Goal: Task Accomplishment & Management: Manage account settings

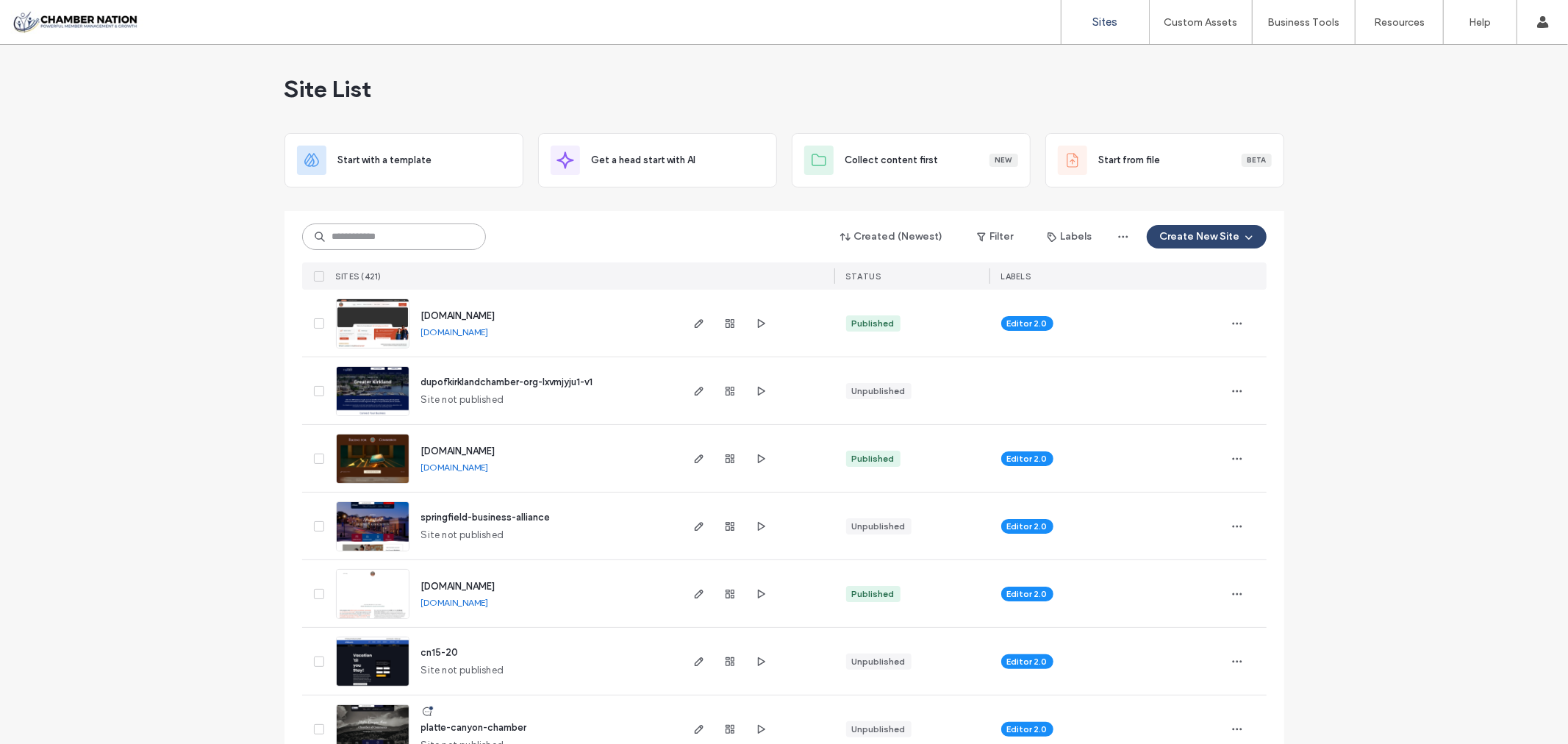
click at [367, 232] on input at bounding box center [394, 236] width 184 height 26
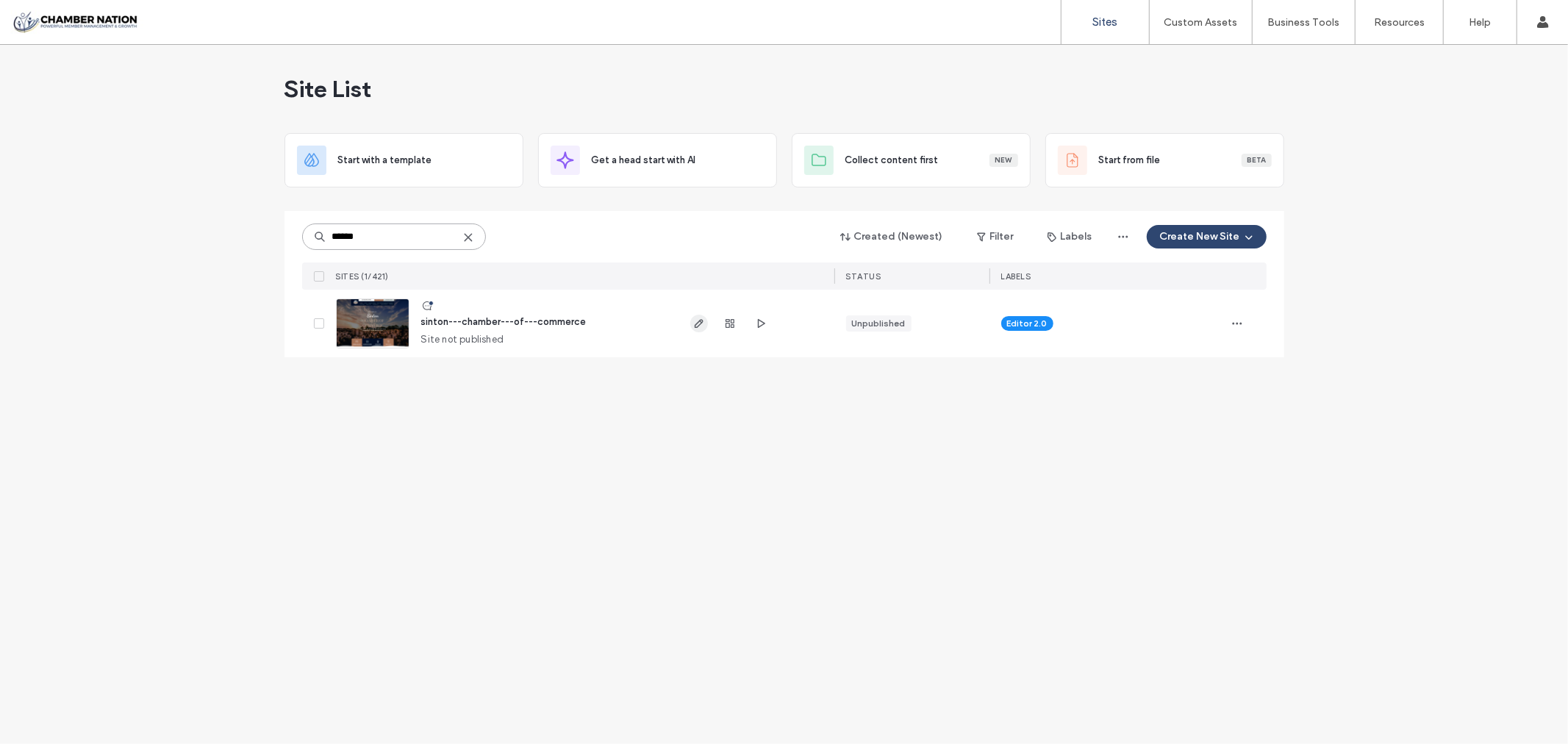
type input "******"
click at [696, 329] on icon "button" at bounding box center [699, 323] width 12 height 12
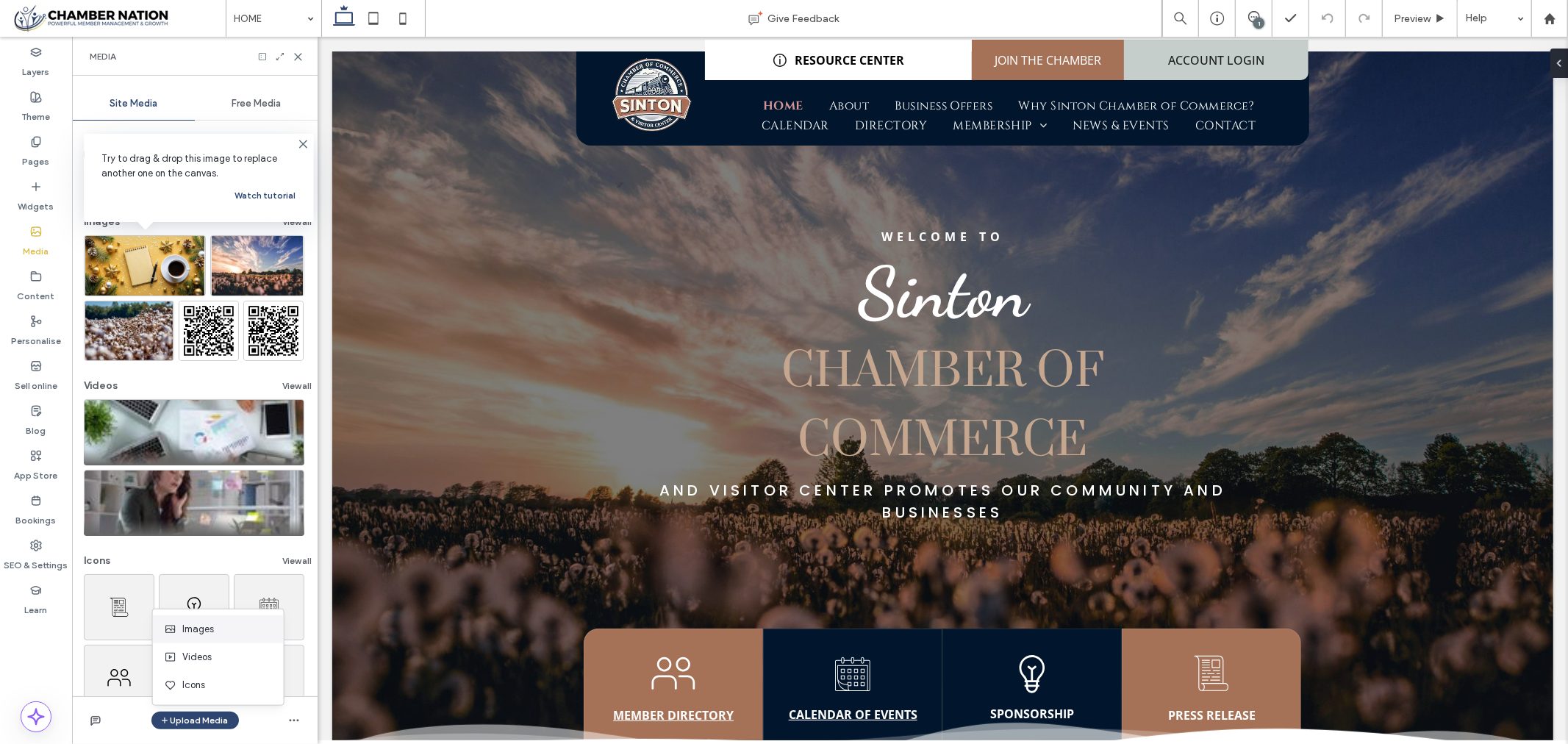
click at [241, 628] on div "Images" at bounding box center [214, 629] width 100 height 14
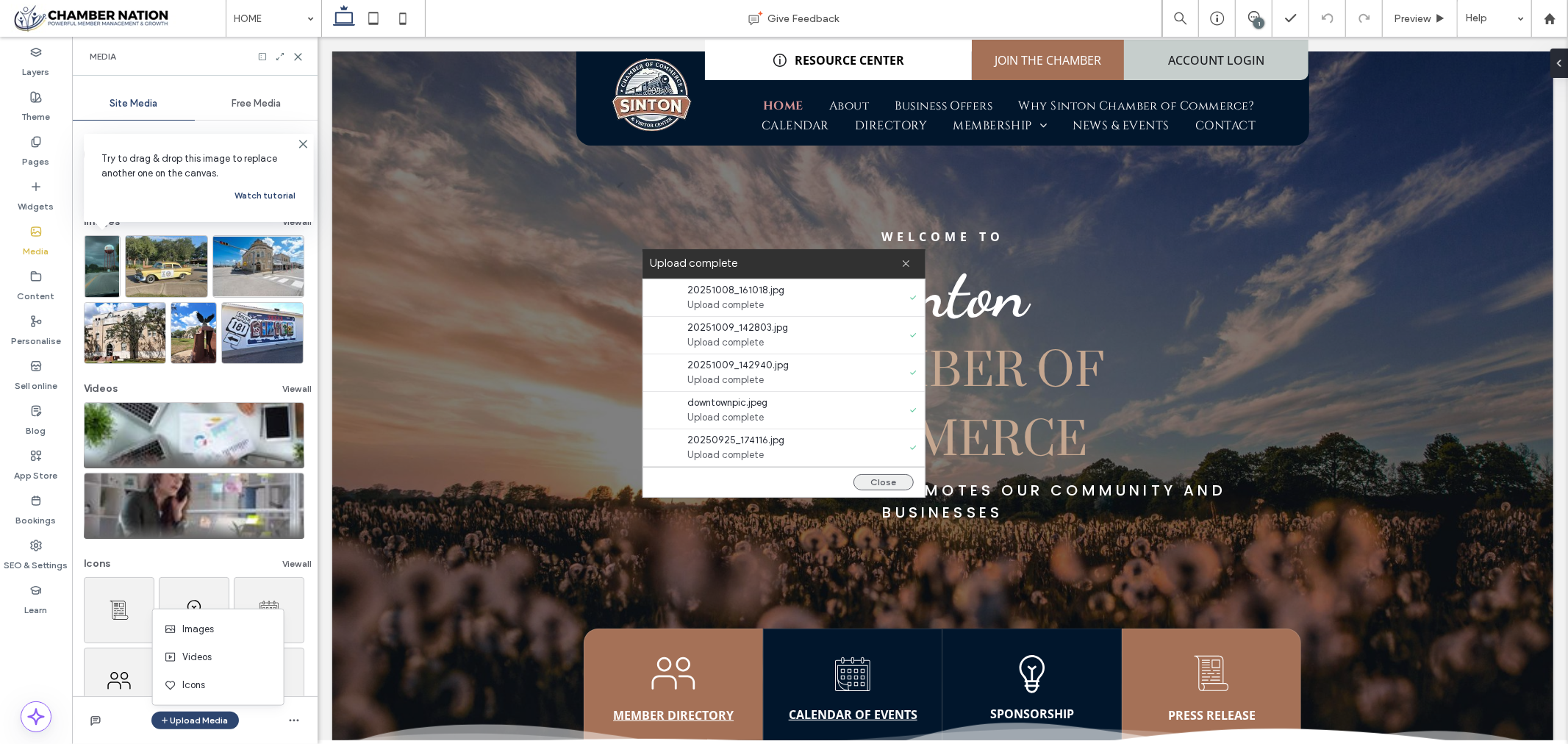
click at [885, 479] on button "Close" at bounding box center [884, 482] width 60 height 16
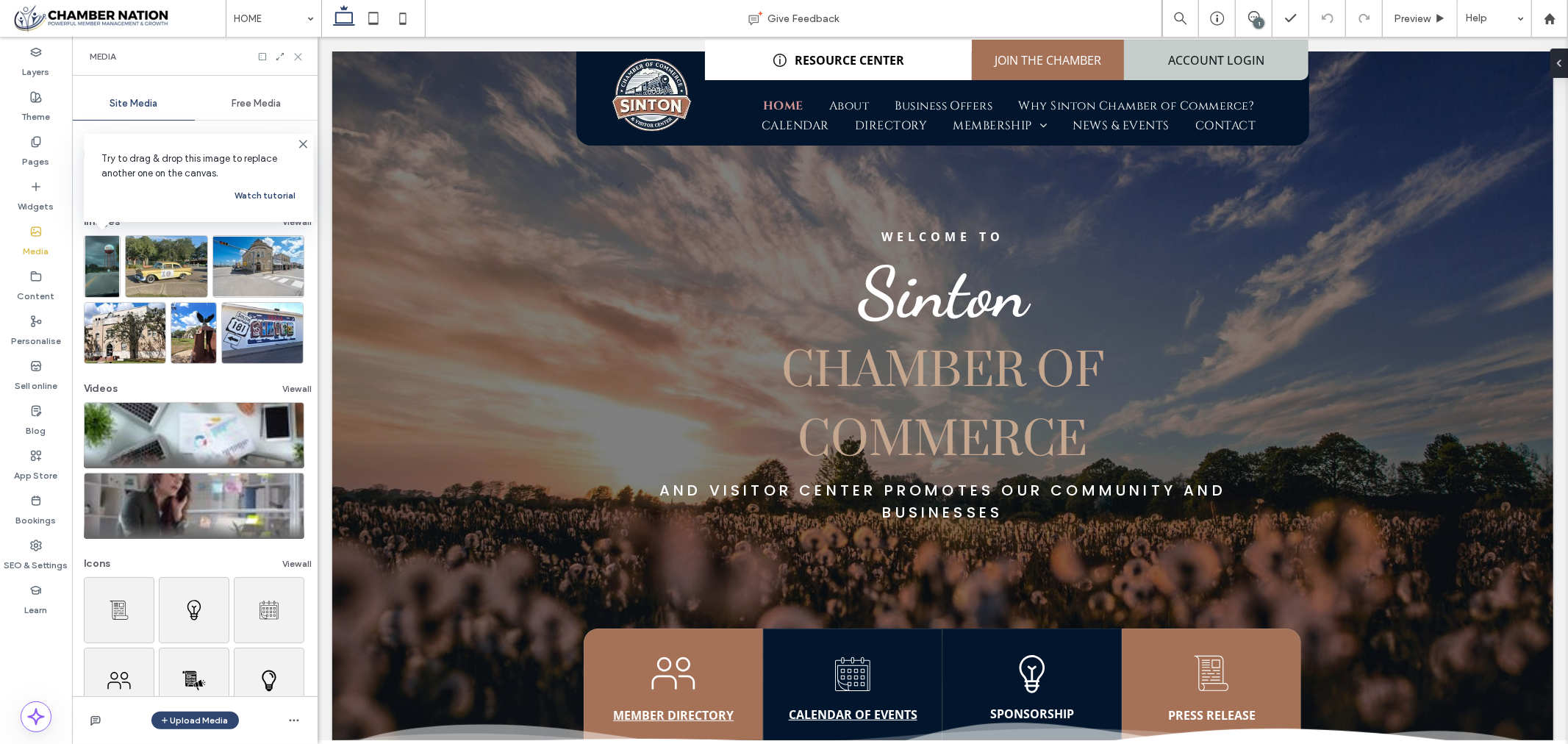
click at [300, 57] on icon at bounding box center [298, 57] width 11 height 11
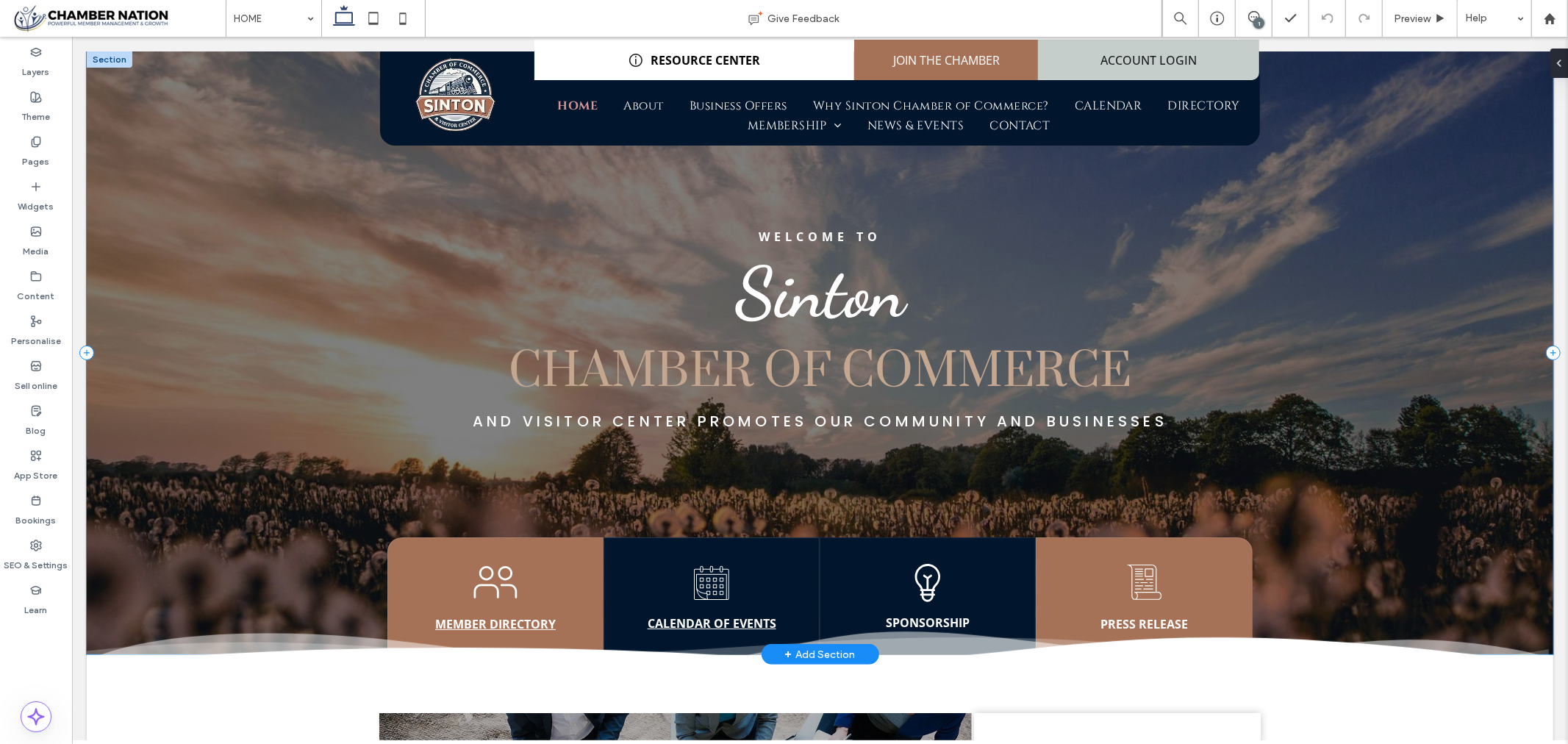
click at [169, 185] on div "Welcome to Sinton CHAMBER OF COMMERCE And Visitor Center Promotes our community…" at bounding box center [819, 351] width 1467 height 602
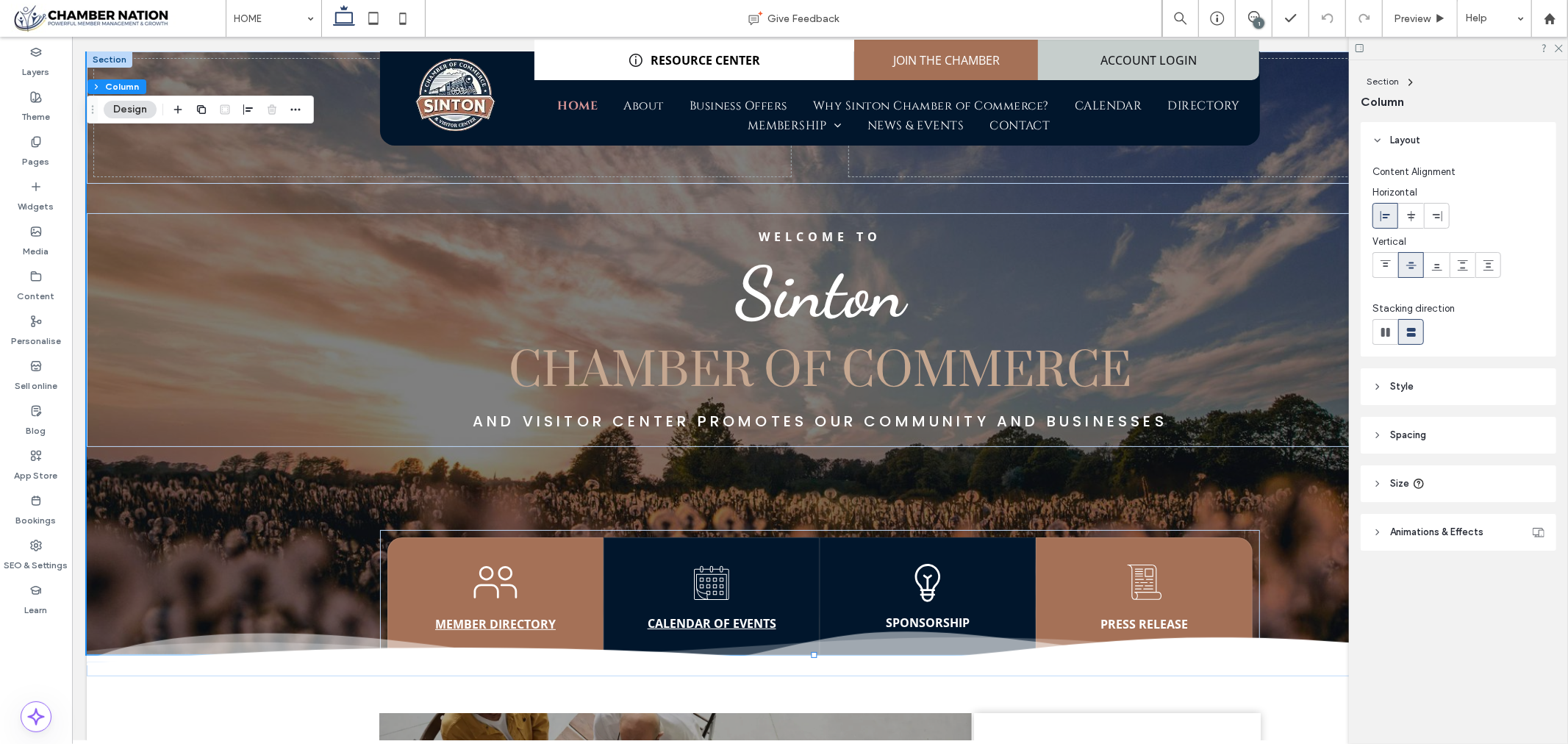
click at [1451, 392] on header "Style" at bounding box center [1458, 386] width 195 height 37
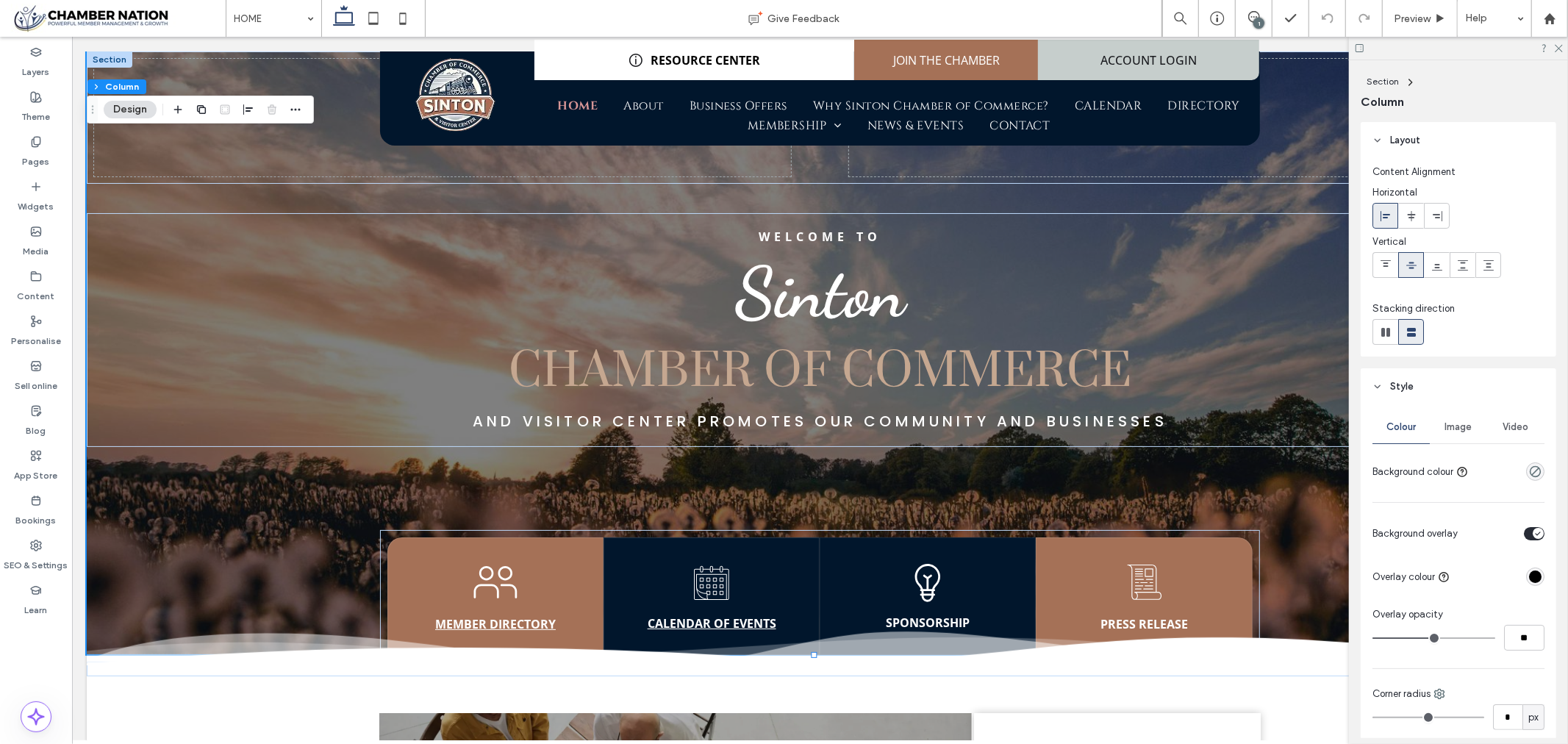
click at [1461, 433] on div "Image" at bounding box center [1459, 427] width 57 height 32
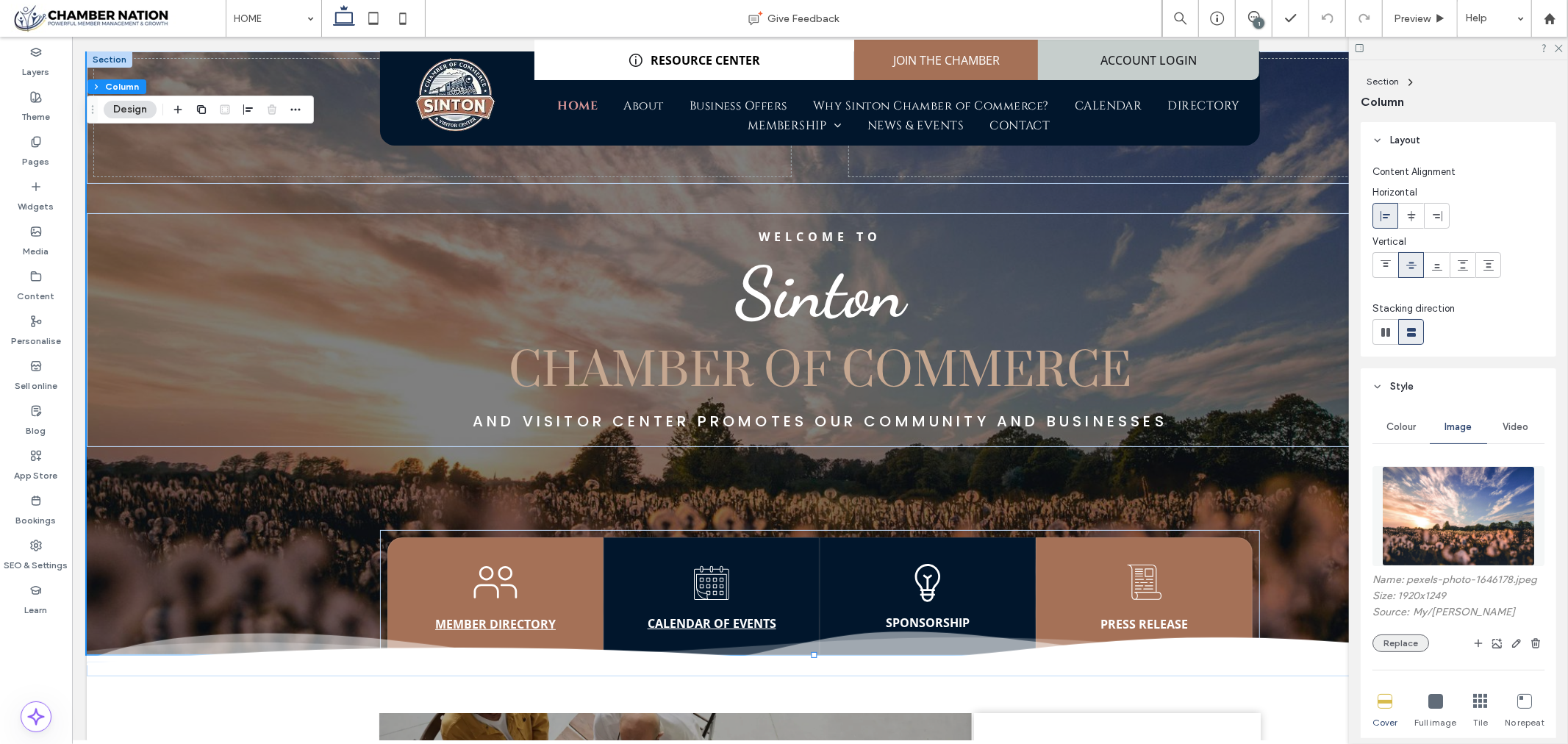
click at [1407, 635] on button "Replace" at bounding box center [1401, 642] width 57 height 17
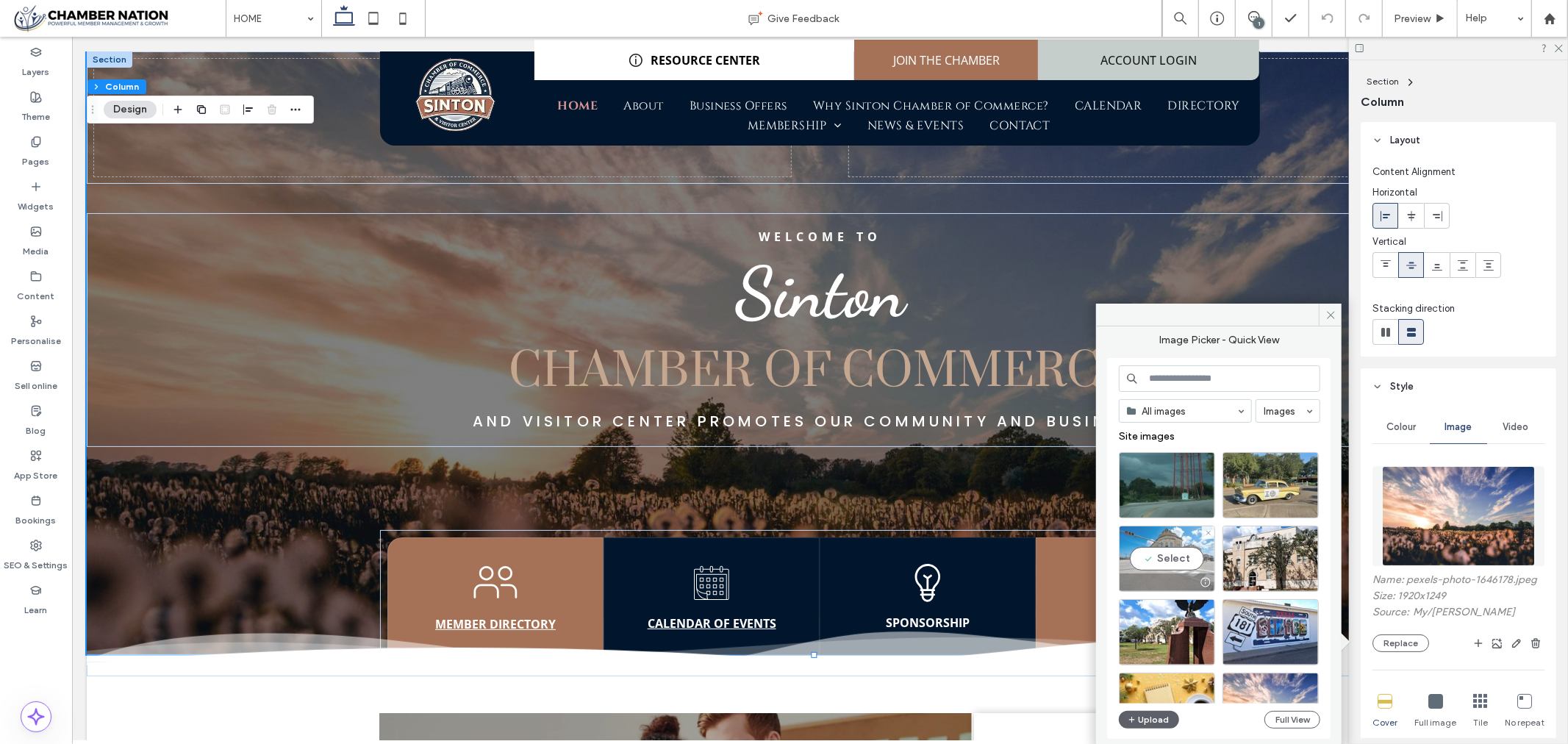
click at [1158, 560] on div "Select" at bounding box center [1168, 559] width 97 height 66
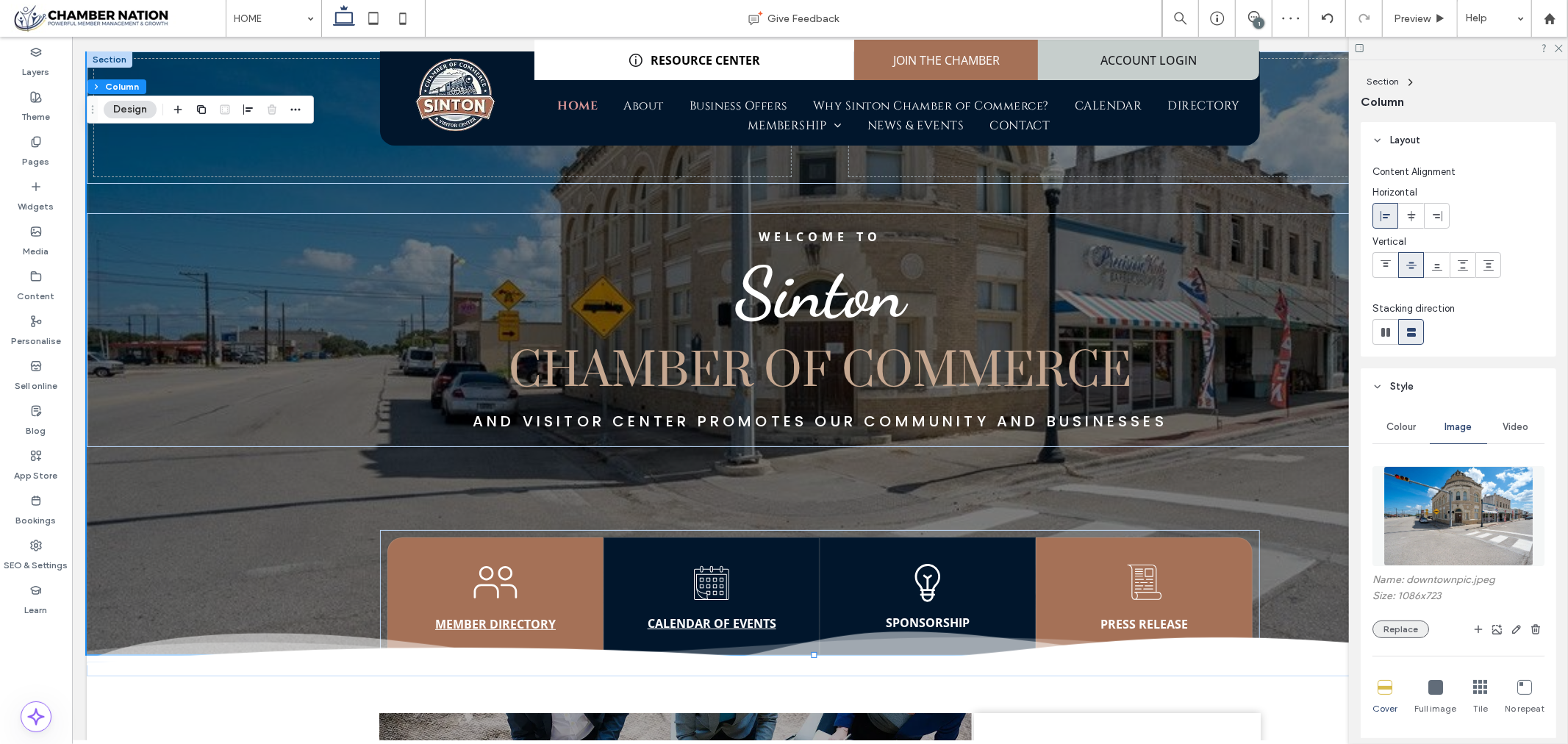
click at [1385, 626] on button "Replace" at bounding box center [1401, 629] width 57 height 17
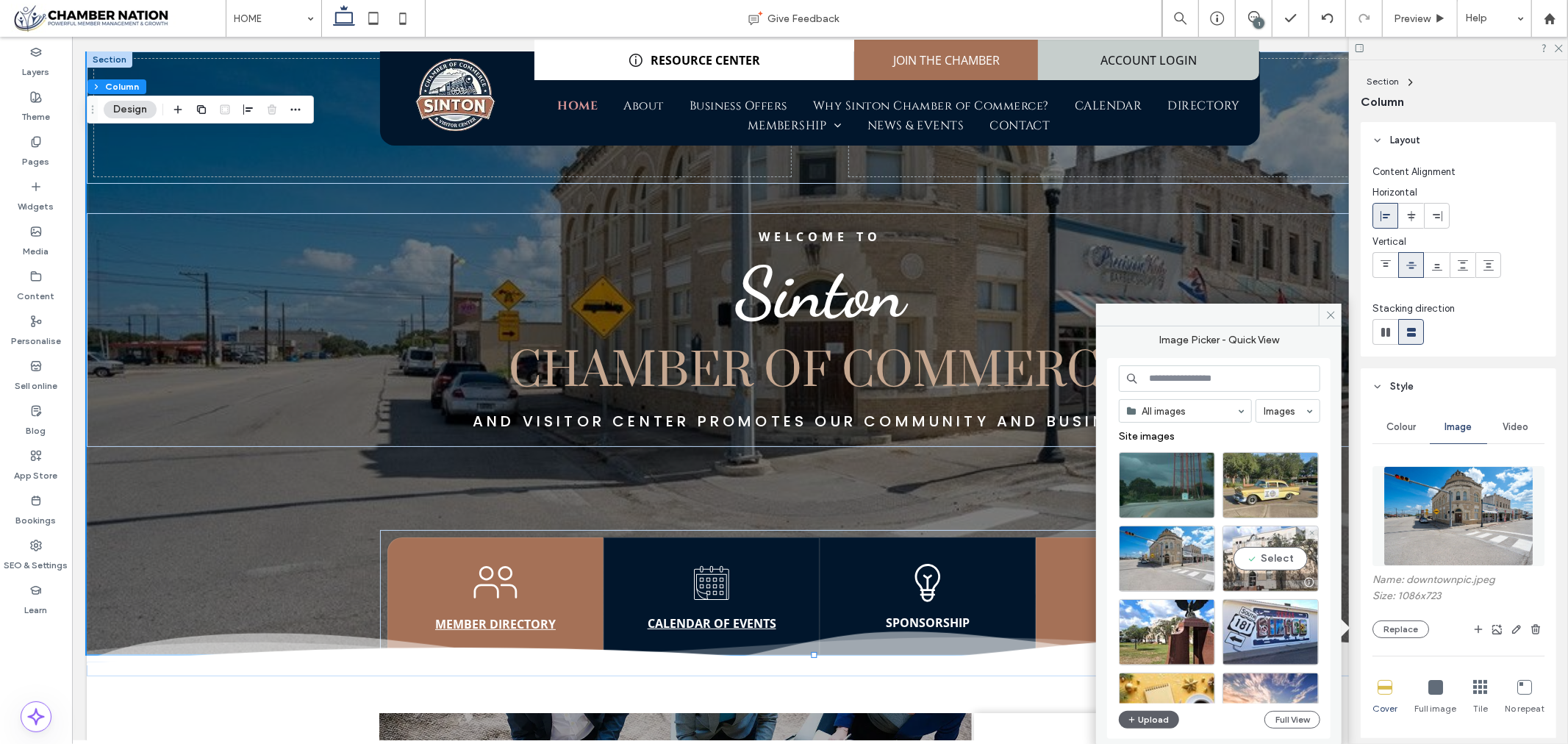
click at [1279, 556] on div "Select" at bounding box center [1271, 559] width 97 height 66
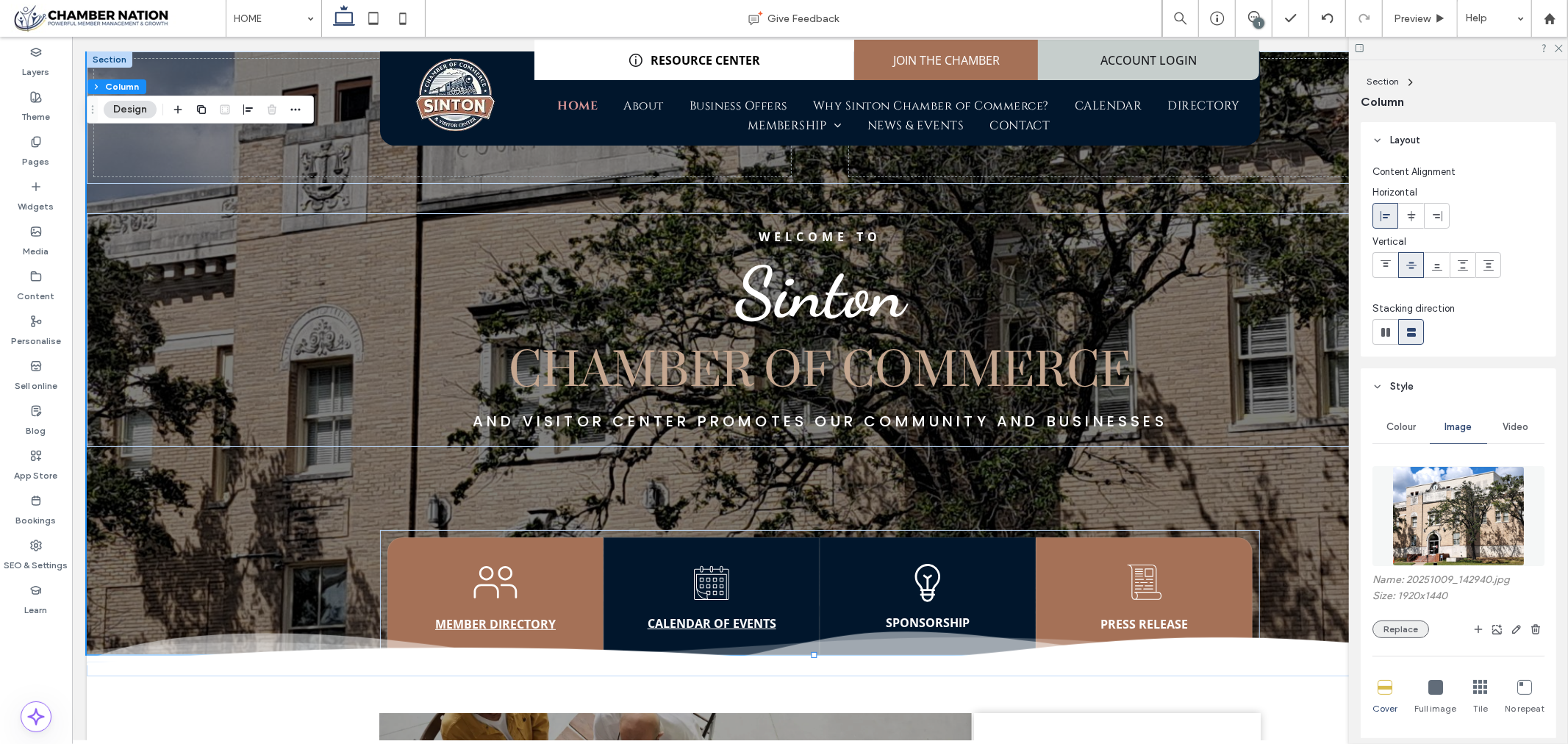
click at [1402, 627] on button "Replace" at bounding box center [1401, 629] width 57 height 17
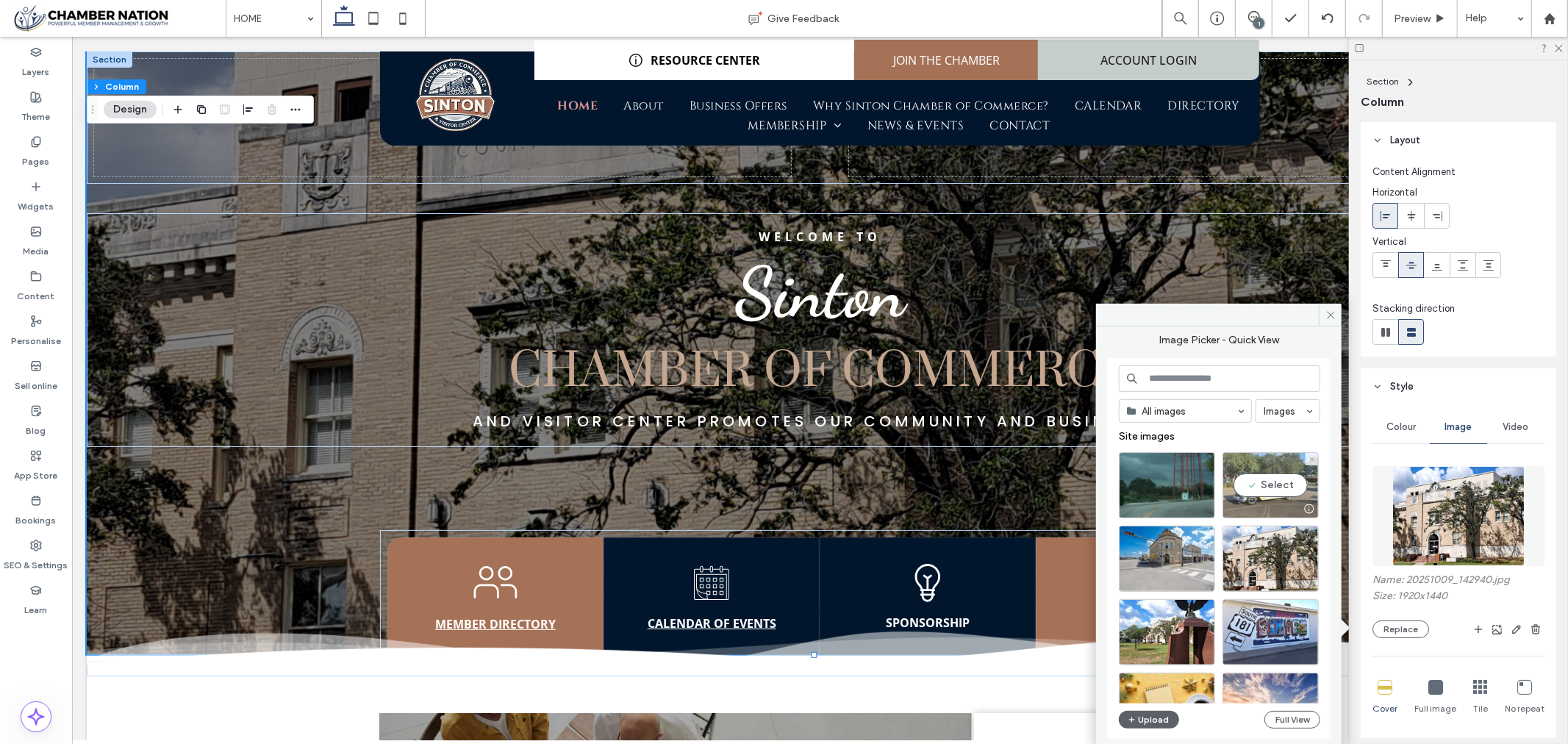
click at [1272, 482] on div "Select" at bounding box center [1271, 485] width 97 height 66
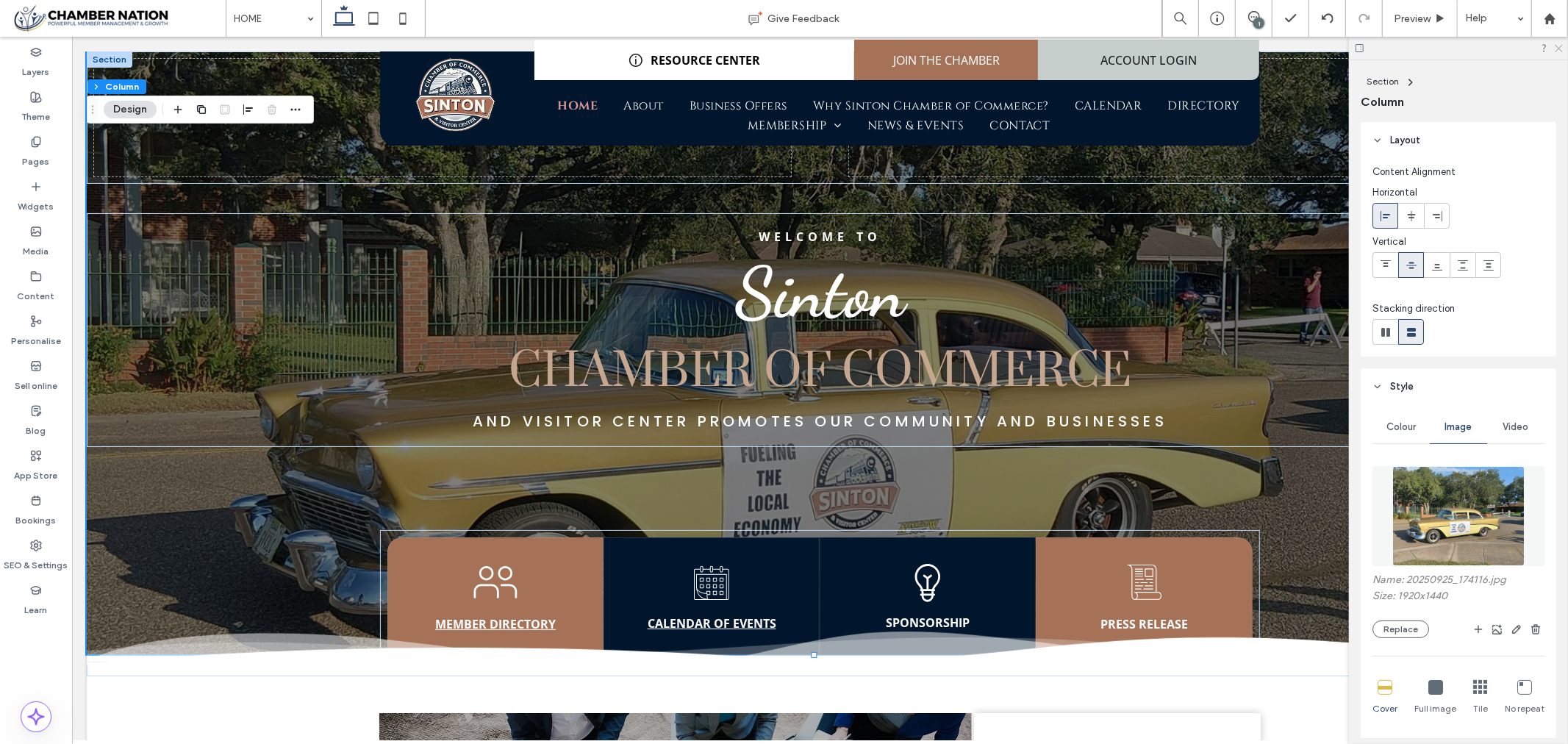
click at [1560, 49] on icon at bounding box center [1558, 47] width 10 height 10
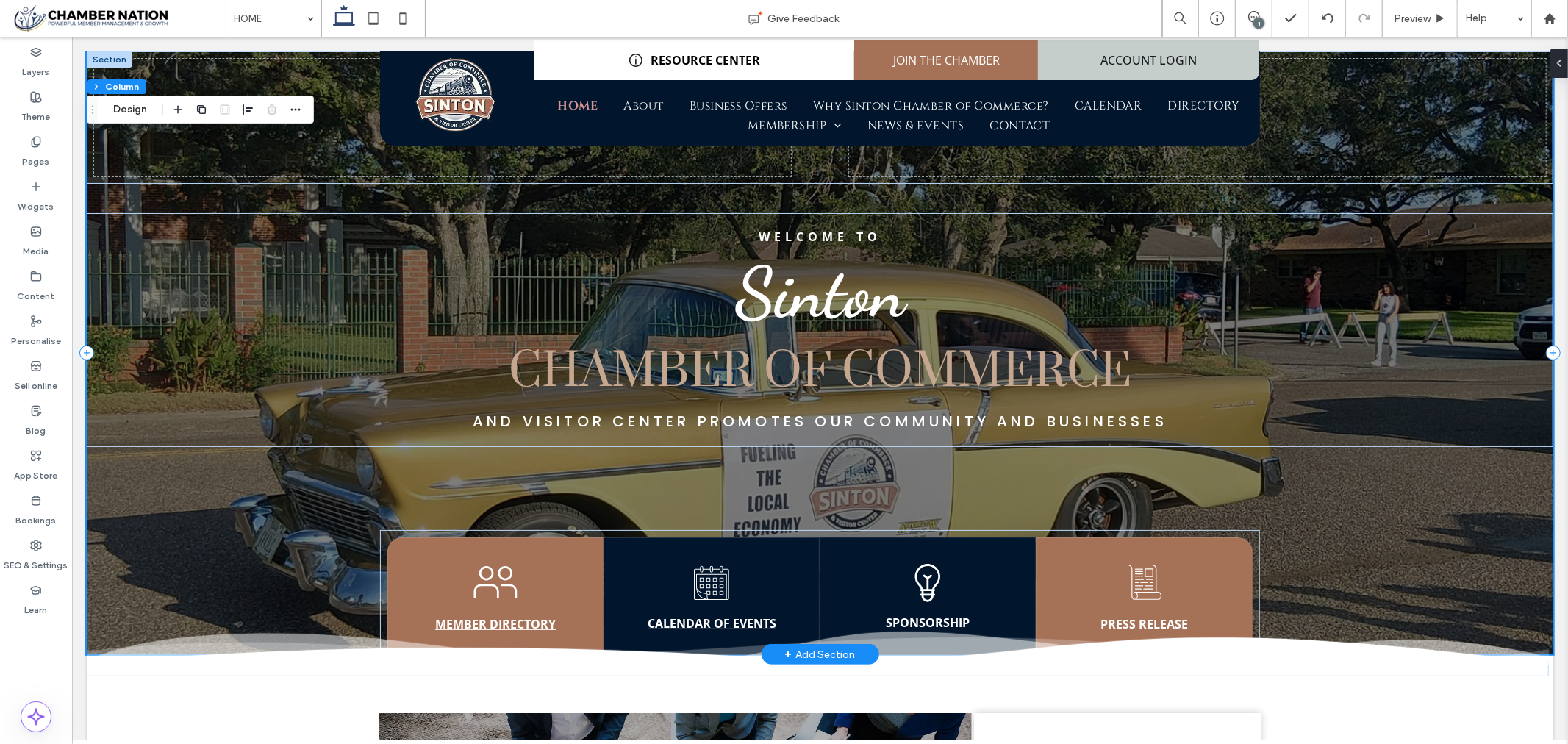
click at [214, 209] on div "Welcome to Sinton CHAMBER OF COMMERCE And Visitor Center Promotes our community…" at bounding box center [819, 351] width 1467 height 602
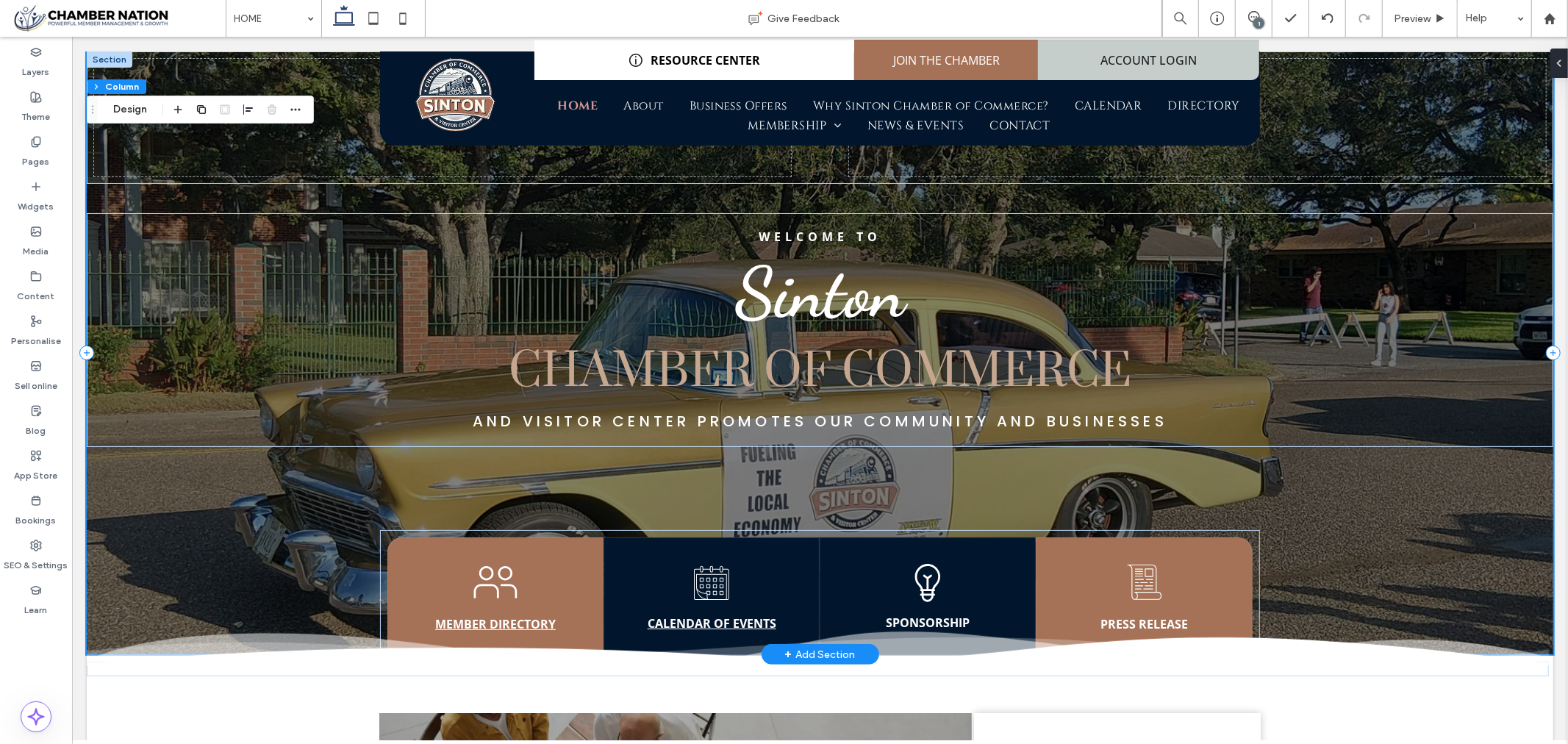
click at [210, 207] on div "Welcome to Sinton CHAMBER OF COMMERCE And Visitor Center Promotes our community…" at bounding box center [819, 351] width 1467 height 602
click at [116, 105] on button "Design" at bounding box center [130, 109] width 53 height 17
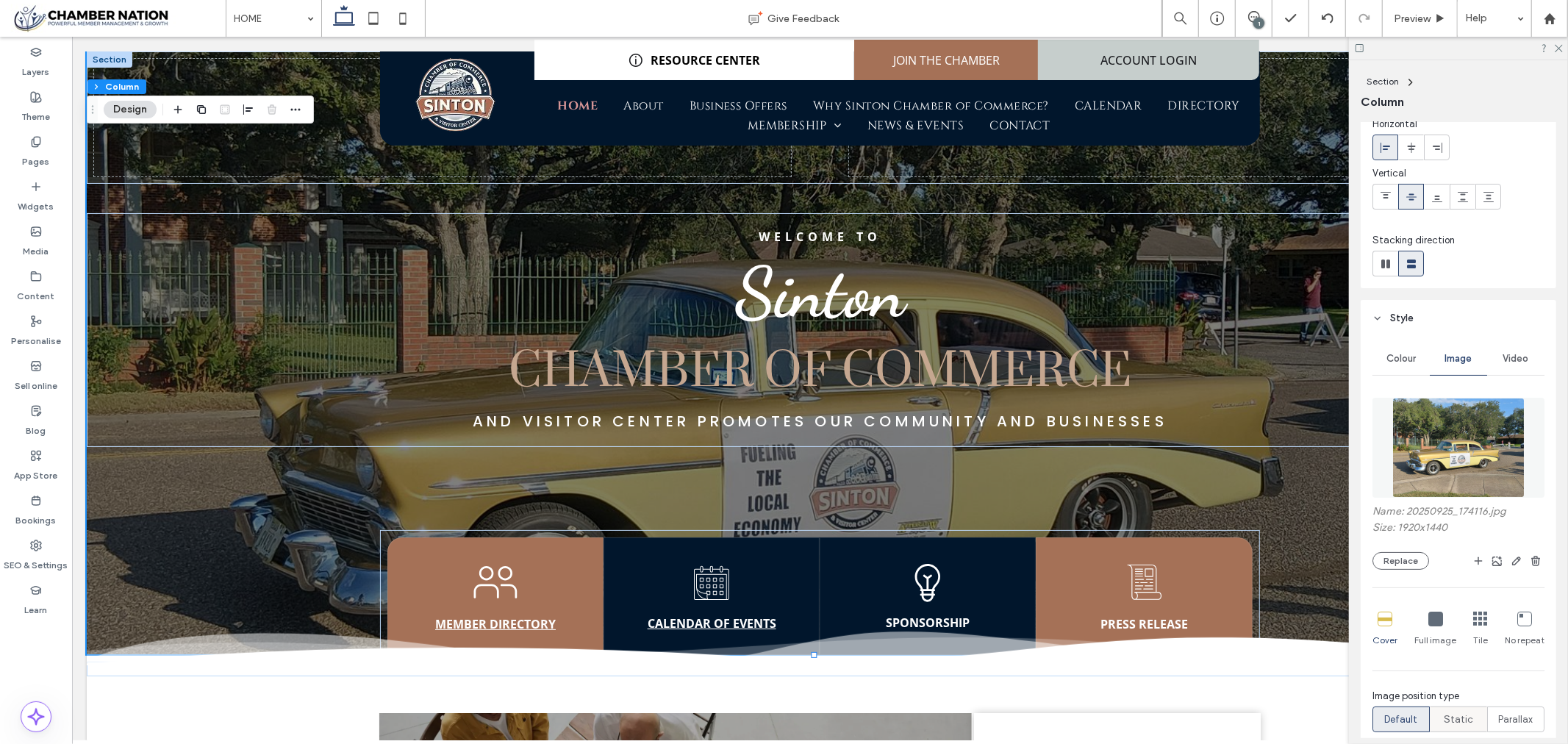
scroll to position [245, 0]
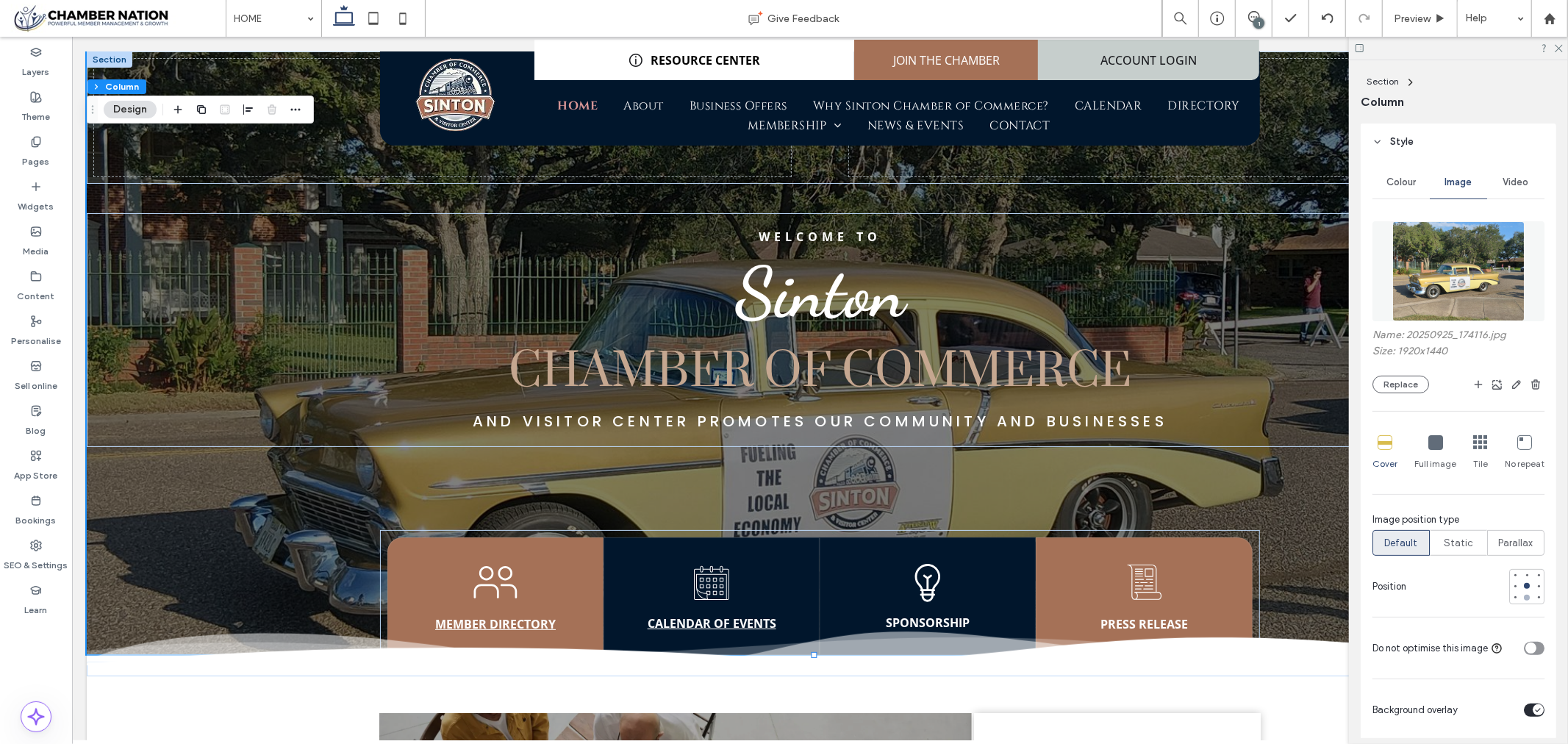
click at [1524, 596] on div at bounding box center [1527, 598] width 6 height 6
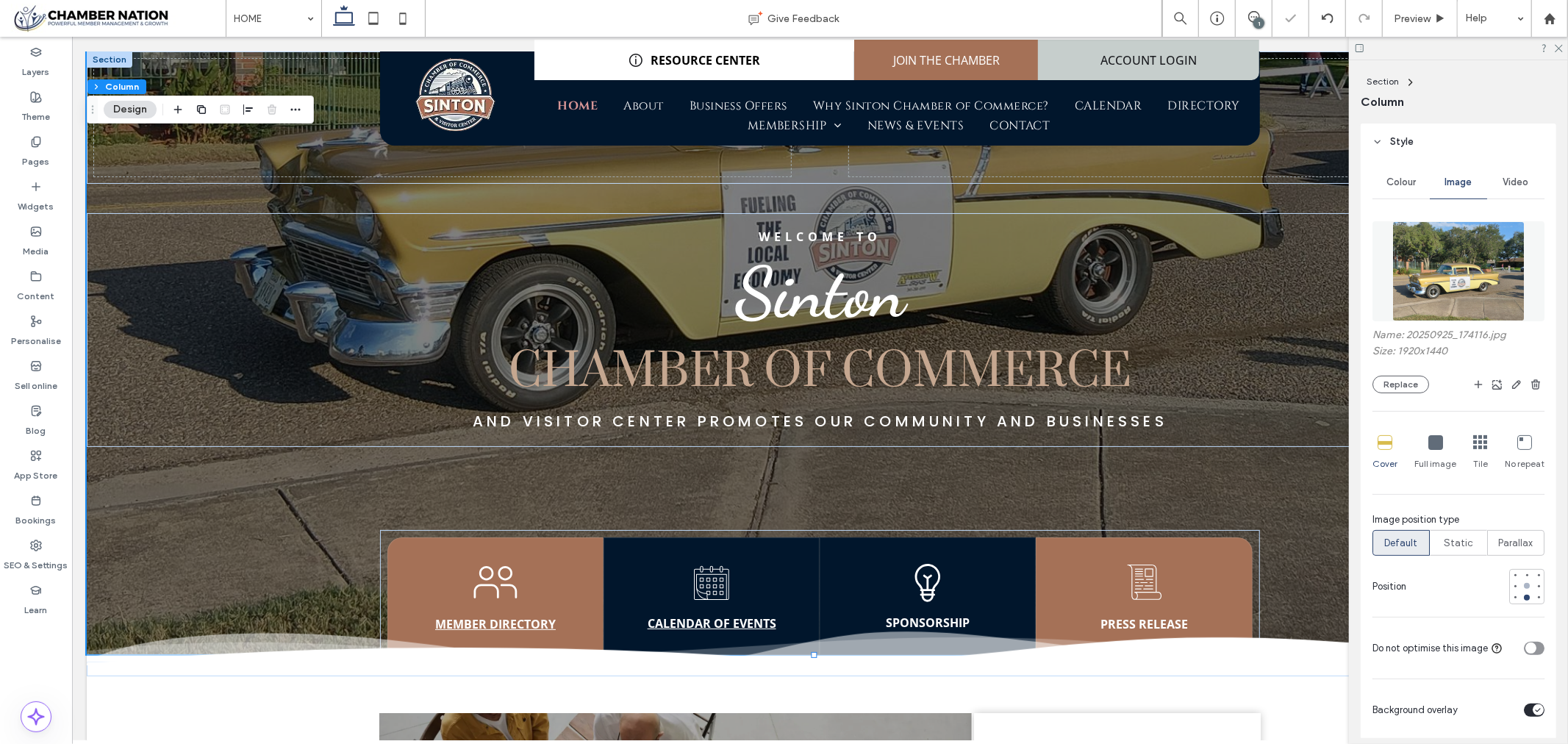
click at [1524, 583] on div at bounding box center [1527, 586] width 6 height 6
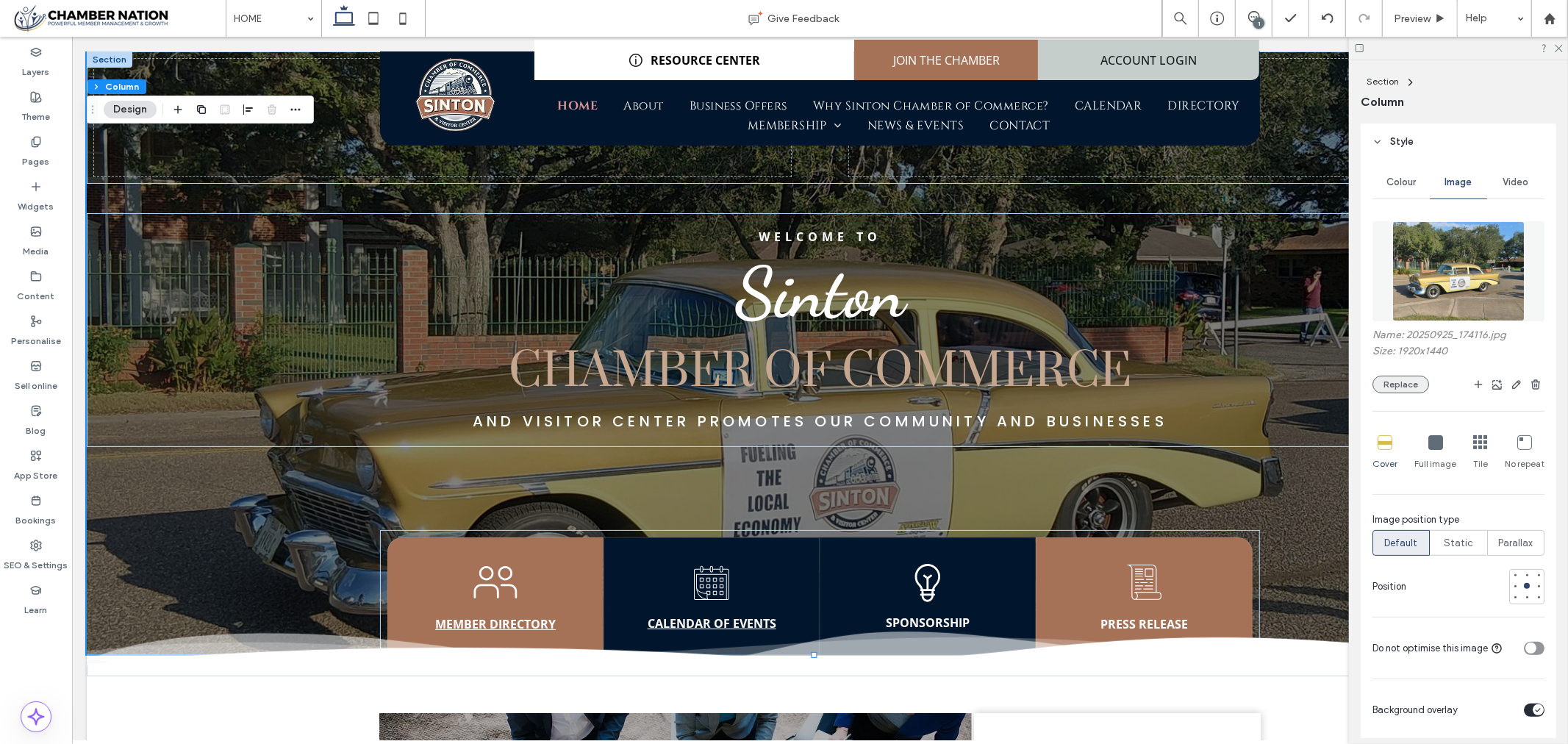
click at [1394, 392] on button "Replace" at bounding box center [1401, 384] width 57 height 17
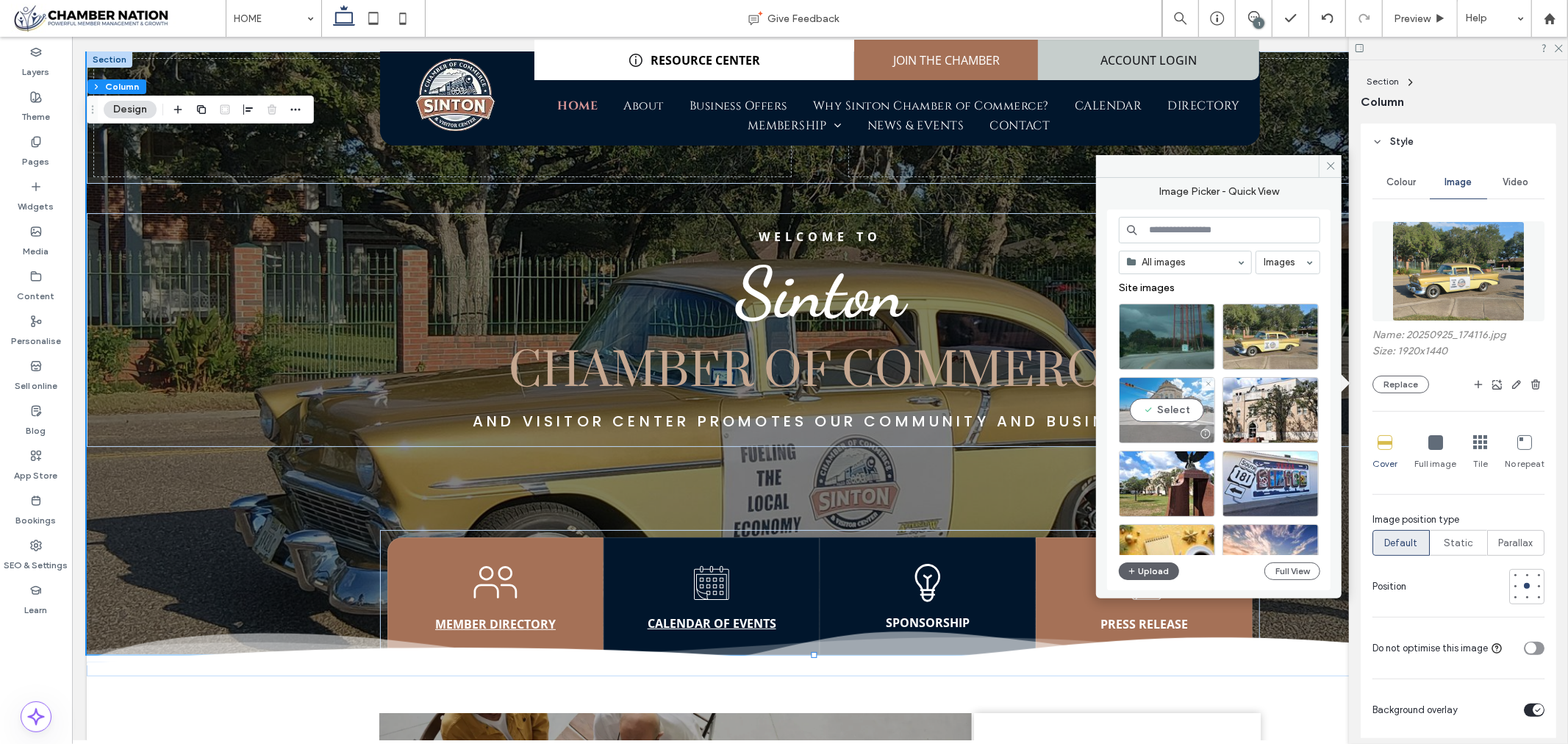
click at [1165, 400] on div "Select" at bounding box center [1168, 410] width 97 height 66
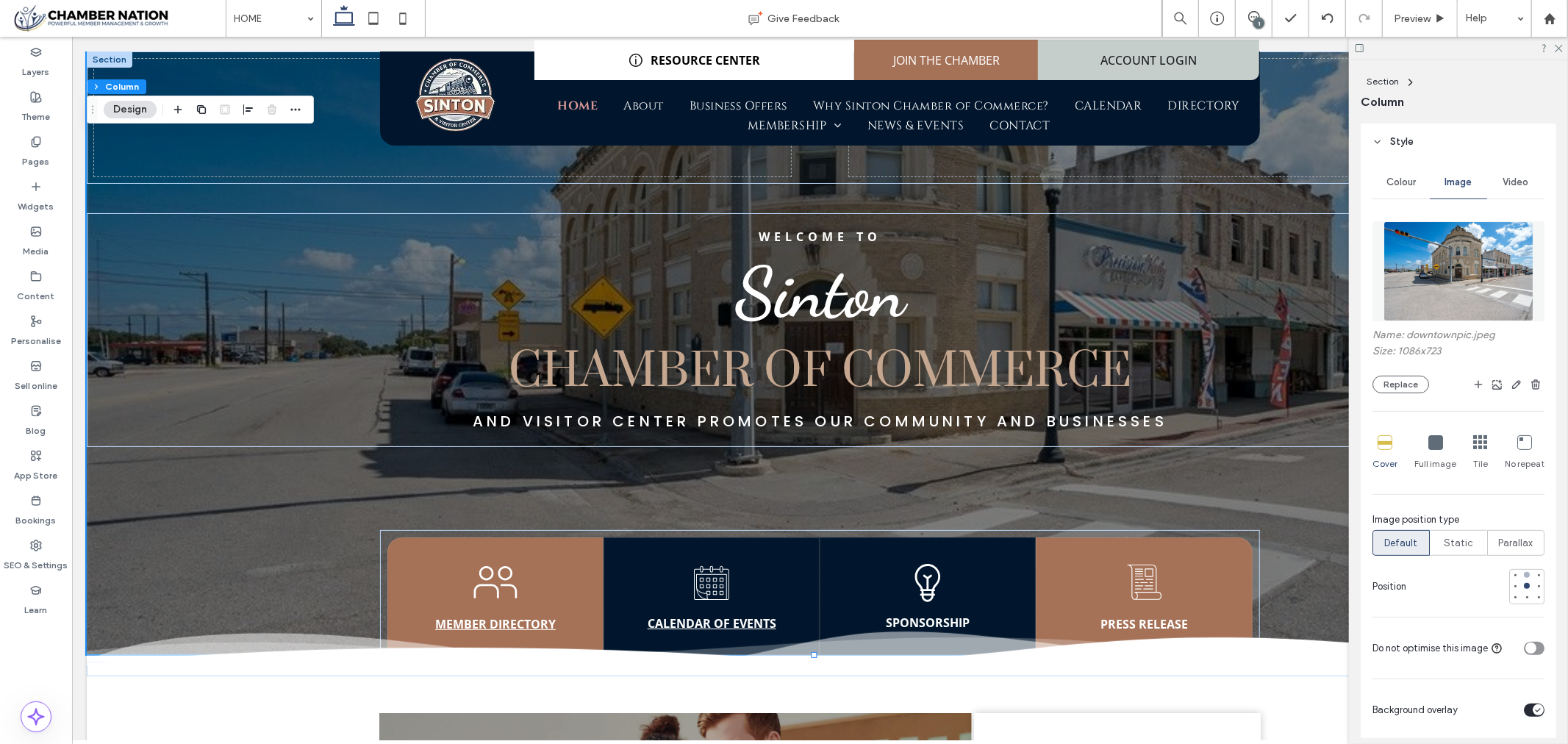
click at [1522, 569] on div at bounding box center [1527, 574] width 11 height 11
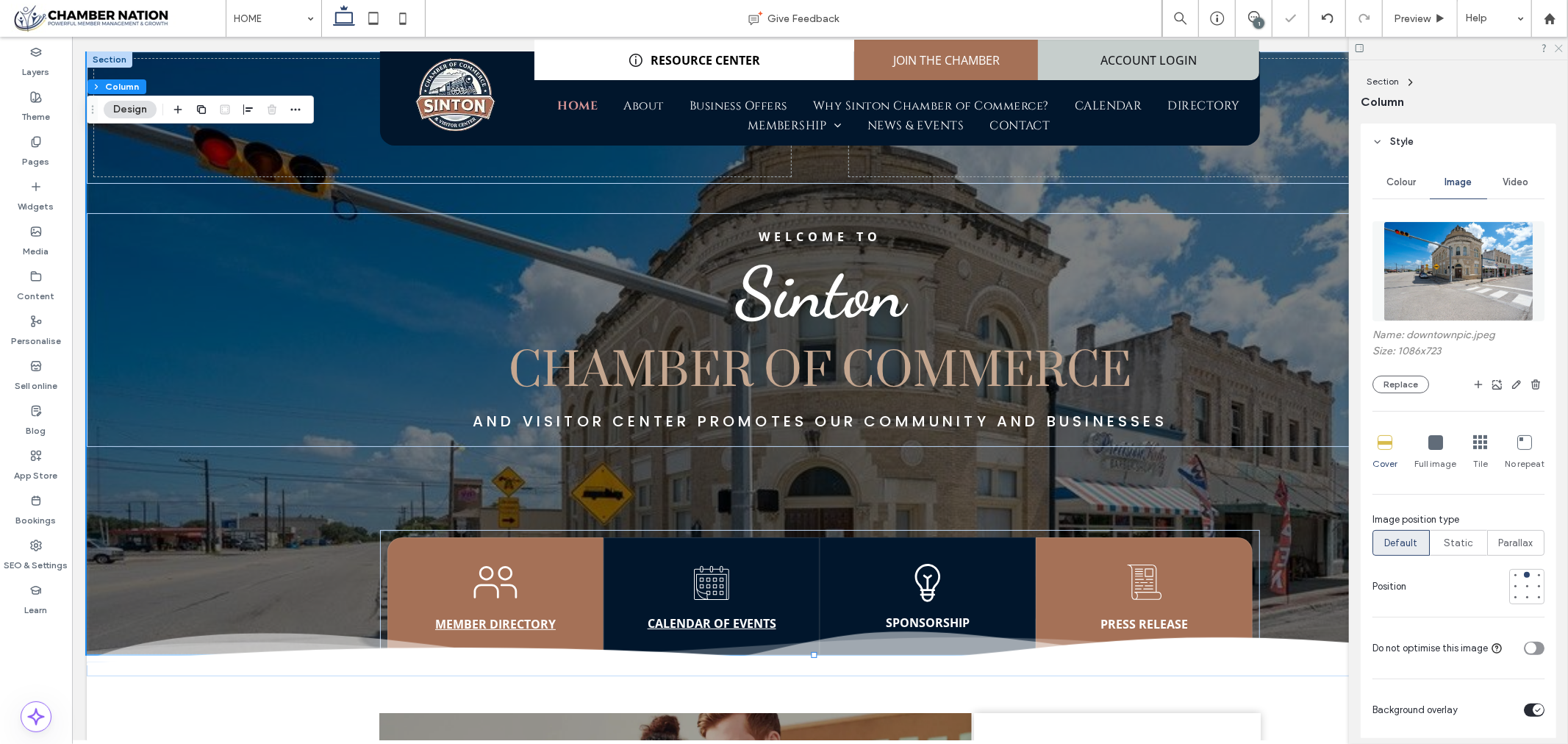
click at [1560, 47] on use at bounding box center [1559, 48] width 8 height 8
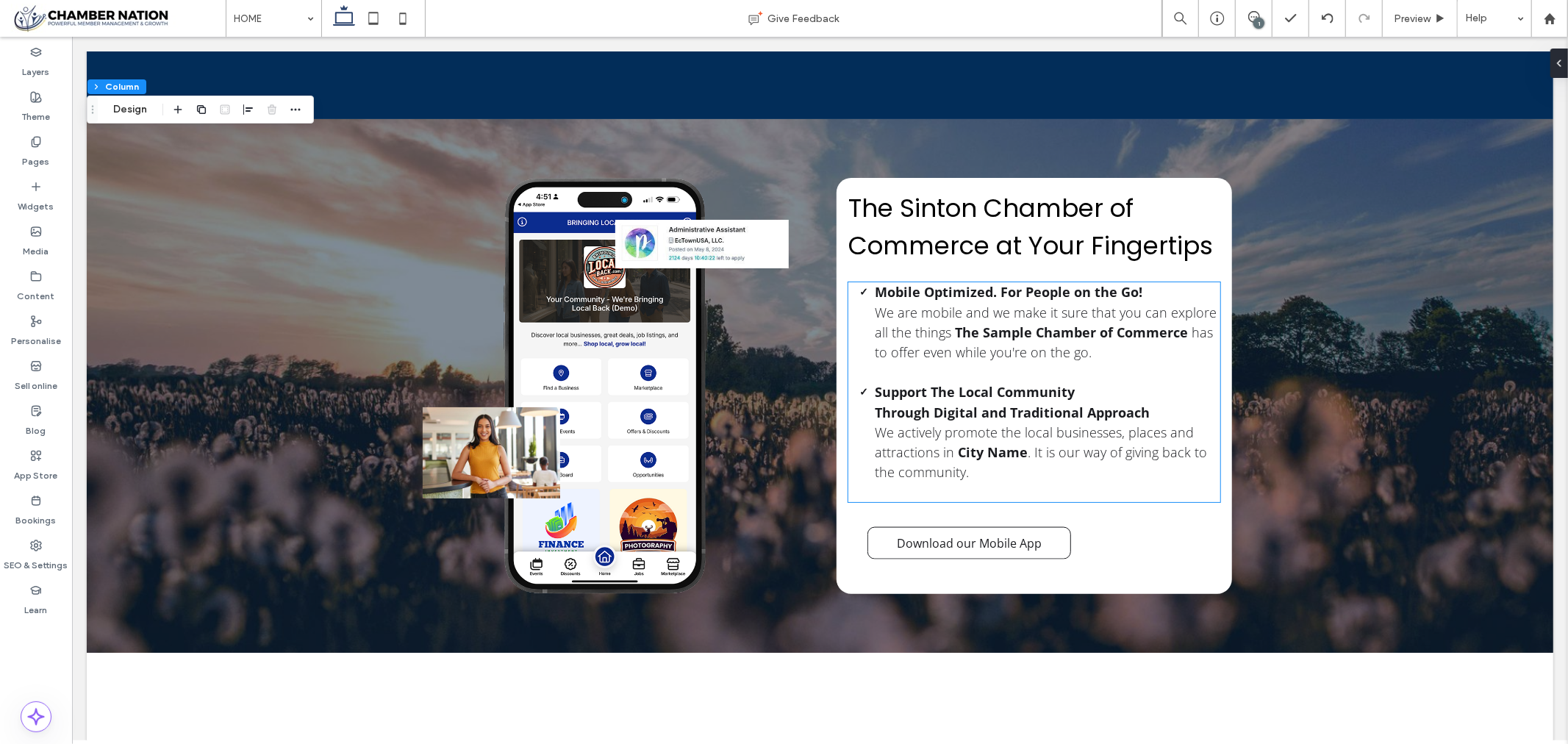
scroll to position [1633, 0]
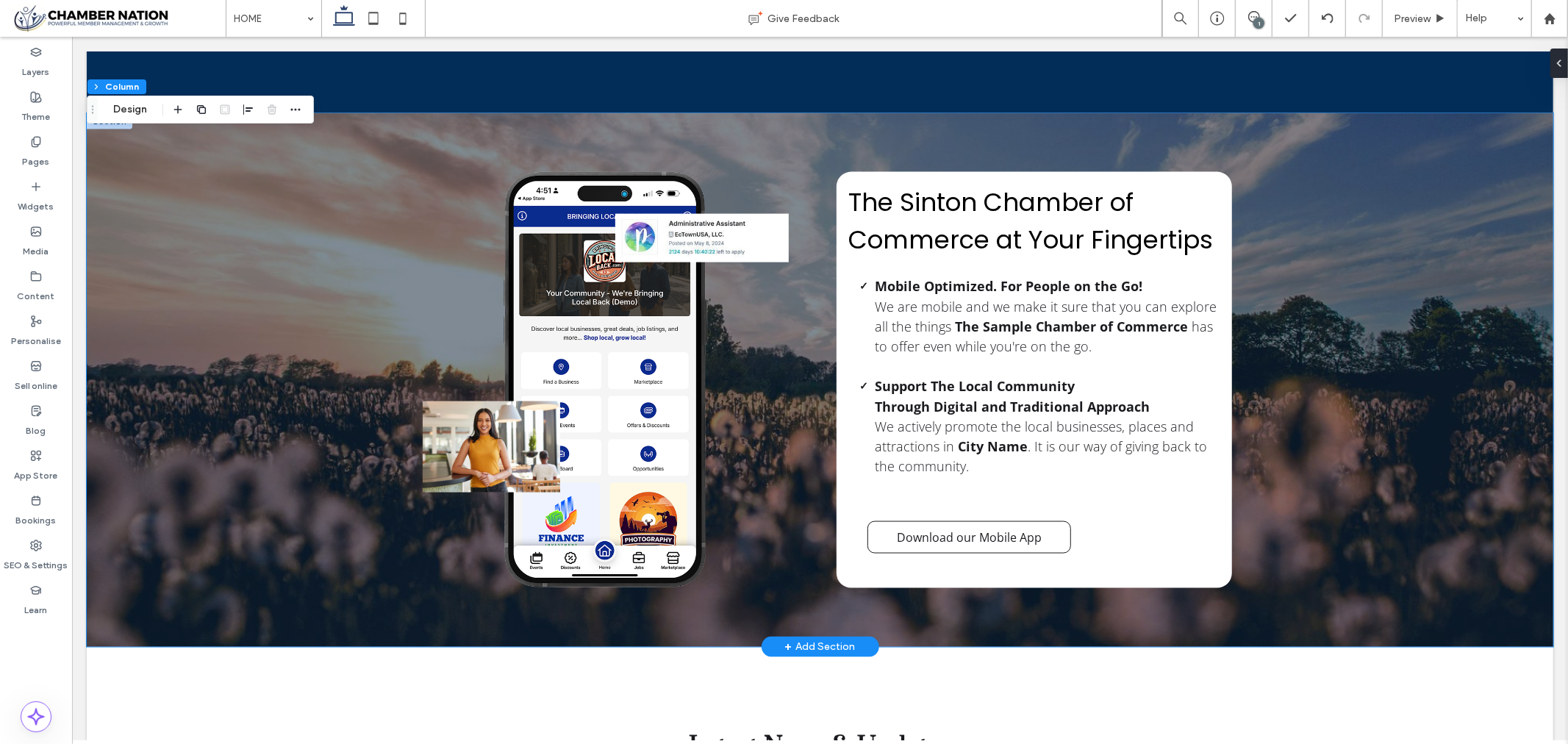
click at [216, 219] on div "The Sinton Chamber of Commerce at Your Fingertips Mobile Optimized. For People …" at bounding box center [819, 379] width 1467 height 534
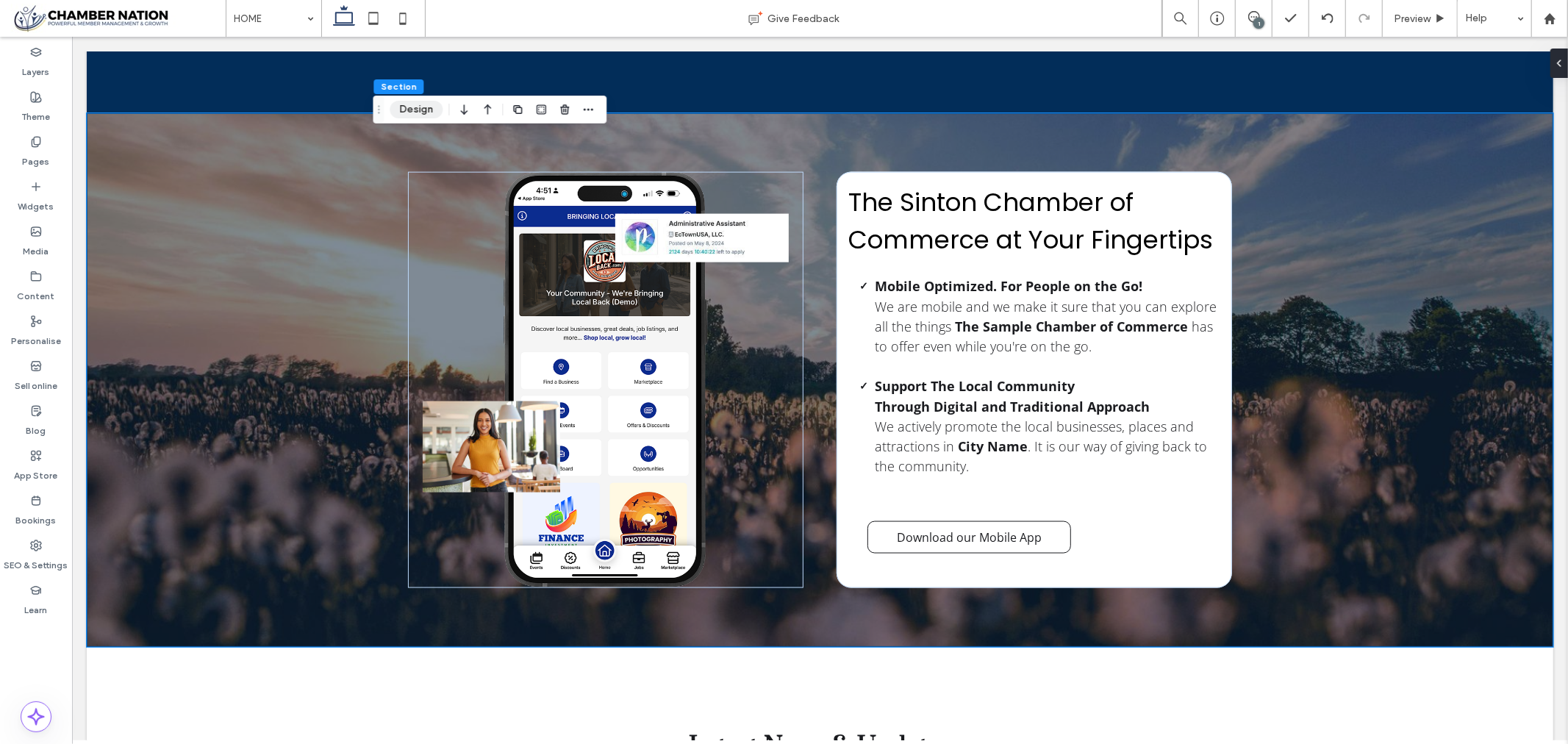
click at [409, 109] on button "Design" at bounding box center [416, 109] width 53 height 17
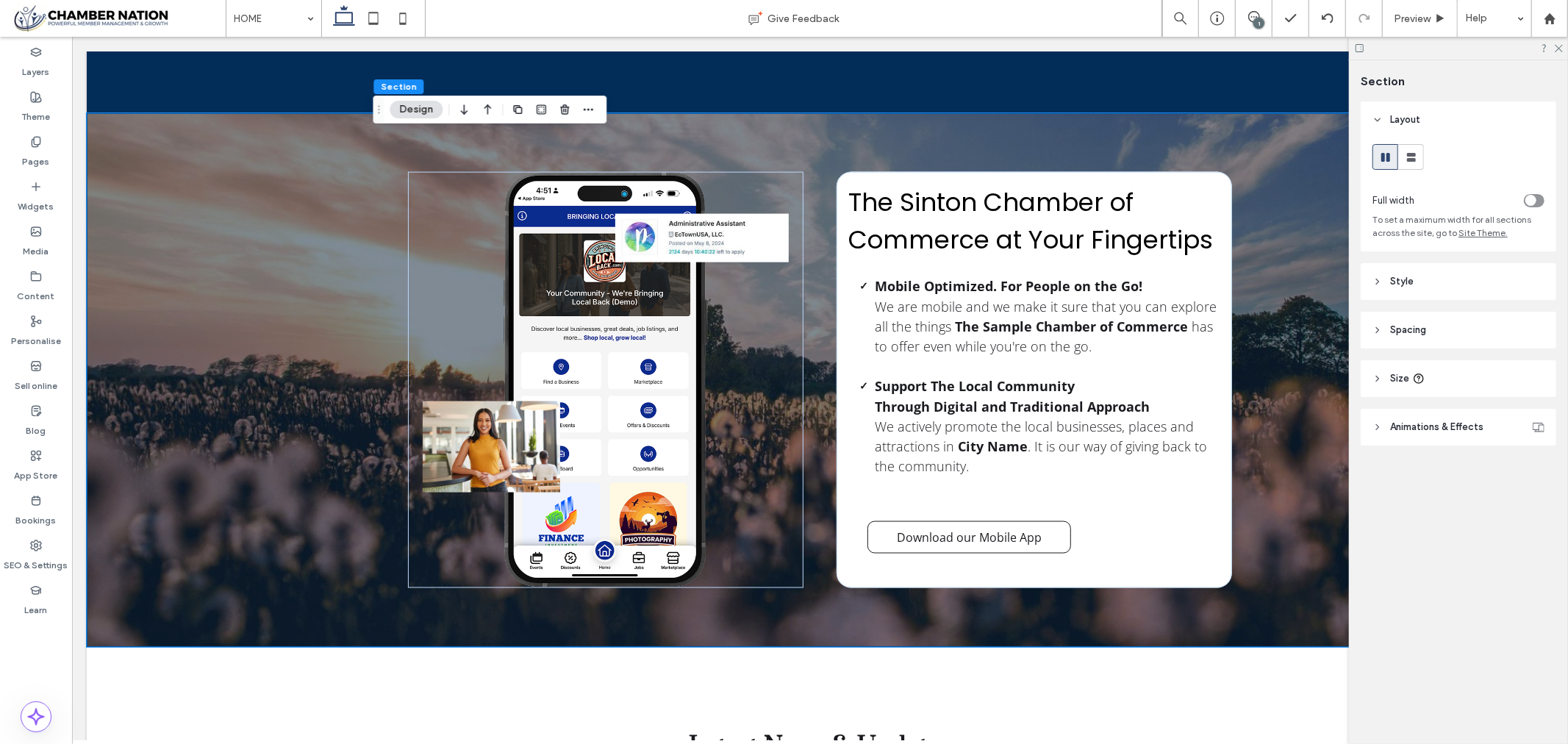
click at [1421, 280] on header "Style" at bounding box center [1458, 281] width 195 height 37
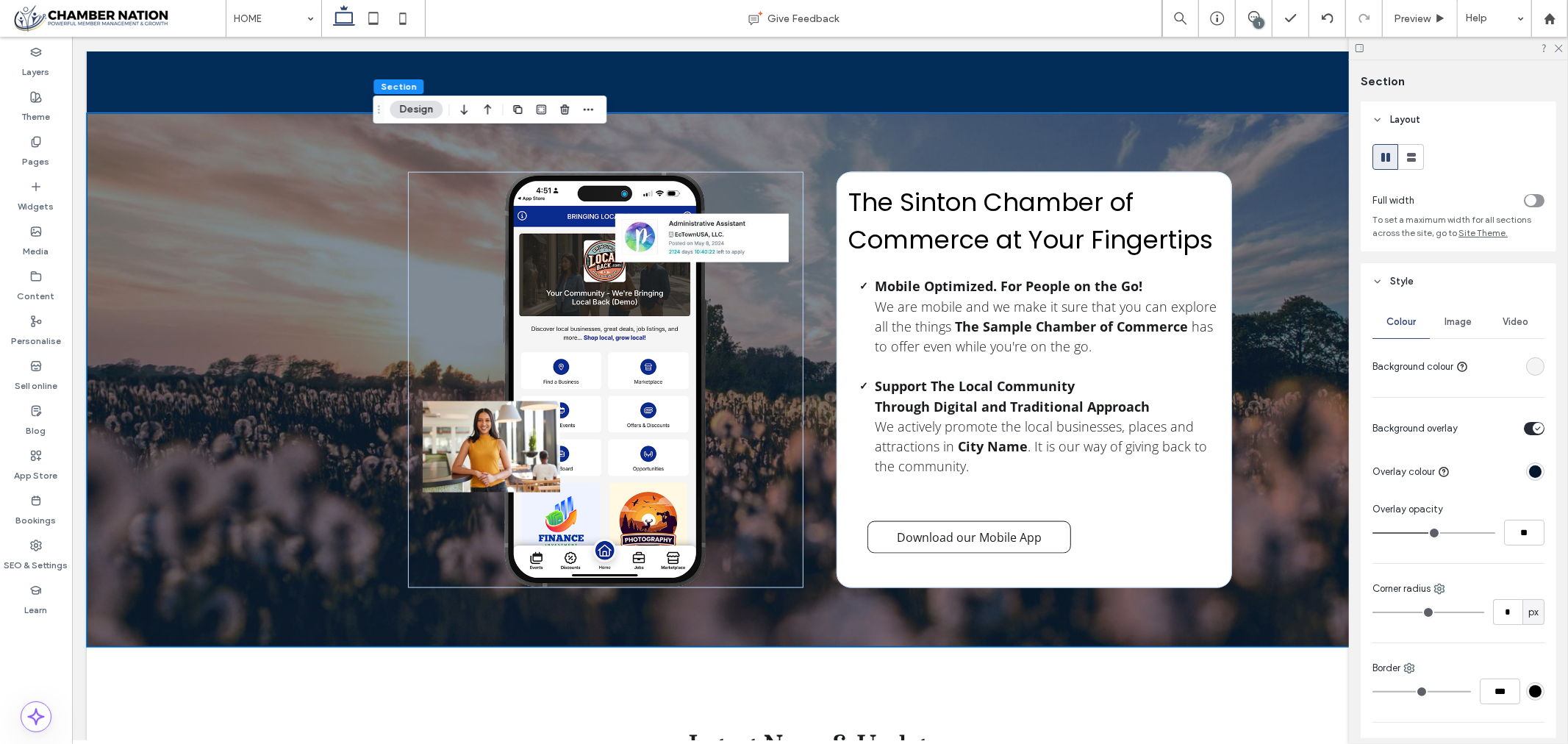
click at [1465, 329] on div "Image" at bounding box center [1459, 322] width 57 height 32
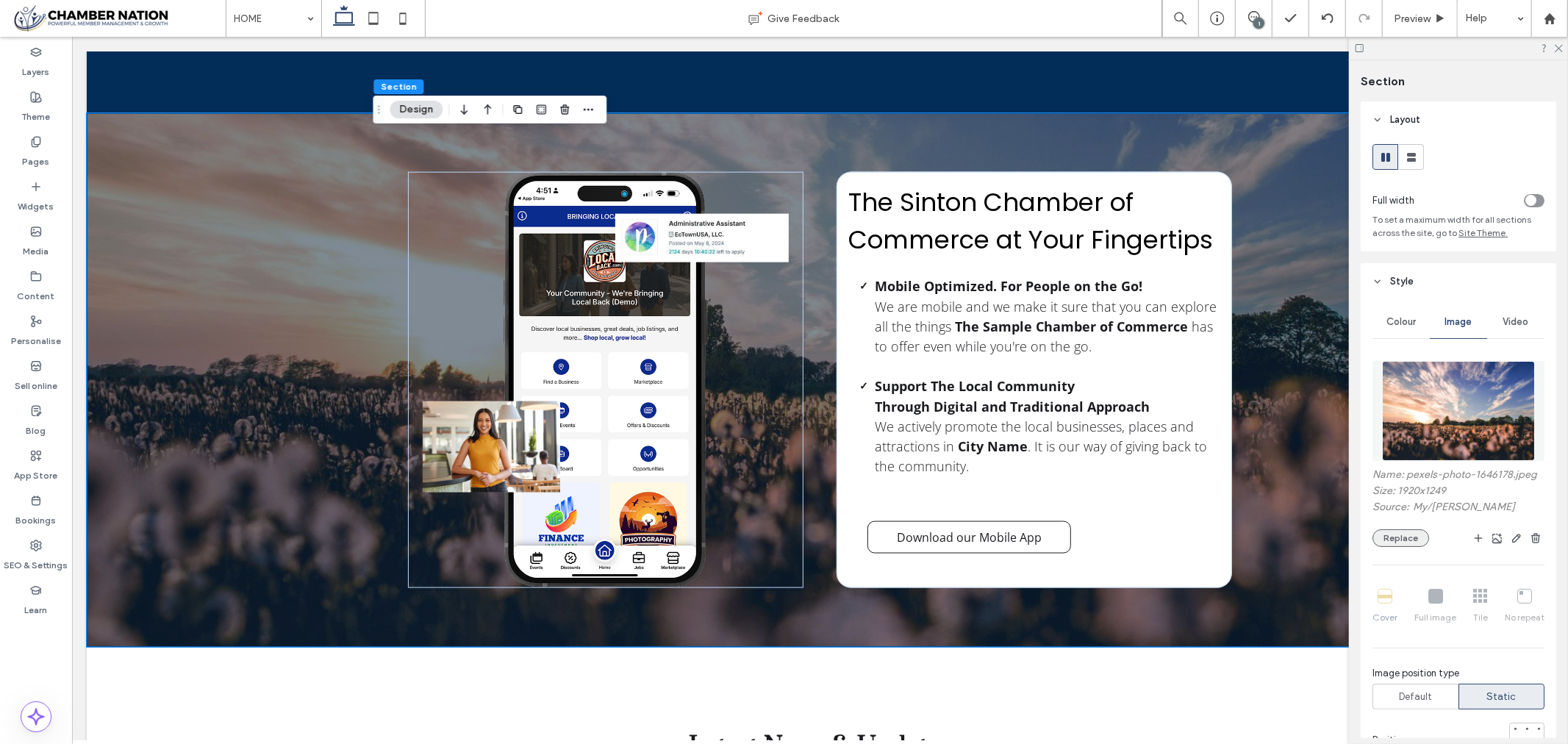
click at [1405, 540] on button "Replace" at bounding box center [1401, 537] width 57 height 17
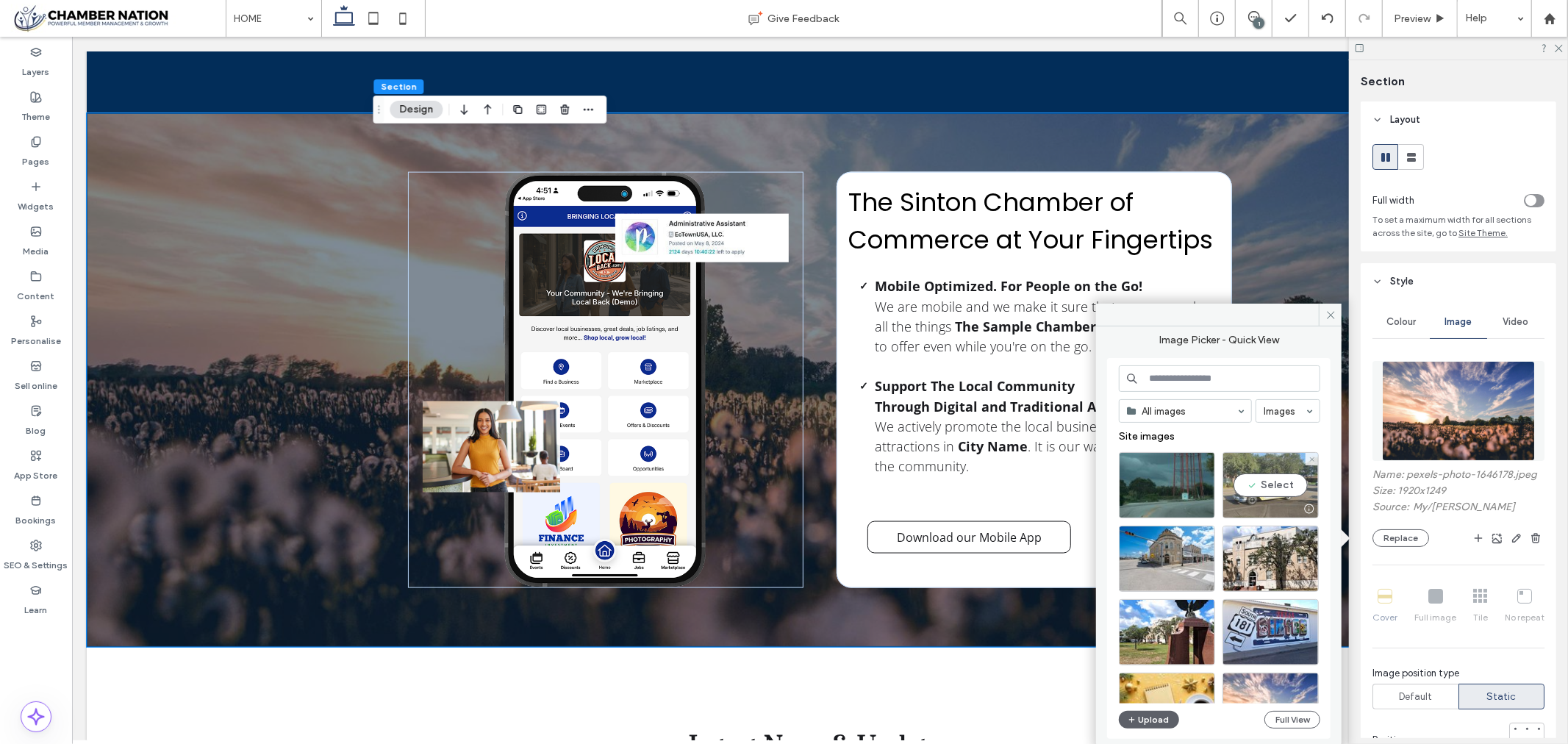
click at [1253, 481] on div "Select" at bounding box center [1271, 485] width 97 height 66
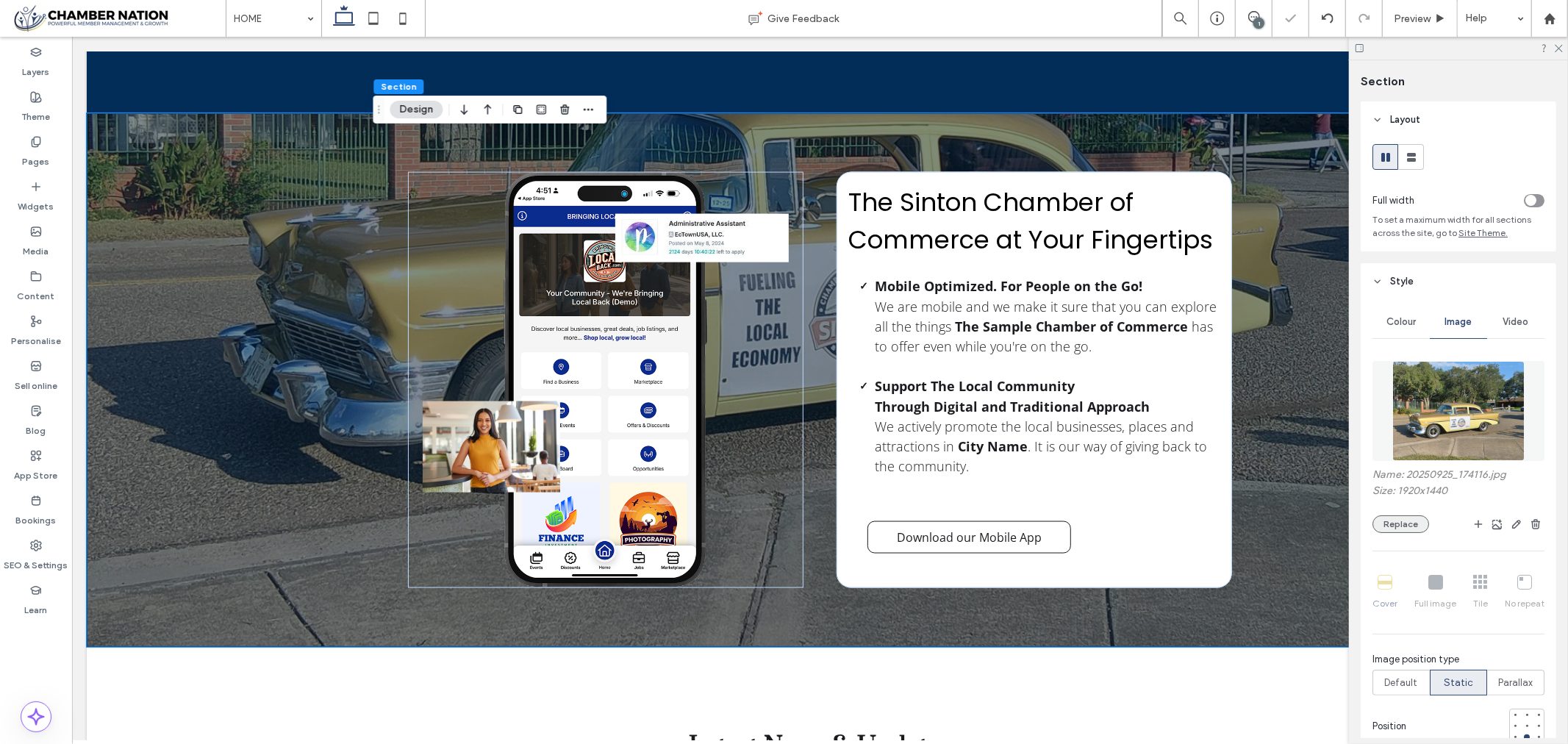
click at [1413, 519] on button "Replace" at bounding box center [1401, 523] width 57 height 17
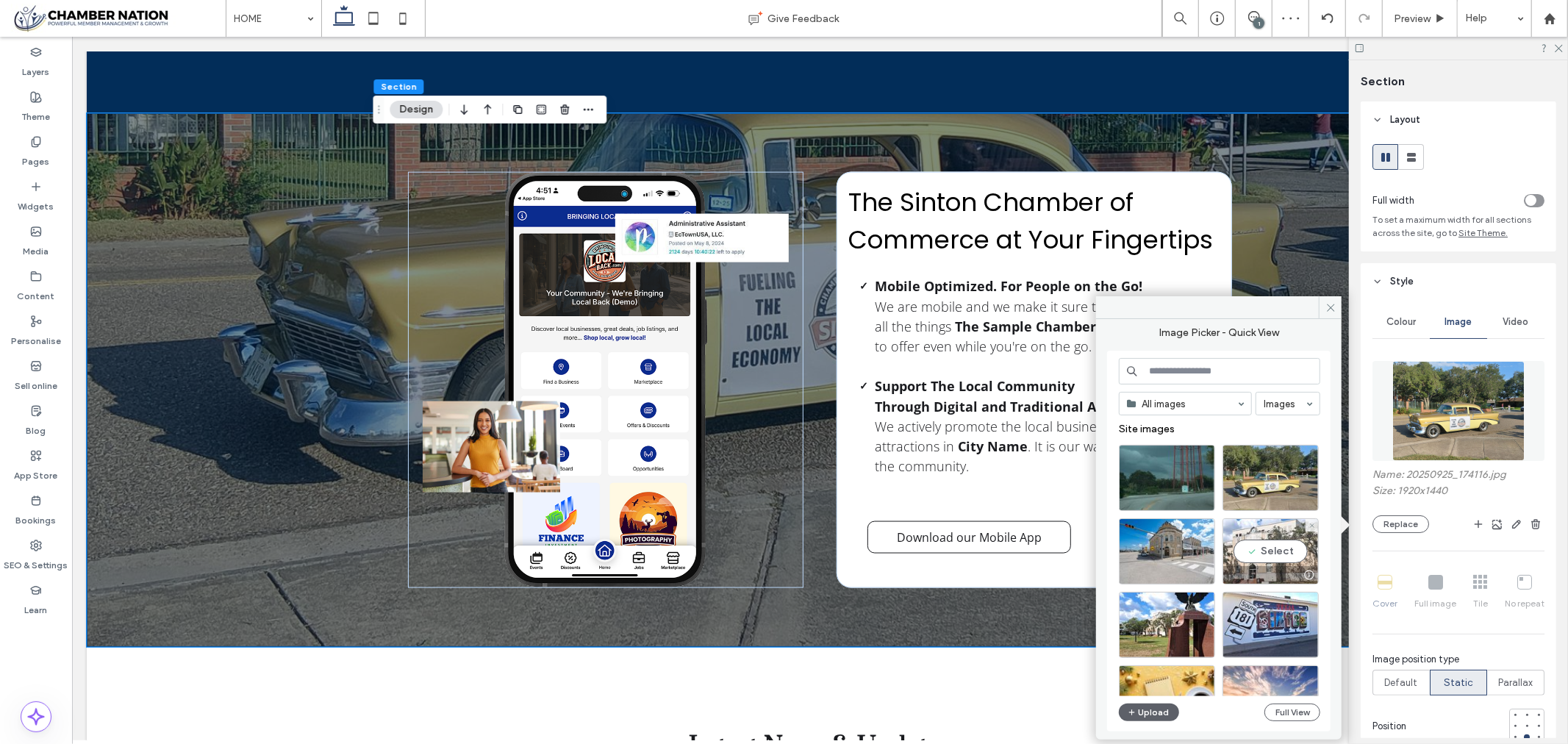
click at [1298, 549] on div "Select" at bounding box center [1271, 551] width 97 height 66
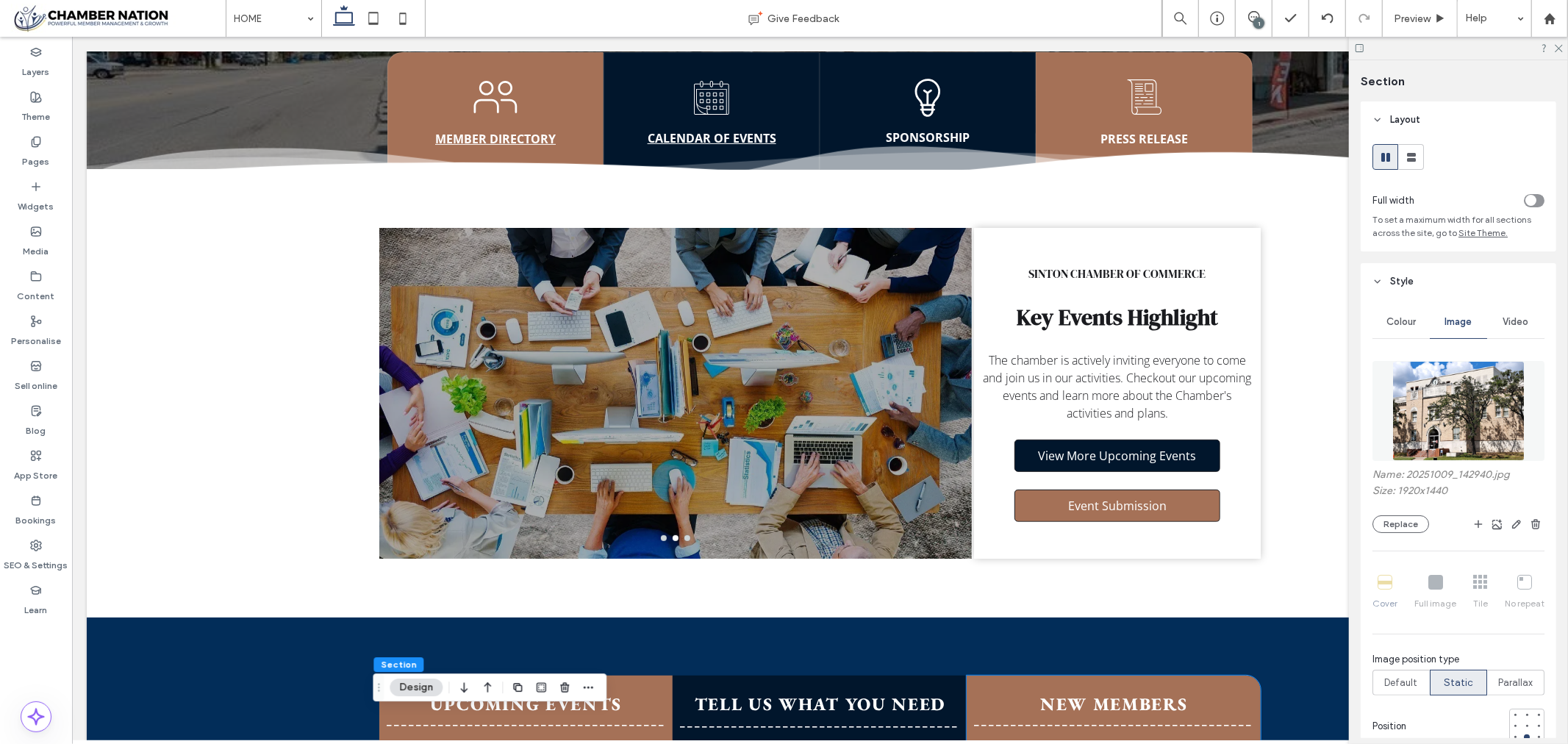
scroll to position [319, 0]
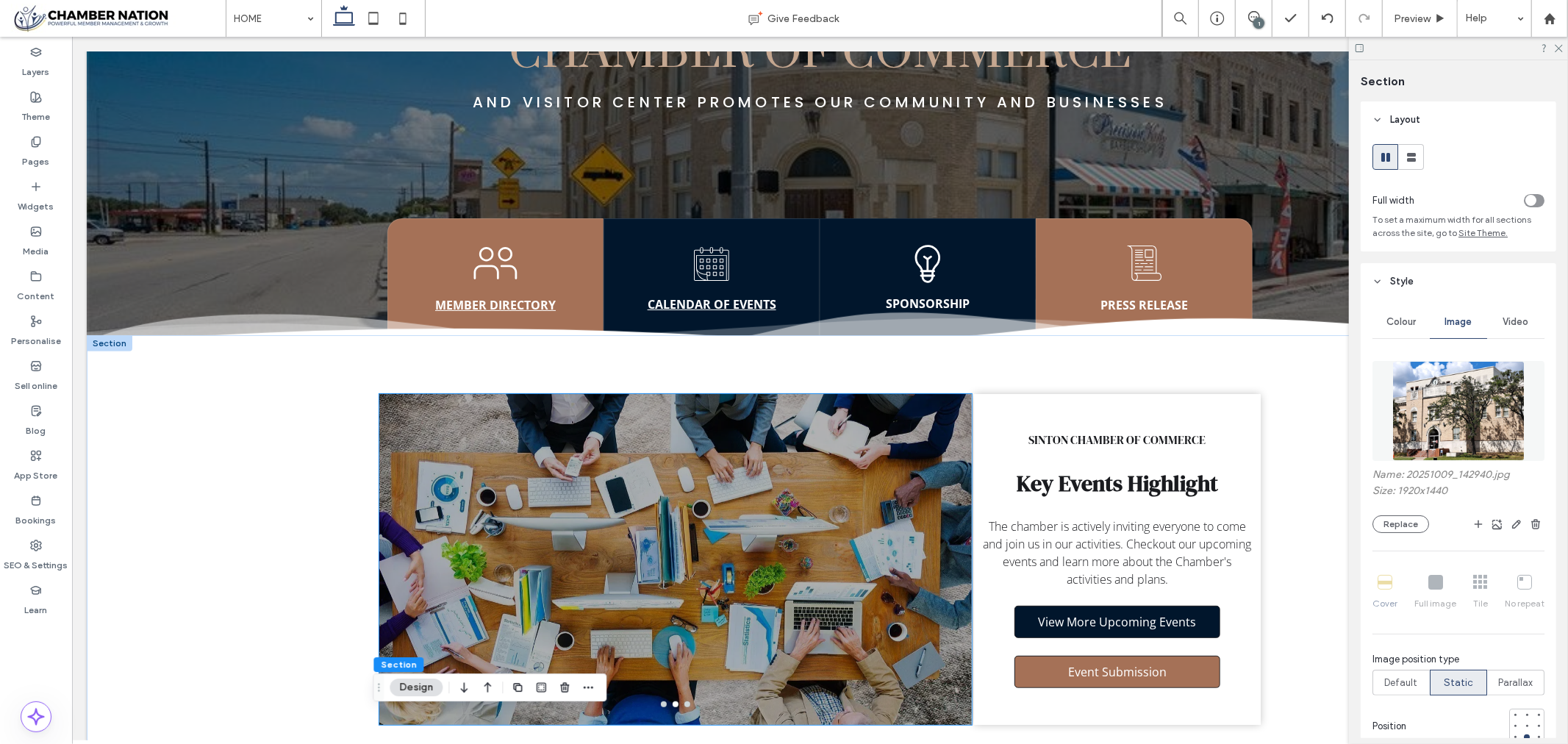
click at [815, 461] on div at bounding box center [675, 568] width 594 height 261
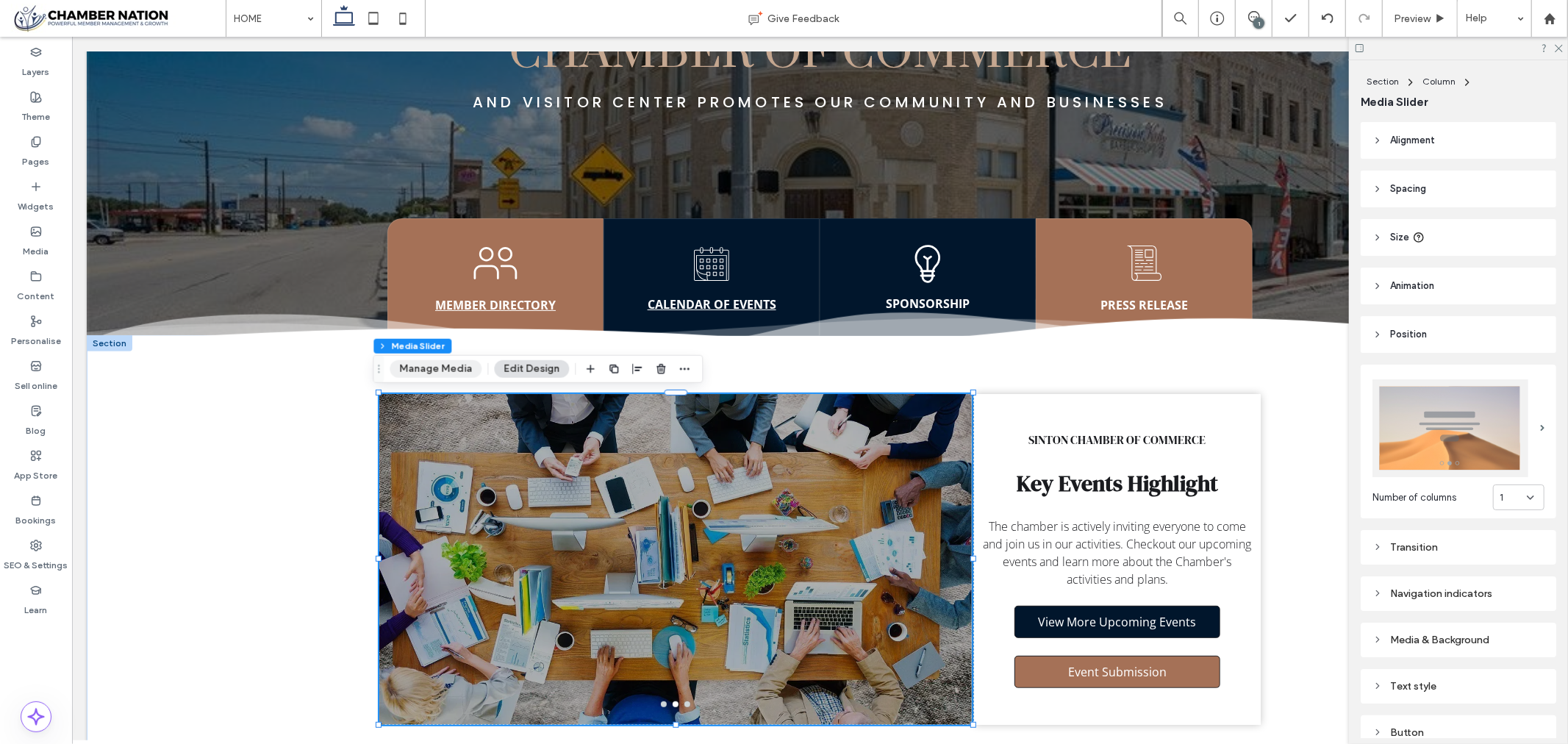
click at [417, 365] on button "Manage Media" at bounding box center [436, 369] width 92 height 17
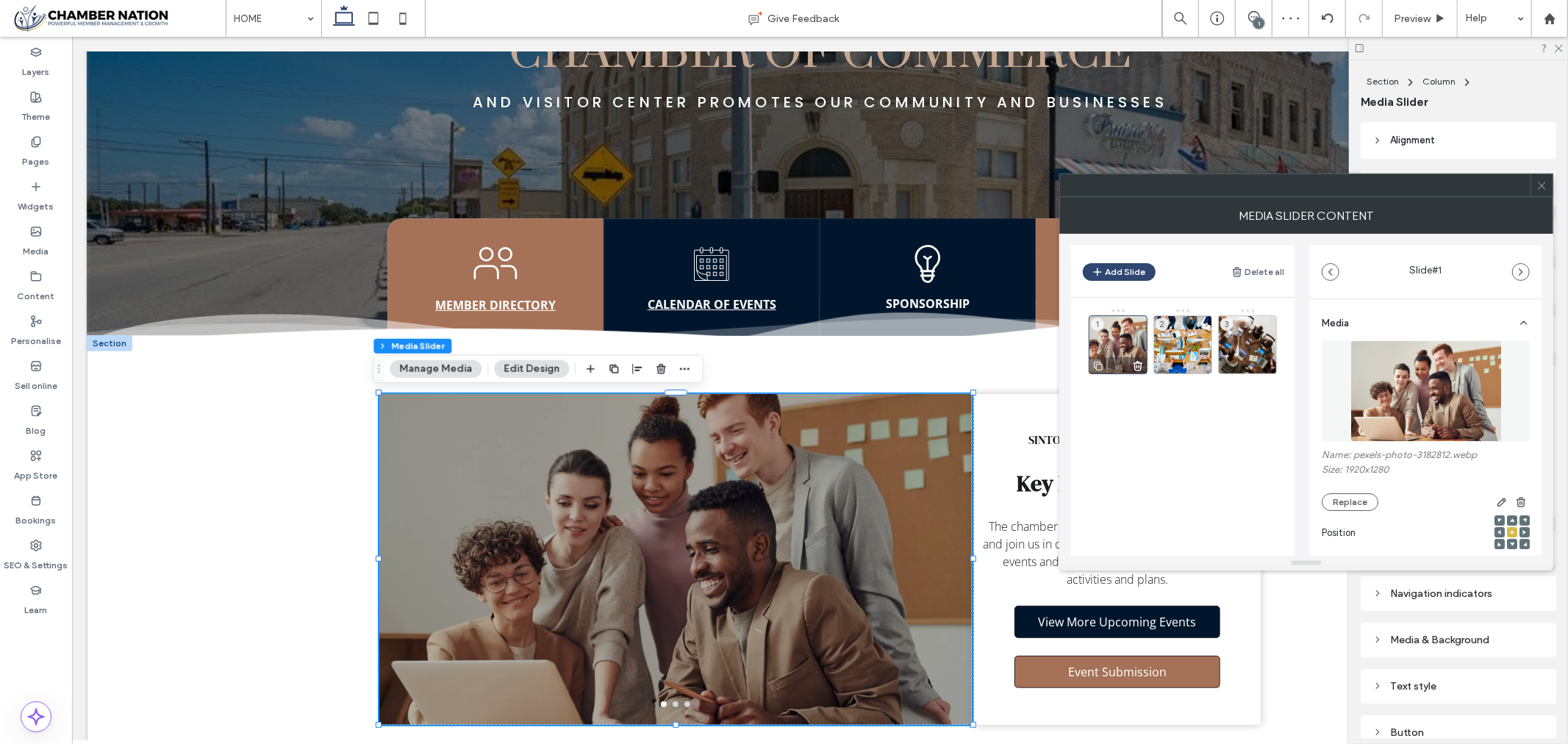
click at [1116, 333] on div "1" at bounding box center [1118, 344] width 59 height 59
click at [1357, 501] on button "Replace" at bounding box center [1350, 501] width 57 height 17
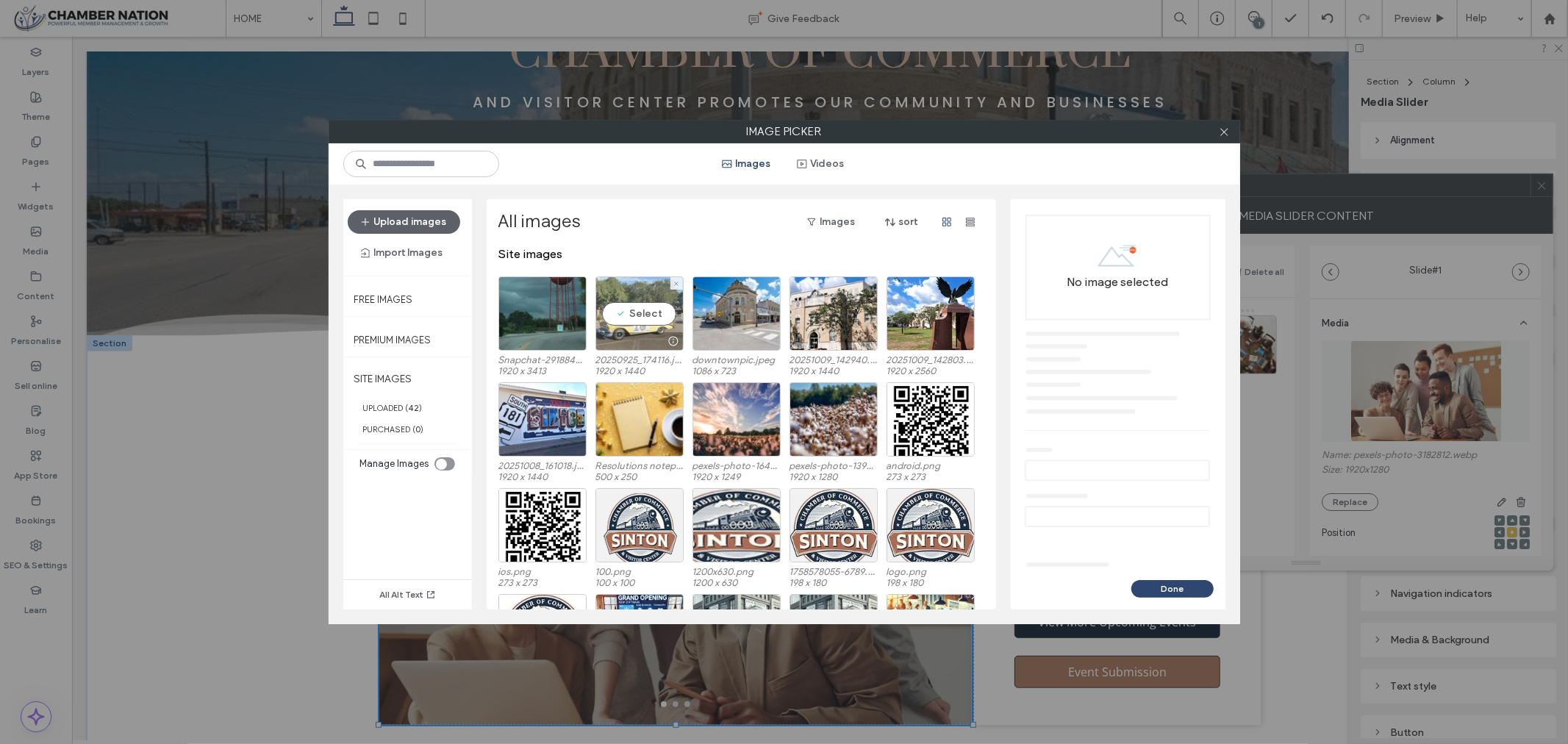
click at [622, 311] on div "Select" at bounding box center [640, 314] width 88 height 74
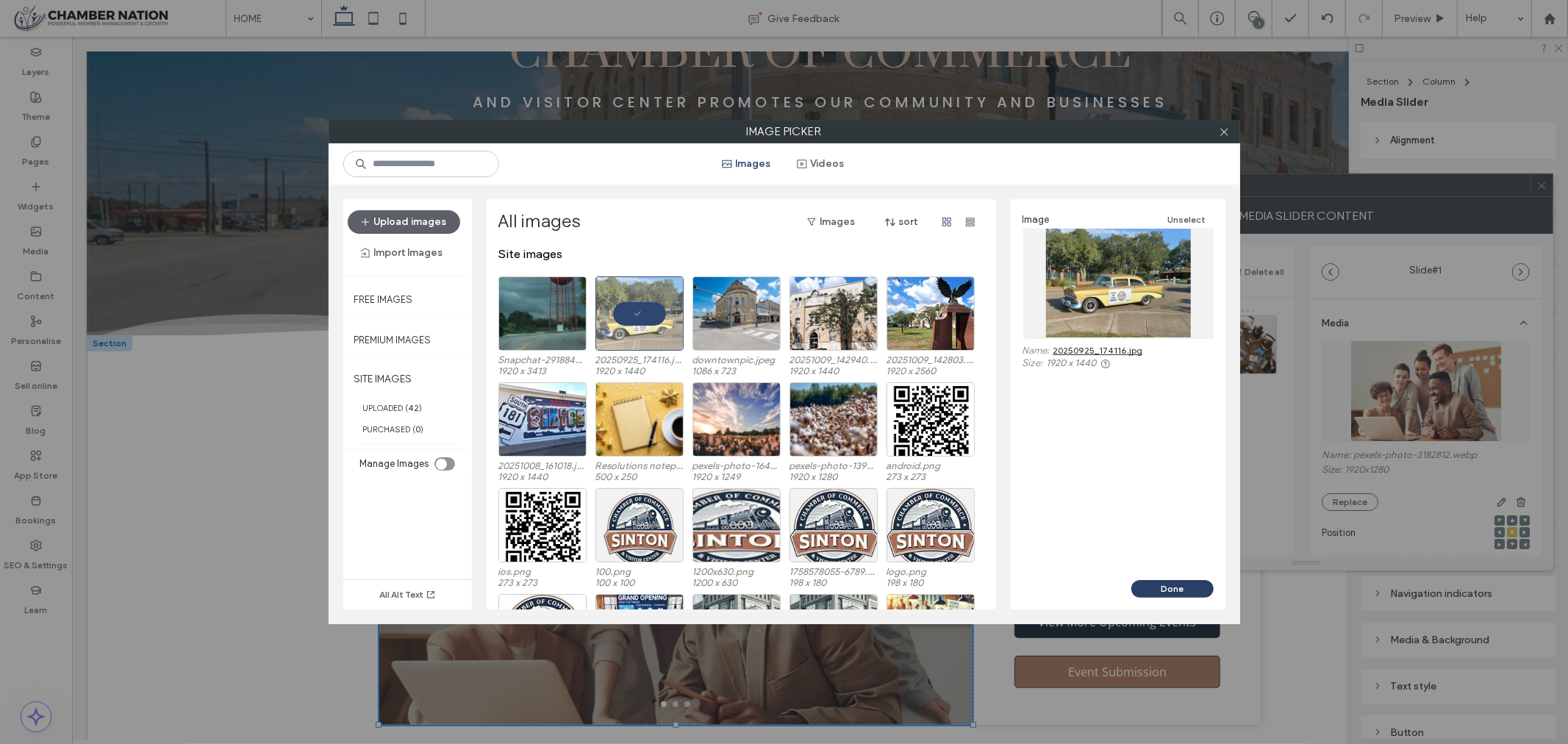
click at [1180, 590] on button "Done" at bounding box center [1172, 588] width 82 height 17
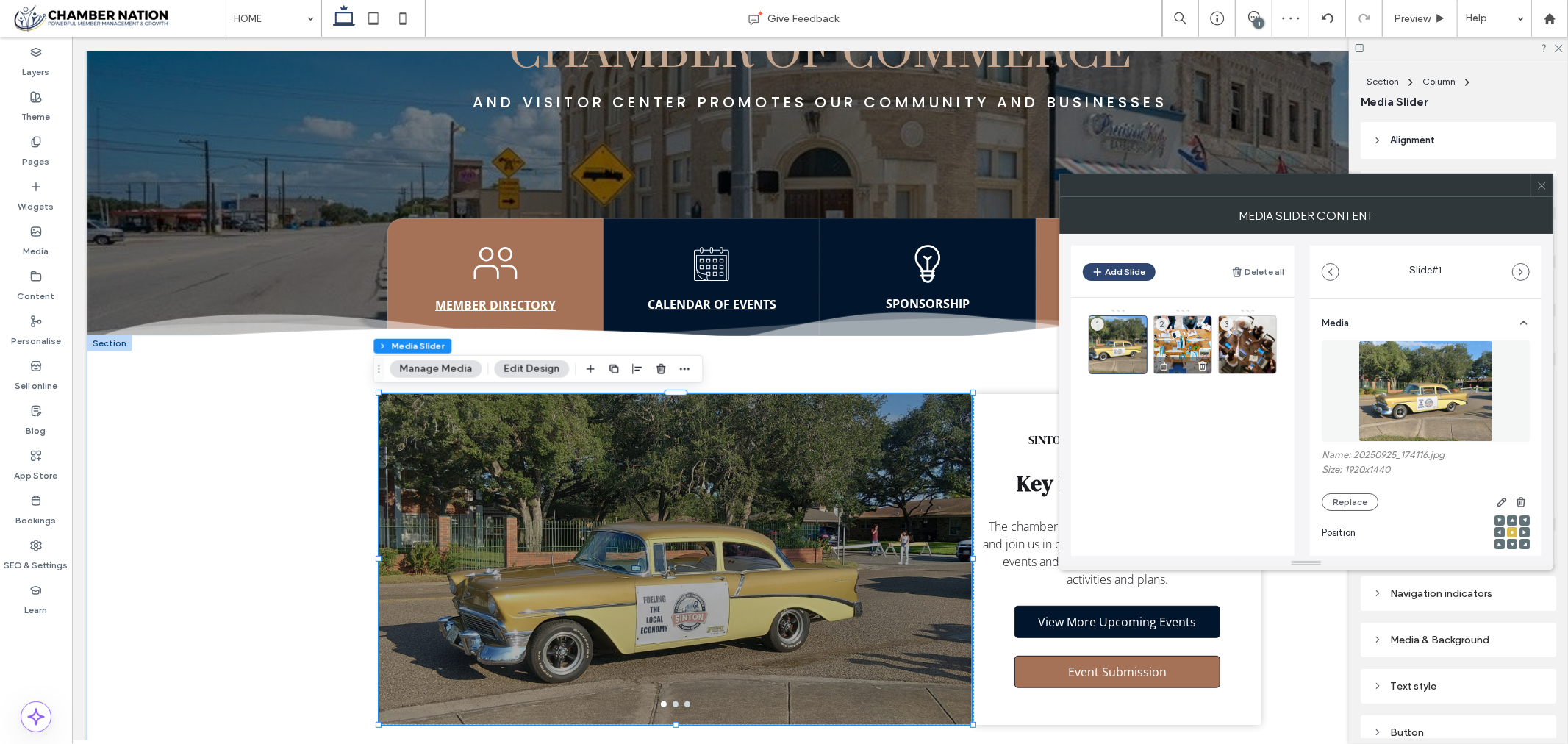
click at [1184, 332] on div "2" at bounding box center [1183, 344] width 59 height 59
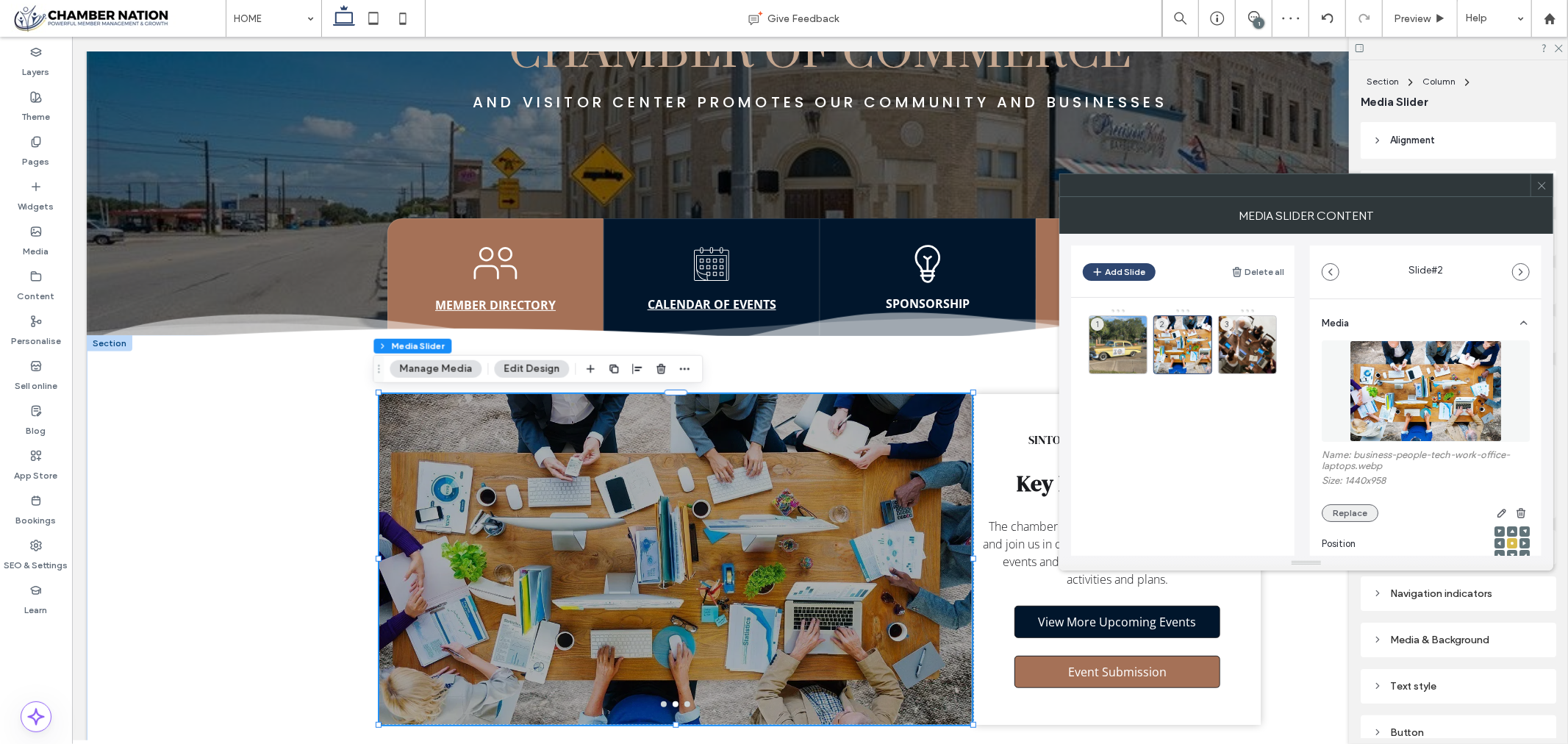
click at [1358, 515] on button "Replace" at bounding box center [1350, 513] width 57 height 17
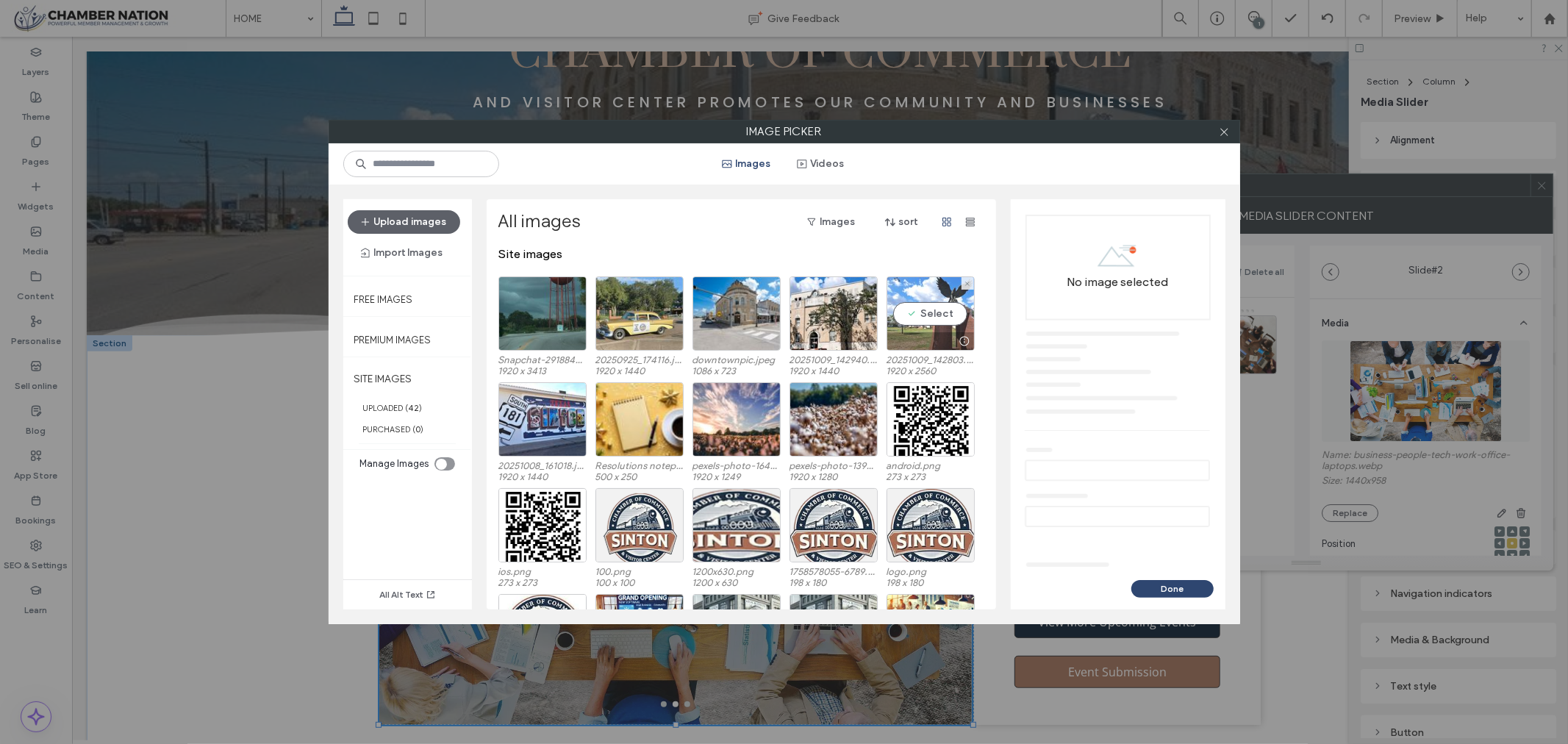
click at [928, 308] on div "Select" at bounding box center [931, 314] width 88 height 74
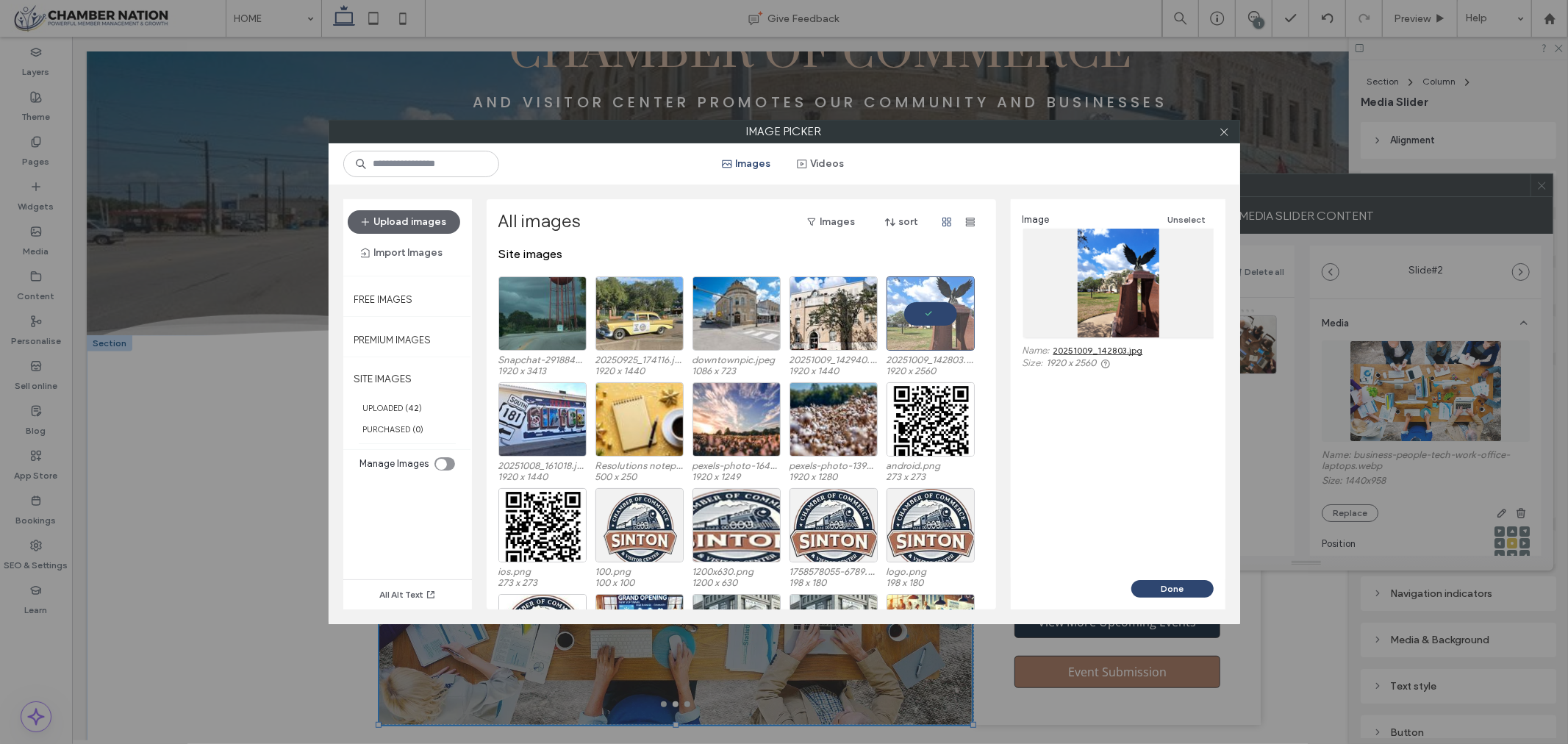
drag, startPoint x: 1174, startPoint y: 590, endPoint x: 1224, endPoint y: 520, distance: 86.0
click at [1174, 592] on button "Done" at bounding box center [1172, 588] width 82 height 17
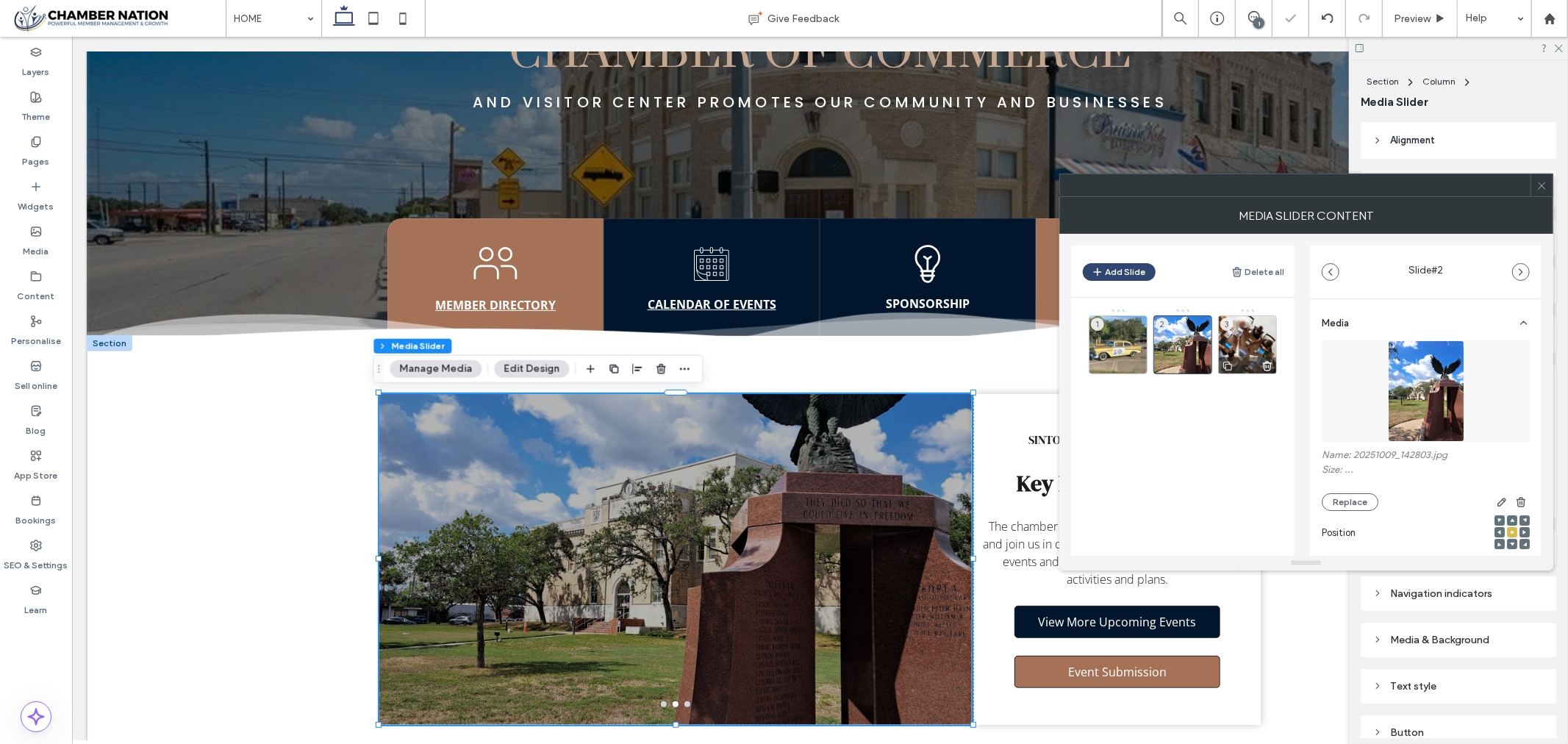
click at [1244, 343] on div "3" at bounding box center [1247, 344] width 59 height 59
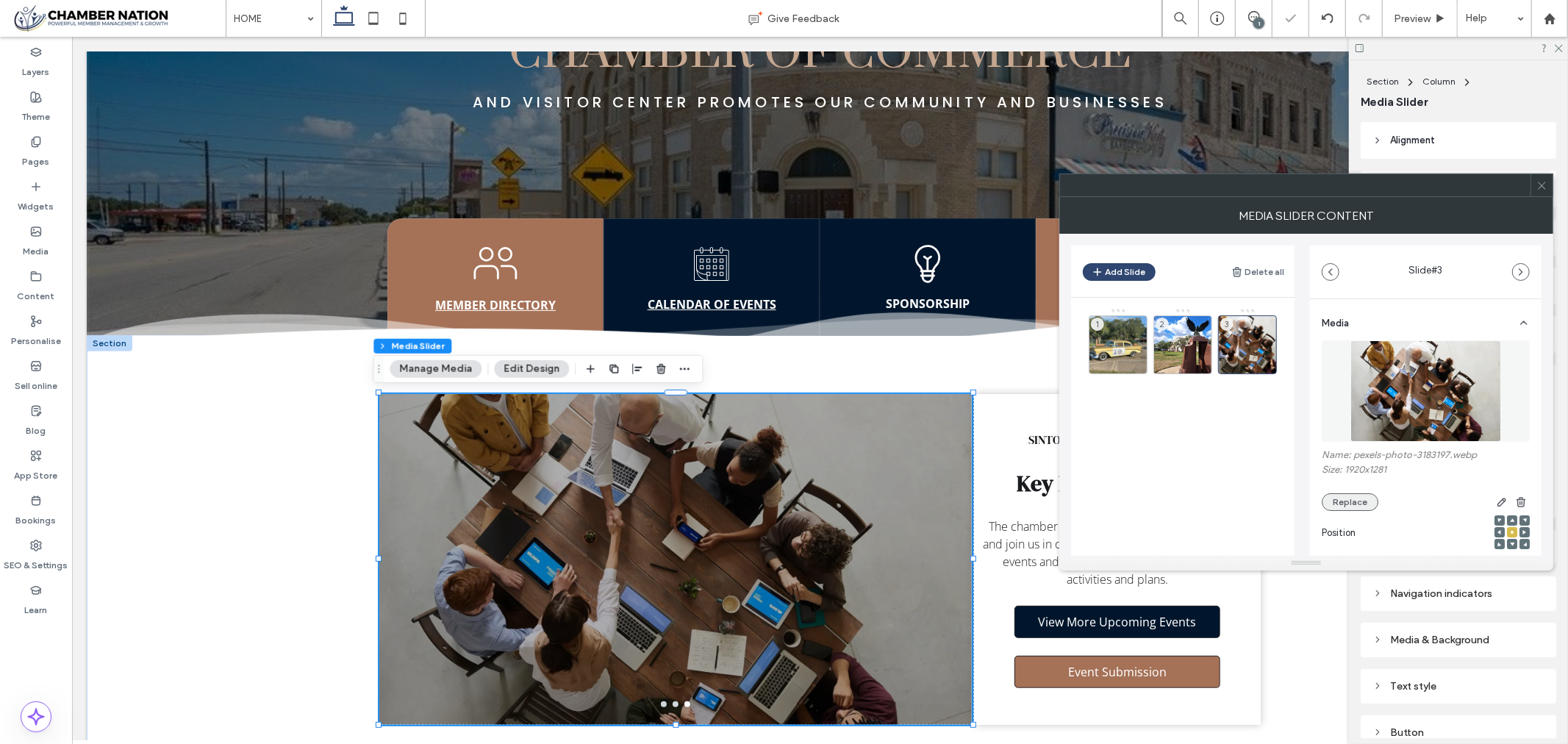
click at [1351, 508] on button "Replace" at bounding box center [1350, 501] width 57 height 17
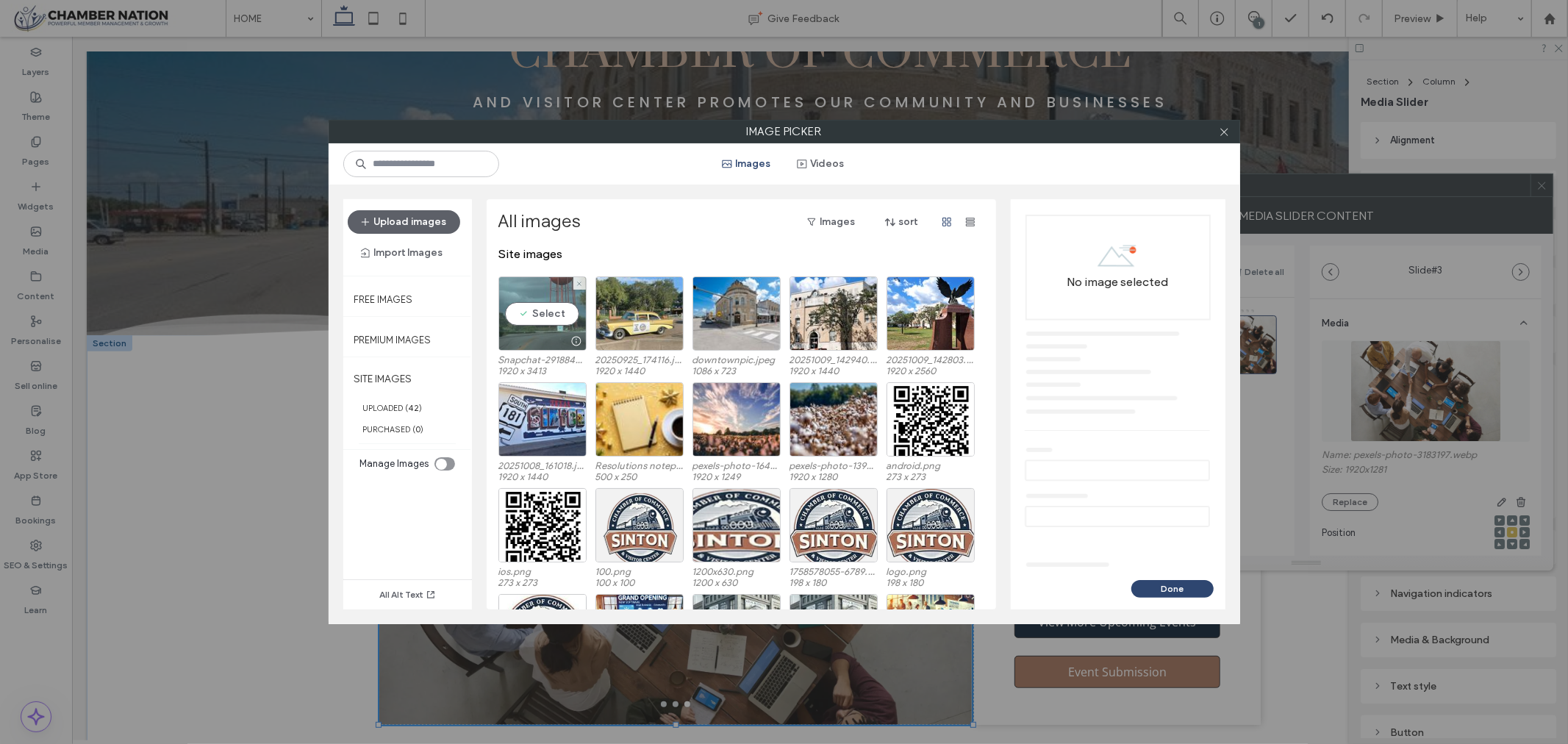
click at [540, 309] on div "Select" at bounding box center [542, 314] width 88 height 74
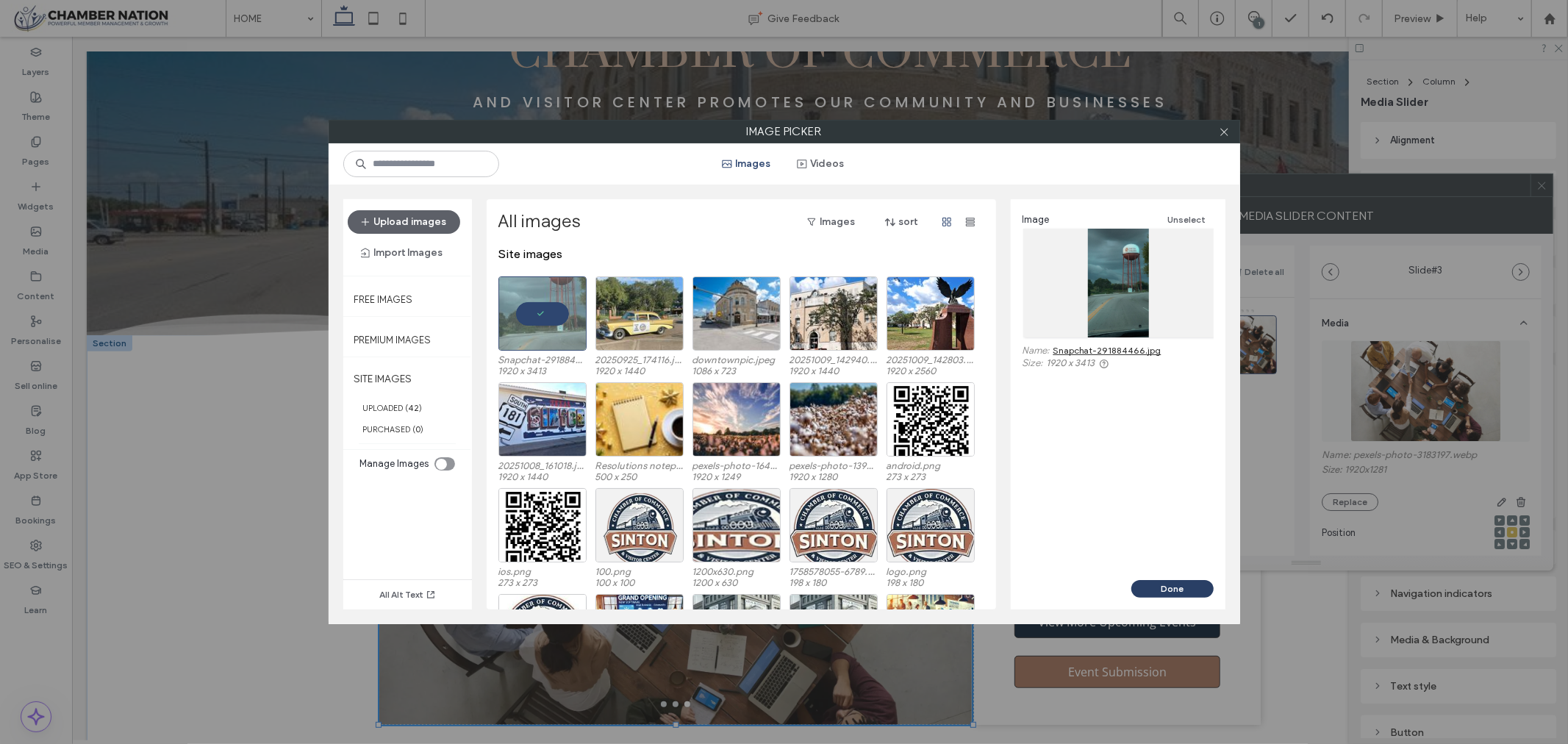
click at [1180, 588] on button "Done" at bounding box center [1172, 588] width 82 height 17
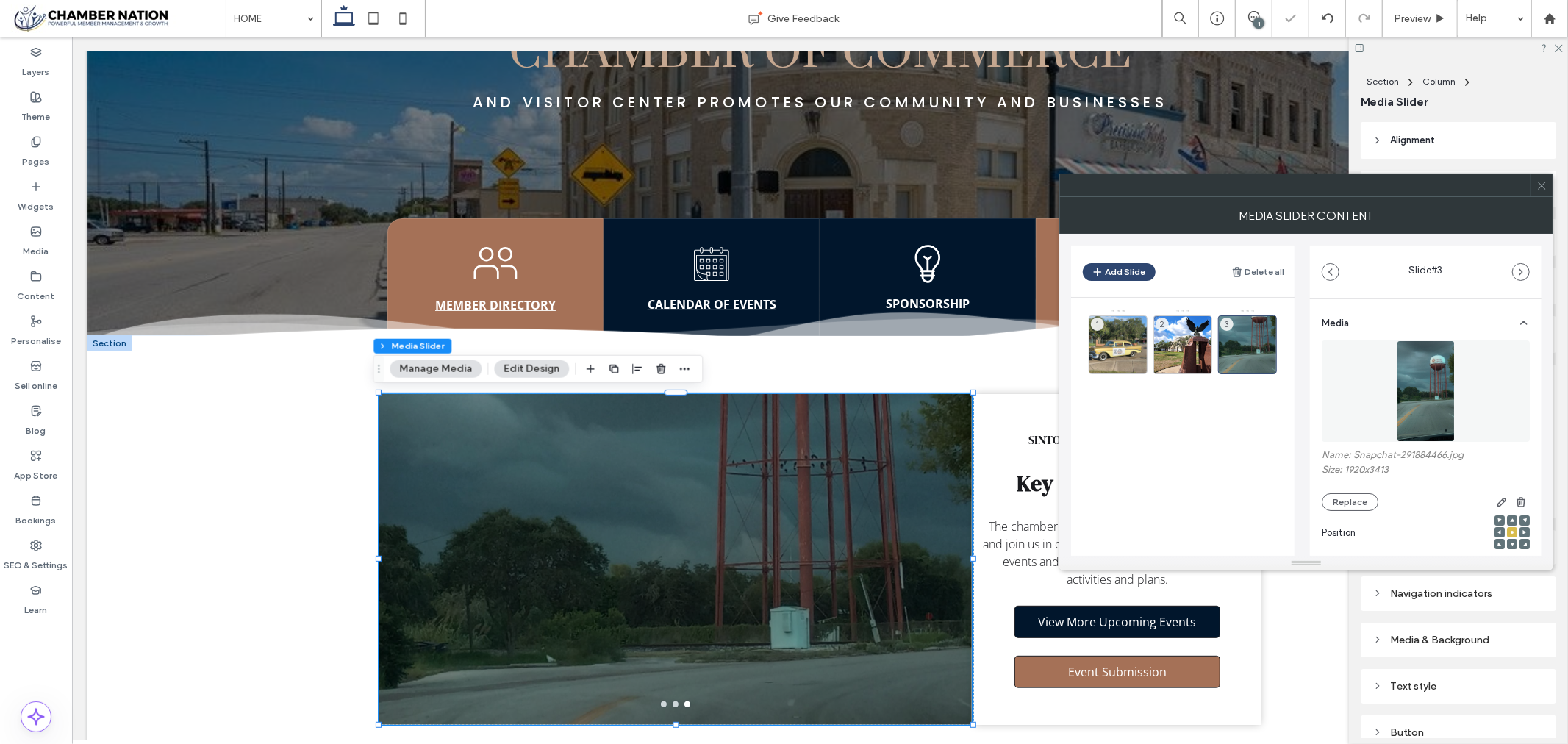
click at [1542, 187] on icon at bounding box center [1542, 185] width 11 height 11
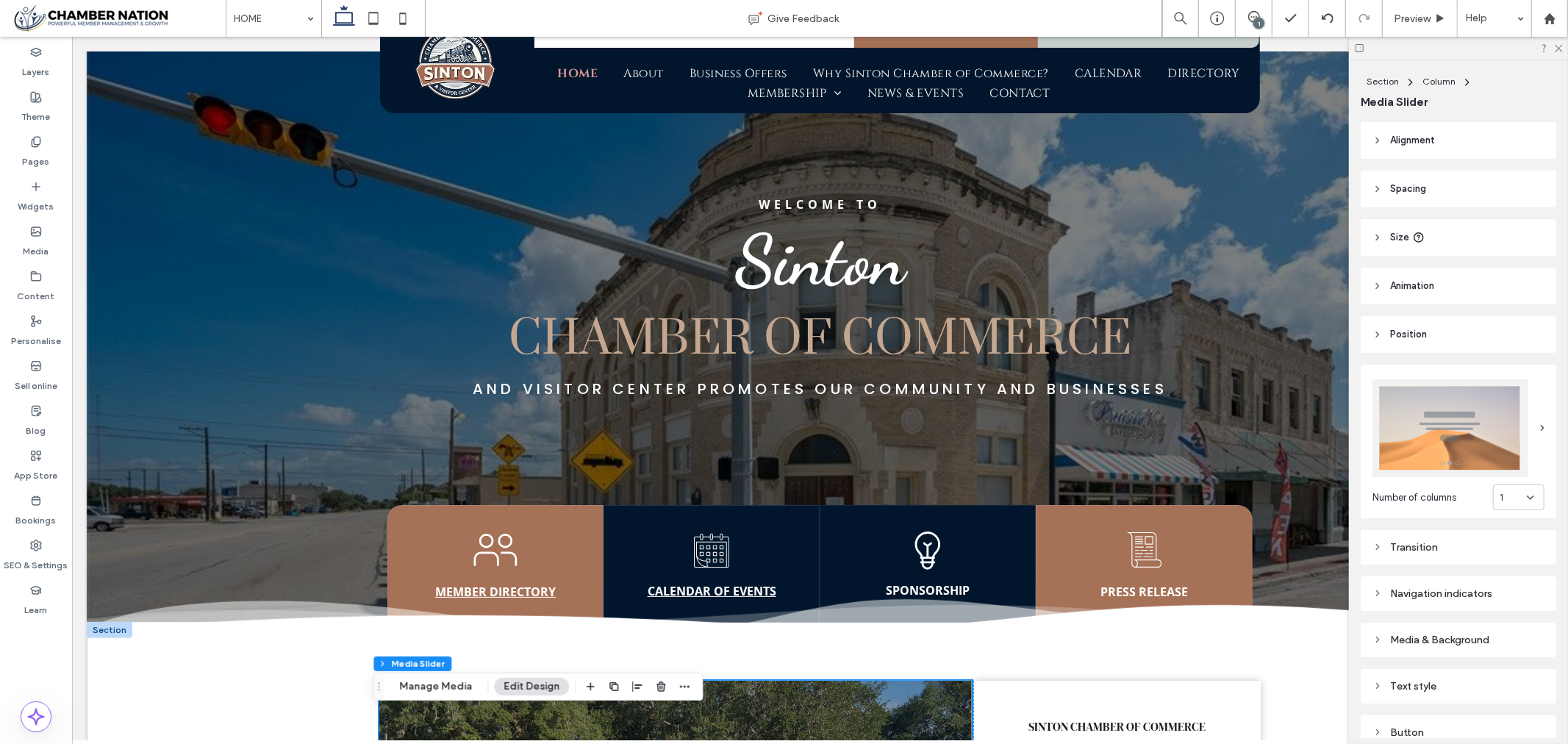
scroll to position [0, 0]
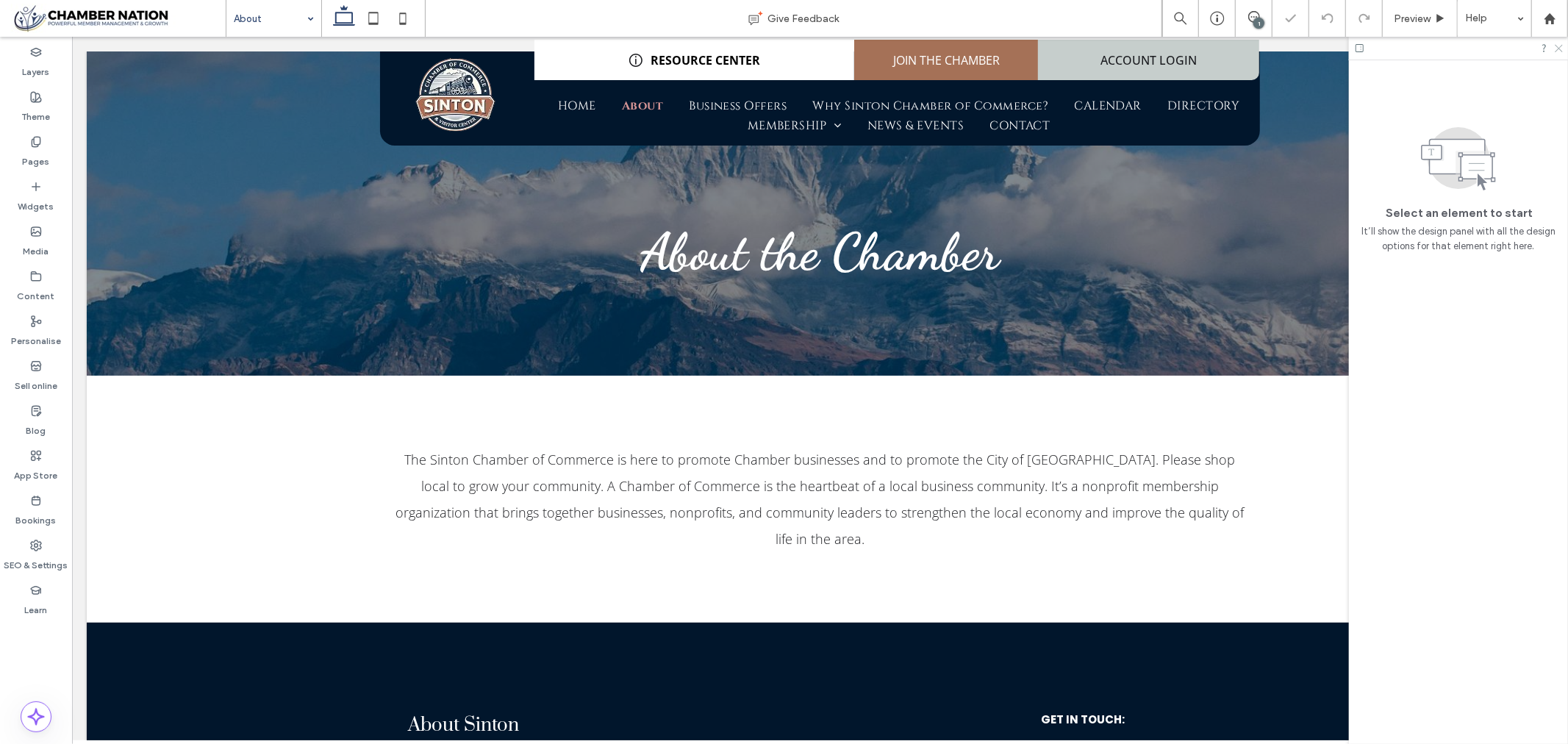
click at [1557, 46] on icon at bounding box center [1558, 47] width 10 height 10
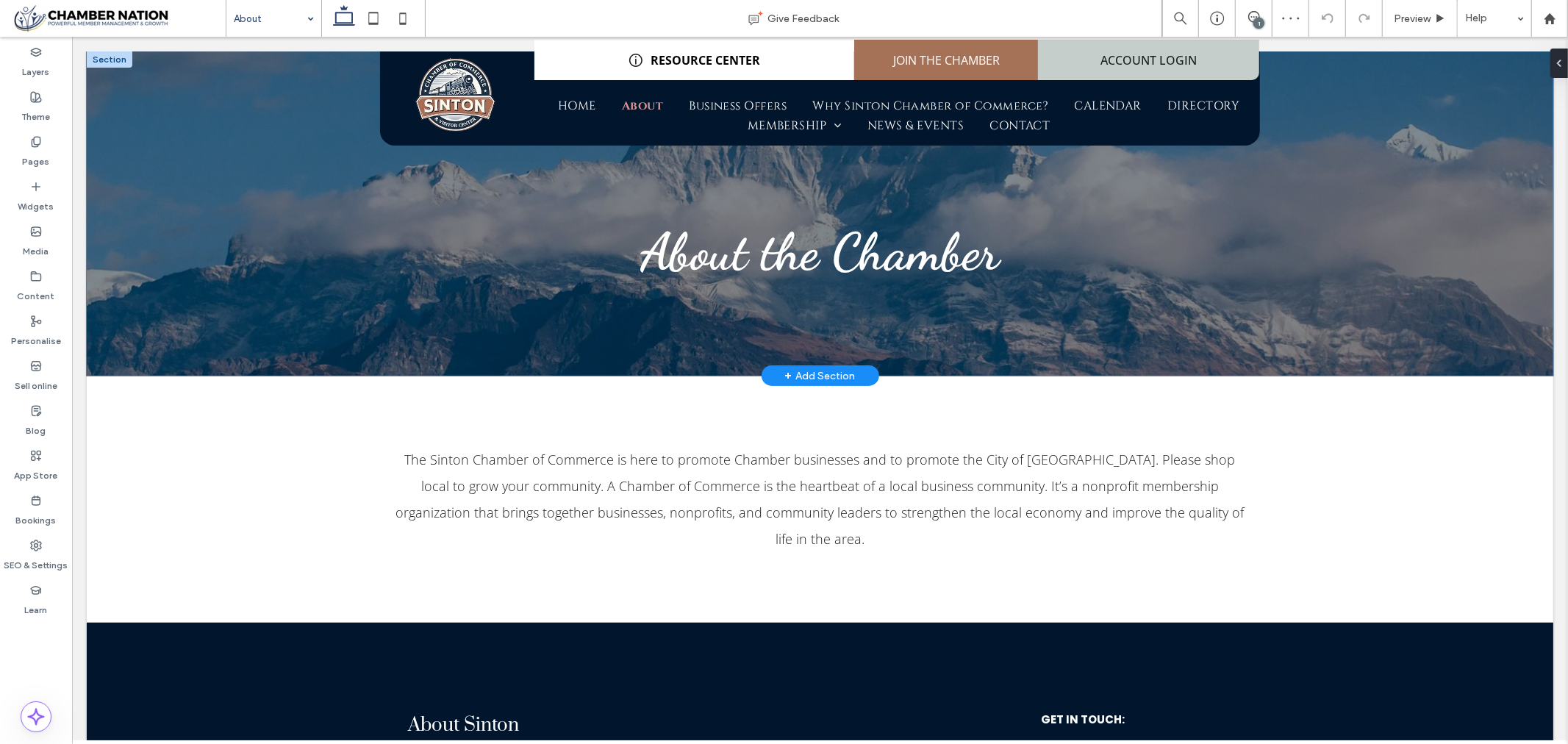
click at [247, 166] on div "About the Chamber" at bounding box center [819, 213] width 1467 height 324
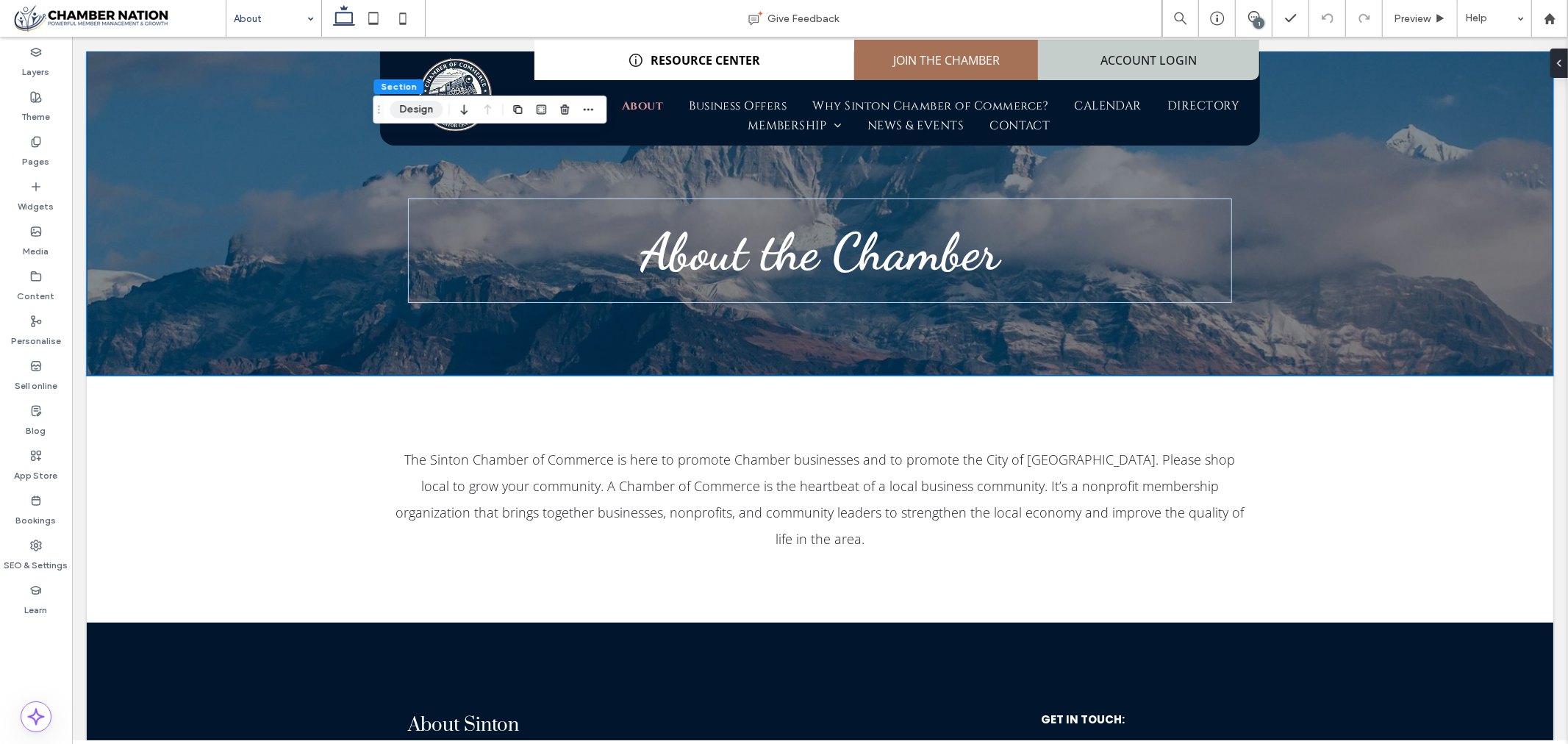
click at [416, 103] on button "Design" at bounding box center [416, 109] width 53 height 17
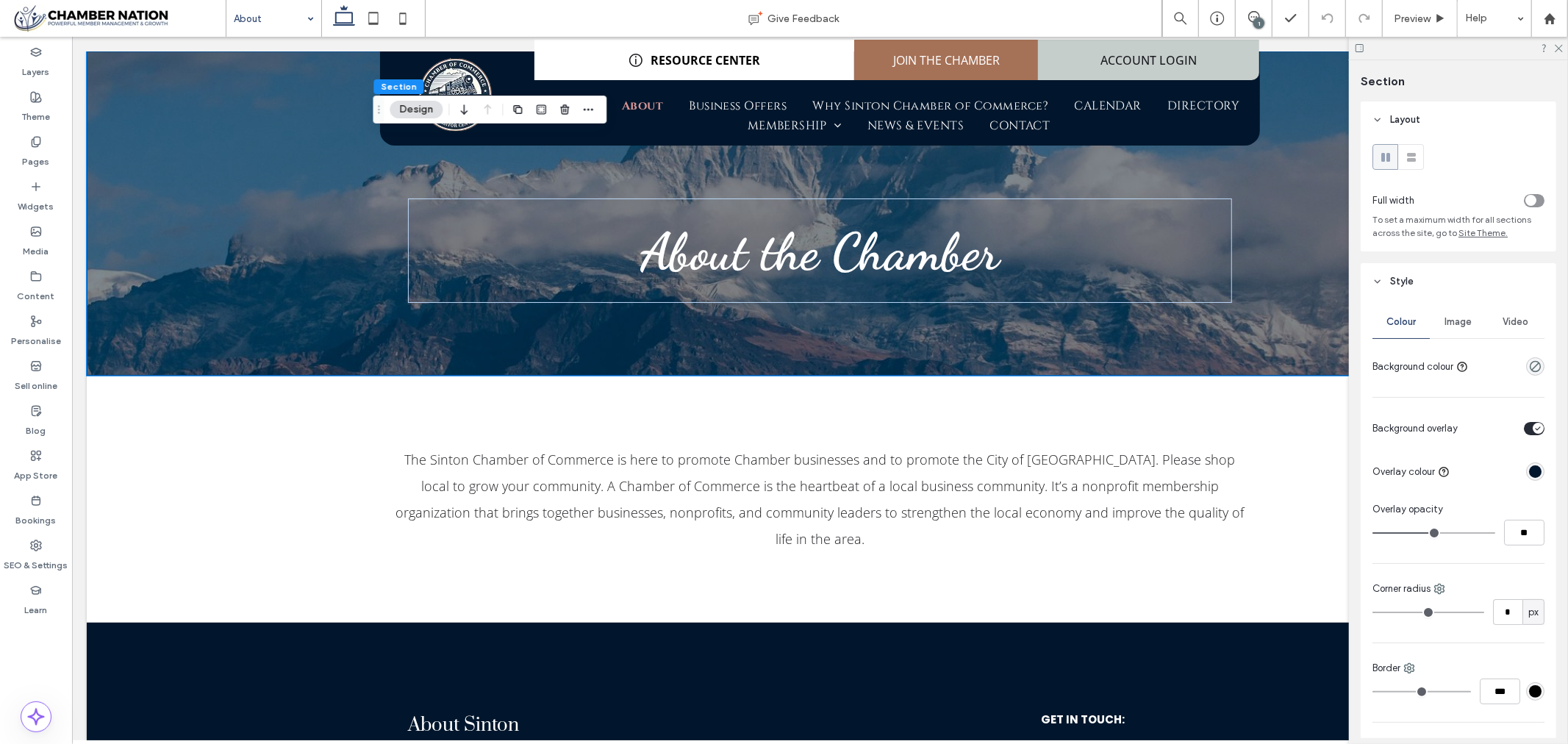
click at [1465, 311] on div "Image" at bounding box center [1459, 322] width 57 height 32
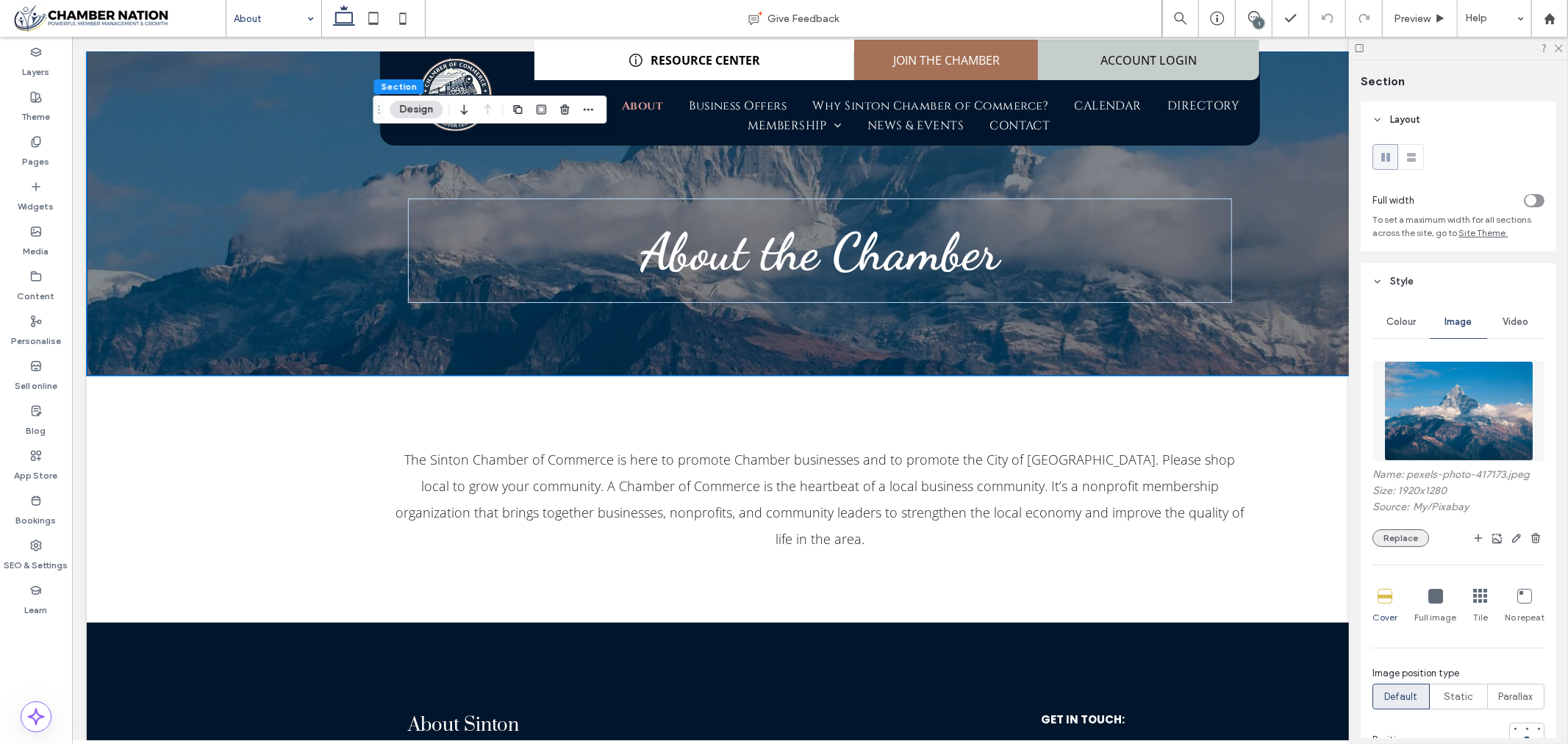
click at [1410, 541] on button "Replace" at bounding box center [1401, 537] width 57 height 17
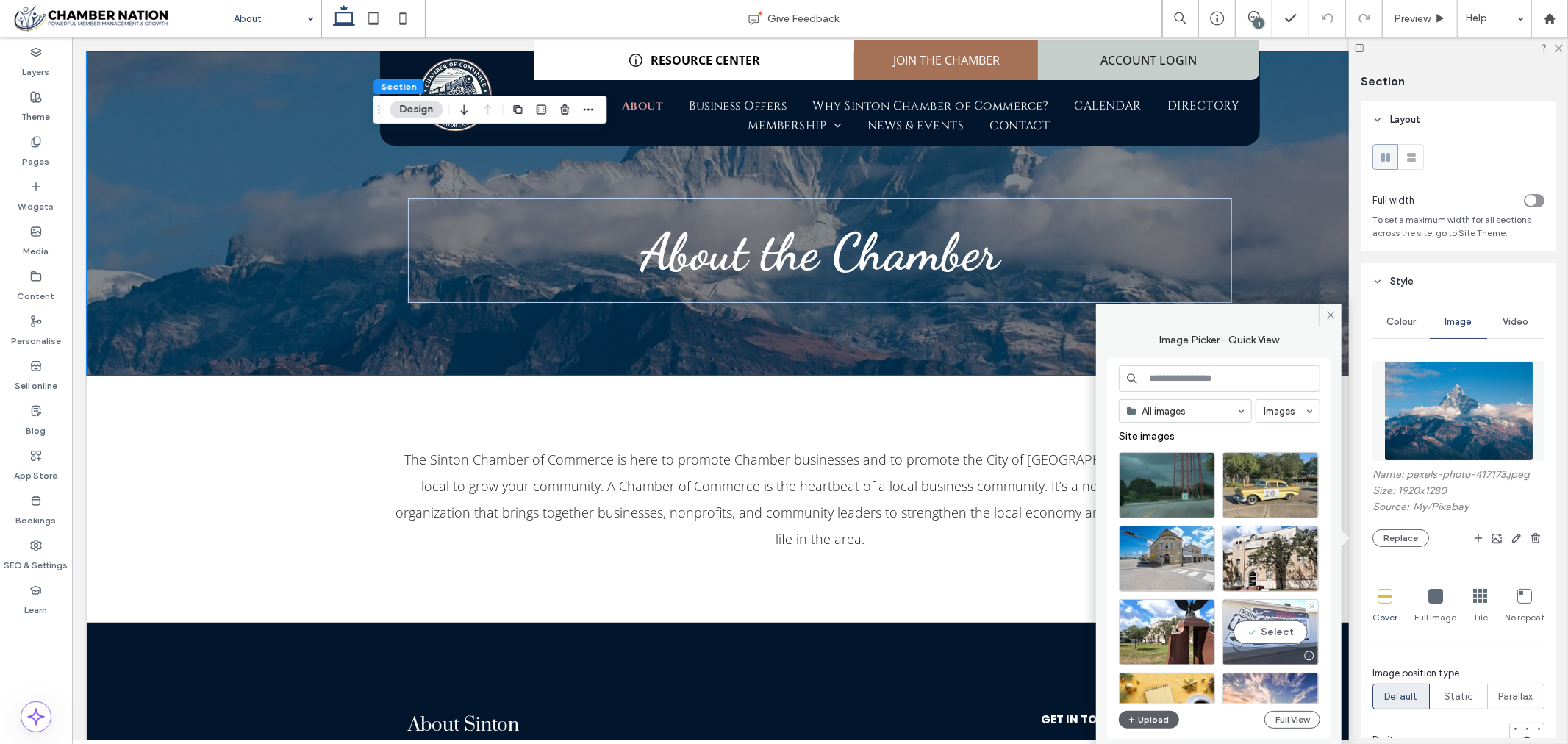
click at [1262, 623] on div "Select" at bounding box center [1271, 632] width 97 height 66
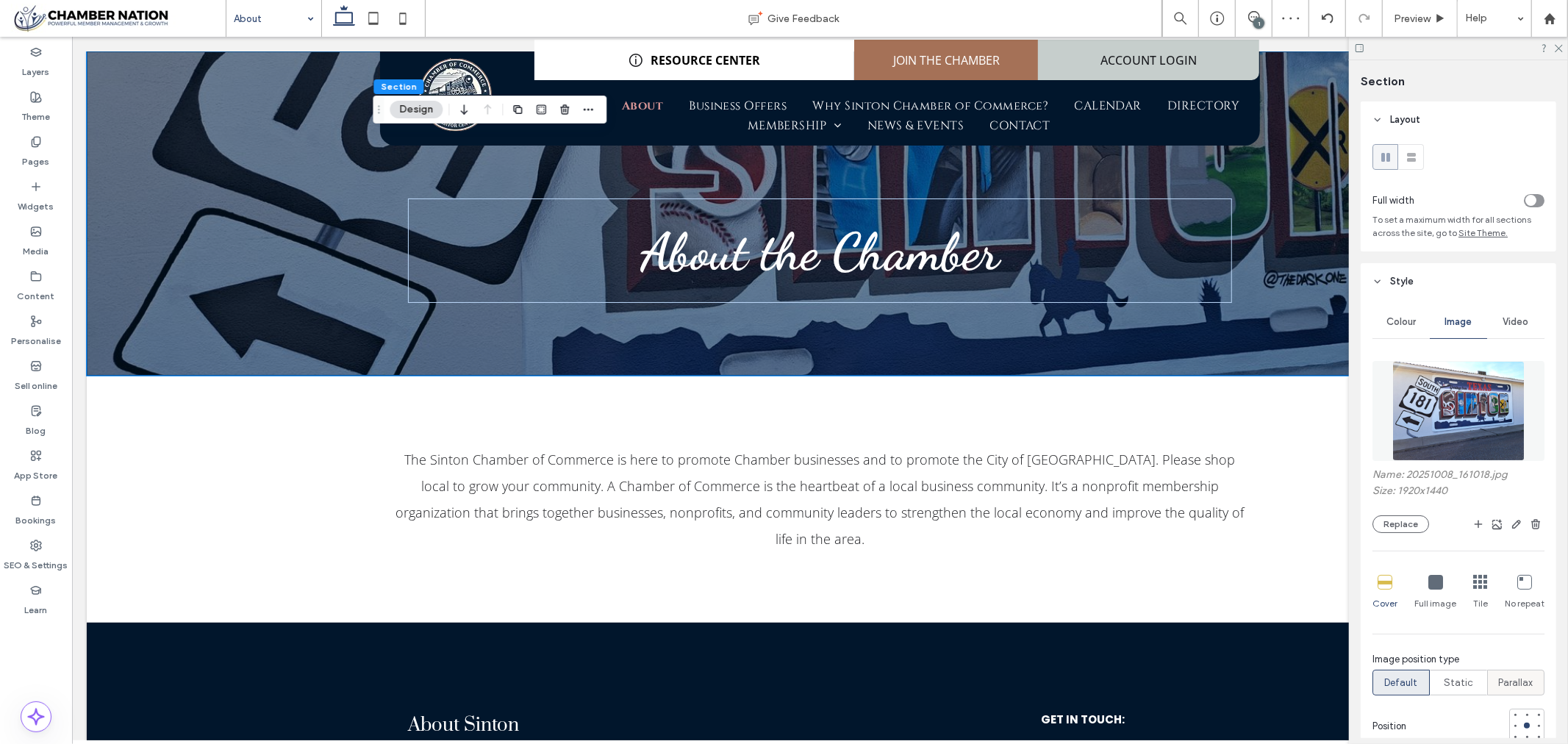
scroll to position [81, 0]
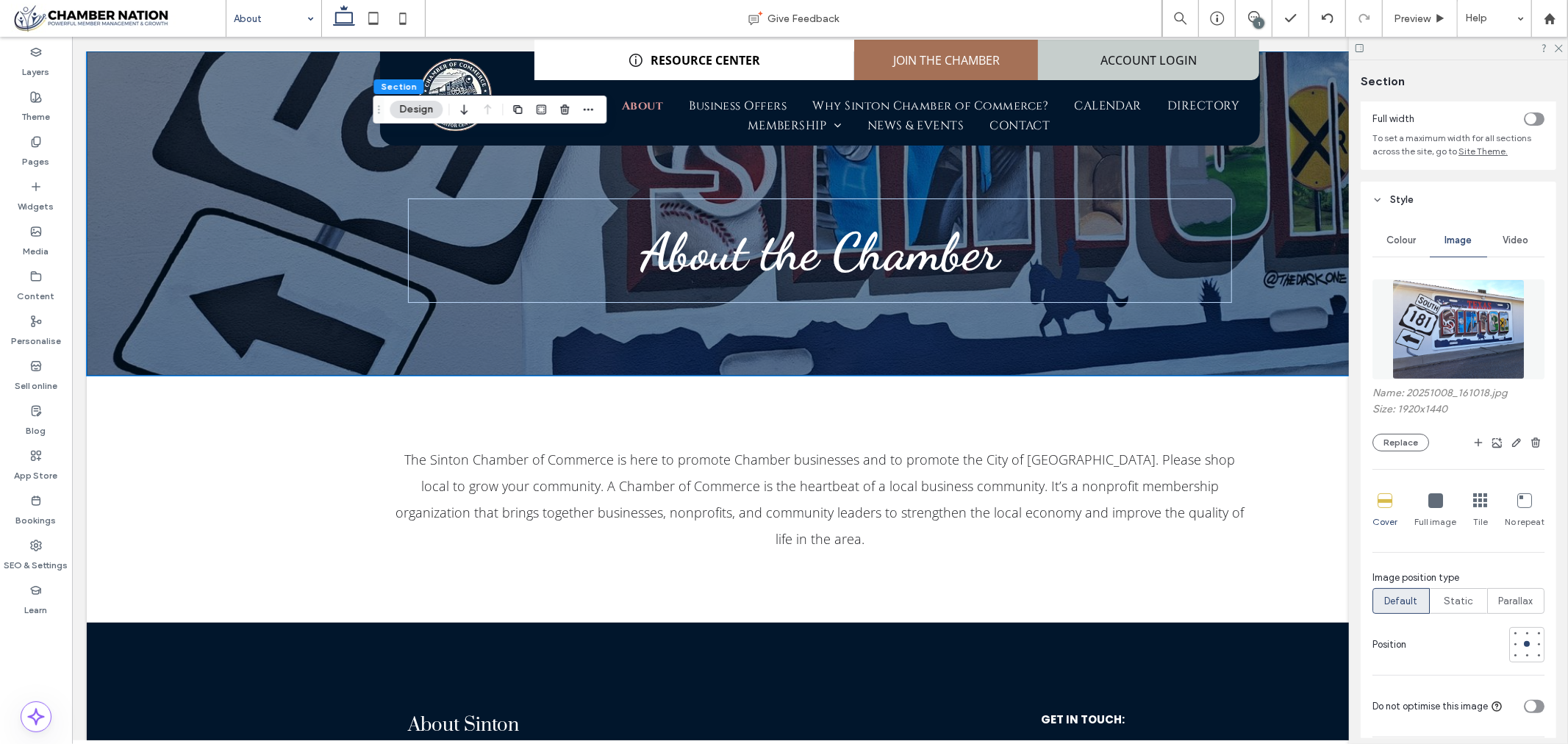
click at [1563, 47] on div at bounding box center [1459, 48] width 219 height 23
click at [1559, 49] on icon at bounding box center [1558, 47] width 10 height 10
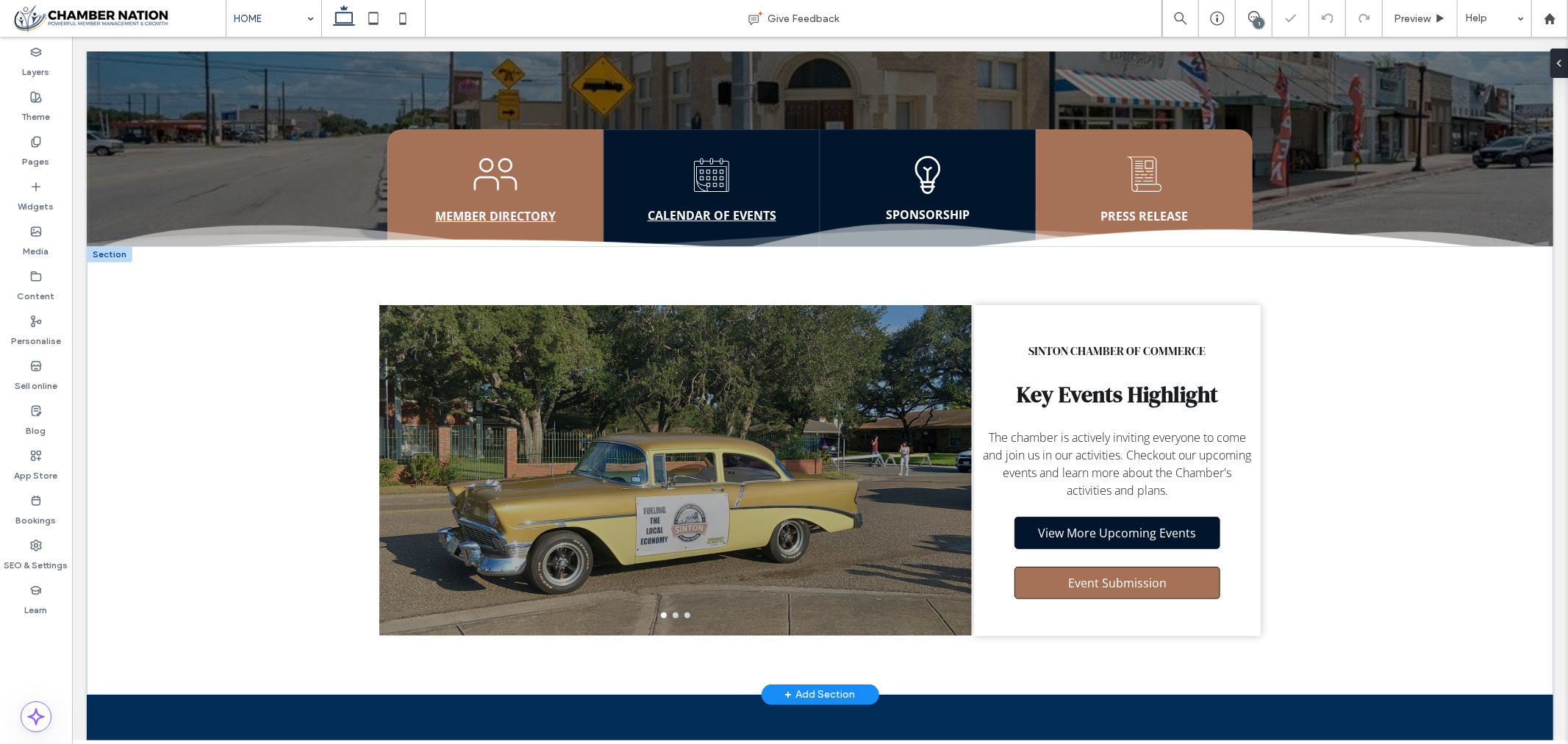
scroll to position [408, 0]
click at [879, 501] on div at bounding box center [675, 479] width 594 height 261
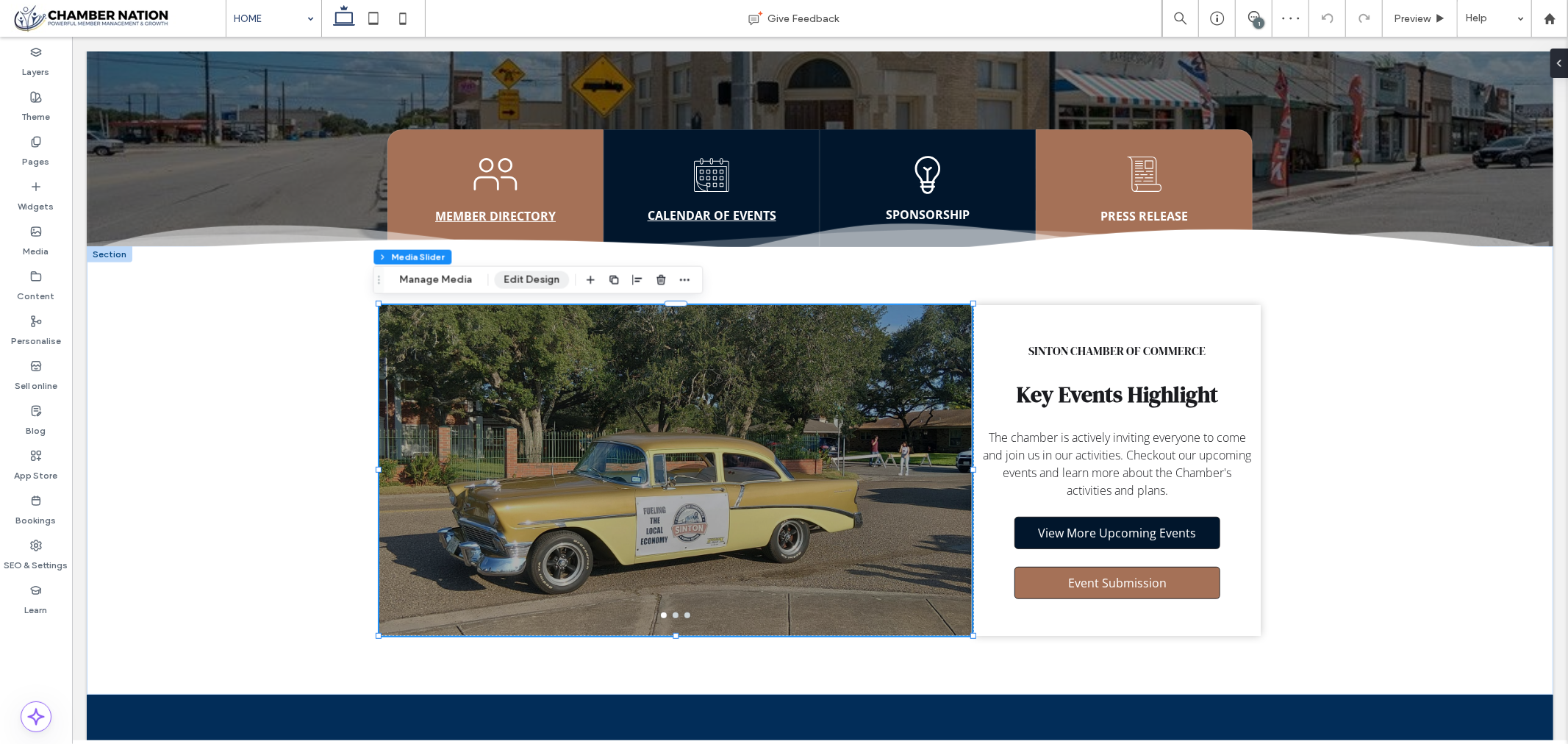
click at [428, 282] on button "Manage Media" at bounding box center [436, 280] width 92 height 17
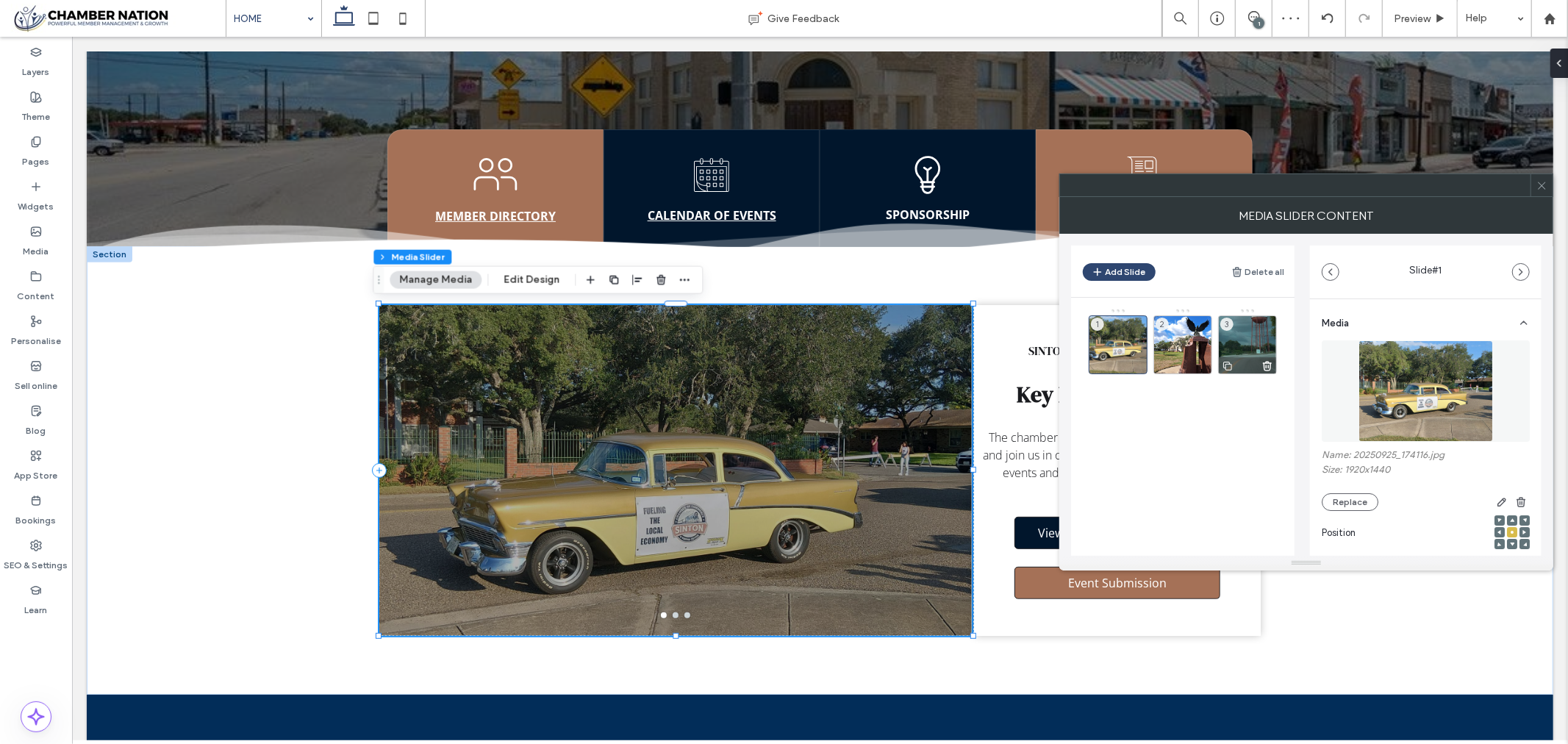
click at [1239, 340] on div "3" at bounding box center [1247, 344] width 59 height 59
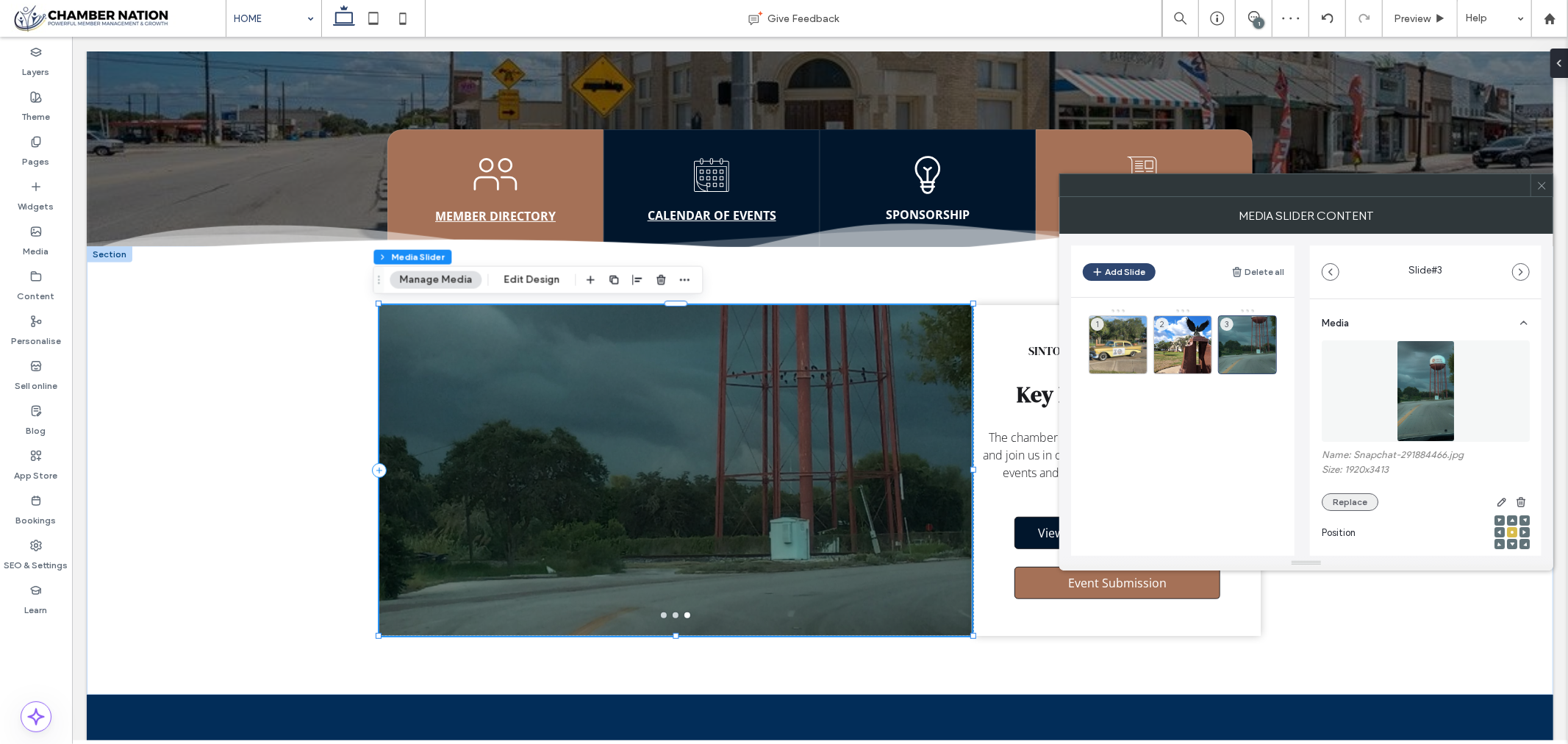
click at [1355, 506] on button "Replace" at bounding box center [1350, 501] width 57 height 17
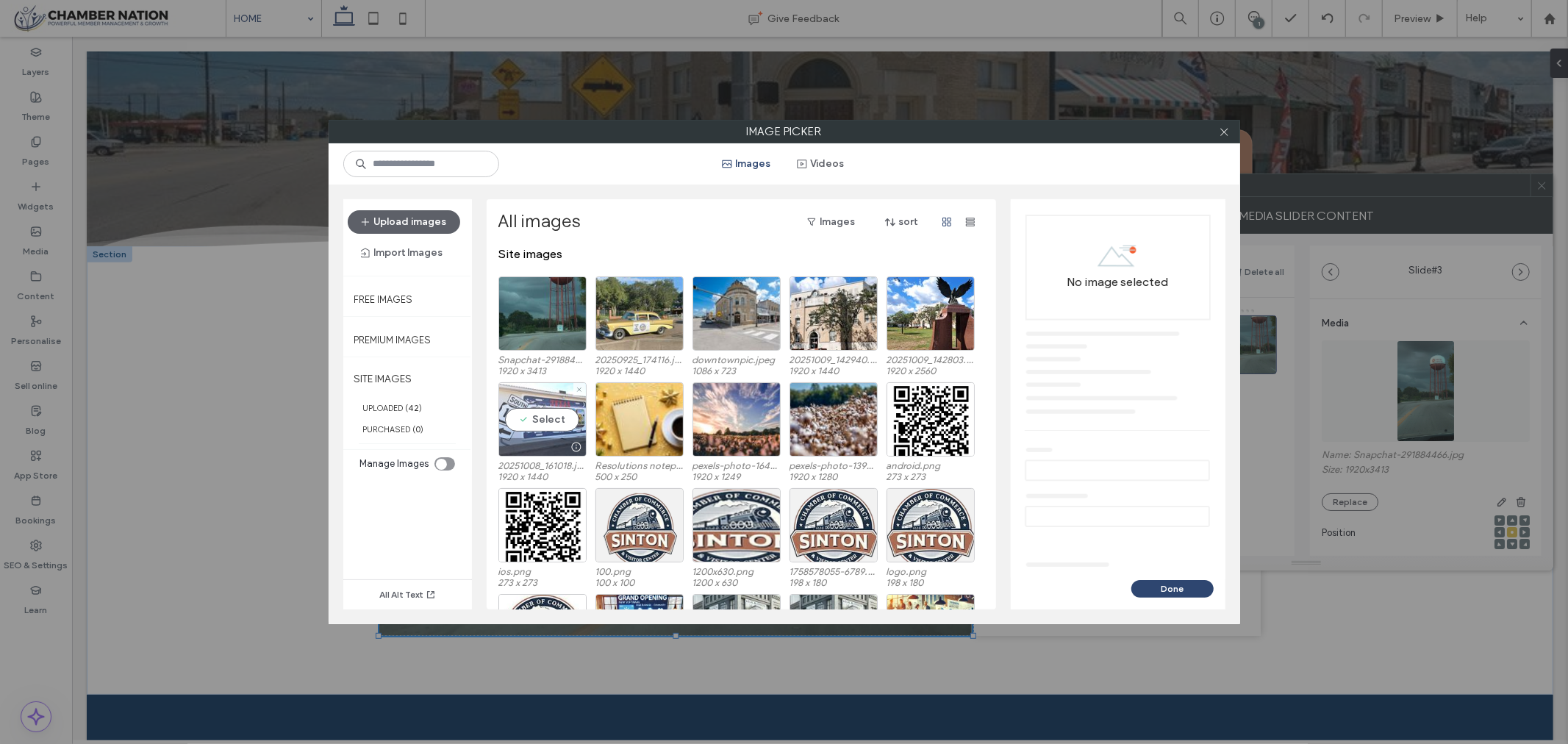
click at [535, 412] on div "Select" at bounding box center [542, 419] width 88 height 74
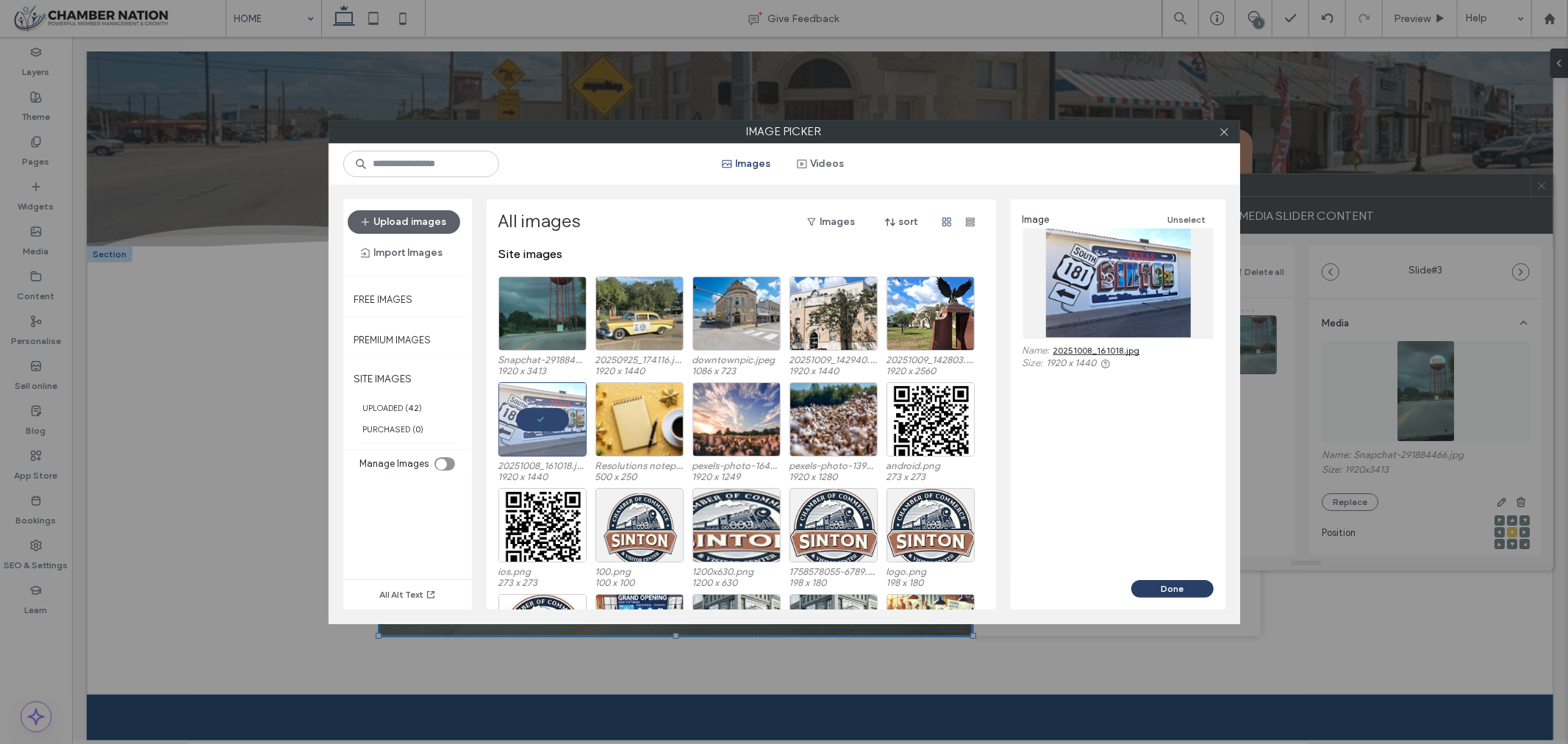
click at [1171, 583] on button "Done" at bounding box center [1172, 588] width 82 height 17
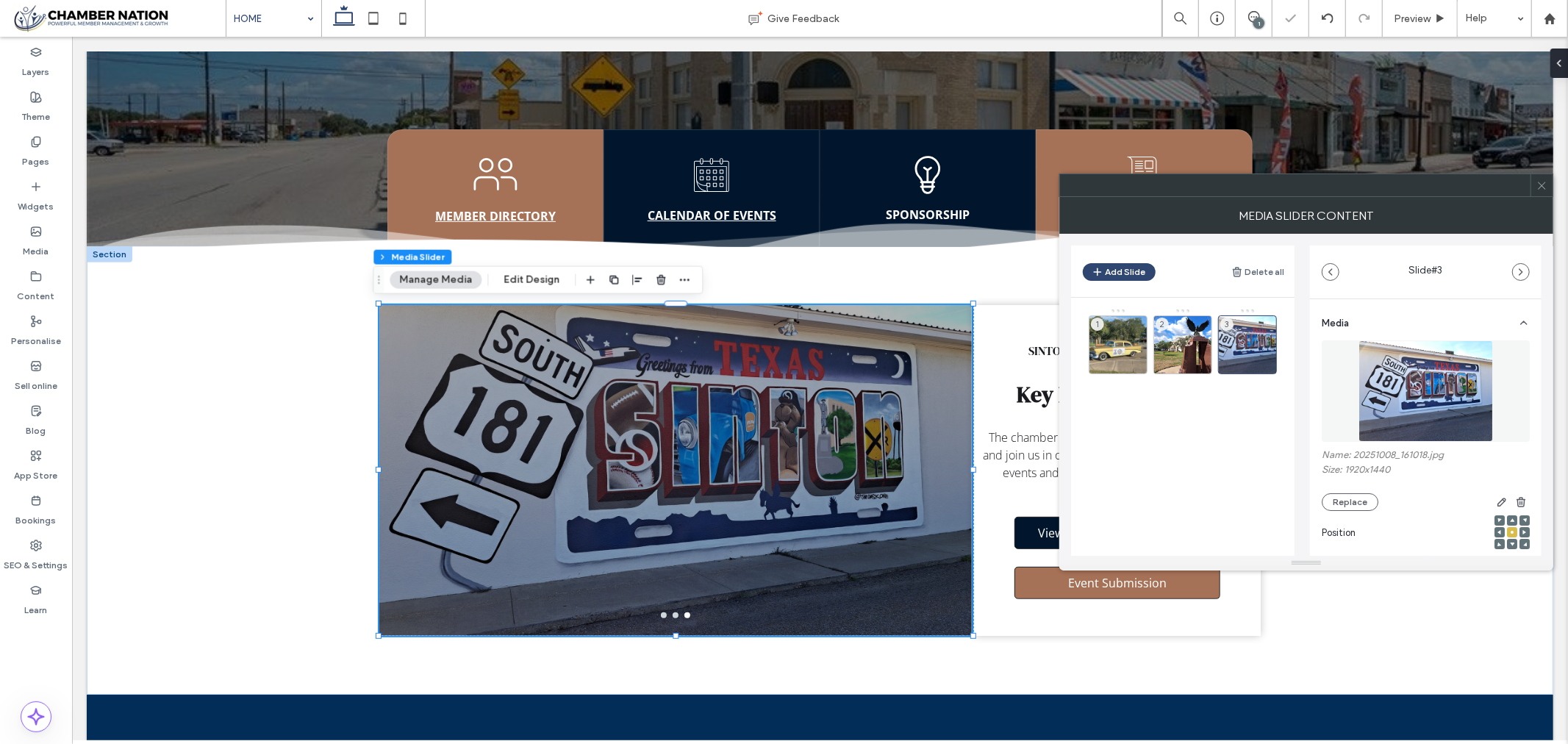
click at [1540, 185] on icon at bounding box center [1542, 185] width 11 height 11
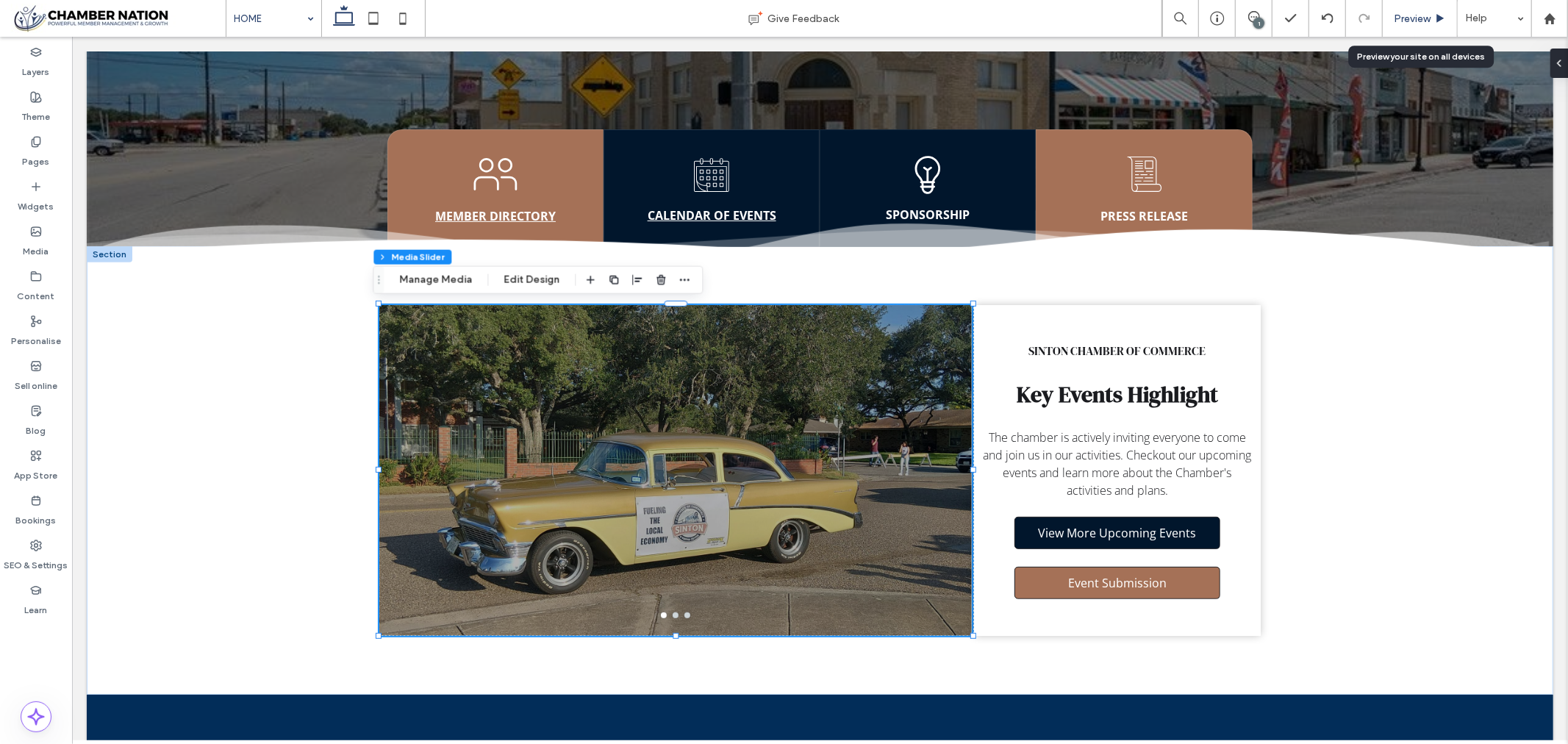
click at [1412, 10] on div "Preview" at bounding box center [1420, 18] width 75 height 37
click at [1260, 16] on icon at bounding box center [1254, 17] width 12 height 12
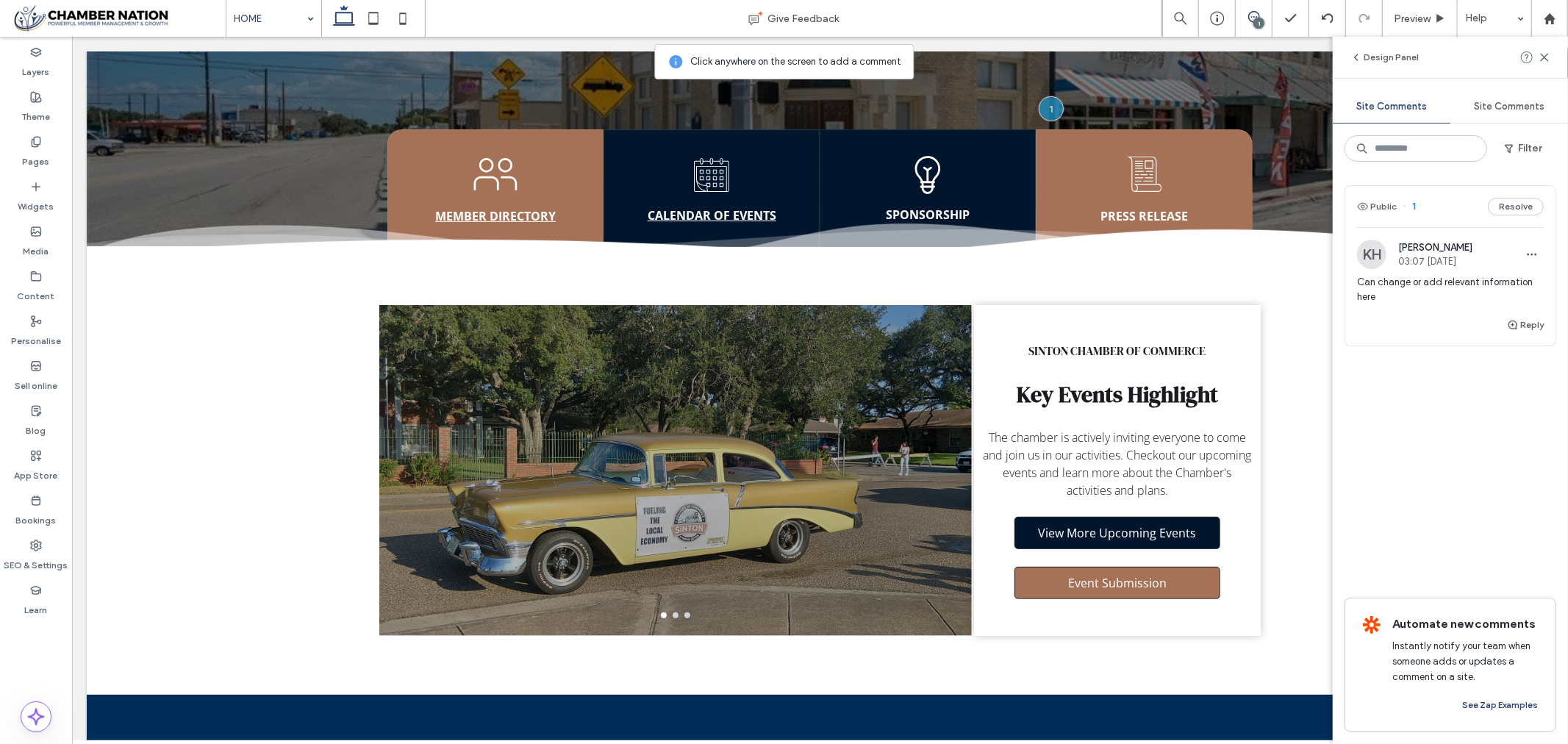
click at [1445, 277] on span "Can change or add relevant information here" at bounding box center [1451, 289] width 187 height 29
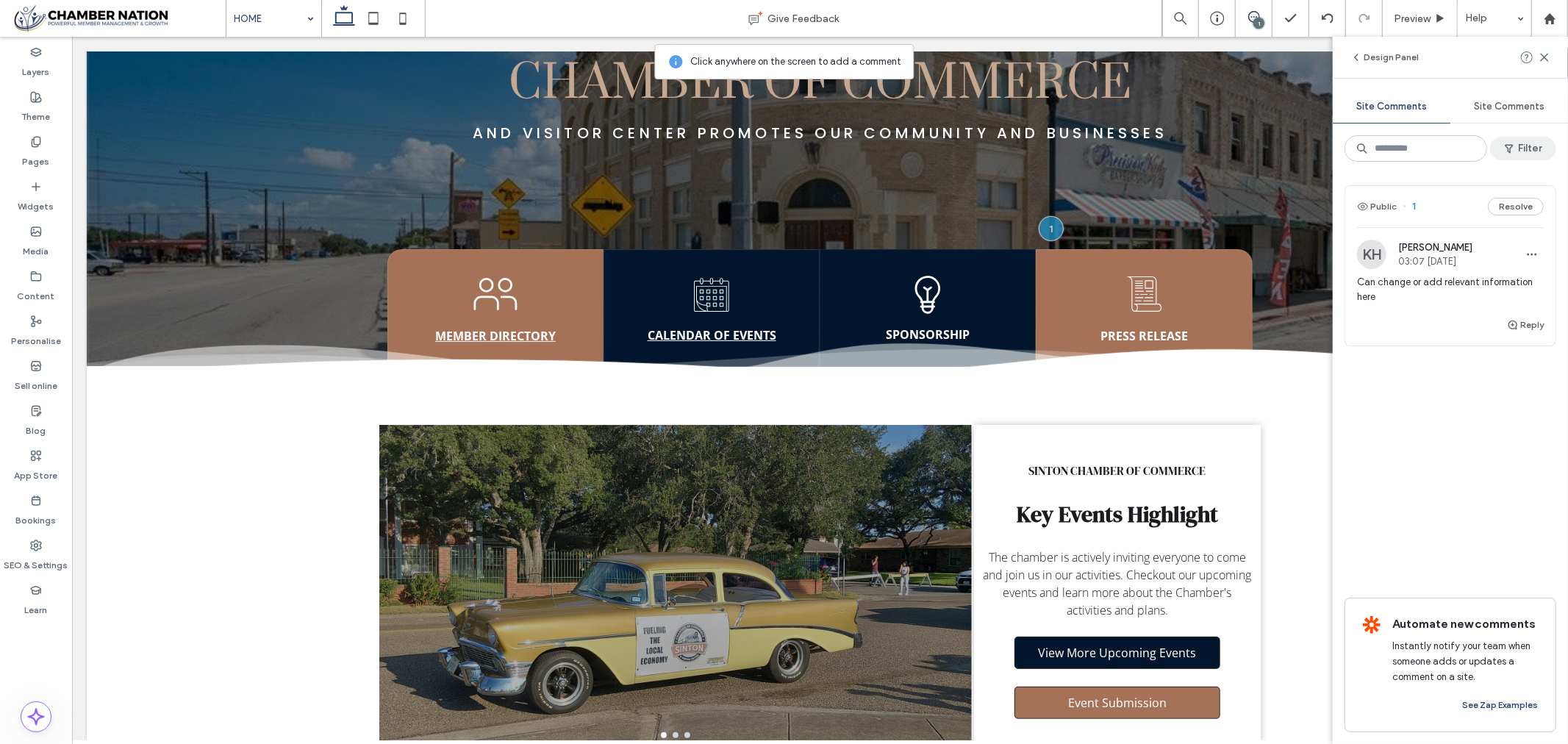
scroll to position [0, 0]
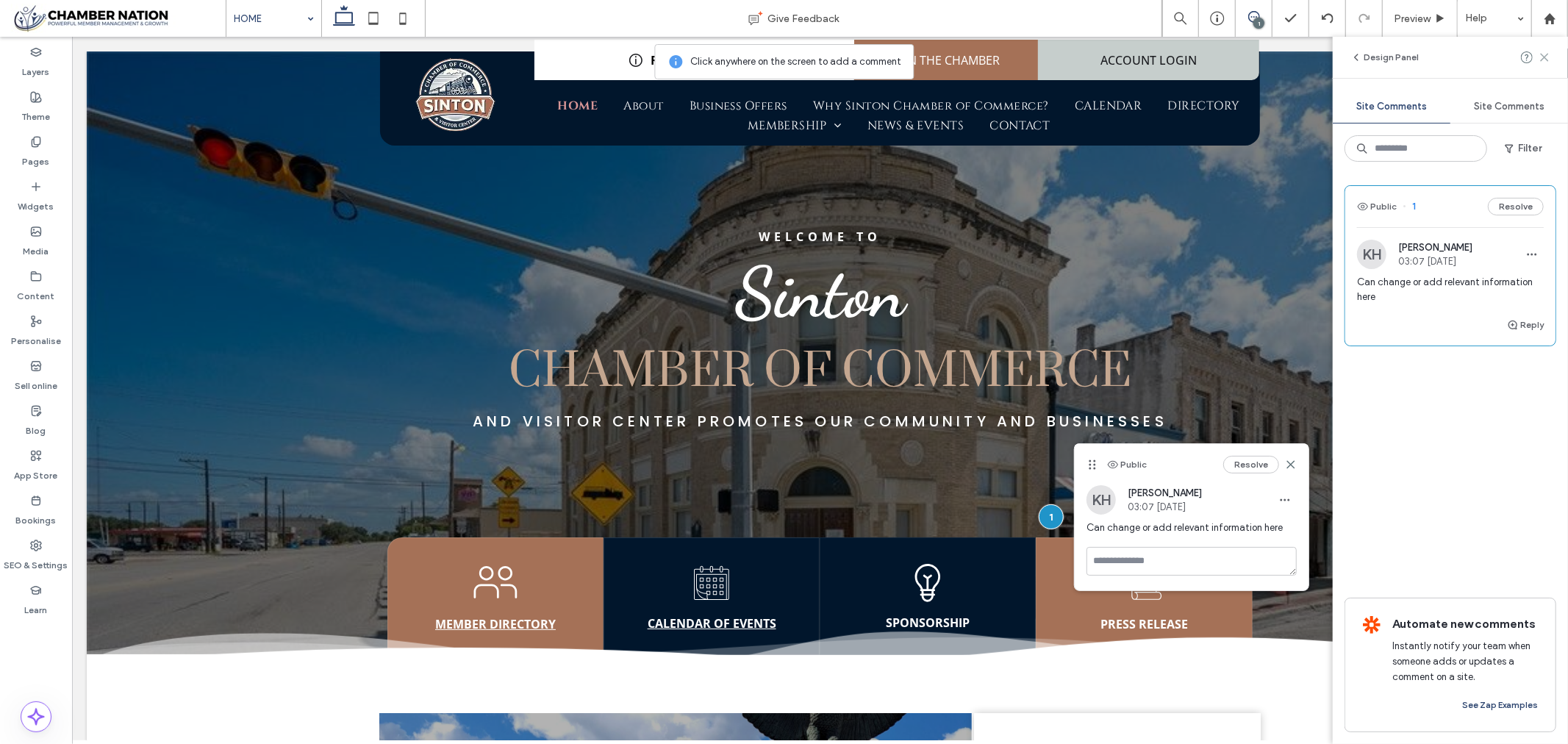
click at [1545, 56] on use at bounding box center [1544, 57] width 7 height 7
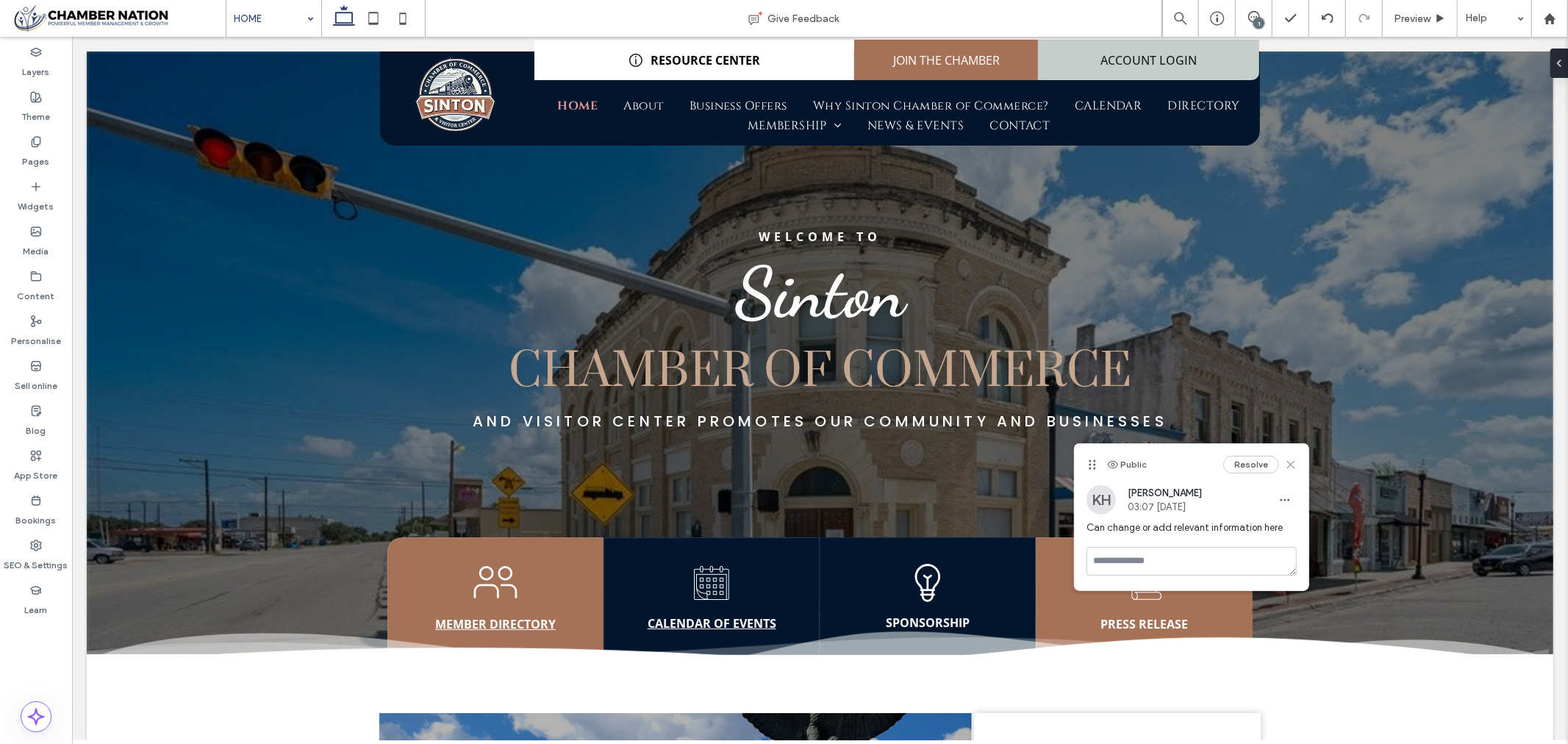
click at [1294, 465] on icon at bounding box center [1291, 464] width 12 height 12
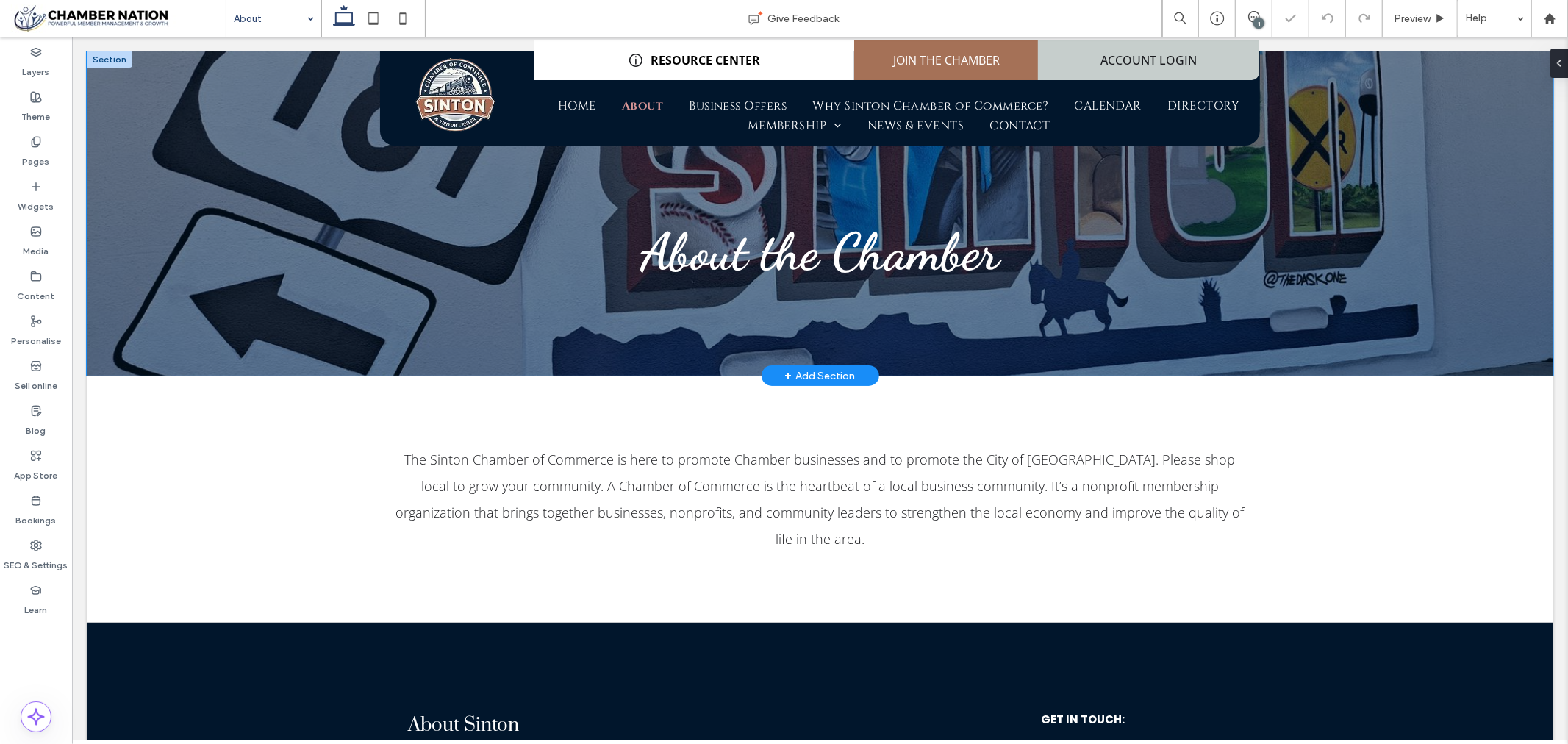
click at [288, 194] on div "About the Chamber" at bounding box center [819, 213] width 1467 height 324
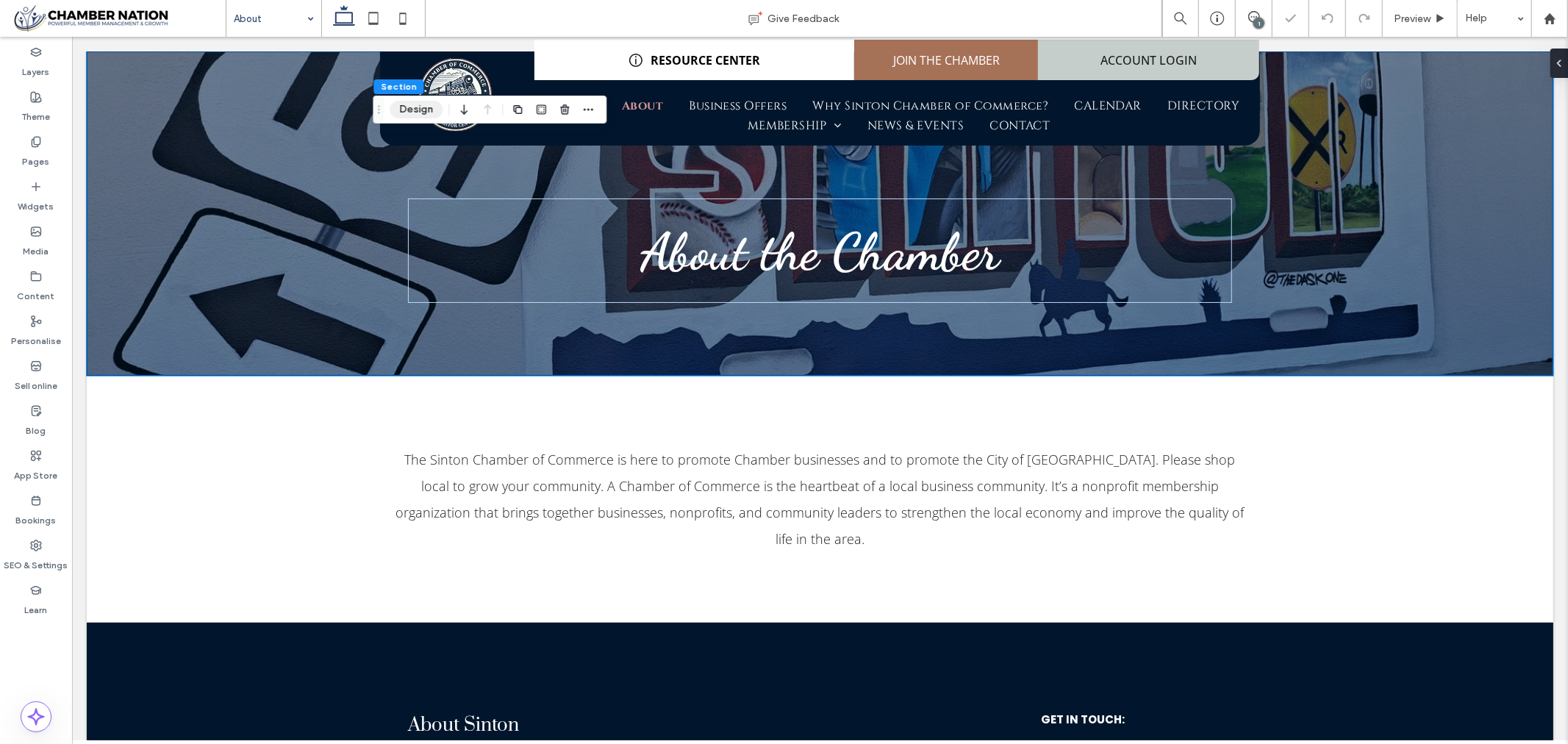
click at [416, 101] on button "Design" at bounding box center [416, 109] width 53 height 17
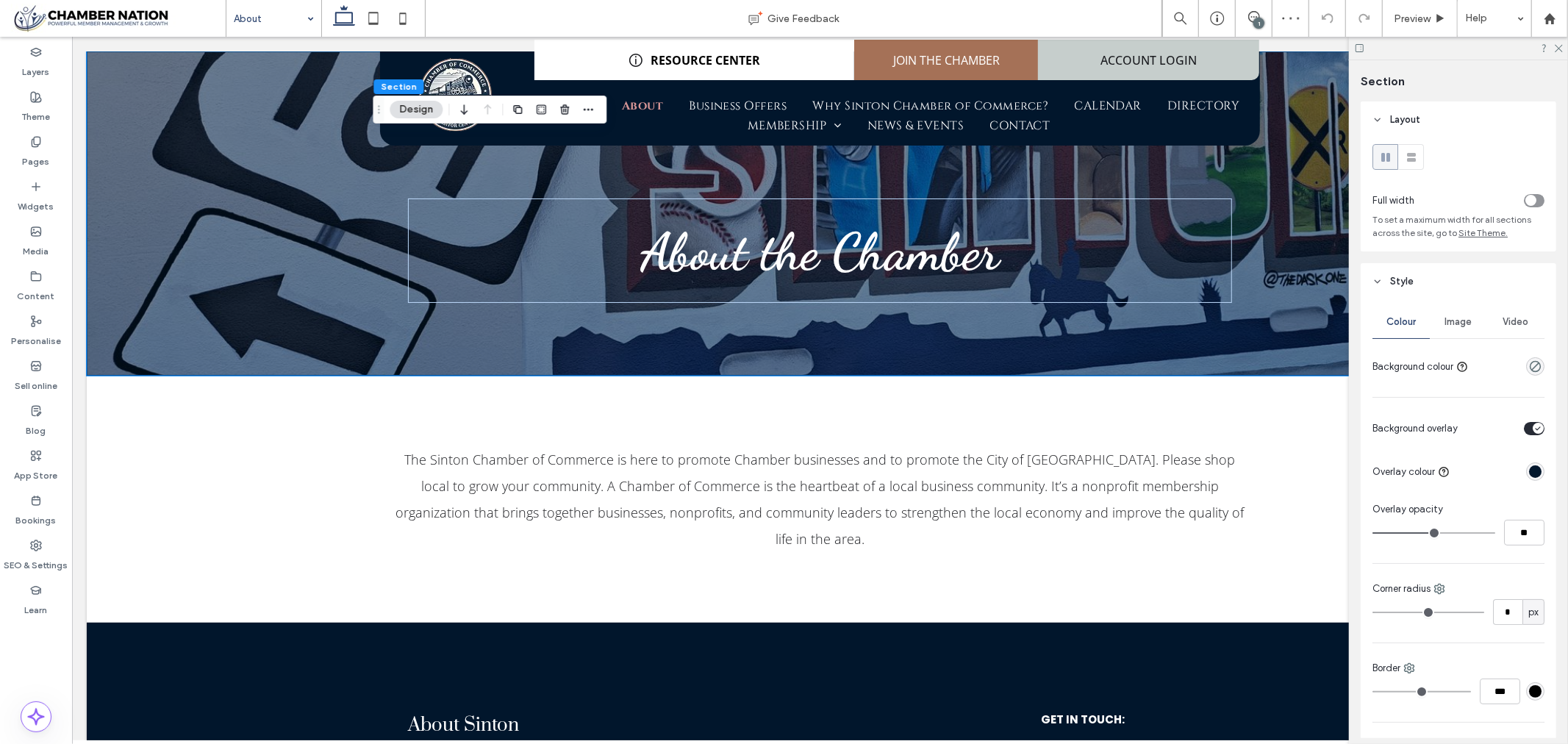
click at [1459, 323] on span "Image" at bounding box center [1459, 322] width 27 height 12
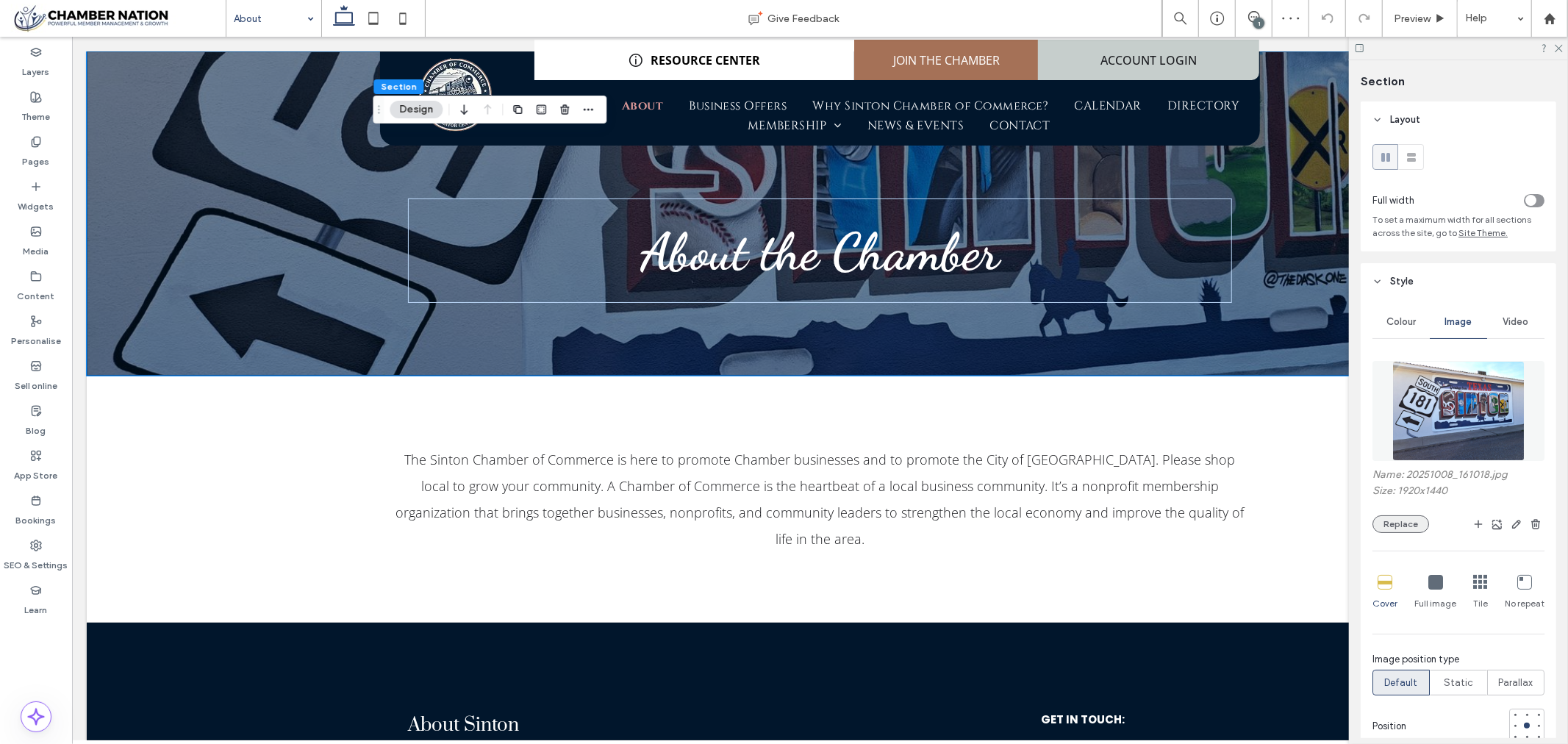
click at [1416, 522] on button "Replace" at bounding box center [1401, 523] width 57 height 17
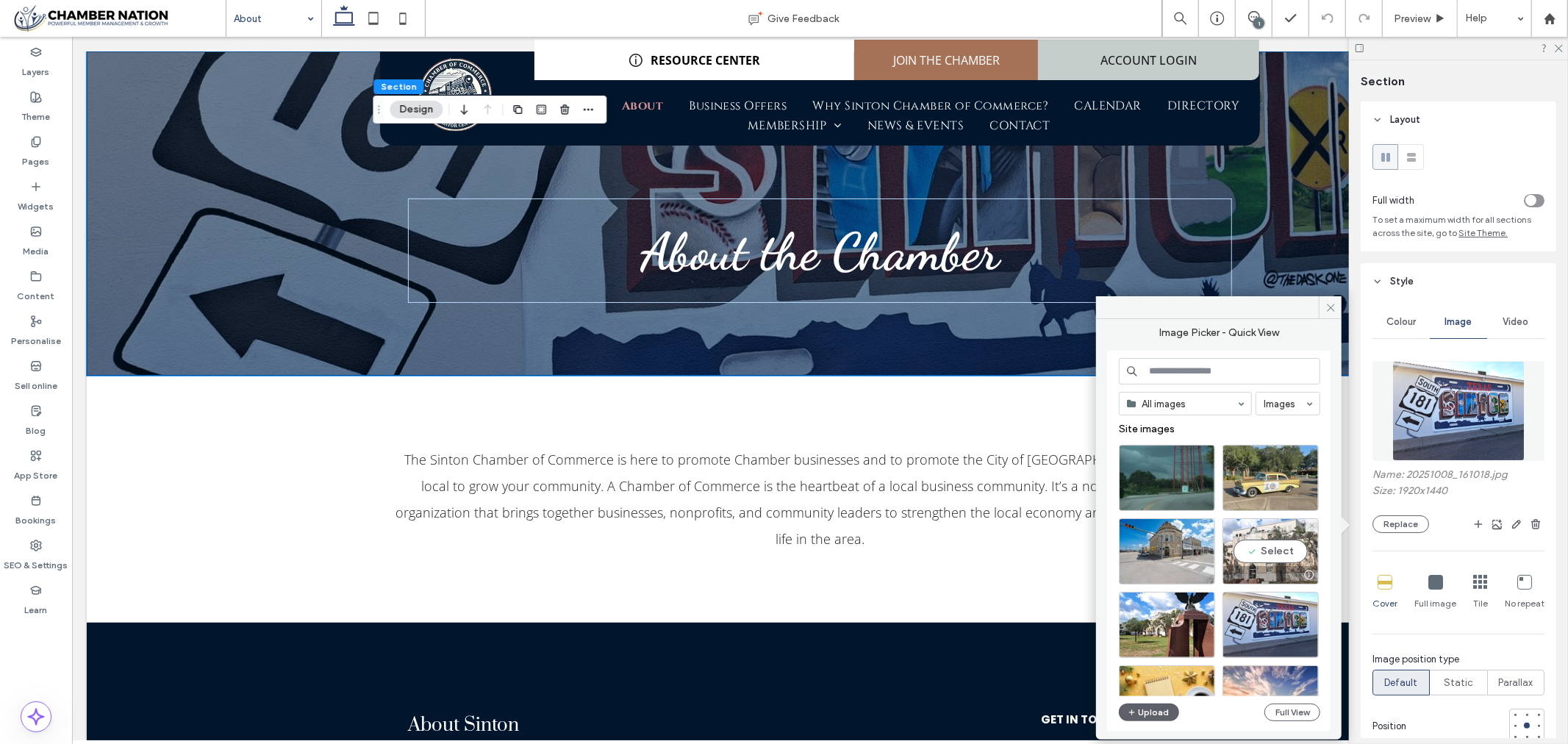
click at [1271, 544] on div "Select" at bounding box center [1271, 551] width 97 height 66
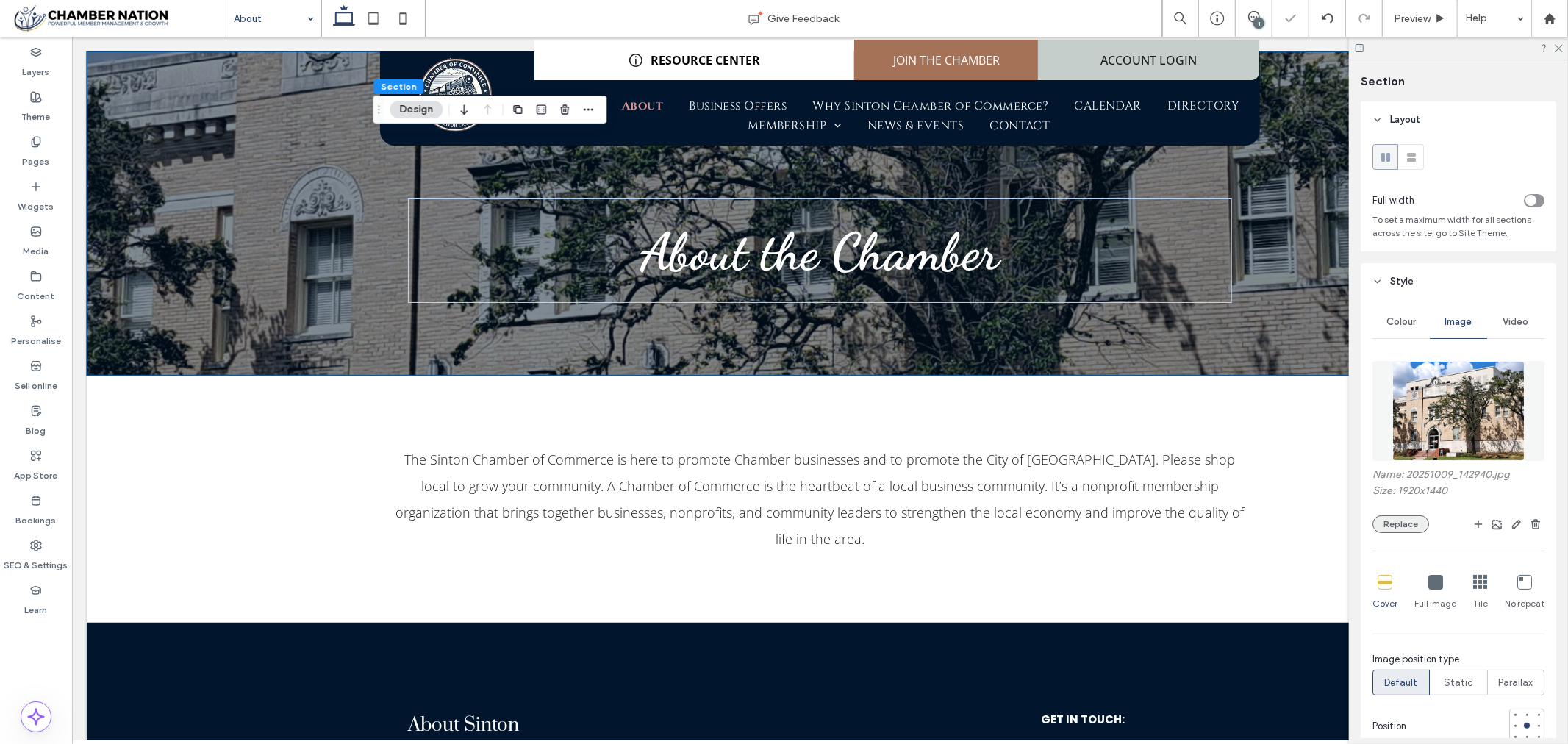
click at [1416, 526] on button "Replace" at bounding box center [1401, 523] width 57 height 17
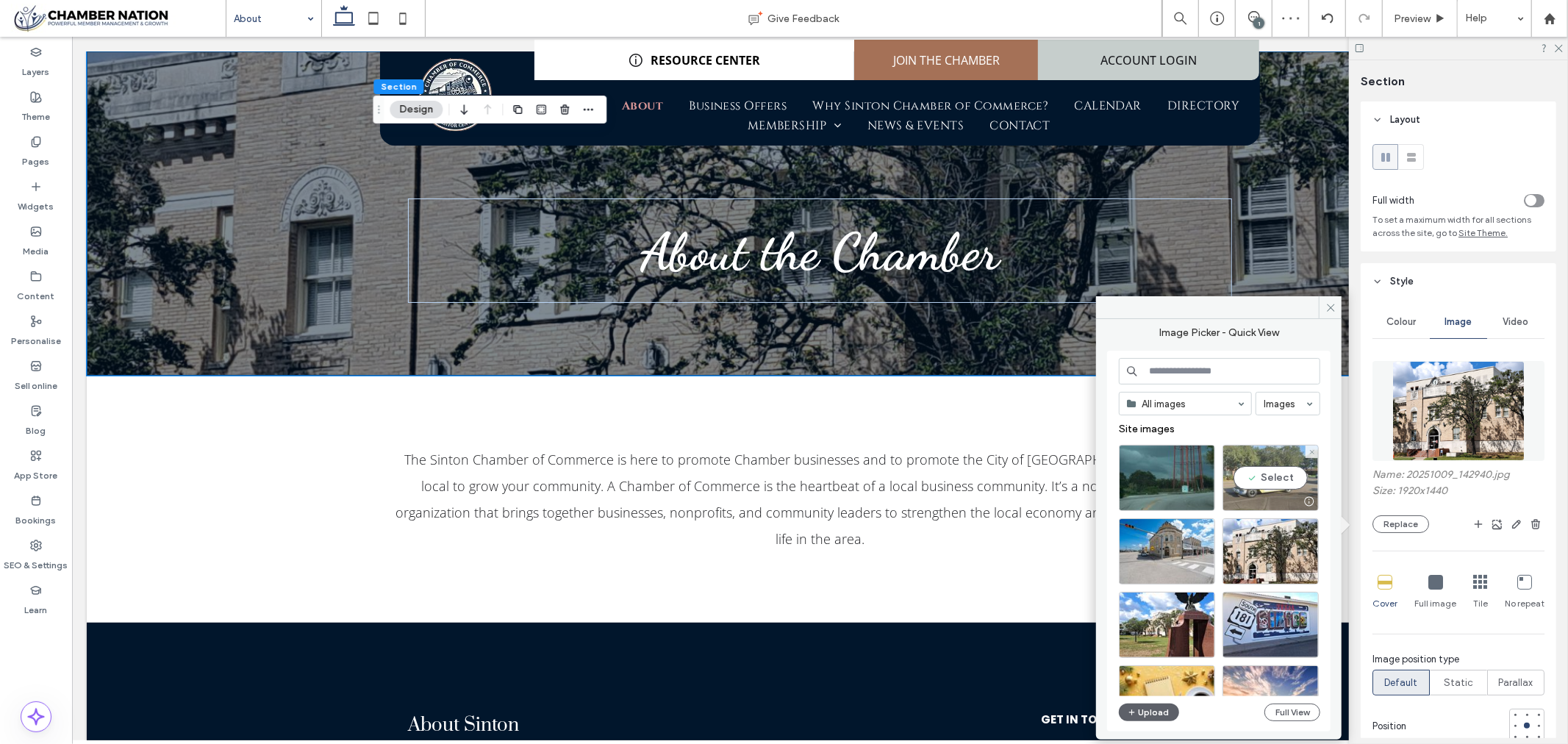
click at [1278, 485] on div "Select" at bounding box center [1271, 478] width 97 height 66
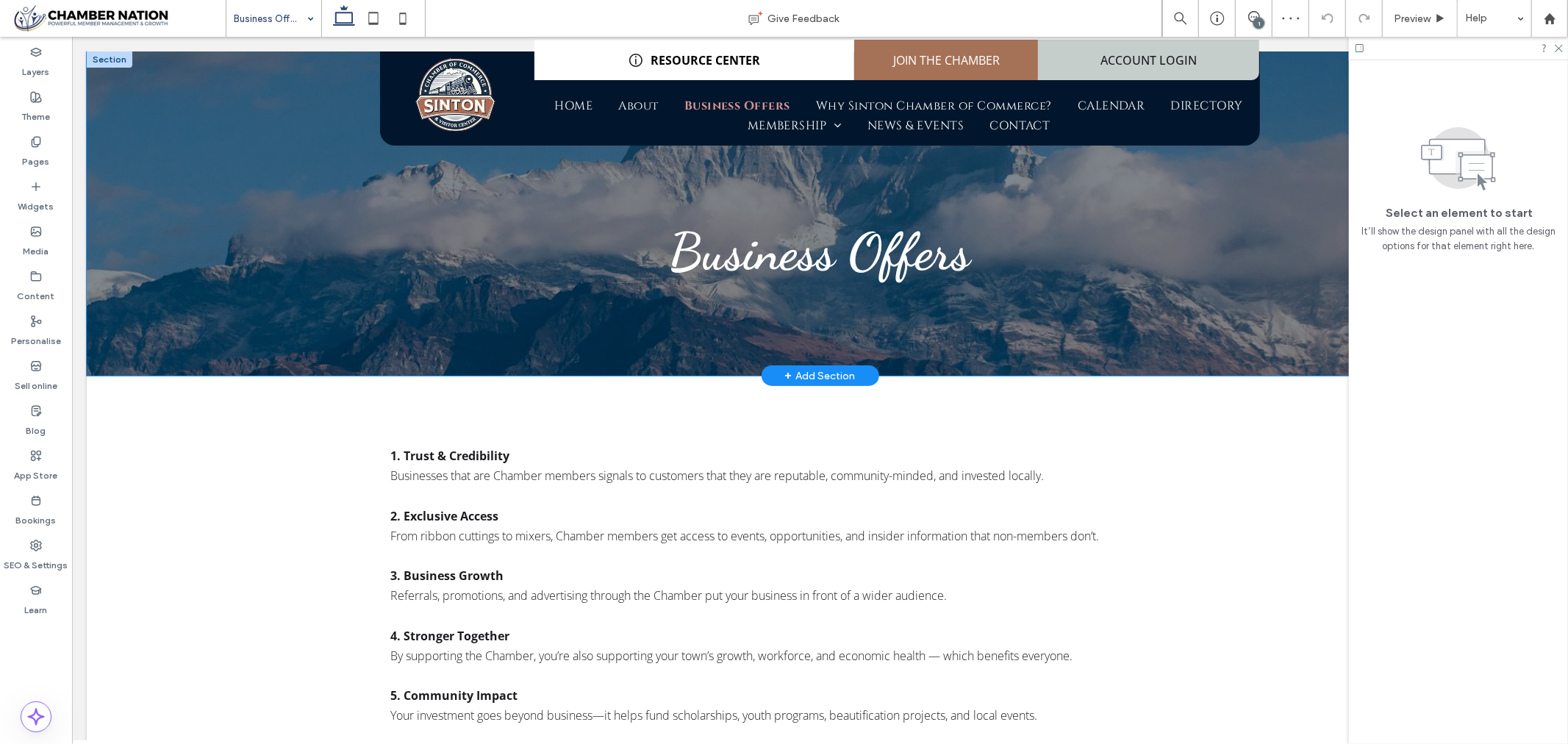
click at [235, 154] on div "Business Offers" at bounding box center [819, 213] width 1467 height 324
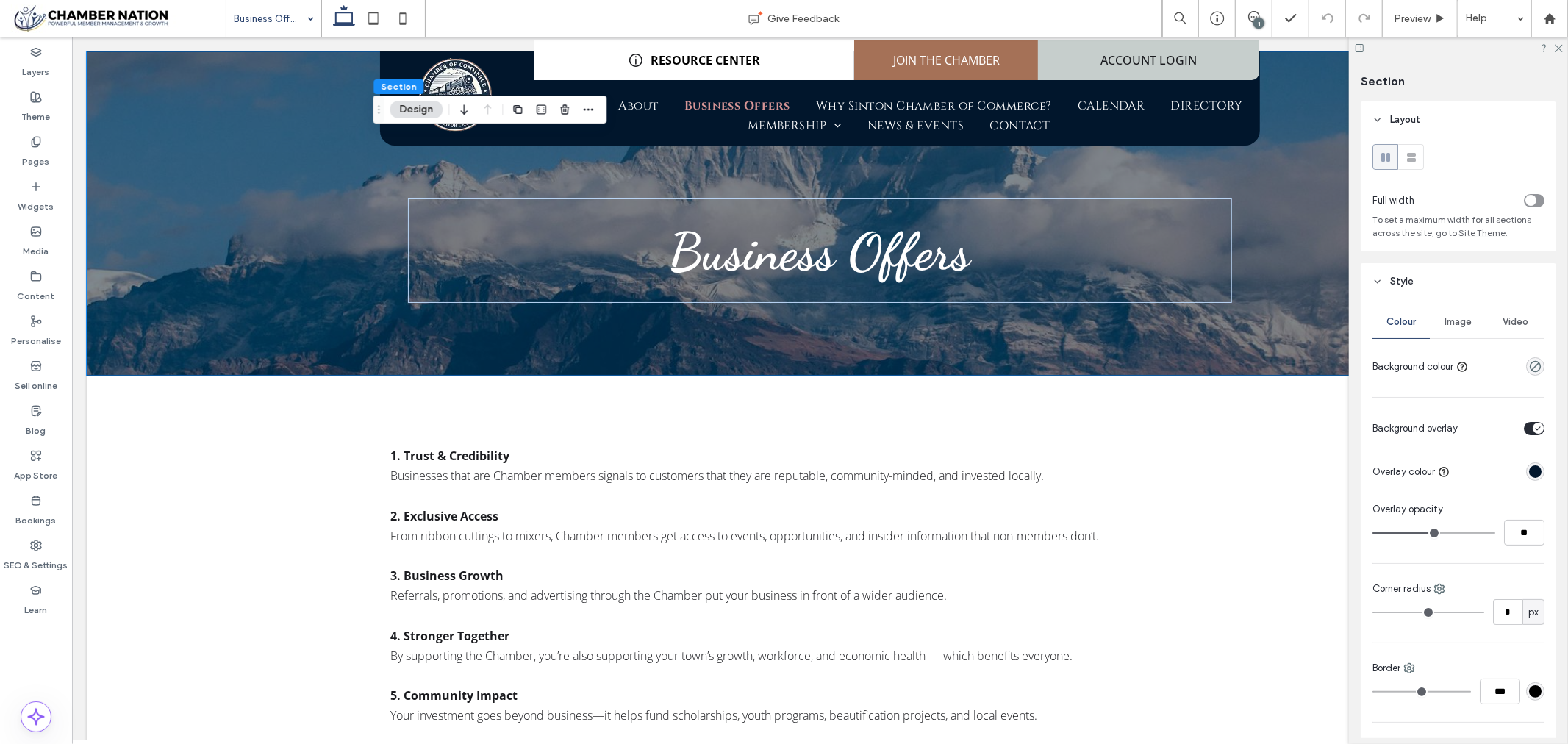
click at [1464, 327] on span "Image" at bounding box center [1459, 322] width 27 height 12
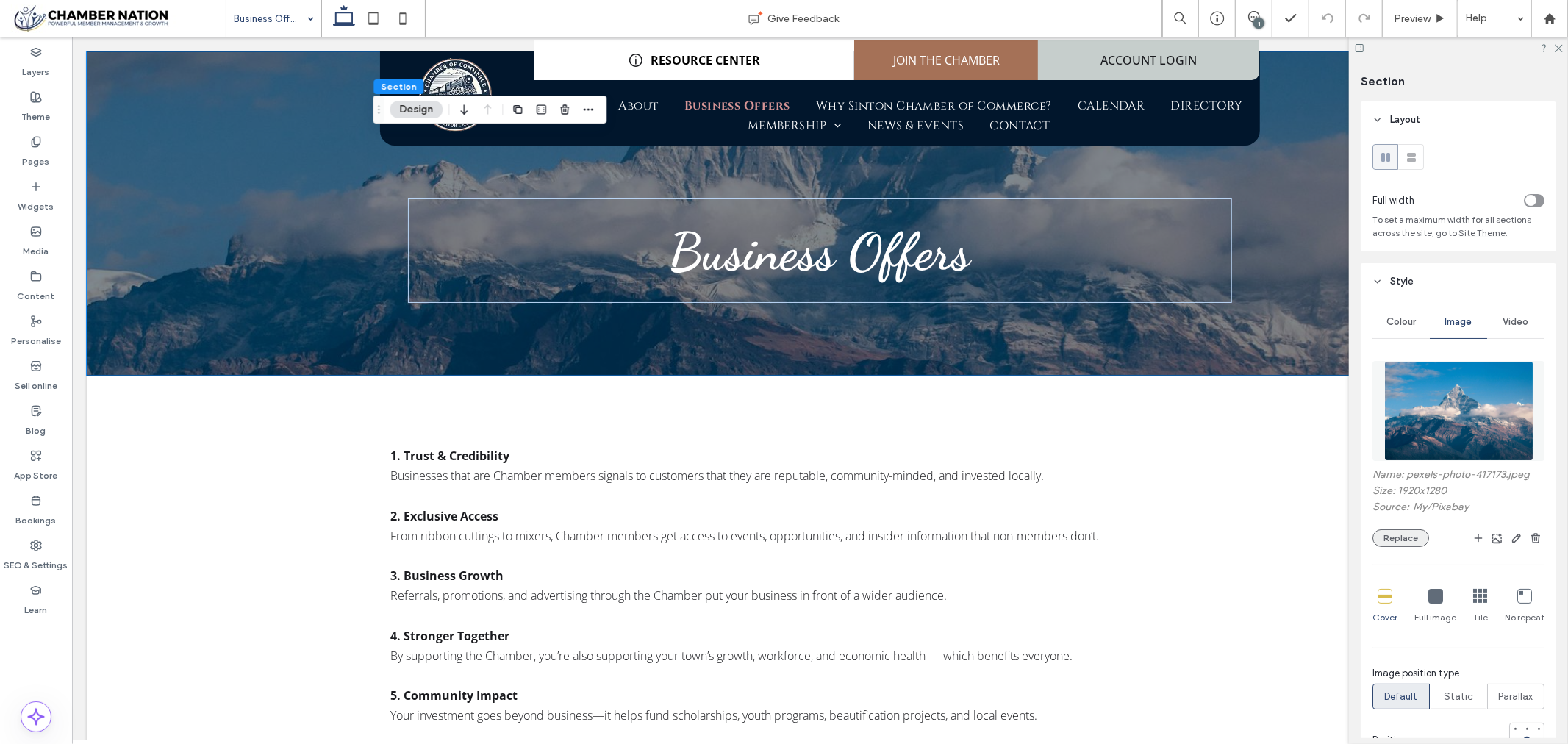
click at [1399, 540] on button "Replace" at bounding box center [1401, 537] width 57 height 17
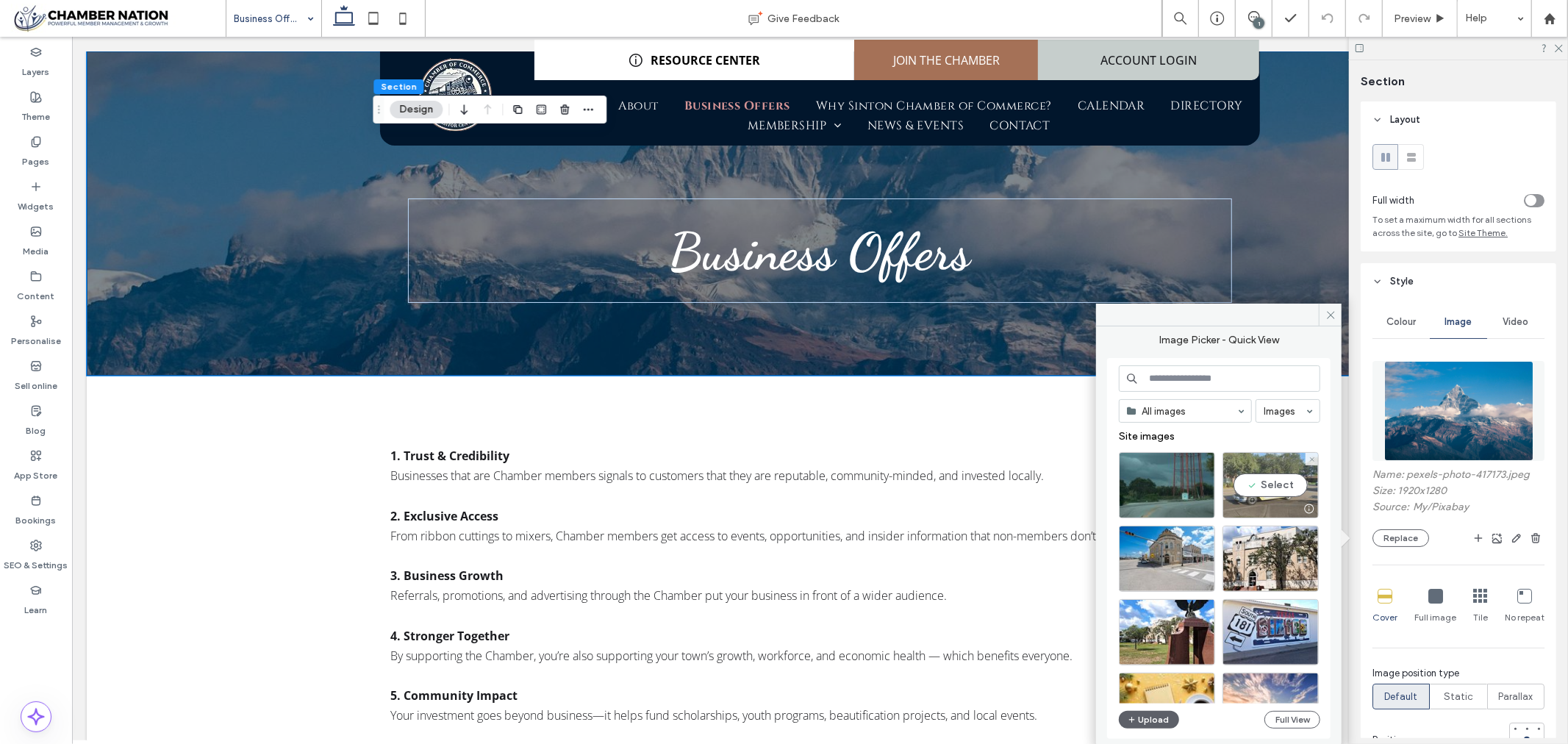
click at [1266, 481] on div "Select" at bounding box center [1271, 485] width 97 height 66
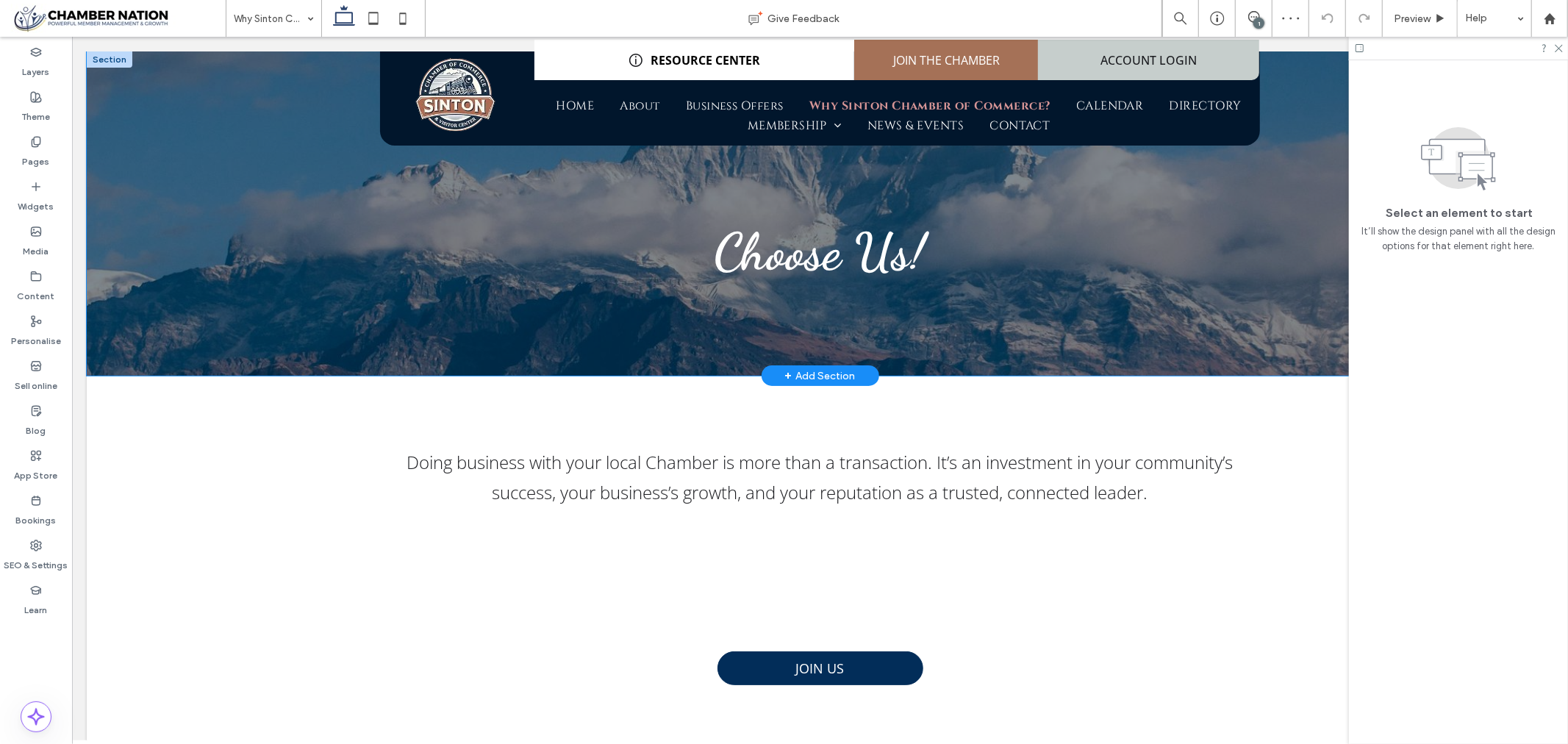
click at [275, 168] on div "Choose Us!" at bounding box center [819, 213] width 1467 height 324
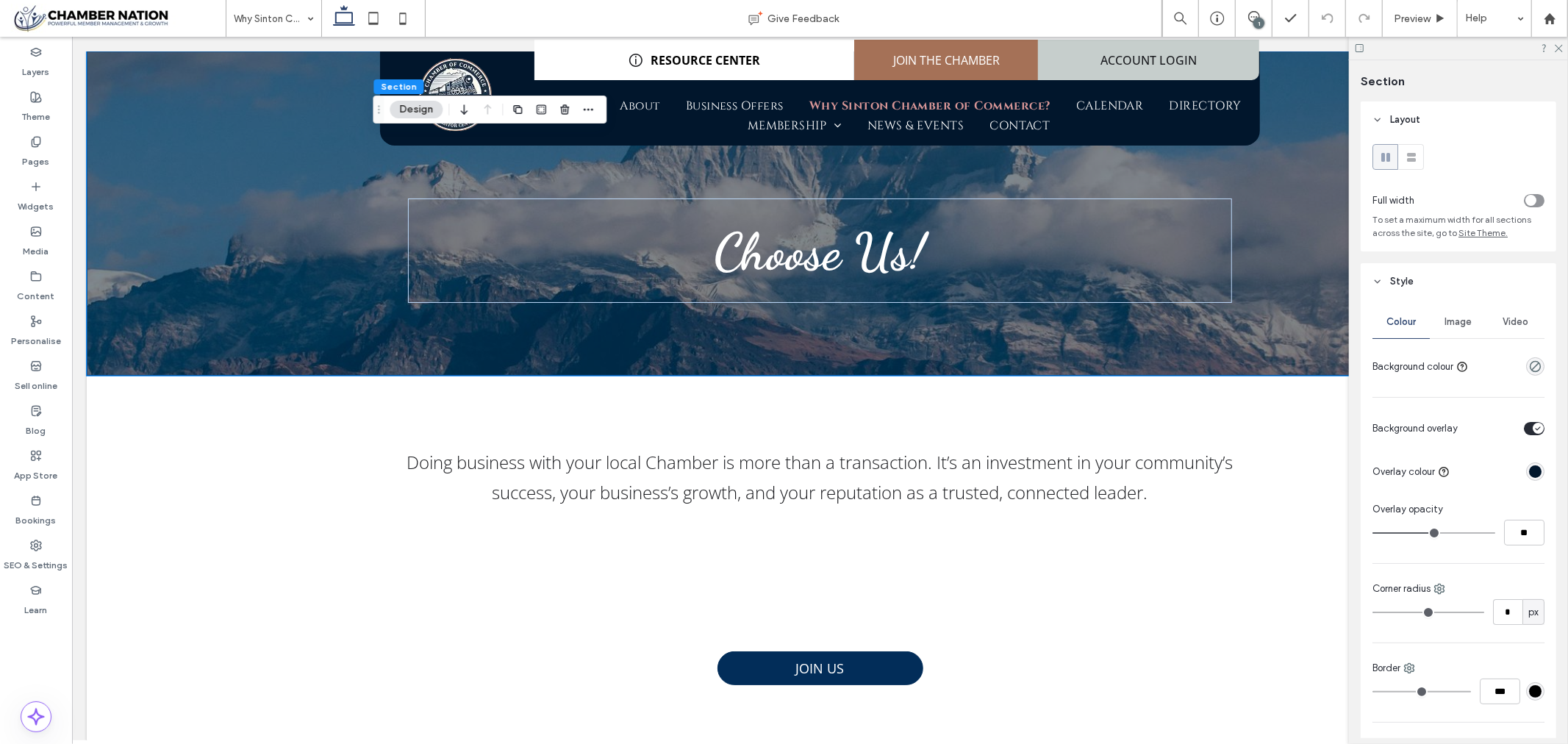
click at [1465, 324] on span "Image" at bounding box center [1459, 322] width 27 height 12
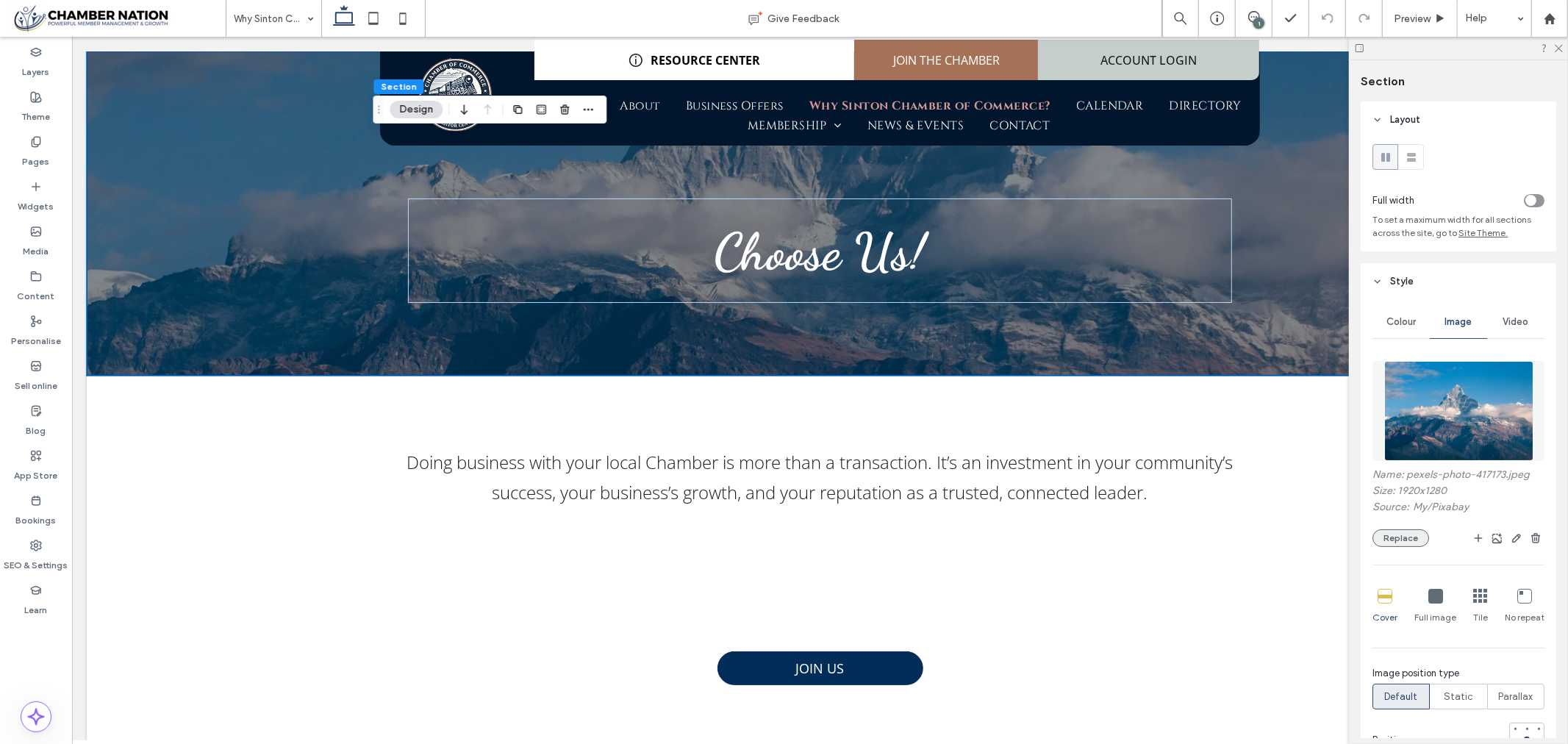
click at [1408, 544] on button "Replace" at bounding box center [1401, 537] width 57 height 17
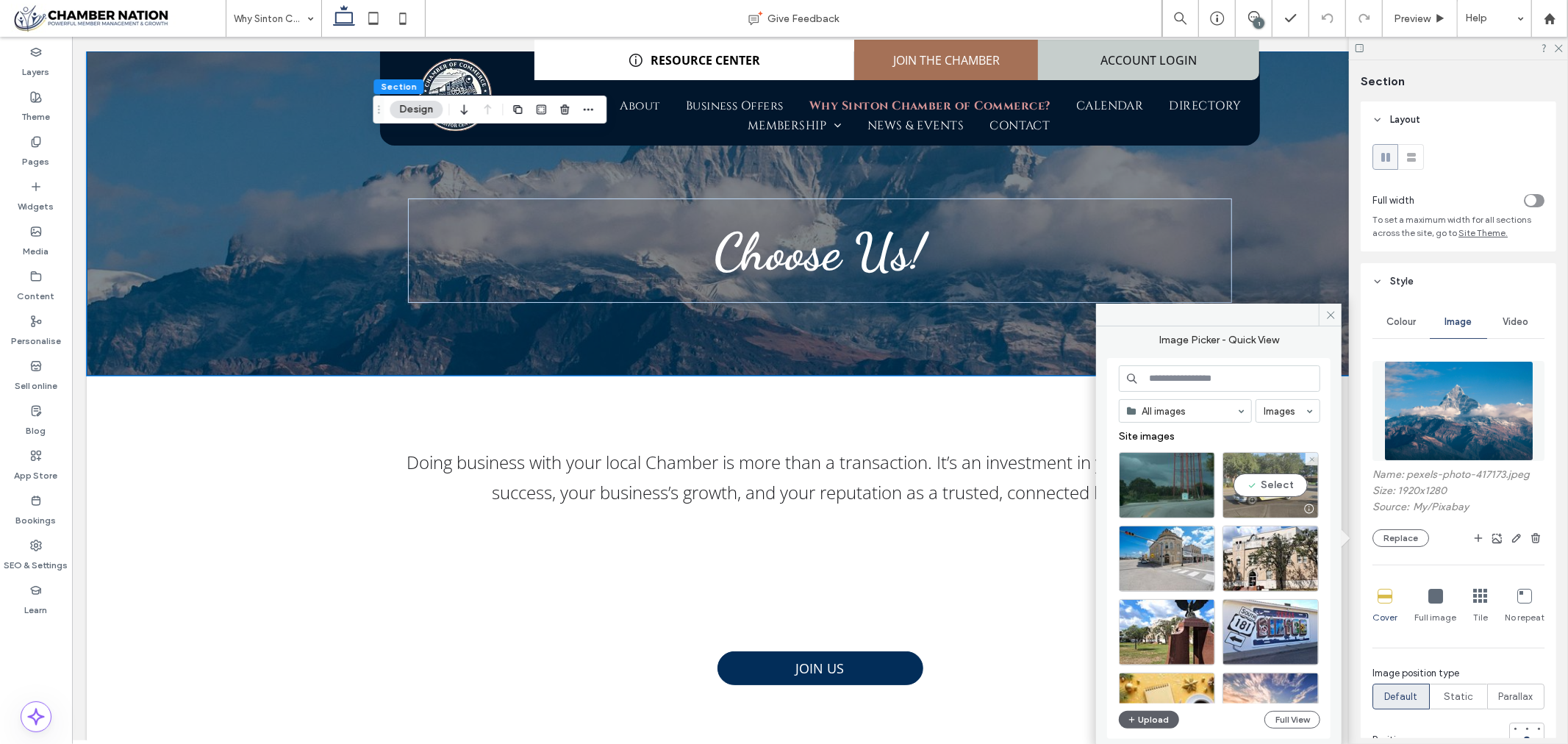
drag, startPoint x: 1277, startPoint y: 479, endPoint x: 1106, endPoint y: 419, distance: 181.2
click at [1277, 479] on div "Select" at bounding box center [1271, 485] width 97 height 66
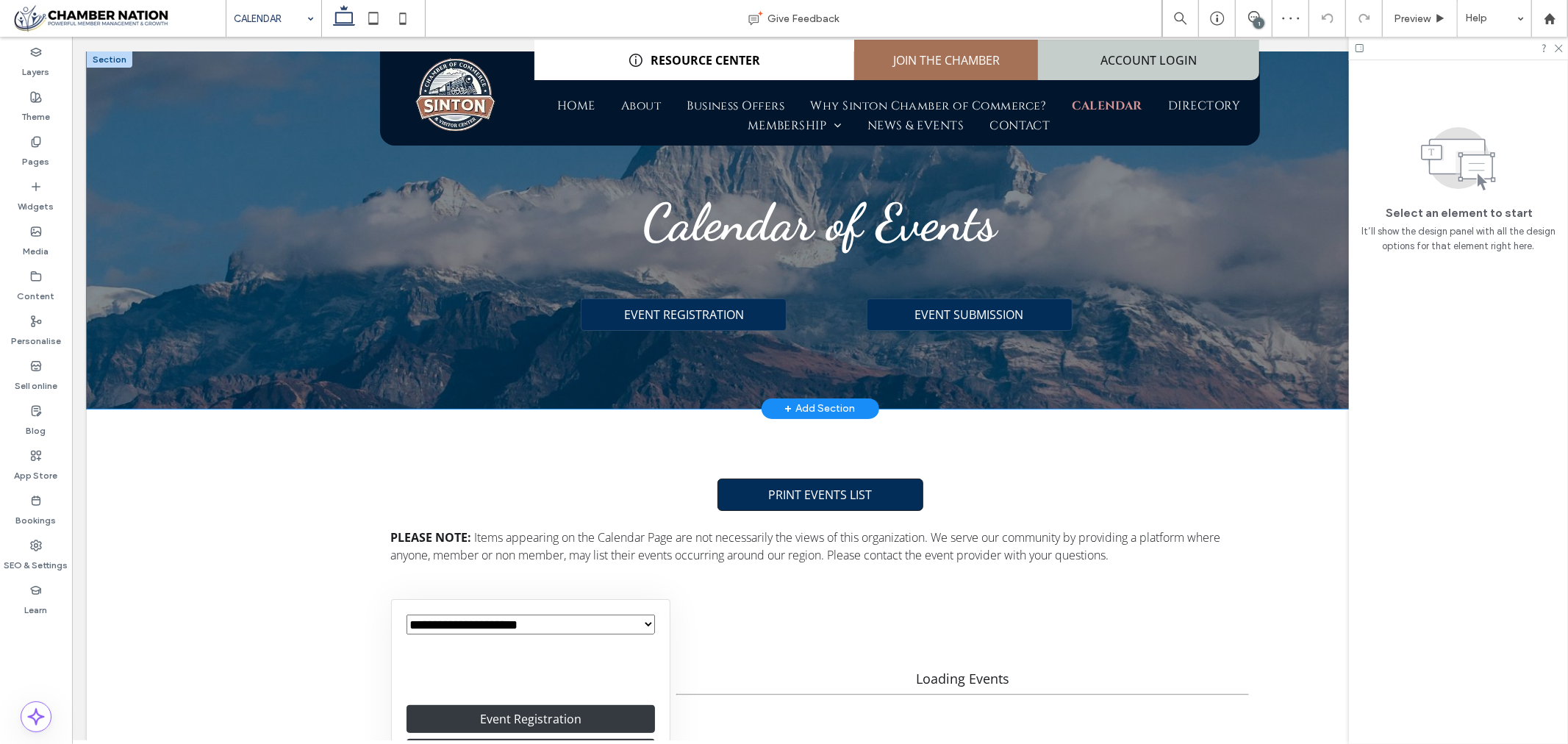
click at [238, 189] on div "Calendar of Events EVENT REGISTRATION EVENT SUBMISSION" at bounding box center [819, 229] width 1467 height 357
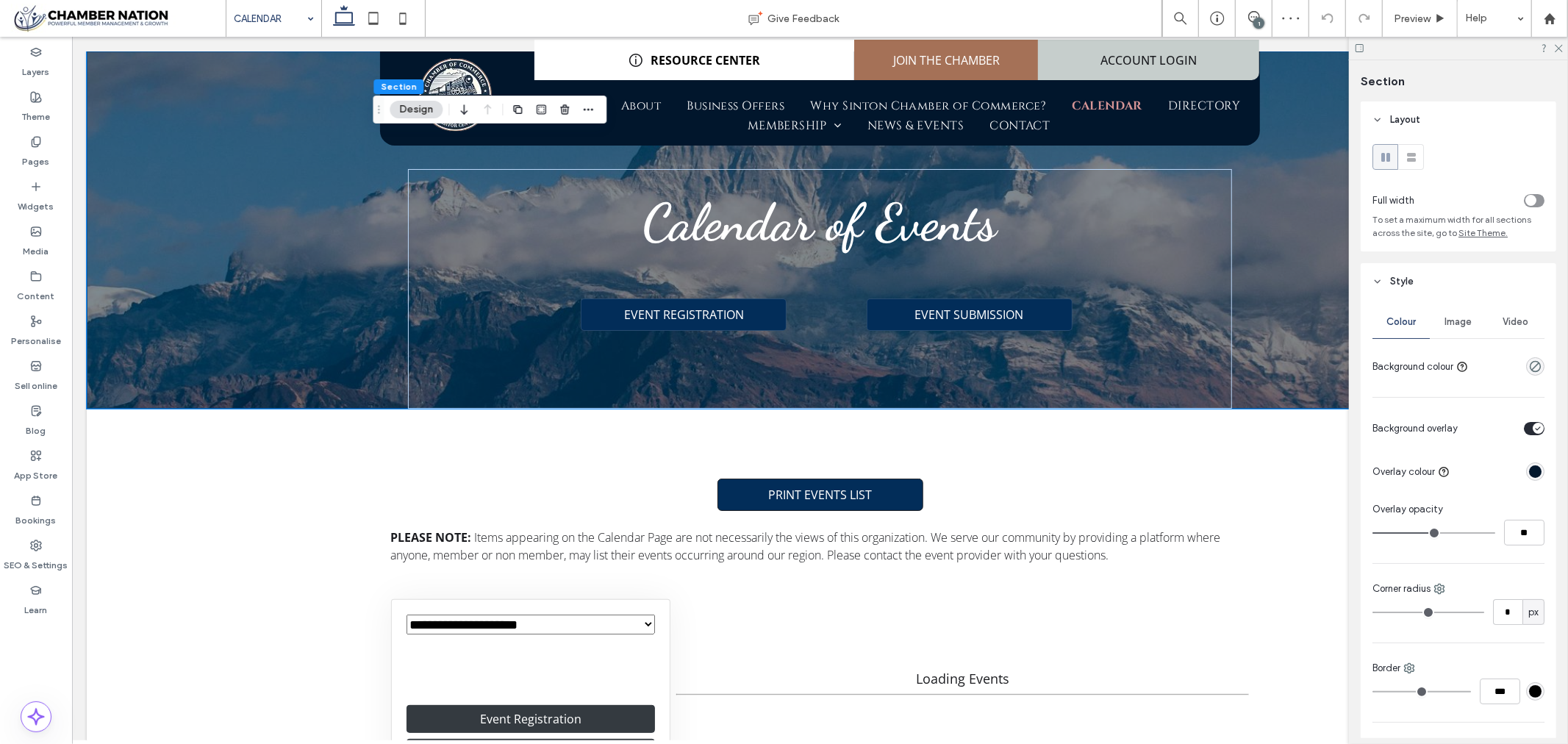
click at [1465, 326] on span "Image" at bounding box center [1459, 322] width 27 height 12
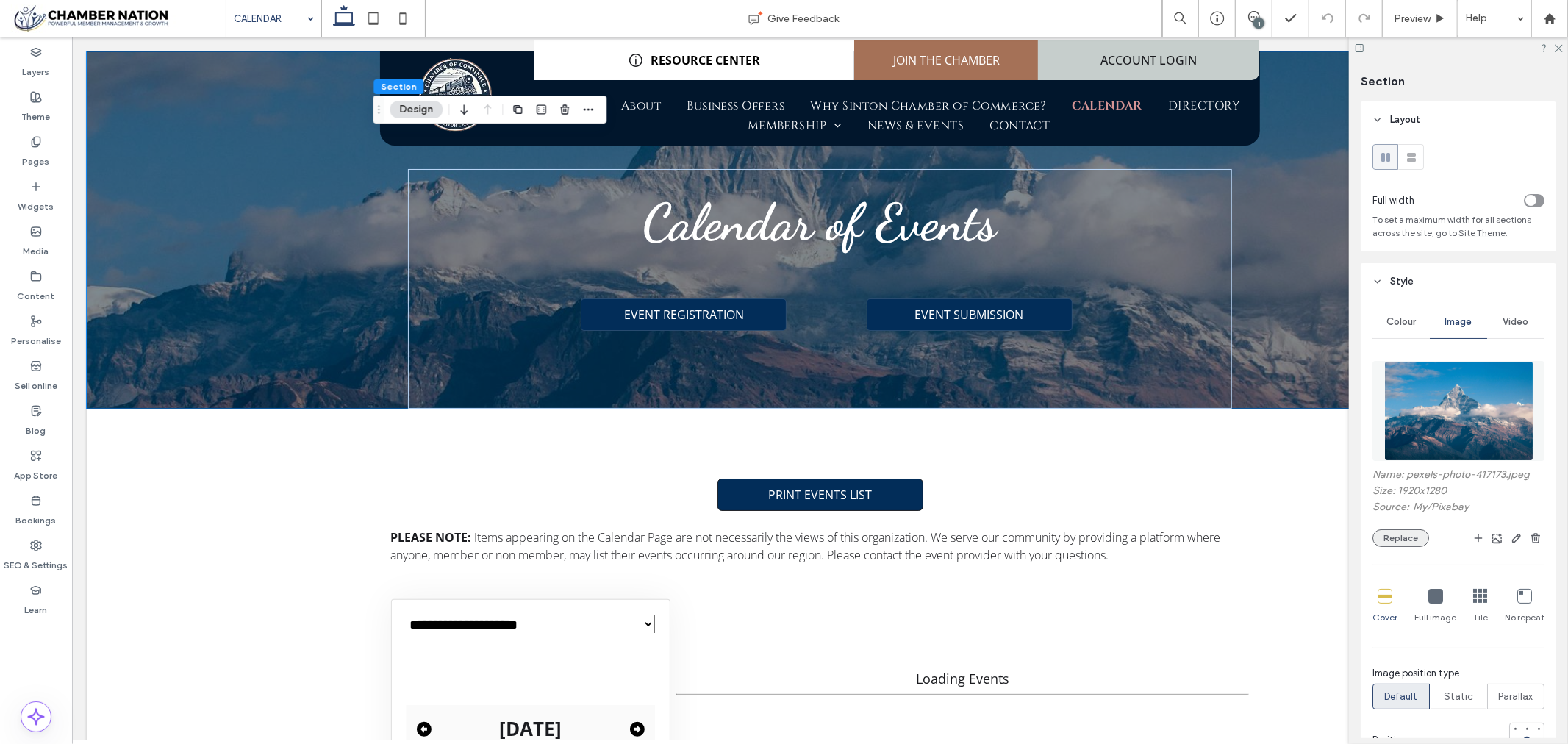
click at [1407, 547] on button "Replace" at bounding box center [1401, 537] width 57 height 17
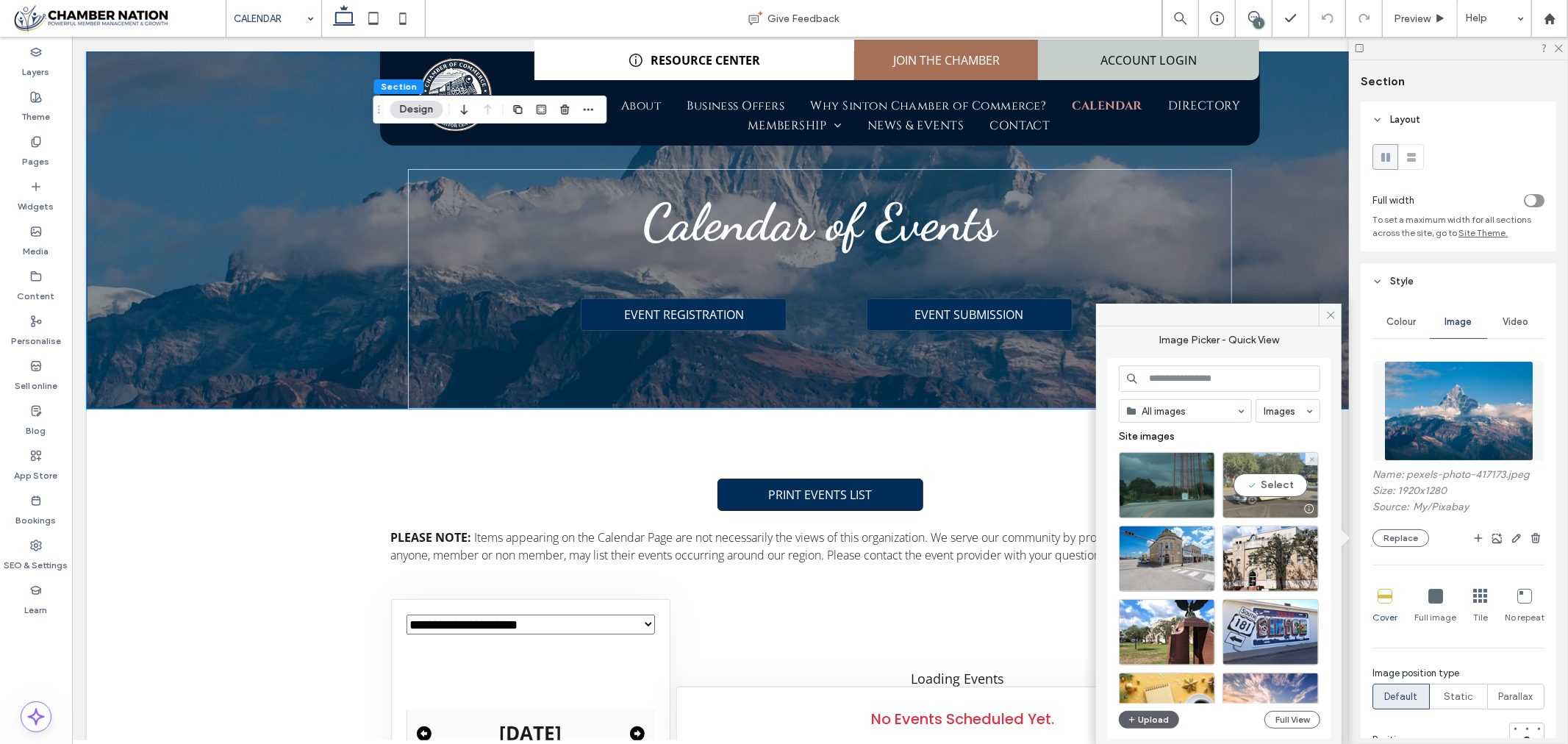
click at [1282, 487] on div "Select" at bounding box center [1271, 485] width 97 height 66
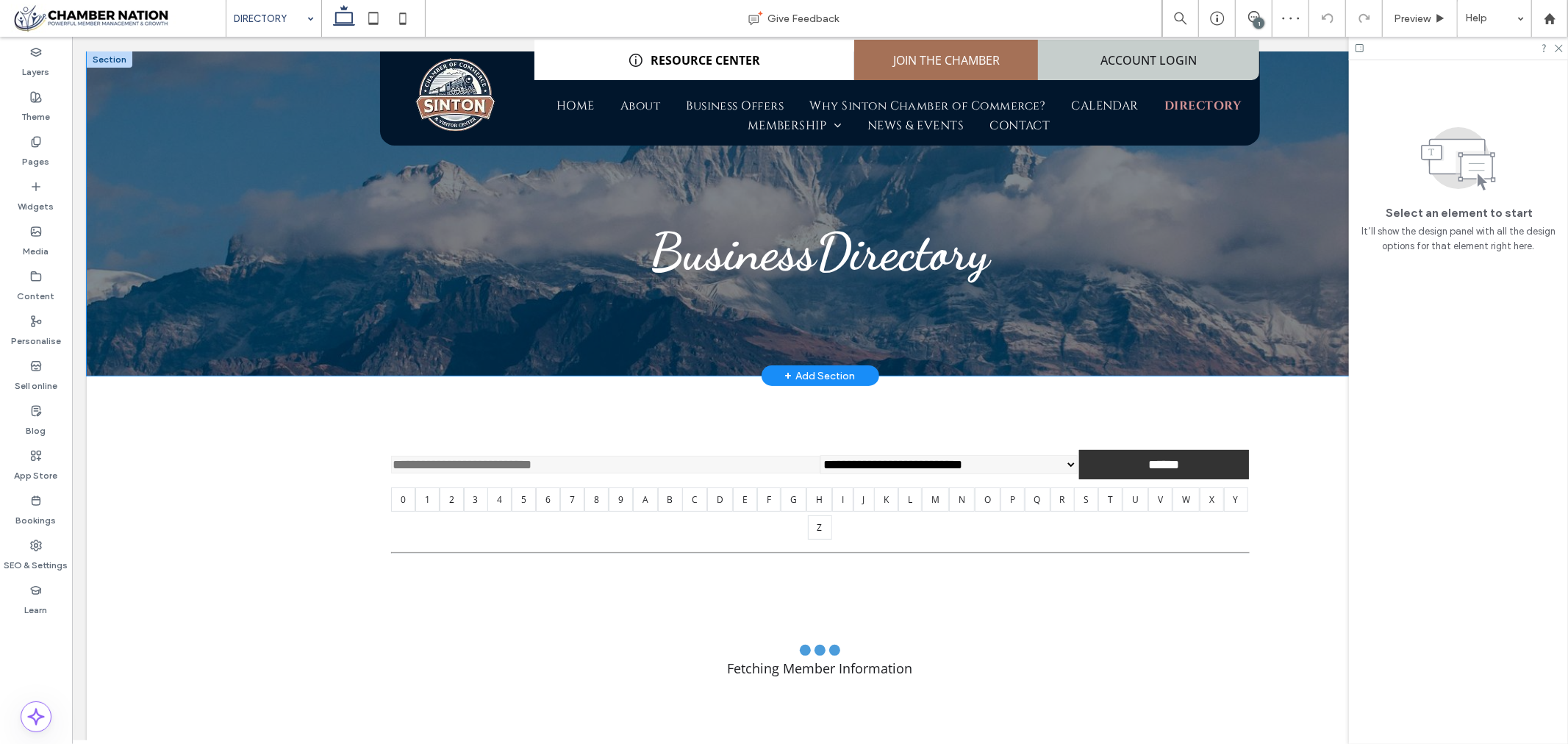
click at [213, 176] on div "BusinessDirectory" at bounding box center [819, 213] width 1467 height 324
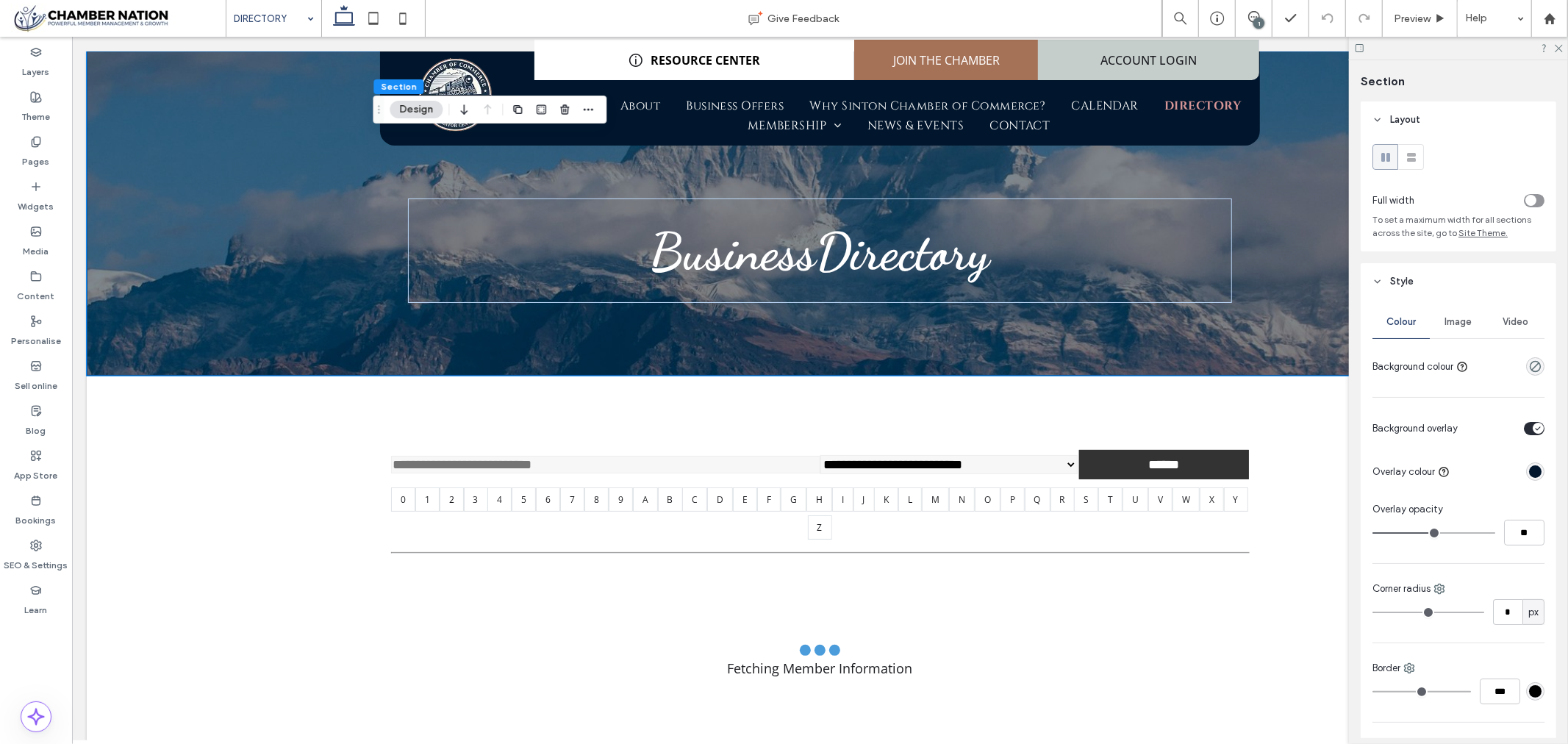
click at [1448, 324] on span "Image" at bounding box center [1459, 322] width 27 height 12
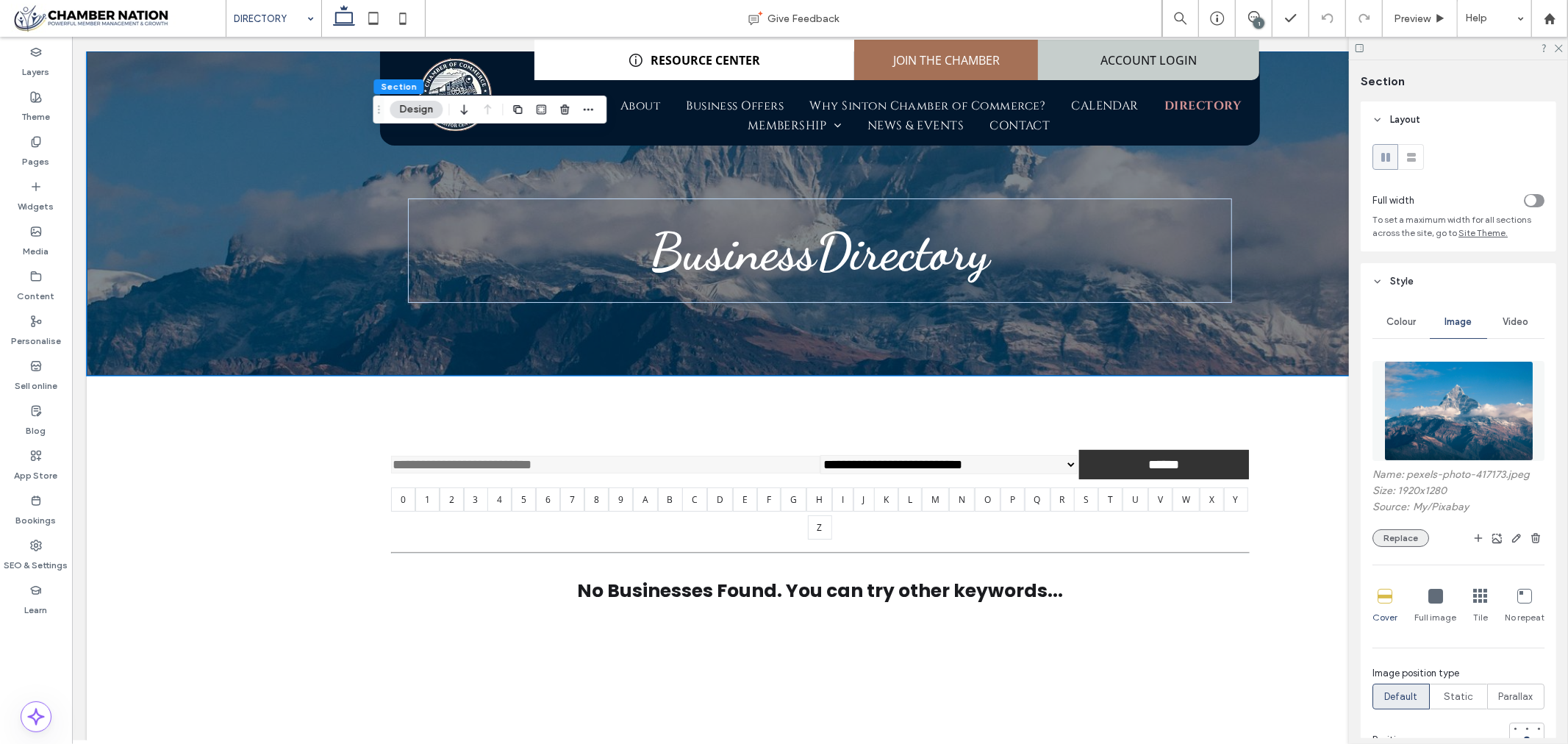
click at [1402, 539] on button "Replace" at bounding box center [1401, 537] width 57 height 17
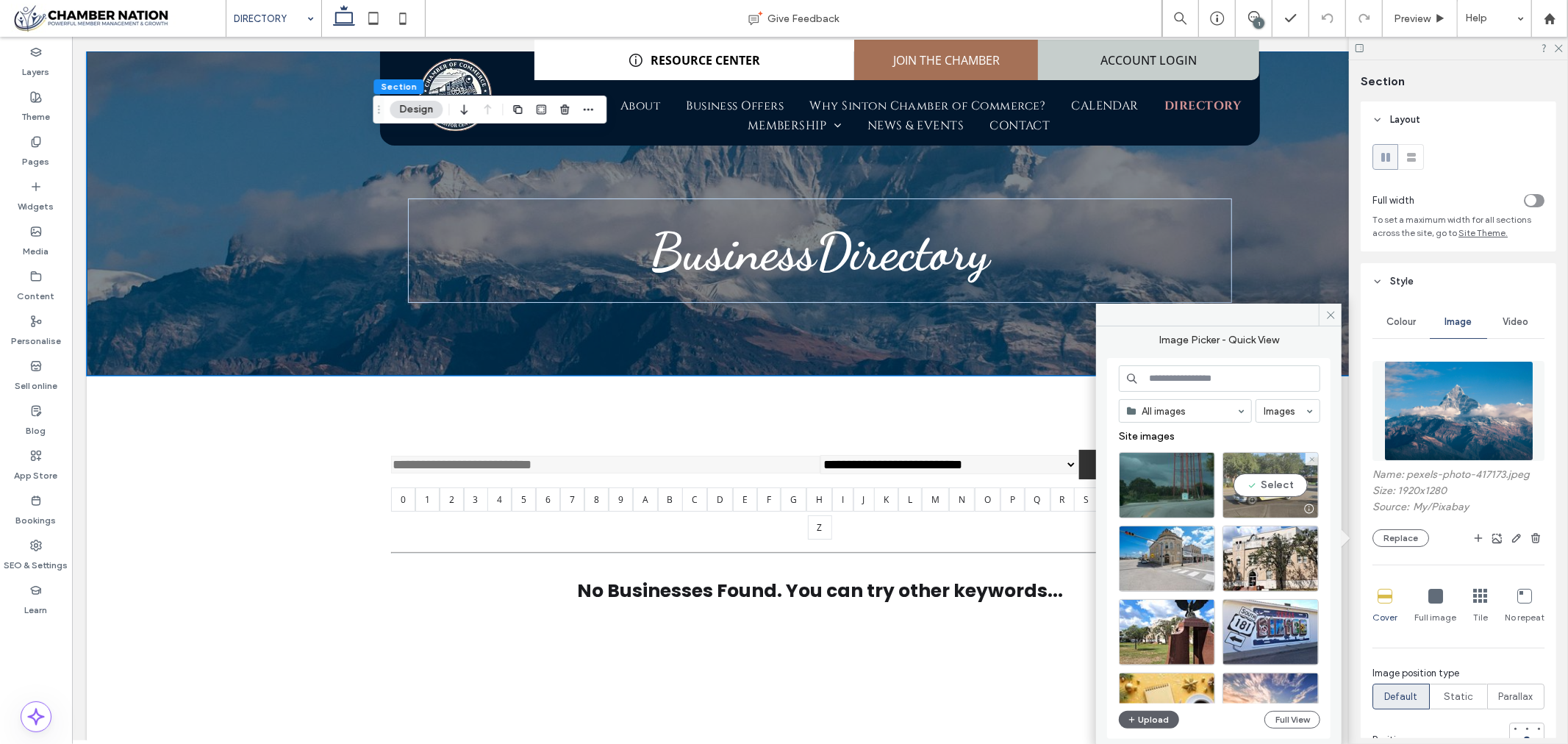
click at [1269, 474] on div "Select" at bounding box center [1271, 485] width 97 height 66
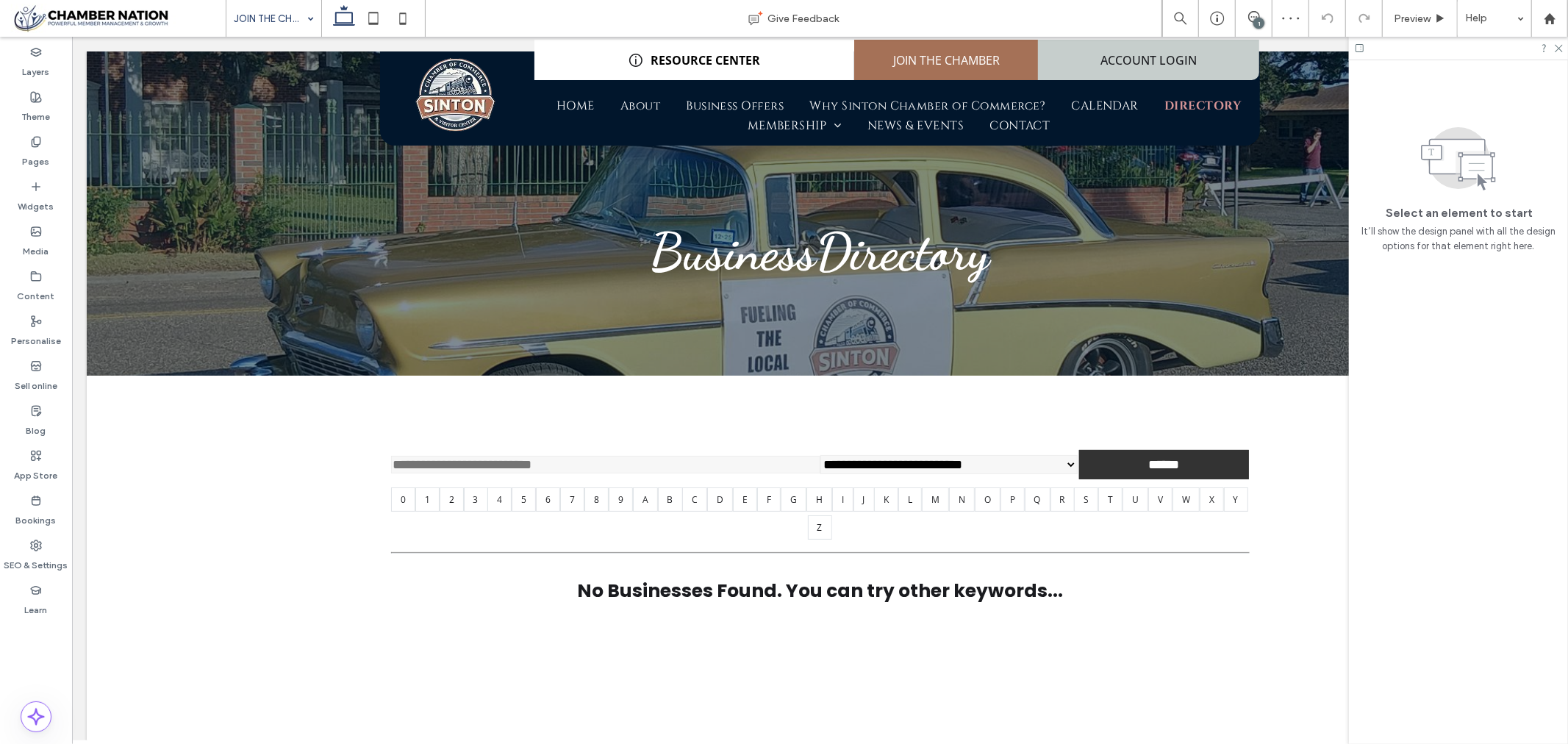
click at [259, 13] on input at bounding box center [270, 18] width 73 height 37
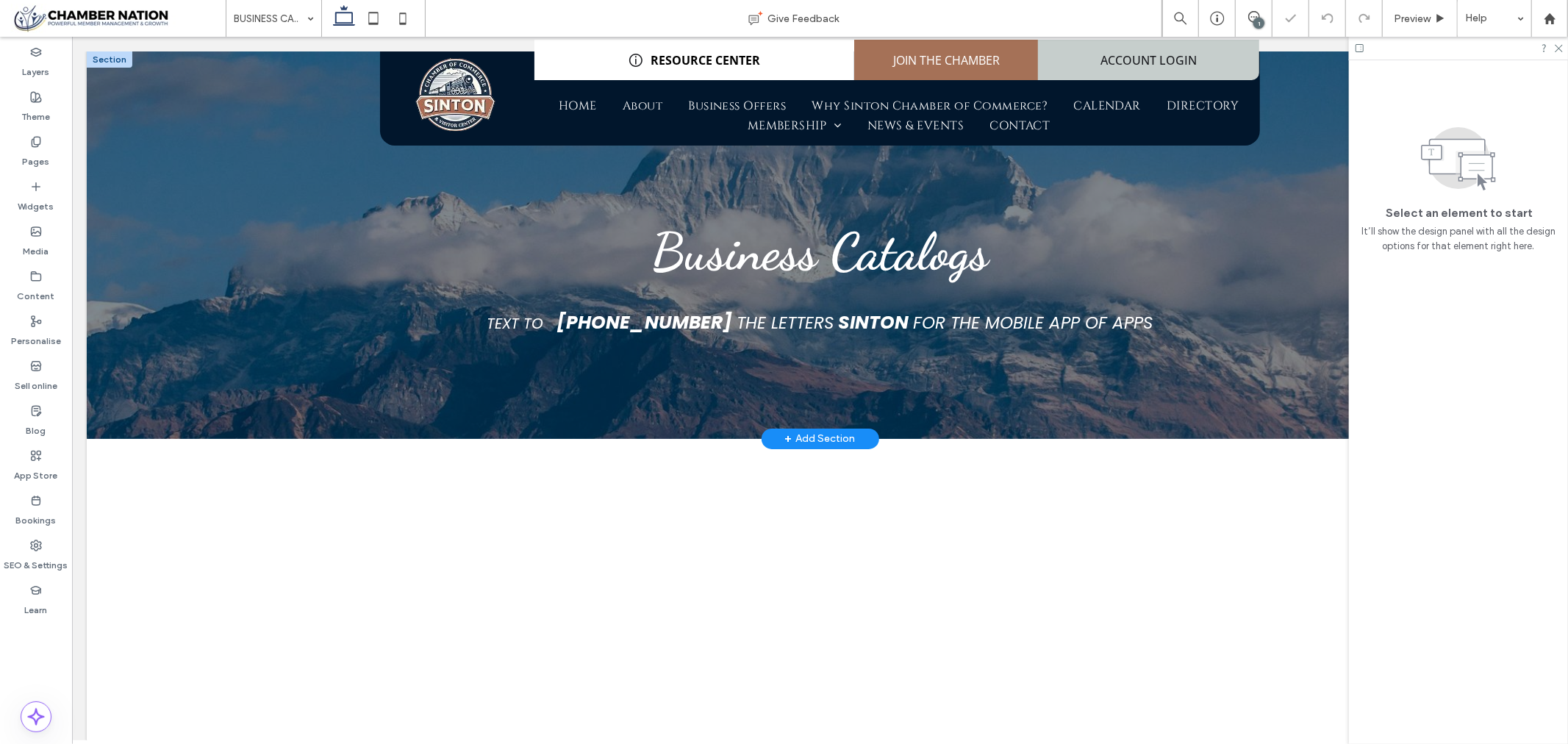
click at [293, 168] on div "Business Catalogs TEXT TO 866-866-5545 THE LETTERS SINTON FOR THE MOBILE APP OF…" at bounding box center [819, 244] width 1467 height 387
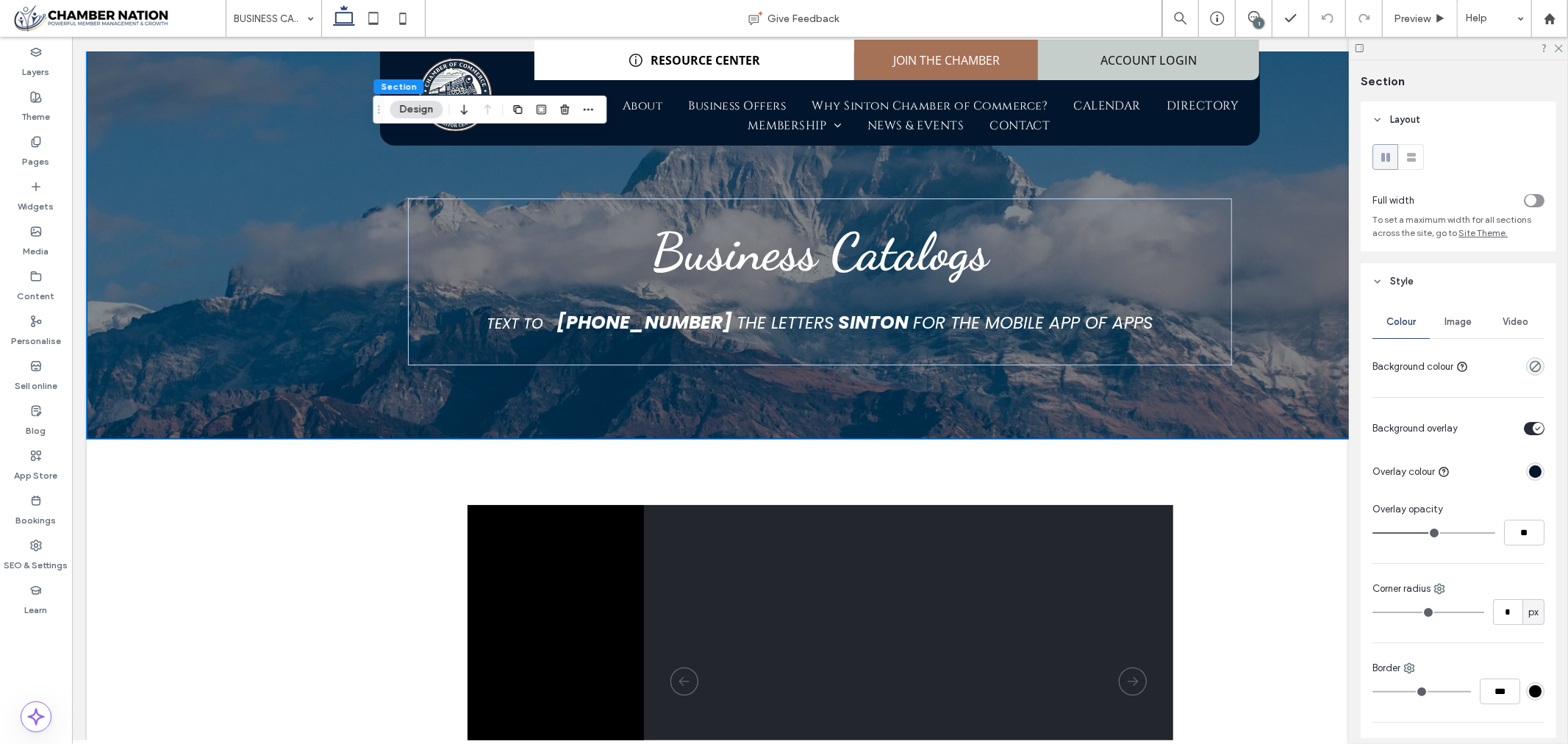
click at [1456, 320] on span "Image" at bounding box center [1459, 322] width 27 height 12
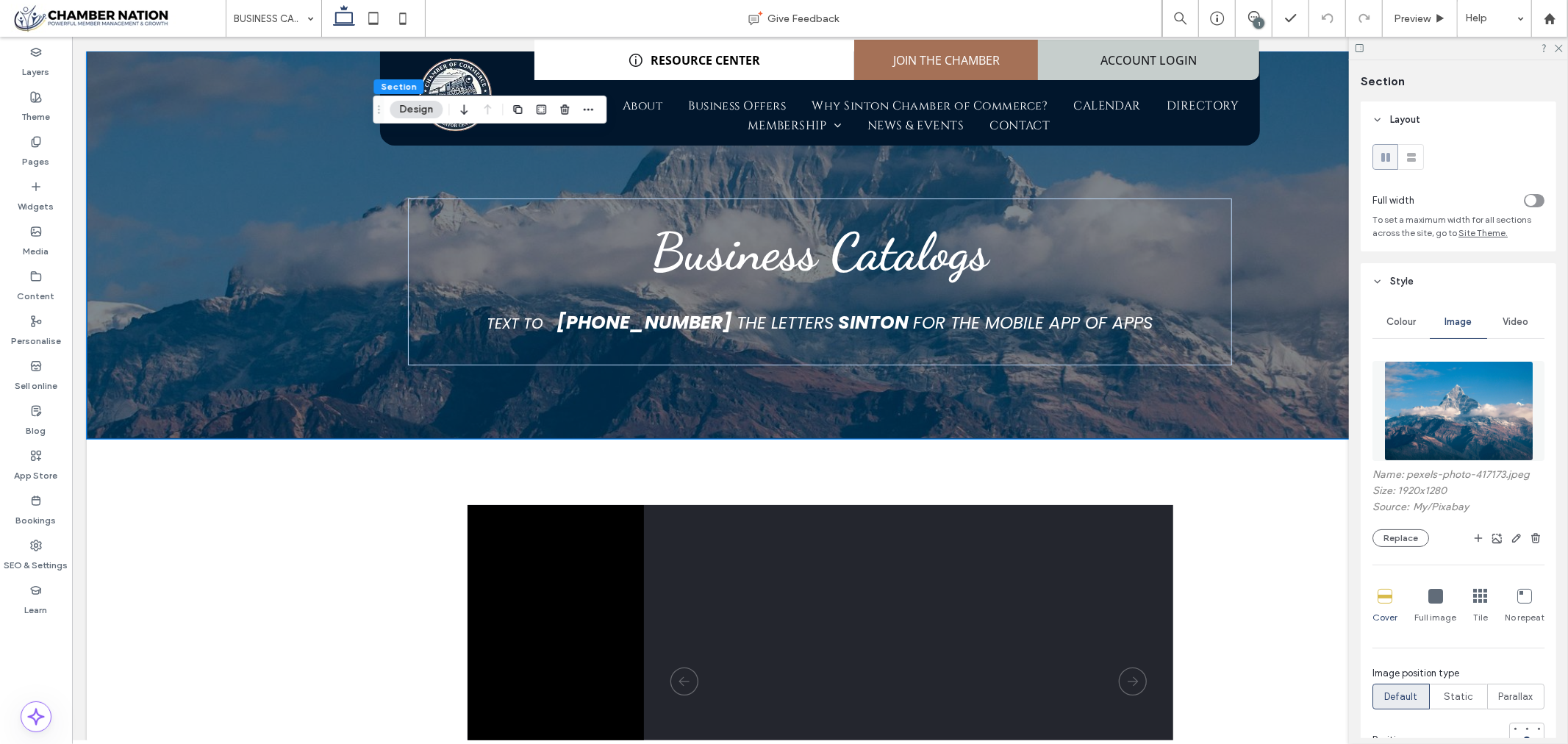
click at [1397, 524] on div "Name: pexels-photo-417173.jpeg Size: 1920x1280 Source: My / Pixabay Replace" at bounding box center [1459, 507] width 172 height 78
click at [1405, 538] on button "Replace" at bounding box center [1401, 537] width 57 height 17
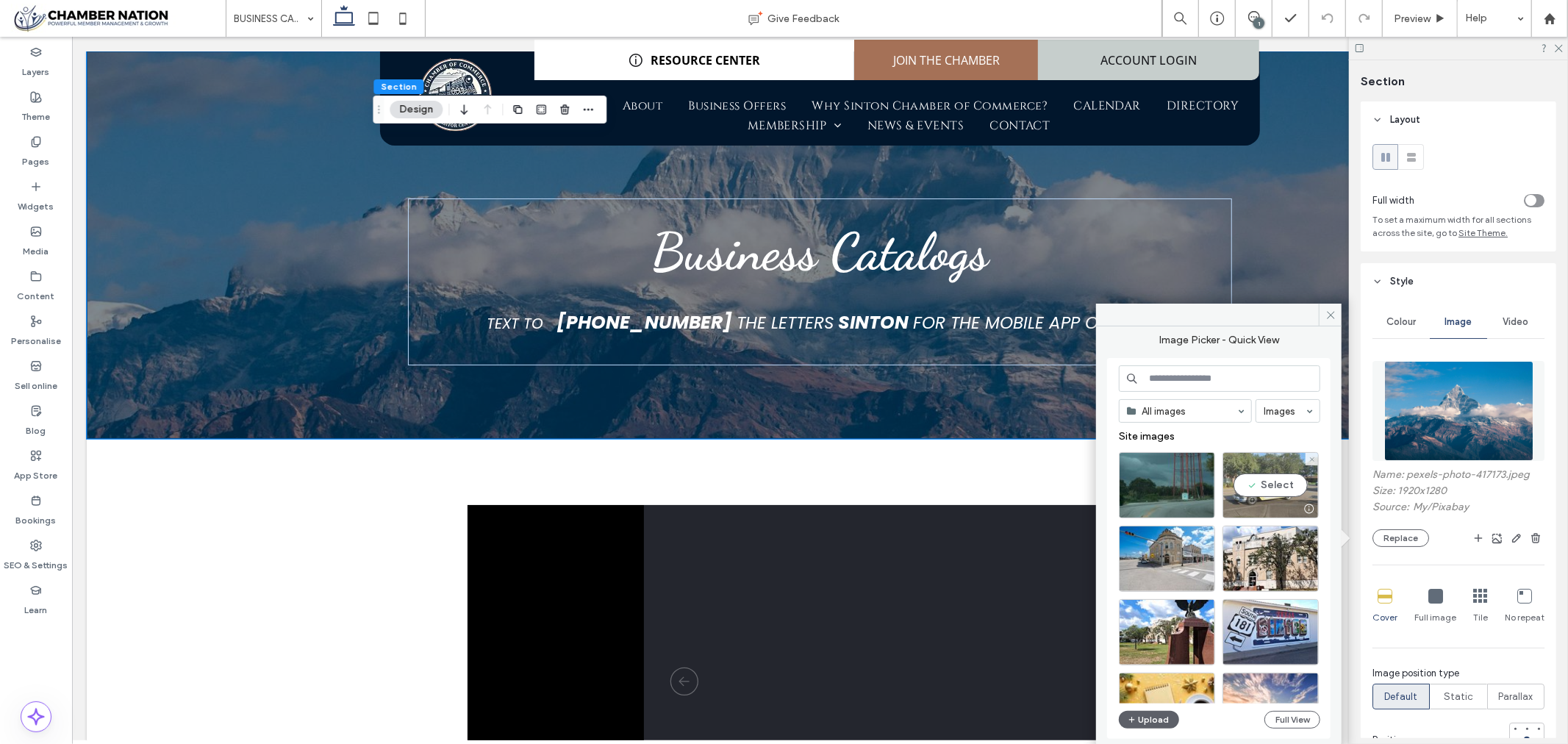
click at [1276, 488] on div "Select" at bounding box center [1271, 485] width 97 height 66
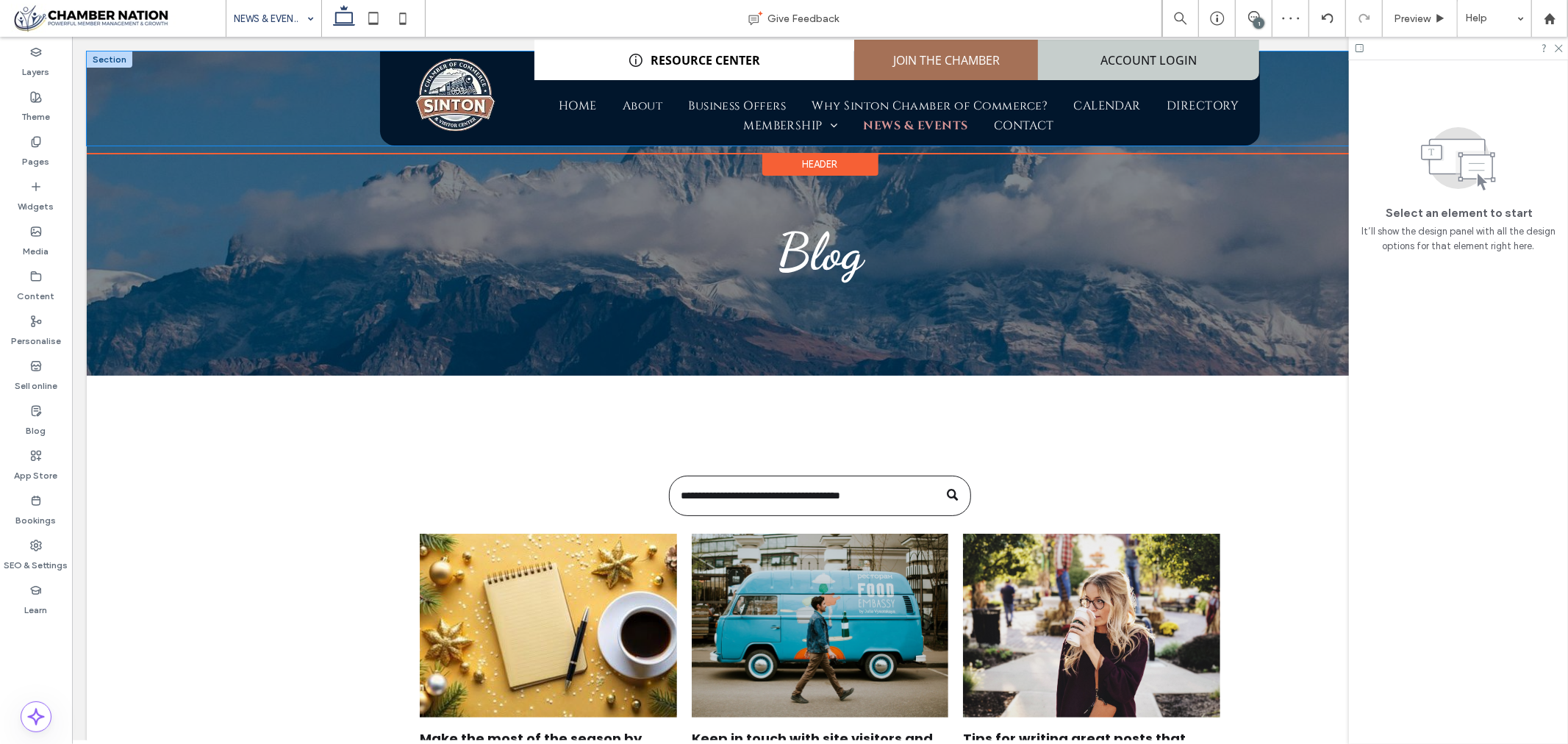
click at [222, 128] on div "RESOURCE CENTER JOIN THE CHAMBER ACCOUNT LOGIN HOME About Business Offers Why S…" at bounding box center [819, 101] width 1467 height 102
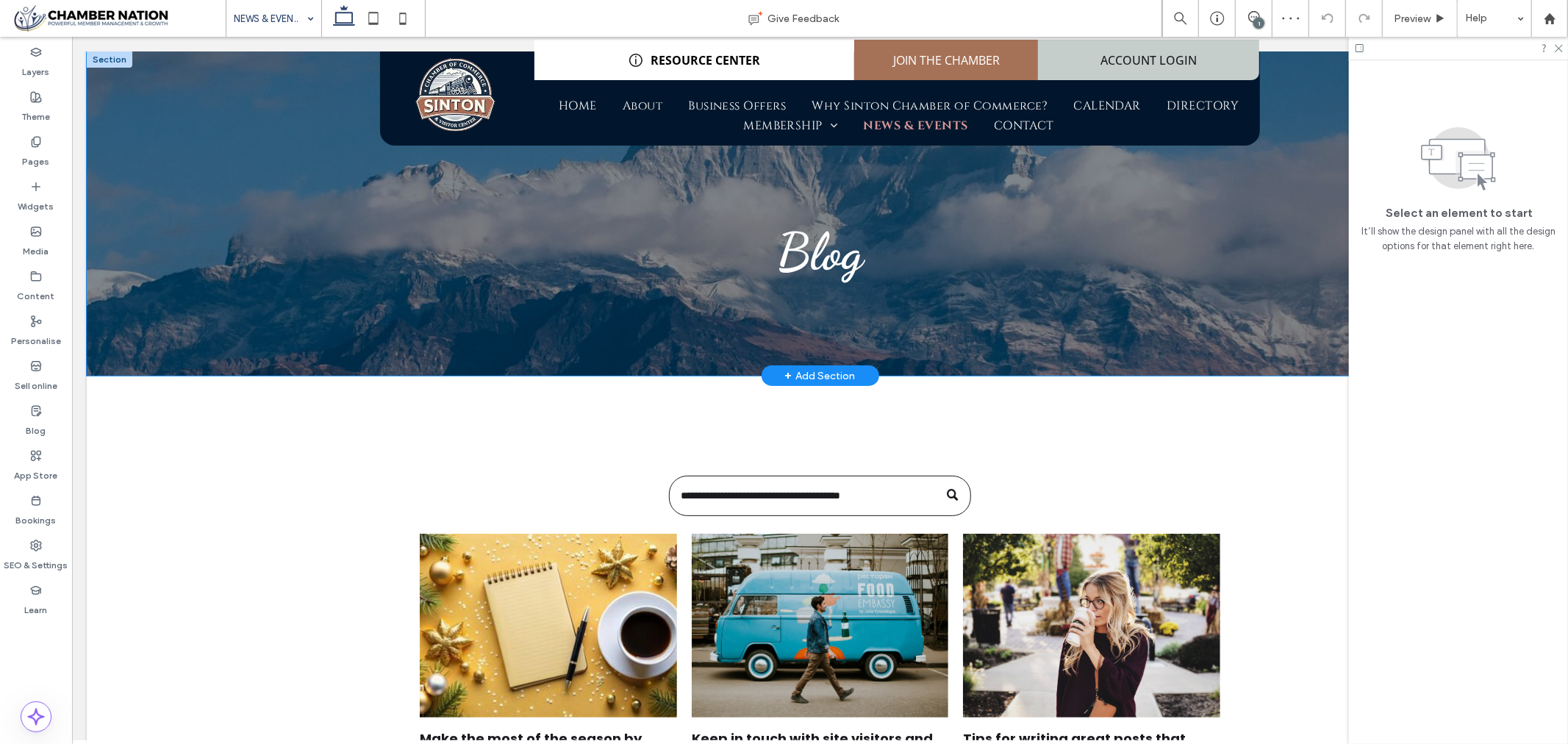
click at [235, 181] on div "Blog" at bounding box center [819, 213] width 1467 height 324
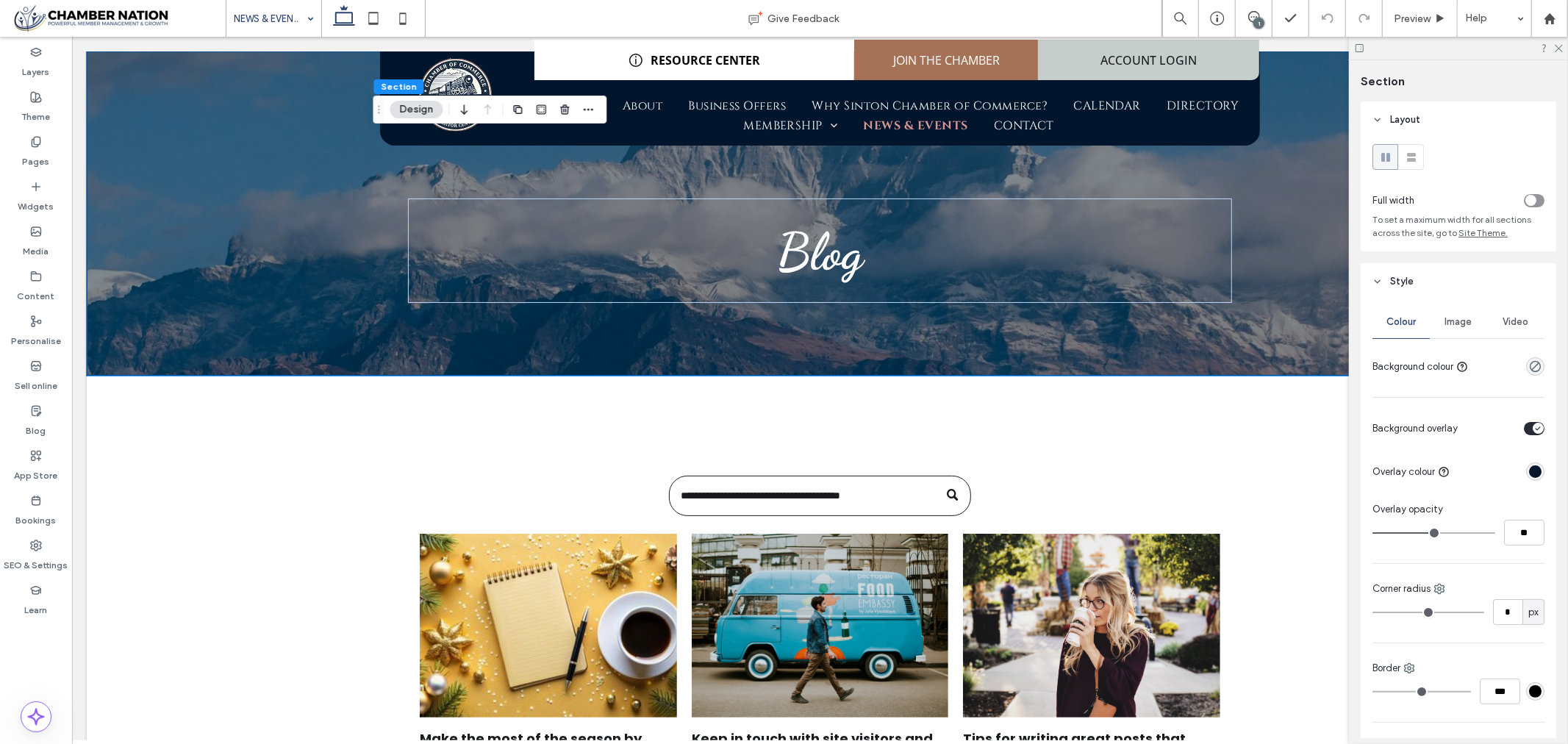
drag, startPoint x: 1474, startPoint y: 322, endPoint x: 1465, endPoint y: 329, distance: 11.4
click at [1473, 323] on div "Image" at bounding box center [1459, 322] width 57 height 32
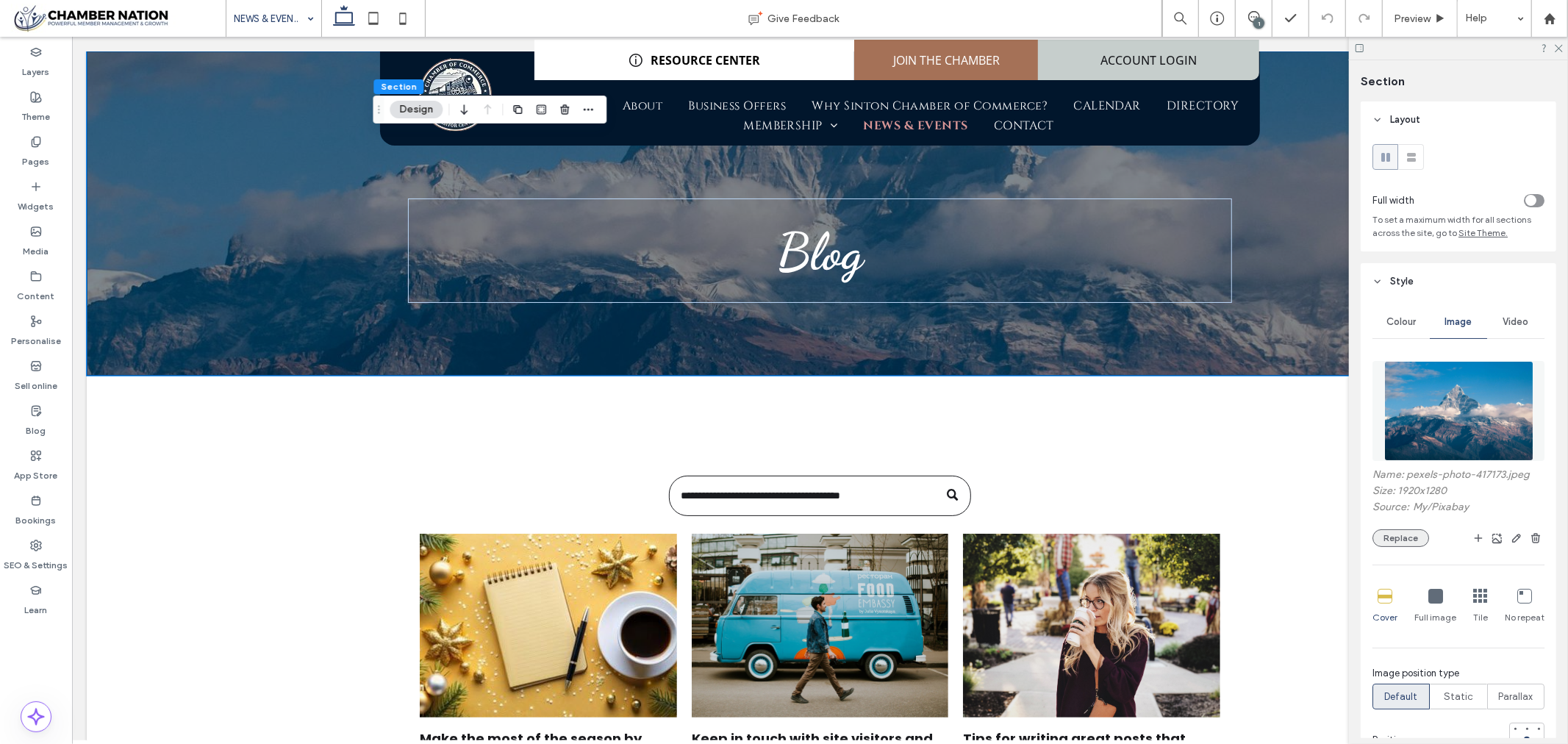
click at [1388, 545] on button "Replace" at bounding box center [1401, 537] width 57 height 17
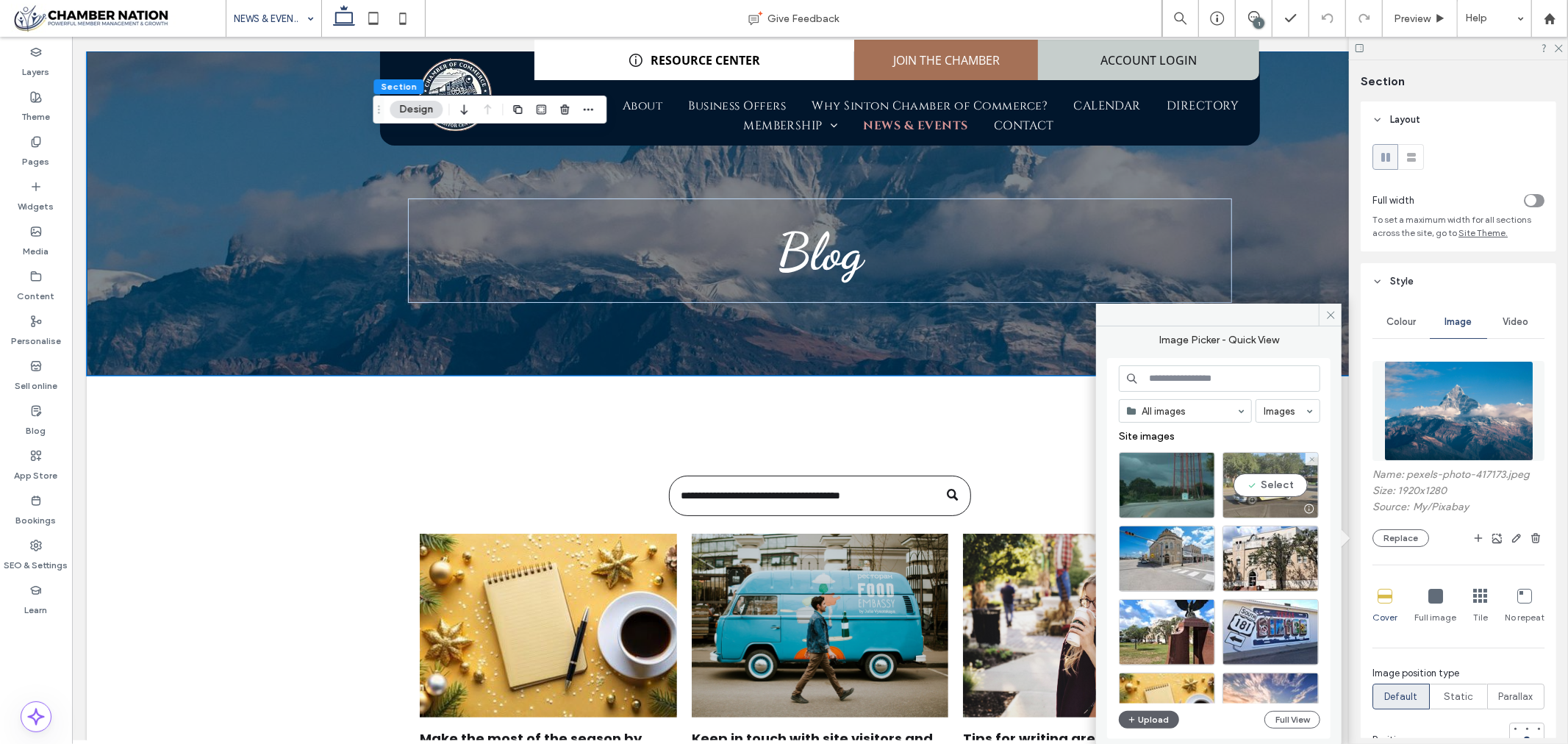
click at [1248, 481] on div "Select" at bounding box center [1271, 485] width 97 height 66
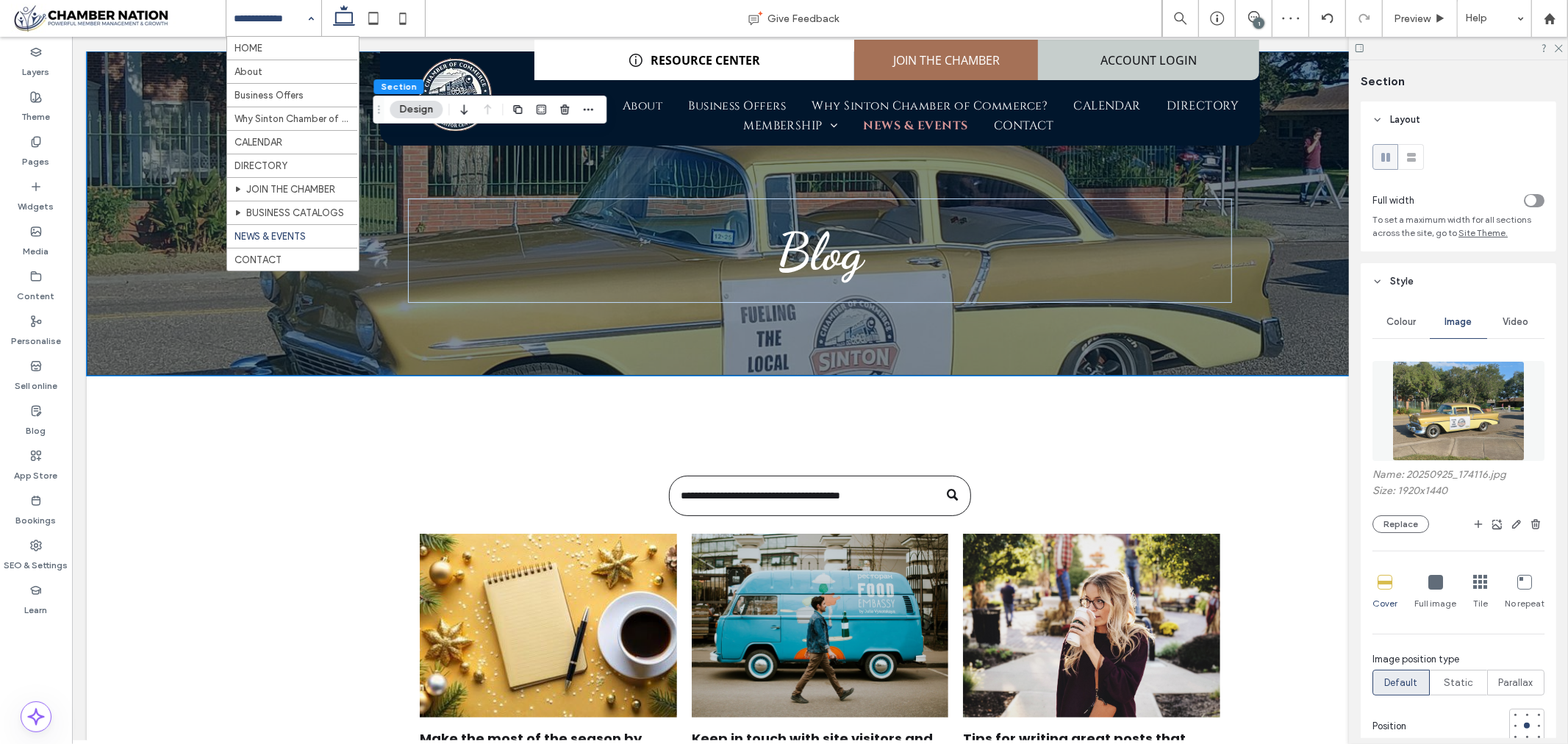
scroll to position [15, 0]
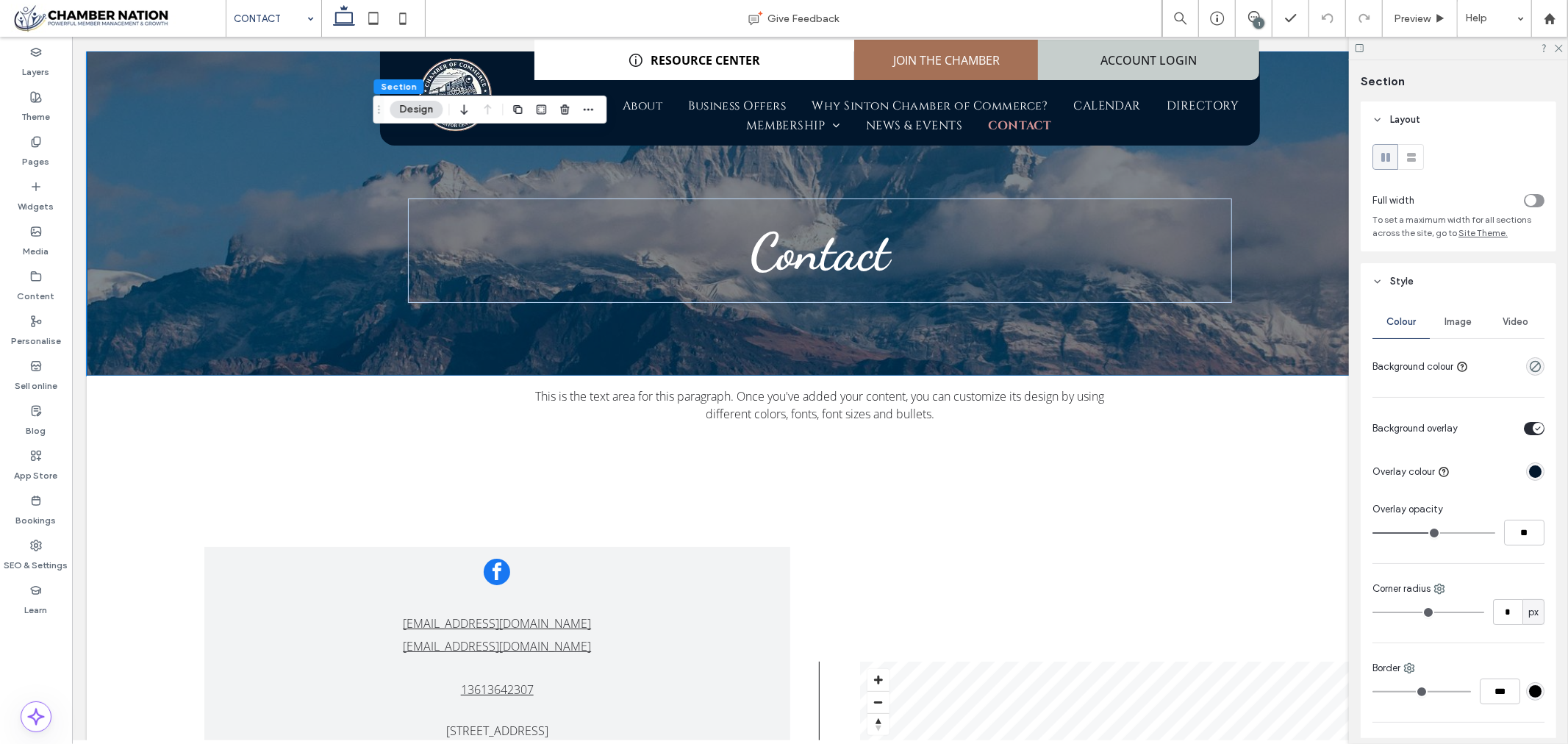
click at [1451, 323] on span "Image" at bounding box center [1459, 322] width 27 height 12
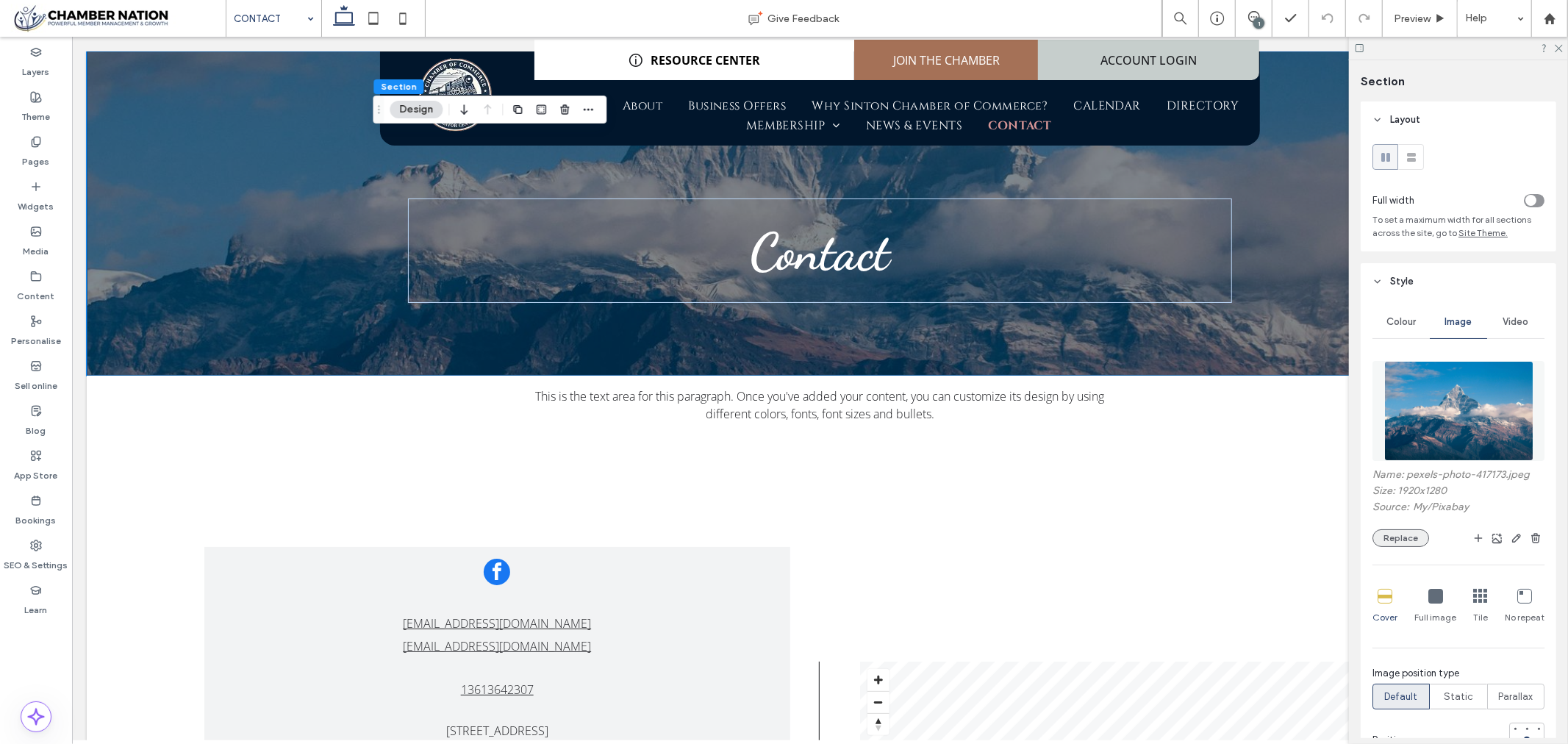
click at [1398, 540] on button "Replace" at bounding box center [1401, 537] width 57 height 17
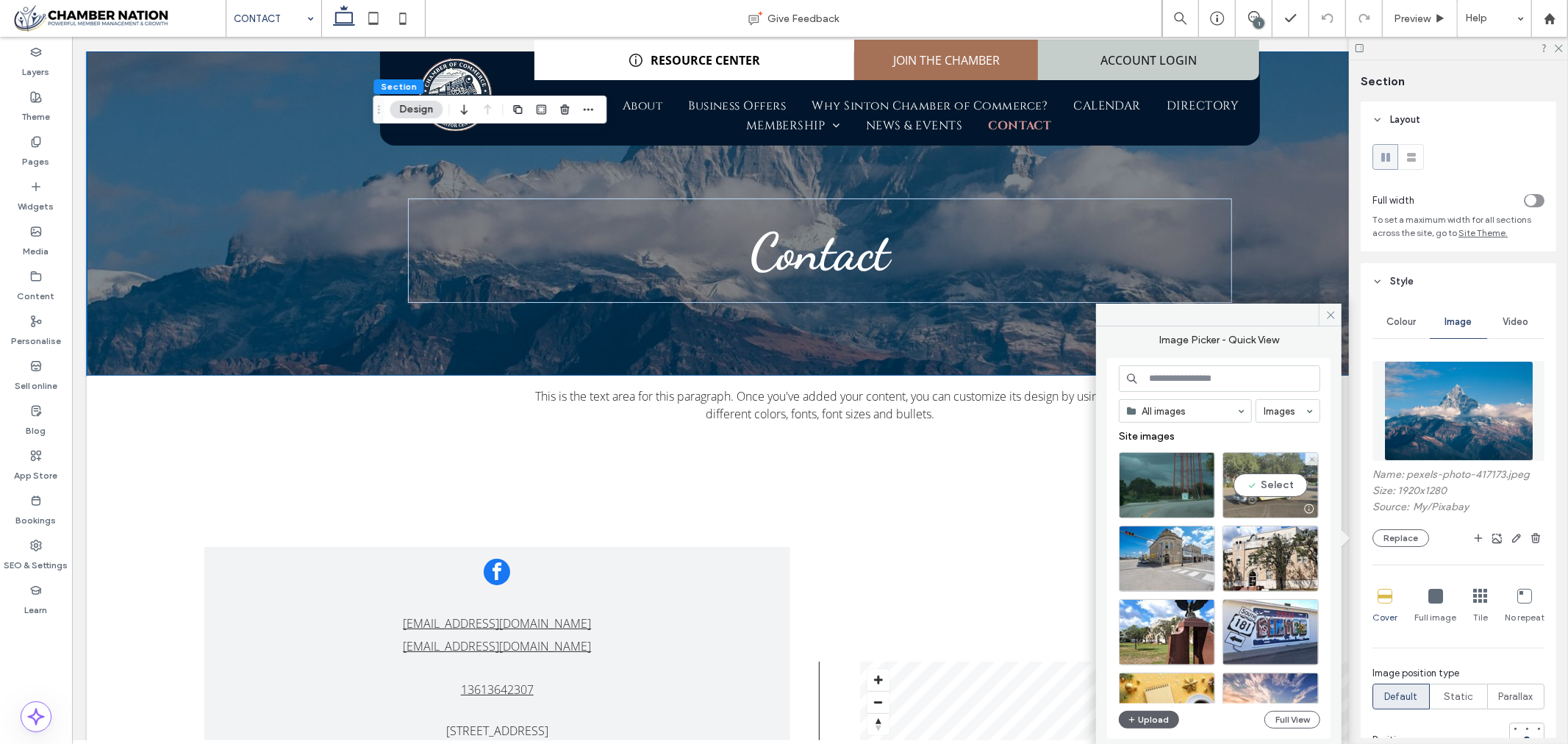
click at [1250, 487] on div "Select" at bounding box center [1271, 485] width 97 height 66
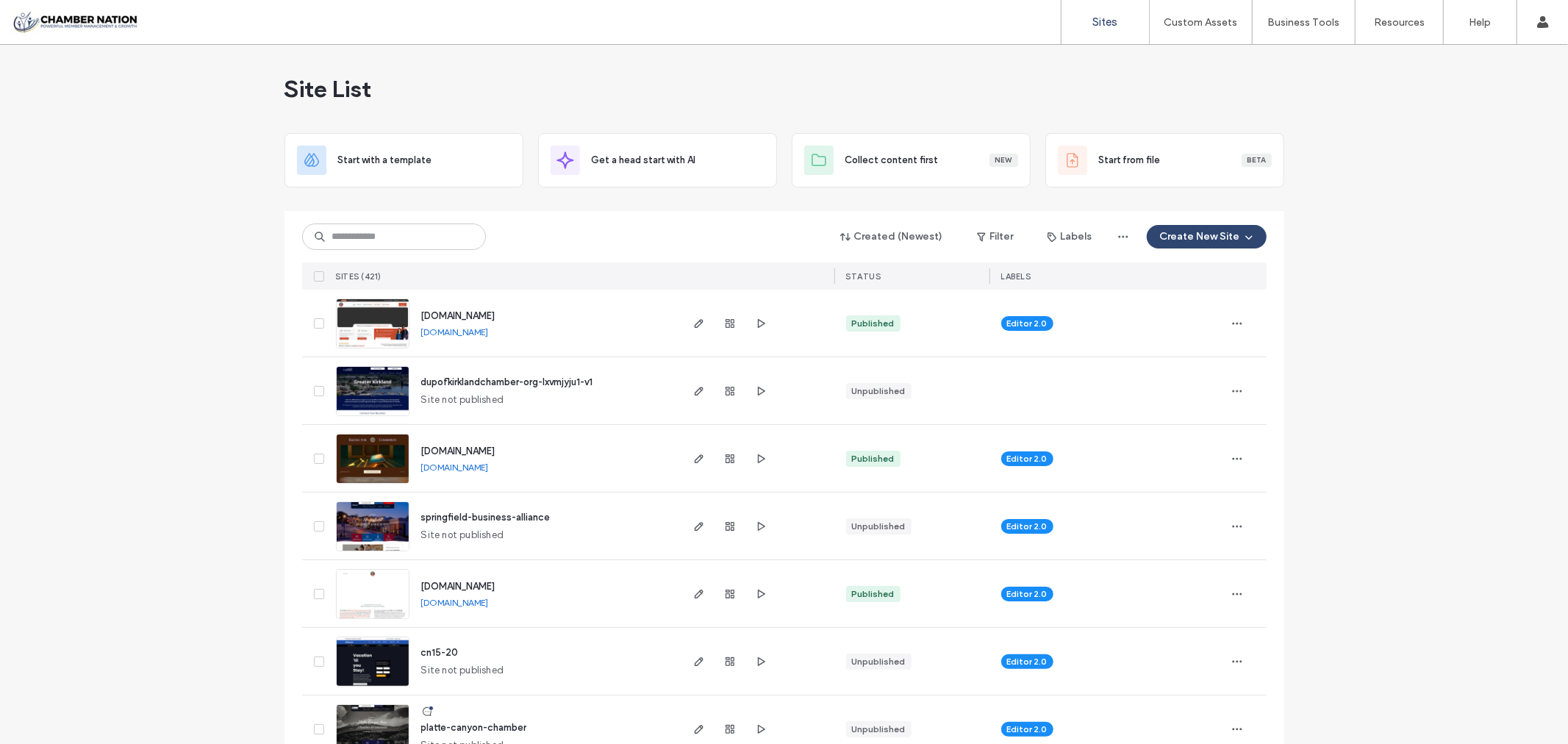
click at [438, 73] on div "Site List" at bounding box center [784, 88] width 1000 height 88
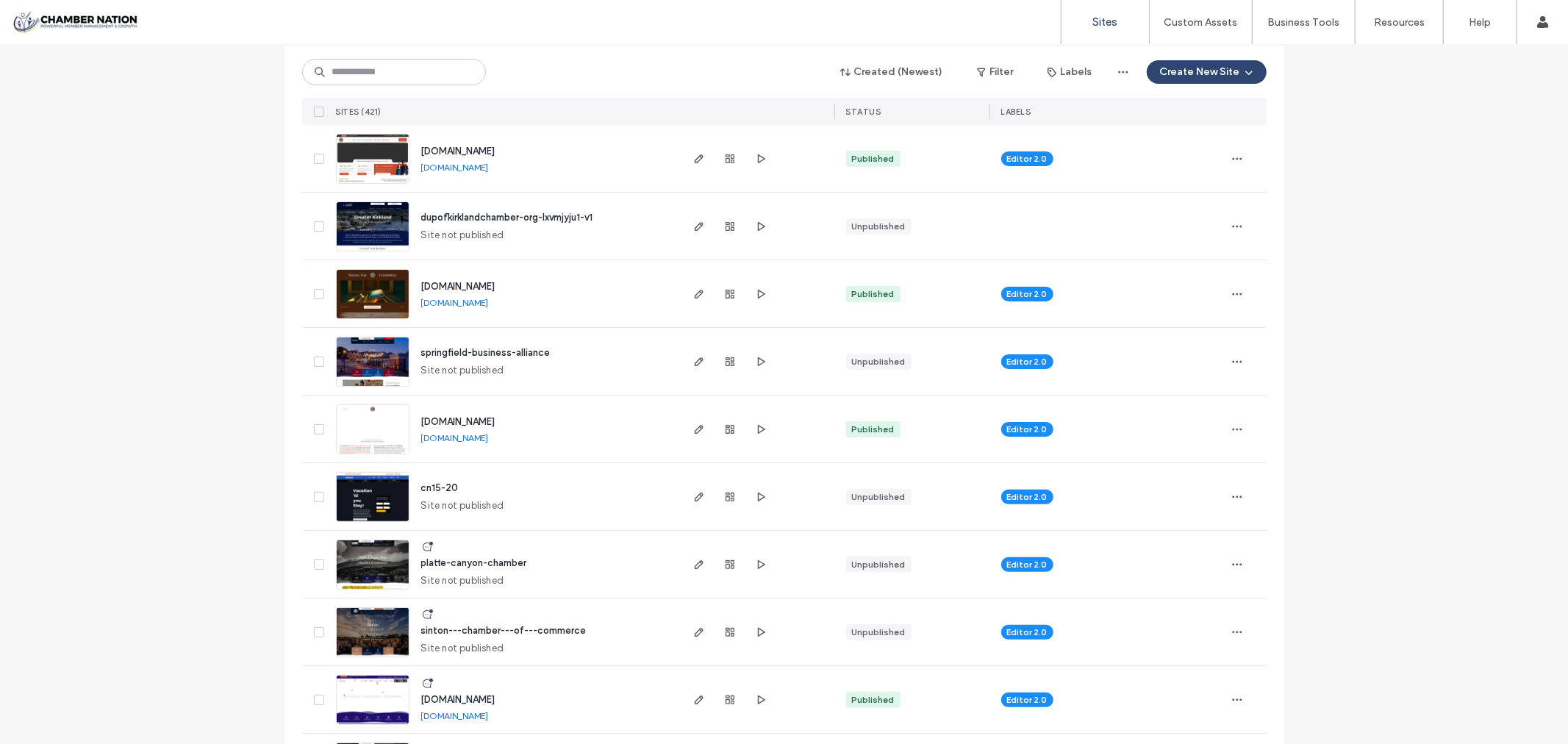
scroll to position [163, 0]
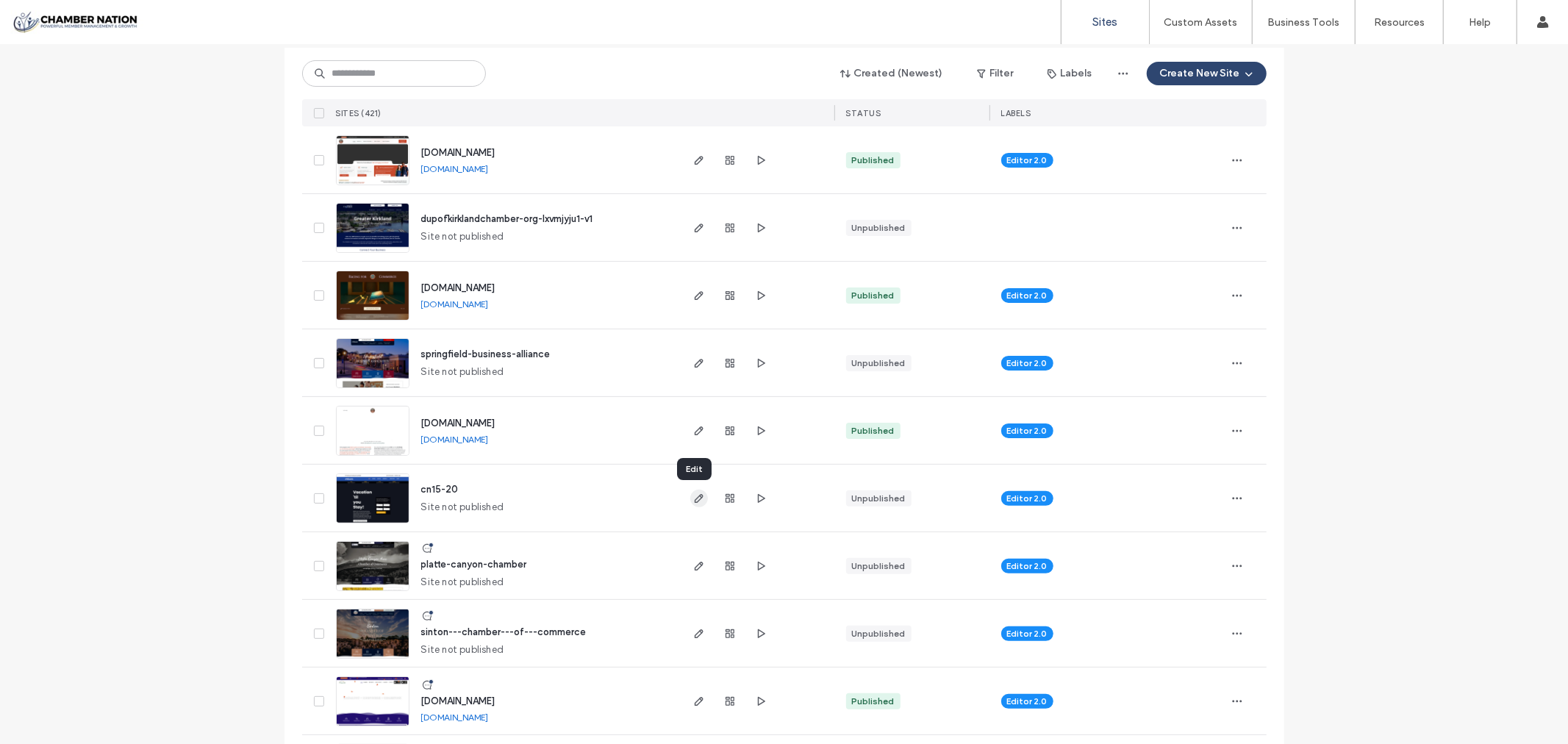
click at [694, 497] on use "button" at bounding box center [698, 498] width 9 height 9
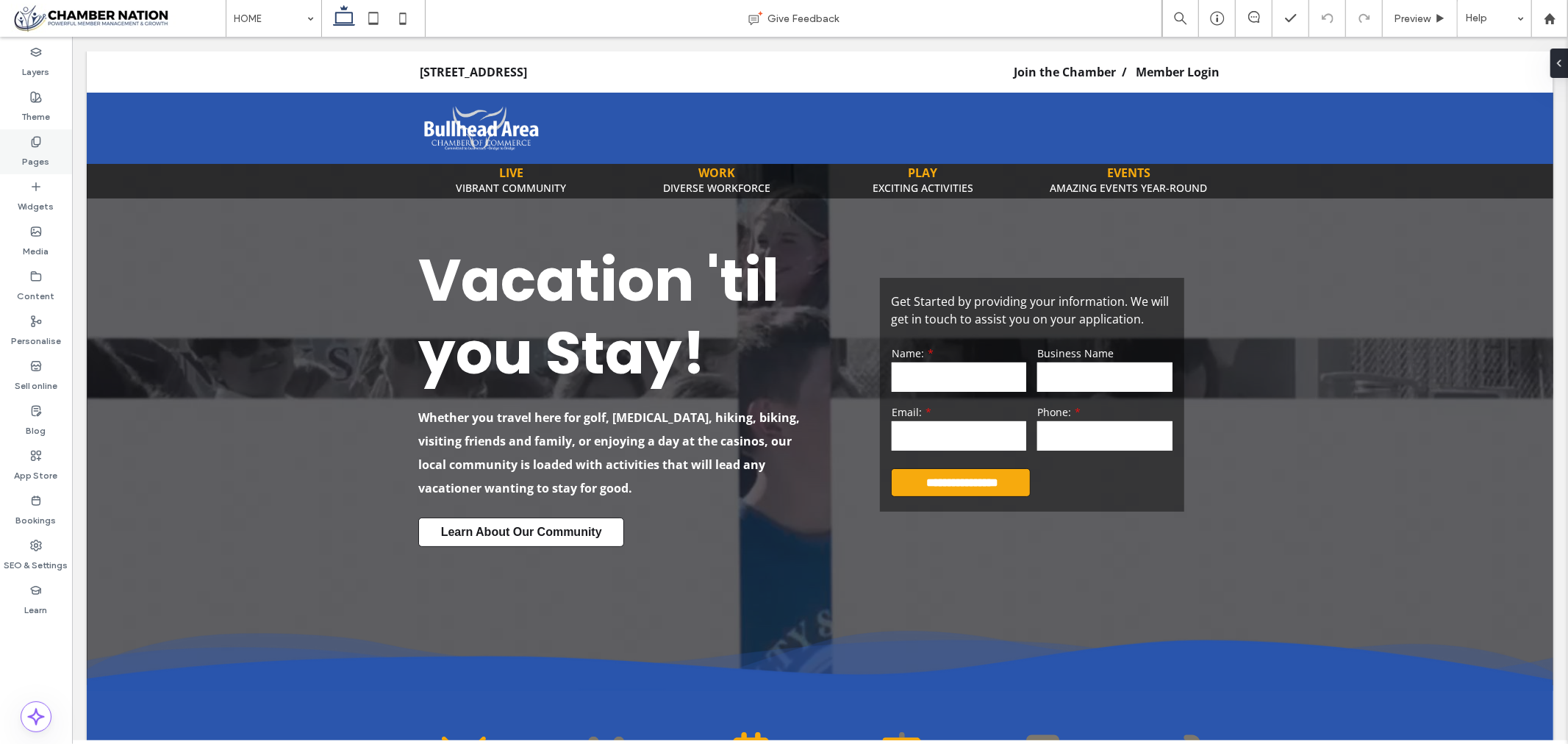
click at [39, 155] on label "Pages" at bounding box center [36, 158] width 27 height 20
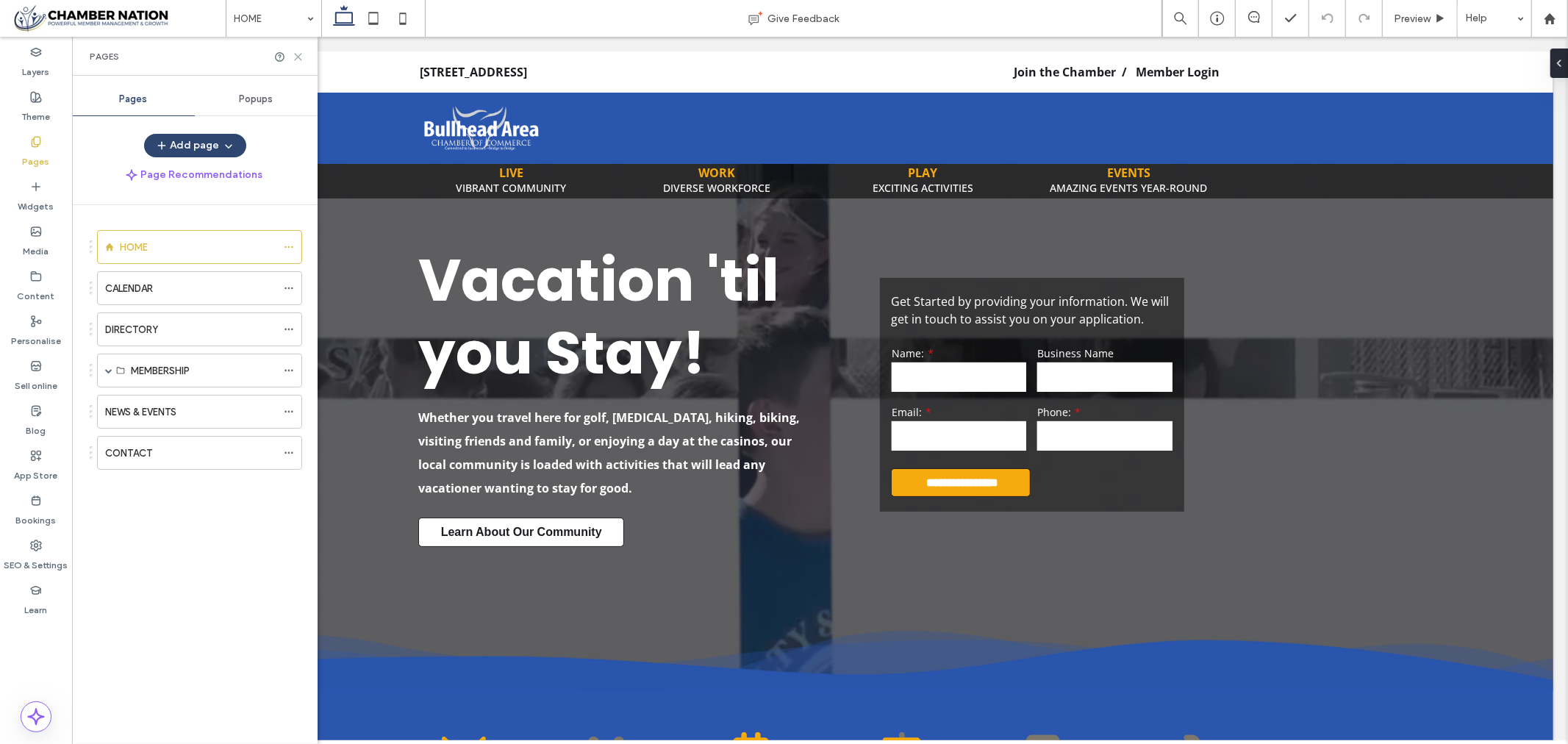
click at [296, 53] on icon at bounding box center [298, 57] width 11 height 11
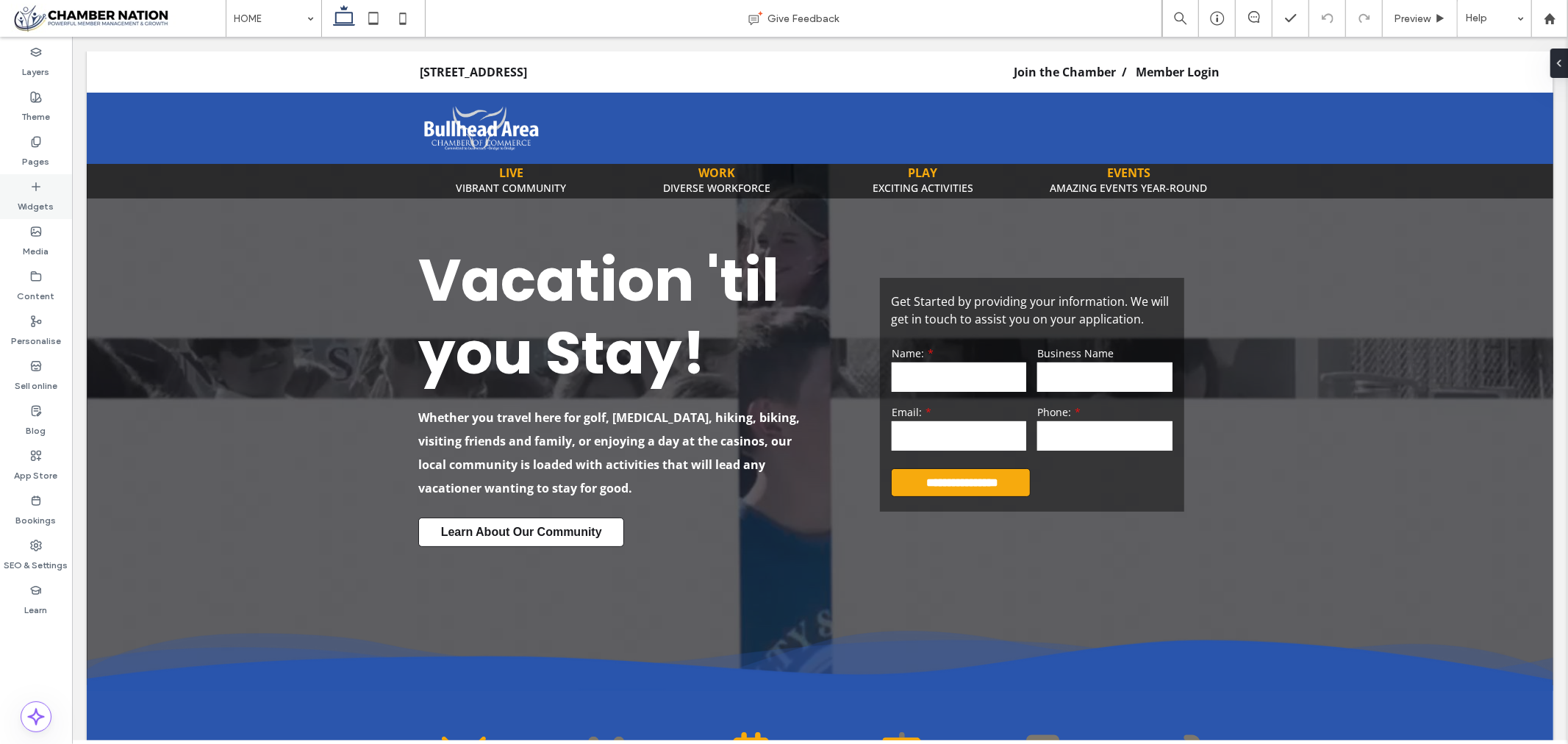
click at [27, 189] on div "Widgets" at bounding box center [36, 196] width 72 height 44
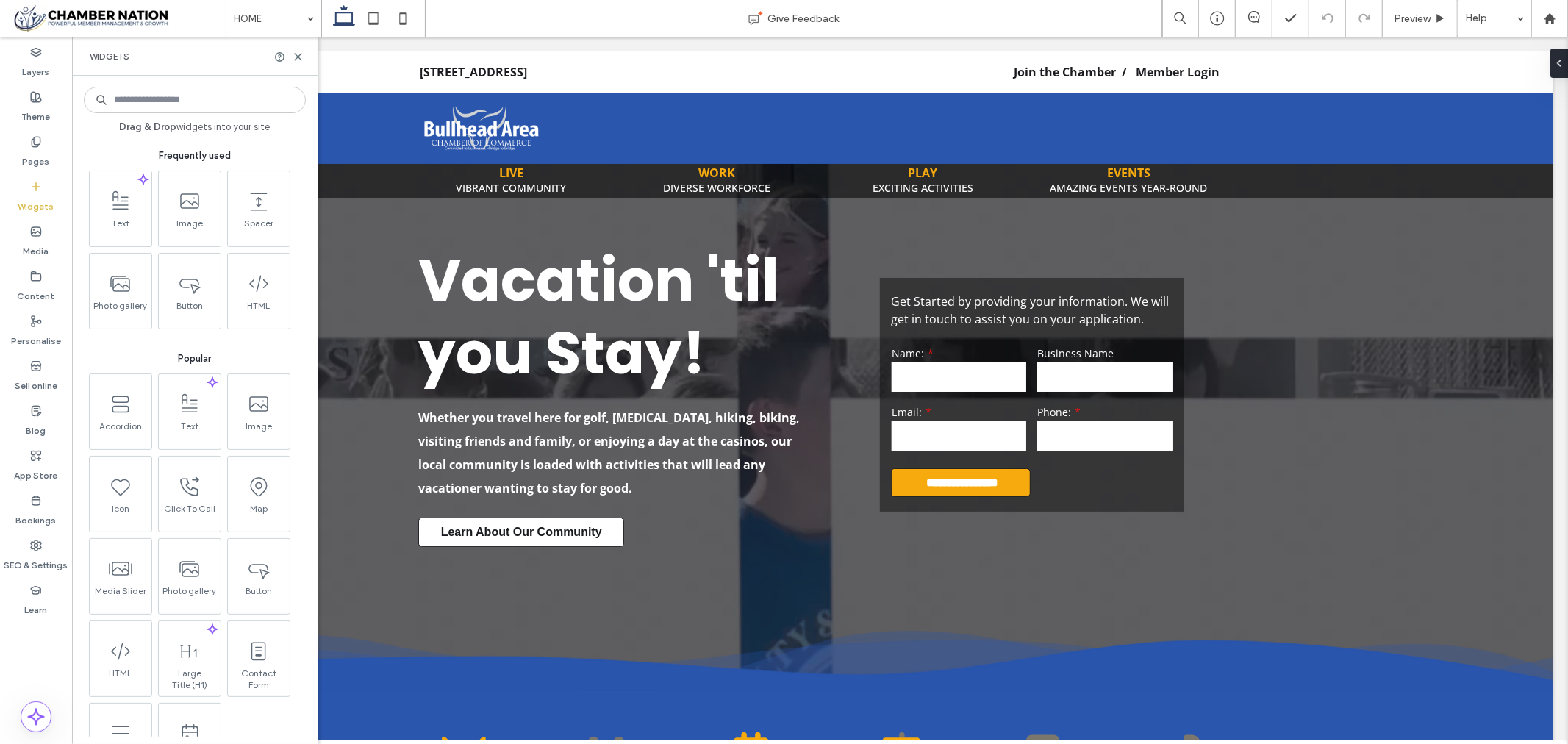
click at [210, 100] on input at bounding box center [195, 100] width 222 height 26
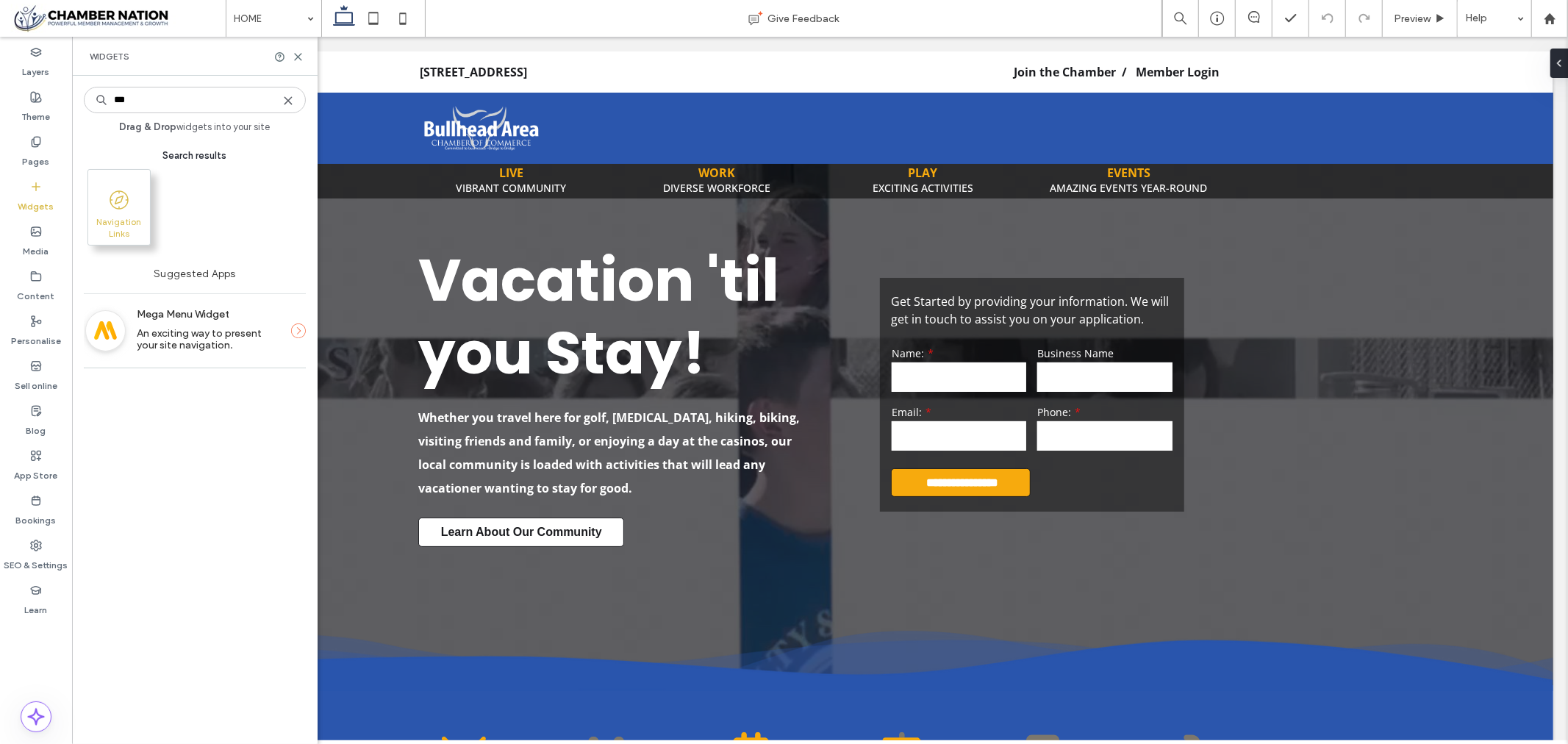
type input "***"
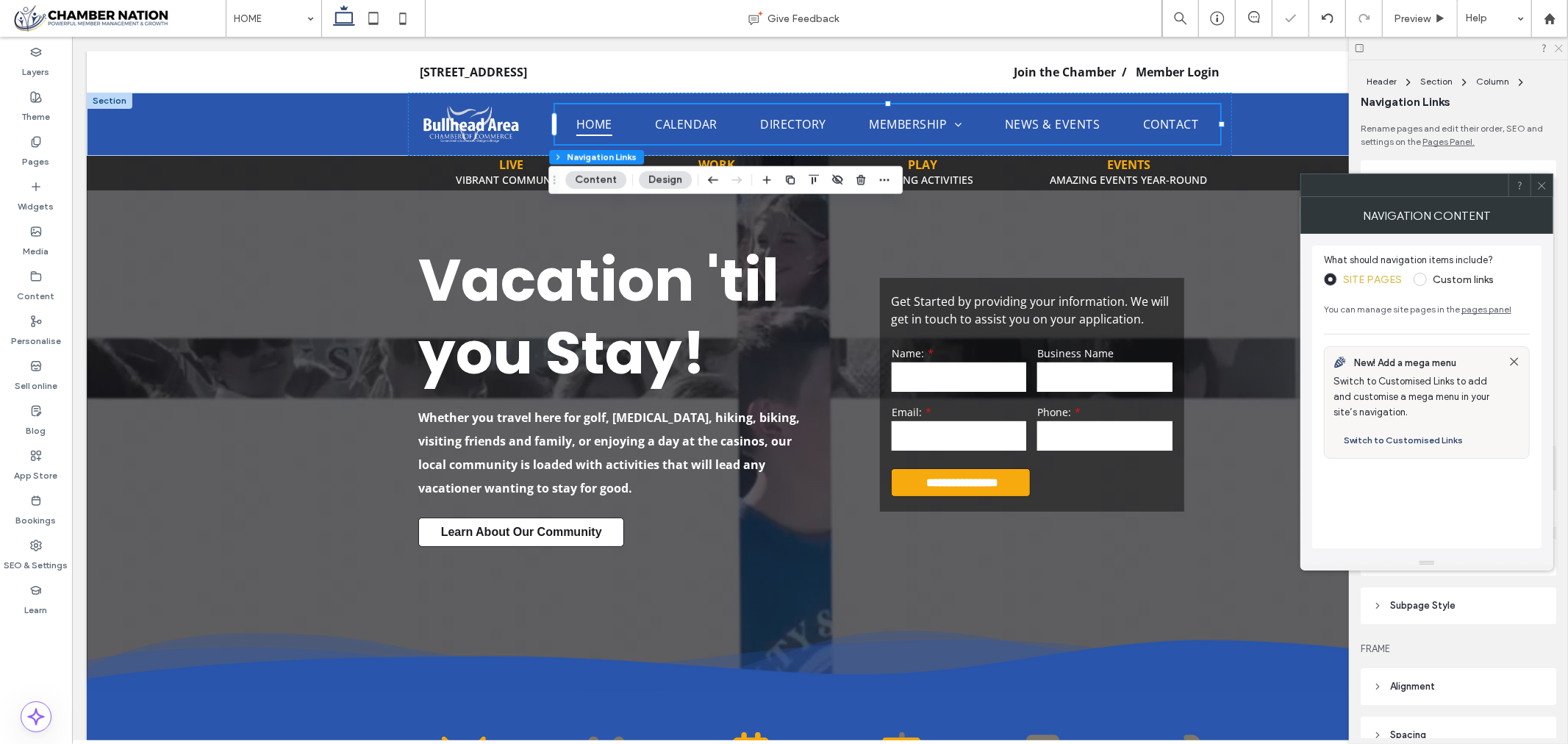
click at [1560, 45] on icon at bounding box center [1558, 47] width 10 height 10
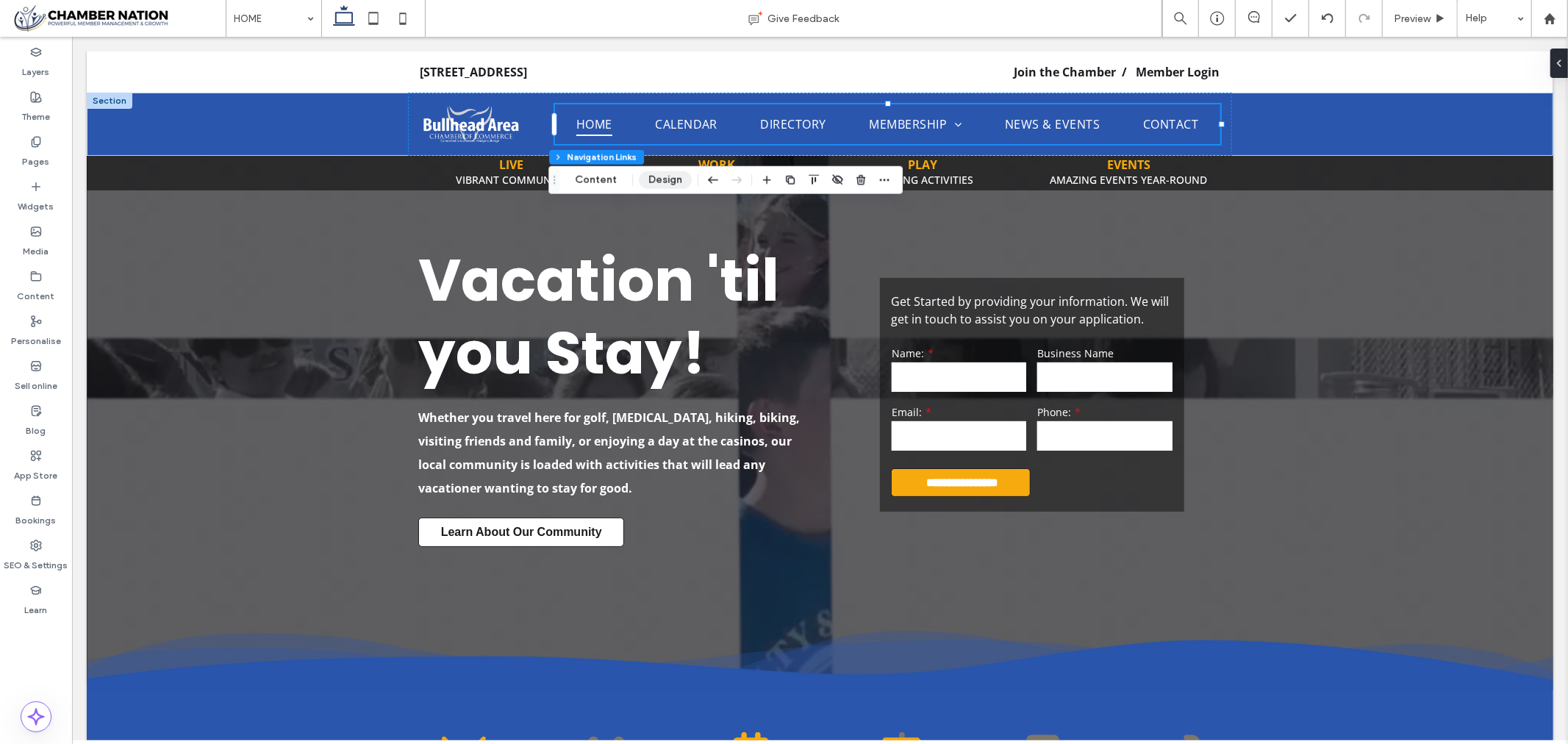
click at [669, 177] on button "Design" at bounding box center [665, 179] width 53 height 17
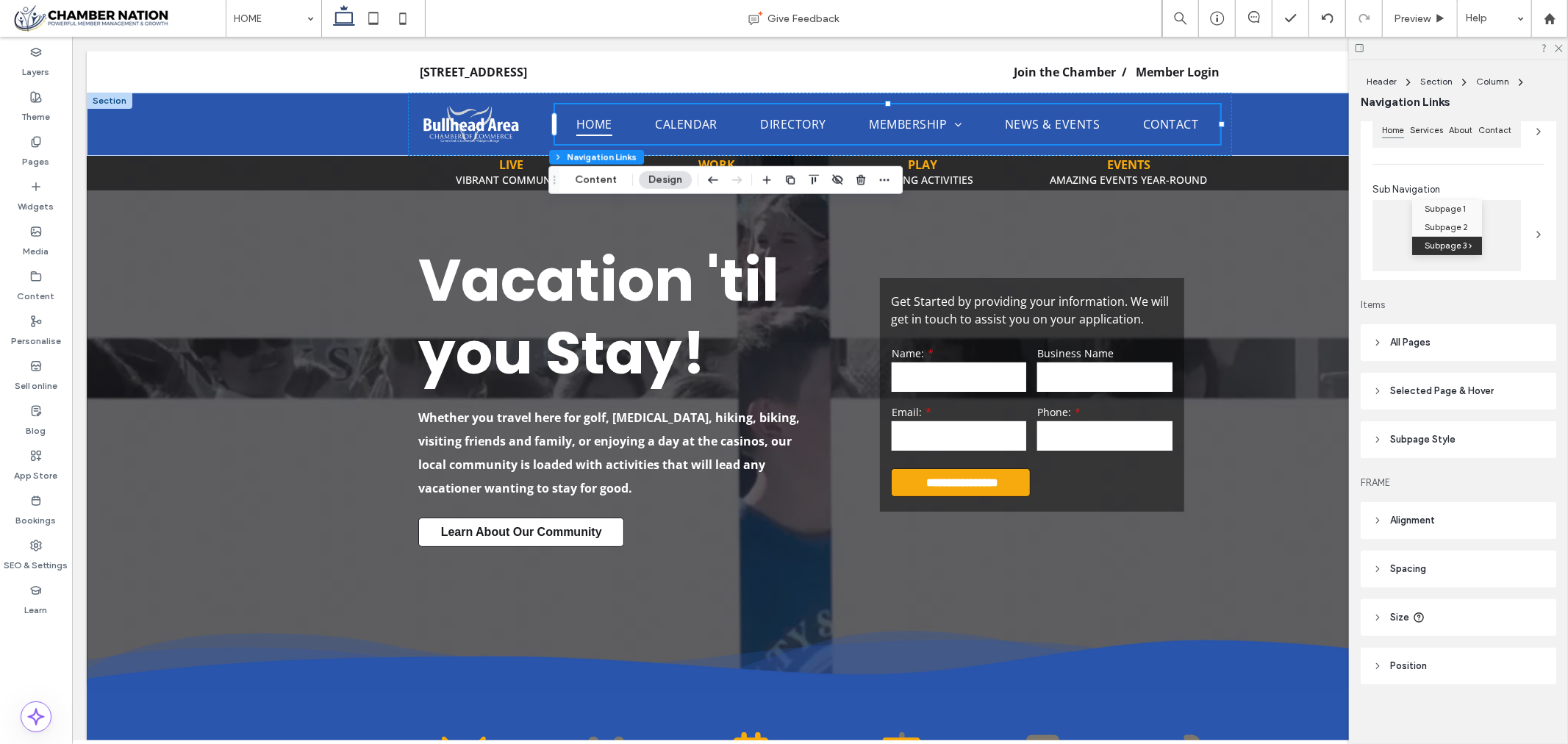
scroll to position [172, 0]
click at [1451, 338] on header "All Pages" at bounding box center [1458, 337] width 195 height 37
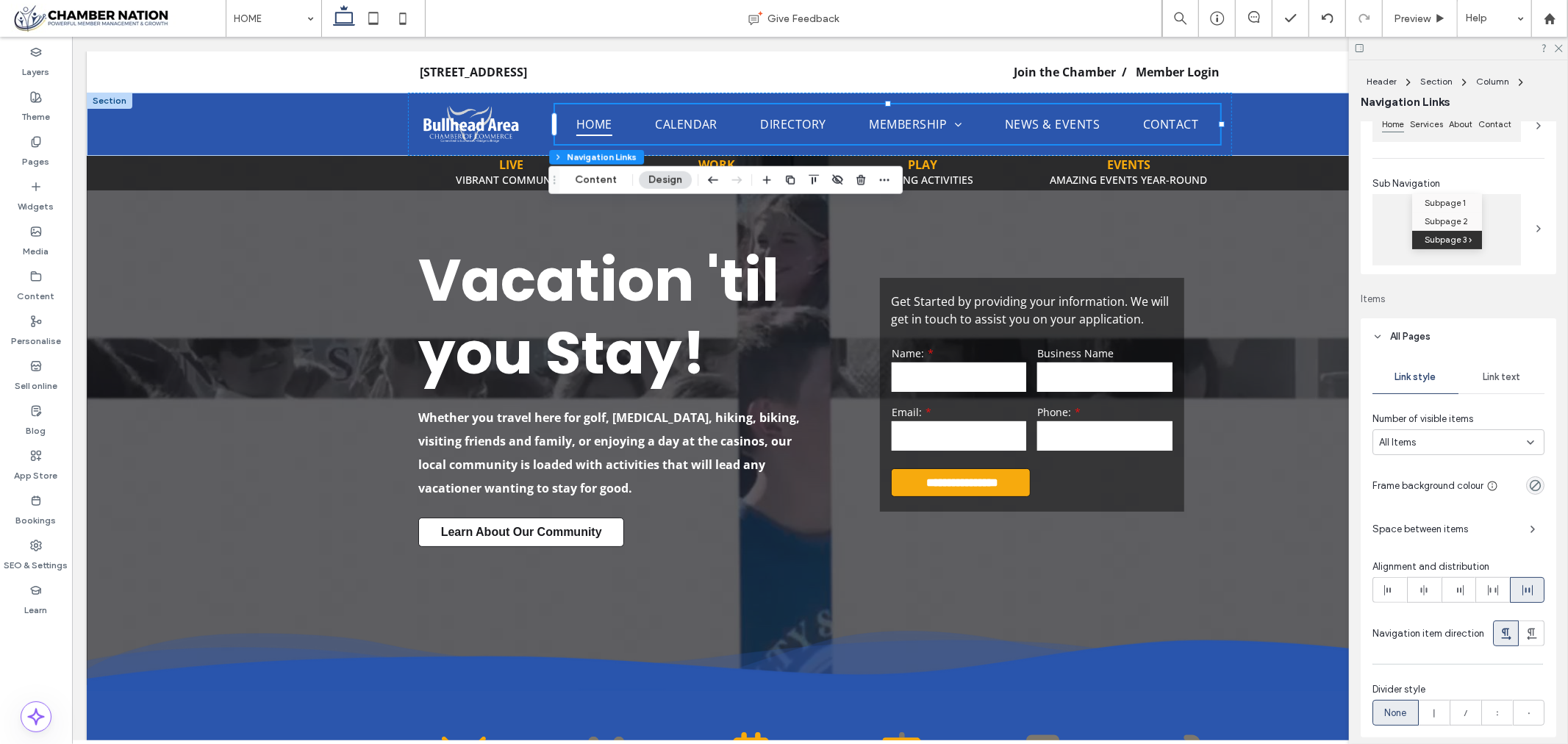
click at [1483, 379] on span "Link text" at bounding box center [1502, 377] width 38 height 12
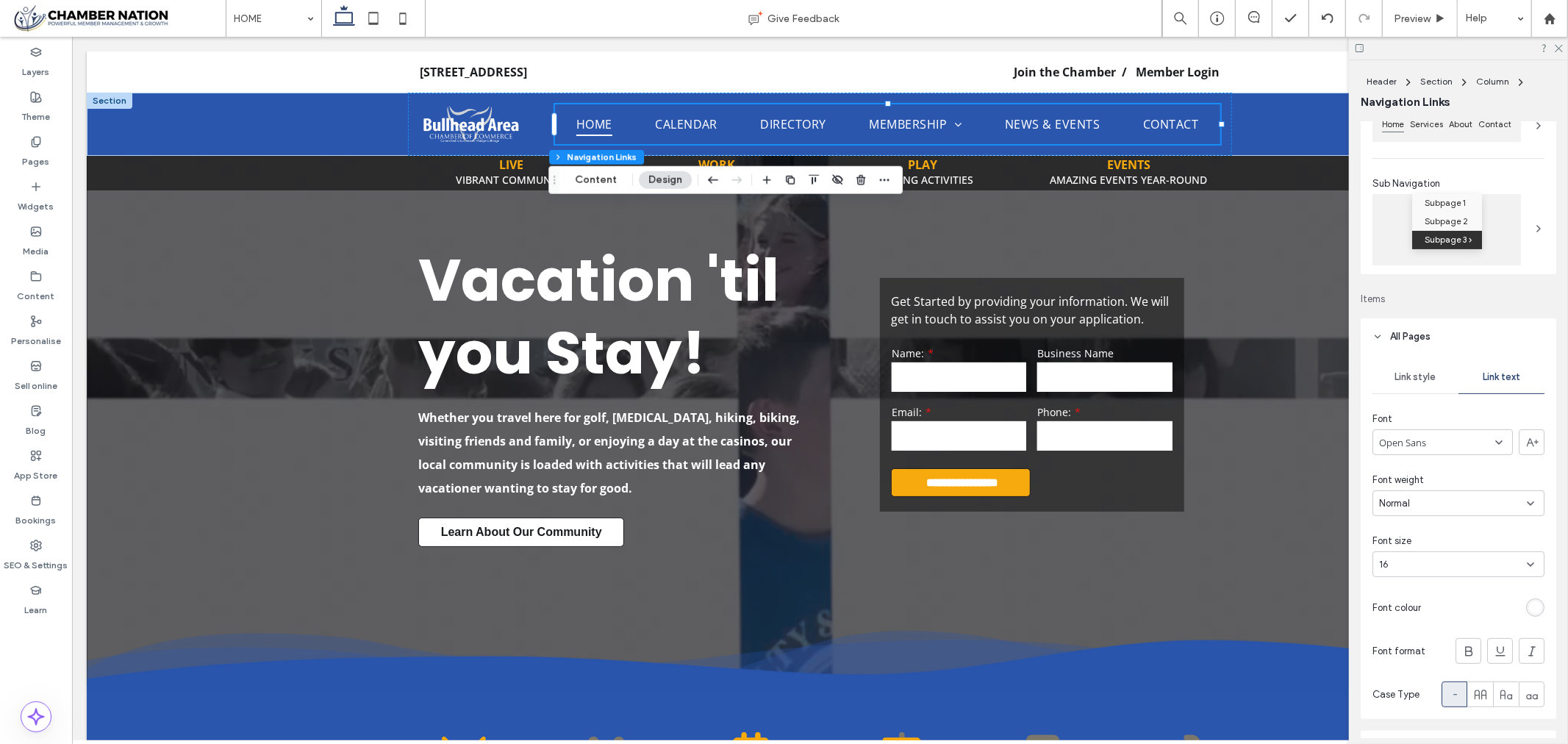
click at [1440, 565] on div "16" at bounding box center [1450, 564] width 141 height 14
click at [1432, 443] on div "Open Sans" at bounding box center [1443, 442] width 140 height 26
click at [1448, 466] on div "Arial" at bounding box center [1440, 461] width 131 height 26
click at [1416, 443] on div "Arial" at bounding box center [1443, 442] width 140 height 26
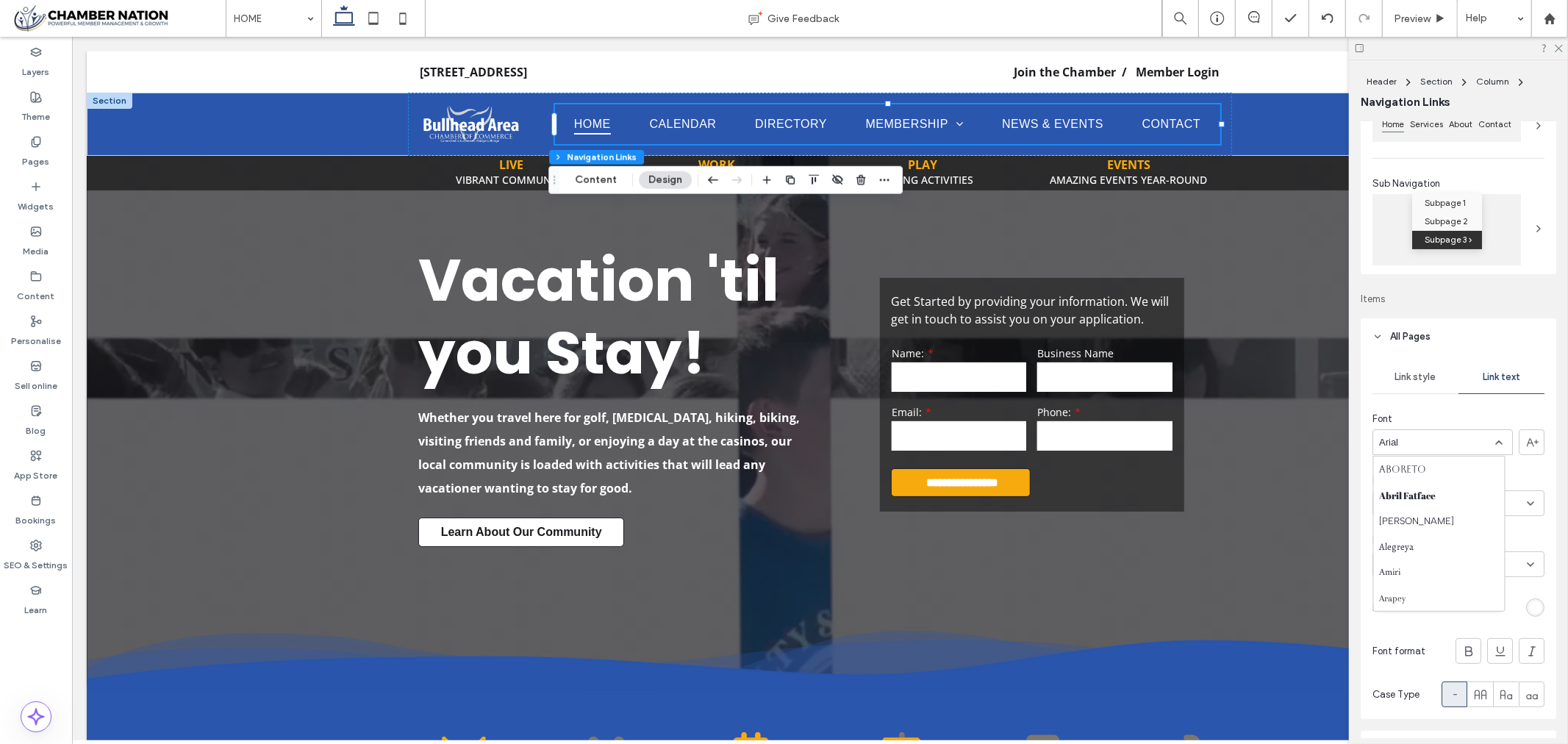
click at [1428, 445] on div "Arial" at bounding box center [1443, 442] width 140 height 26
click at [1438, 442] on div "Arial" at bounding box center [1443, 442] width 140 height 26
click at [1416, 538] on div "Bebas Neue" at bounding box center [1440, 537] width 131 height 26
click at [1399, 379] on span "Link style" at bounding box center [1416, 377] width 41 height 12
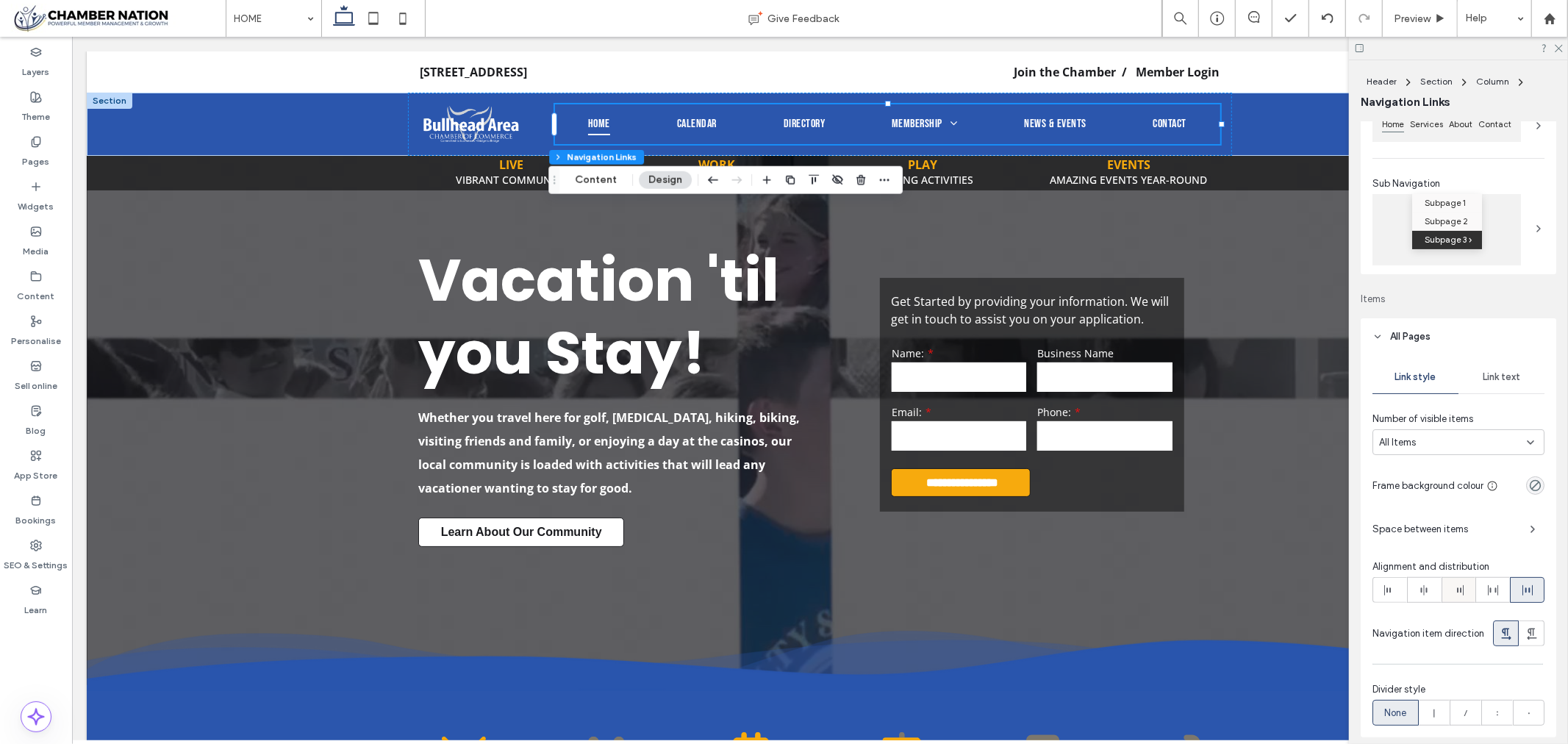
click at [1465, 596] on div at bounding box center [1459, 589] width 33 height 24
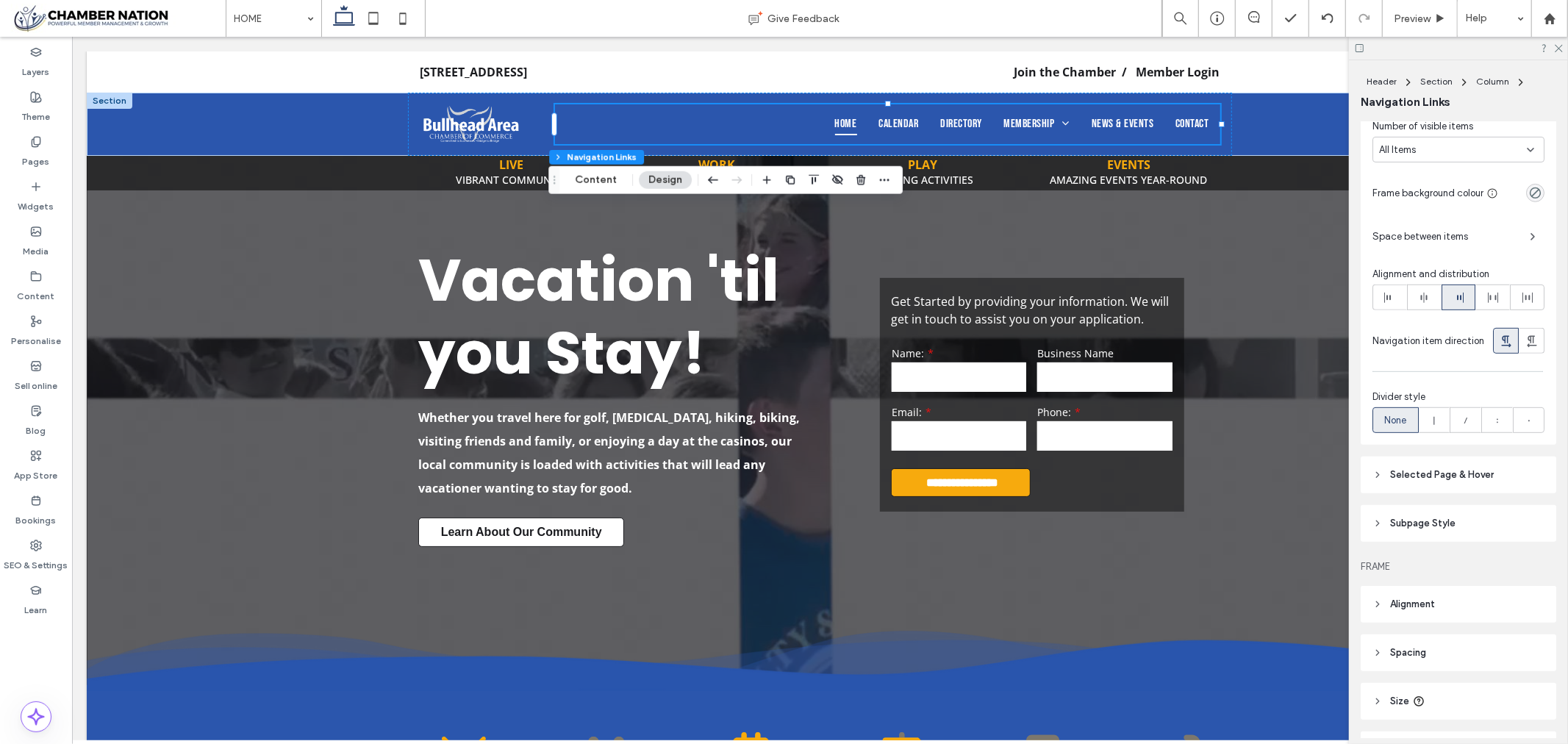
scroll to position [498, 0]
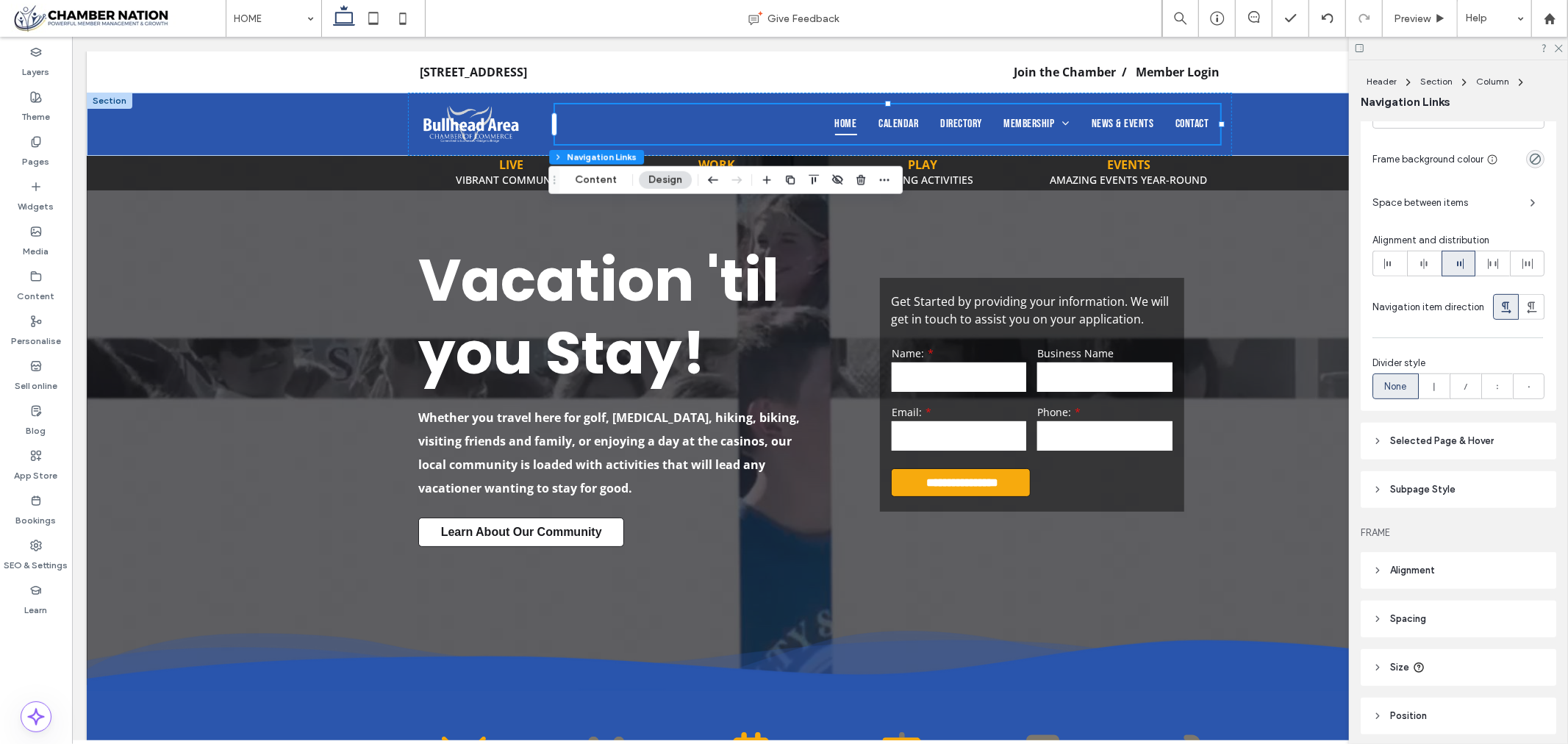
click at [1454, 496] on span "Subpage Style" at bounding box center [1422, 488] width 66 height 14
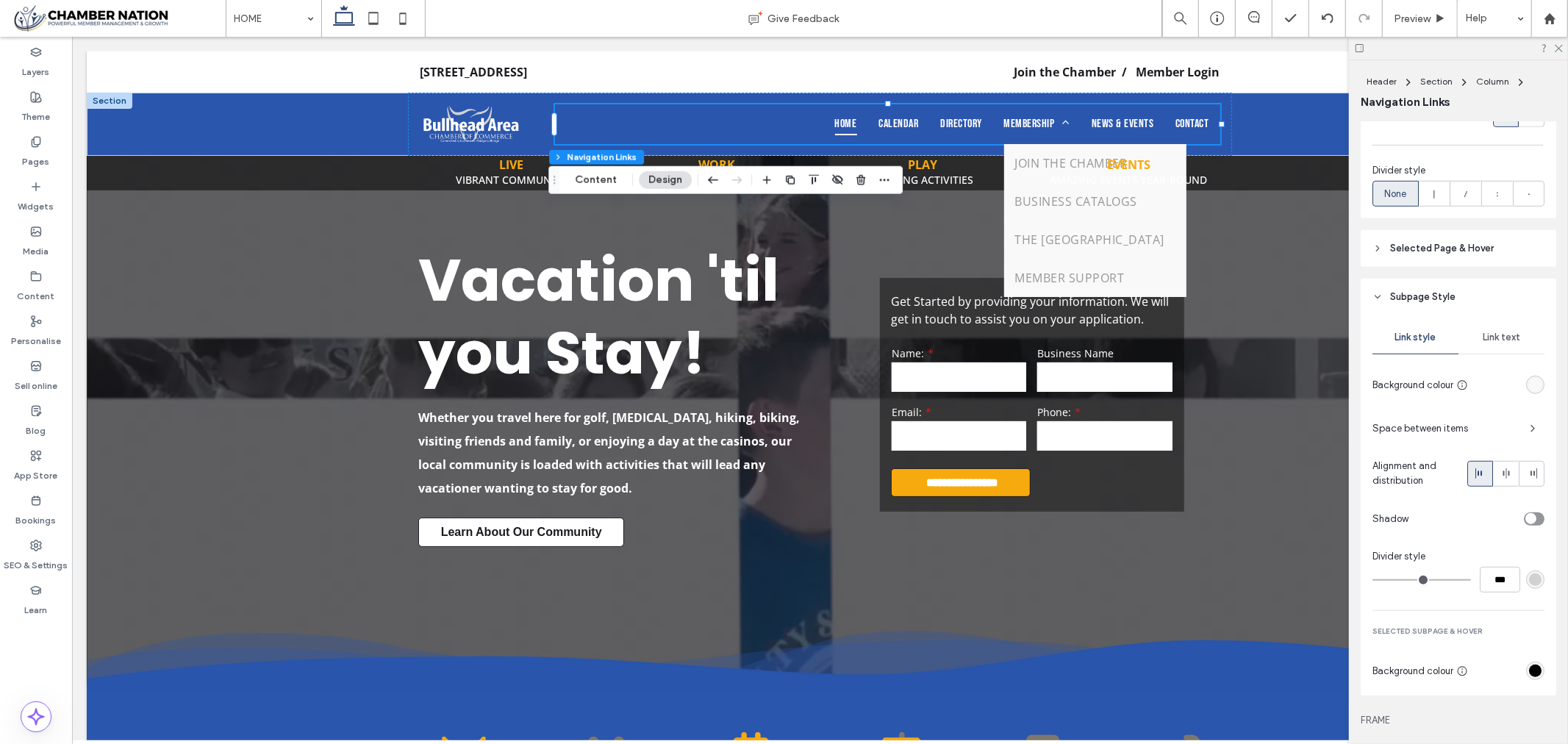
scroll to position [744, 0]
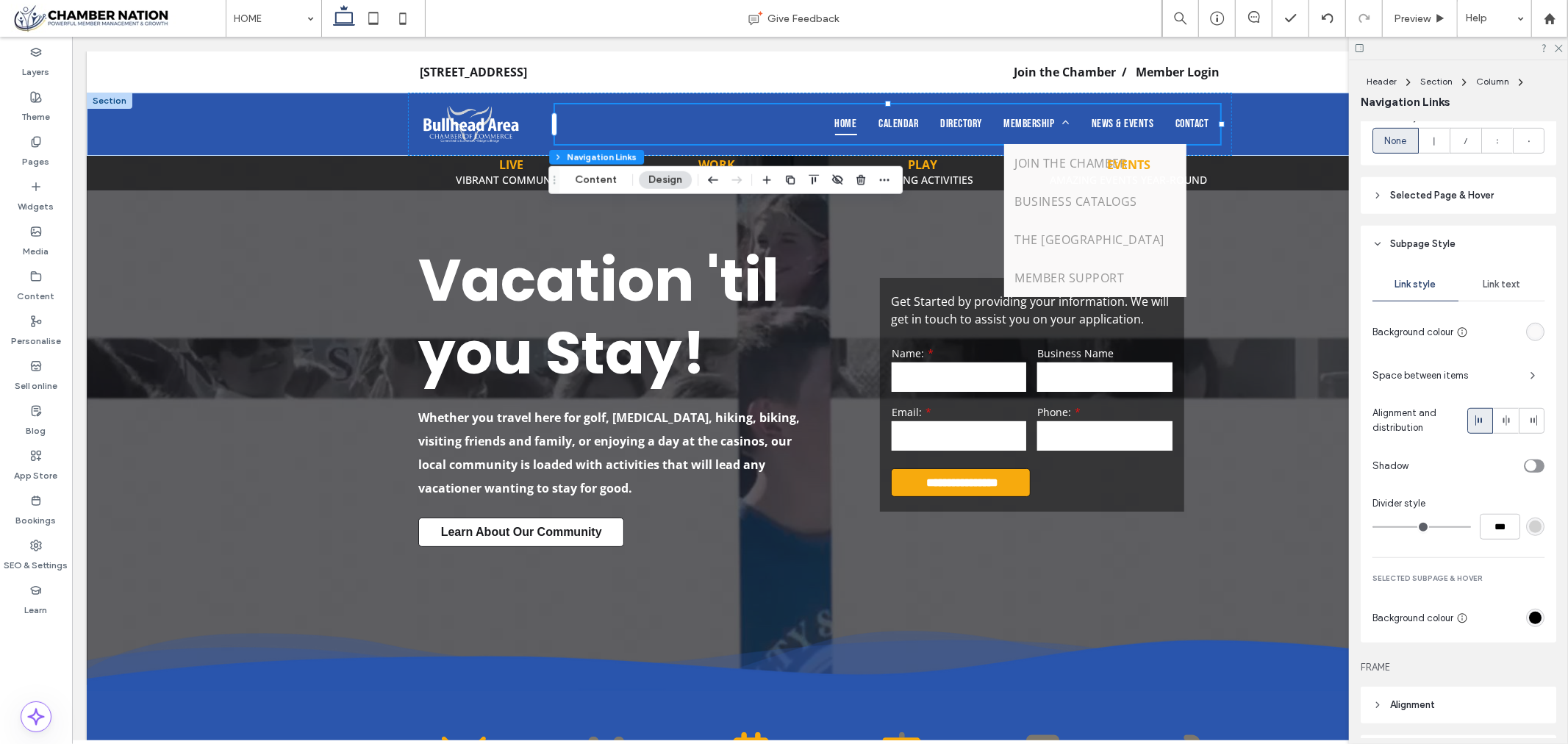
click at [1530, 335] on div "rgb(250, 249, 249)" at bounding box center [1536, 332] width 13 height 13
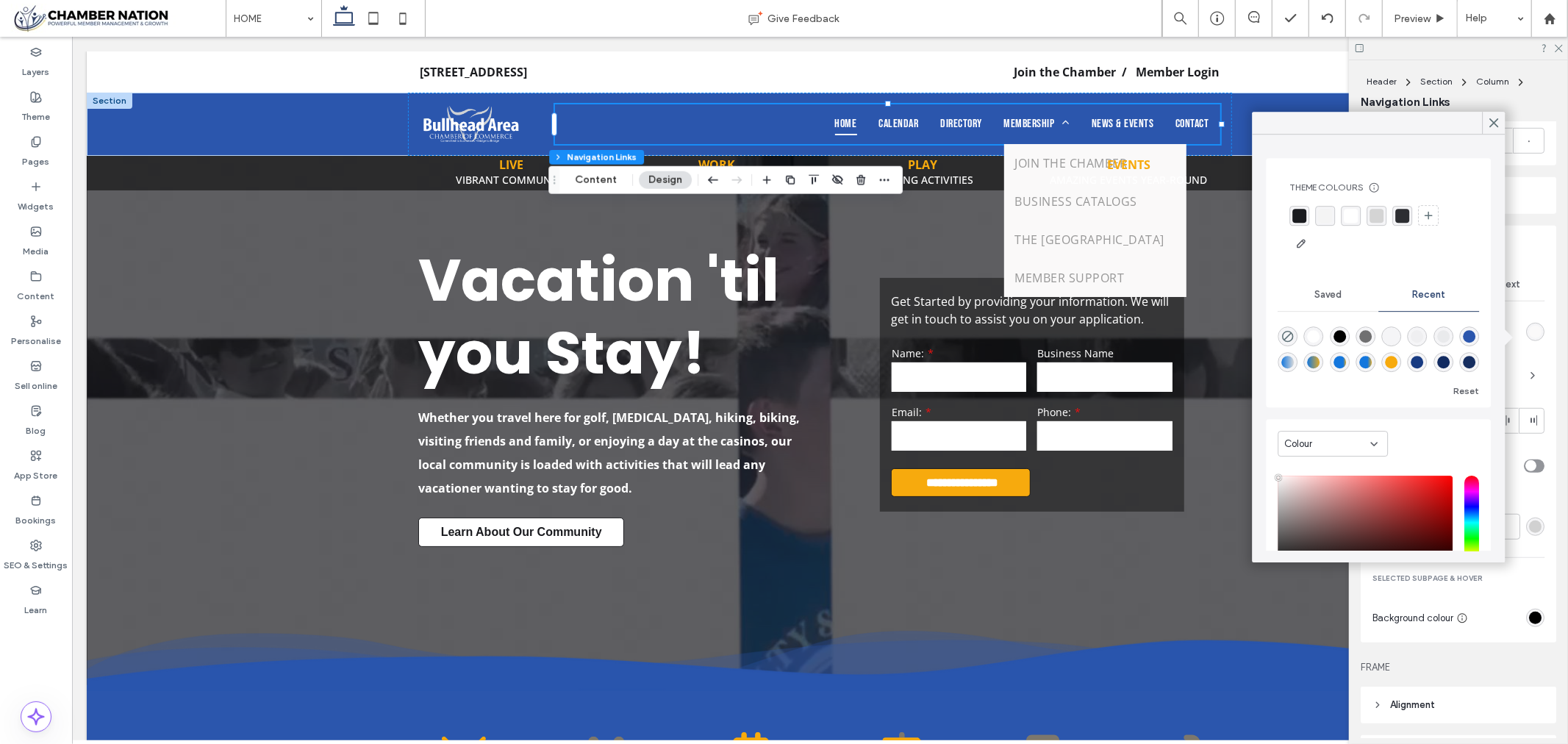
click at [1463, 342] on div "rgba(43, 86, 173, 1)" at bounding box center [1469, 336] width 13 height 13
type input "*"
type input "*******"
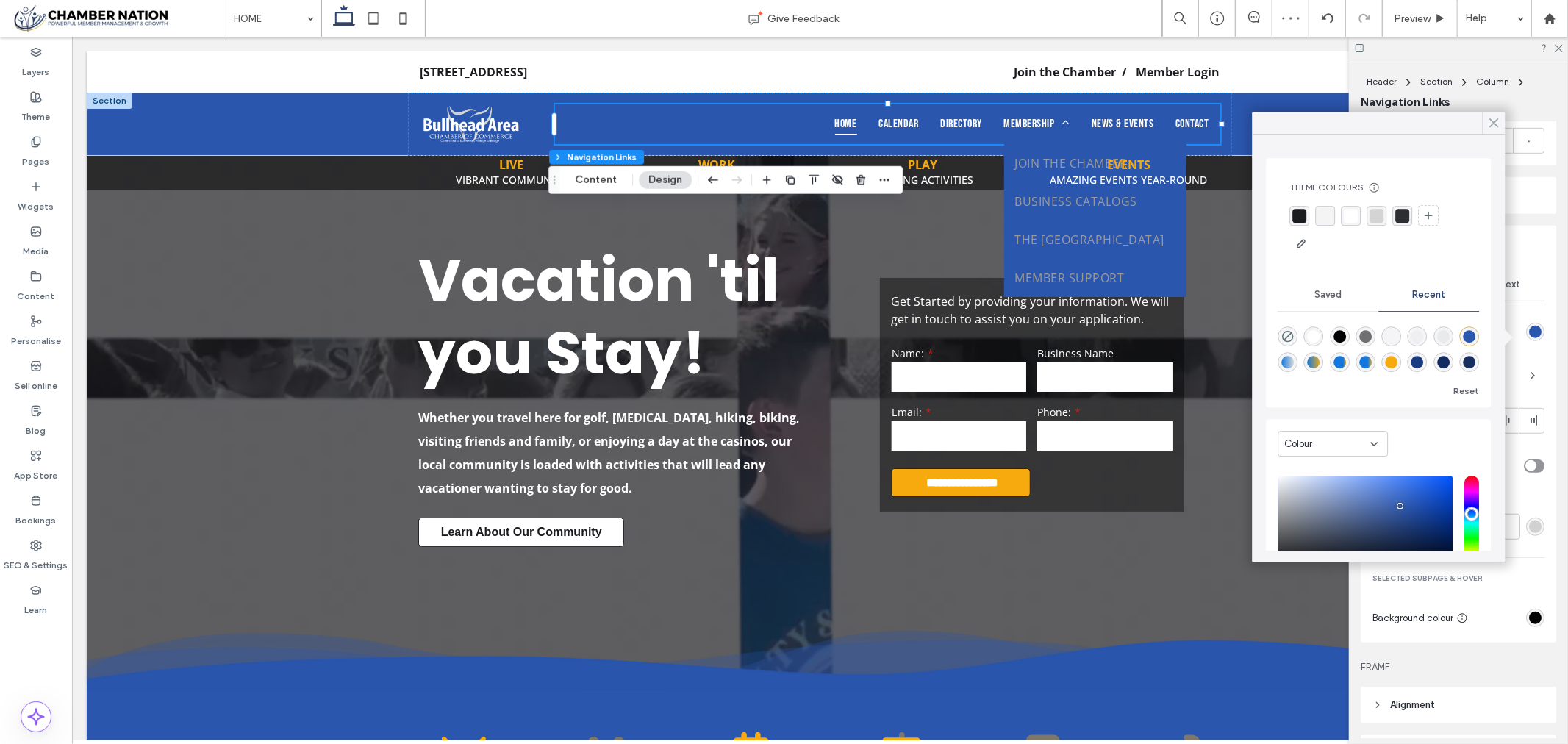
click at [1491, 125] on icon at bounding box center [1494, 123] width 14 height 14
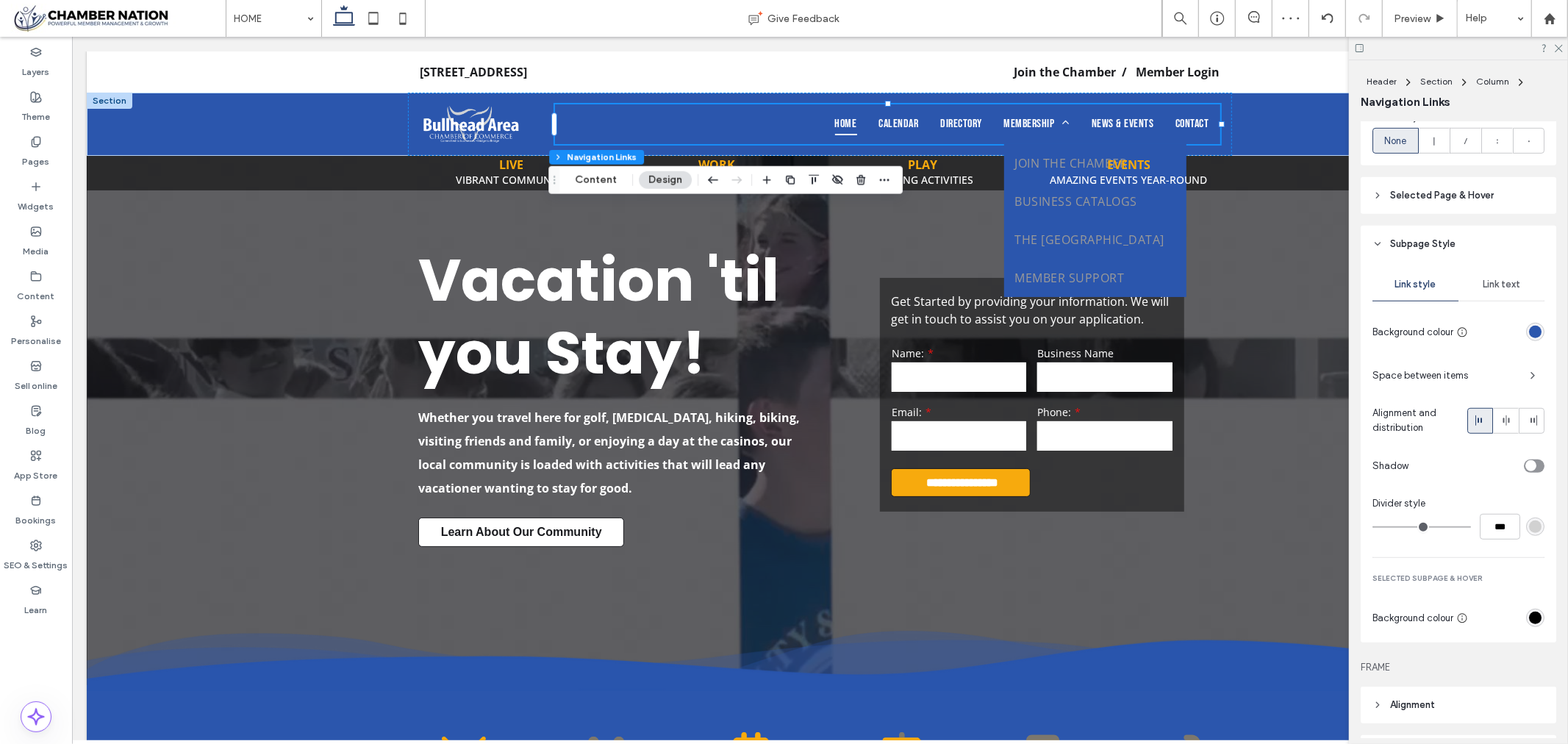
click at [1488, 290] on span "Link text" at bounding box center [1502, 284] width 38 height 12
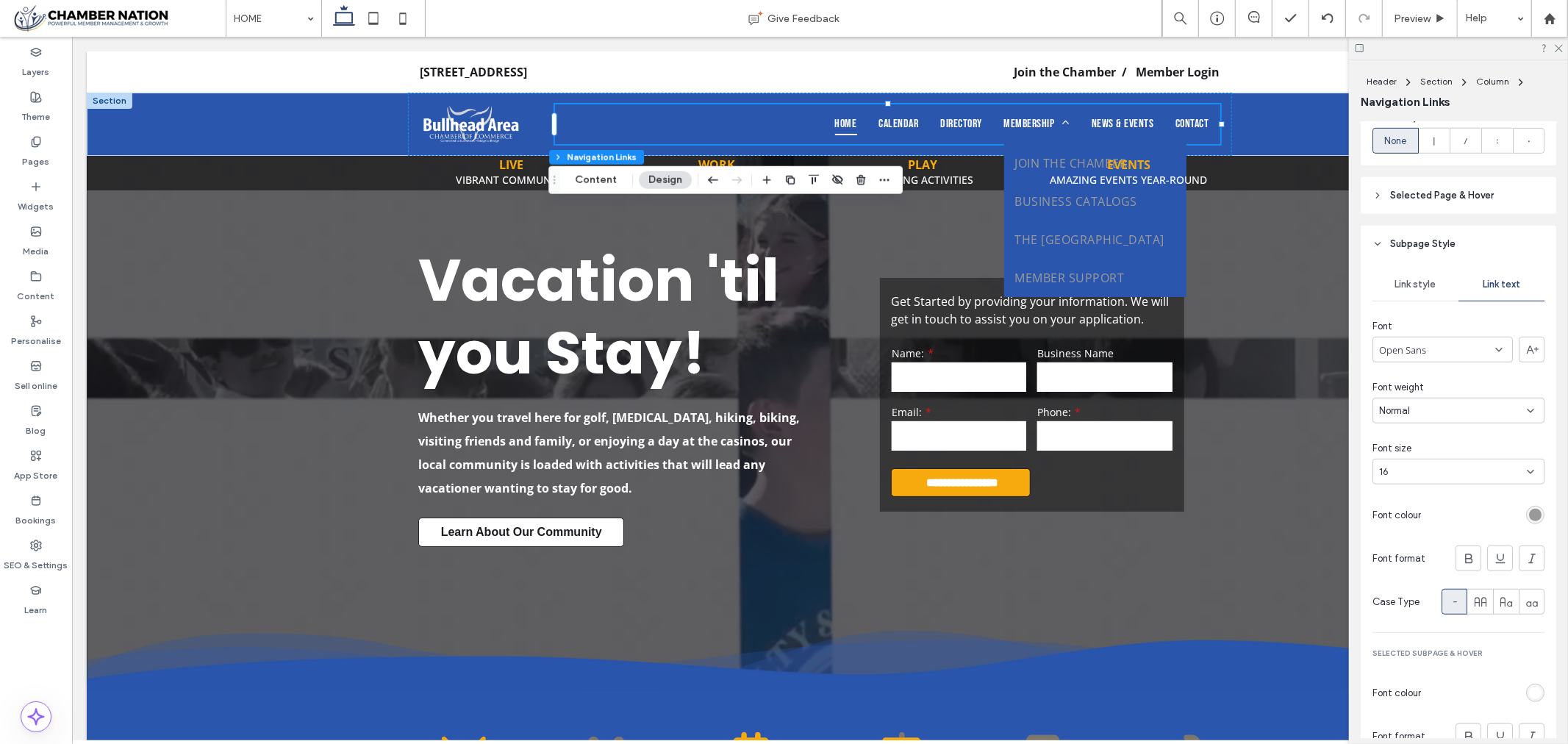
click at [1443, 351] on div "Open Sans" at bounding box center [1443, 349] width 140 height 26
click at [1438, 436] on div "Bebas Neue" at bounding box center [1440, 449] width 131 height 26
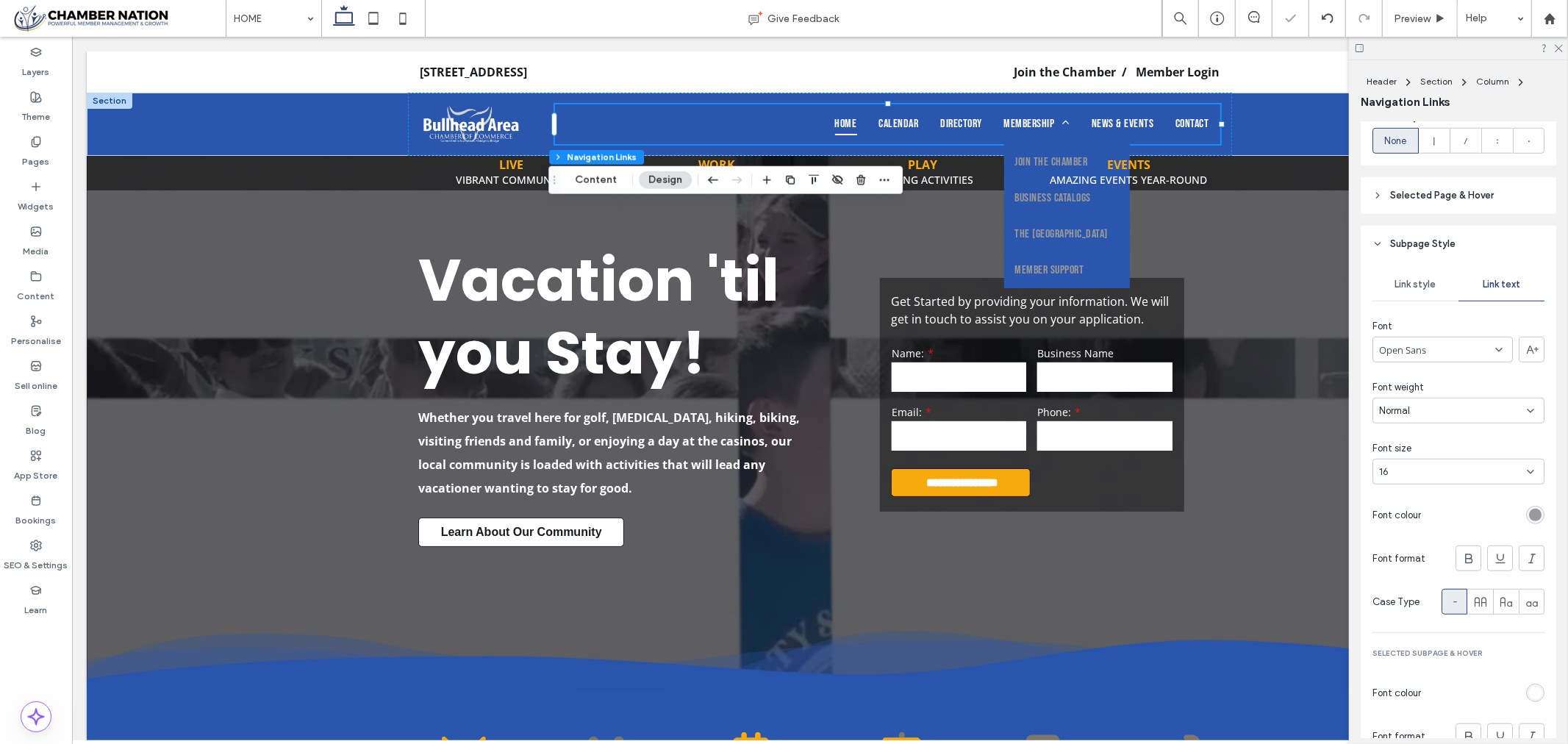
click at [1532, 521] on div "rgb(153, 153, 153)" at bounding box center [1536, 515] width 13 height 13
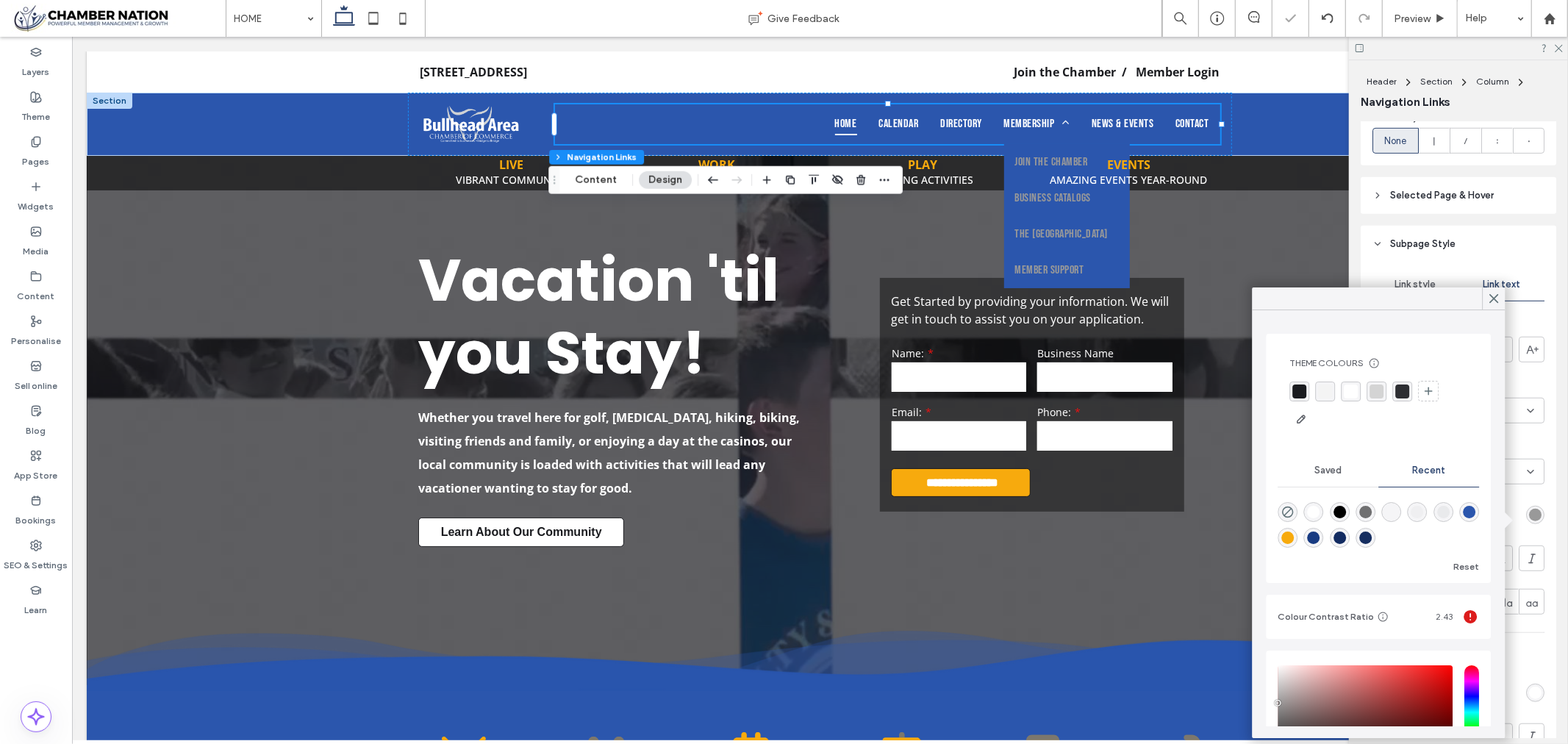
click at [1347, 395] on div "rgba(255, 255, 255, 1)" at bounding box center [1351, 391] width 14 height 14
click at [1489, 297] on icon at bounding box center [1494, 299] width 14 height 14
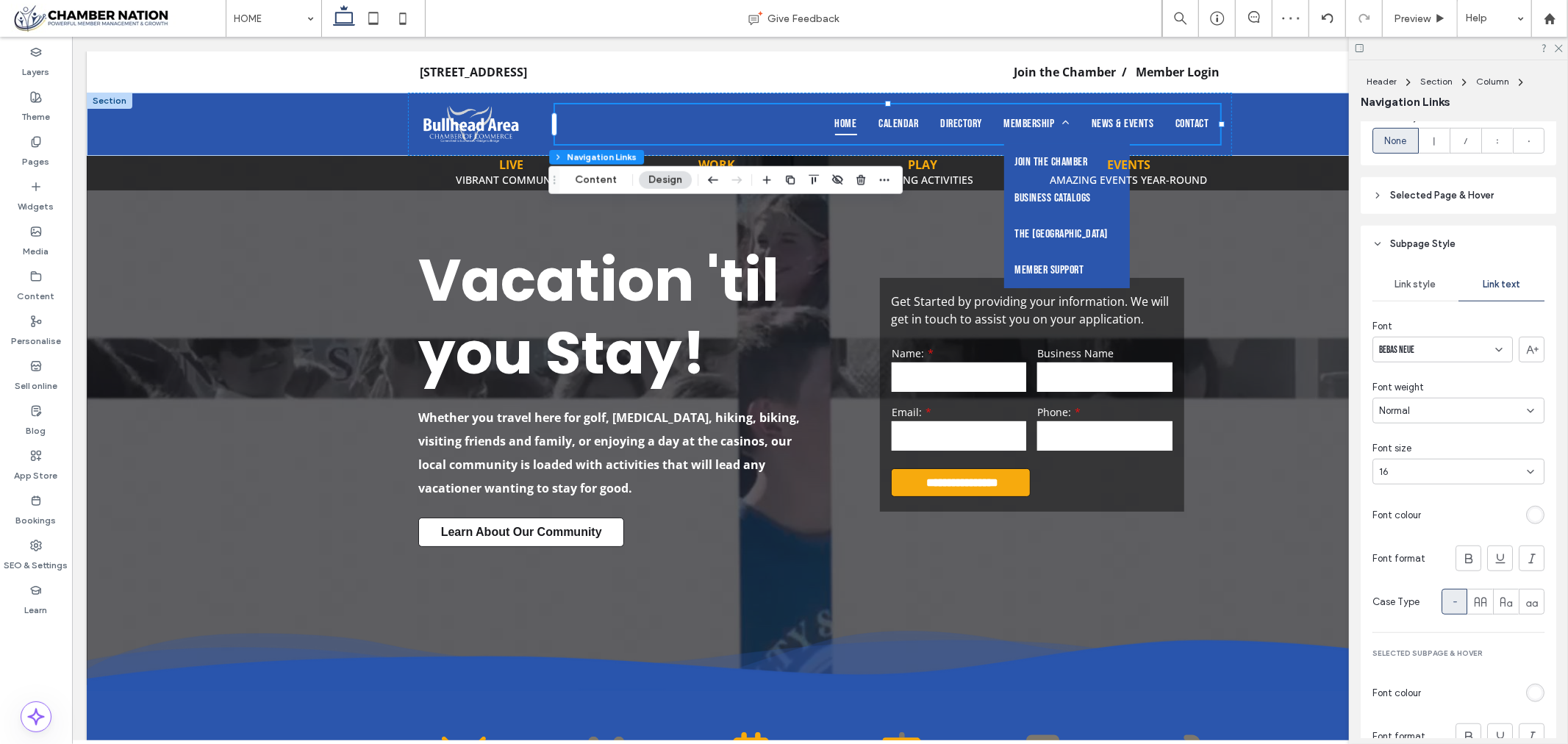
click at [1407, 290] on span "Link style" at bounding box center [1416, 284] width 41 height 12
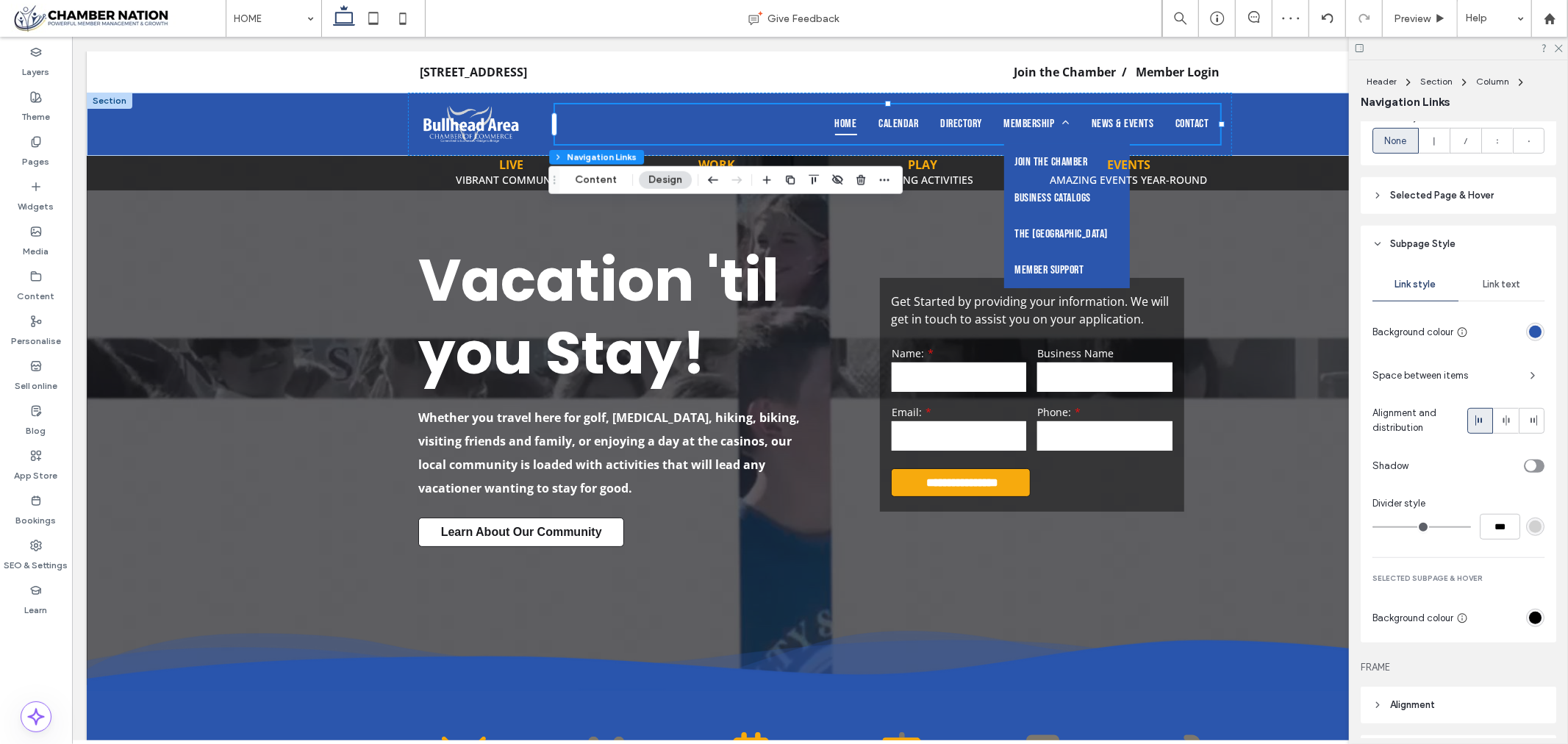
scroll to position [907, 0]
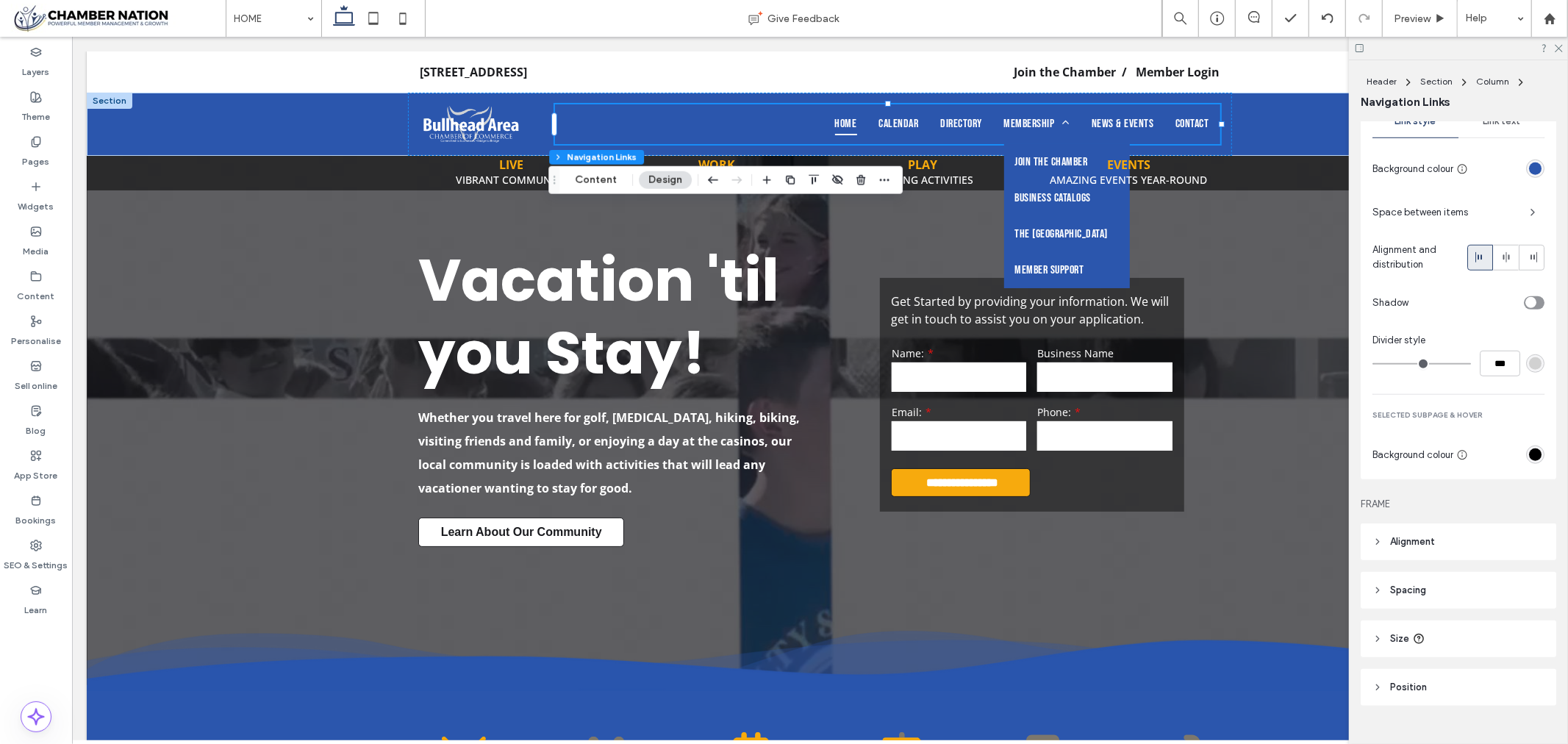
click at [1527, 464] on div "rgb(0, 0, 0)" at bounding box center [1536, 455] width 18 height 18
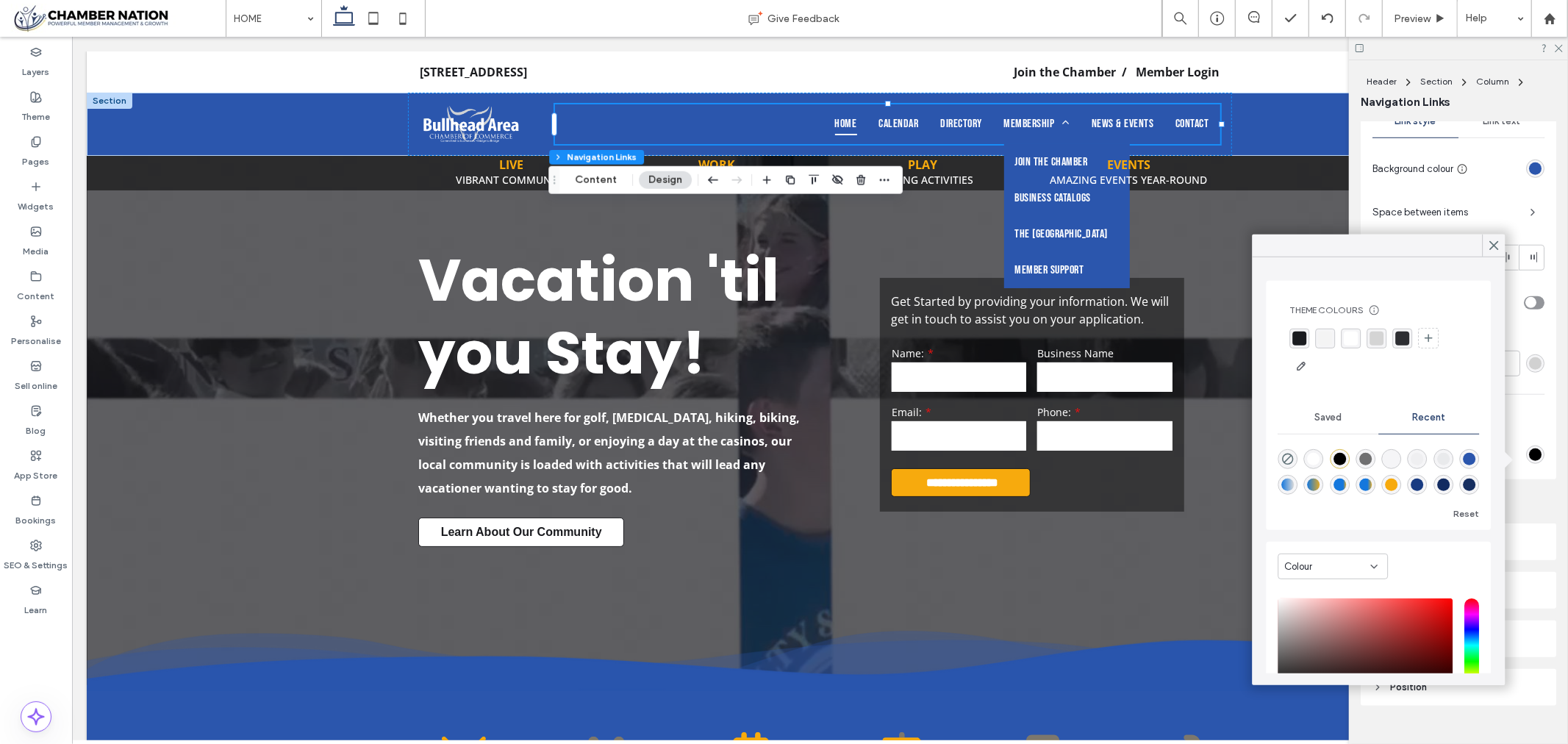
click at [1424, 485] on div "rgba(24, 59, 130, 1)" at bounding box center [1418, 485] width 13 height 13
type input "*"
type input "*******"
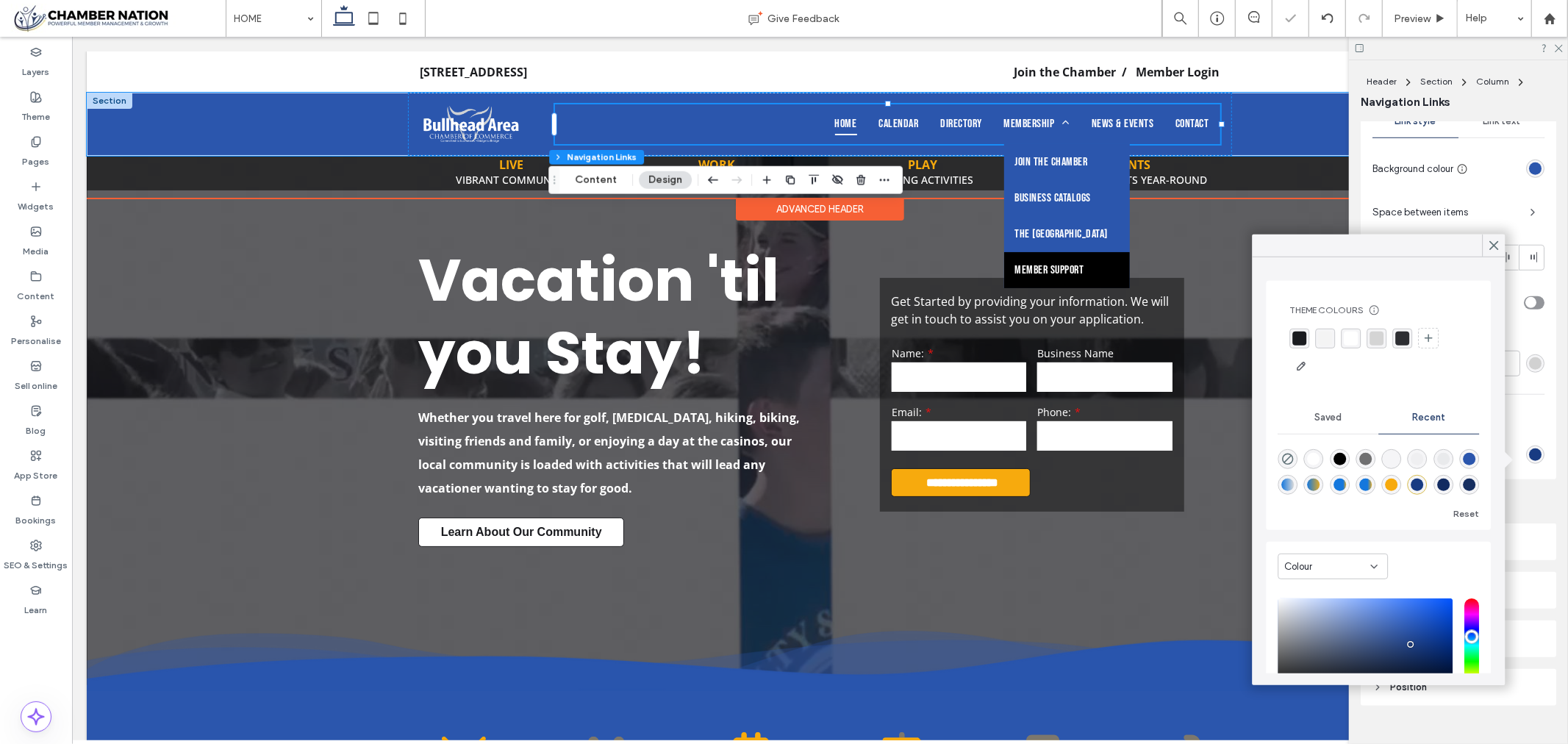
type input "*"
click at [1560, 47] on icon at bounding box center [1558, 47] width 10 height 10
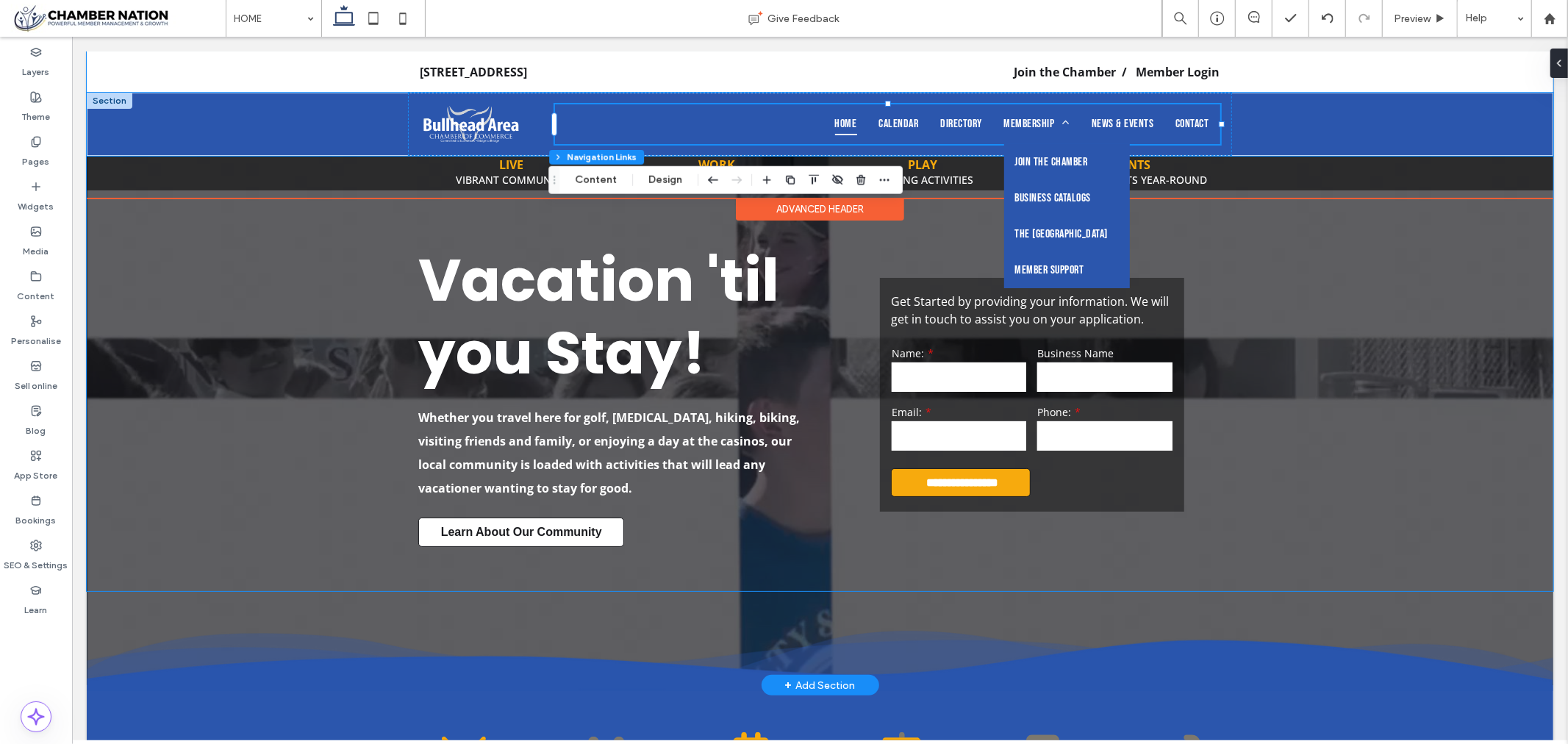
click at [1112, 495] on form "**********" at bounding box center [1031, 420] width 281 height 152
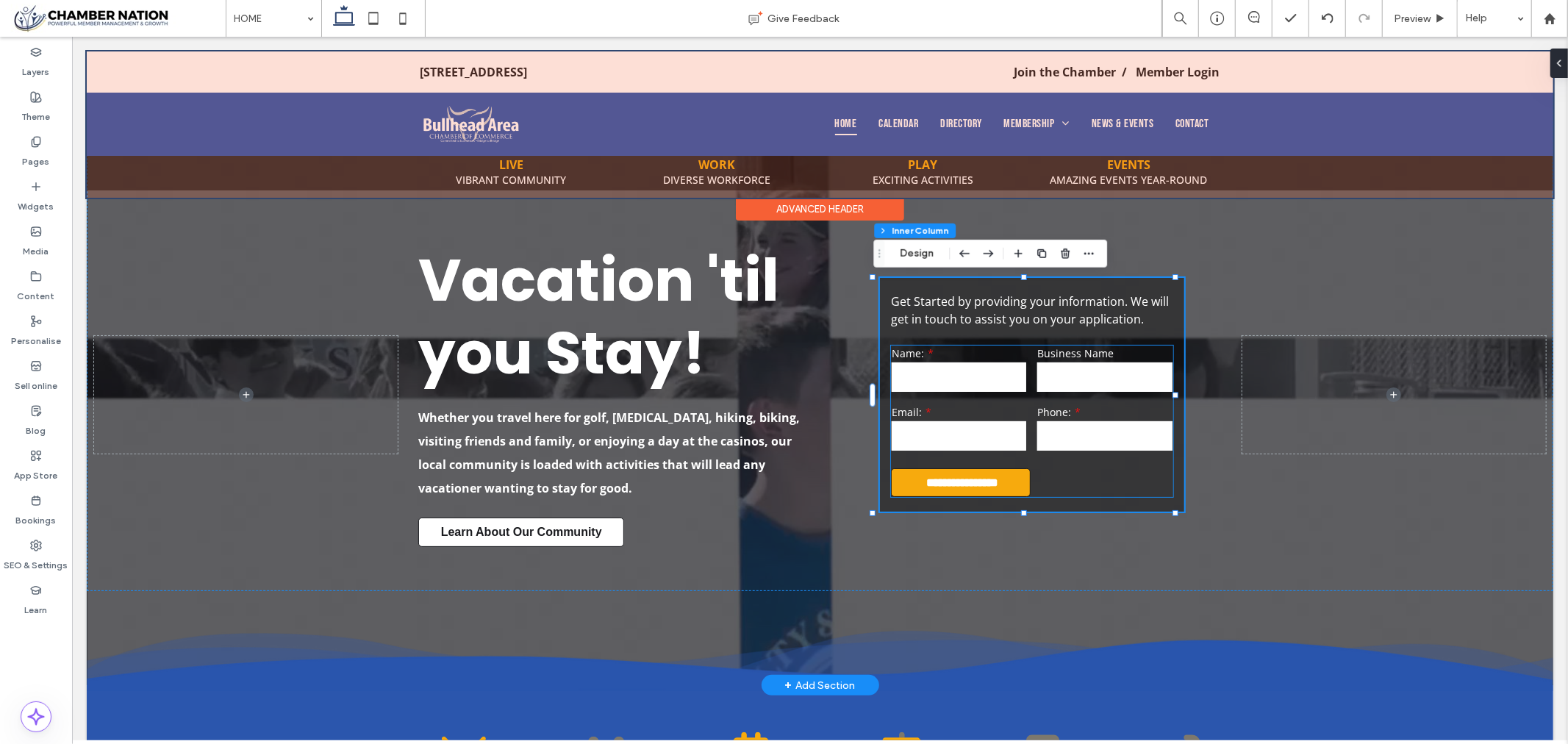
click at [1061, 382] on input "text" at bounding box center [1104, 376] width 134 height 29
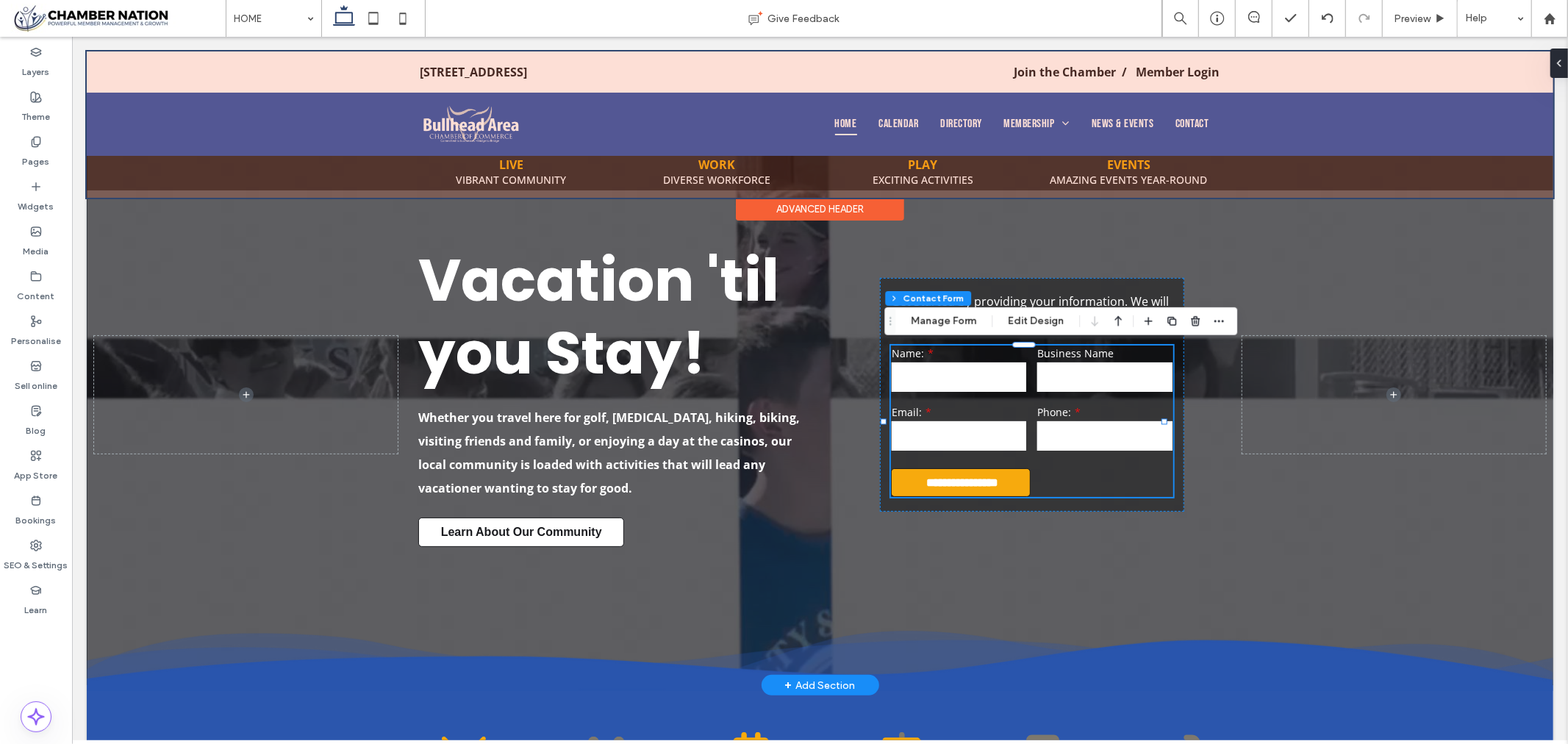
type input "*"
type input "***"
type input "*"
type input "***"
click at [1028, 320] on button "Edit Design" at bounding box center [1036, 320] width 75 height 17
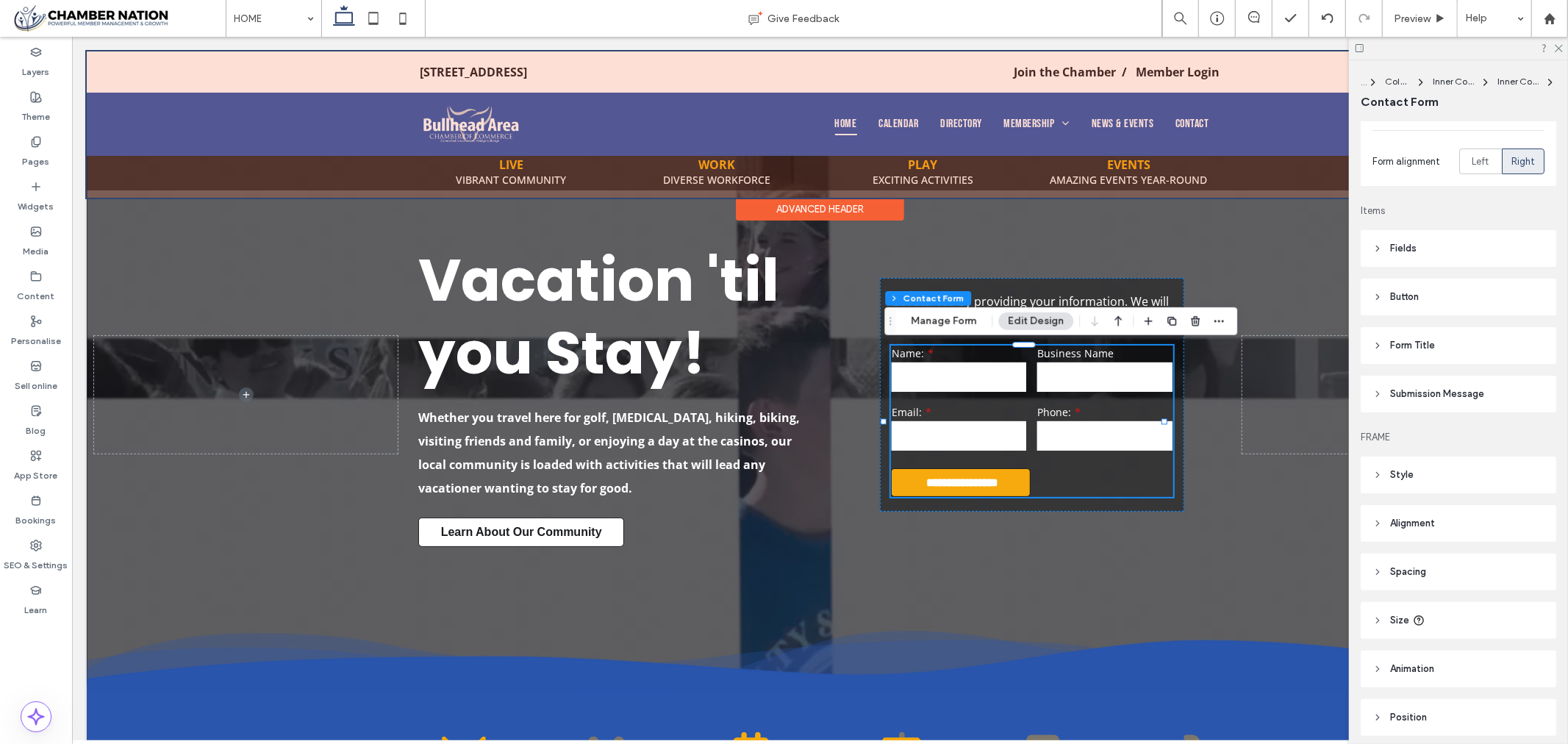
scroll to position [235, 0]
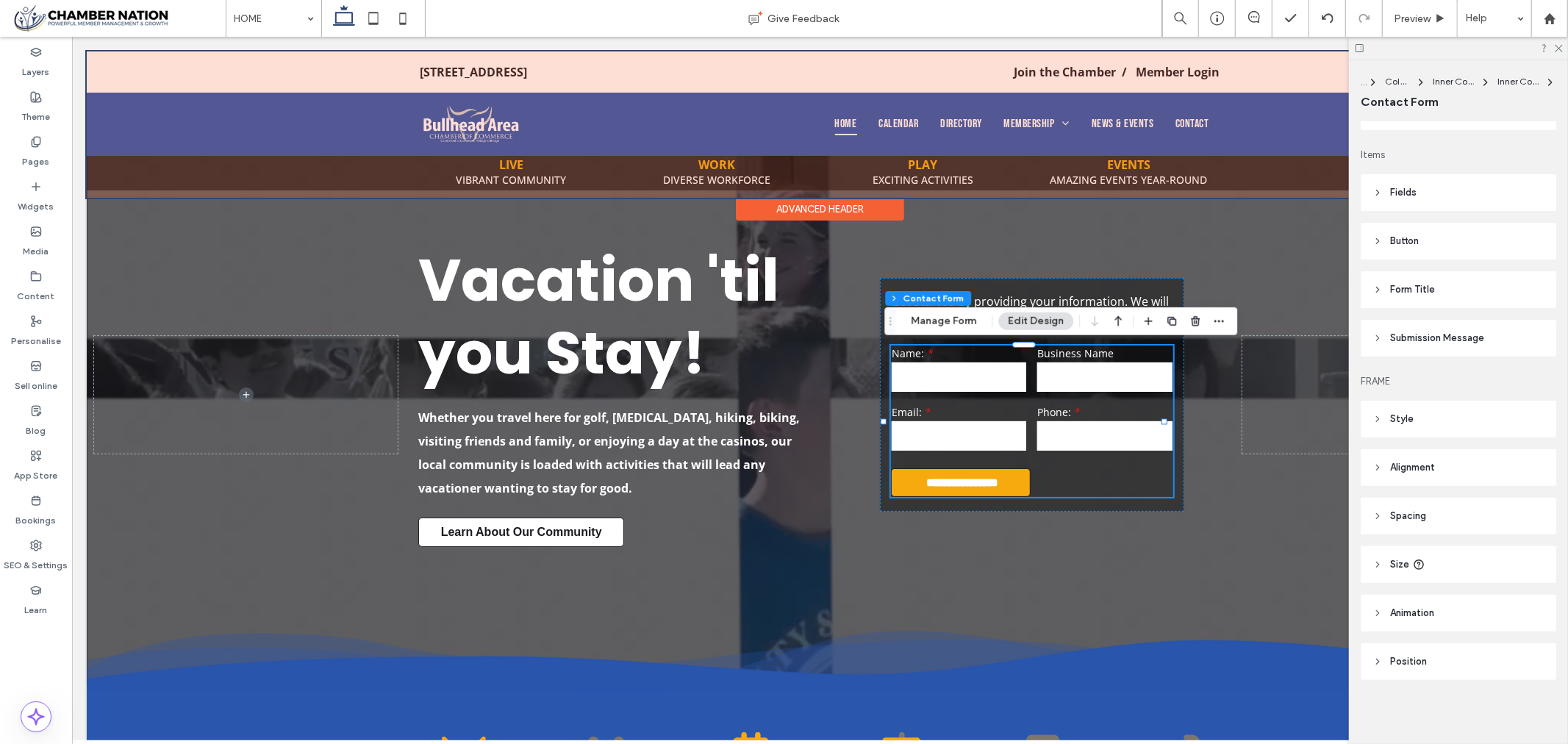
click at [1443, 231] on header "Button" at bounding box center [1458, 240] width 195 height 37
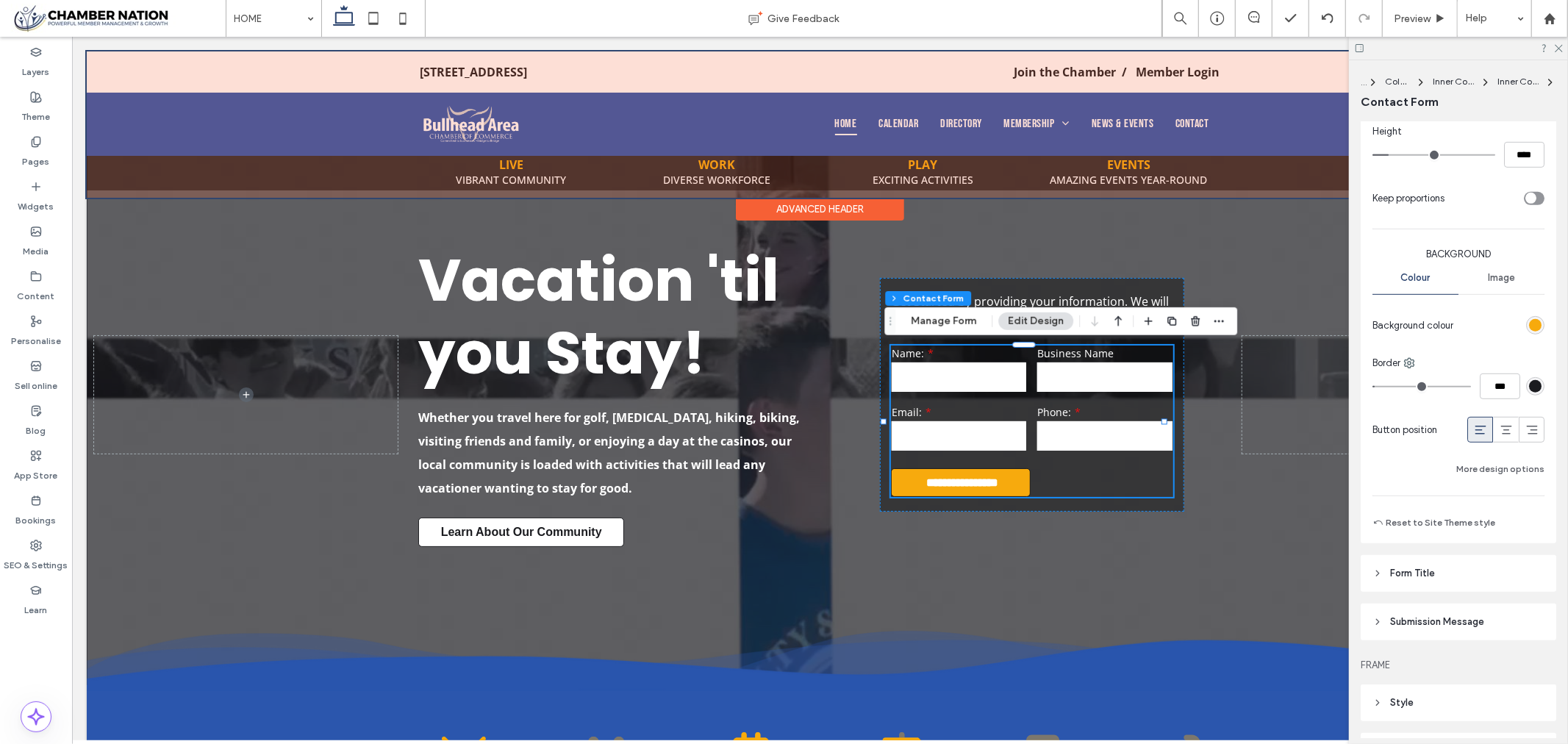
scroll to position [562, 0]
click at [1525, 435] on icon at bounding box center [1532, 429] width 14 height 14
type input "*"
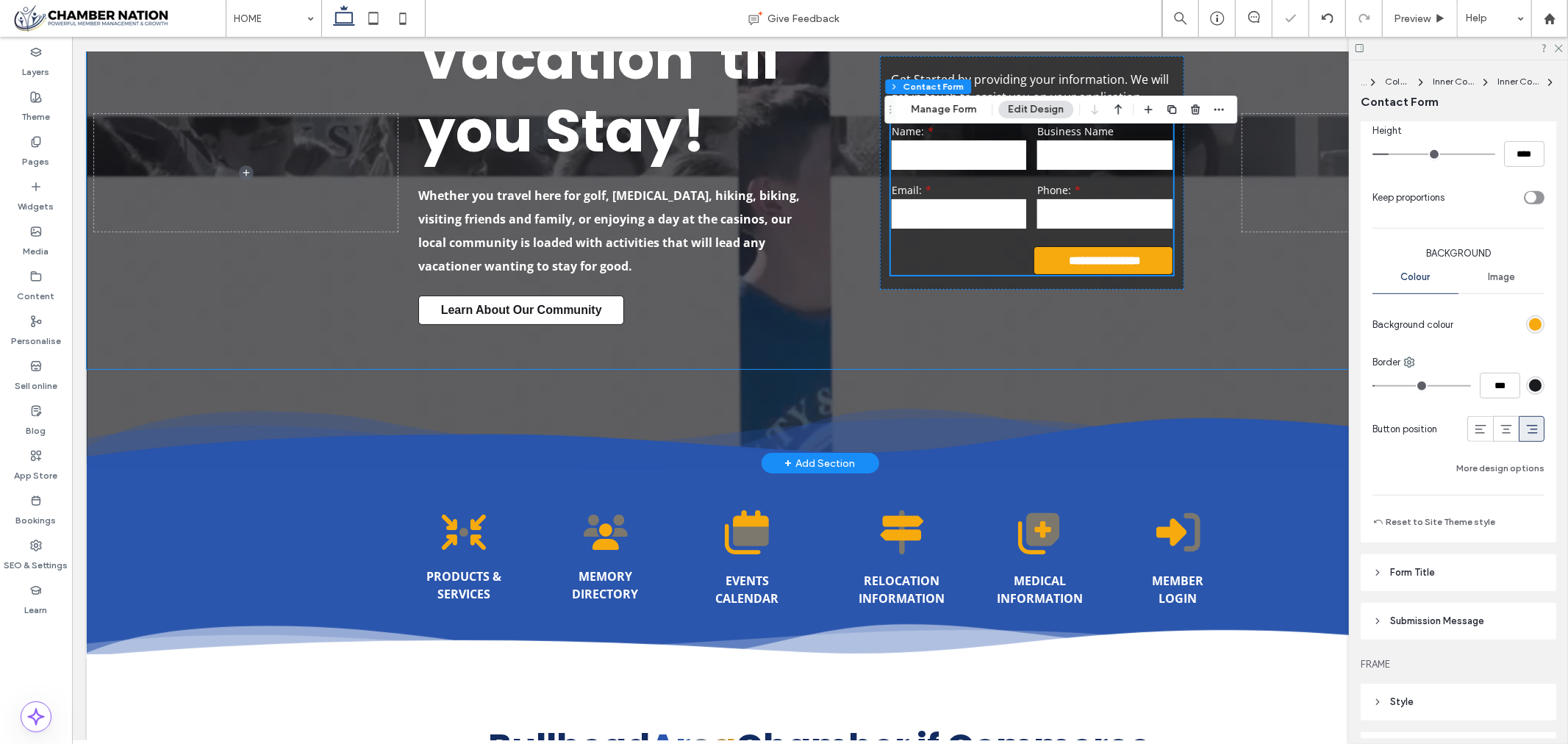
type input "*"
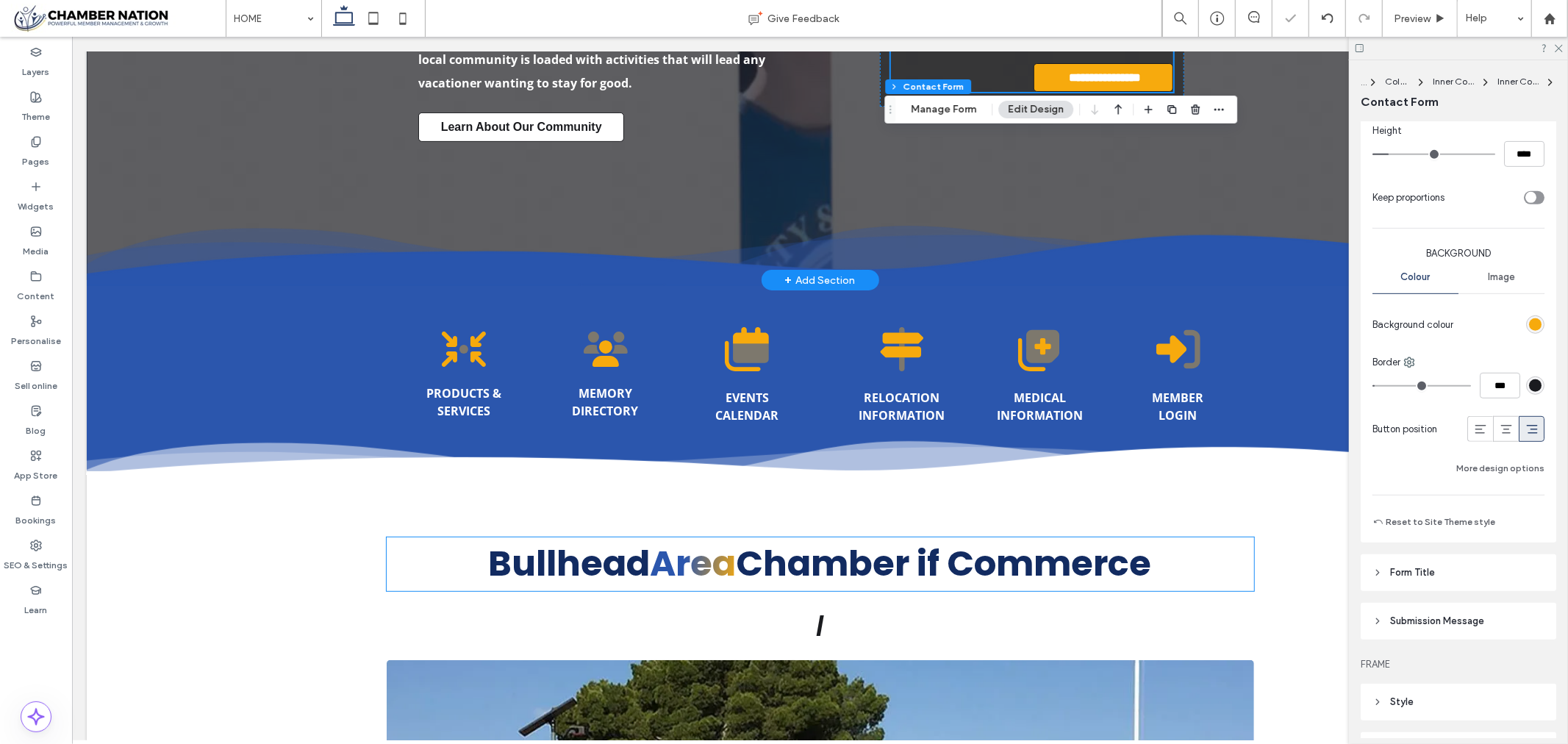
scroll to position [408, 0]
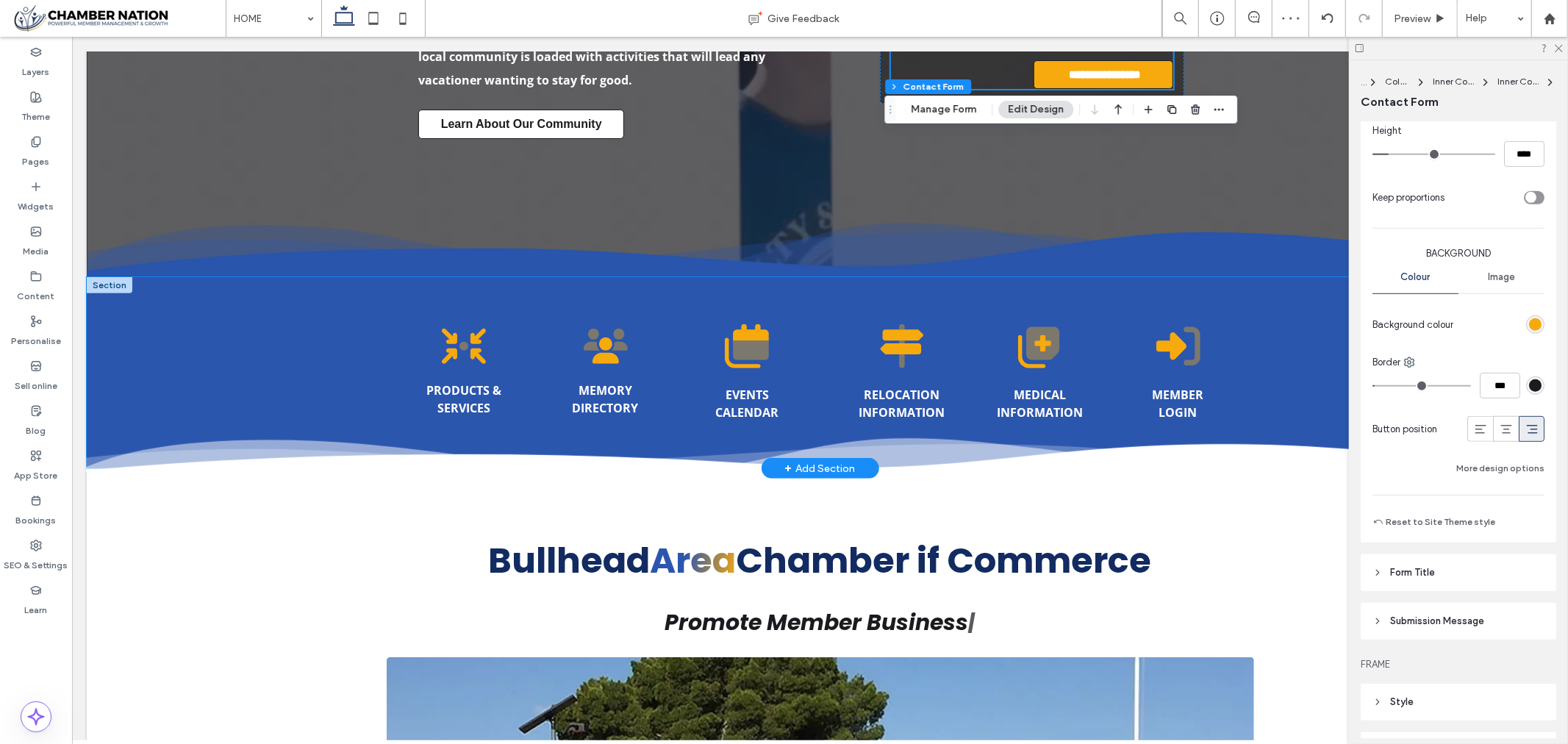
click at [443, 364] on div "A black silhouette of a check mark on a white background PRODUCTS & SERVICES" at bounding box center [462, 372] width 124 height 118
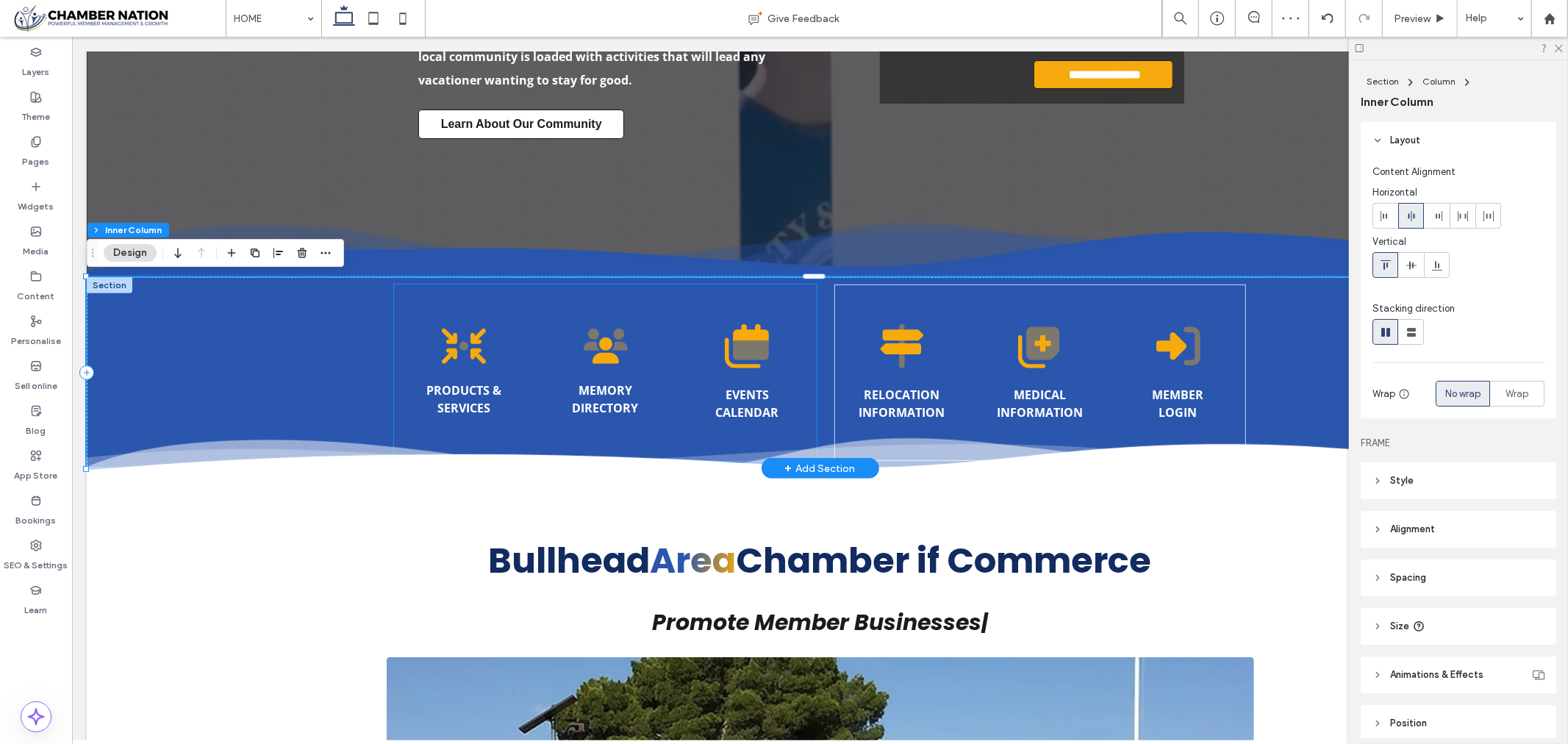
click at [460, 357] on icon "A black silhouette of a check mark on a white background" at bounding box center [463, 345] width 44 height 35
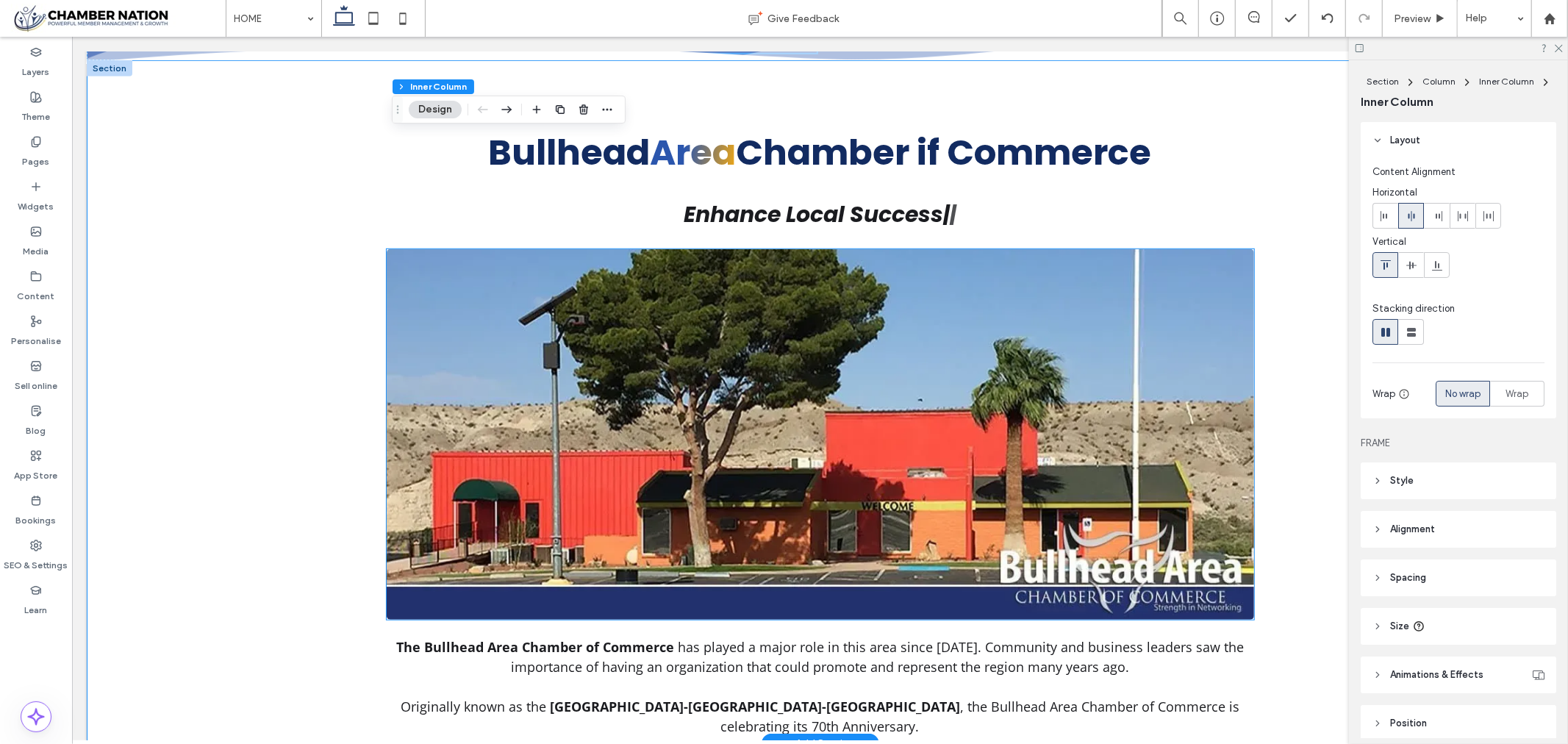
scroll to position [816, 0]
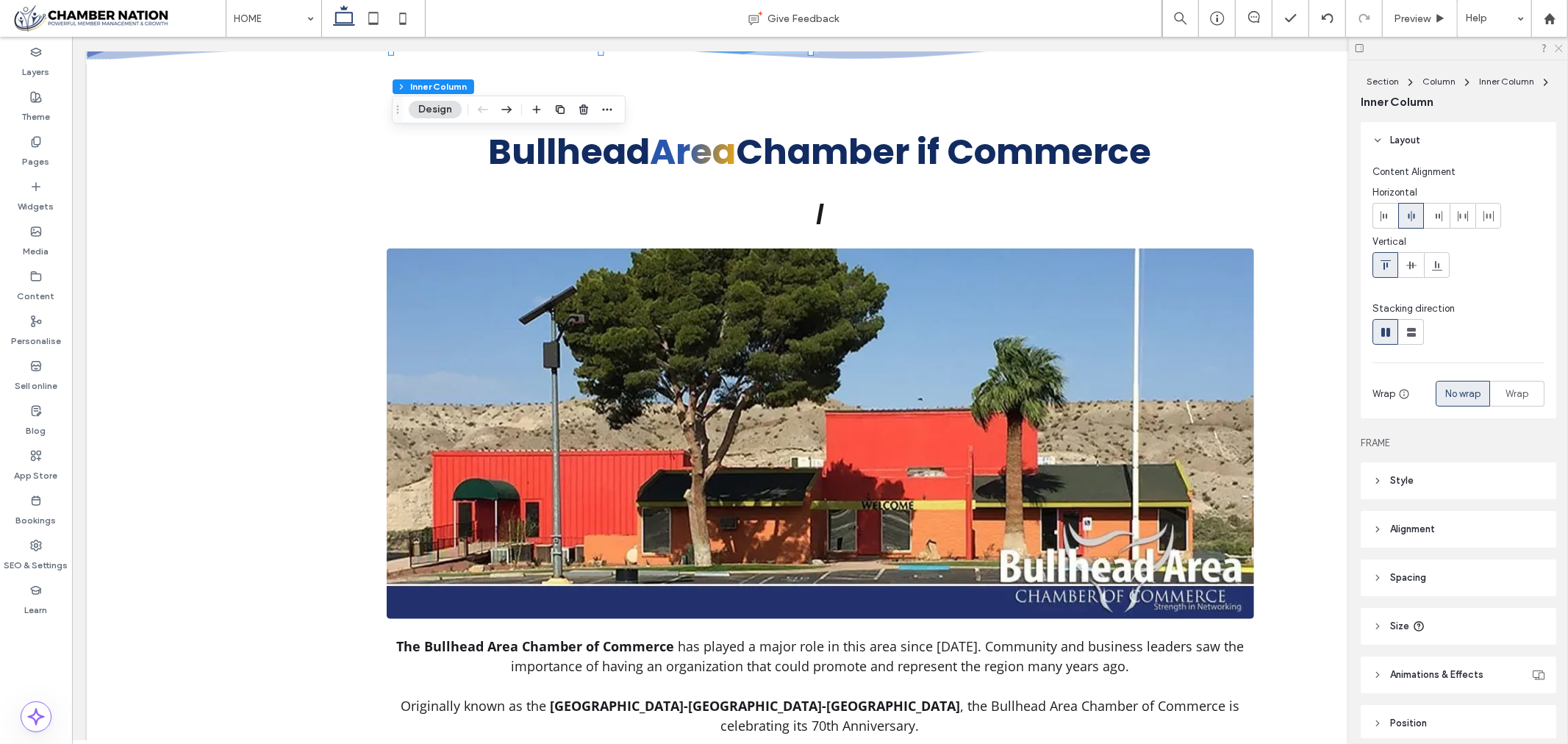
click at [1559, 46] on icon at bounding box center [1558, 47] width 10 height 10
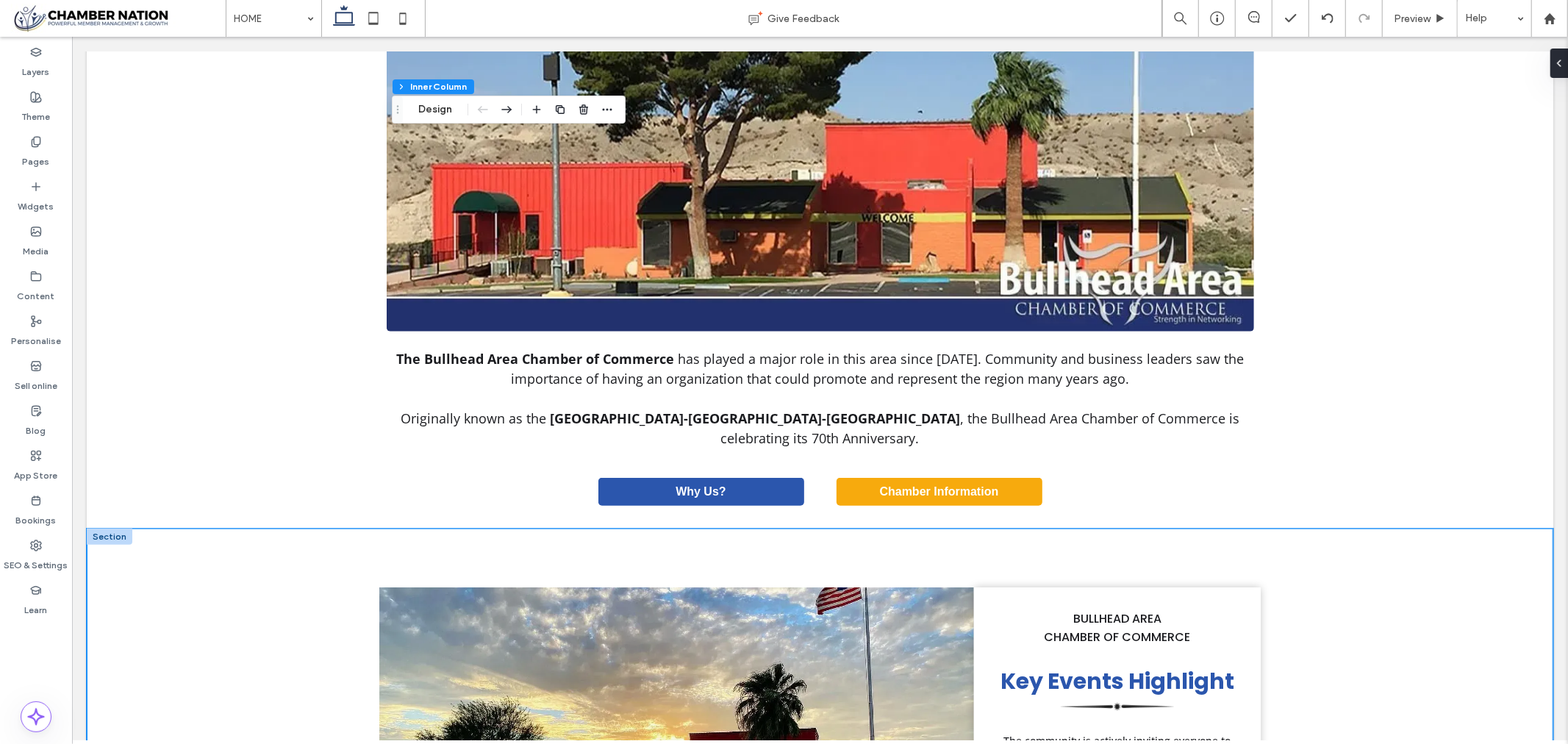
scroll to position [1143, 0]
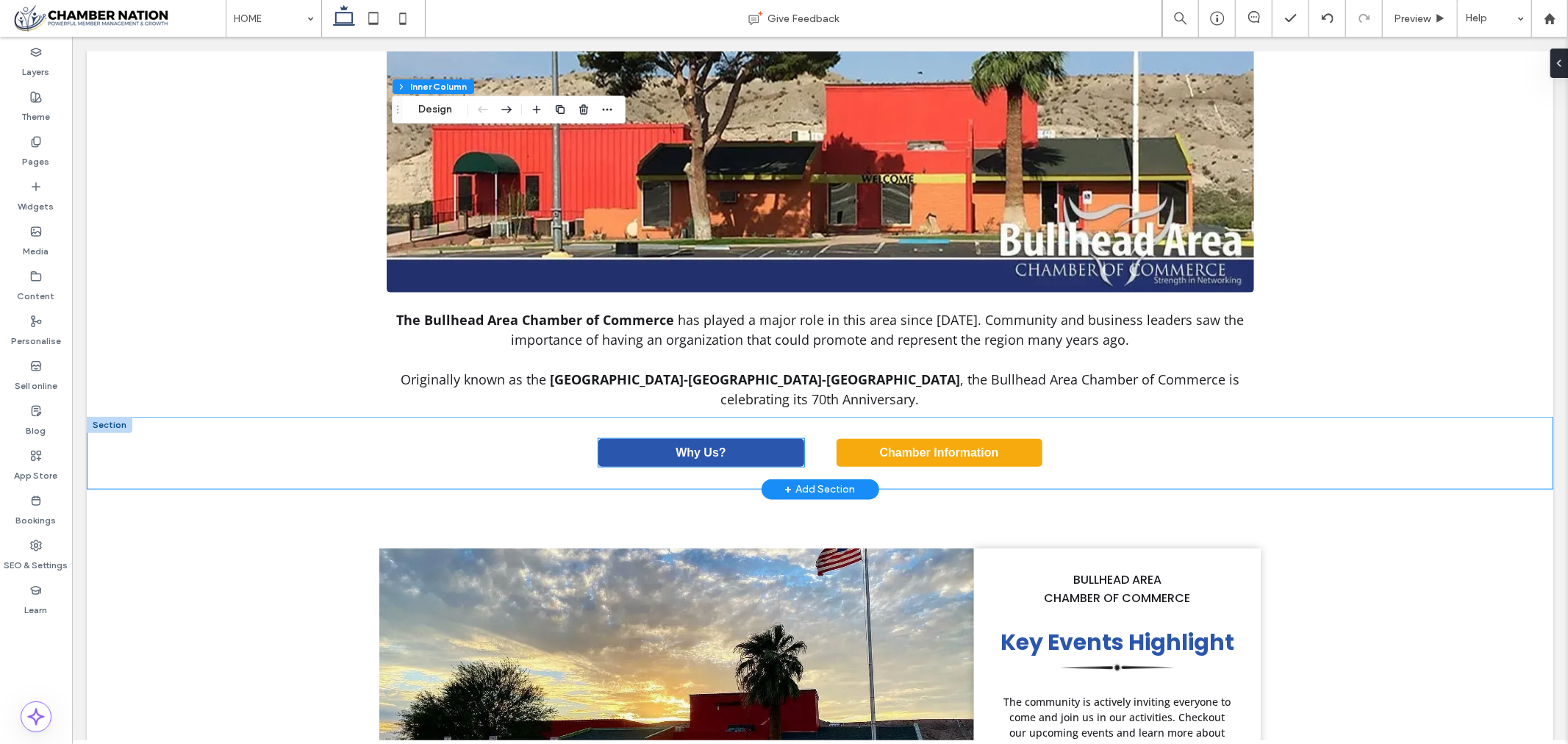
click at [743, 455] on link "Why Us?" at bounding box center [701, 452] width 206 height 28
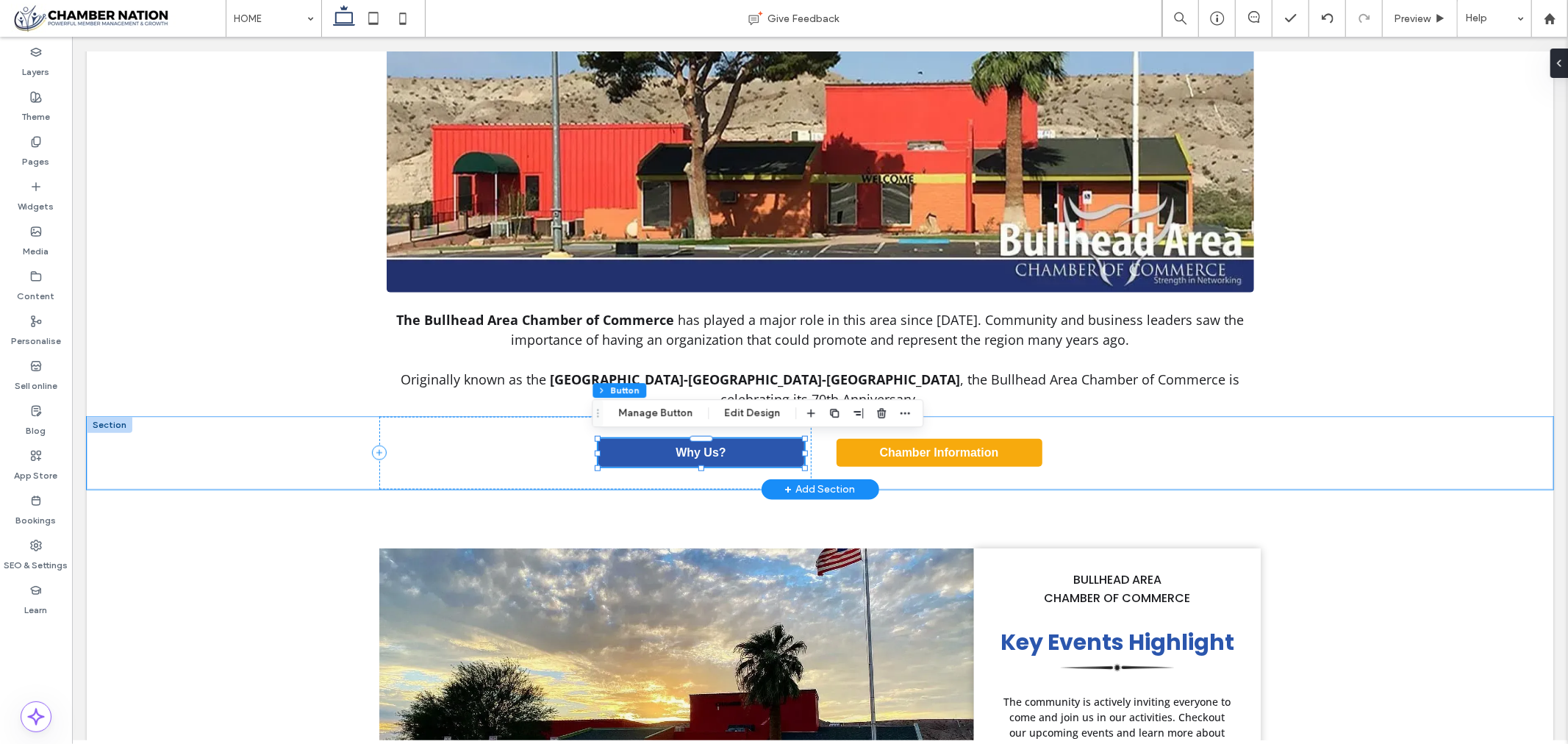
click at [743, 455] on link "Why Us?" at bounding box center [701, 452] width 206 height 28
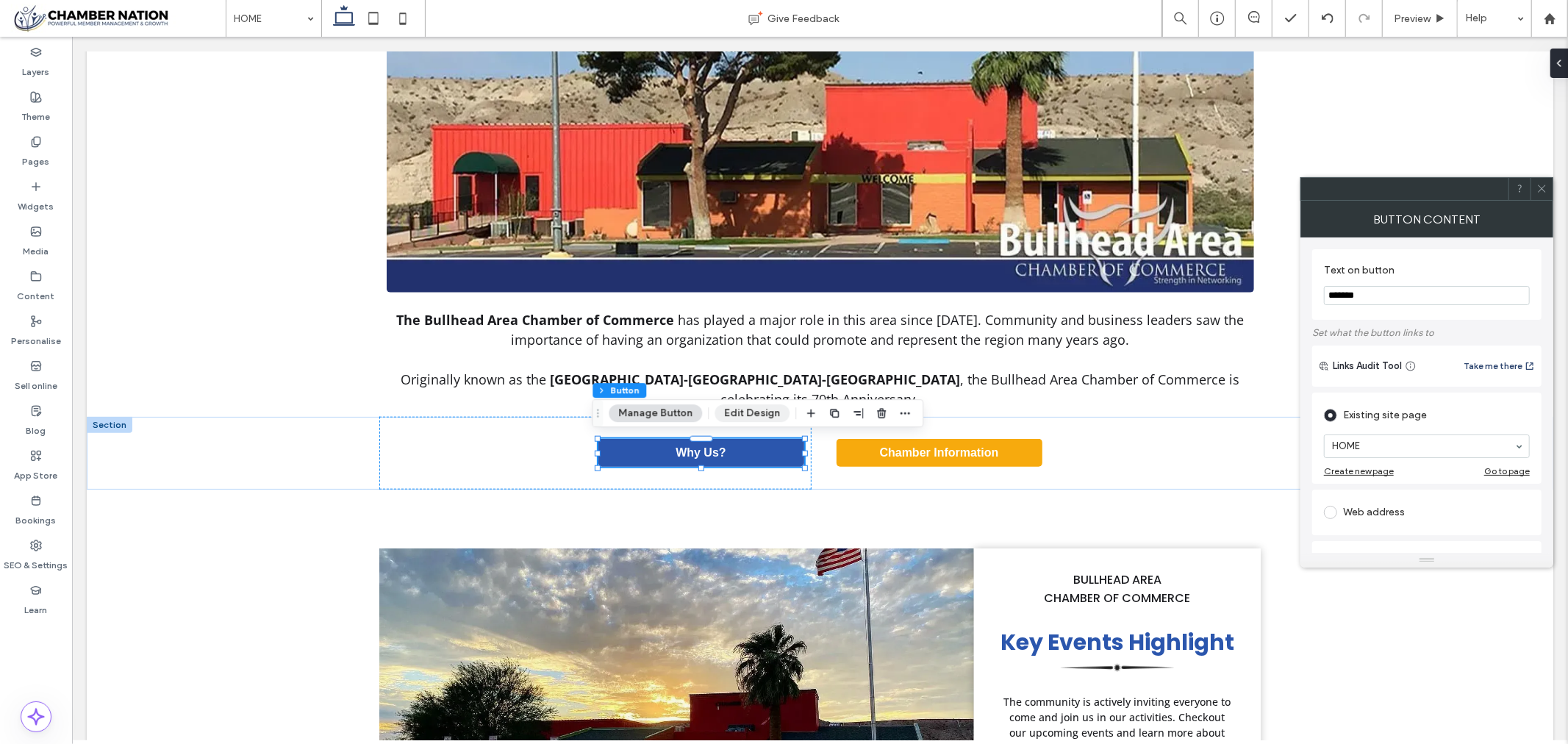
click at [768, 408] on button "Edit Design" at bounding box center [752, 412] width 75 height 17
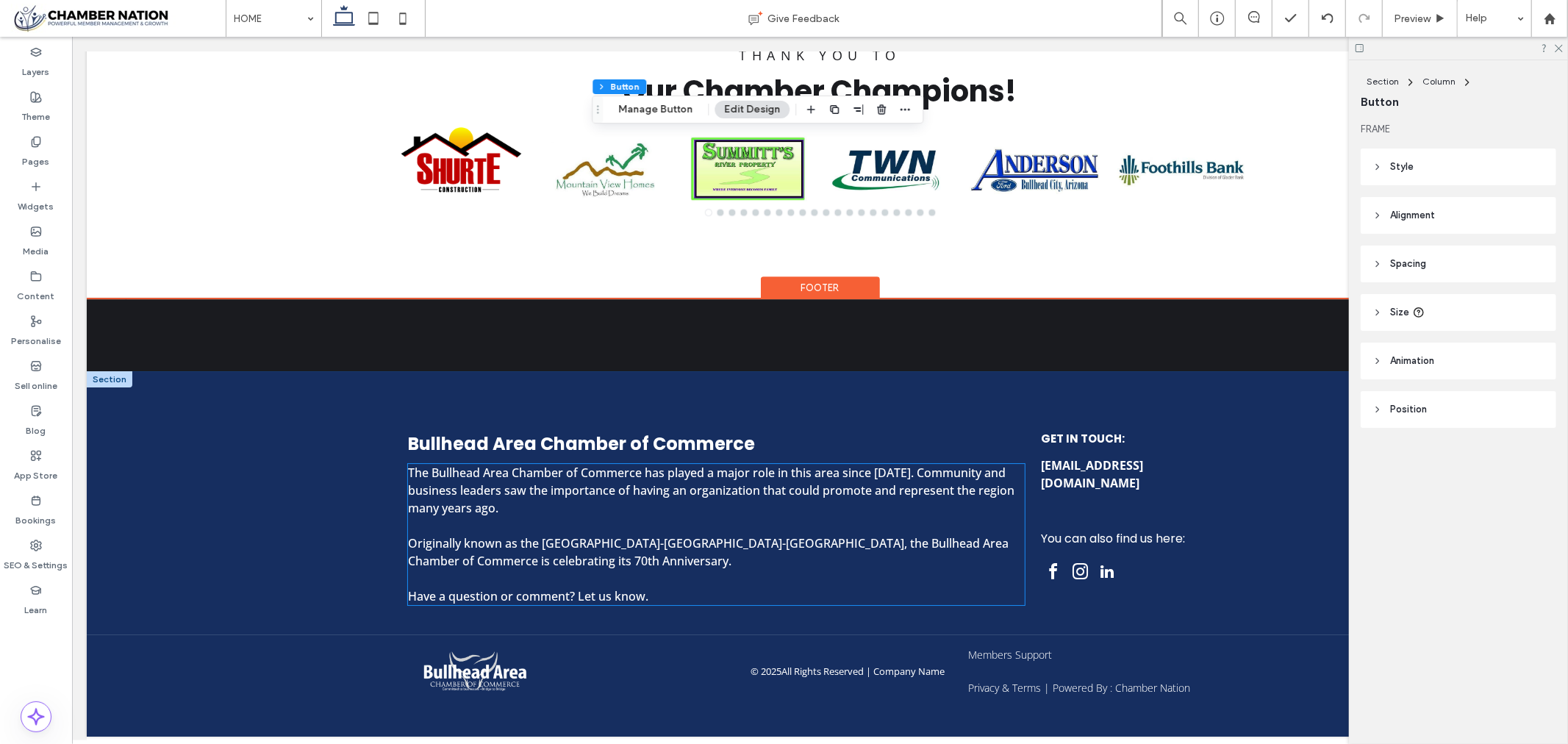
scroll to position [3865, 0]
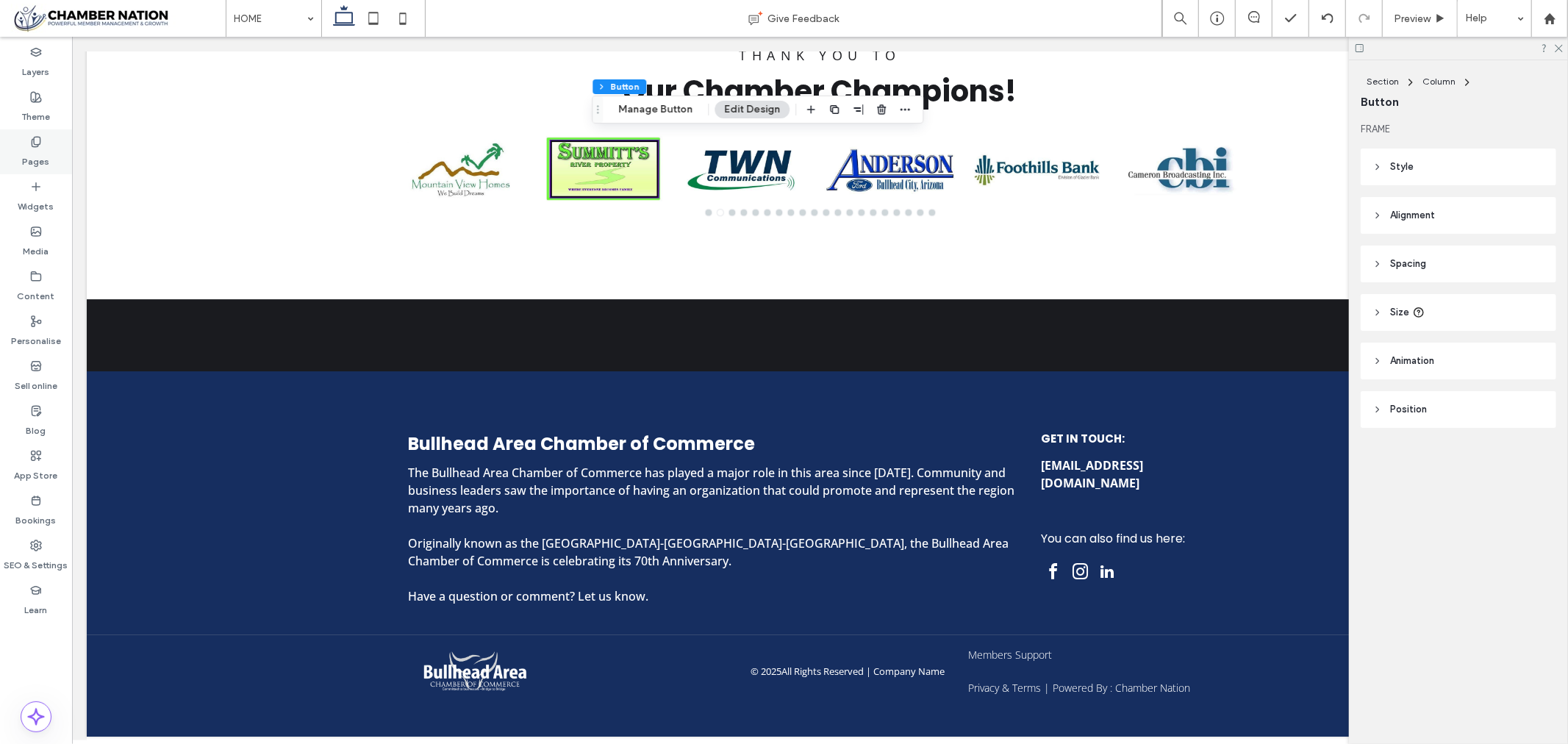
click at [37, 153] on label "Pages" at bounding box center [36, 158] width 27 height 20
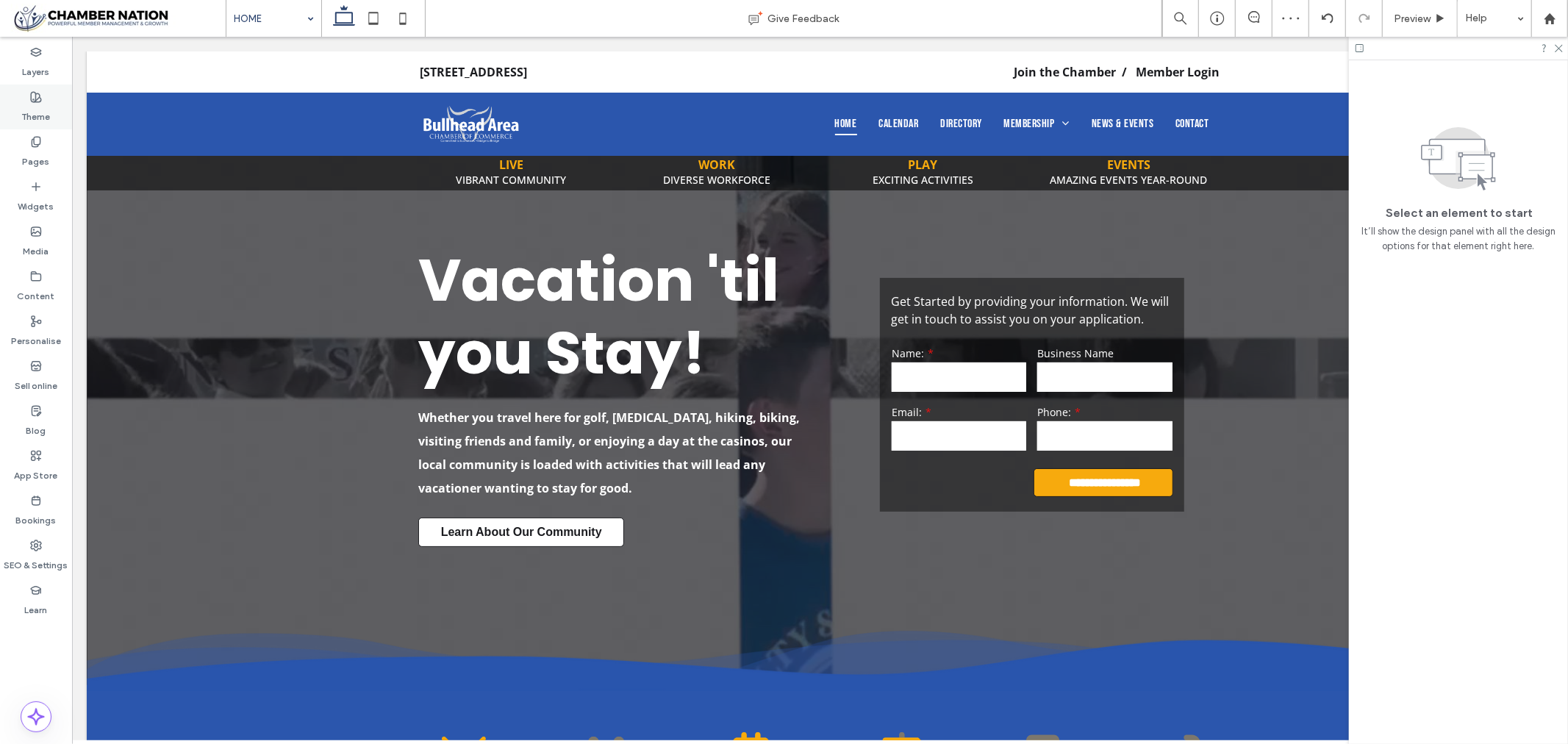
scroll to position [0, 0]
click at [32, 155] on label "Pages" at bounding box center [36, 158] width 27 height 20
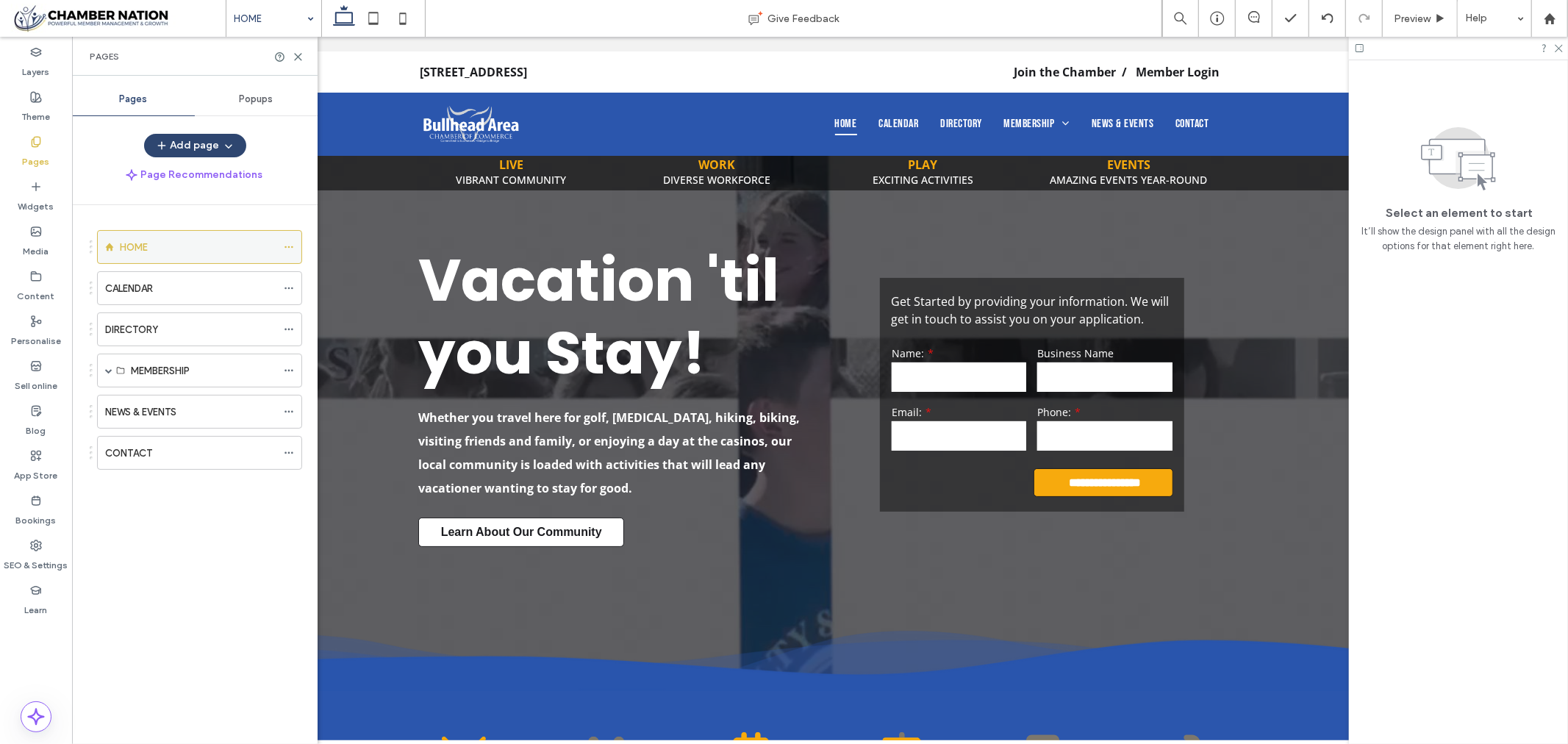
click at [288, 246] on icon at bounding box center [289, 247] width 11 height 11
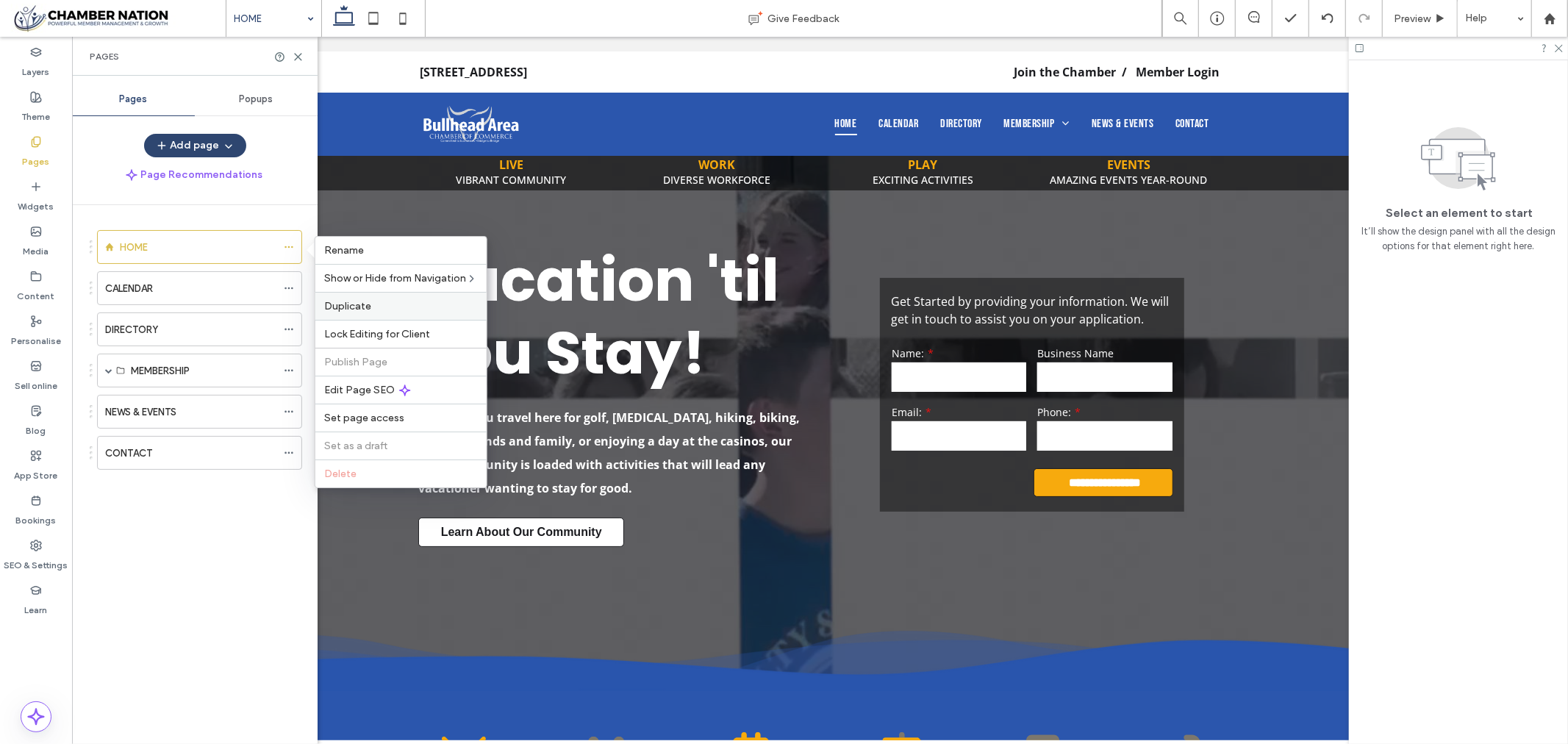
click at [365, 305] on span "Duplicate" at bounding box center [348, 306] width 47 height 13
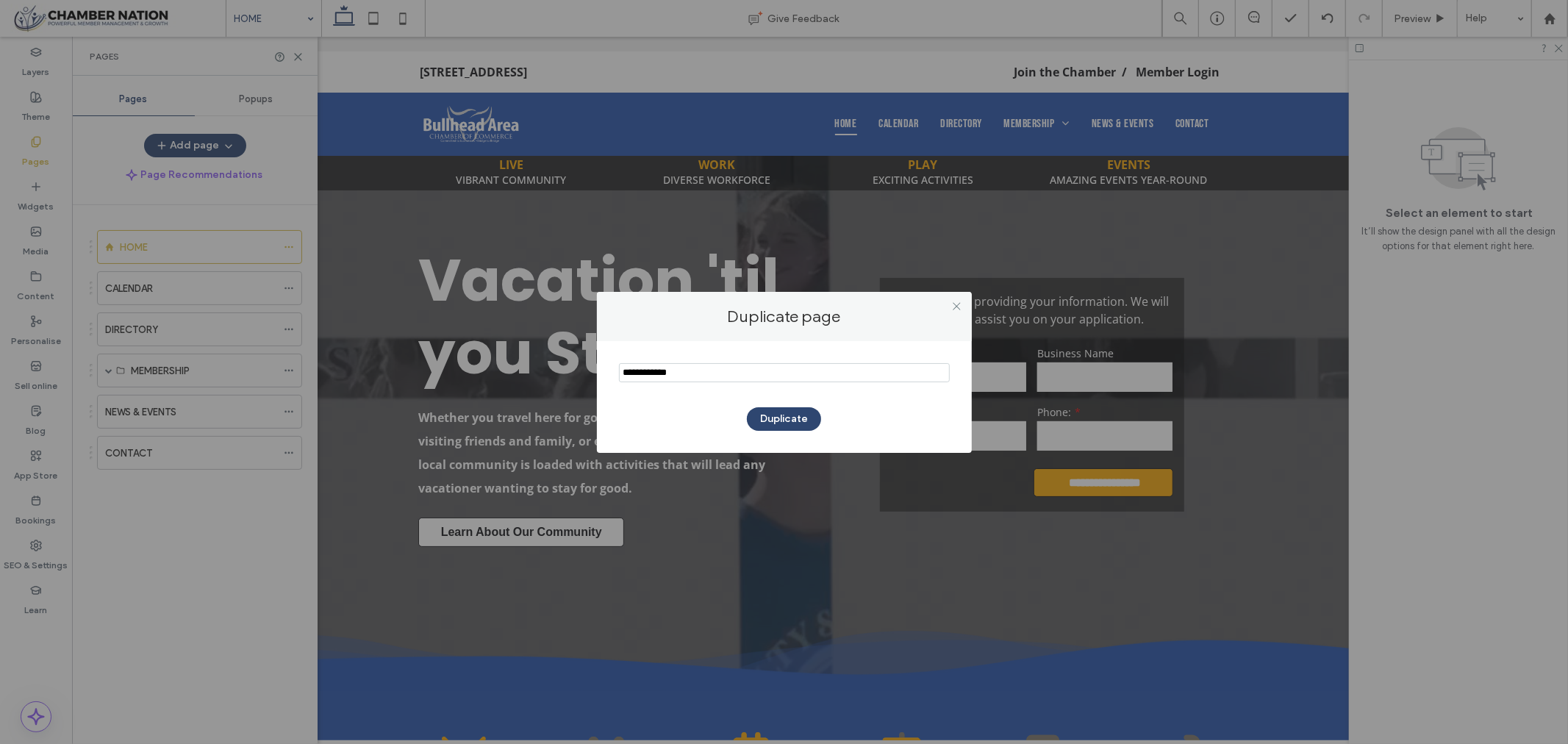
drag, startPoint x: 794, startPoint y: 377, endPoint x: 532, endPoint y: 375, distance: 262.0
click at [532, 375] on div "Duplicate page Duplicate" at bounding box center [784, 372] width 1568 height 744
type input "*********"
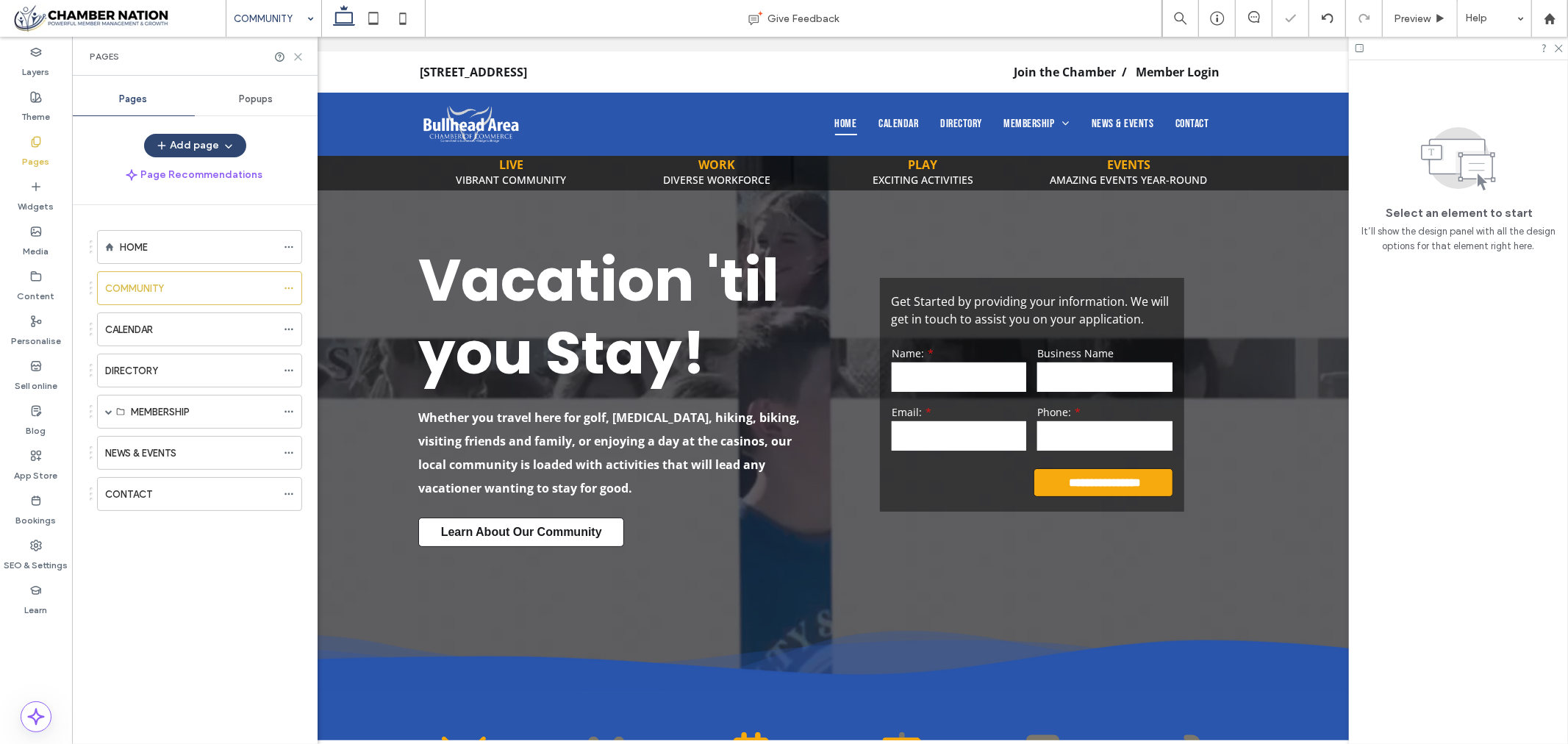
click at [298, 57] on use at bounding box center [298, 57] width 7 height 7
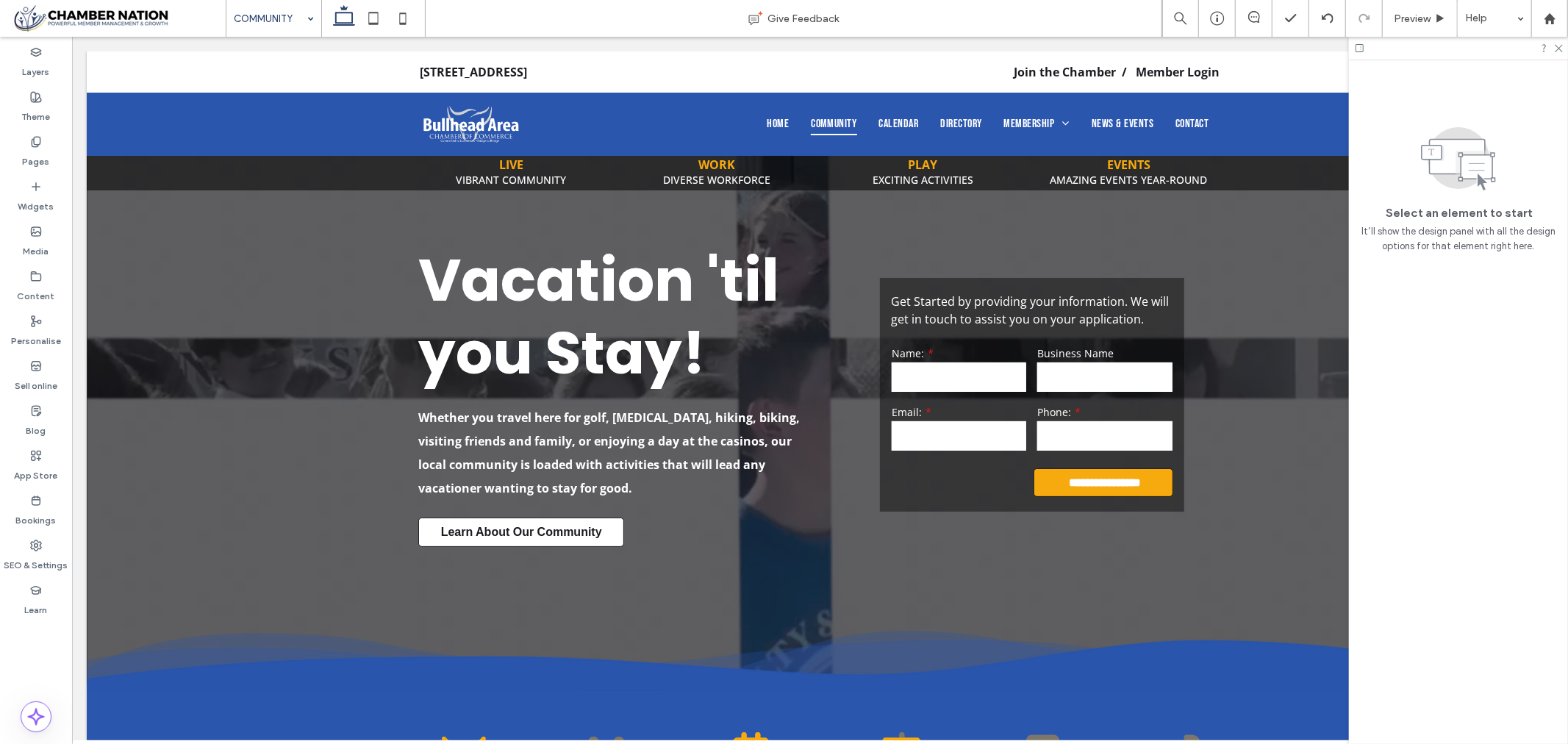
click at [1560, 53] on div at bounding box center [1459, 48] width 219 height 23
click at [1560, 50] on icon at bounding box center [1558, 47] width 10 height 10
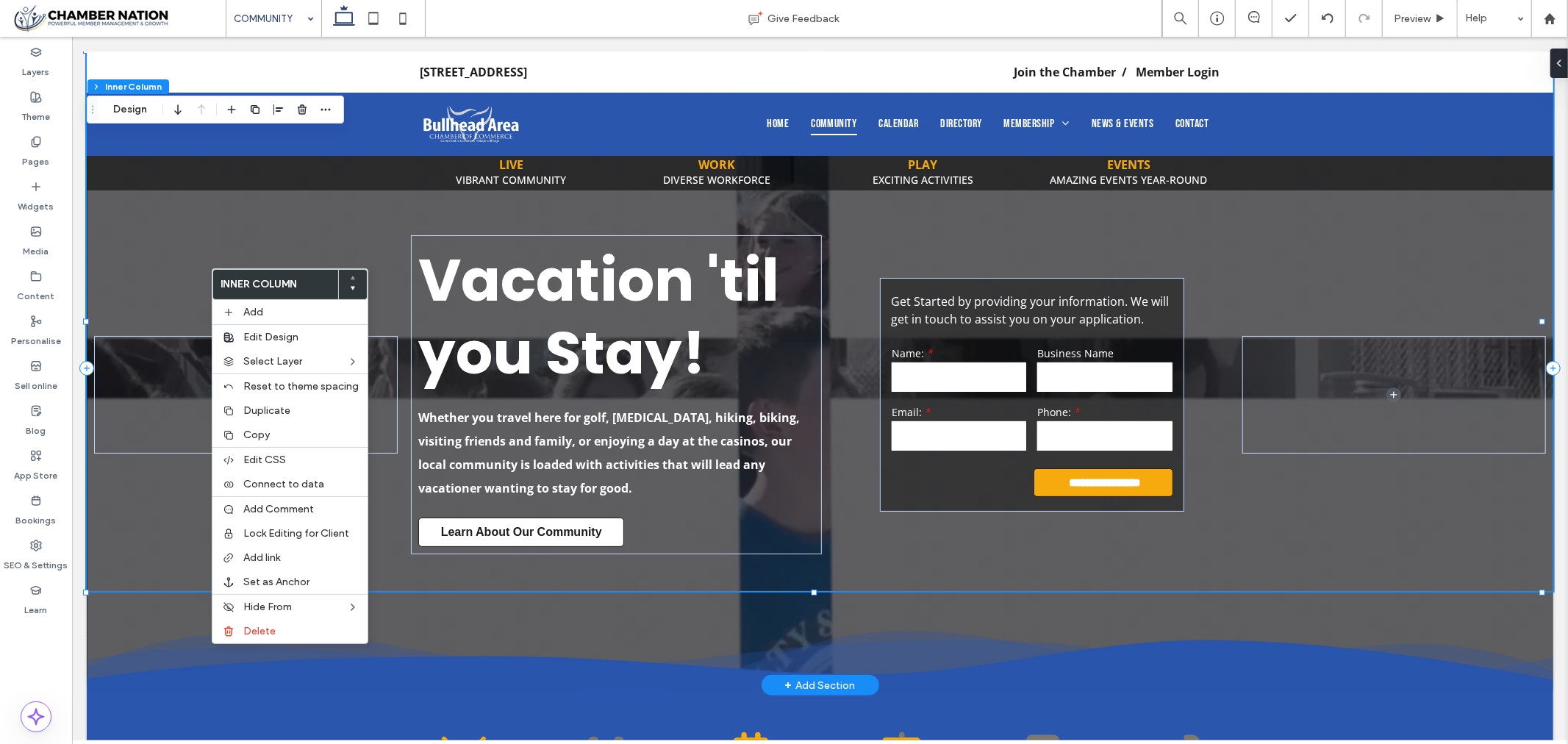
click at [195, 286] on div "**********" at bounding box center [819, 320] width 1467 height 540
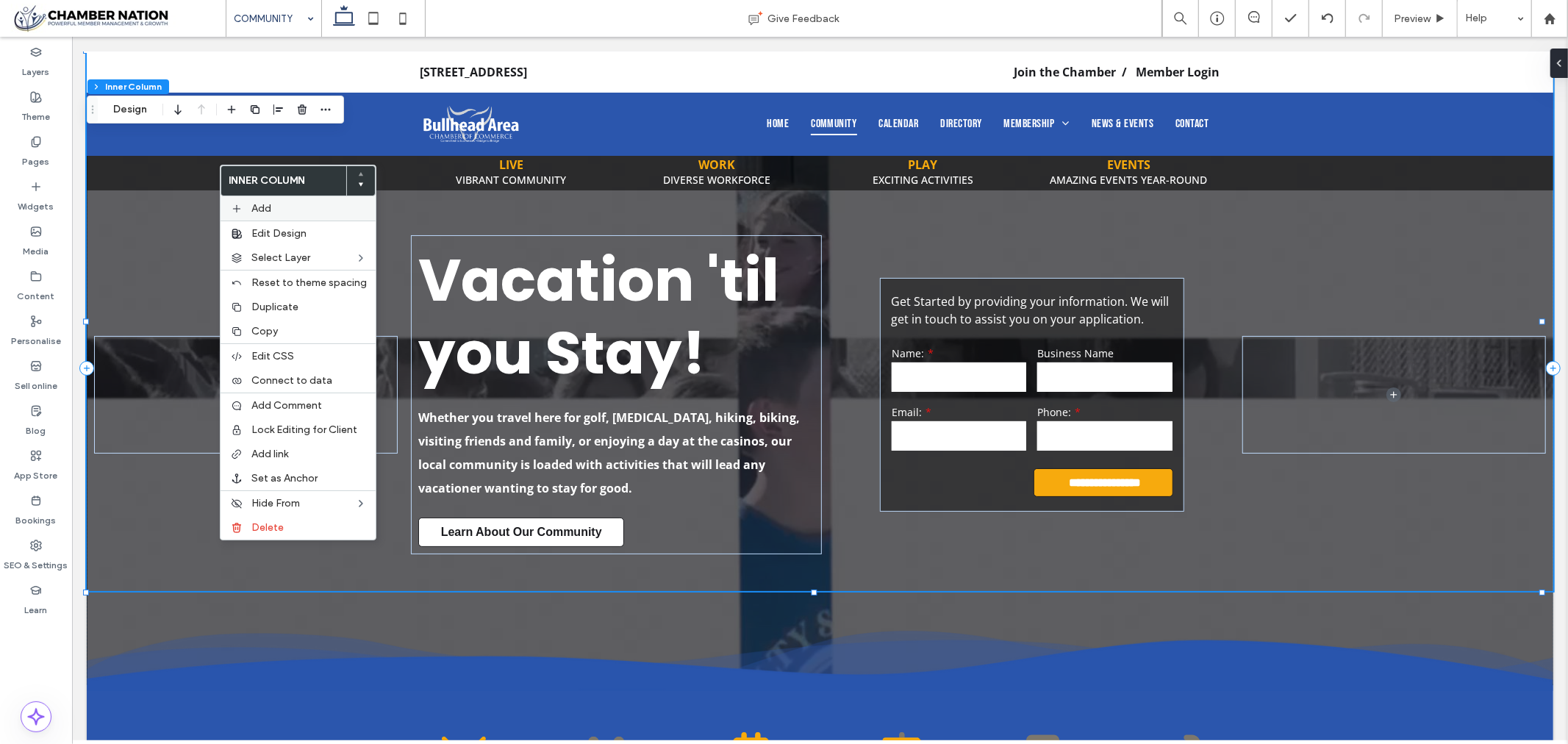
click at [253, 207] on span "Add" at bounding box center [261, 208] width 20 height 13
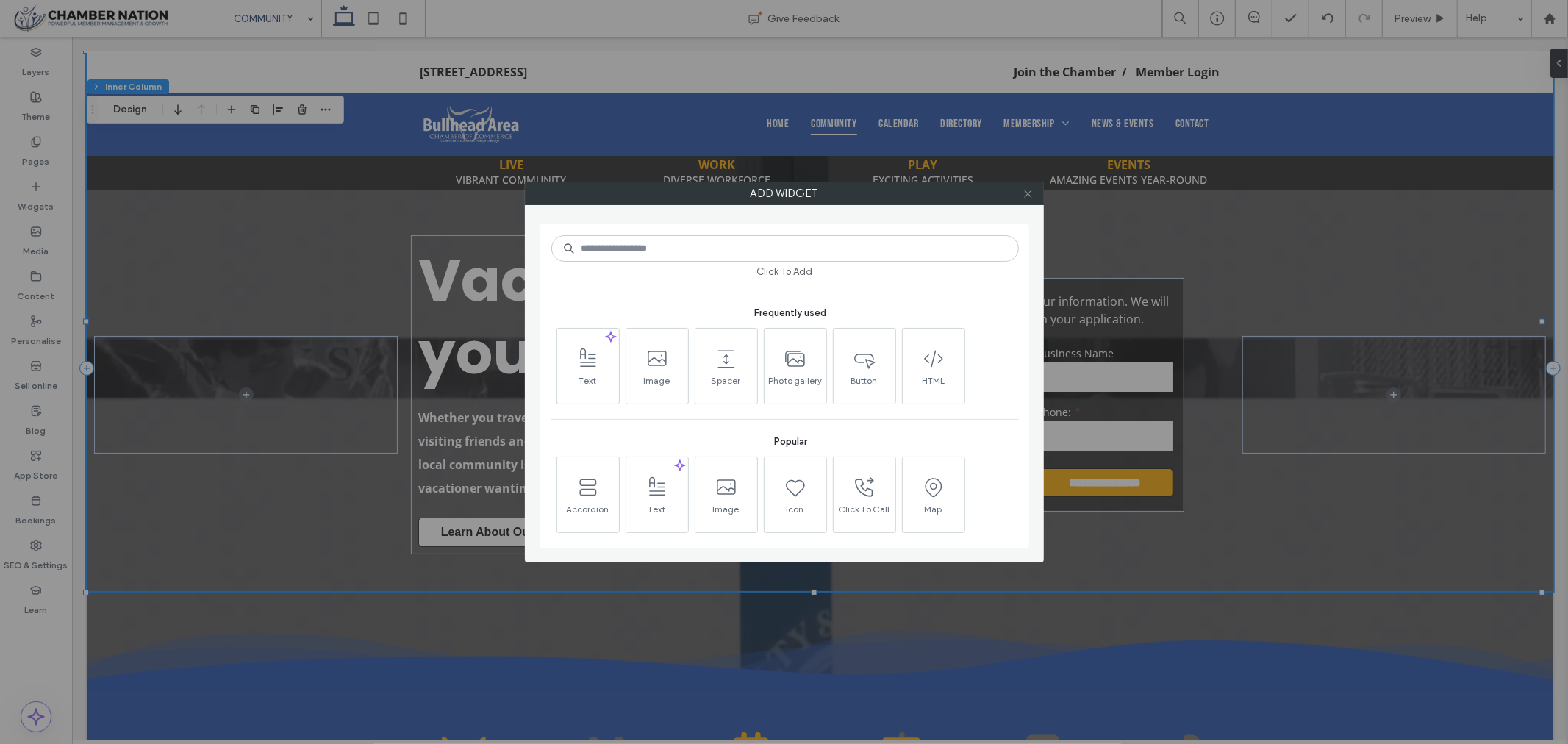
click at [1029, 192] on use at bounding box center [1028, 194] width 8 height 8
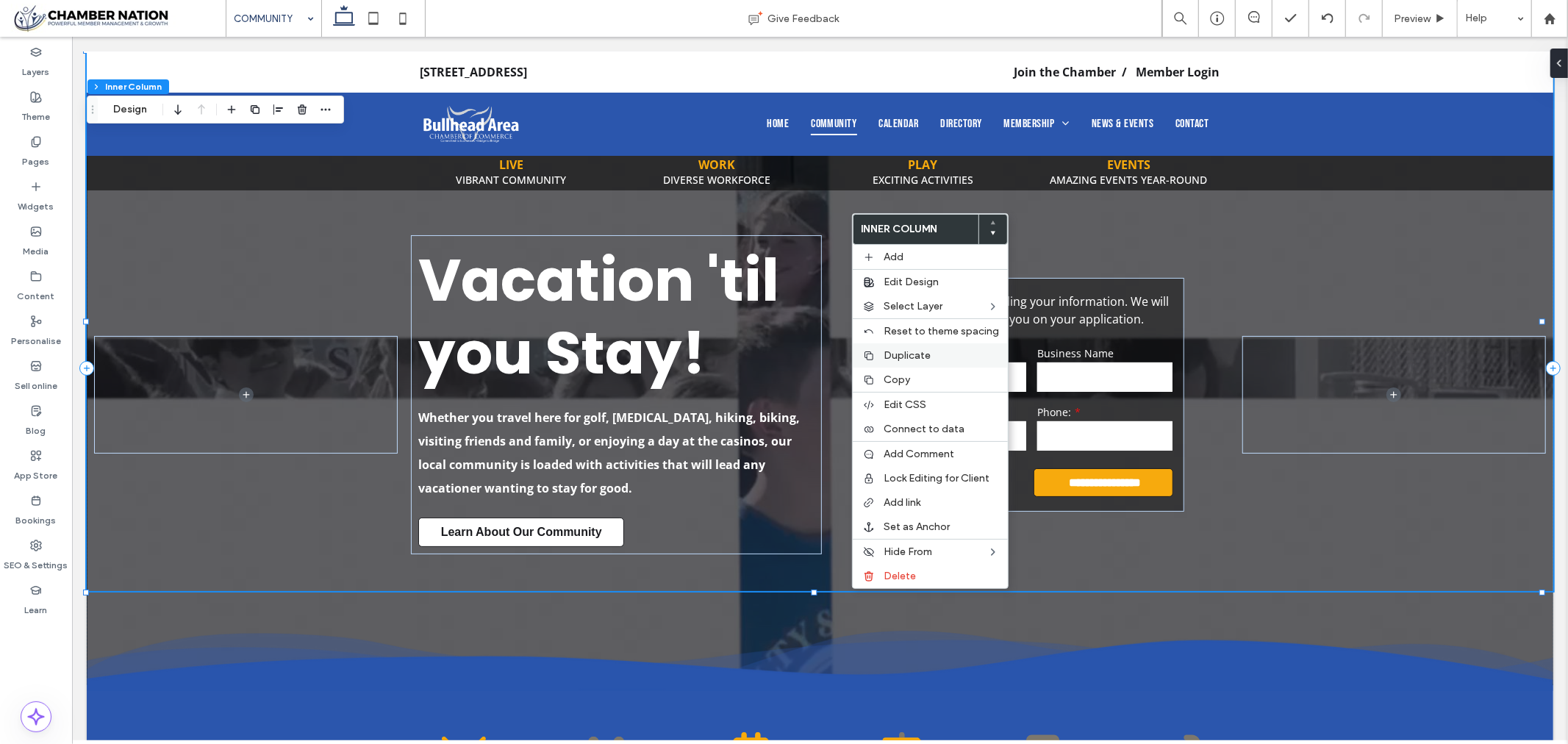
click at [924, 355] on span "Duplicate" at bounding box center [907, 355] width 47 height 13
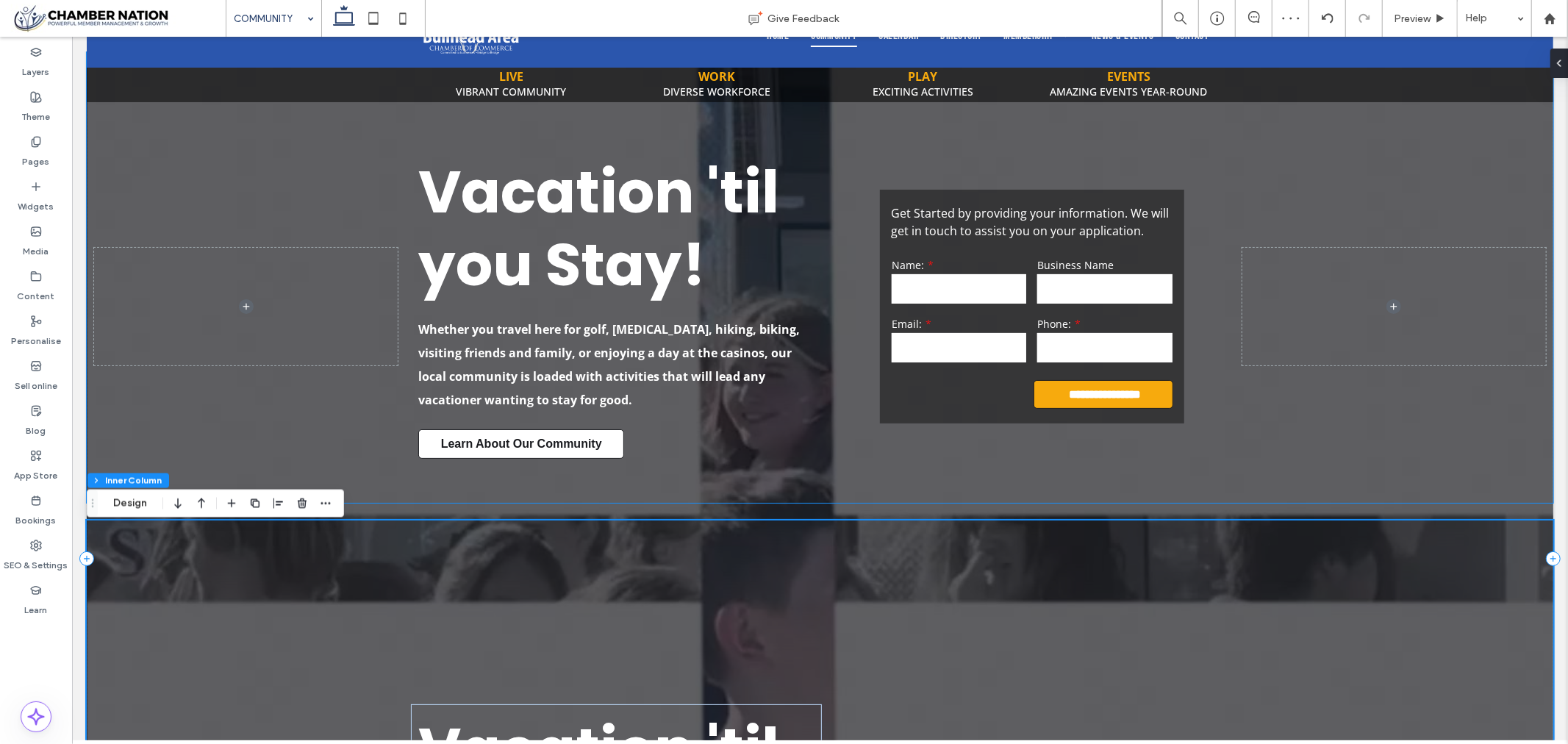
scroll to position [81, 0]
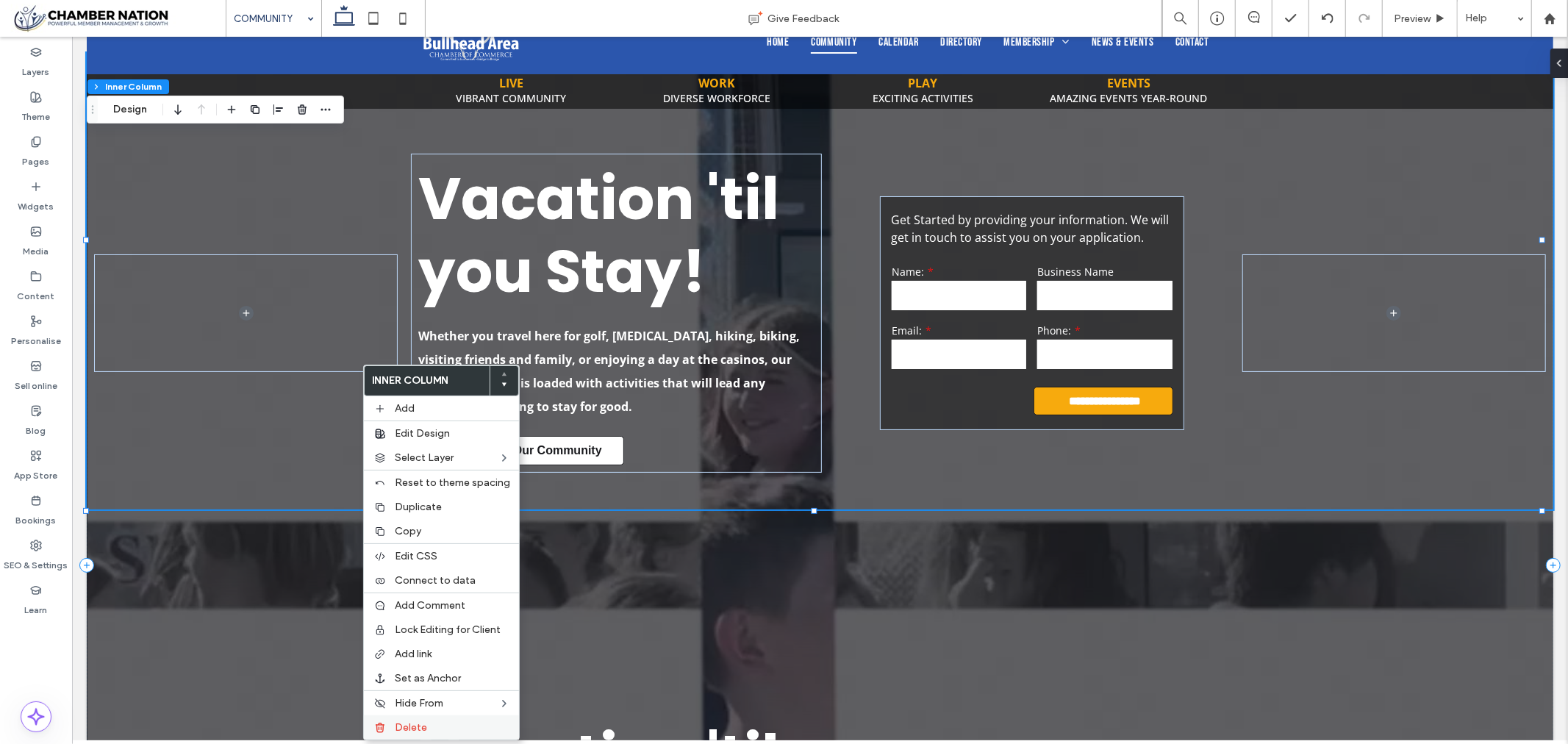
click at [436, 722] on label "Delete" at bounding box center [452, 727] width 115 height 13
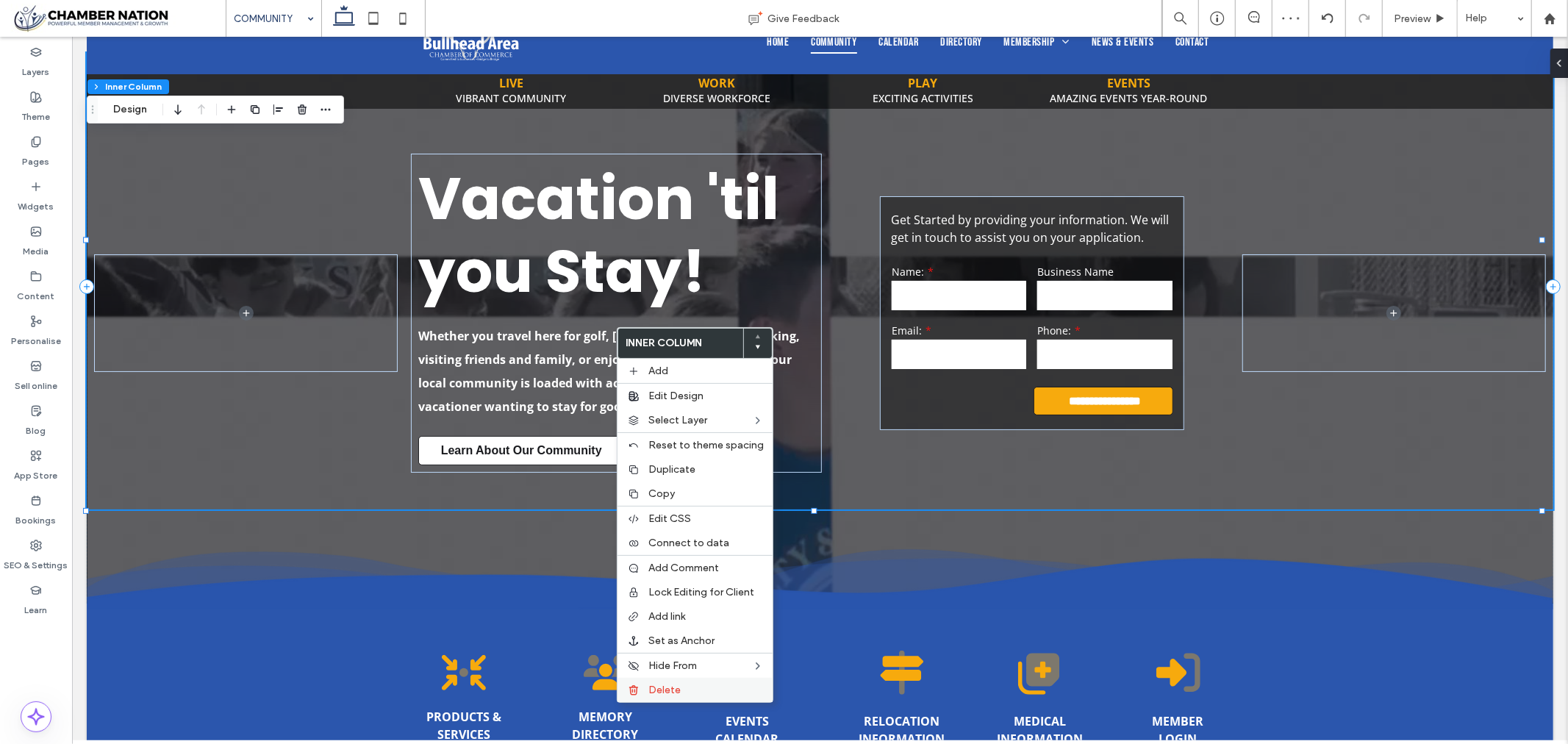
click at [706, 684] on label "Delete" at bounding box center [706, 690] width 115 height 13
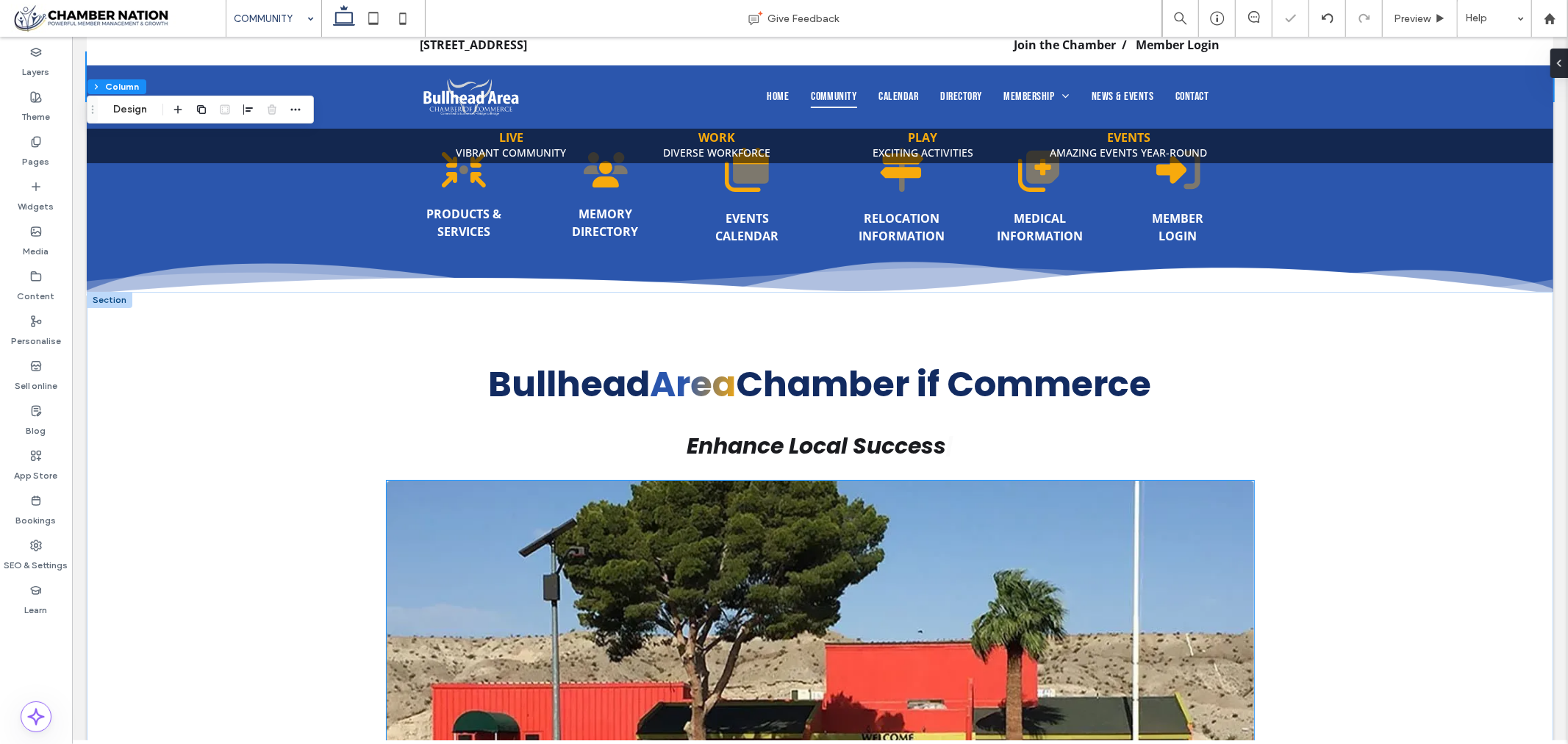
scroll to position [0, 0]
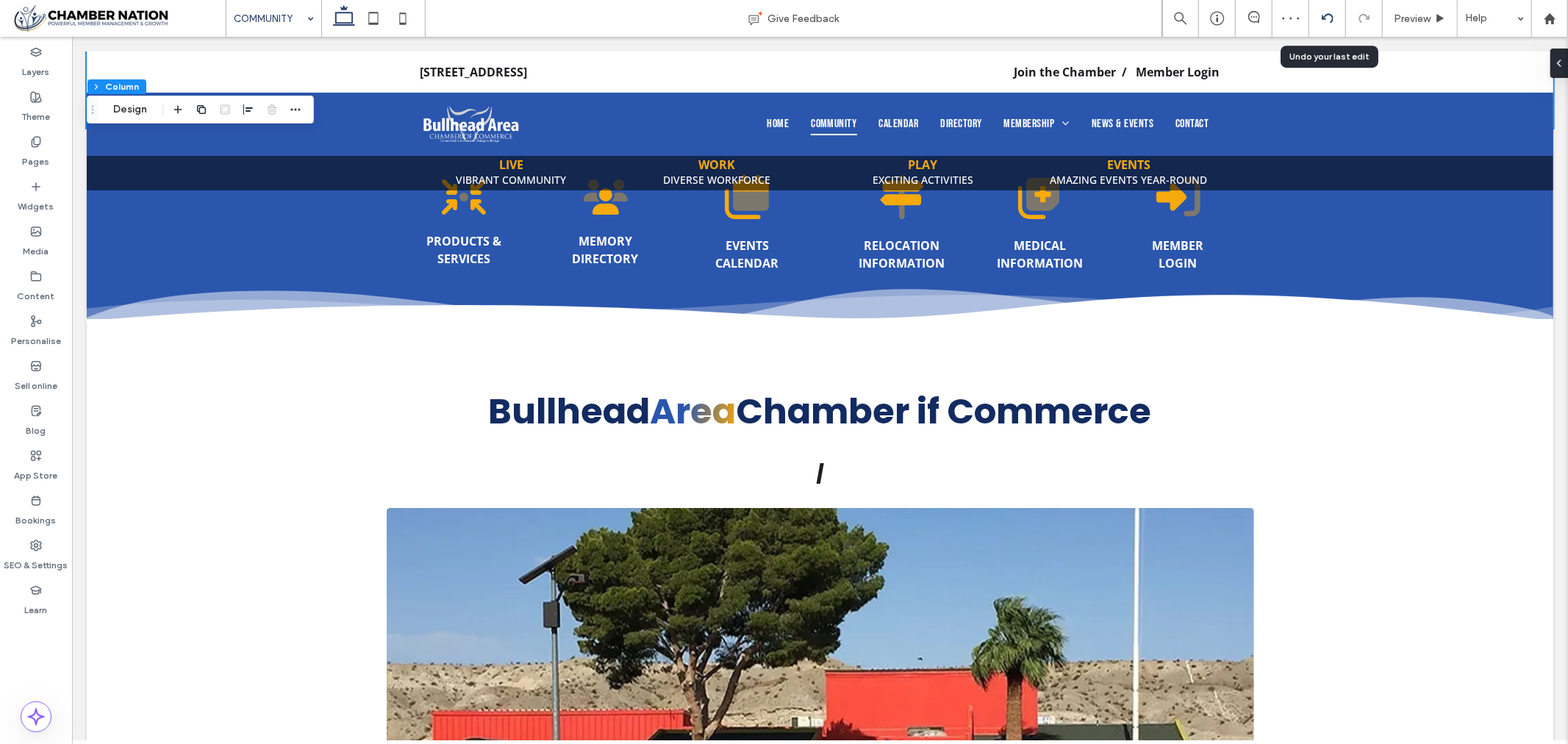
click at [1324, 14] on icon at bounding box center [1328, 19] width 12 height 12
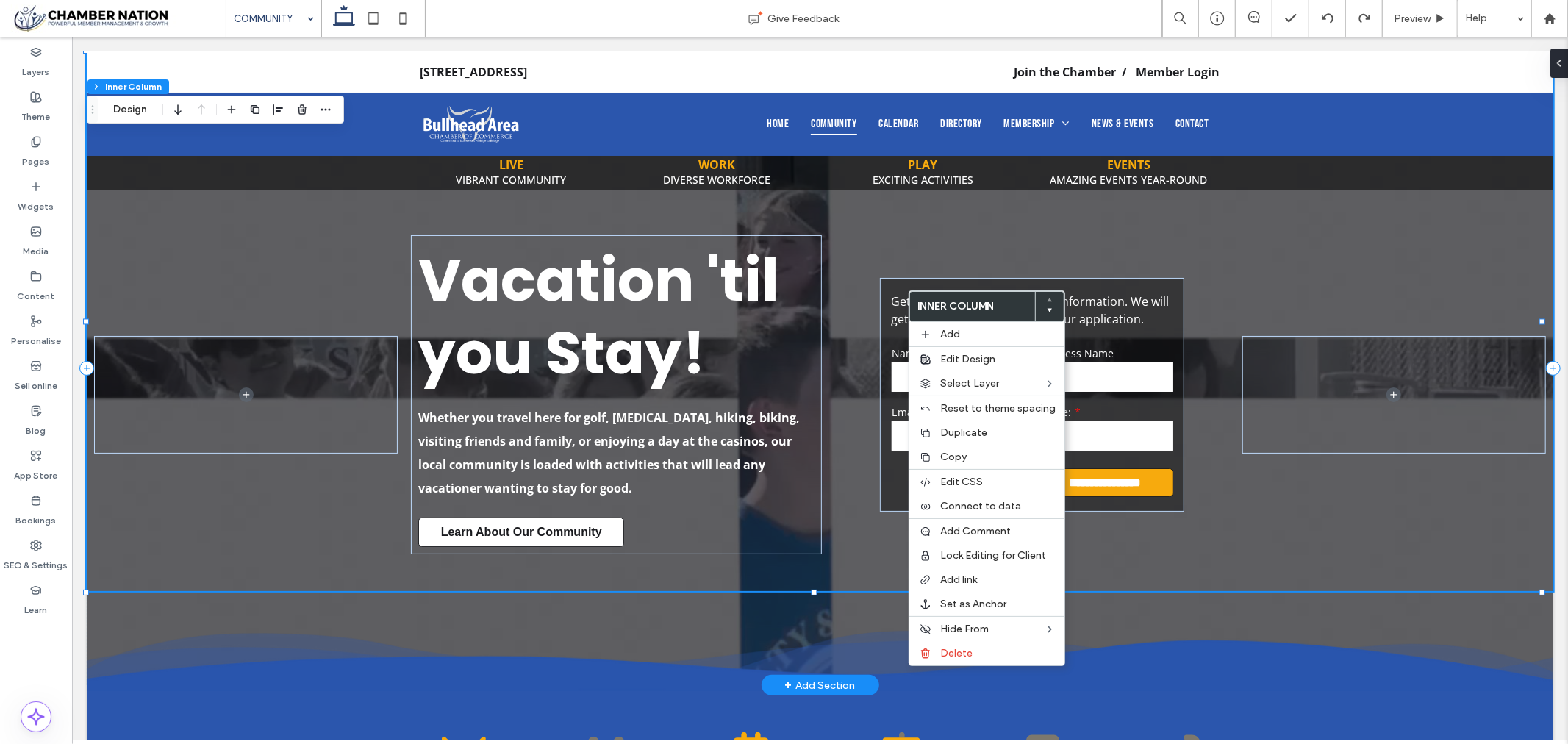
click at [1125, 272] on div "**********" at bounding box center [819, 320] width 1467 height 540
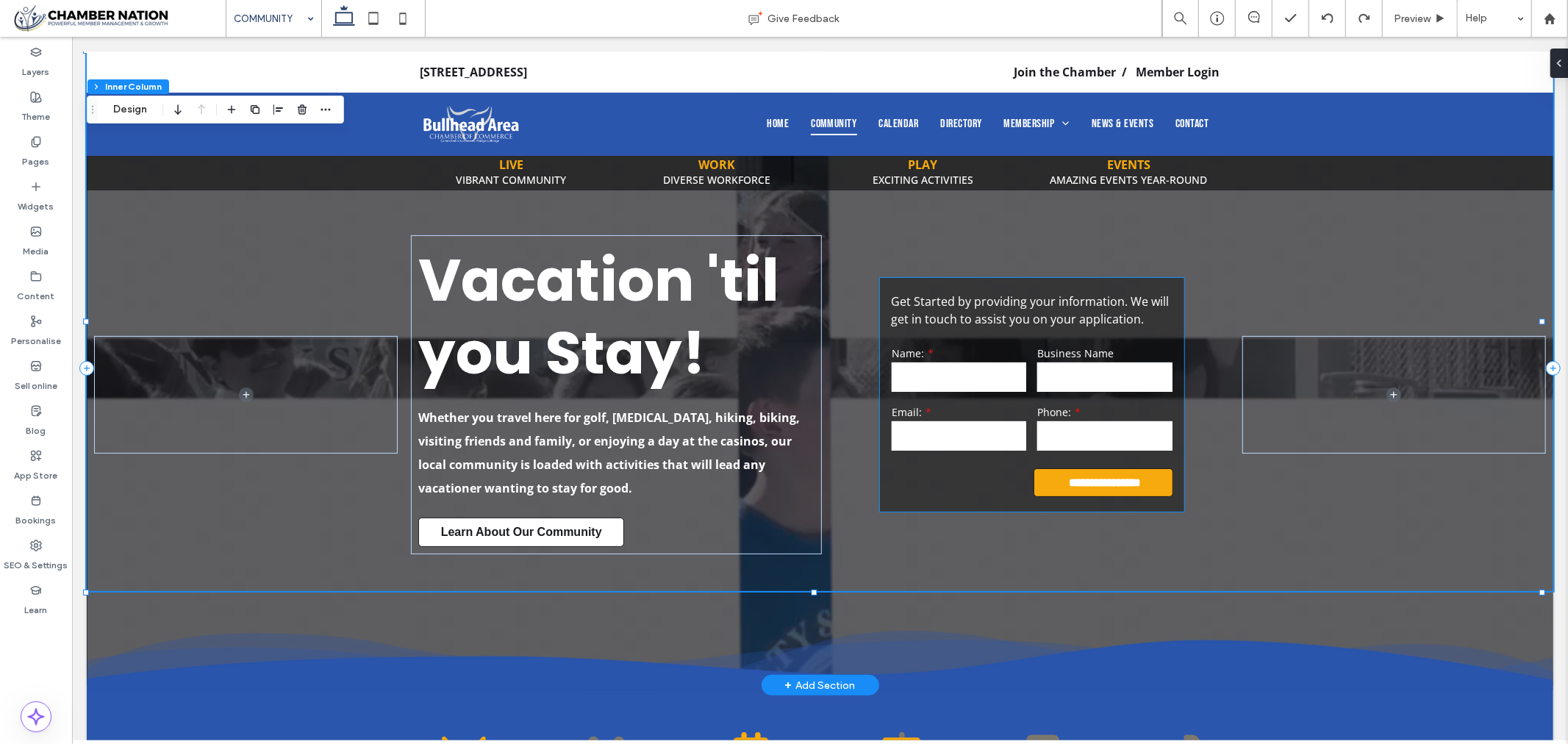
click at [1123, 284] on div "**********" at bounding box center [1031, 394] width 304 height 234
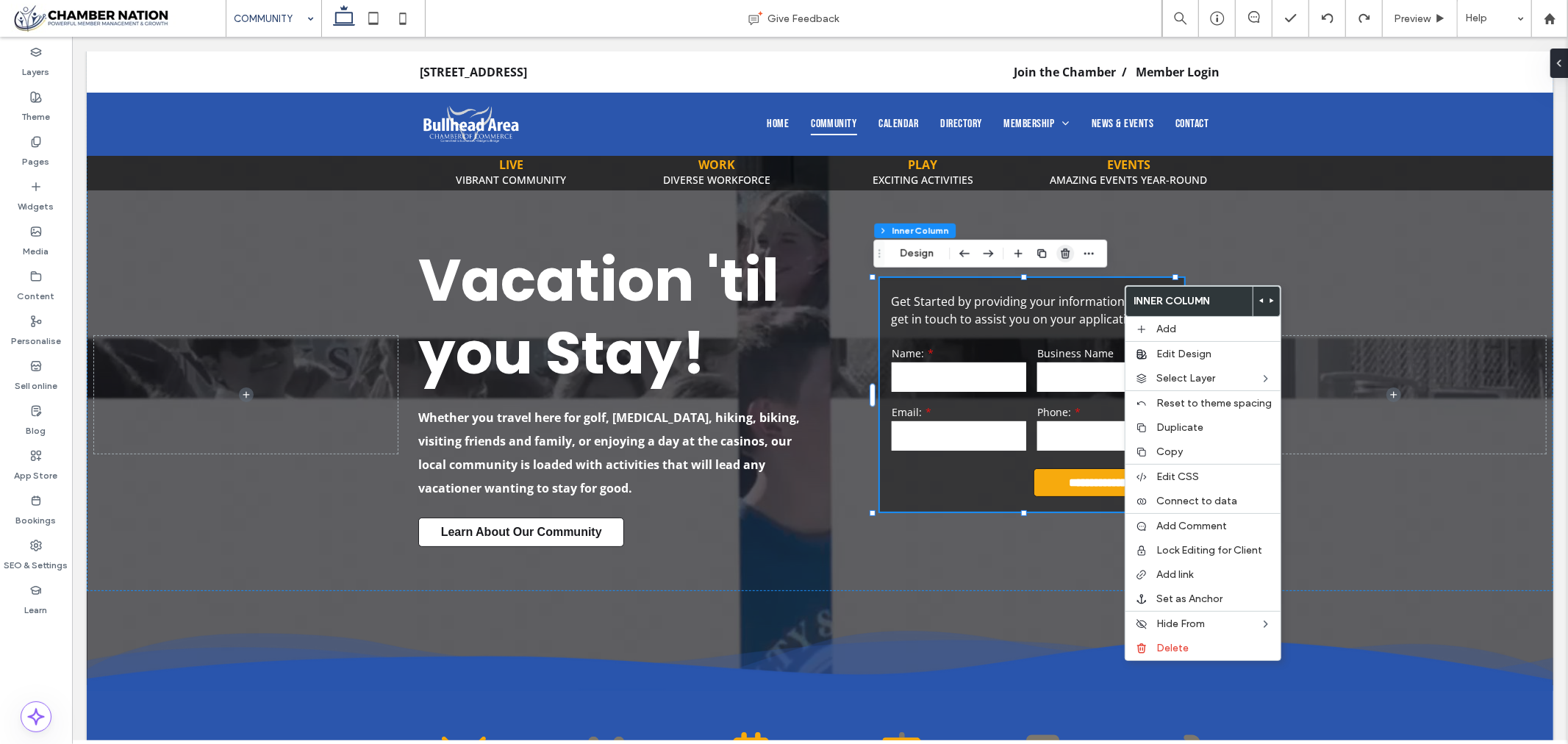
click at [1063, 253] on use "button" at bounding box center [1066, 253] width 9 height 10
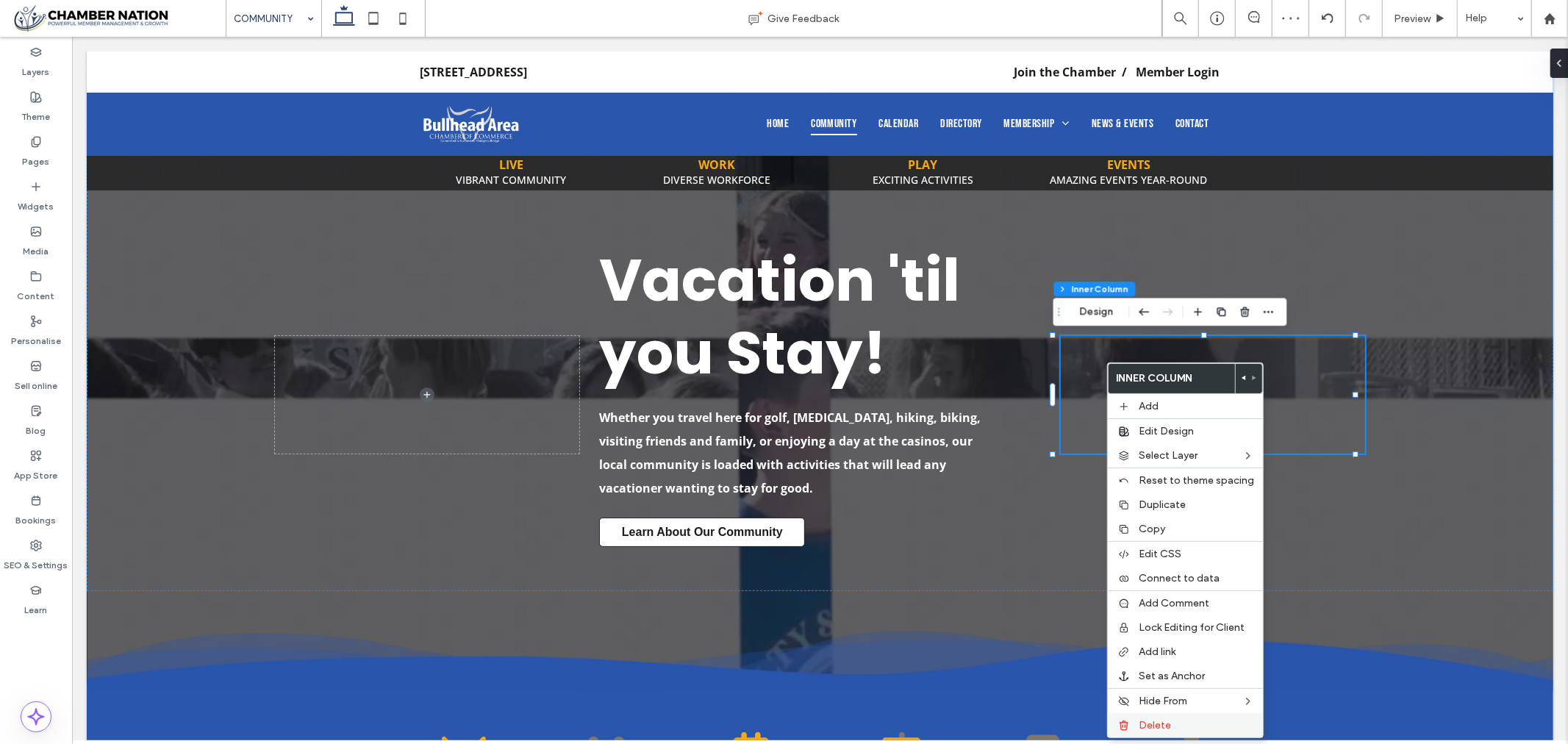
drag, startPoint x: 1174, startPoint y: 728, endPoint x: 1463, endPoint y: 503, distance: 366.3
click at [1174, 728] on div "Delete" at bounding box center [1186, 725] width 155 height 24
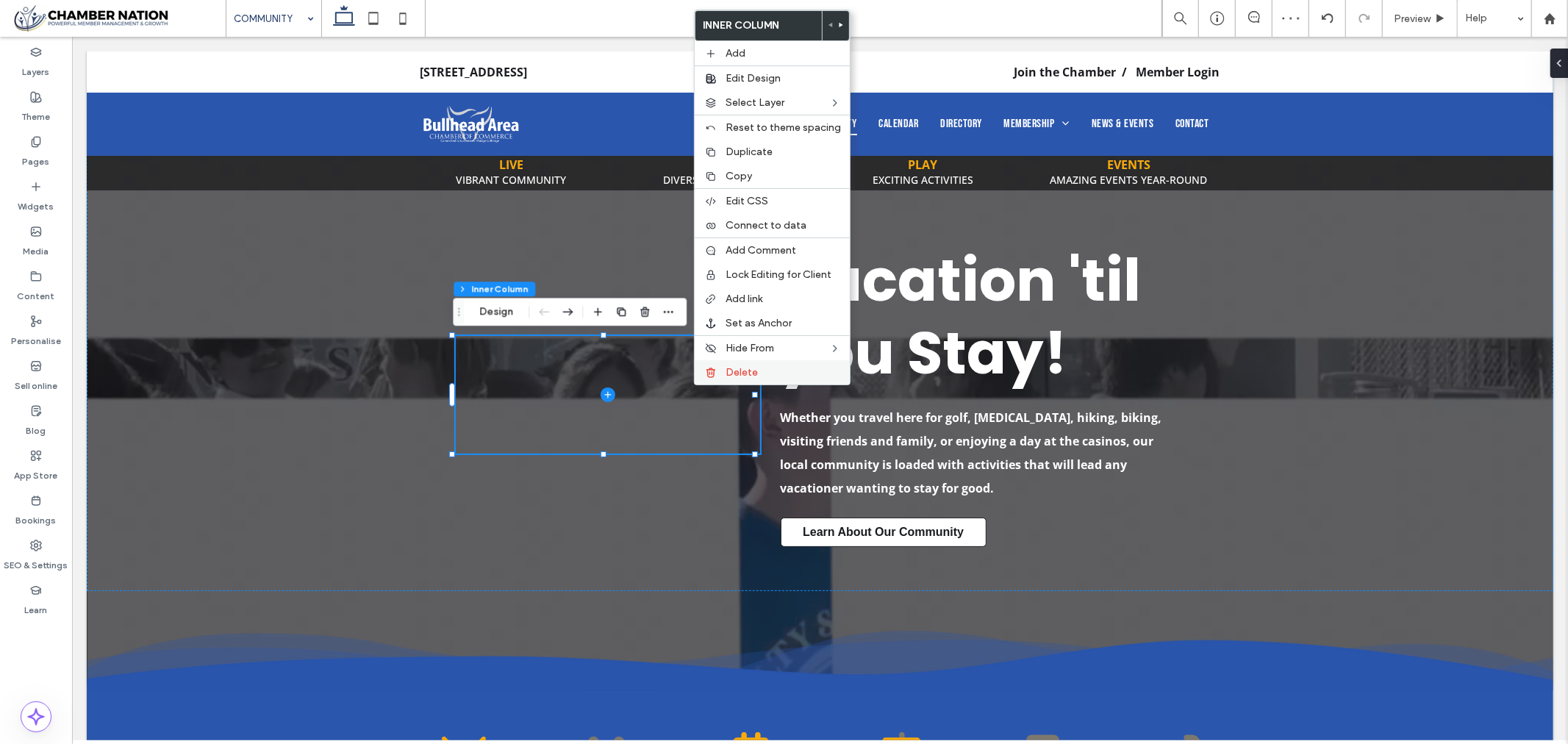
click at [715, 368] on icon at bounding box center [711, 372] width 12 height 12
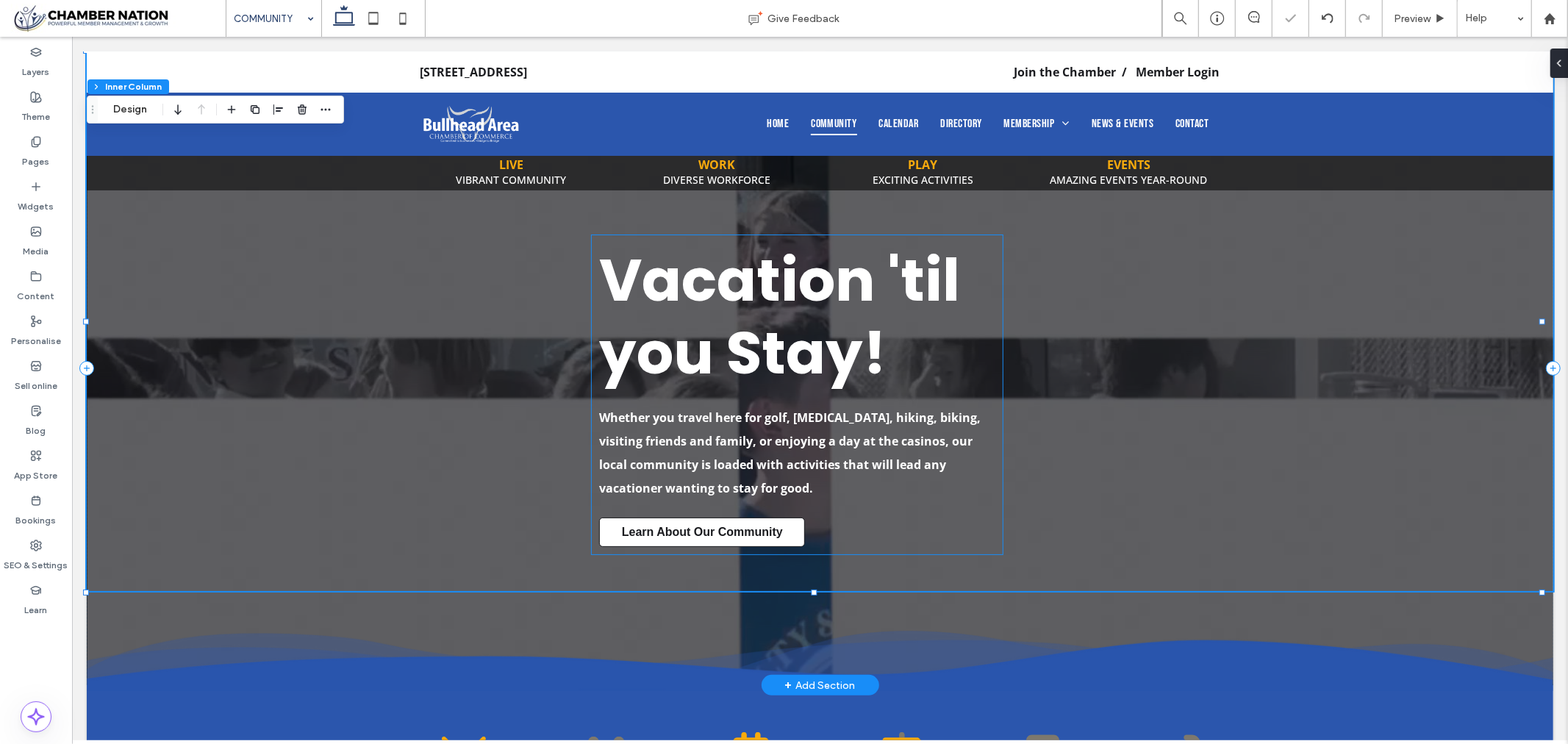
click at [931, 393] on div "Vacation 'til you Stay! Whether you travel here for golf, boating, hiking, biki…" at bounding box center [796, 393] width 411 height 319
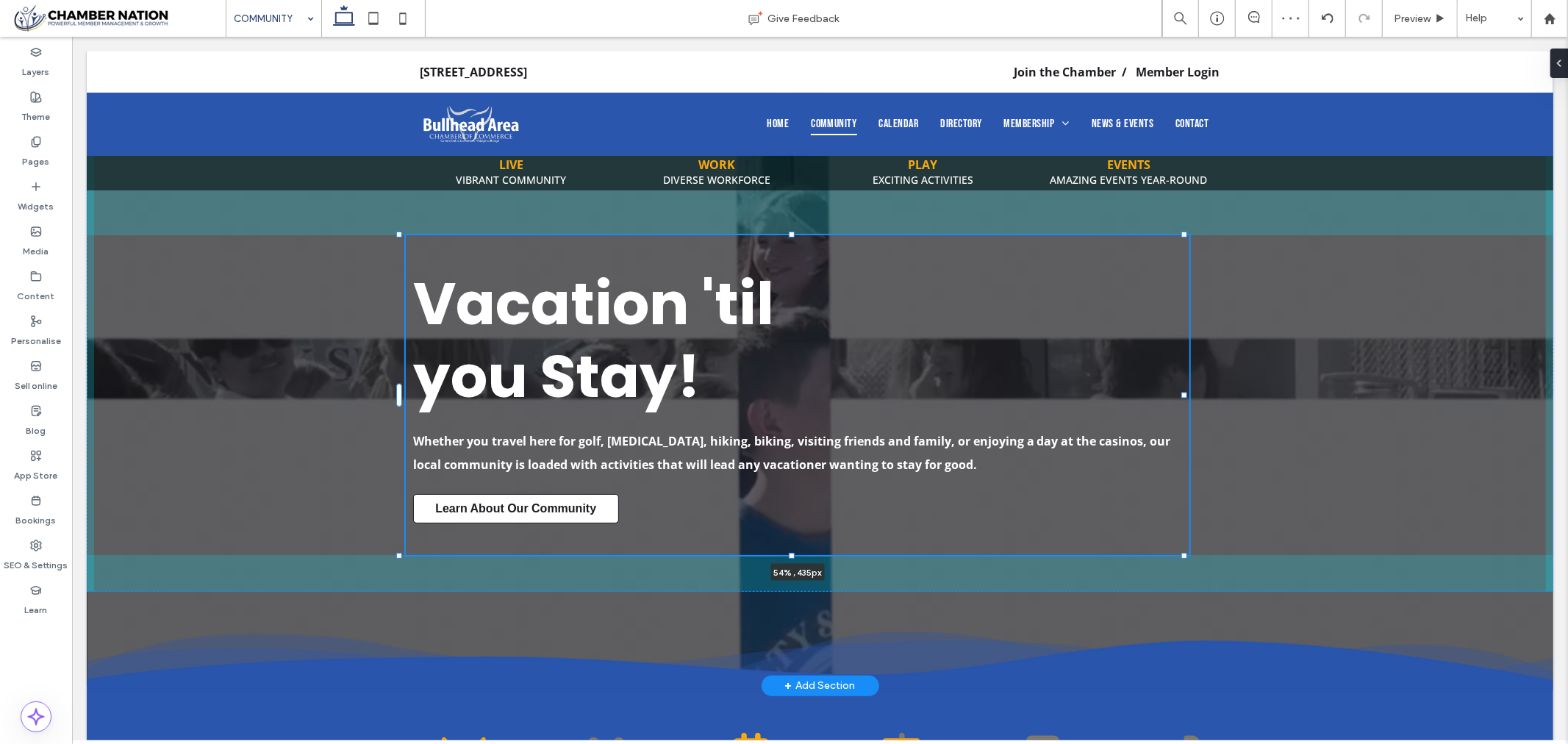
drag, startPoint x: 993, startPoint y: 392, endPoint x: 1179, endPoint y: 391, distance: 186.0
click at [1181, 392] on div at bounding box center [1184, 395] width 6 height 6
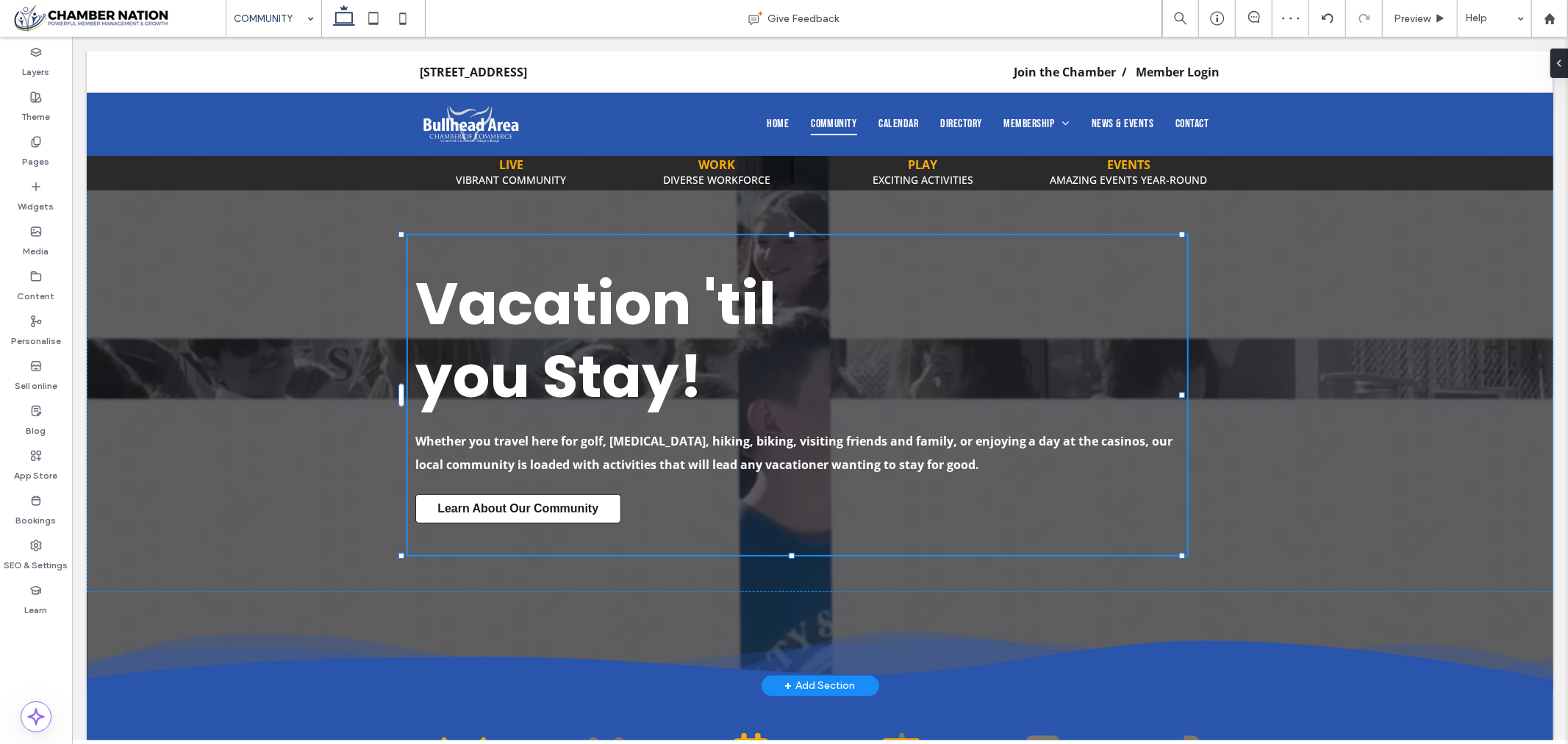
type input "**"
type input "****"
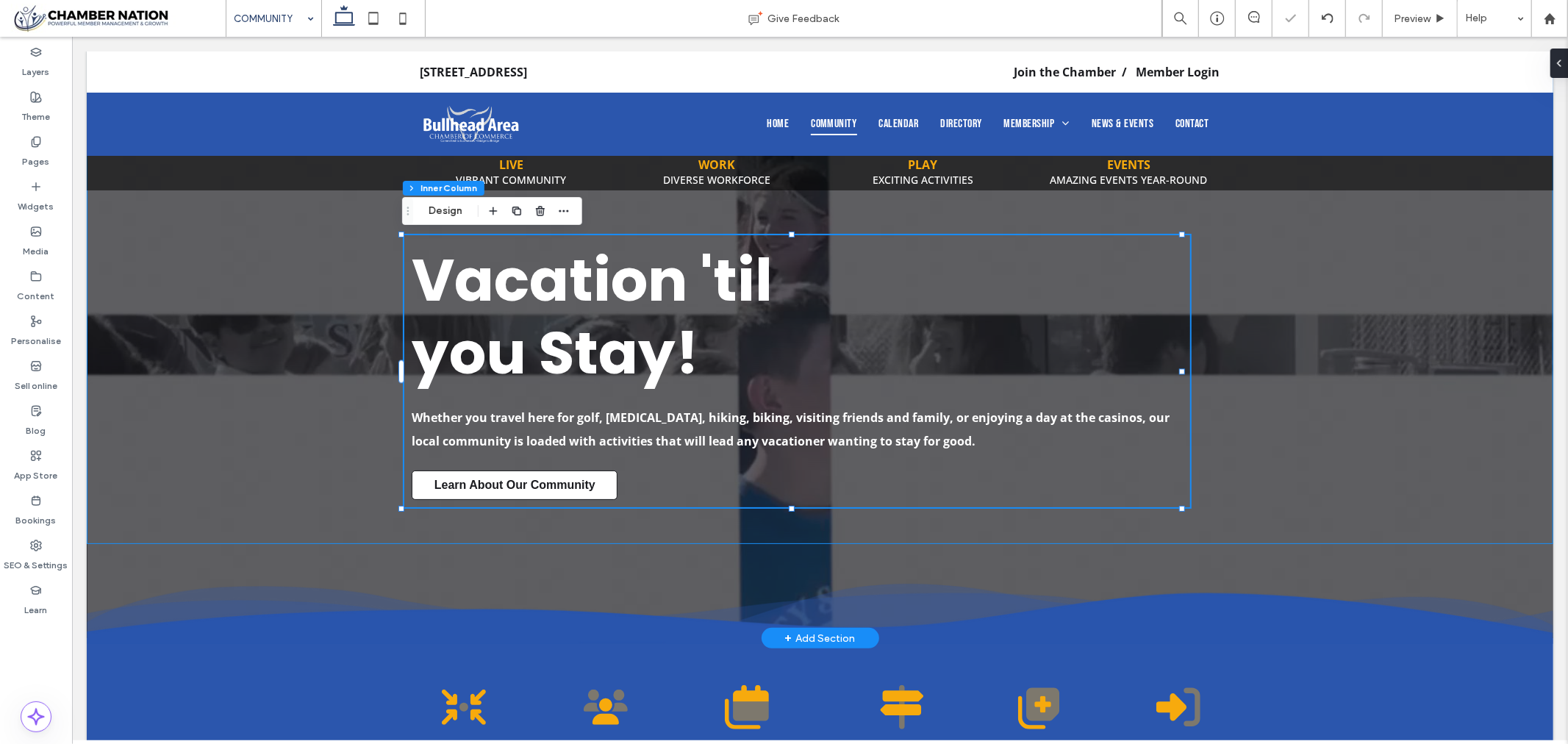
click at [185, 341] on div "Vacation 'til you Stay! Whether you travel here for golf, boating, hiking, biki…" at bounding box center [819, 296] width 1467 height 492
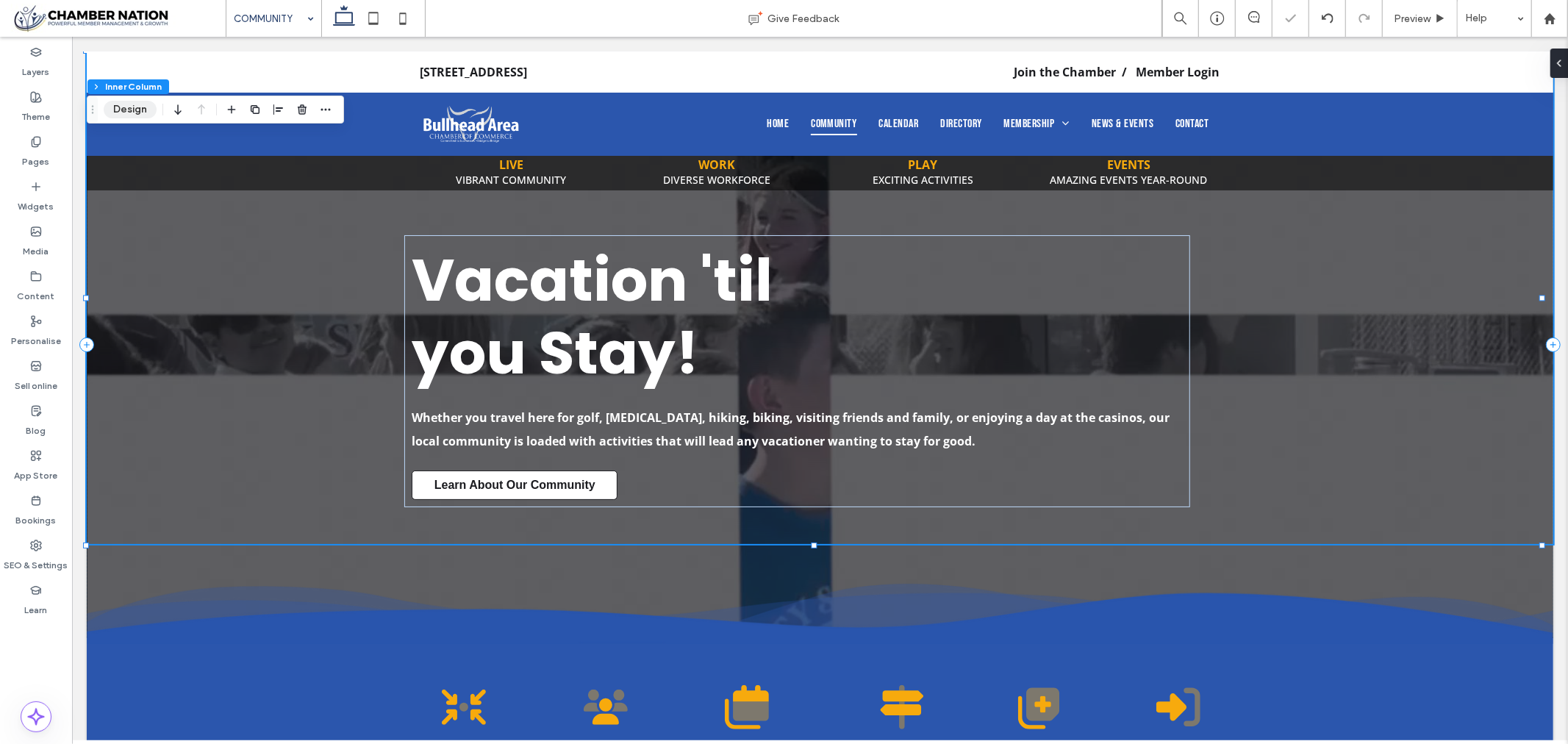
click at [133, 103] on button "Design" at bounding box center [130, 109] width 53 height 17
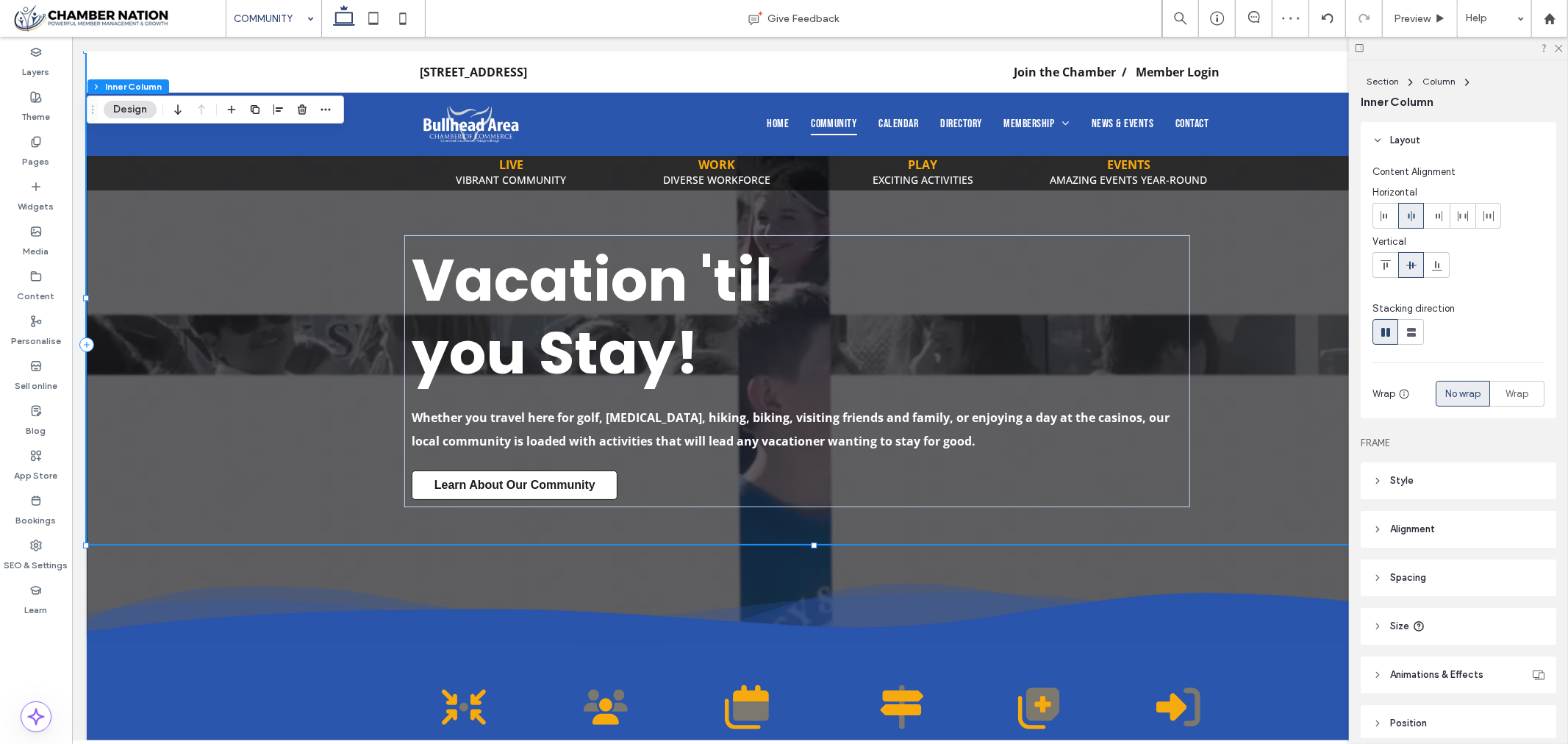
scroll to position [62, 0]
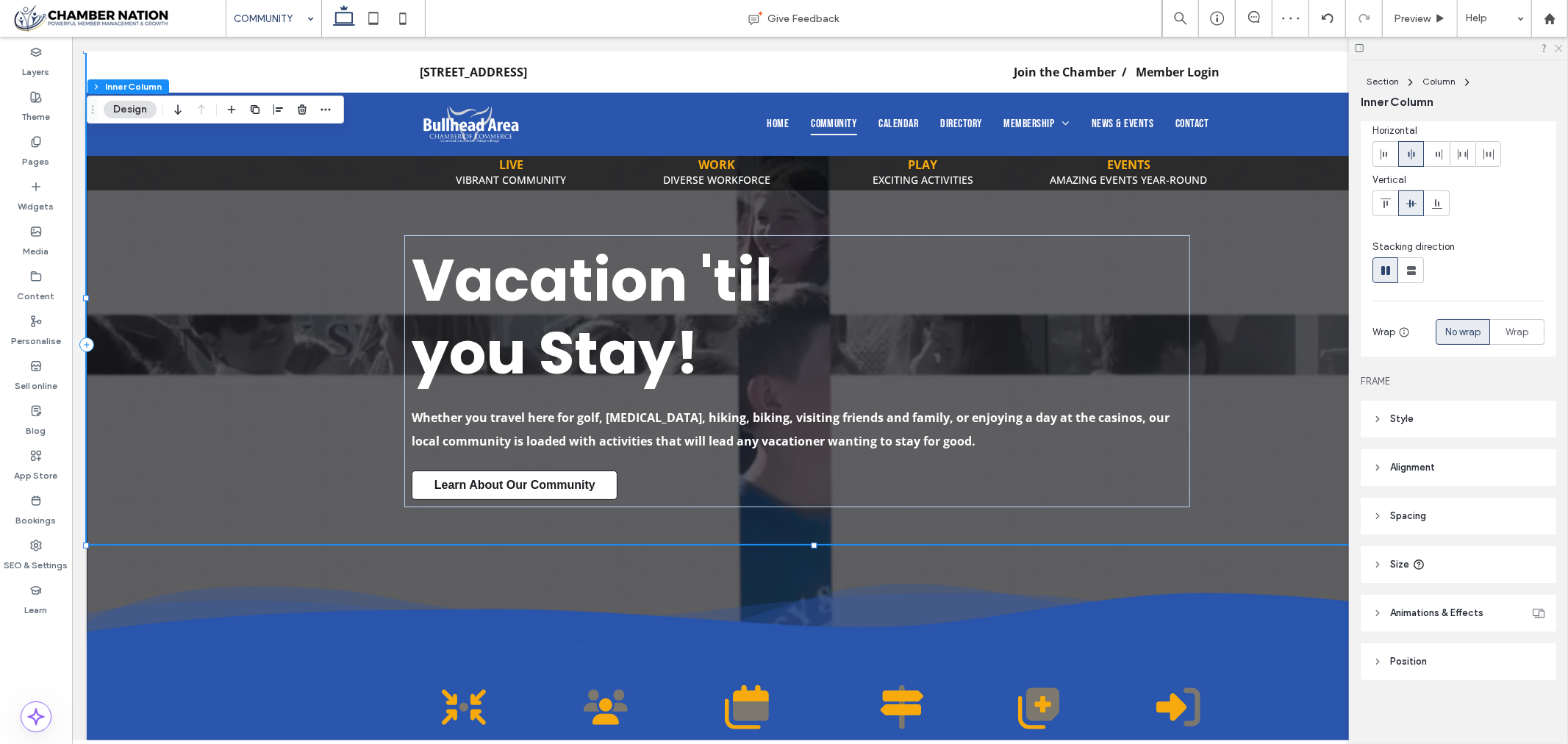
click at [1563, 44] on icon at bounding box center [1558, 47] width 10 height 10
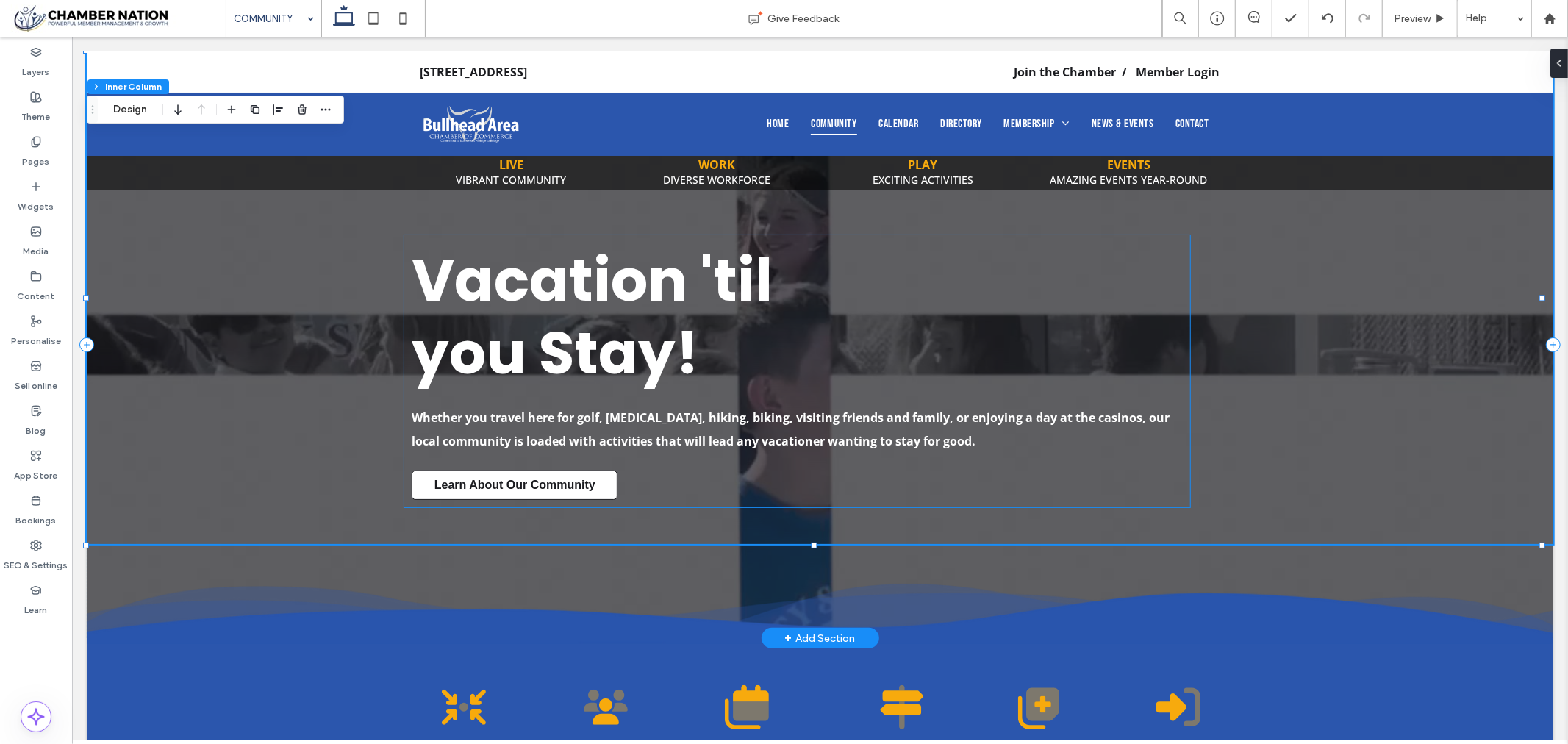
click at [677, 319] on strong "you Stay!" at bounding box center [554, 351] width 287 height 82
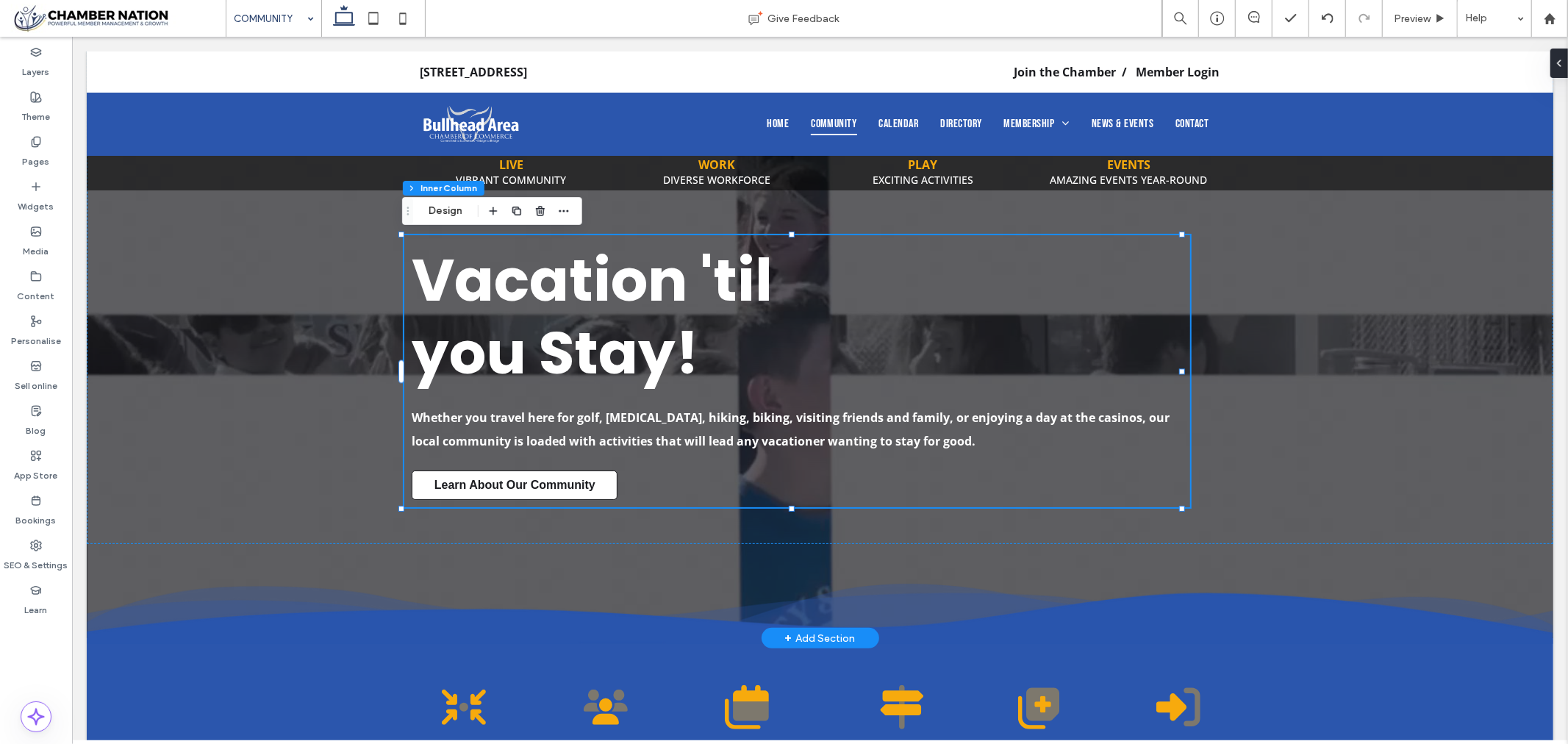
click at [677, 319] on strong "you Stay!" at bounding box center [554, 351] width 287 height 82
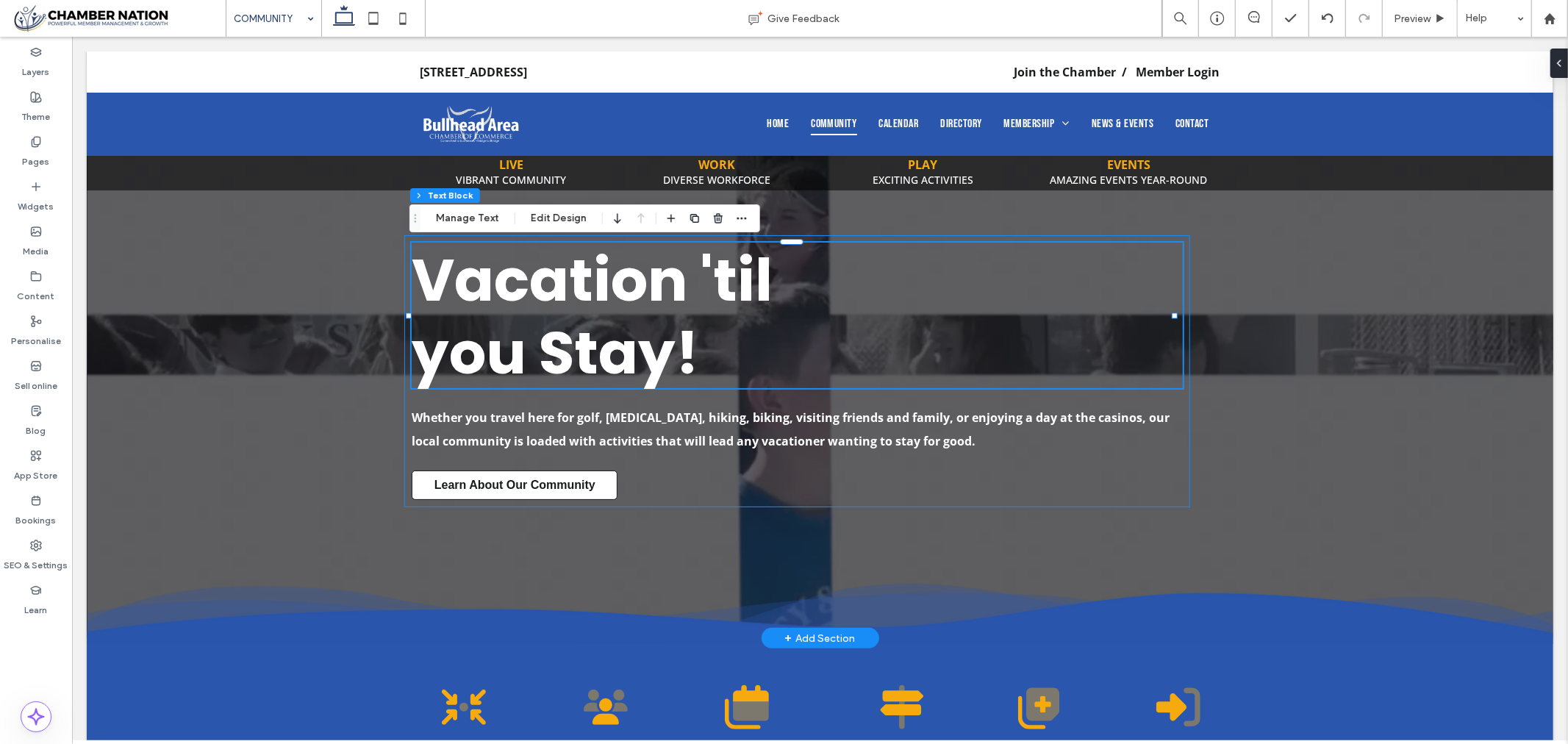
click at [677, 319] on div "Vacation 'til you Stay!" at bounding box center [796, 314] width 772 height 145
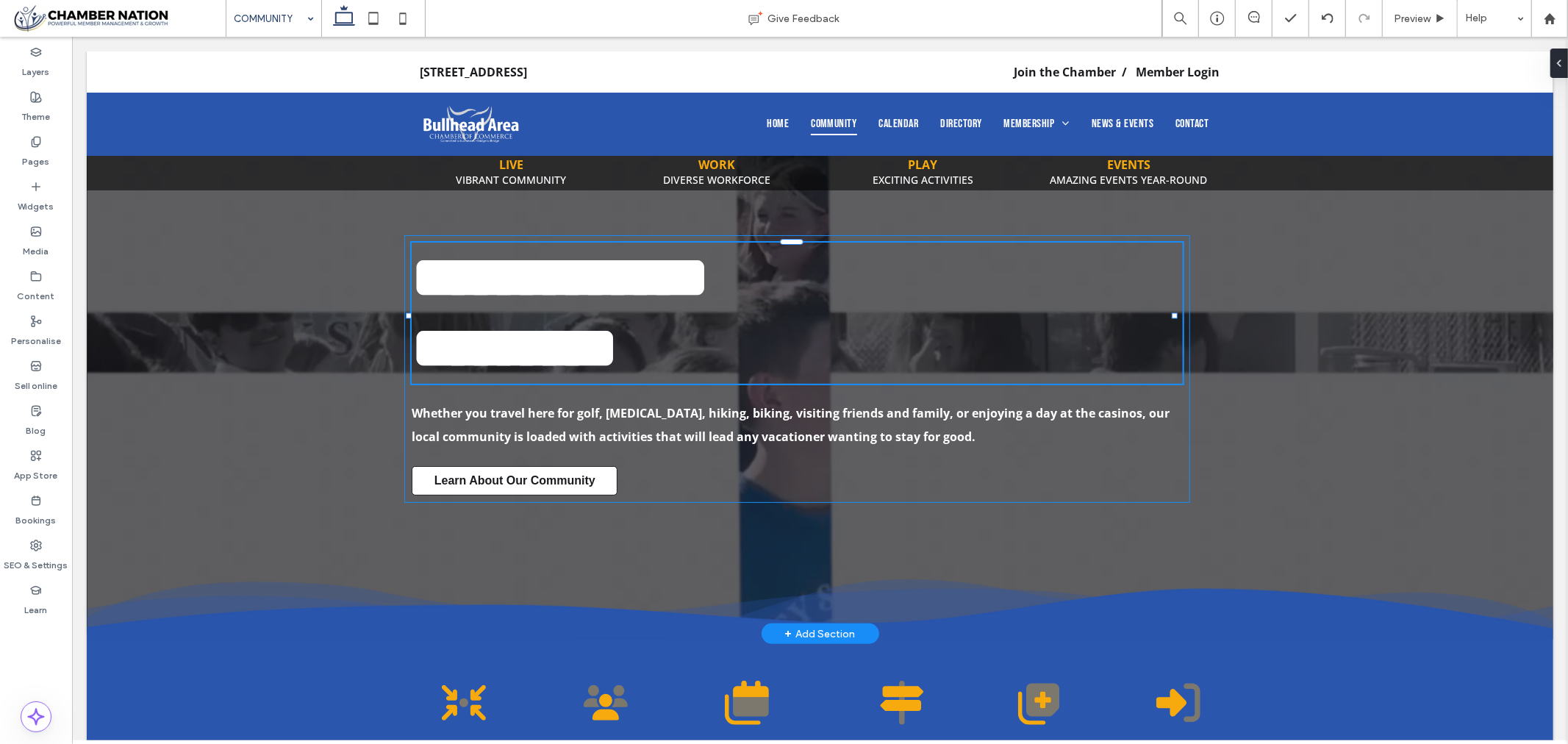
type input "*******"
type input "**"
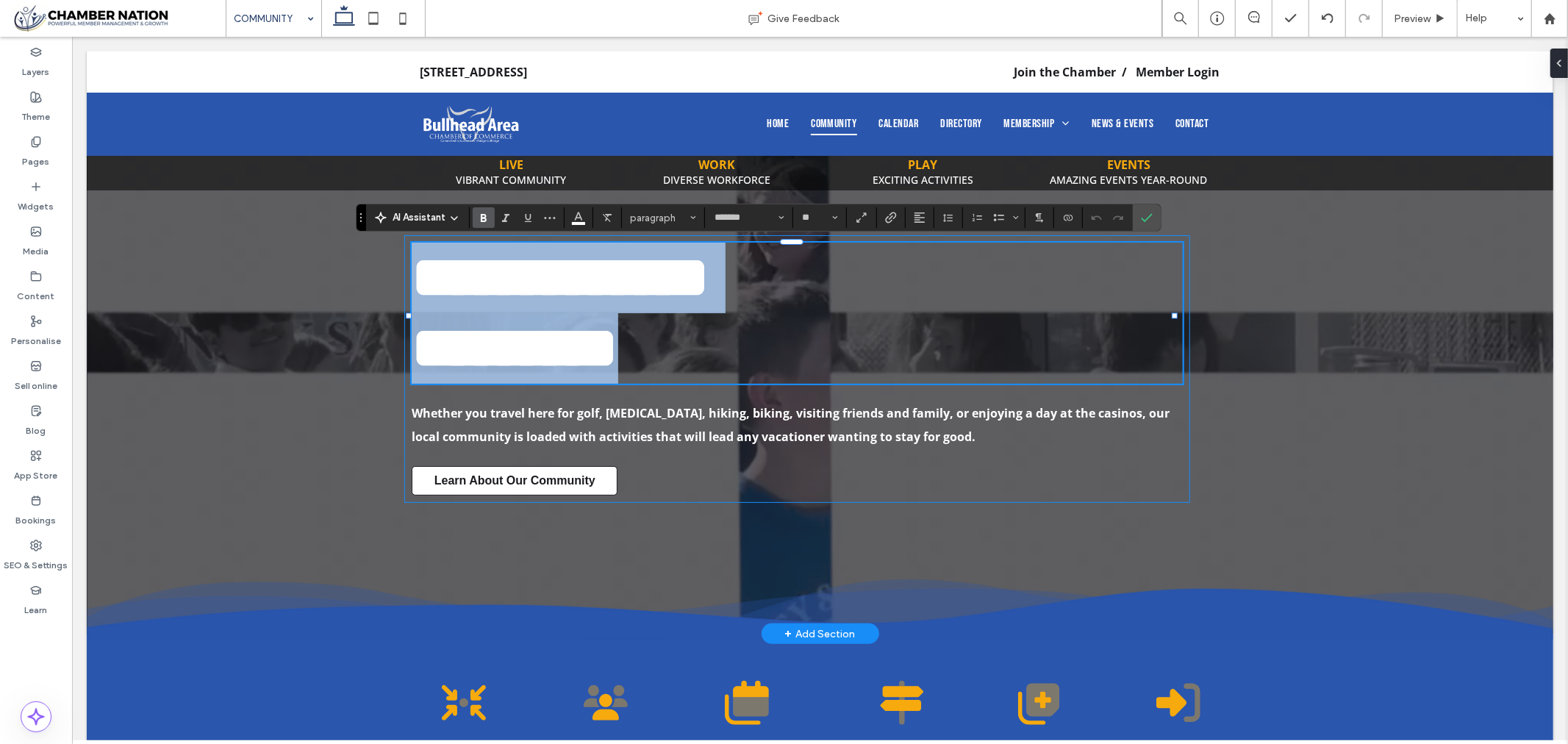
click at [618, 319] on strong "*********" at bounding box center [514, 347] width 207 height 58
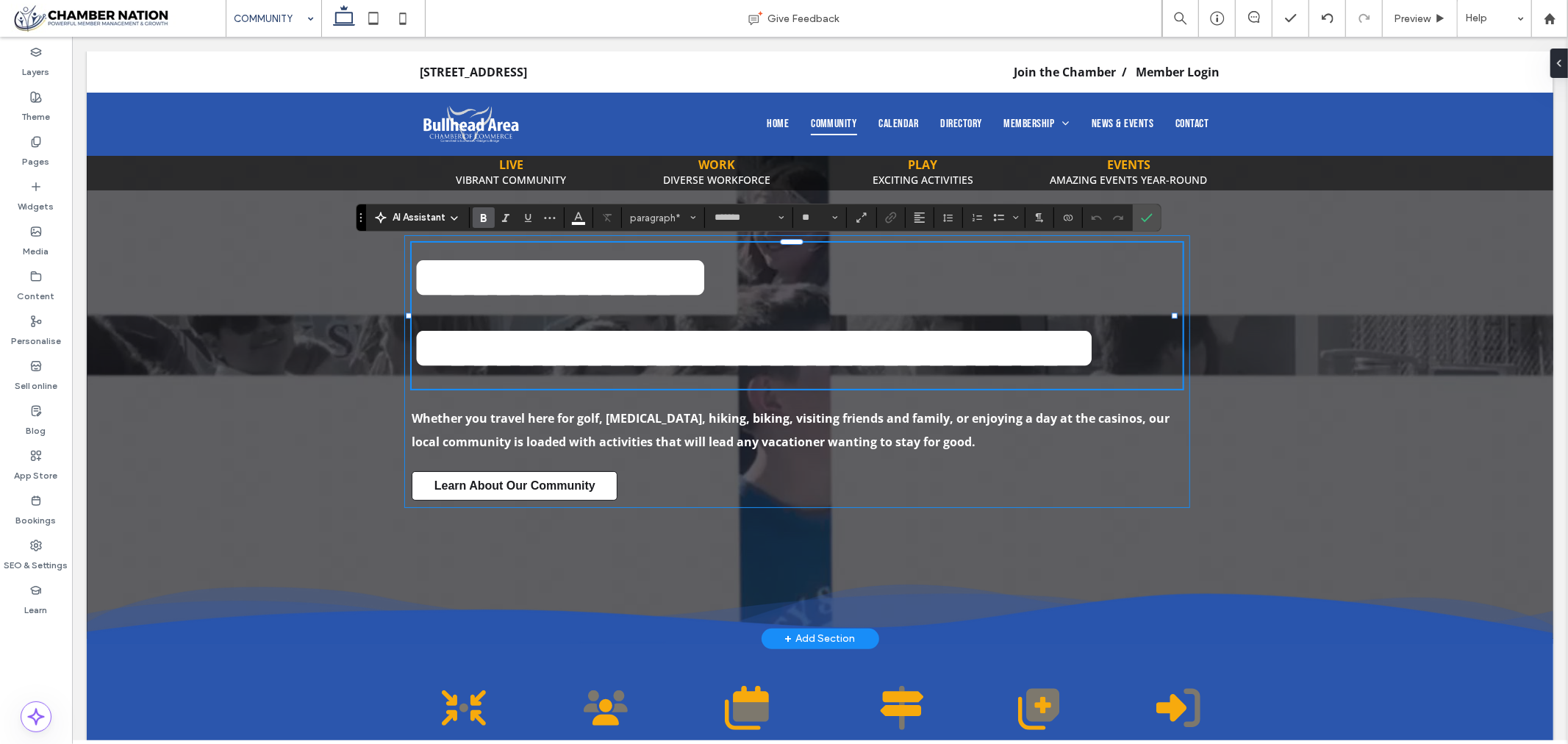
type input "**"
type input "*********"
type input "**"
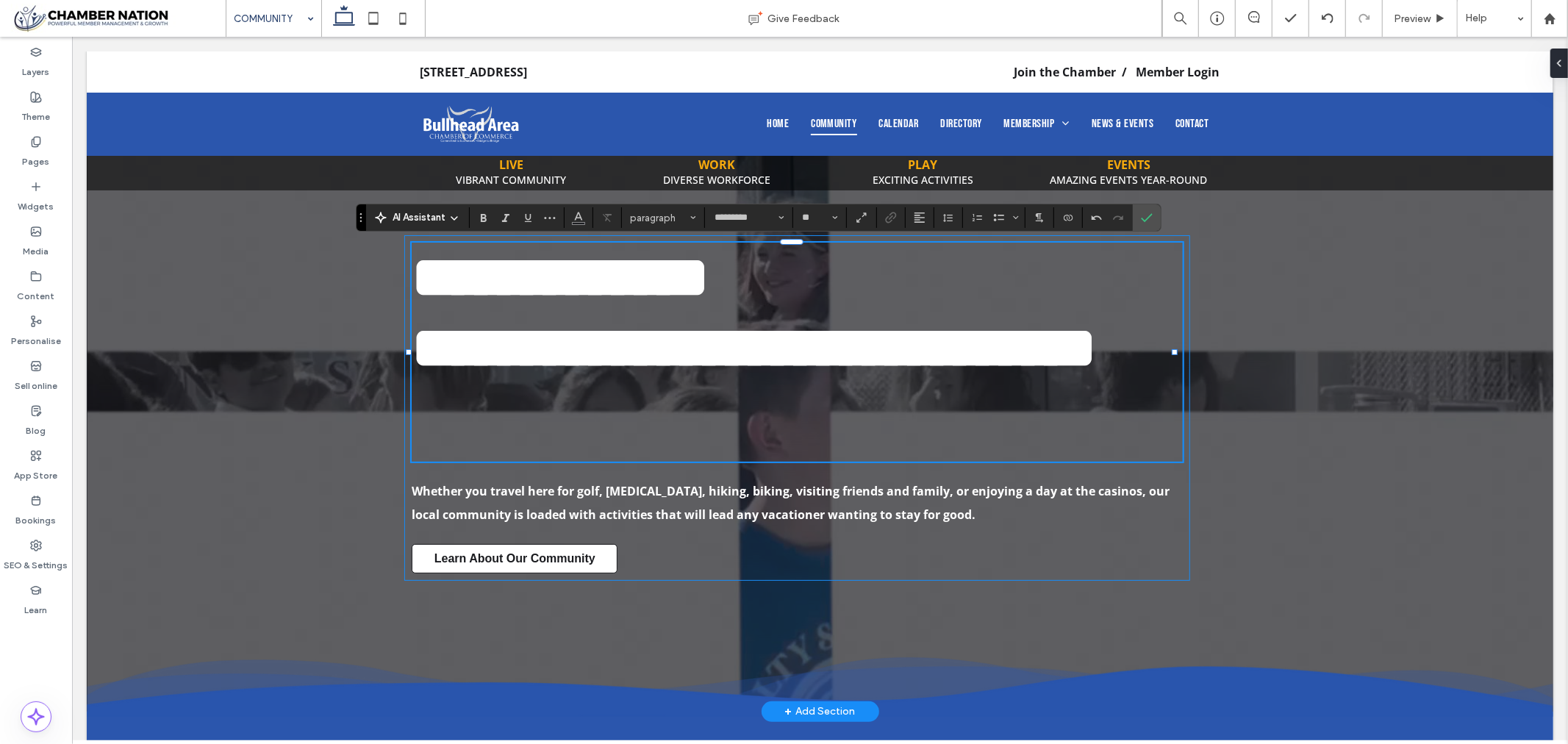
type input "*******"
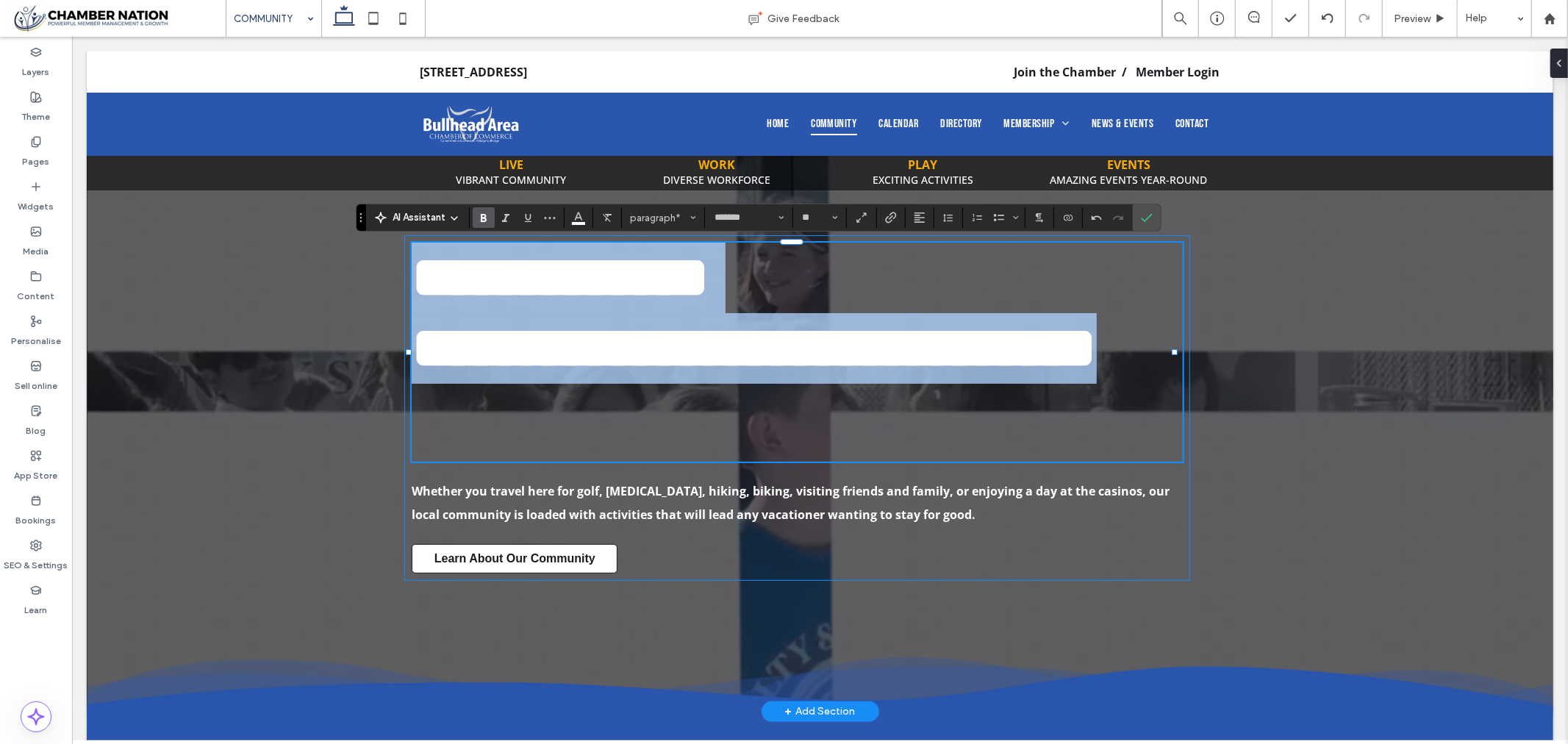
scroll to position [0, 0]
type input "**"
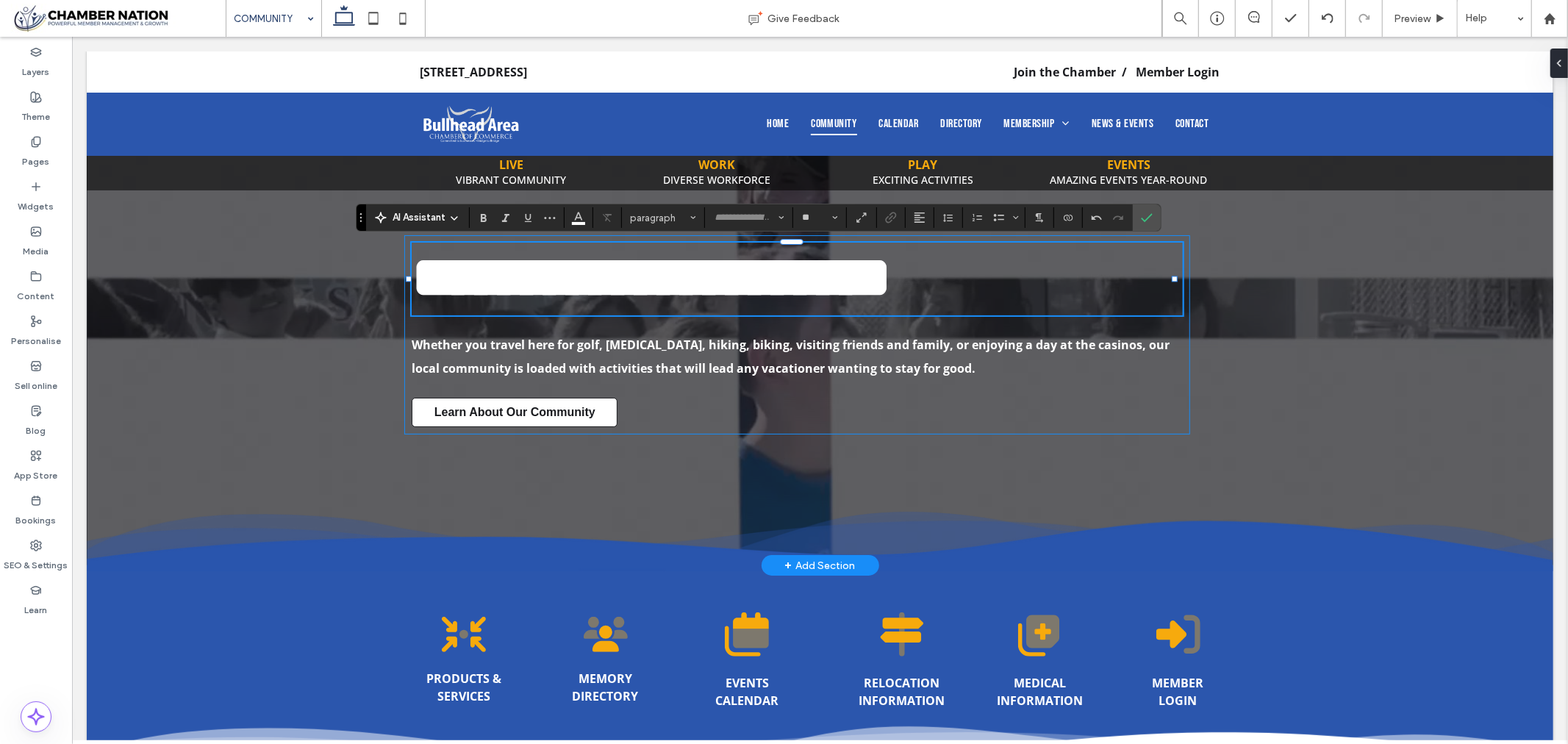
scroll to position [1, 0]
type input "*******"
type input "**"
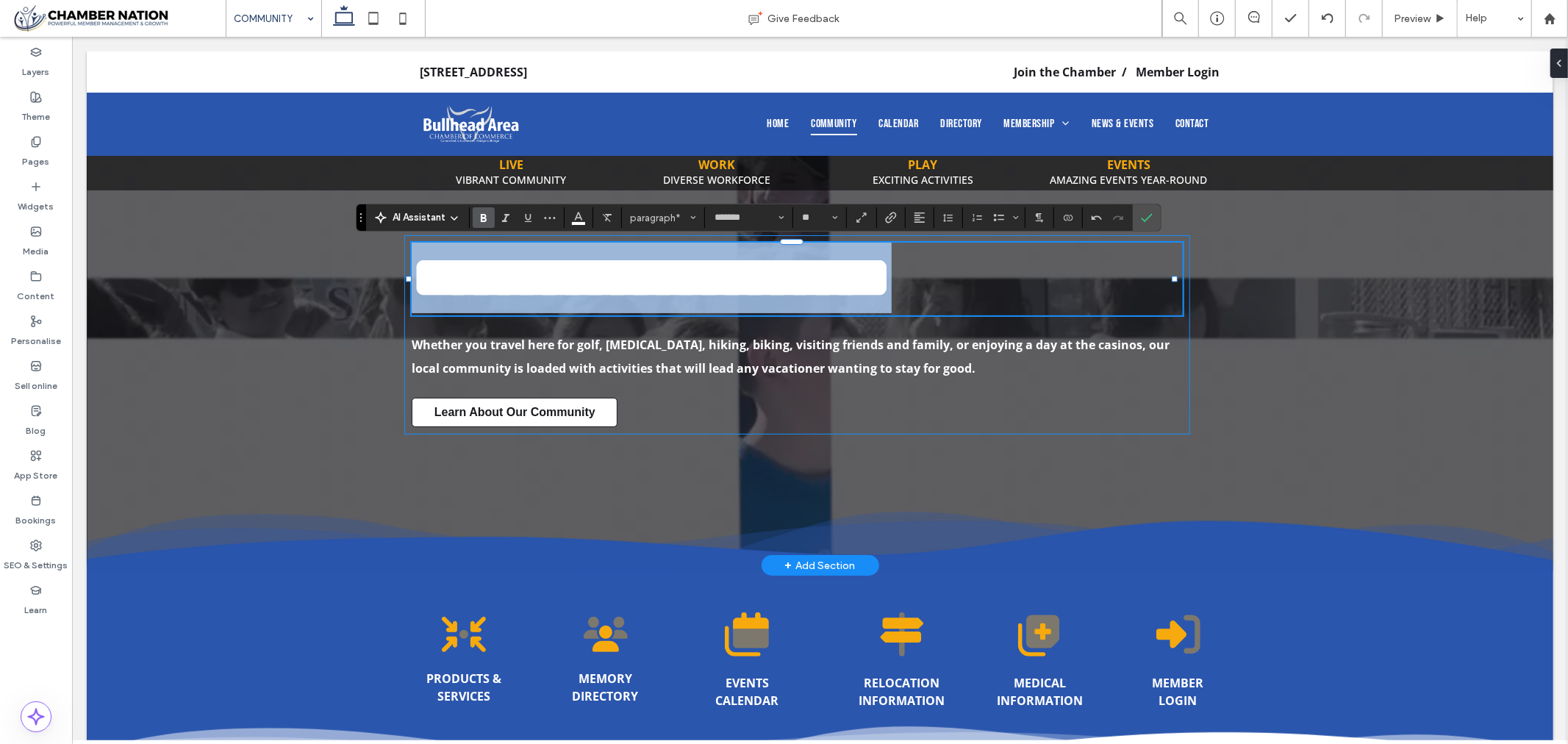
scroll to position [0, 0]
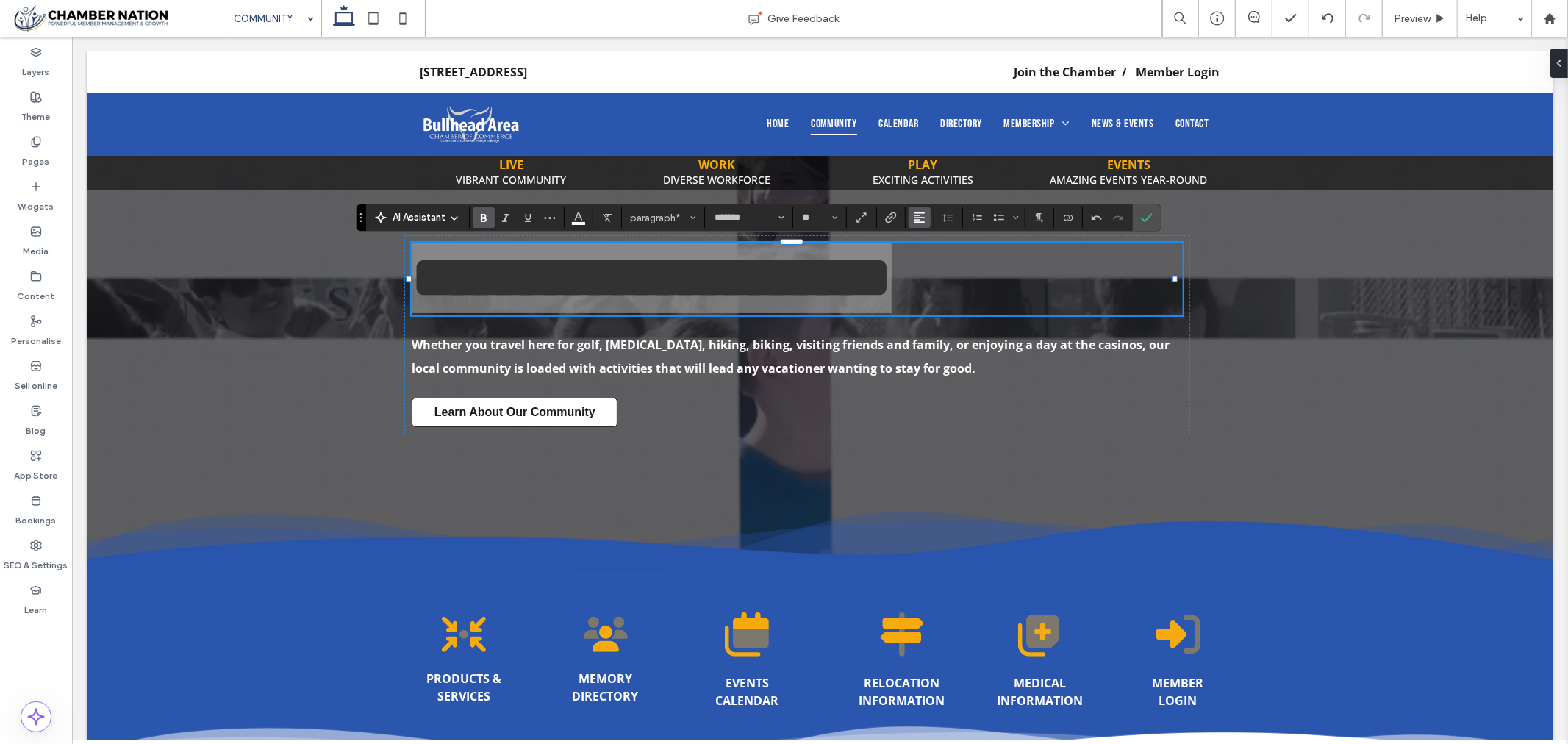
click at [925, 219] on icon "Alignment" at bounding box center [920, 218] width 12 height 12
click at [935, 258] on use "ui.textEditor.alignment.center" at bounding box center [931, 263] width 11 height 11
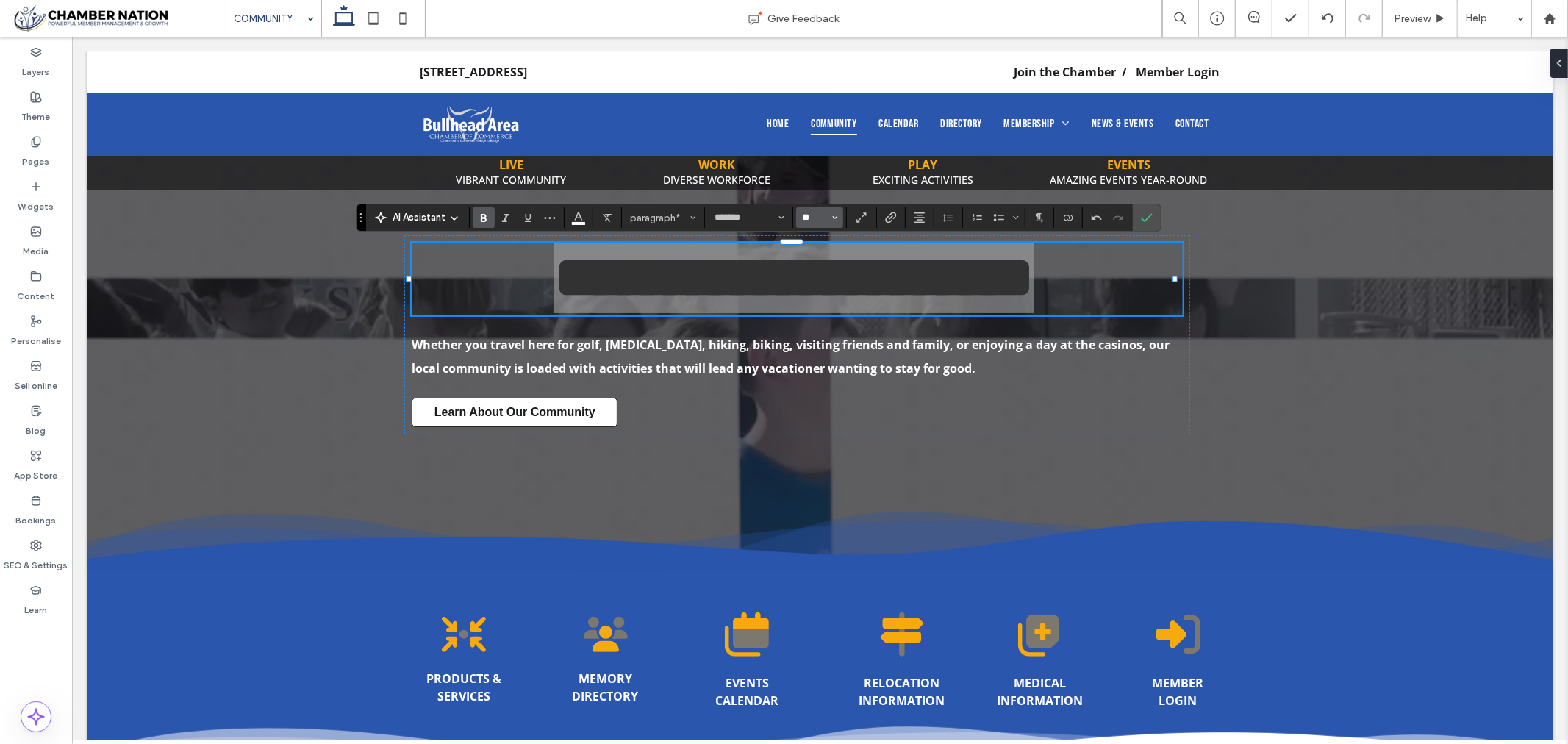
click at [806, 219] on input "**" at bounding box center [816, 218] width 29 height 12
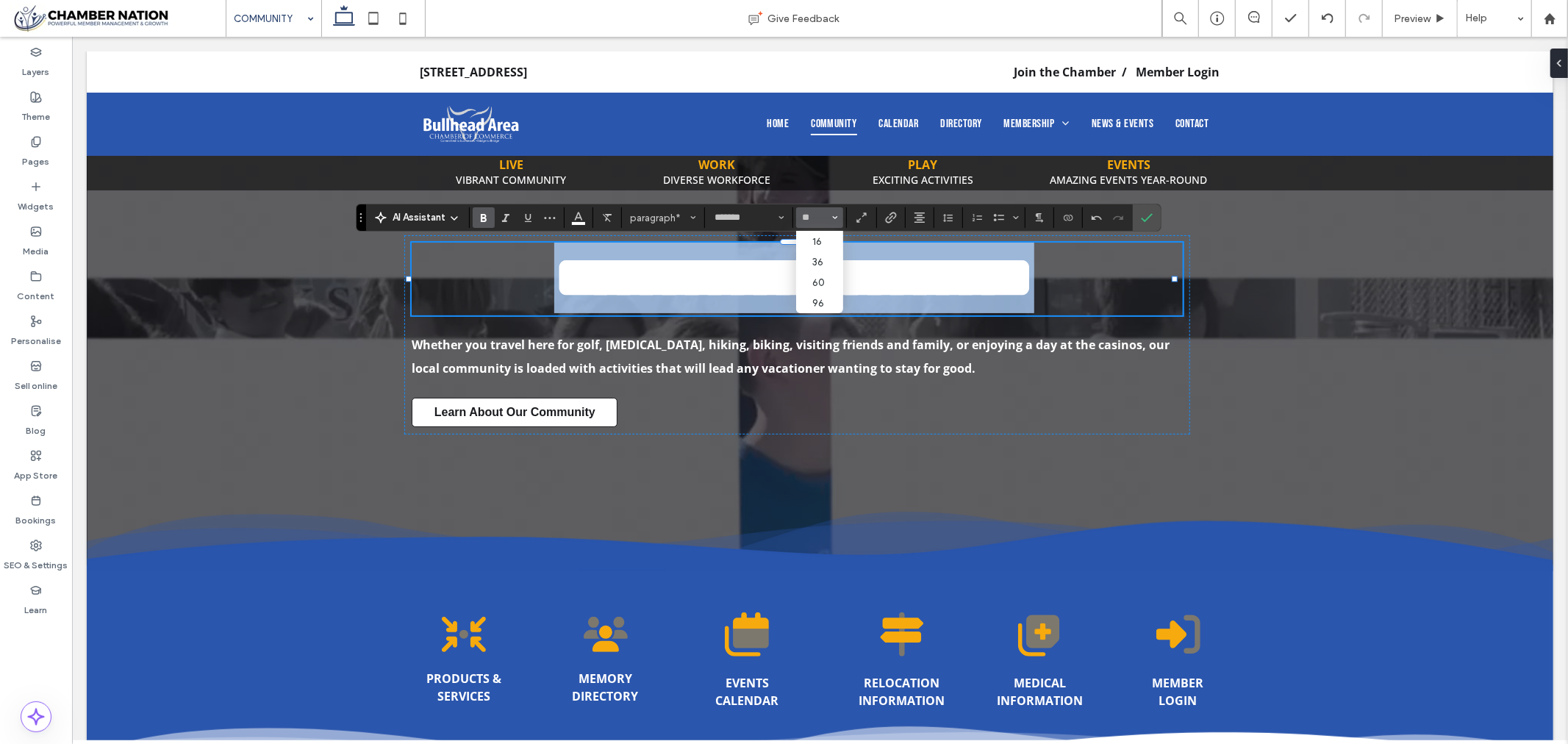
type input "**"
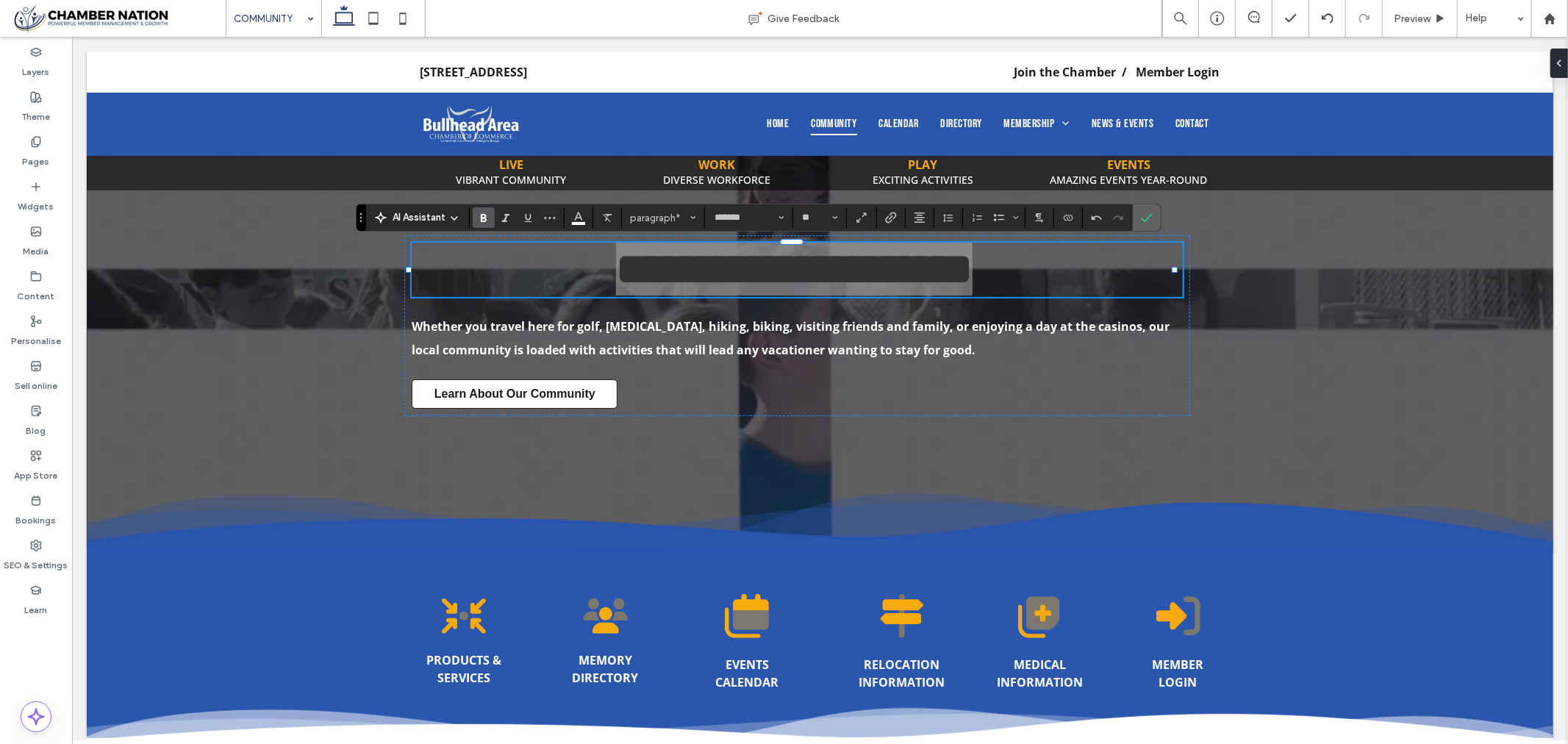
click at [1144, 220] on use "Confirm" at bounding box center [1148, 218] width 12 height 9
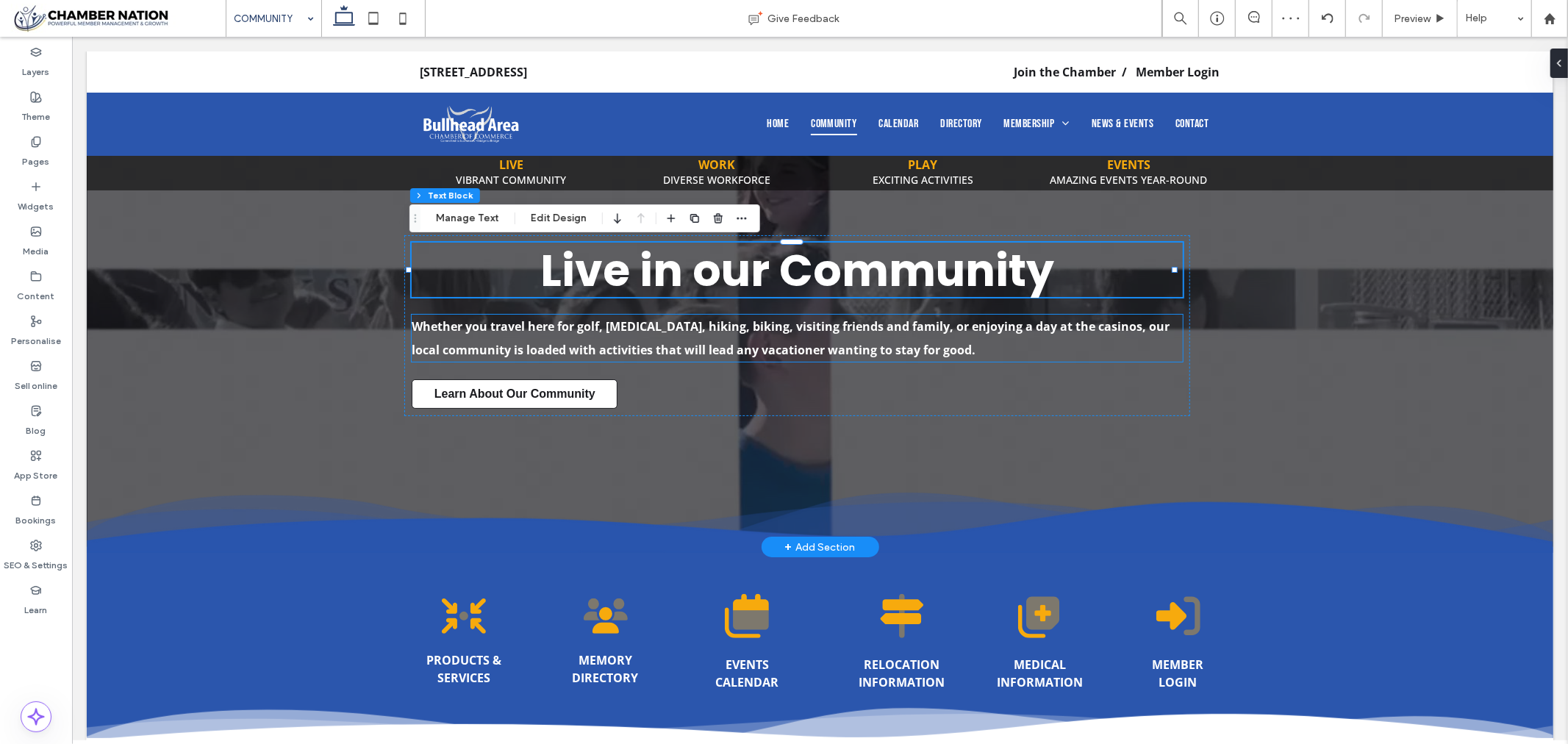
click at [810, 320] on strong "Whether you travel here for golf, boating, hiking, biking, visiting friends and…" at bounding box center [790, 337] width 758 height 40
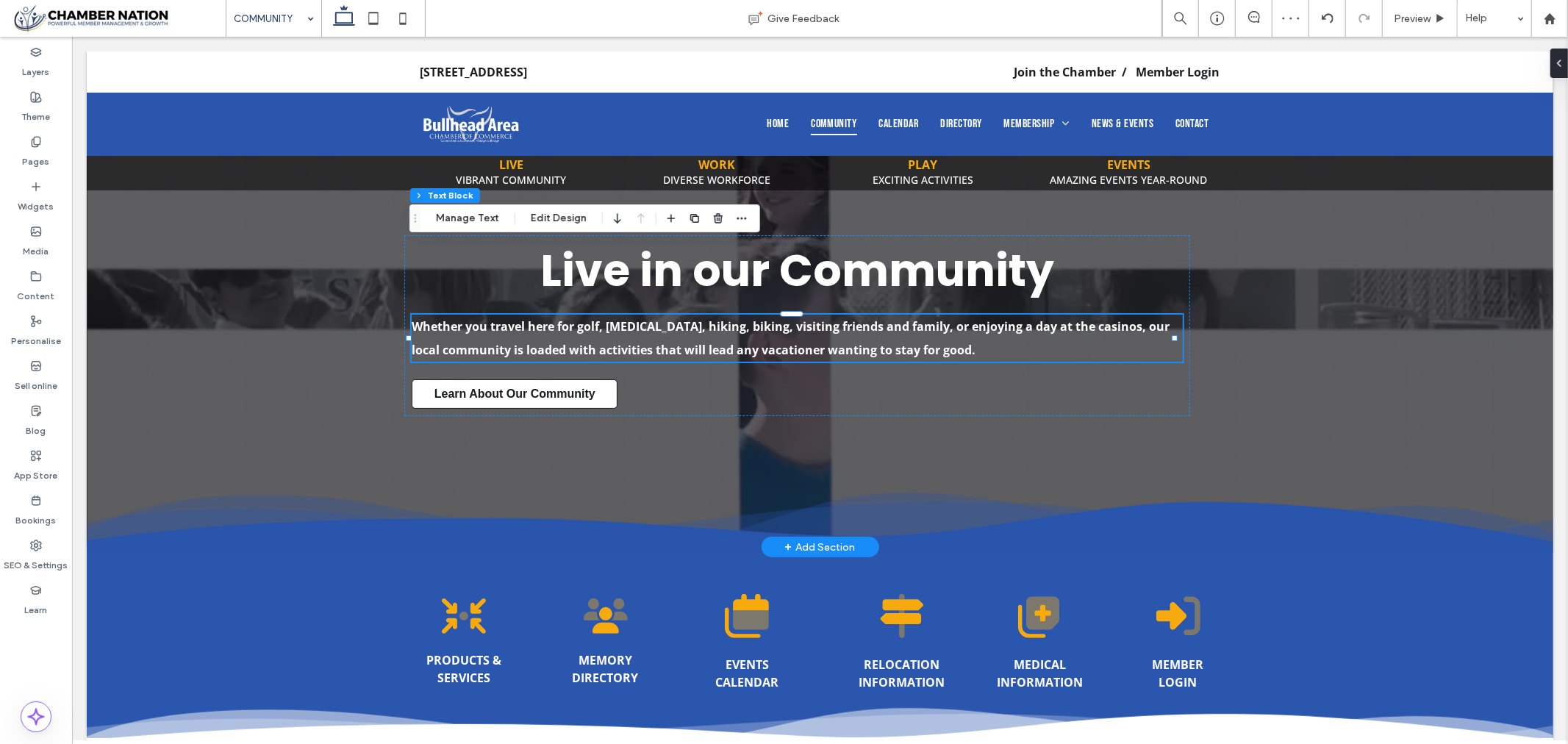
click at [810, 320] on div "Whether you travel here for golf, boating, hiking, biking, visiting friends and…" at bounding box center [796, 337] width 772 height 47
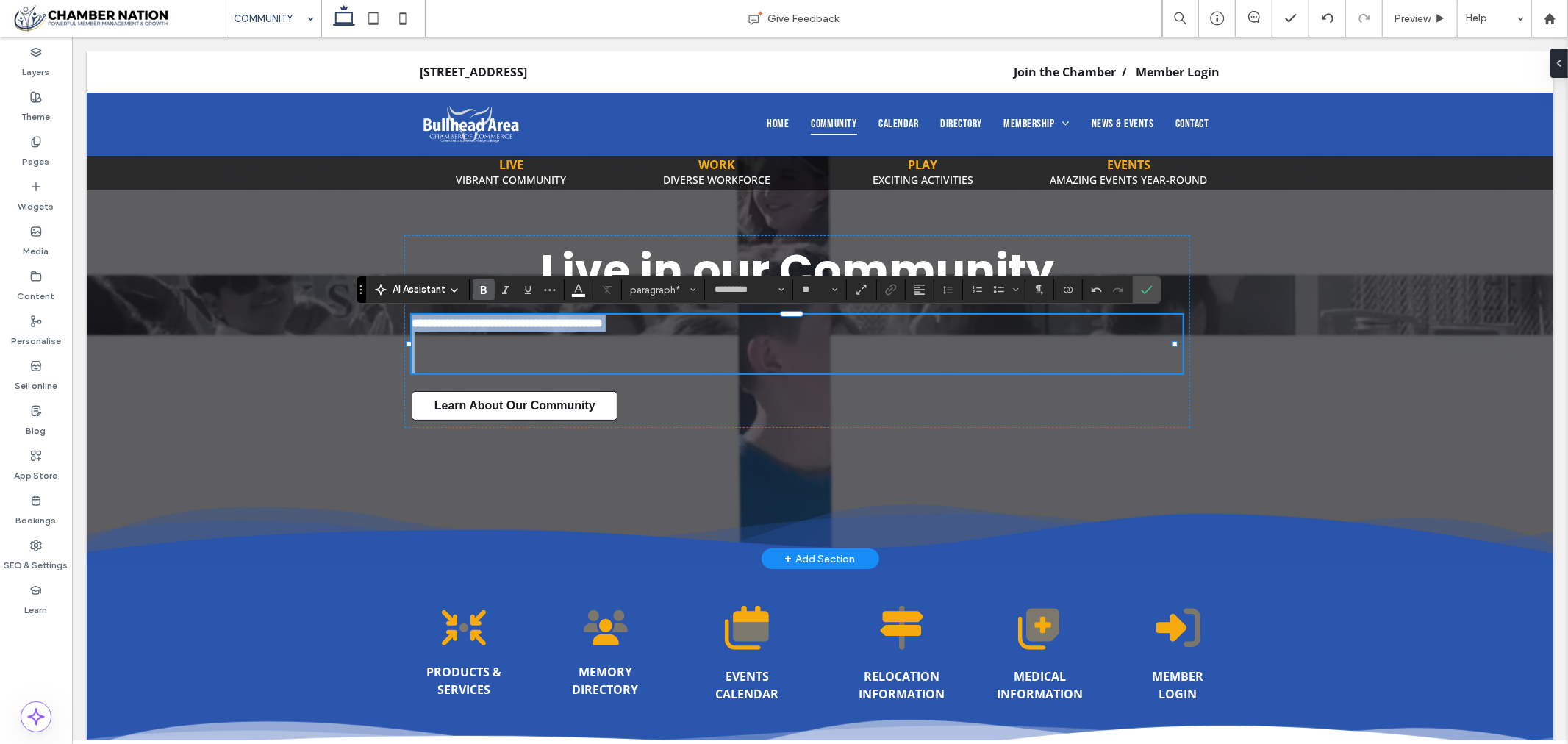
click at [868, 356] on p at bounding box center [796, 360] width 772 height 23
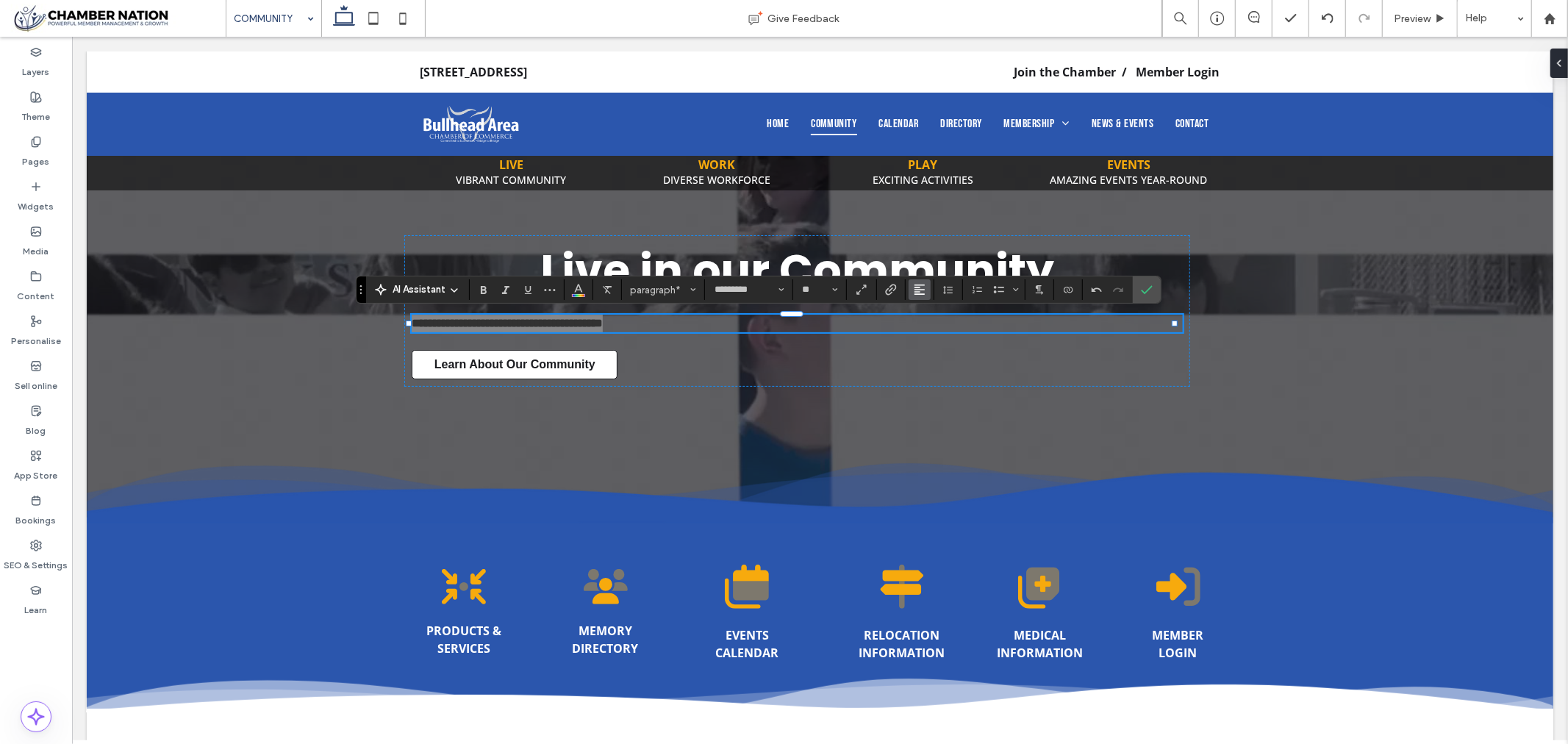
click at [923, 297] on span "Alignment" at bounding box center [920, 289] width 12 height 19
drag, startPoint x: 934, startPoint y: 331, endPoint x: 885, endPoint y: 287, distance: 65.9
click at [934, 331] on use "ui.textEditor.alignment.center" at bounding box center [931, 335] width 11 height 11
drag, startPoint x: 1149, startPoint y: 288, endPoint x: 448, endPoint y: 310, distance: 701.3
click at [1149, 288] on icon "Confirm" at bounding box center [1147, 289] width 12 height 12
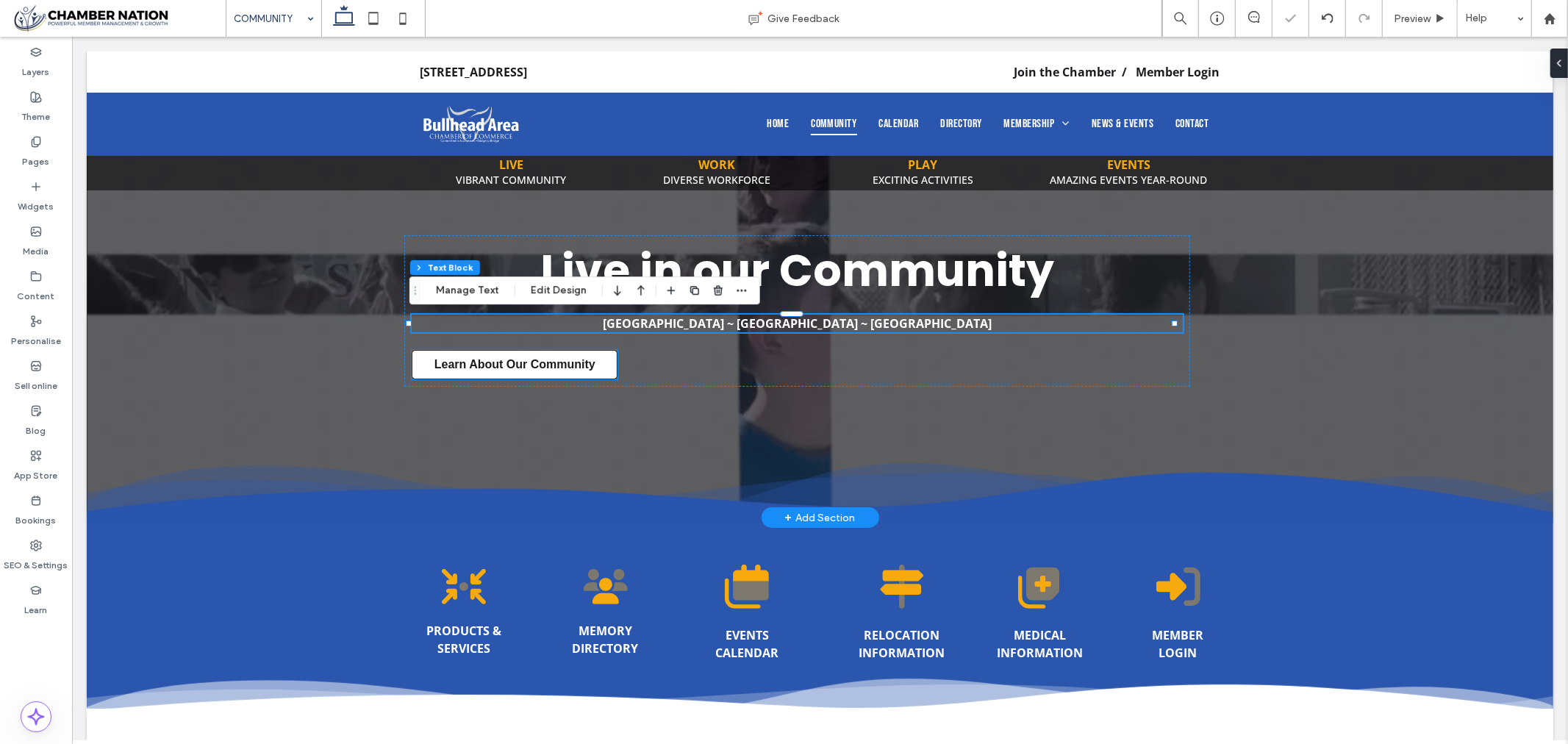
click at [543, 362] on span "Learn About Our Community" at bounding box center [514, 364] width 161 height 14
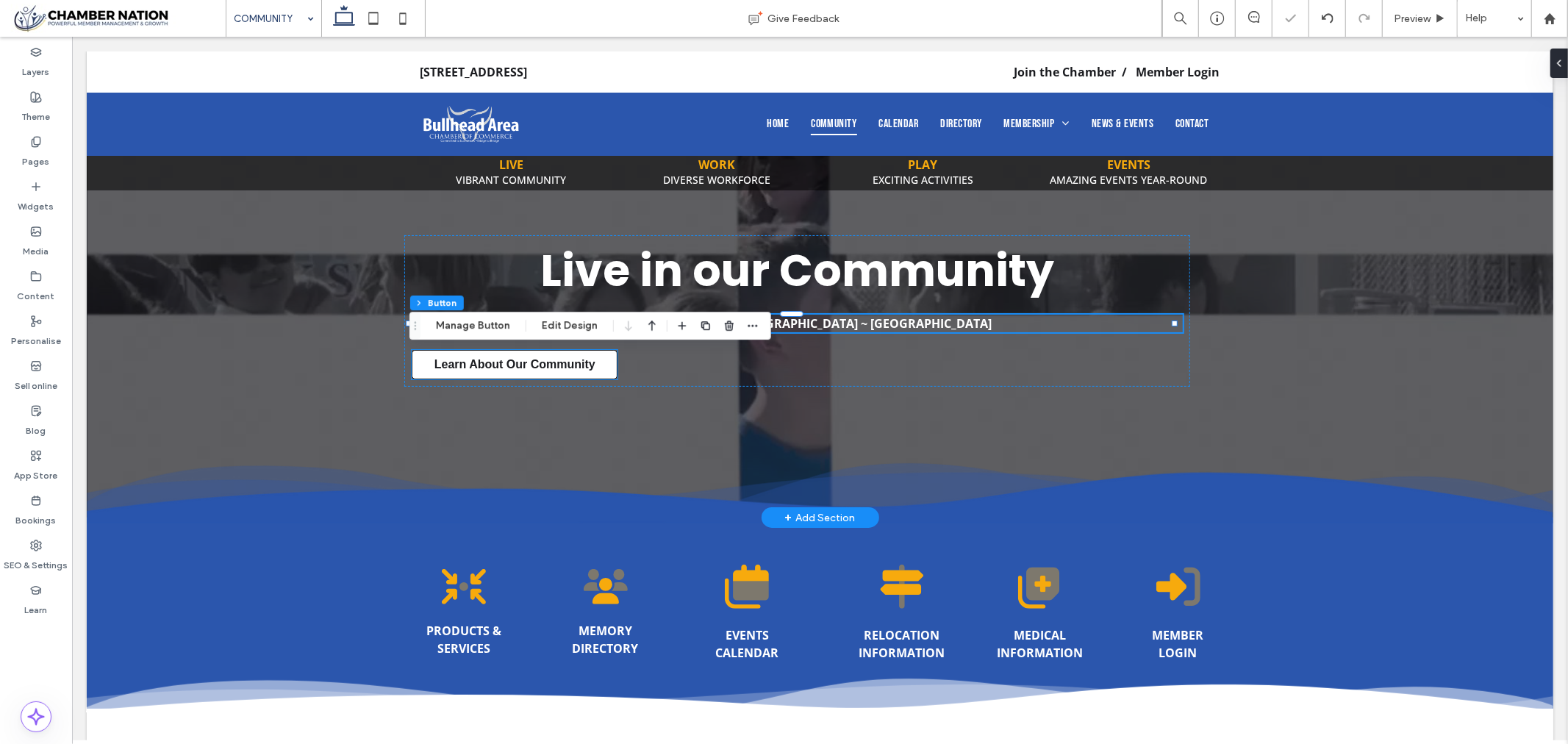
type input "**"
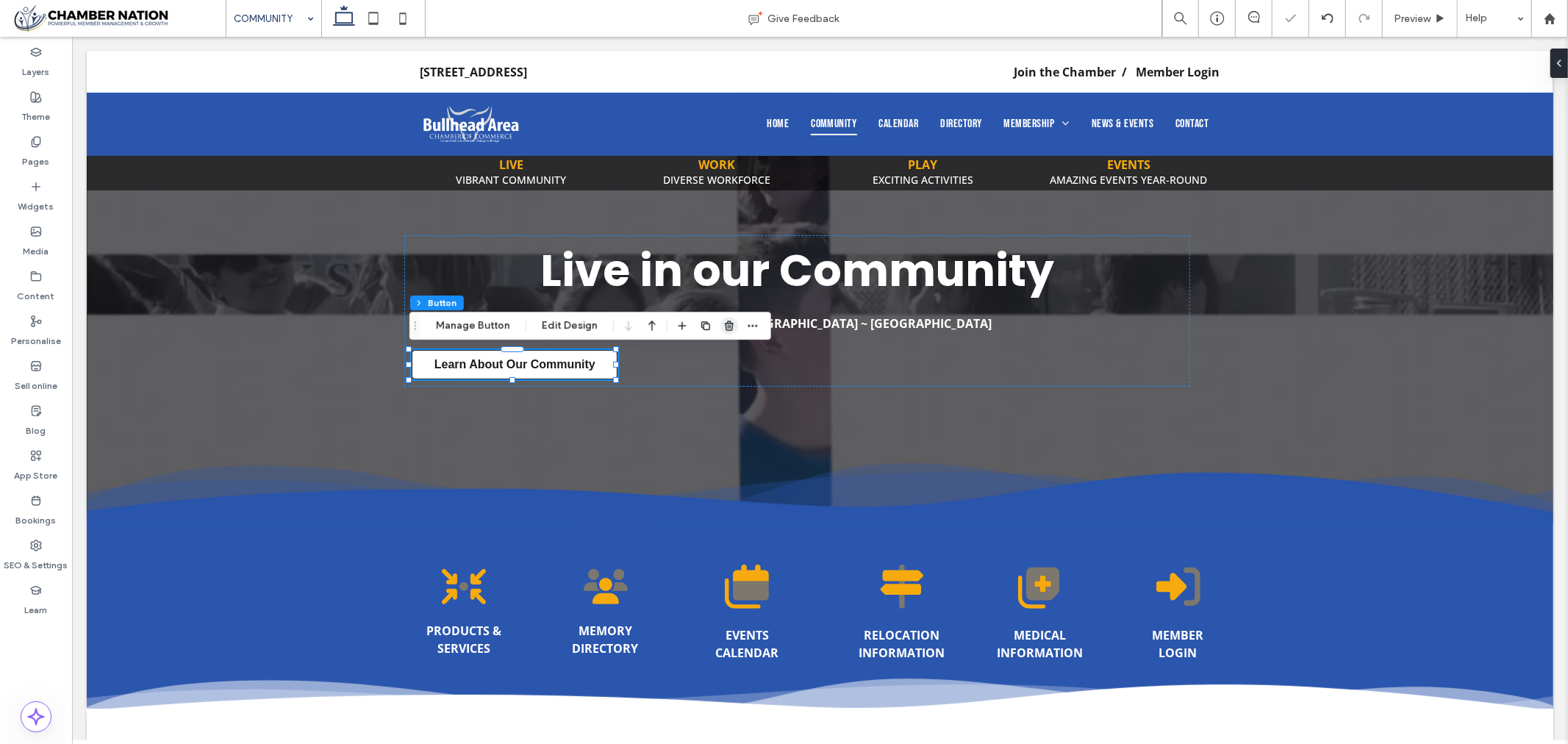
click at [731, 322] on icon "button" at bounding box center [729, 326] width 12 height 12
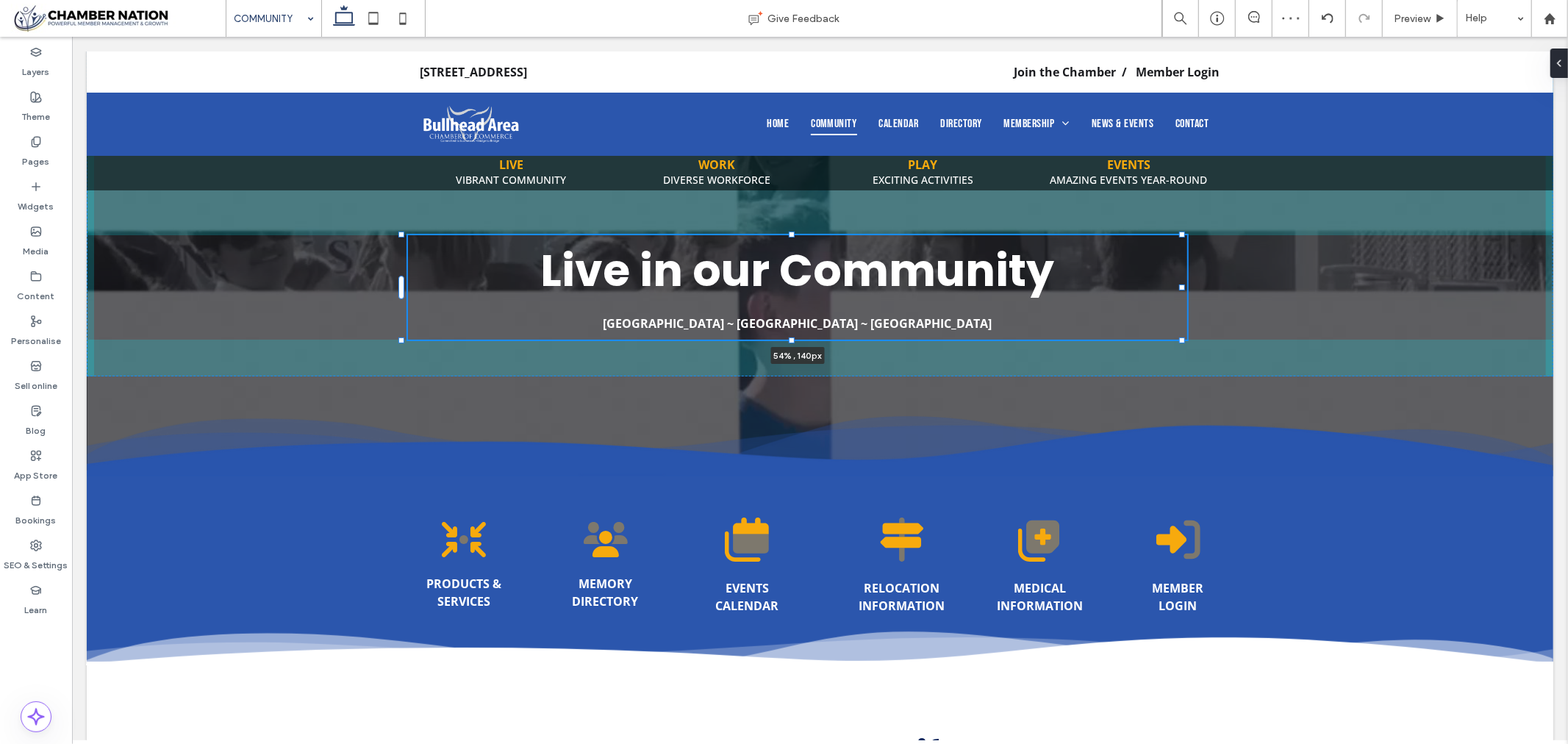
drag, startPoint x: 793, startPoint y: 234, endPoint x: 798, endPoint y: 258, distance: 24.5
click at [798, 258] on div "Live in our Community Bullhead City ~ Fort Mohave ~ Mohave Valley ﻿ 54% , 140px" at bounding box center [819, 260] width 1467 height 419
type input "***"
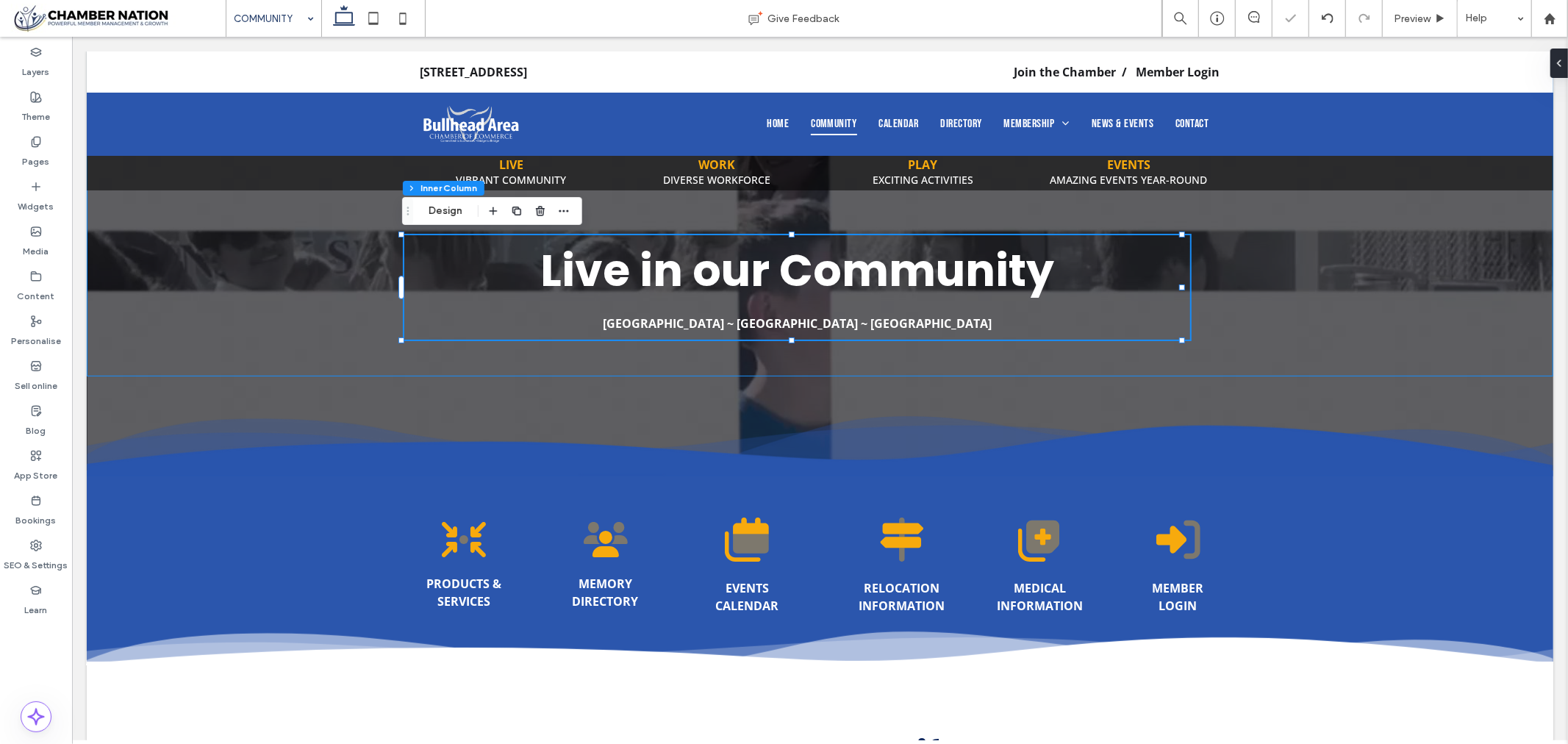
click at [259, 239] on div "Live in our Community Bullhead City ~ Fort Mohave ~ Mohave Valley ﻿ 54% , 140px" at bounding box center [819, 213] width 1467 height 325
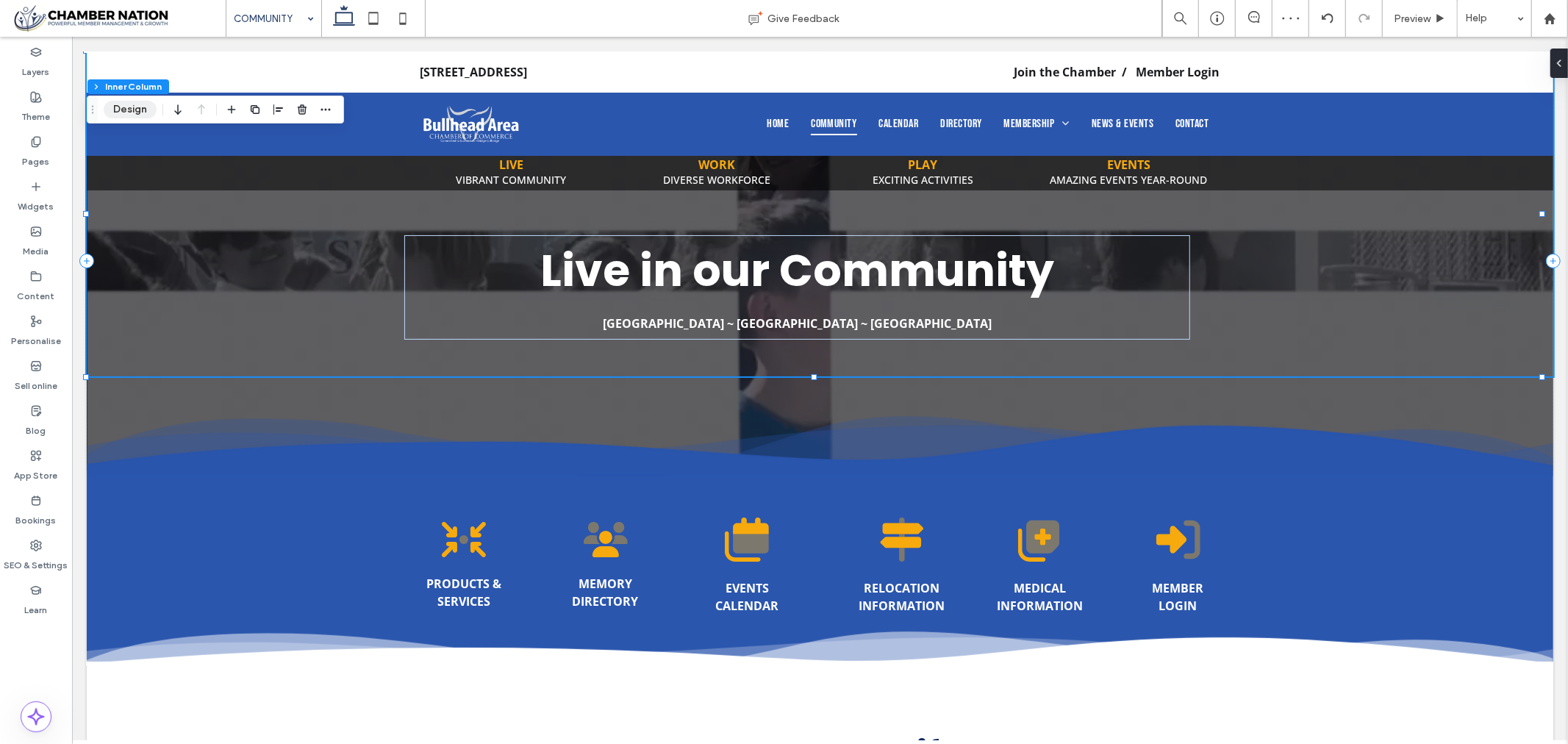
click at [127, 109] on button "Design" at bounding box center [130, 109] width 53 height 17
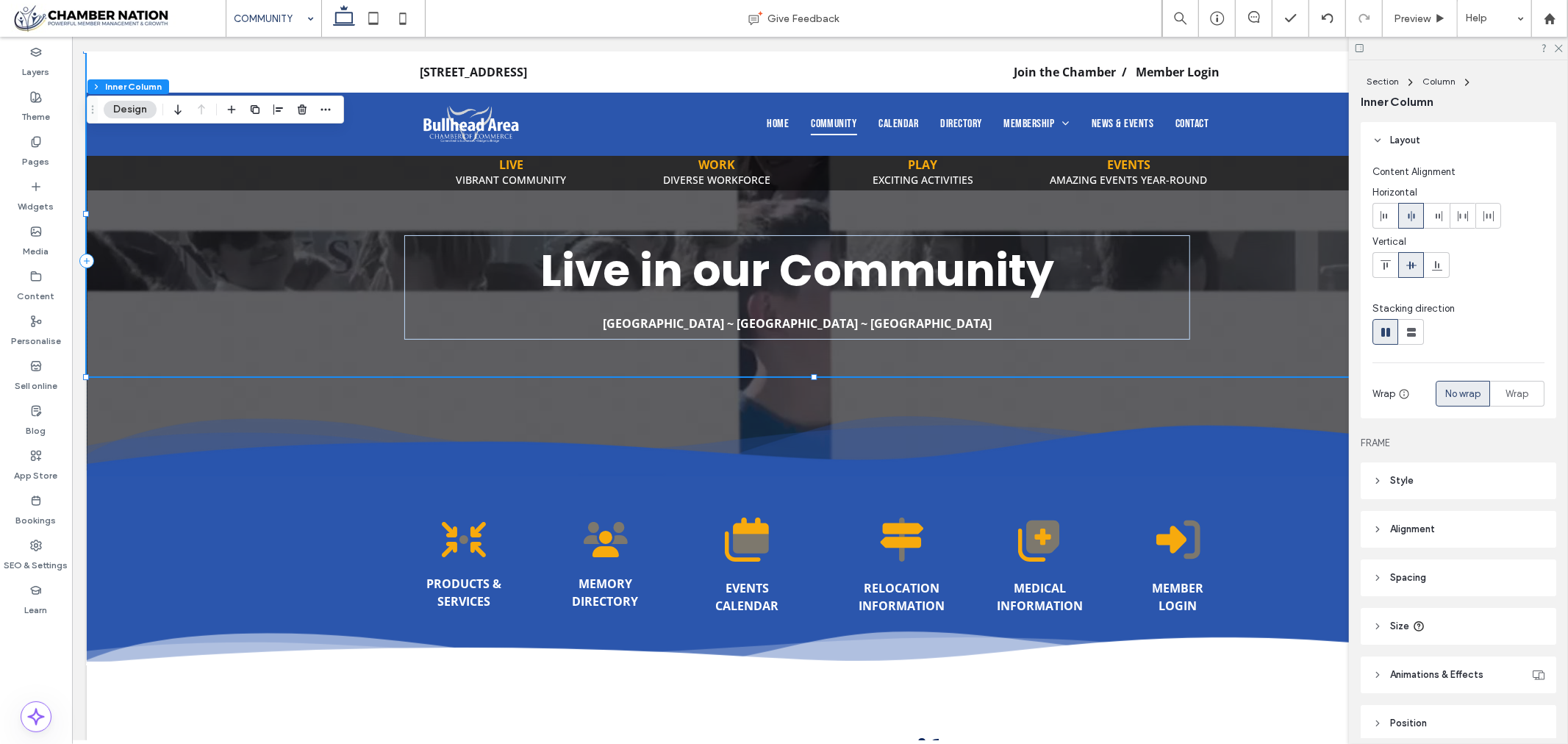
click at [1451, 480] on header "Style" at bounding box center [1458, 480] width 195 height 37
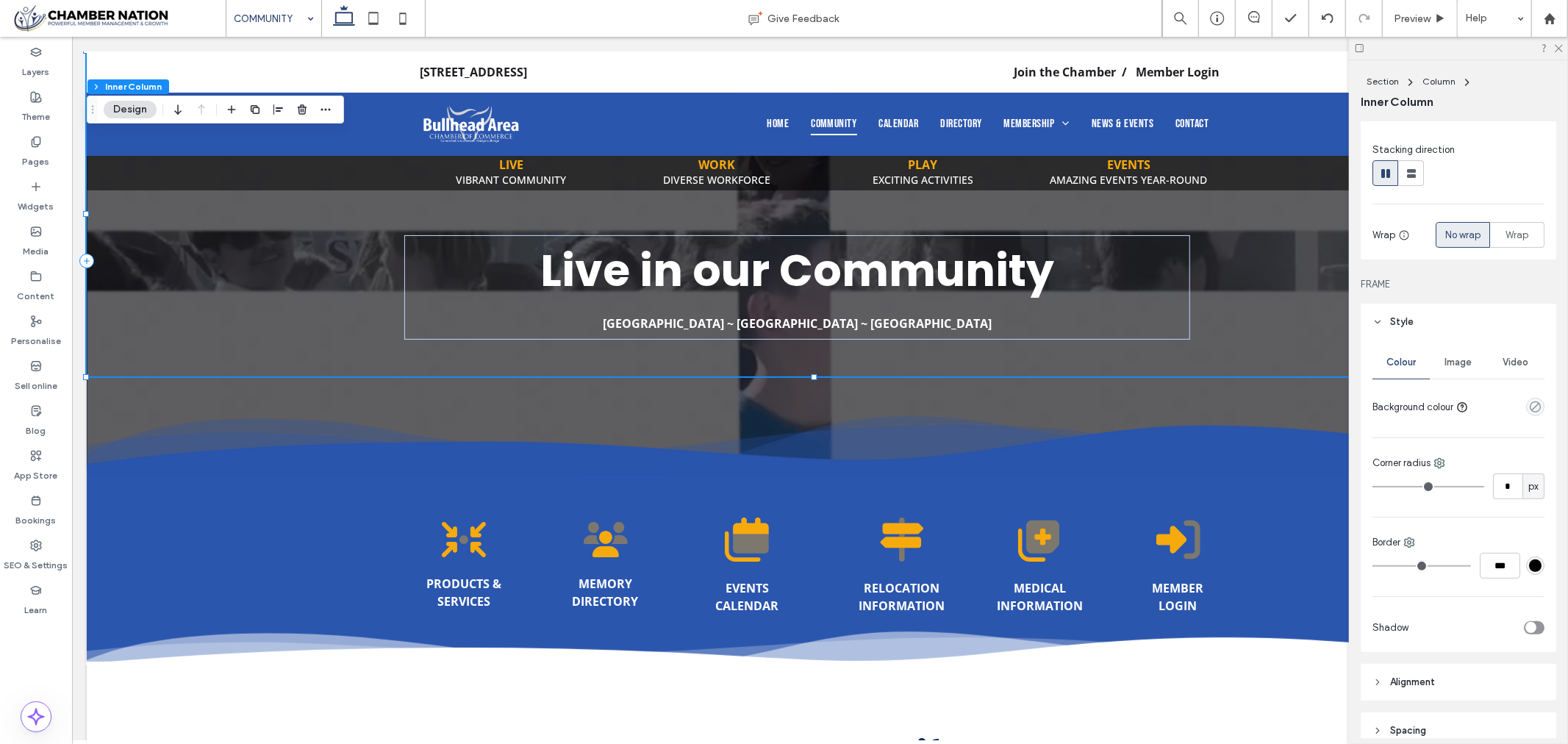
scroll to position [163, 0]
click at [1456, 354] on span "Image" at bounding box center [1459, 358] width 27 height 12
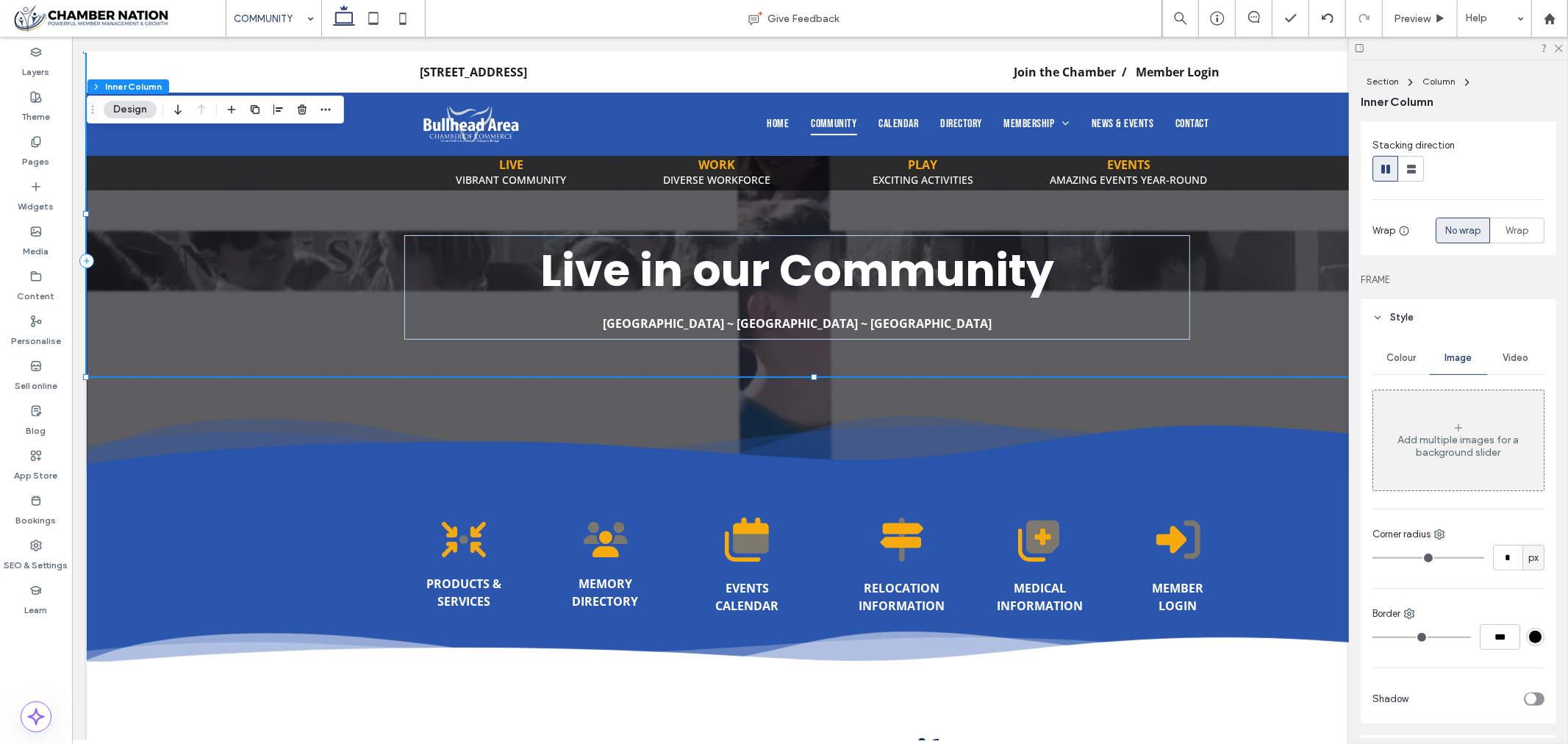
click at [1505, 357] on span "Video" at bounding box center [1517, 358] width 26 height 12
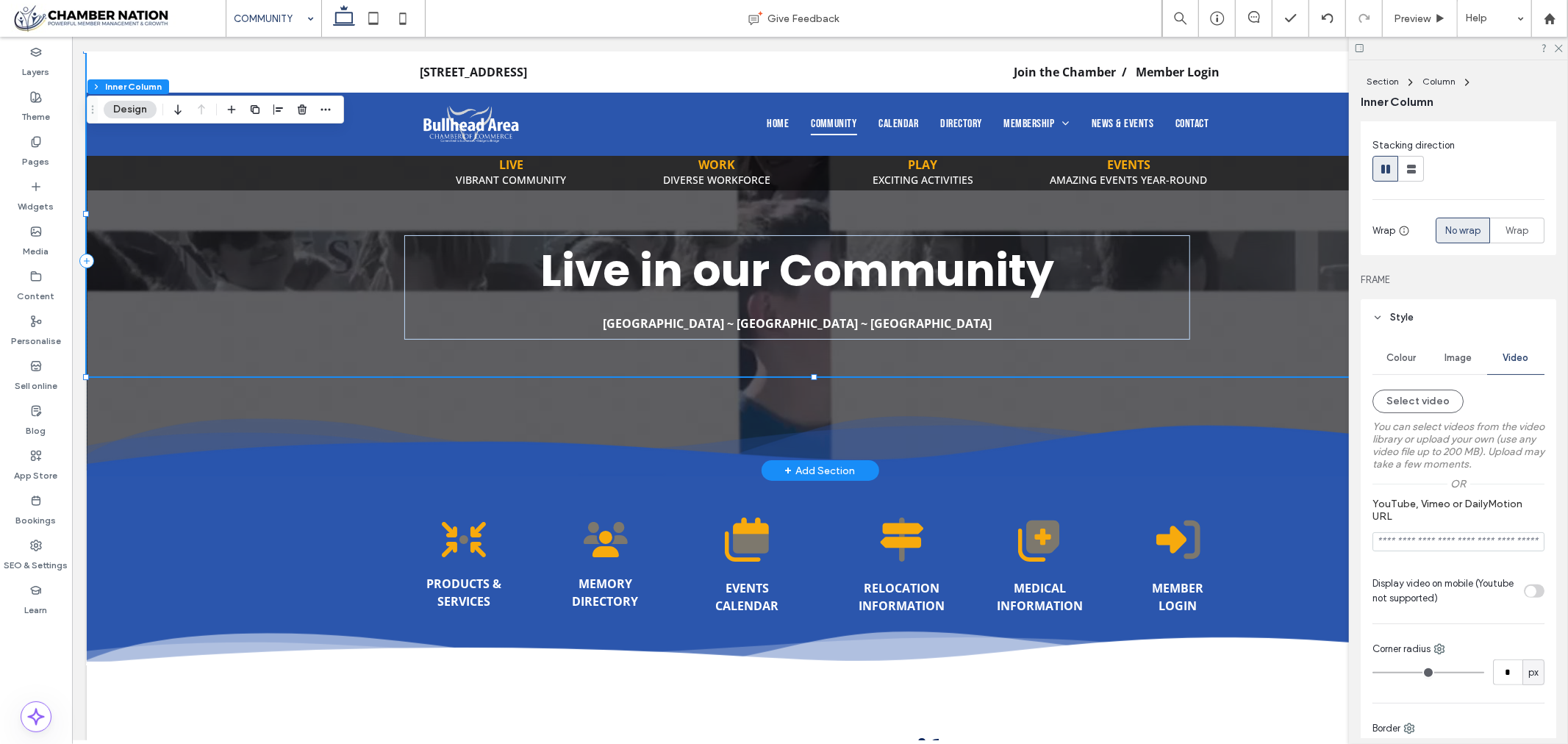
click at [140, 366] on div "Live in our Community Bullhead City ~ Fort Mohave ~ Mohave Valley ﻿" at bounding box center [819, 213] width 1467 height 325
click at [1555, 46] on icon at bounding box center [1558, 47] width 10 height 10
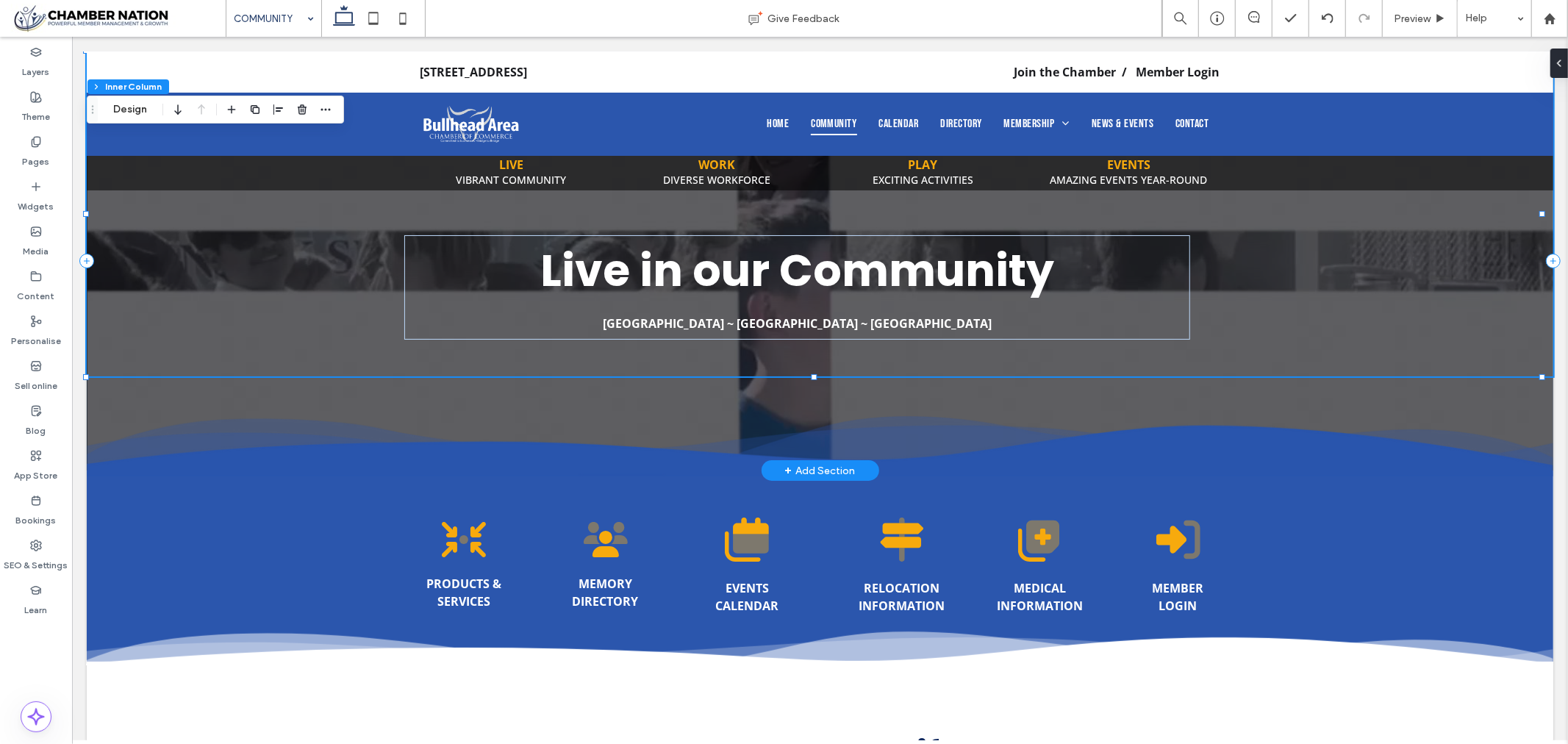
click at [1428, 402] on div at bounding box center [819, 260] width 1467 height 419
click at [132, 109] on button "Design" at bounding box center [130, 109] width 53 height 17
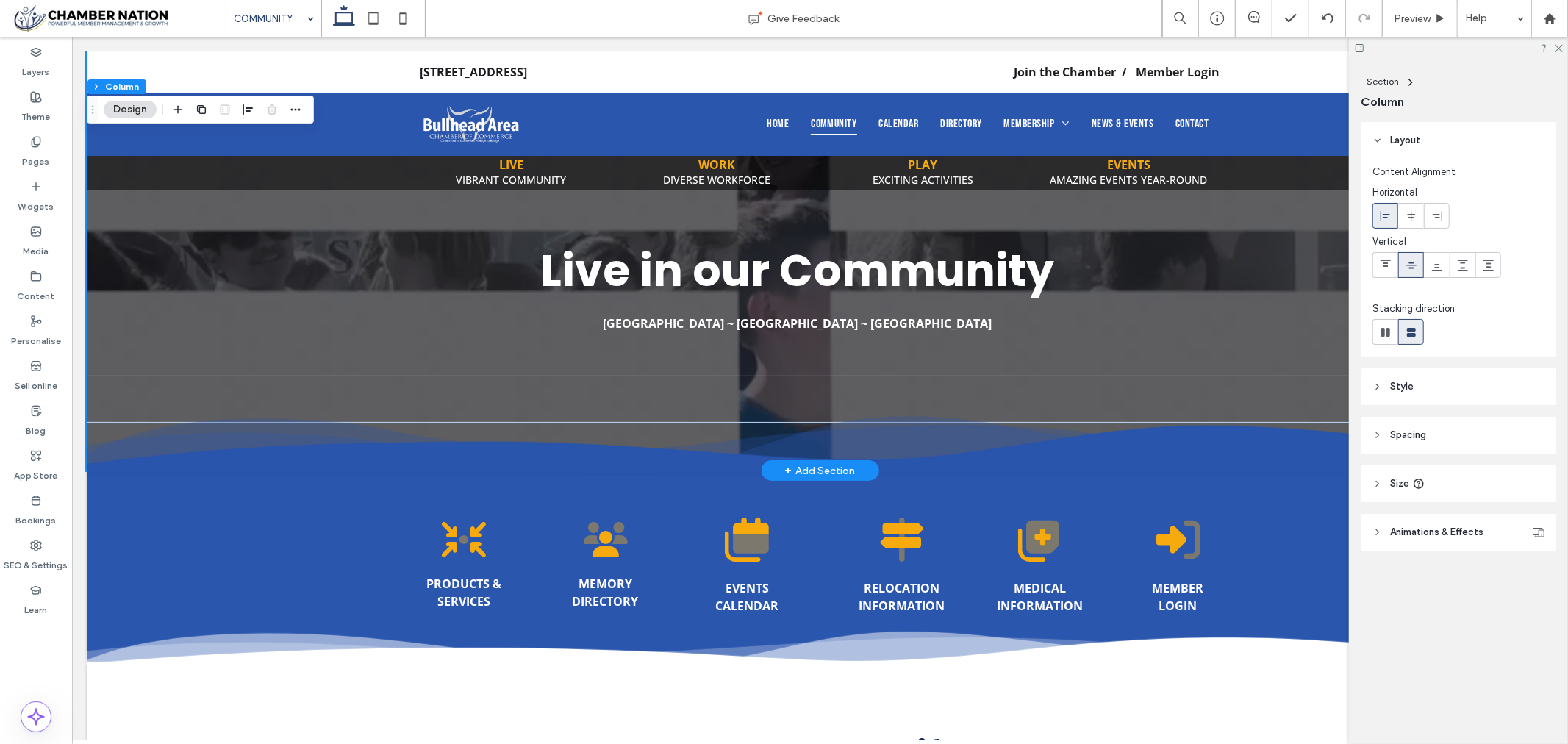
click at [1452, 388] on header "Style" at bounding box center [1458, 386] width 195 height 37
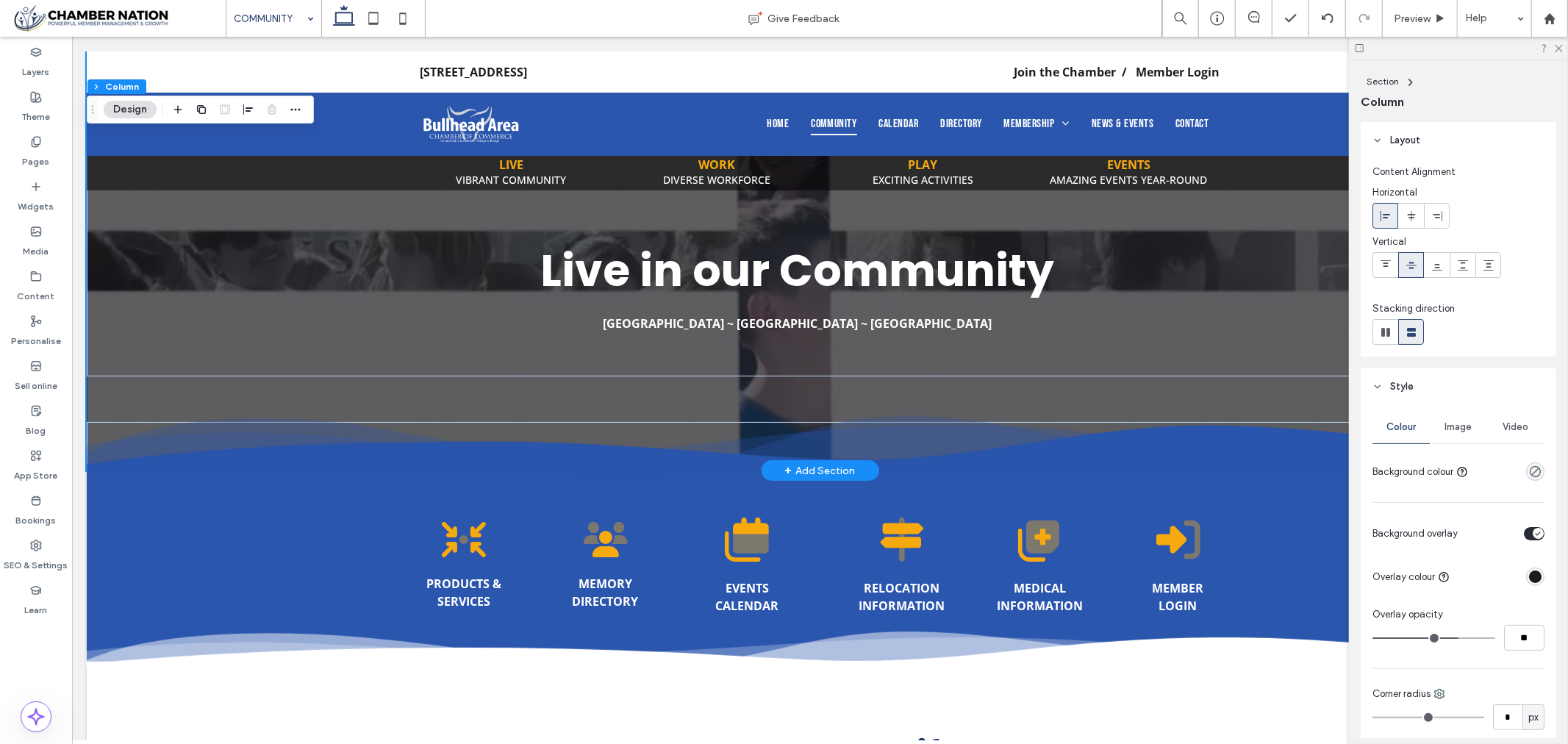
click at [1507, 427] on span "Video" at bounding box center [1517, 427] width 26 height 12
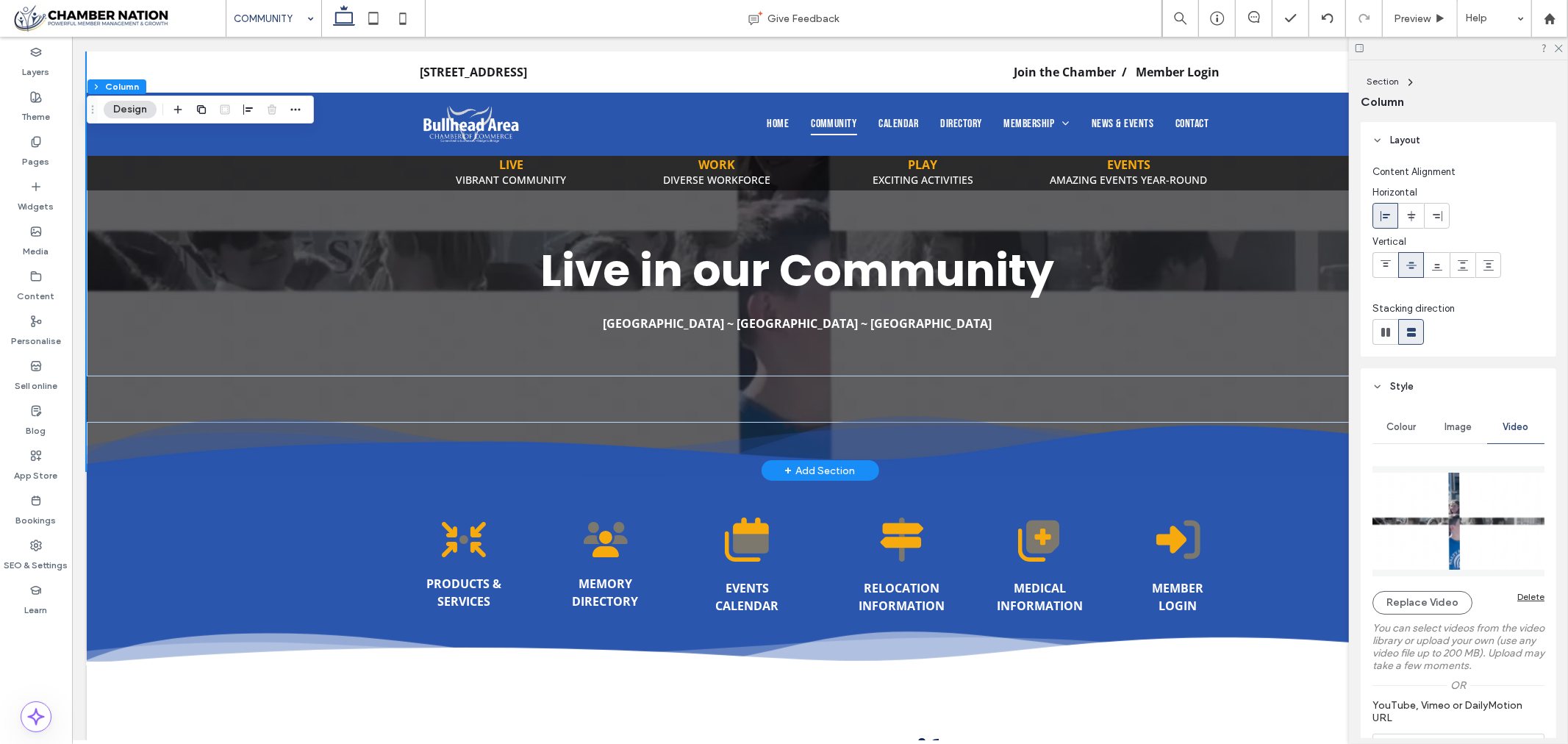
click at [1523, 599] on div "Delete" at bounding box center [1531, 596] width 27 height 11
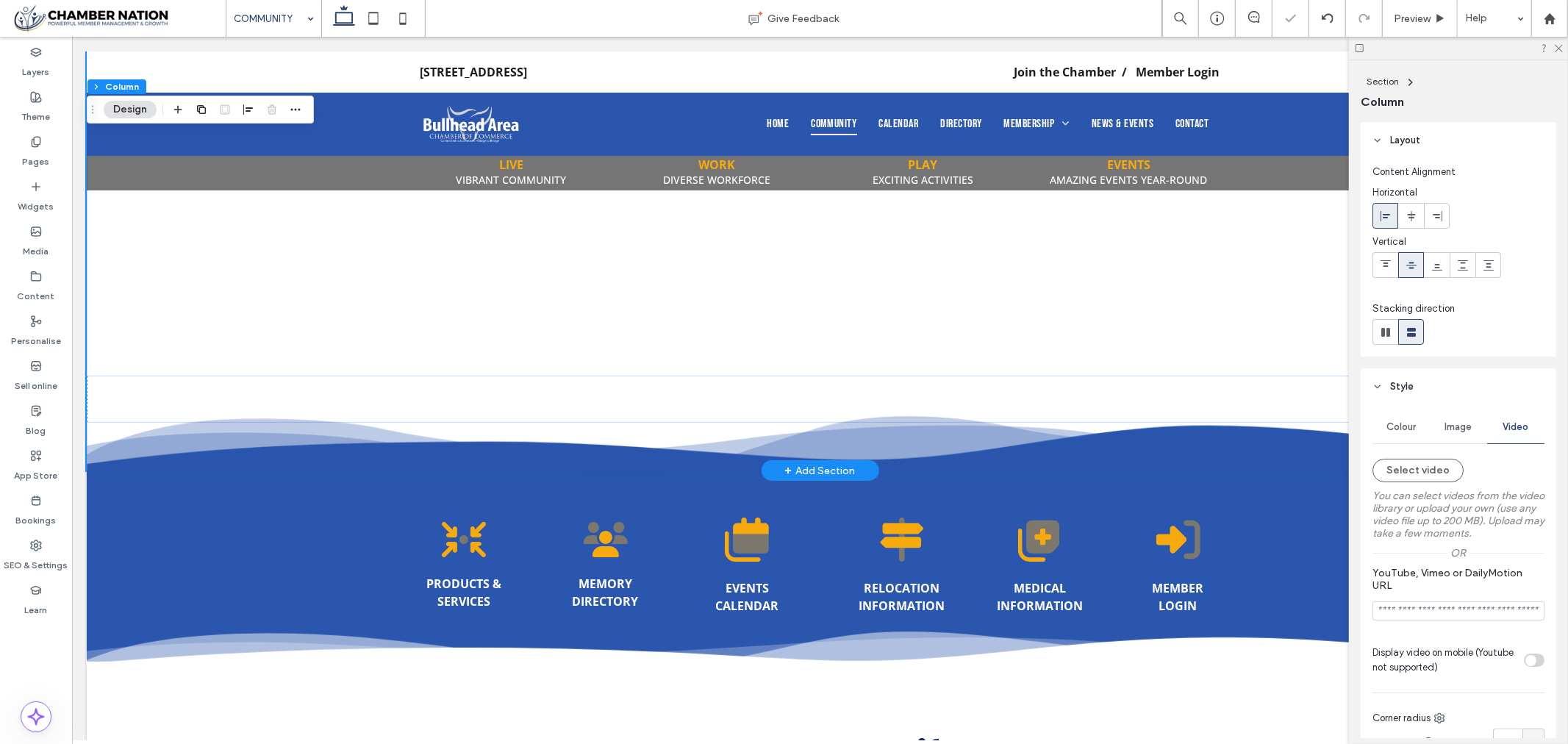
click at [1453, 431] on span "Image" at bounding box center [1459, 427] width 27 height 12
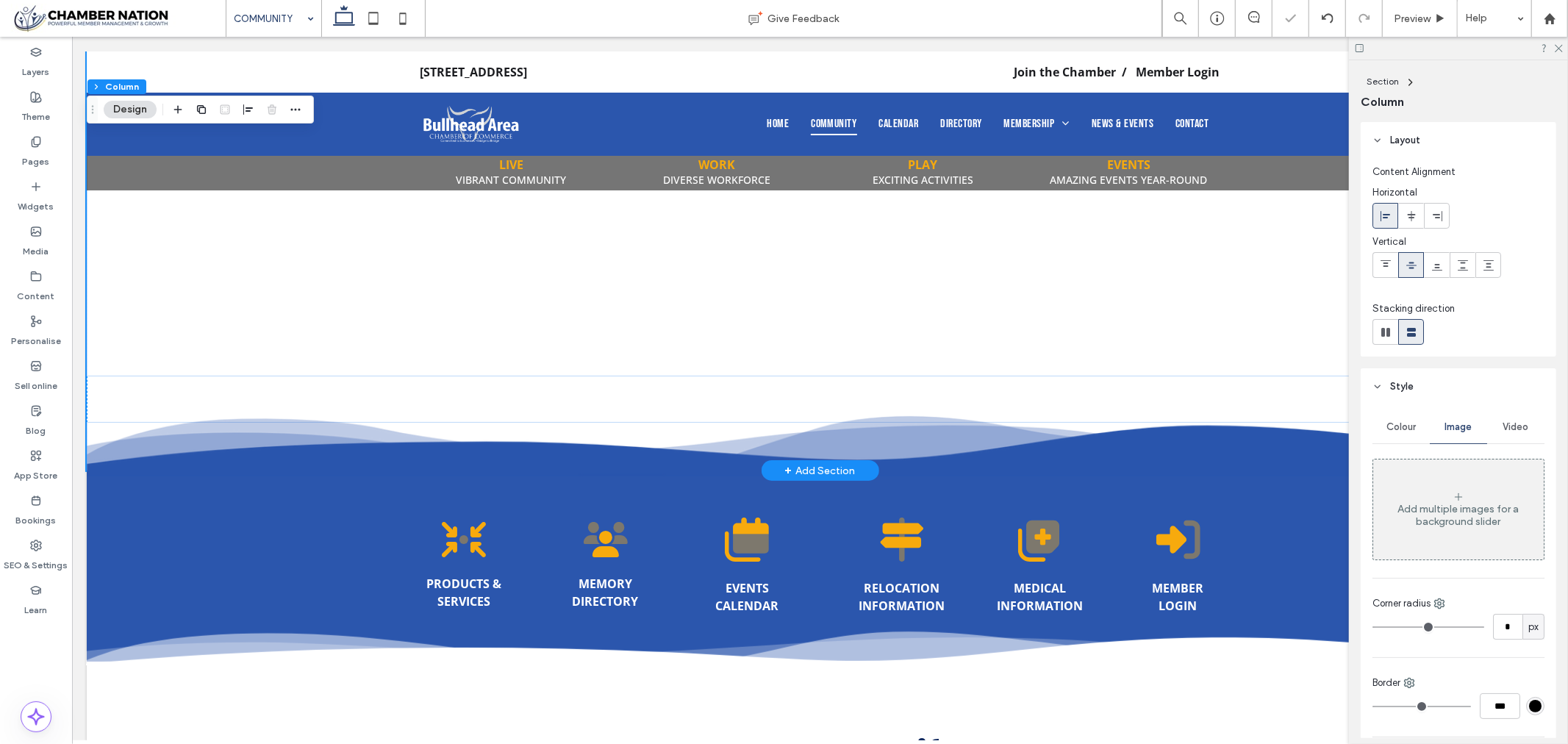
click at [1416, 504] on div "Add multiple images for a background slider" at bounding box center [1459, 515] width 170 height 25
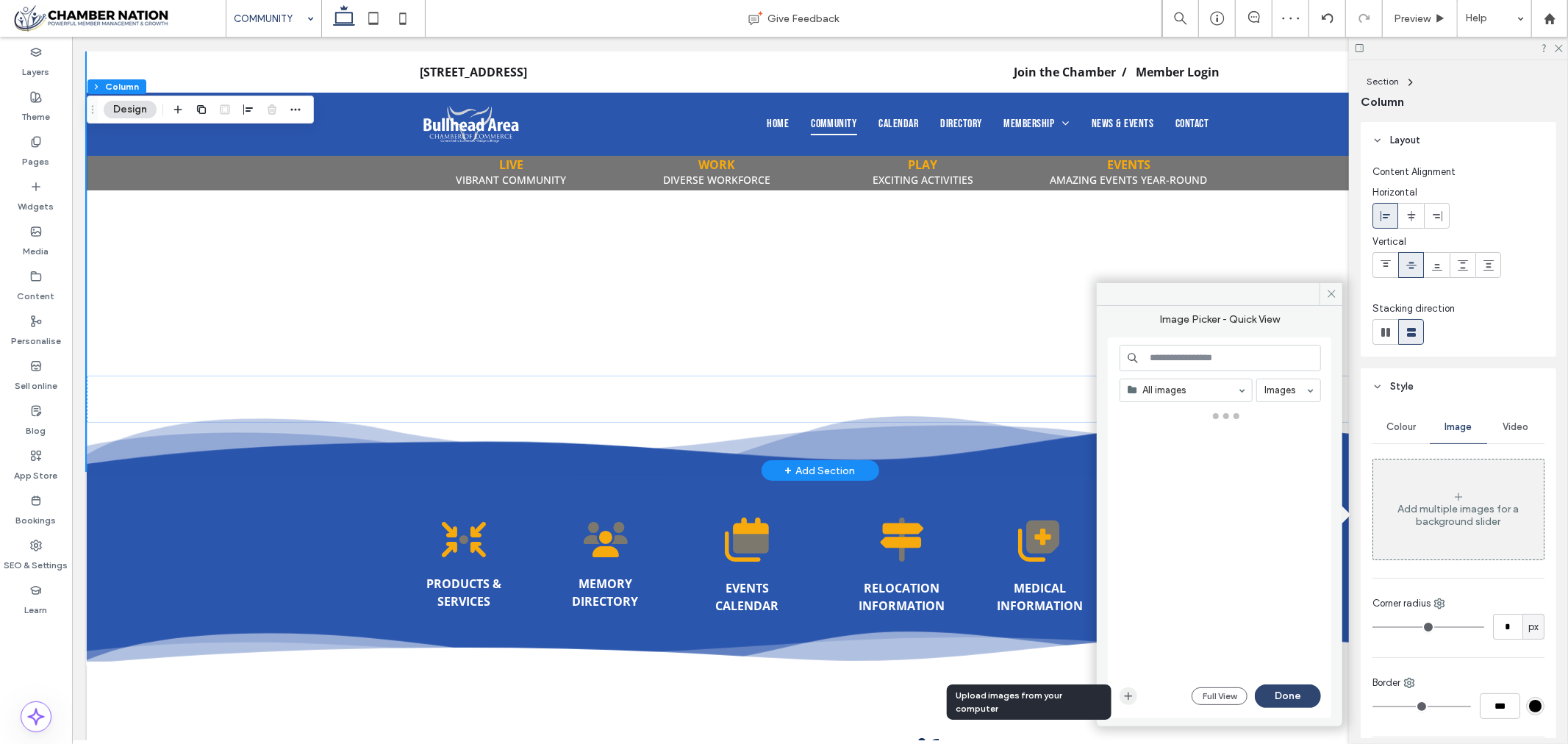
click at [1126, 695] on use "button" at bounding box center [1128, 695] width 8 height 8
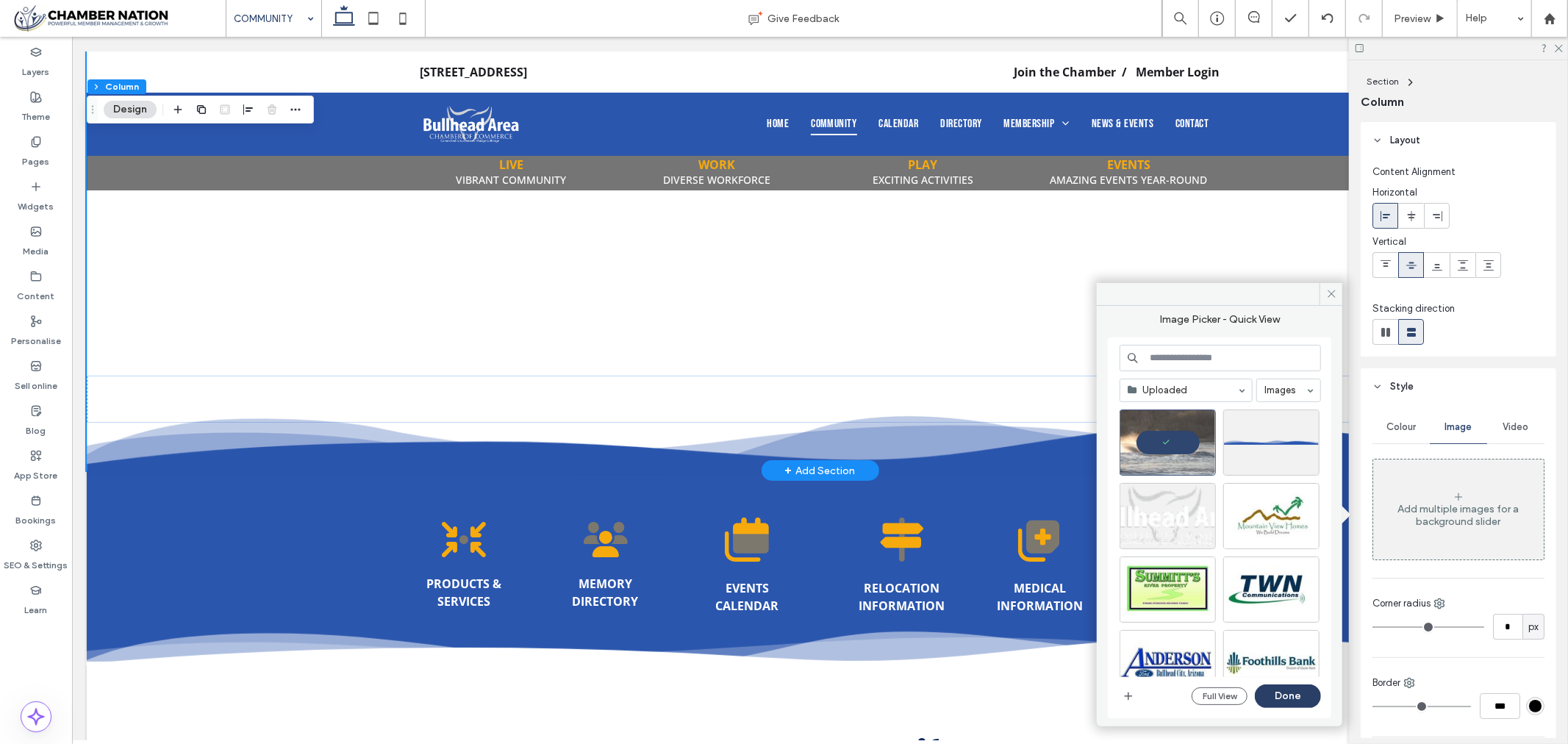
click at [1269, 703] on button "Done" at bounding box center [1288, 696] width 66 height 23
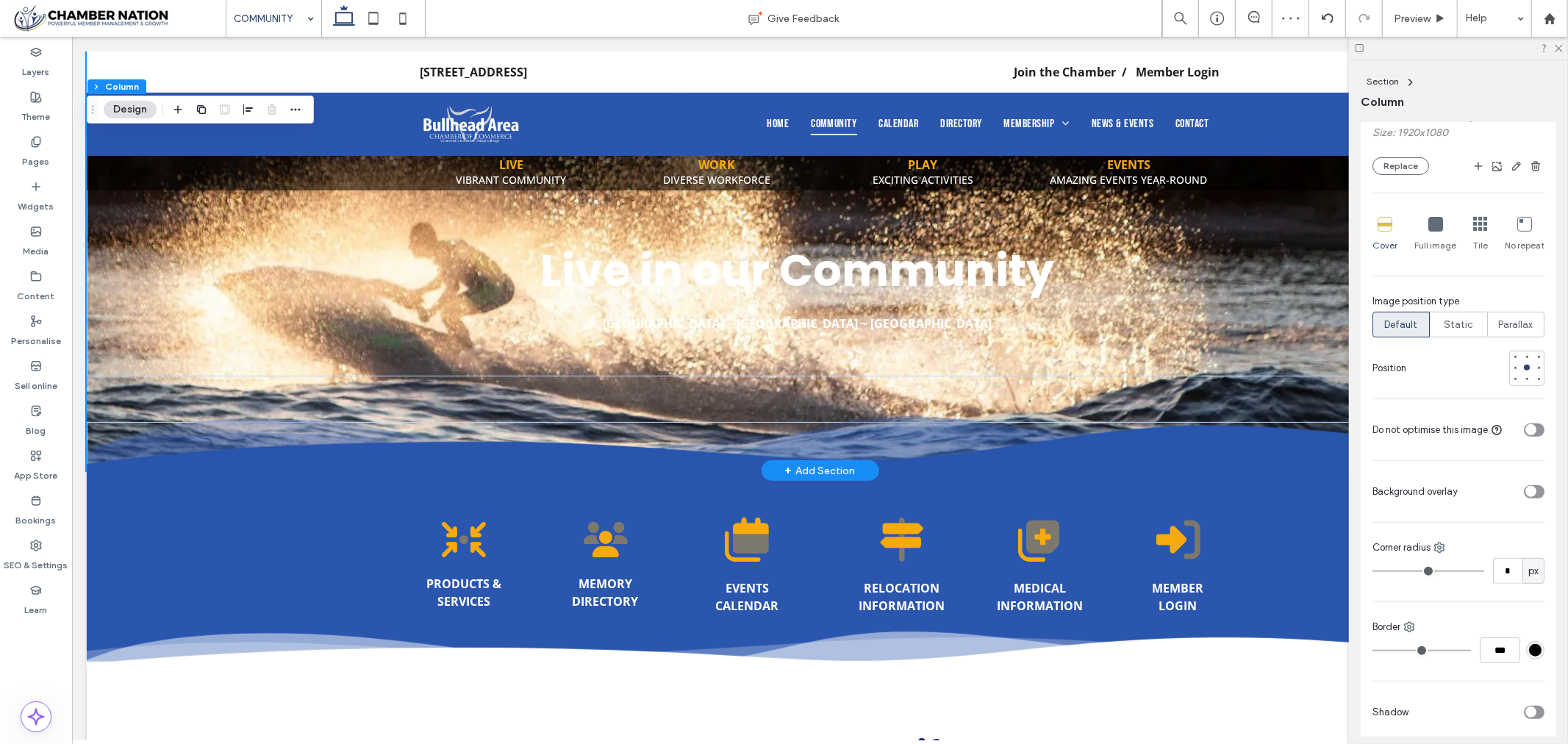
scroll to position [489, 0]
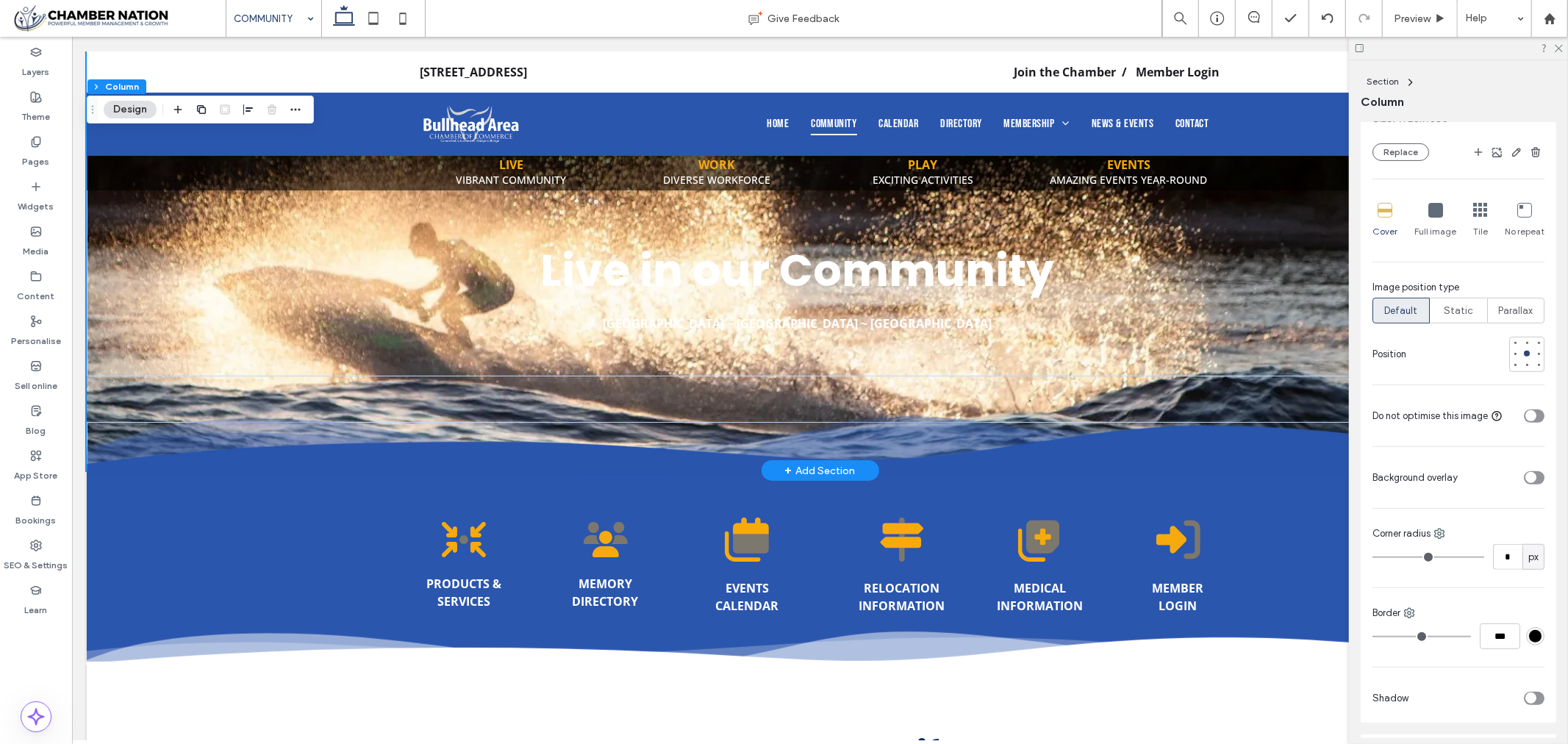
click at [1527, 475] on div "toggle" at bounding box center [1531, 477] width 11 height 11
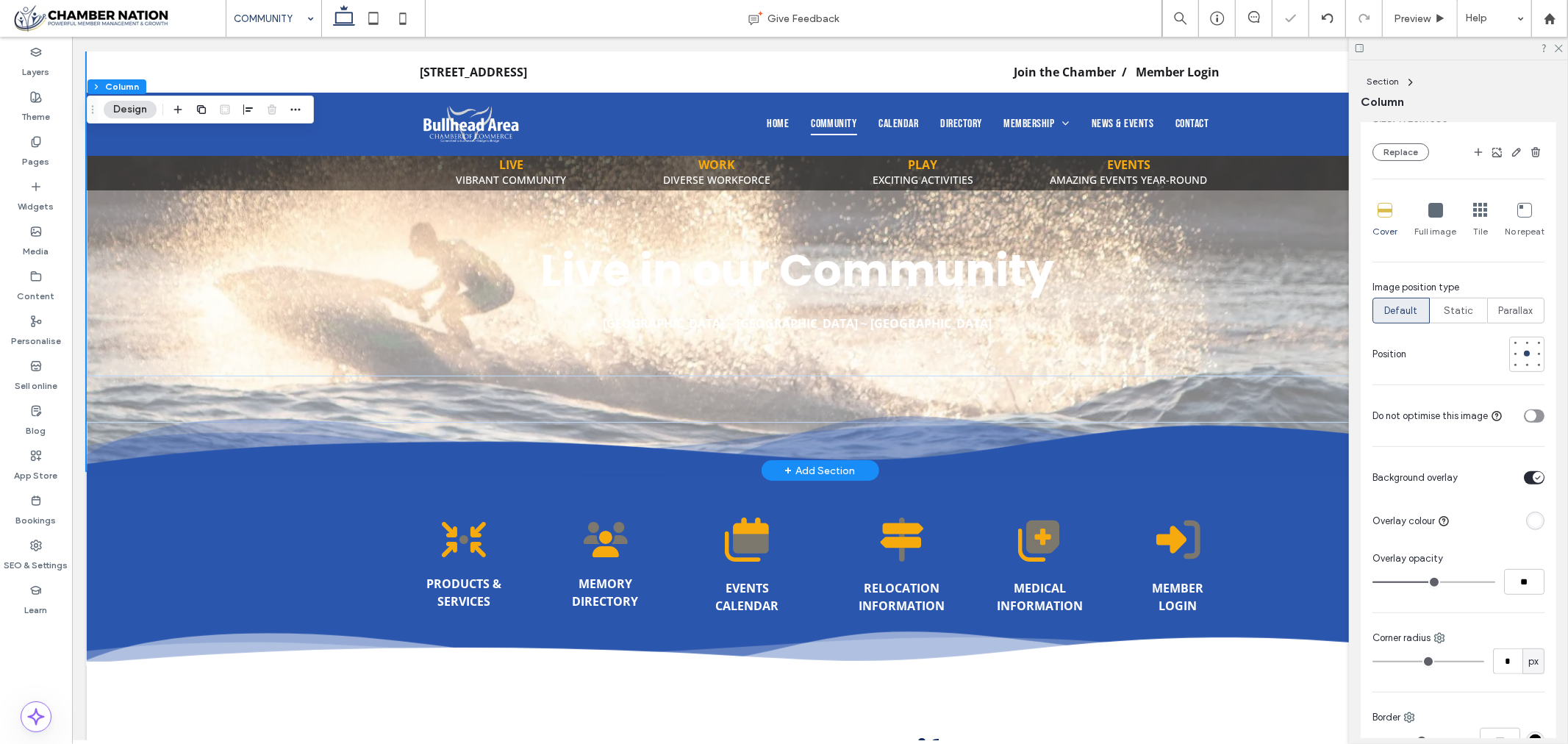
click at [1530, 519] on div "rgba(255, 255, 255, 1)" at bounding box center [1536, 520] width 13 height 13
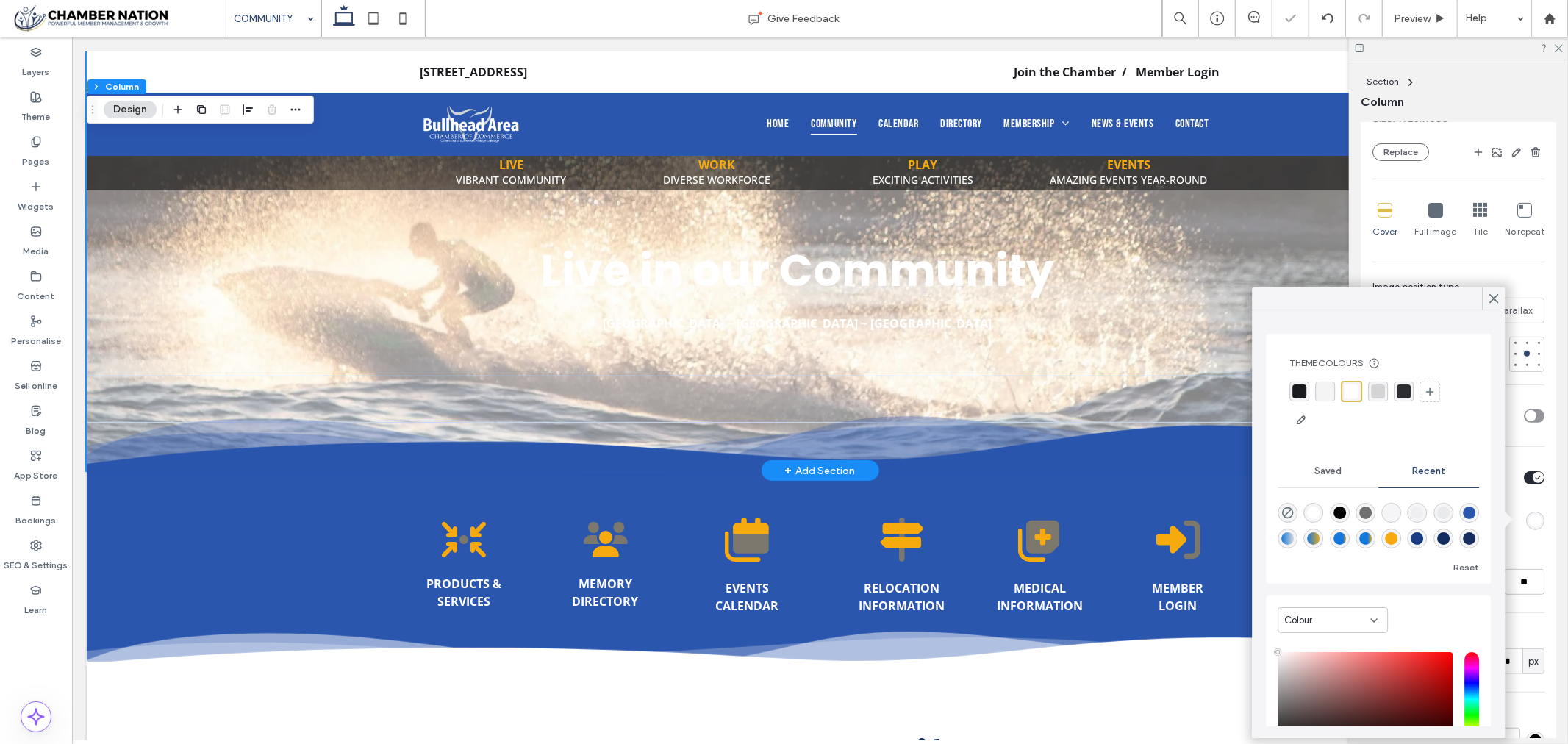
drag, startPoint x: 1303, startPoint y: 387, endPoint x: 1407, endPoint y: 382, distance: 104.1
click at [1303, 387] on div "rgba(26, 27, 31, 1)" at bounding box center [1300, 391] width 14 height 14
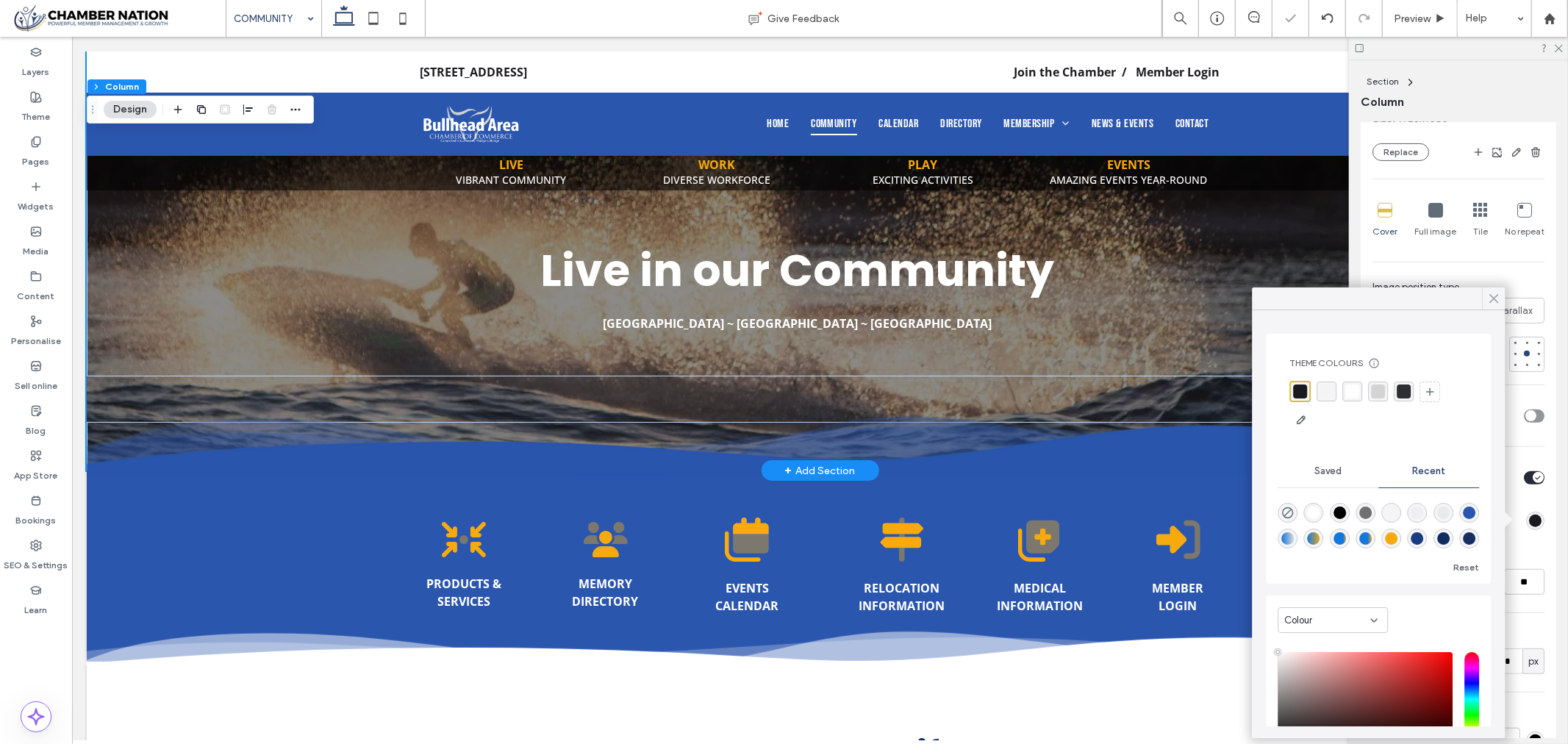
click at [1496, 299] on use at bounding box center [1494, 299] width 8 height 8
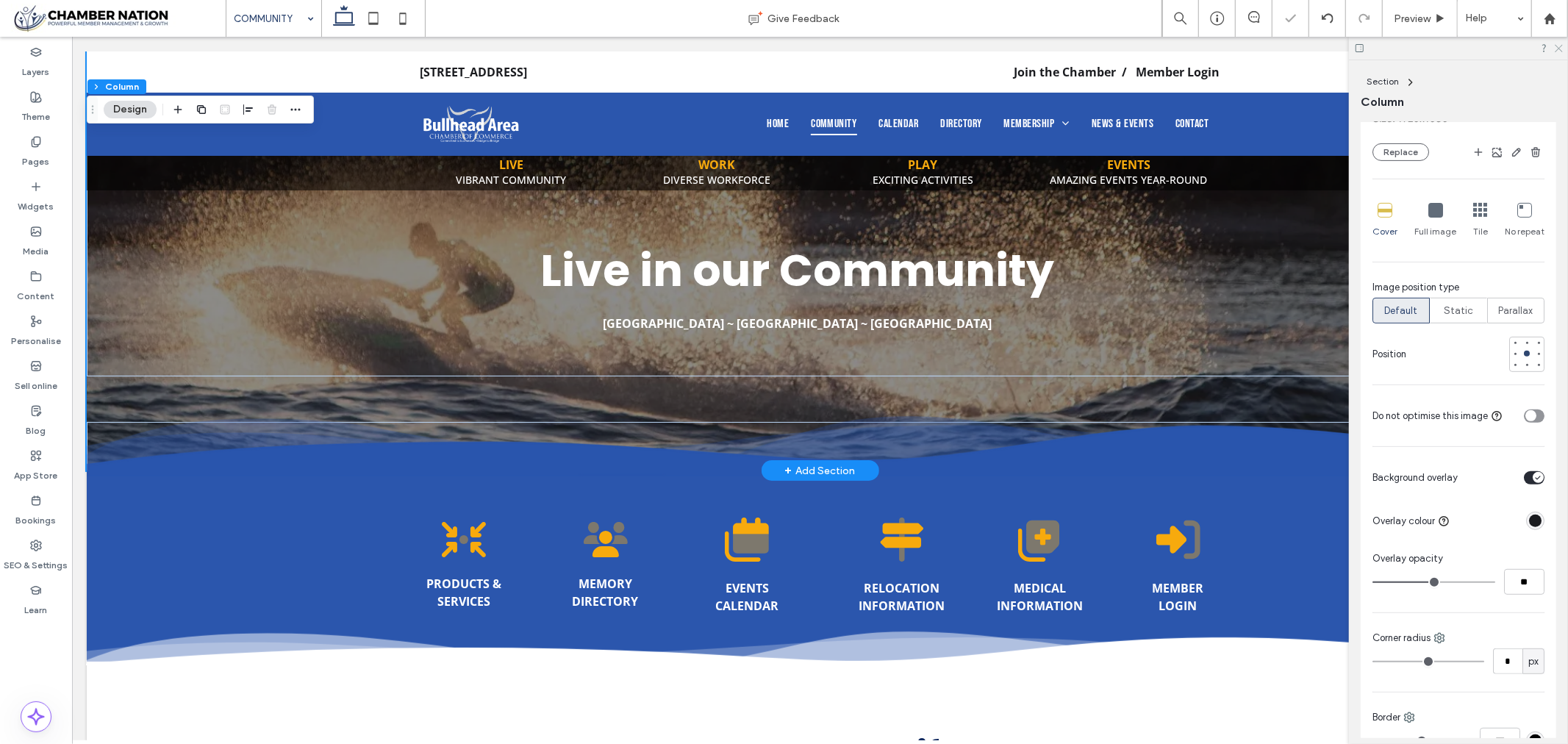
click at [1560, 45] on icon at bounding box center [1558, 47] width 10 height 10
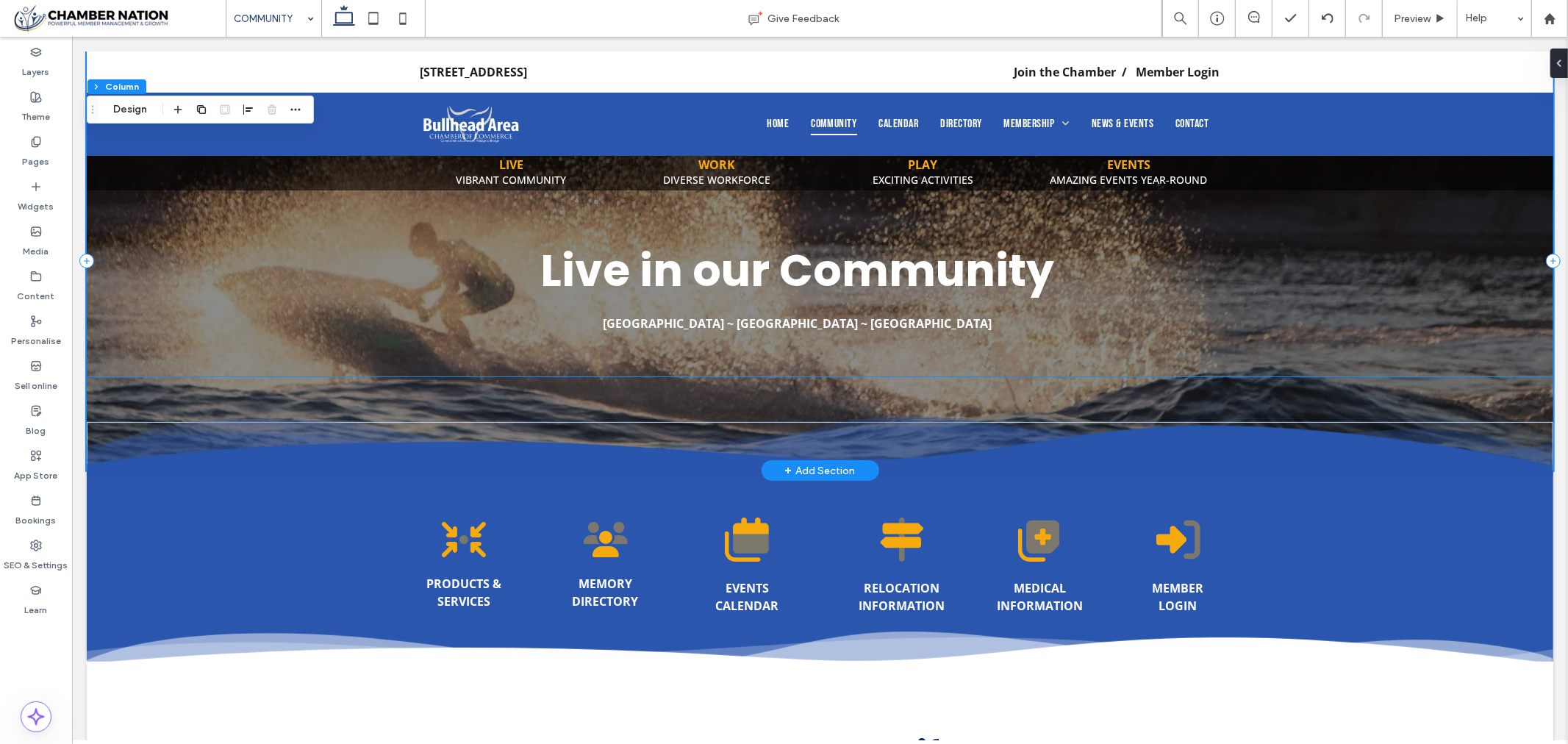
click at [744, 272] on strong "Live in our Community" at bounding box center [796, 270] width 514 height 62
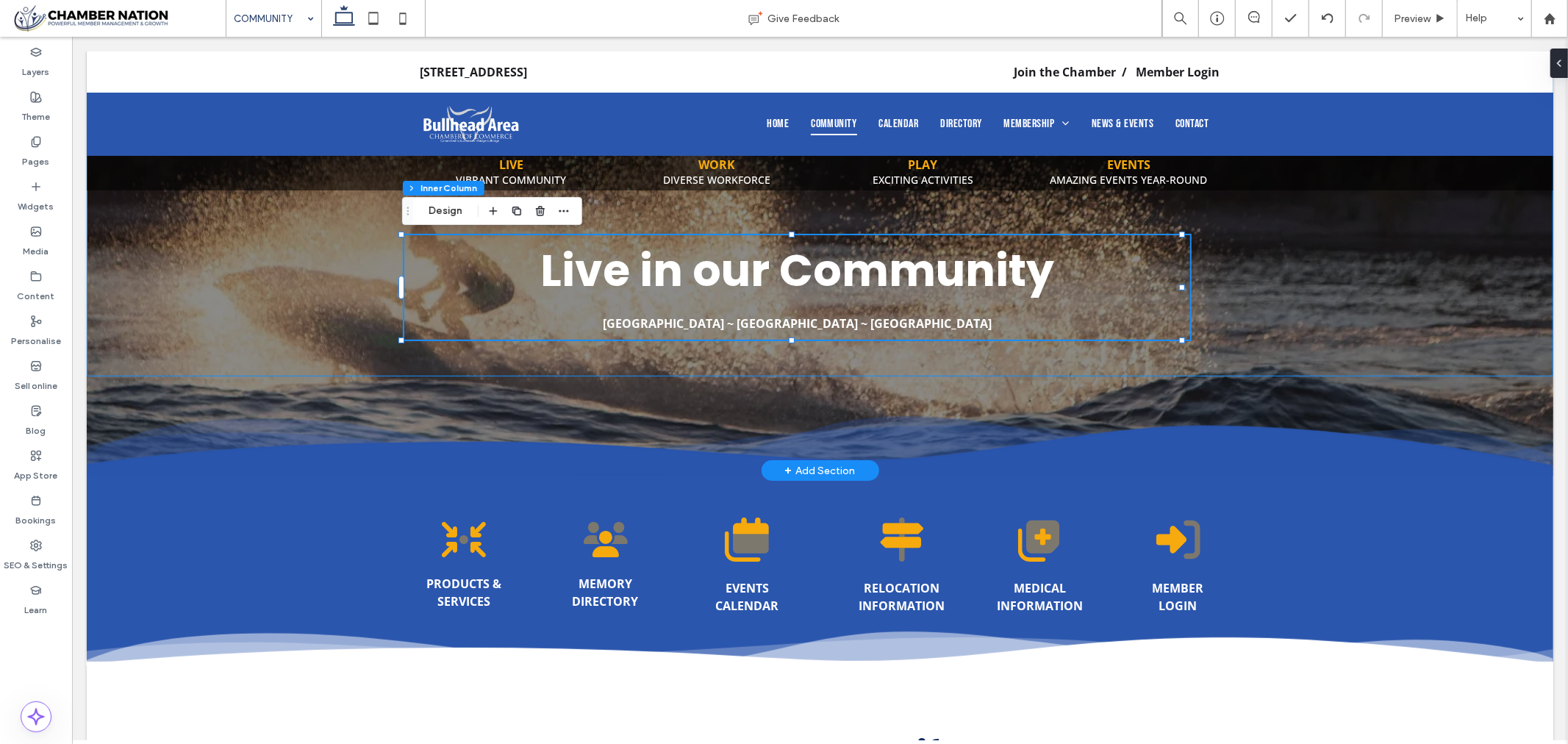
click at [744, 272] on strong "Live in our Community" at bounding box center [796, 270] width 514 height 62
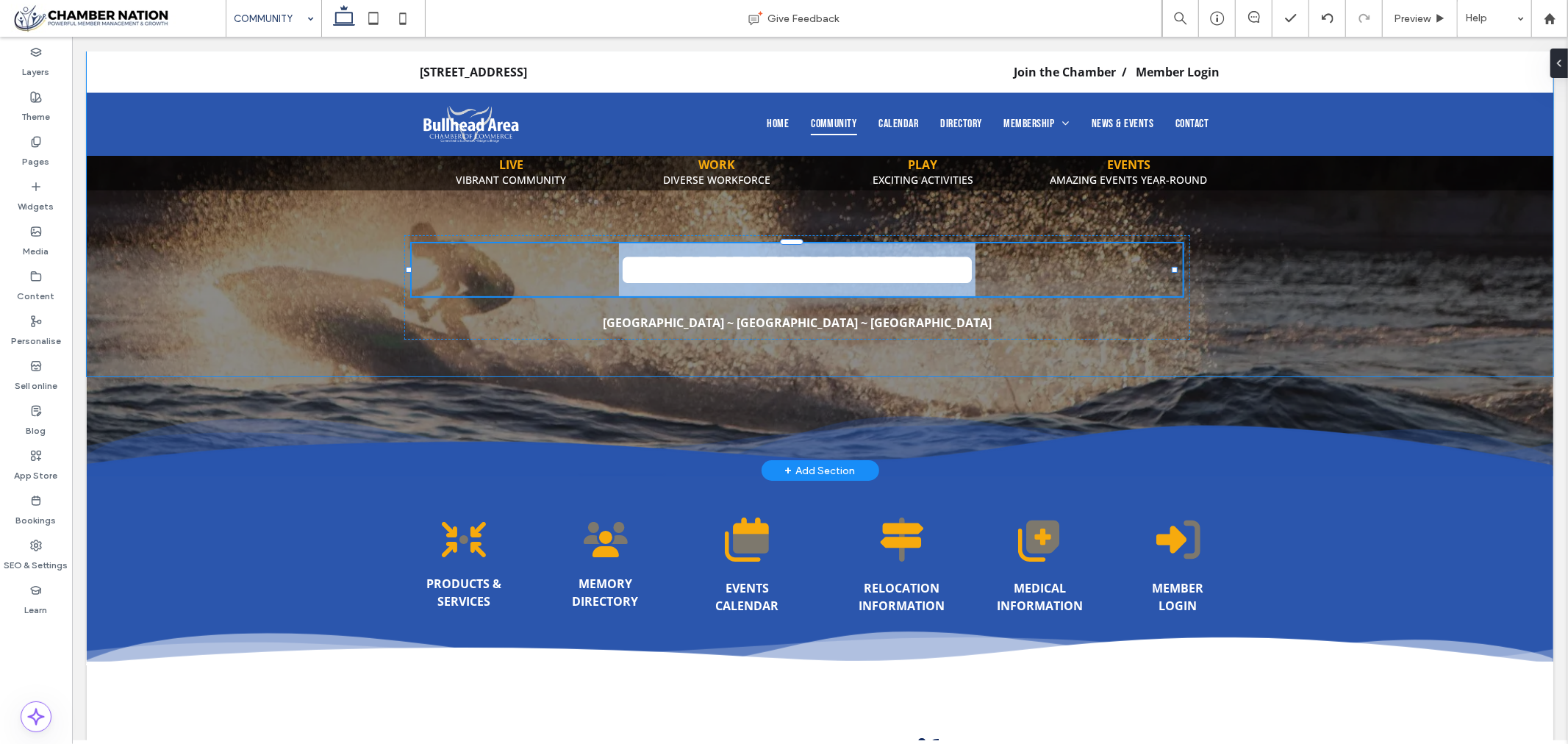
type input "*******"
type input "**"
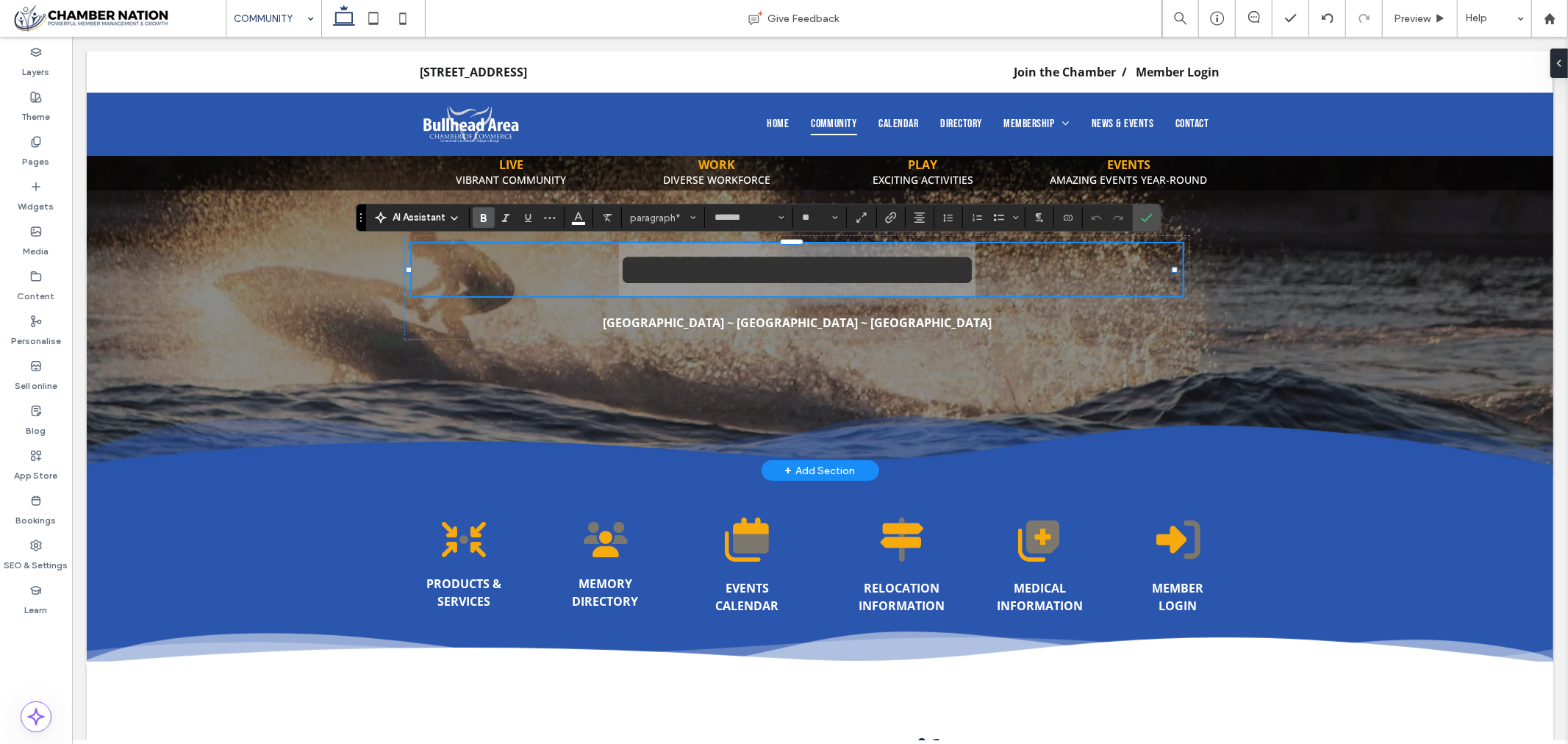
click at [485, 218] on use "Bold" at bounding box center [484, 218] width 6 height 8
click at [1152, 219] on icon "Confirm" at bounding box center [1147, 218] width 12 height 12
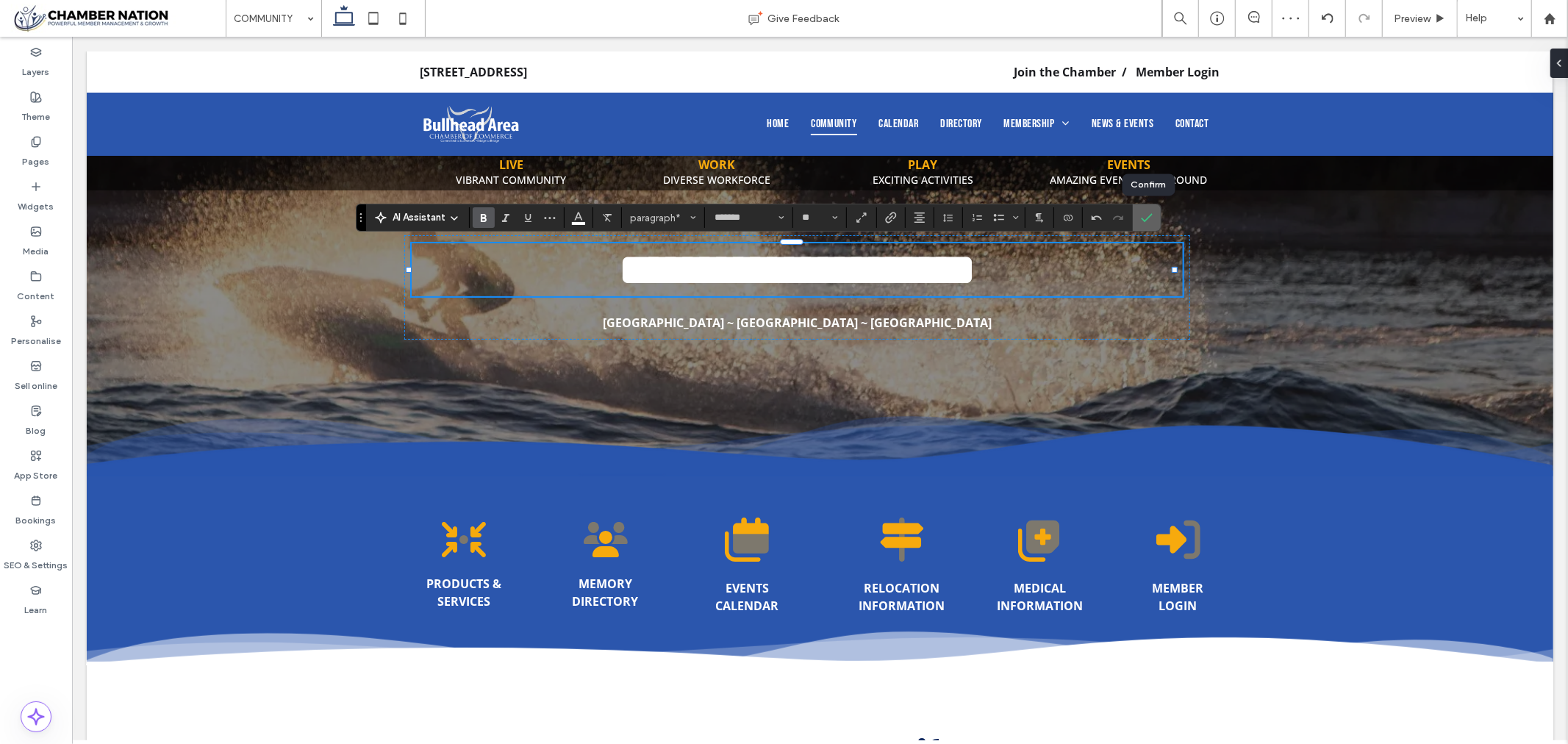
click at [1150, 216] on icon "Confirm" at bounding box center [1147, 218] width 12 height 12
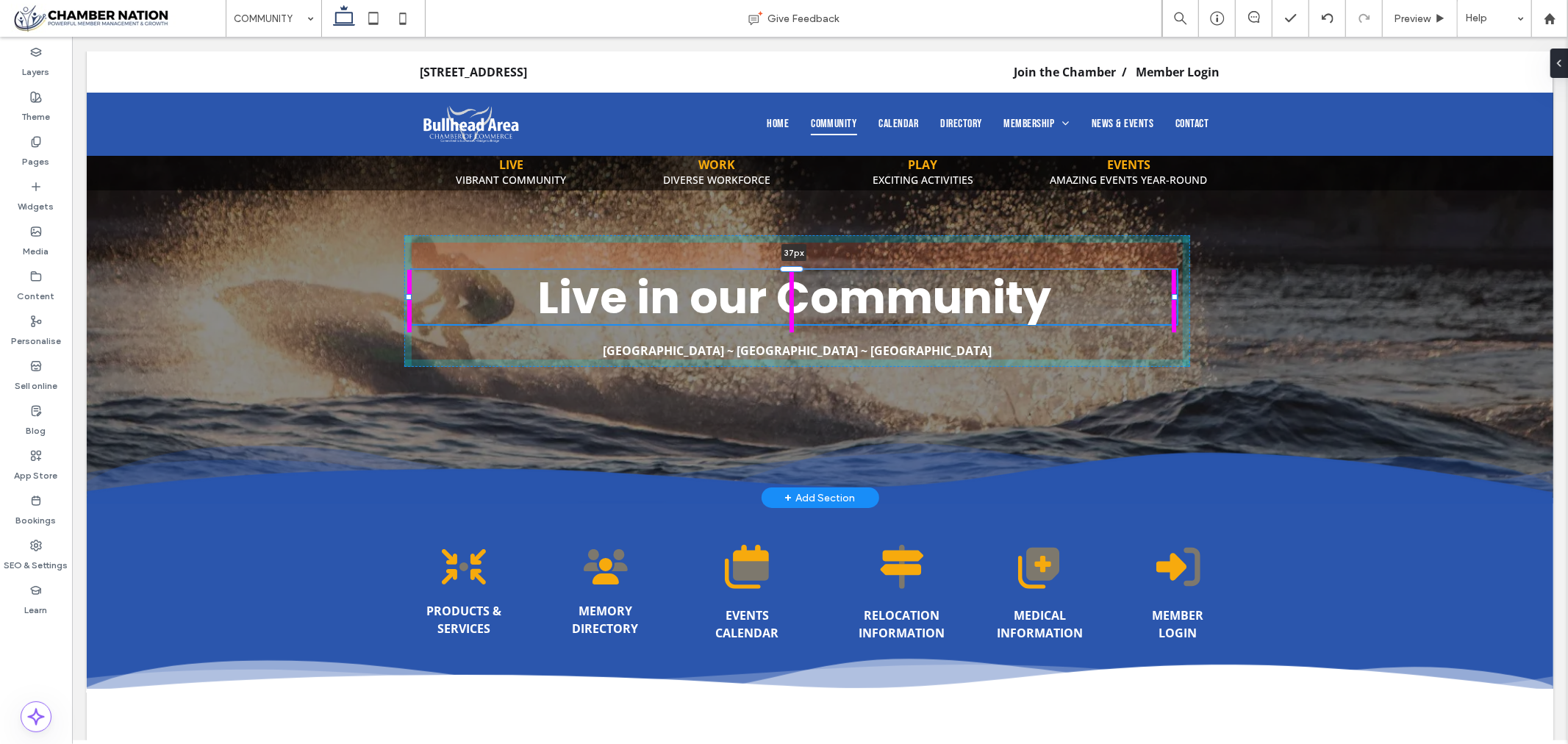
drag, startPoint x: 794, startPoint y: 242, endPoint x: 794, endPoint y: 271, distance: 29.0
click at [794, 271] on div at bounding box center [790, 268] width 23 height 6
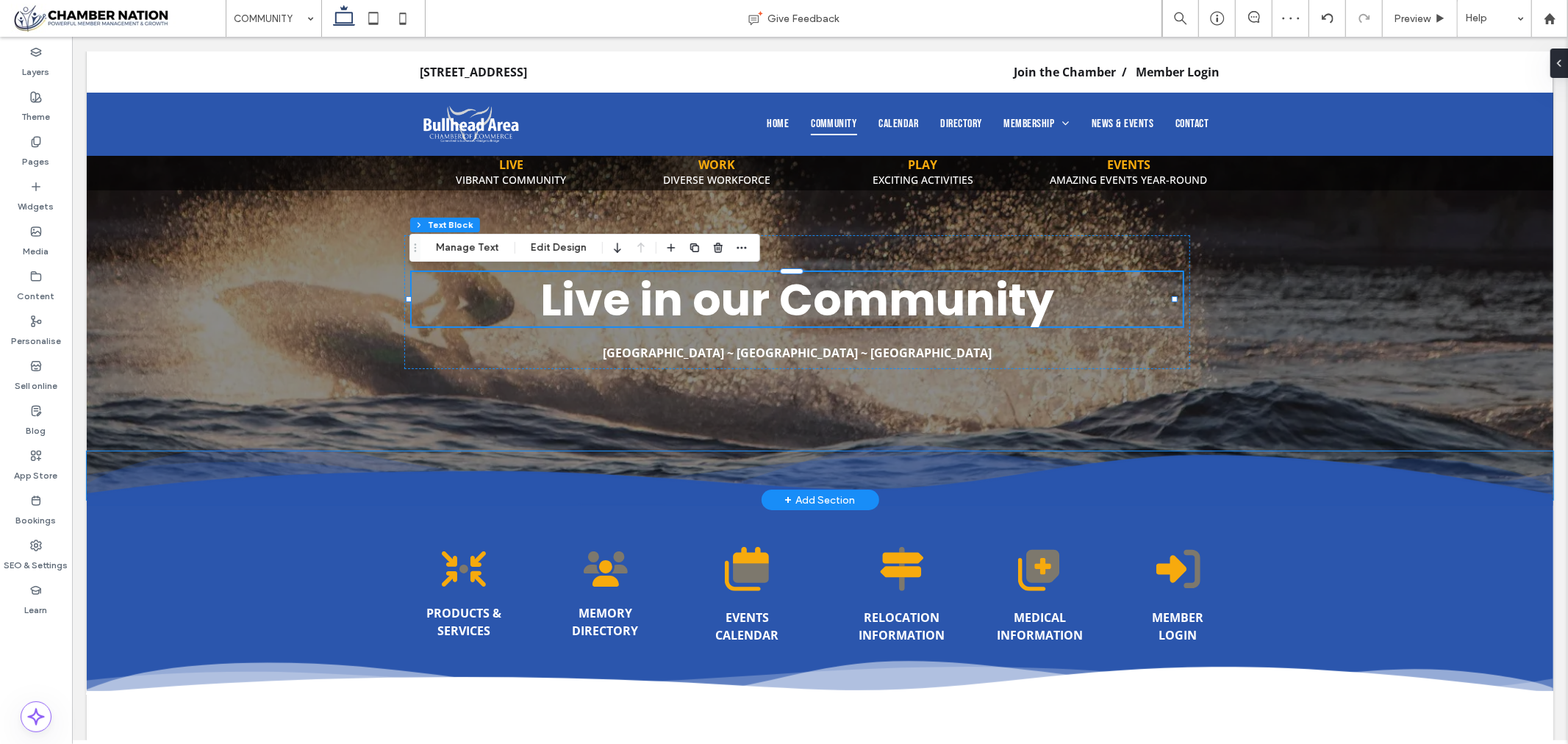
click at [101, 505] on img at bounding box center [819, 474] width 1467 height 78
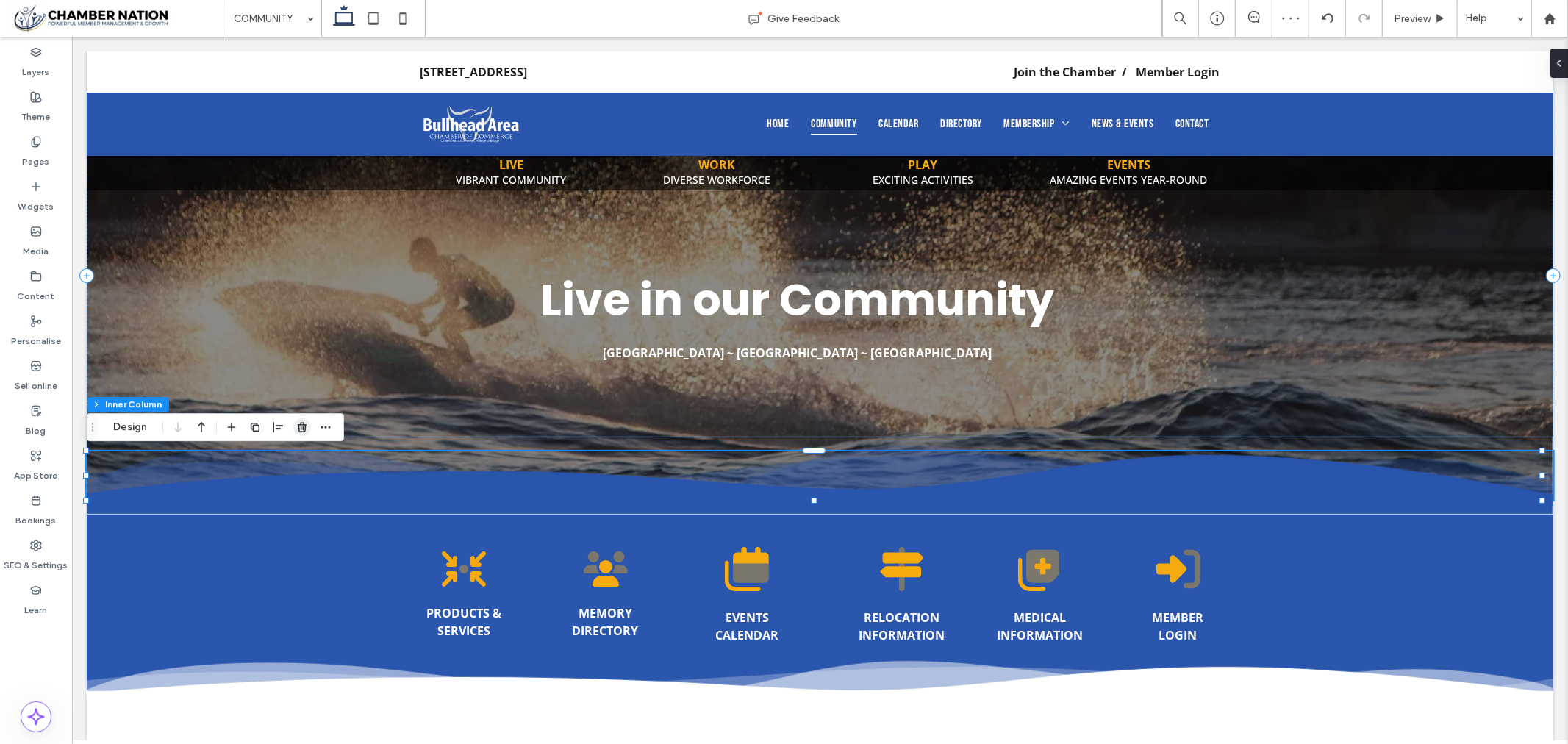
click at [308, 430] on span "button" at bounding box center [302, 427] width 17 height 17
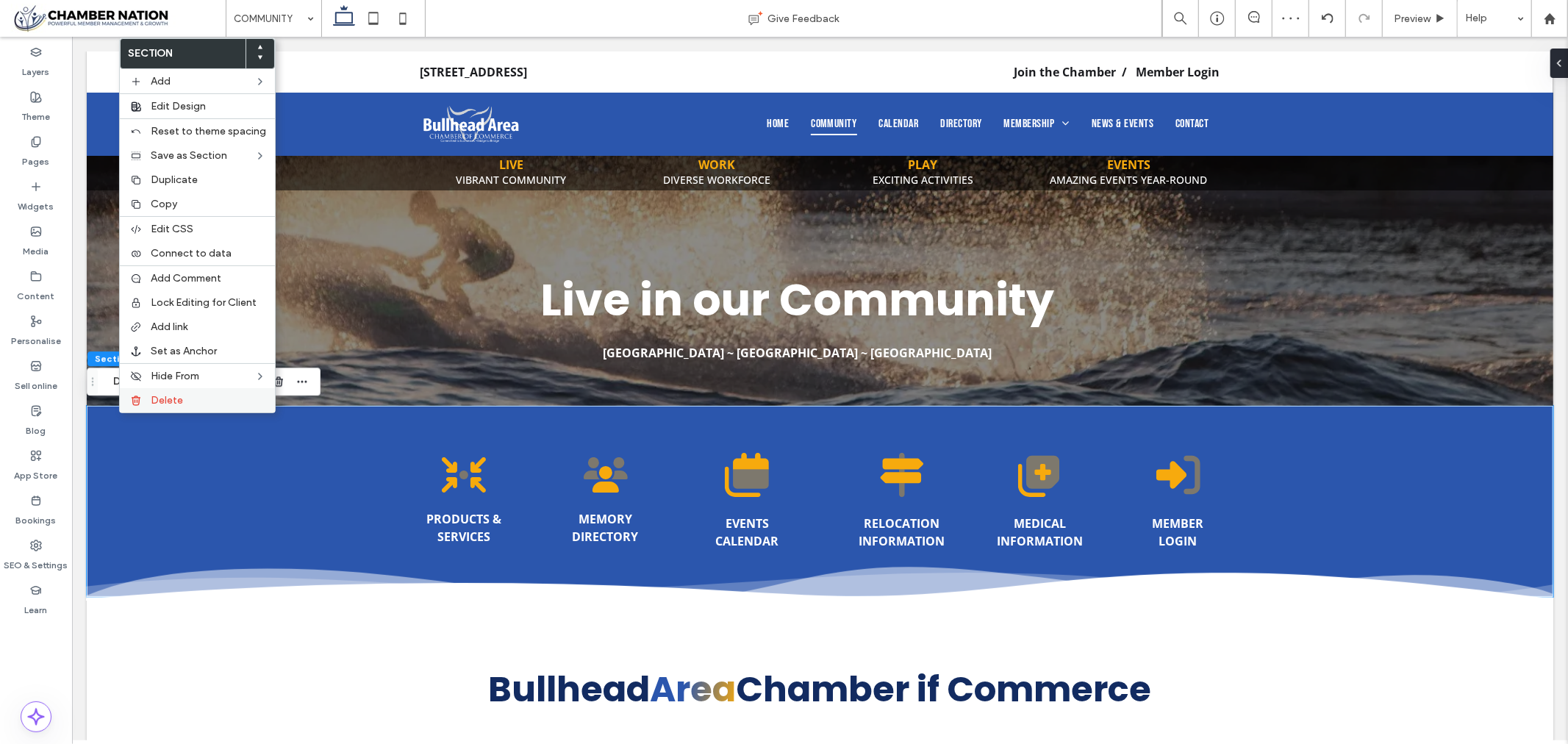
click at [158, 396] on span "Delete" at bounding box center [167, 400] width 32 height 13
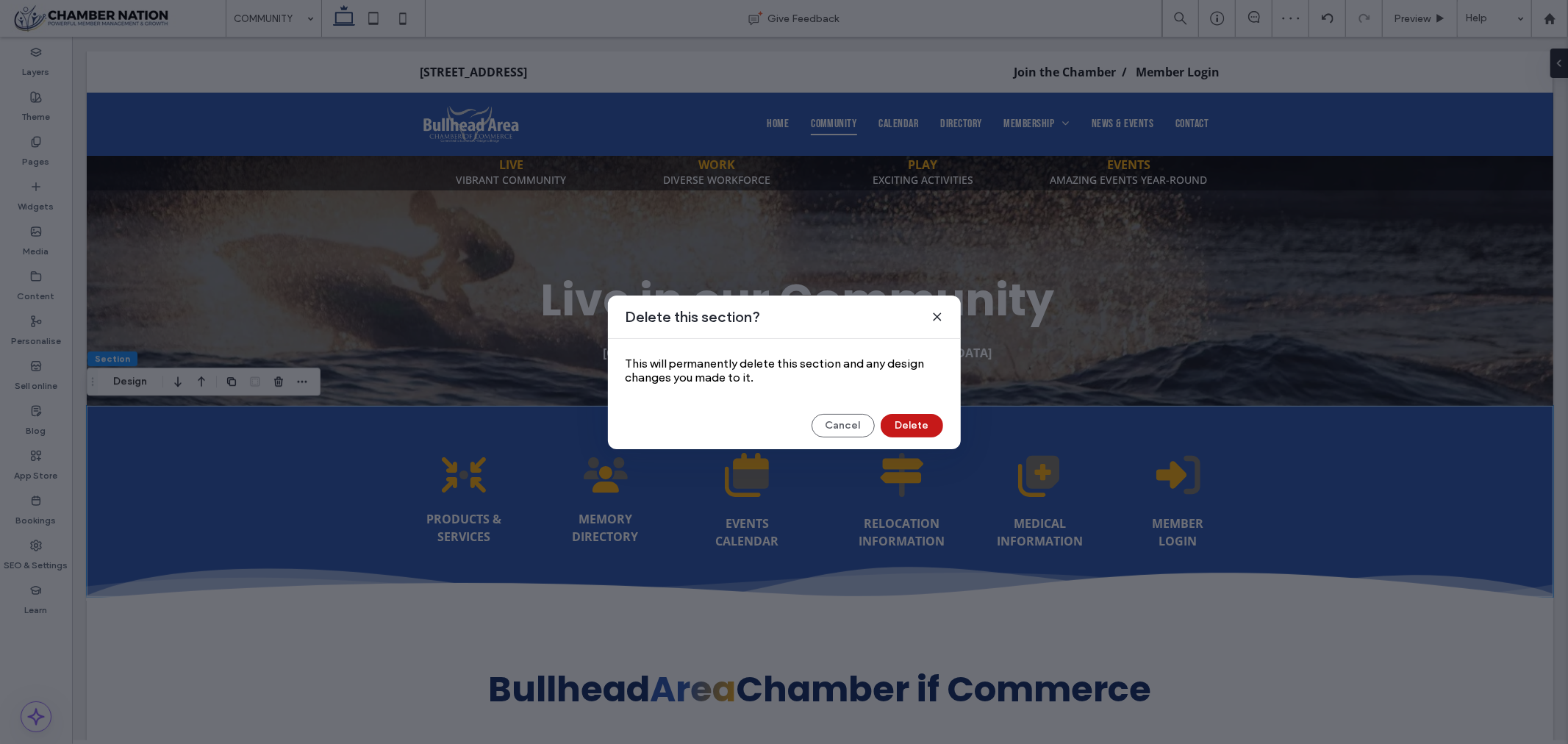
click at [913, 429] on button "Delete" at bounding box center [912, 425] width 63 height 23
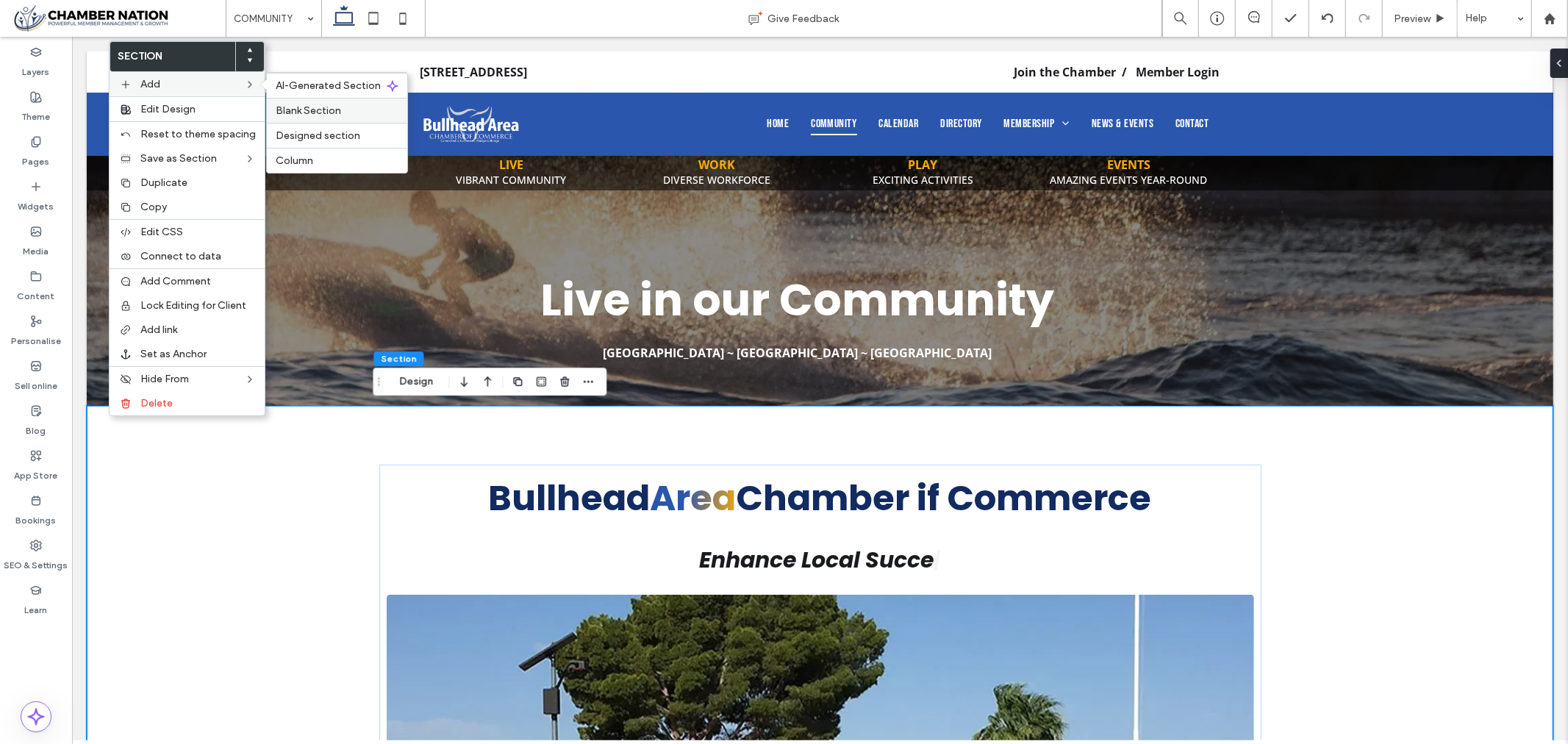
click at [308, 114] on span "Blank Section" at bounding box center [308, 110] width 66 height 13
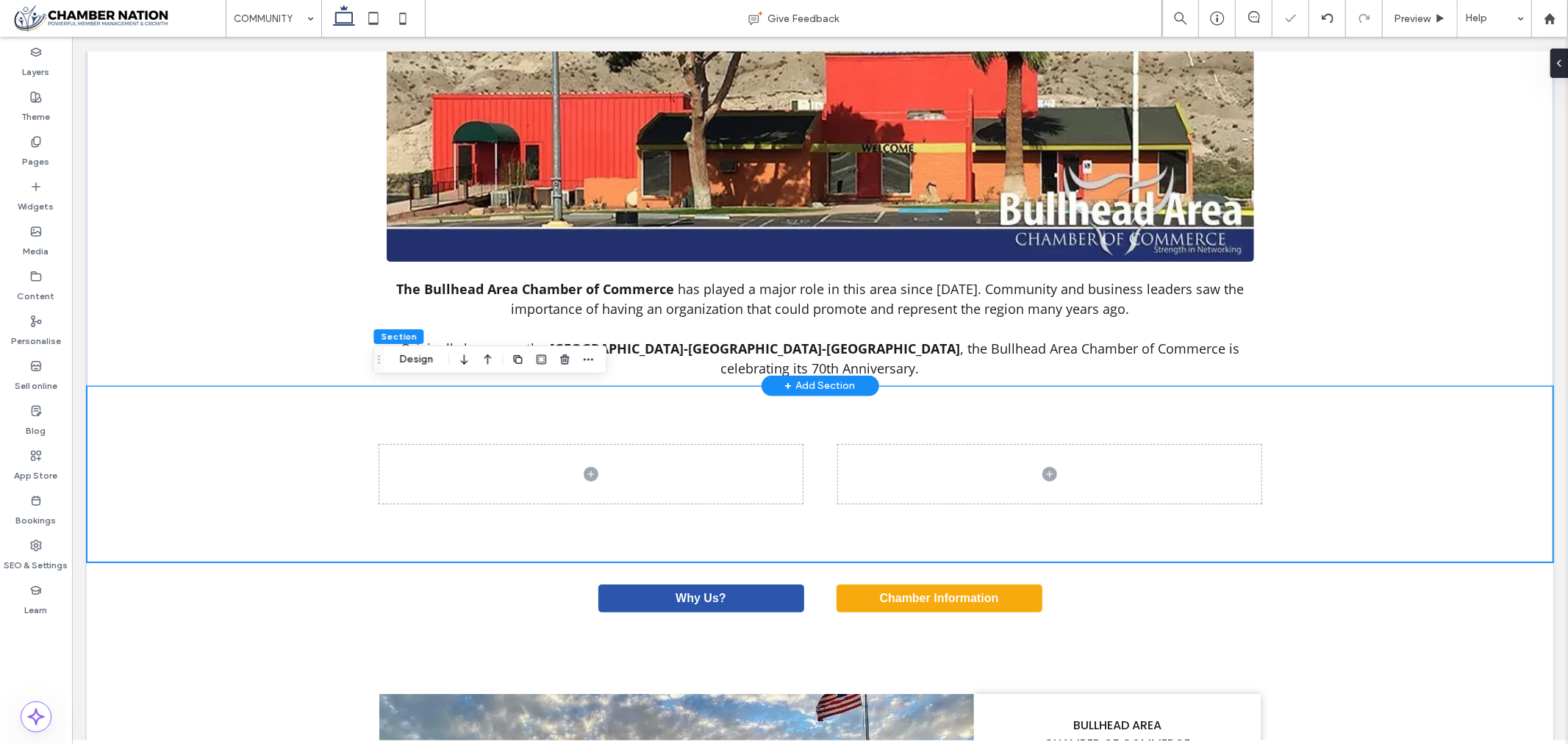
scroll to position [787, 0]
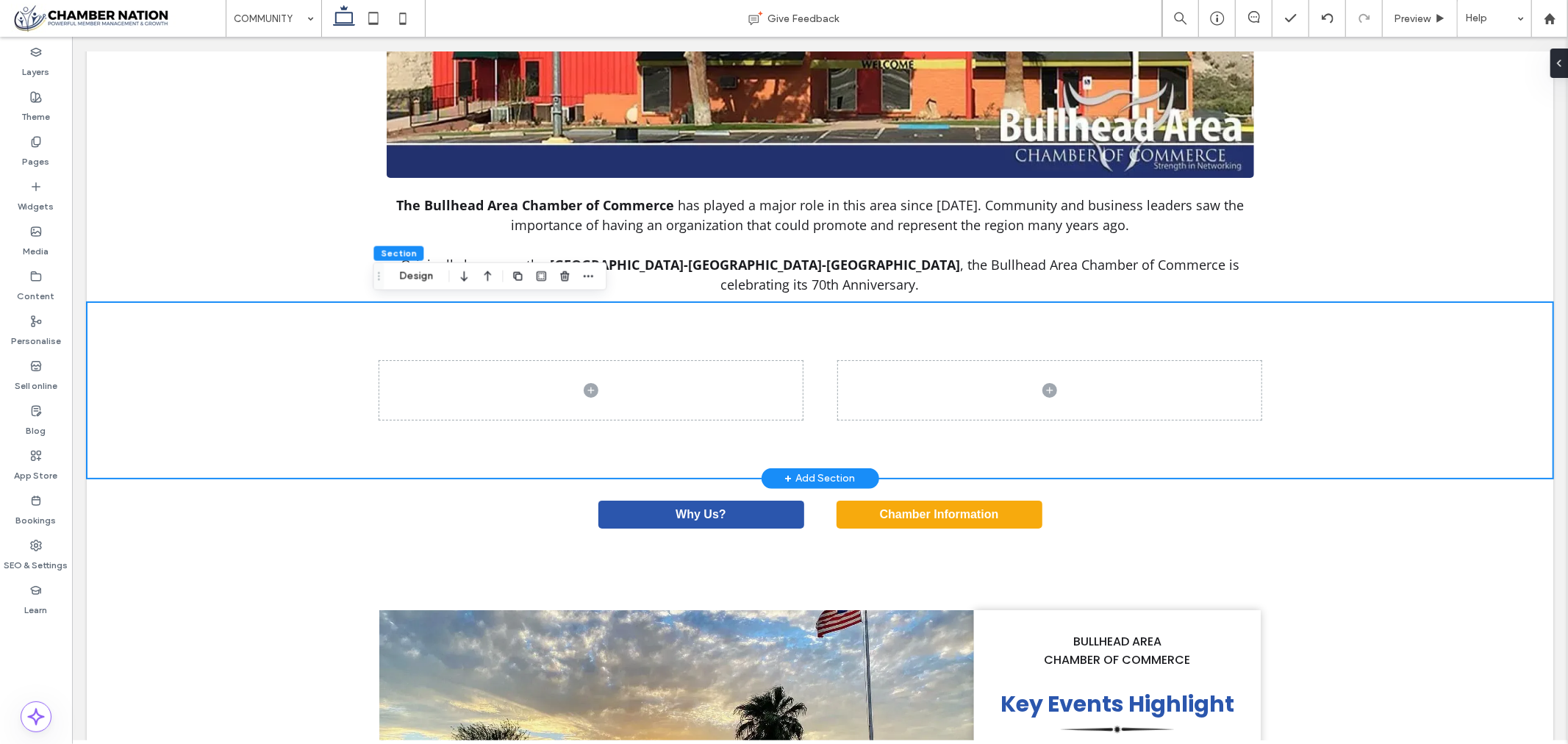
click at [177, 362] on div at bounding box center [819, 390] width 1467 height 176
click at [408, 281] on button "Design" at bounding box center [416, 276] width 53 height 17
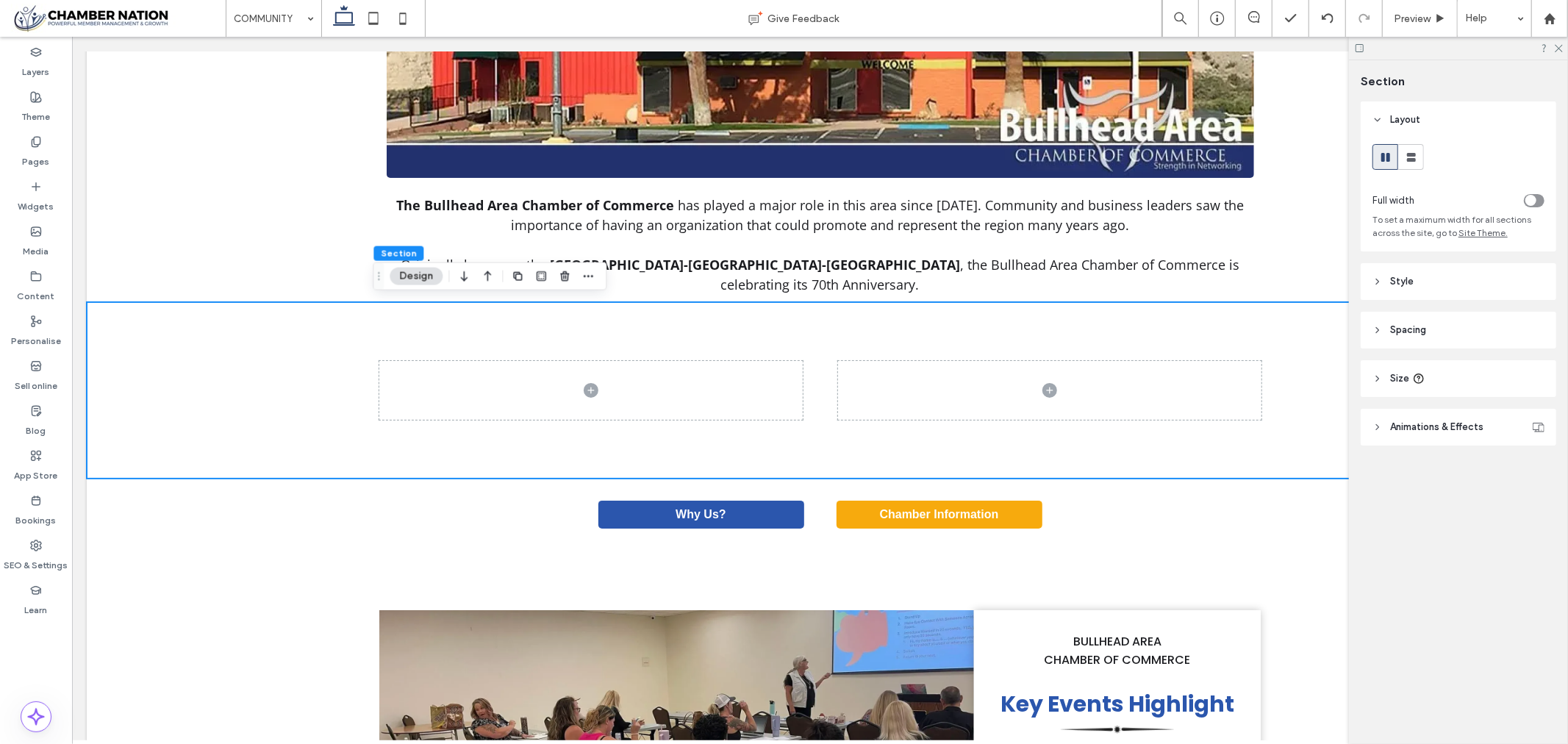
click at [1484, 276] on header "Style" at bounding box center [1458, 281] width 195 height 37
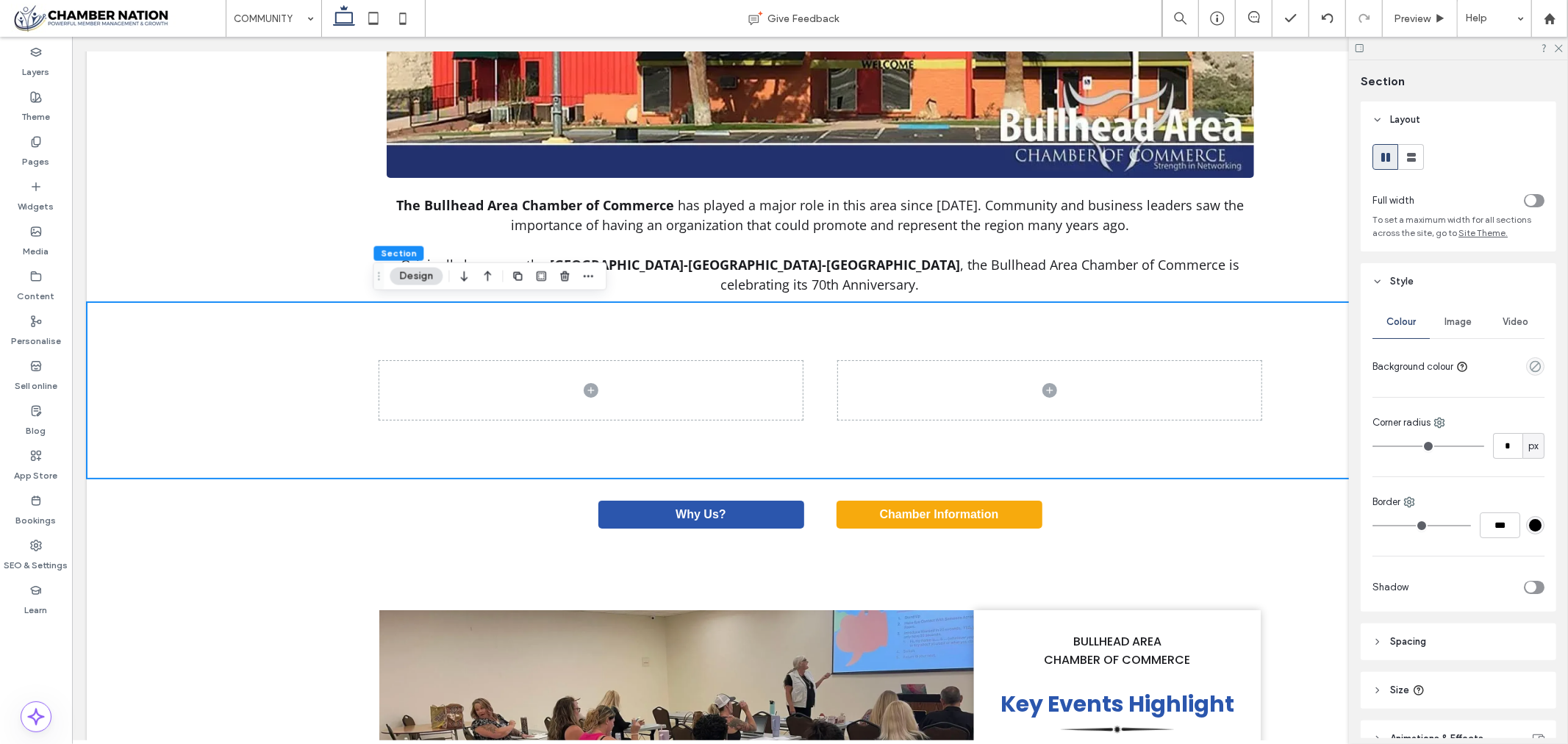
click at [1527, 370] on div "empty color" at bounding box center [1536, 366] width 18 height 18
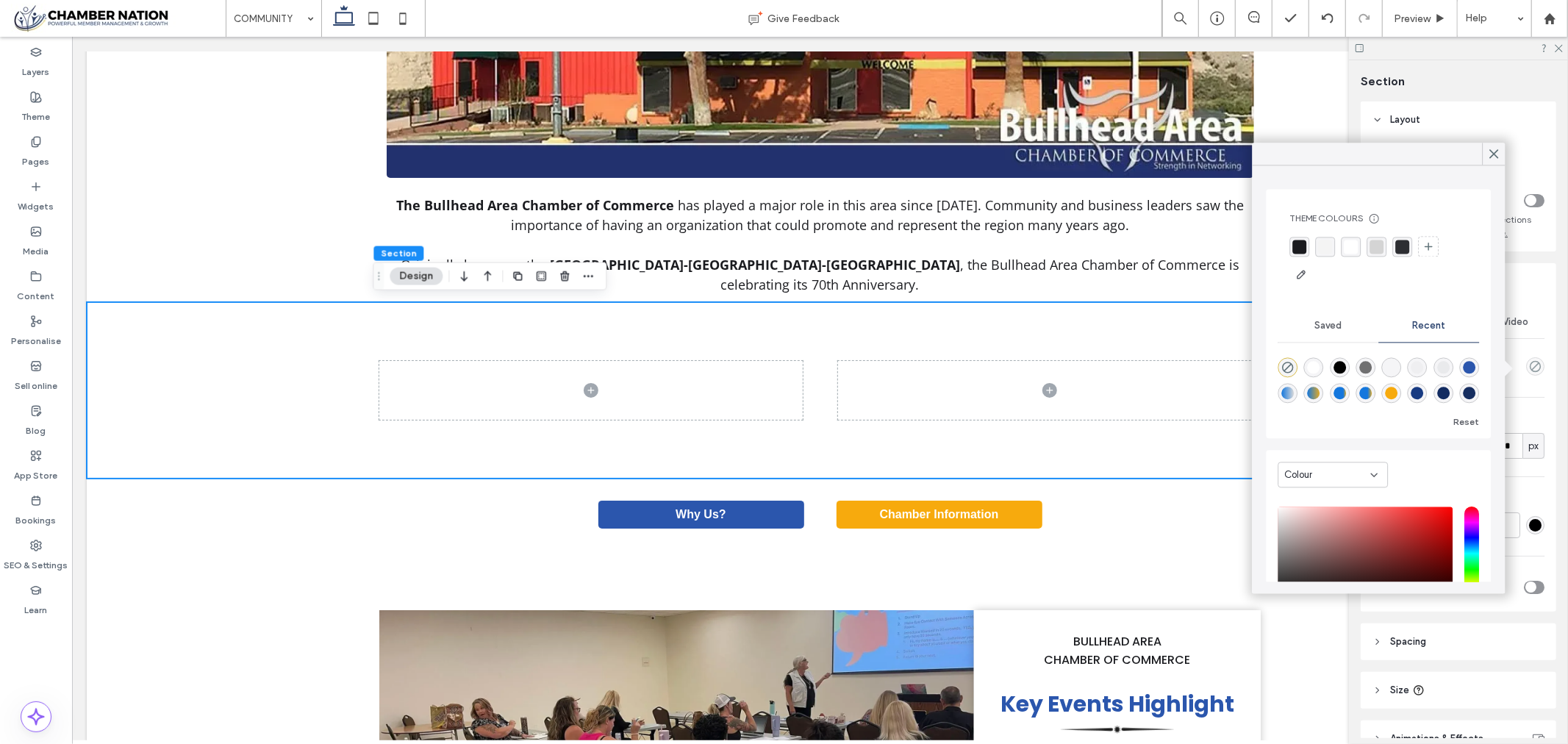
click at [1463, 373] on div "rgba(43, 86, 173, 1)" at bounding box center [1469, 367] width 13 height 13
type input "*******"
type input "***"
type input "****"
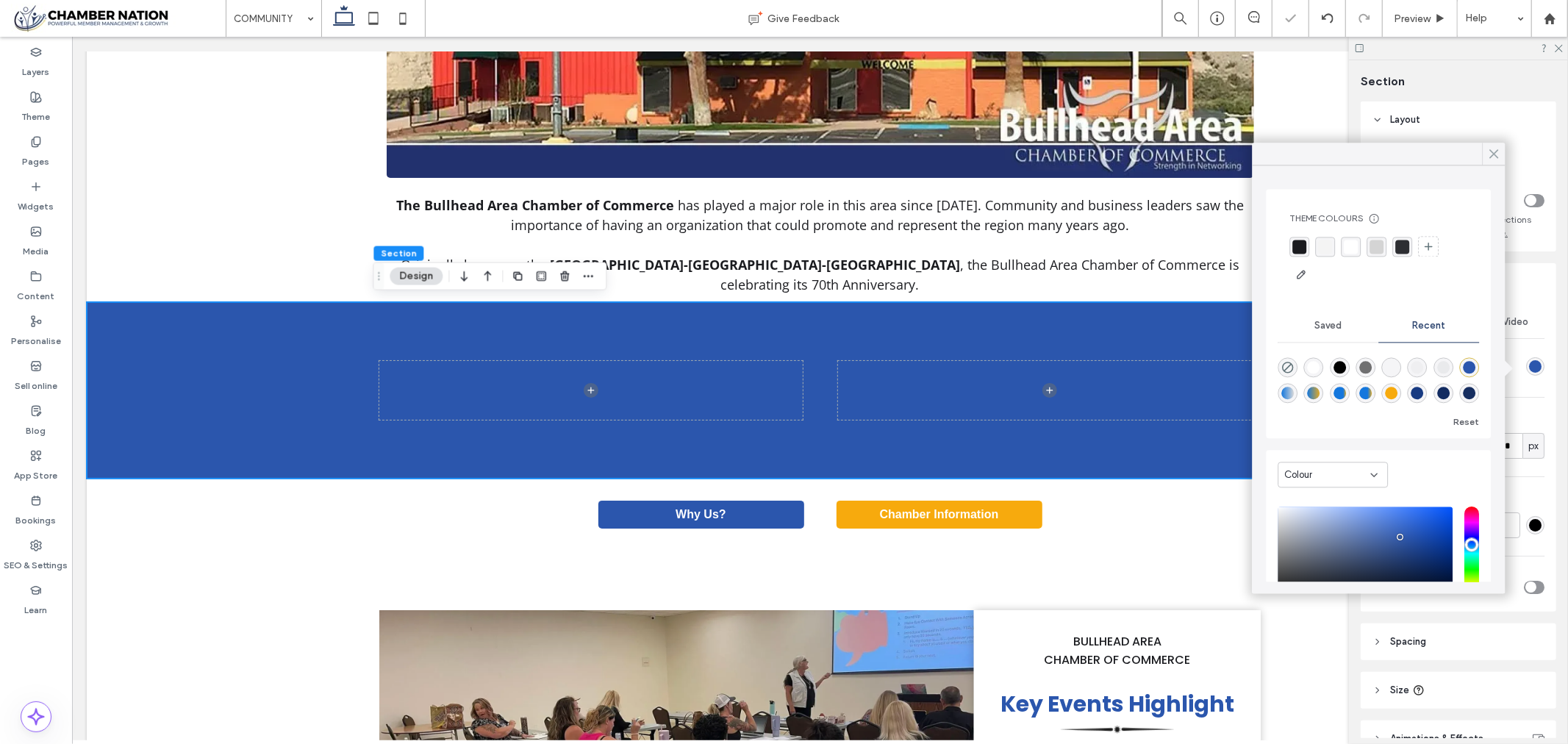
click at [1497, 151] on use at bounding box center [1494, 154] width 8 height 8
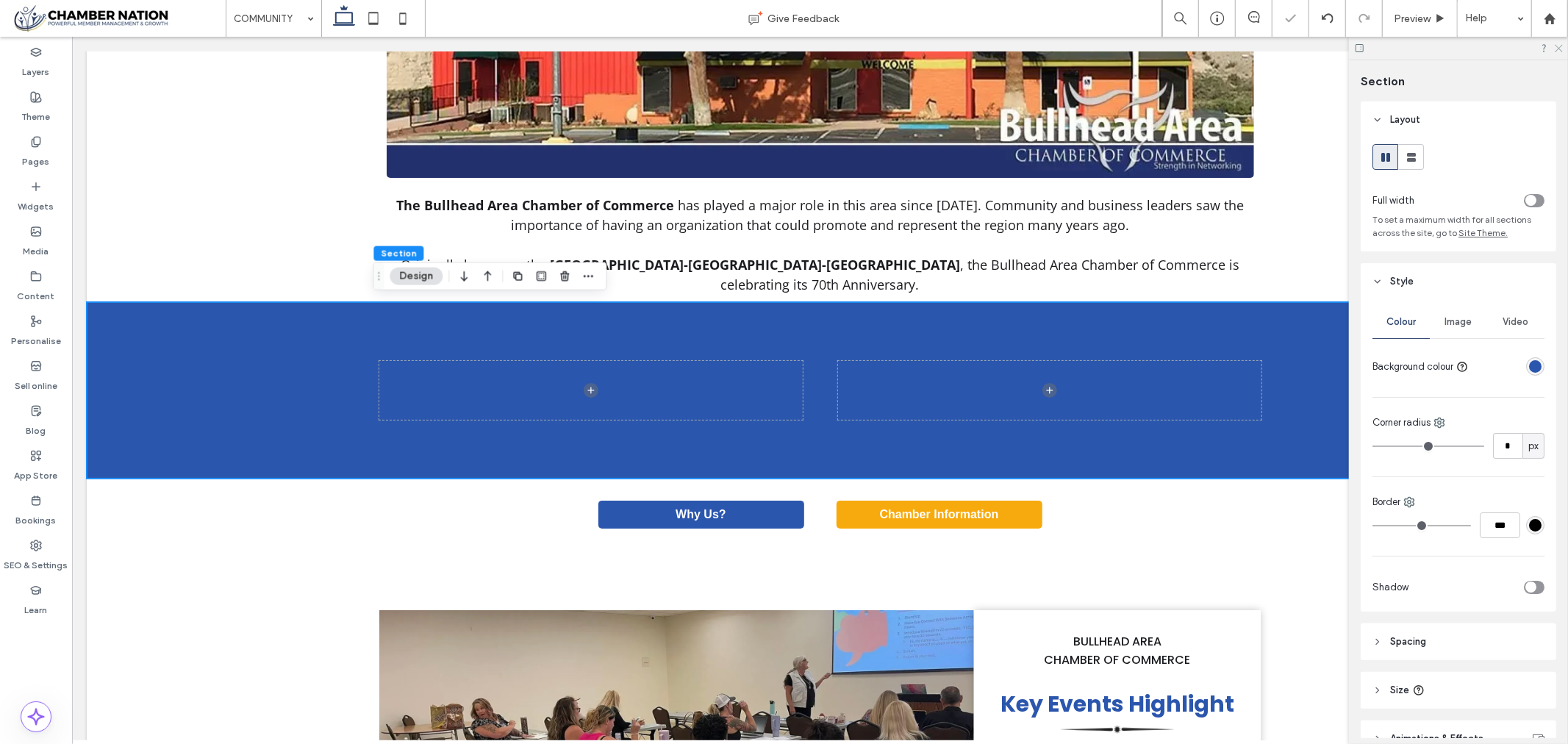
click at [1560, 46] on icon at bounding box center [1558, 47] width 10 height 10
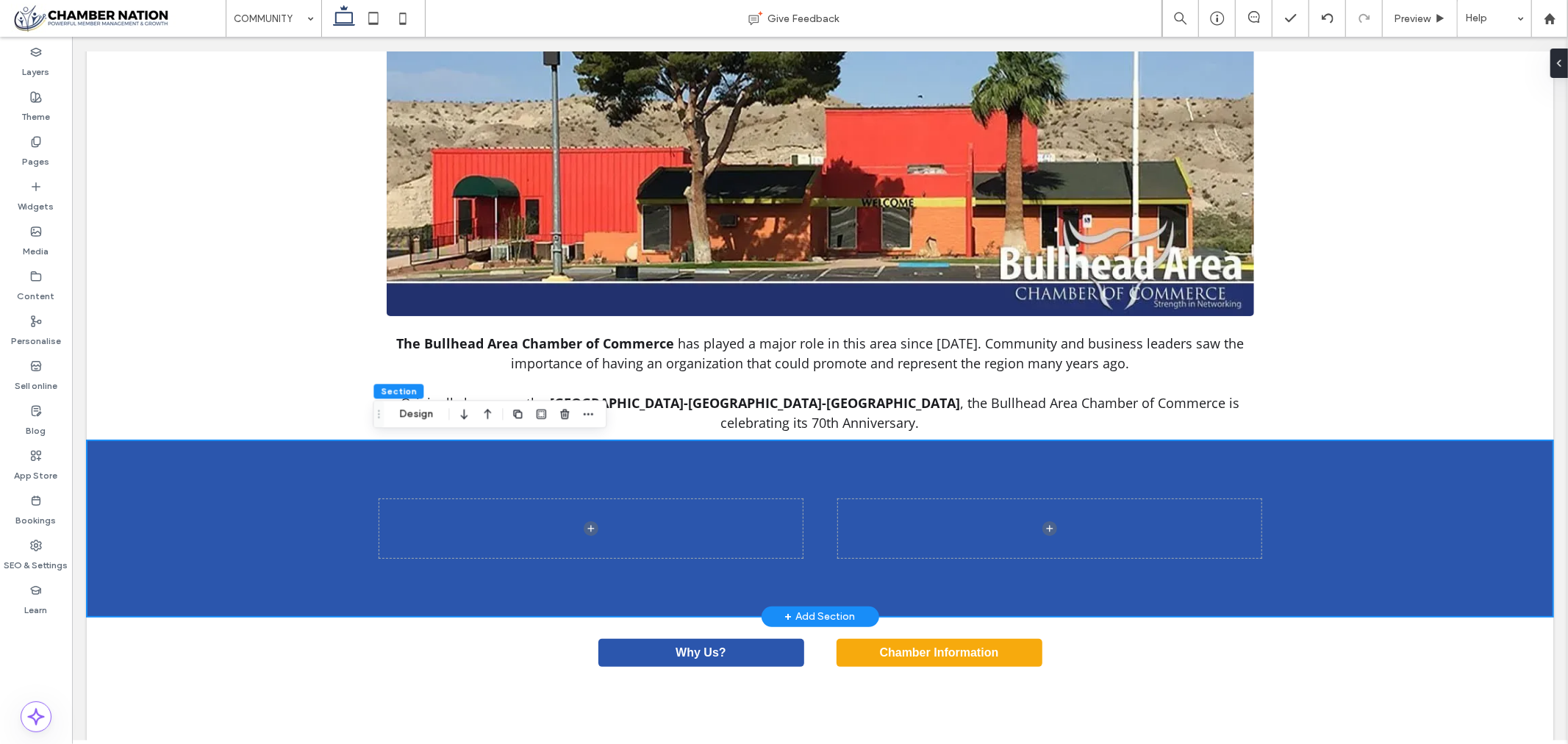
scroll to position [653, 0]
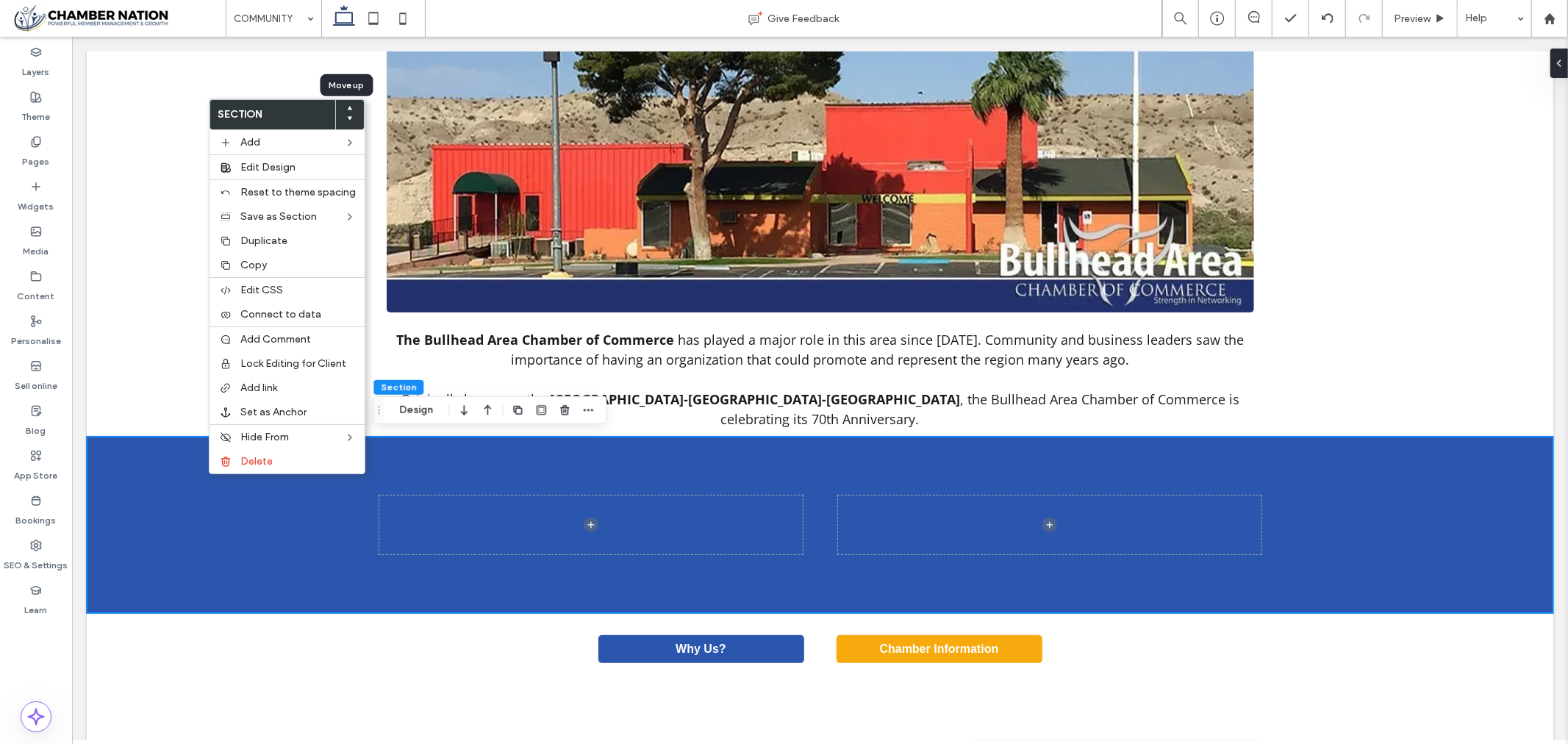
click at [347, 106] on icon at bounding box center [350, 108] width 6 height 6
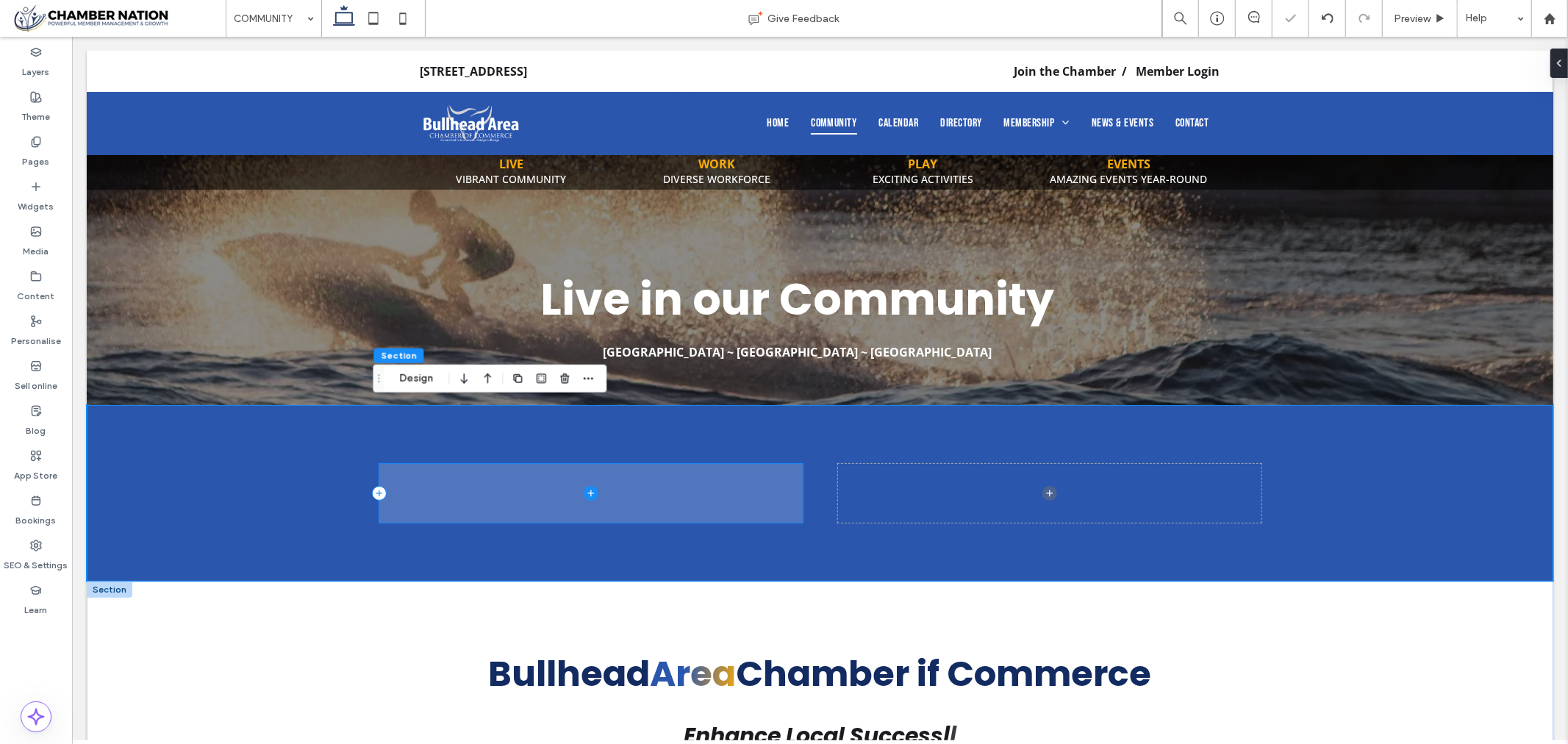
scroll to position [0, 0]
